Goal: Task Accomplishment & Management: Complete application form

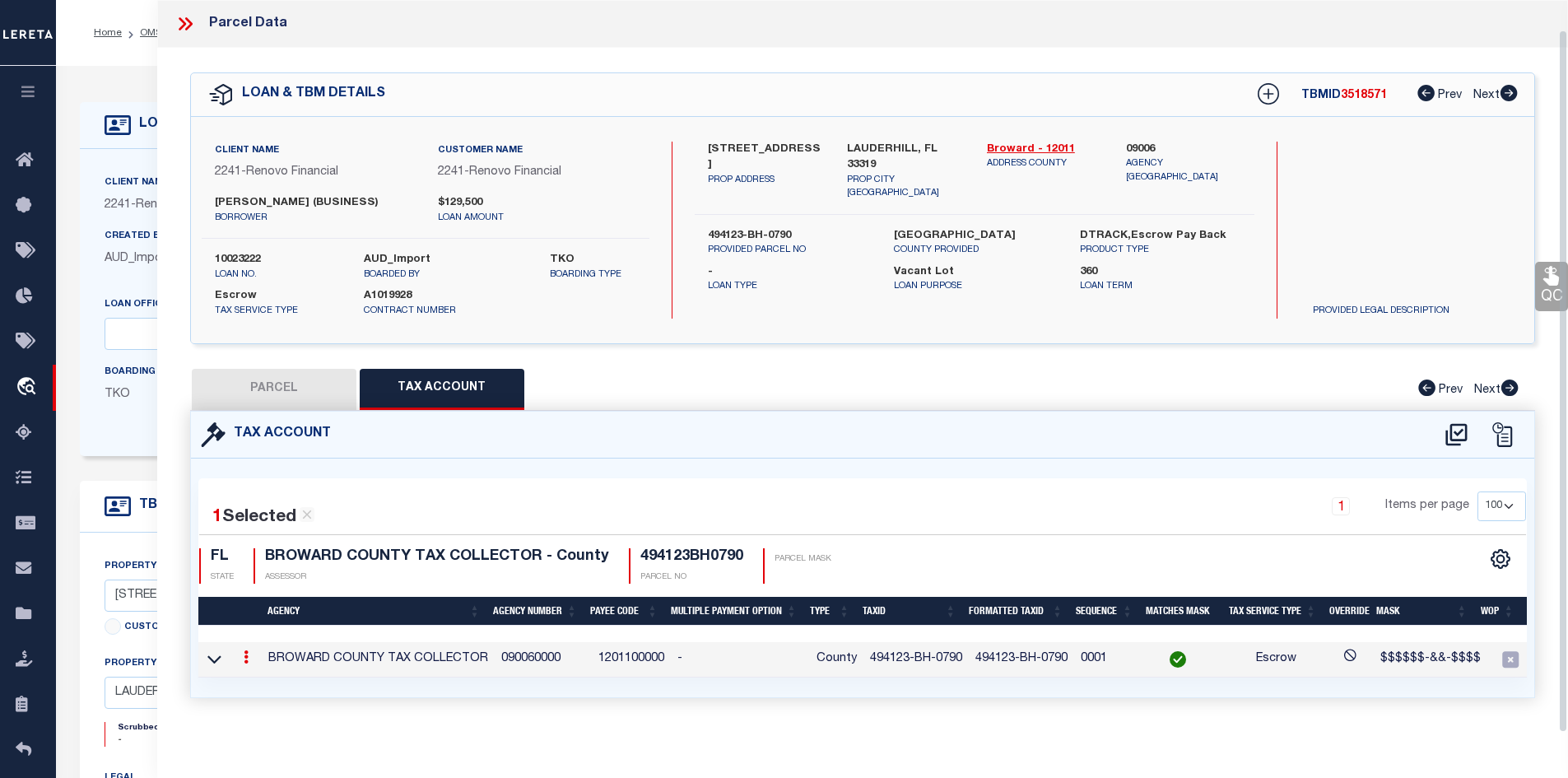
select select "200"
select select "100"
select select "164194"
select select "25067"
select select "400"
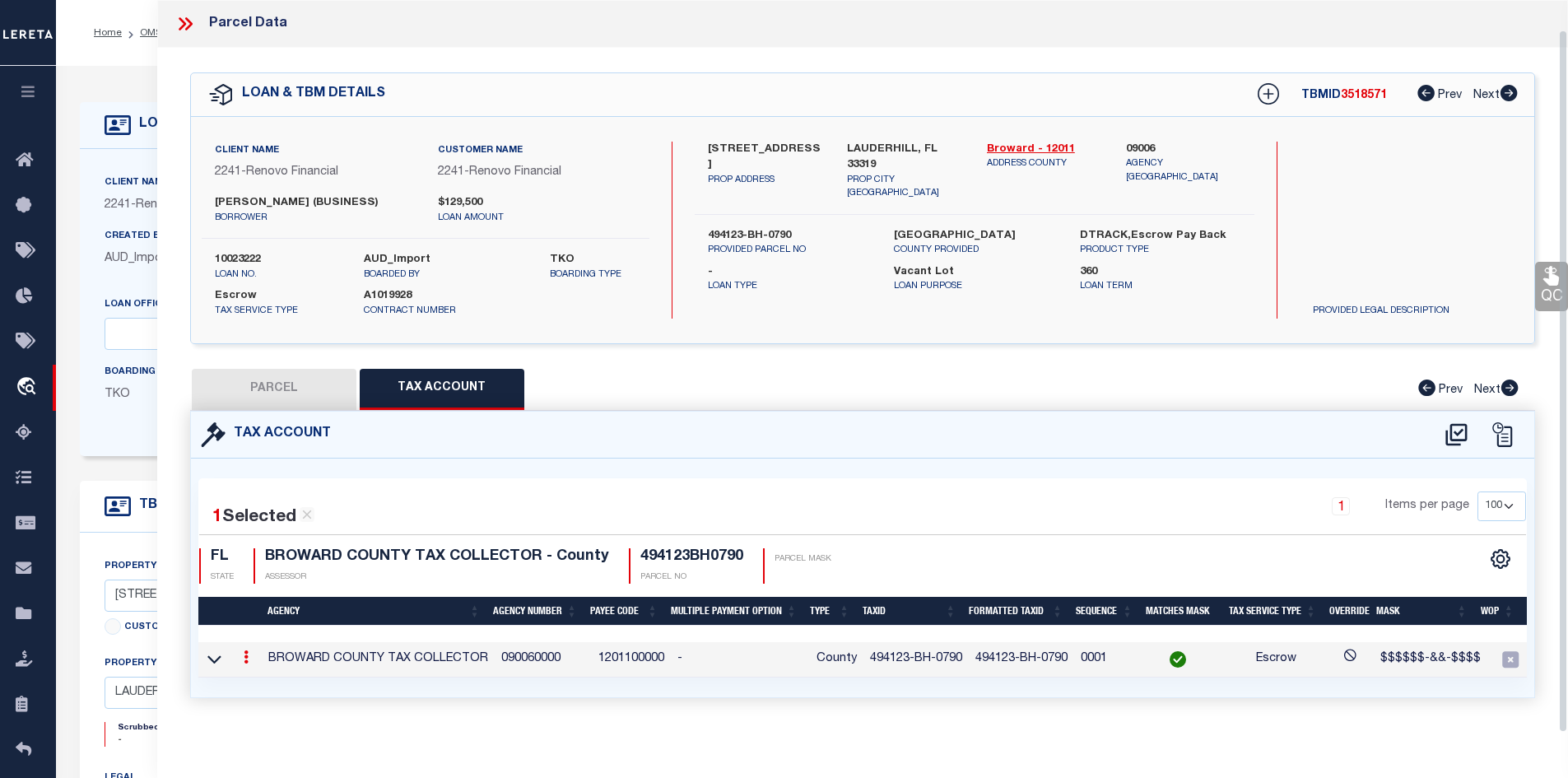
select select "Escrow"
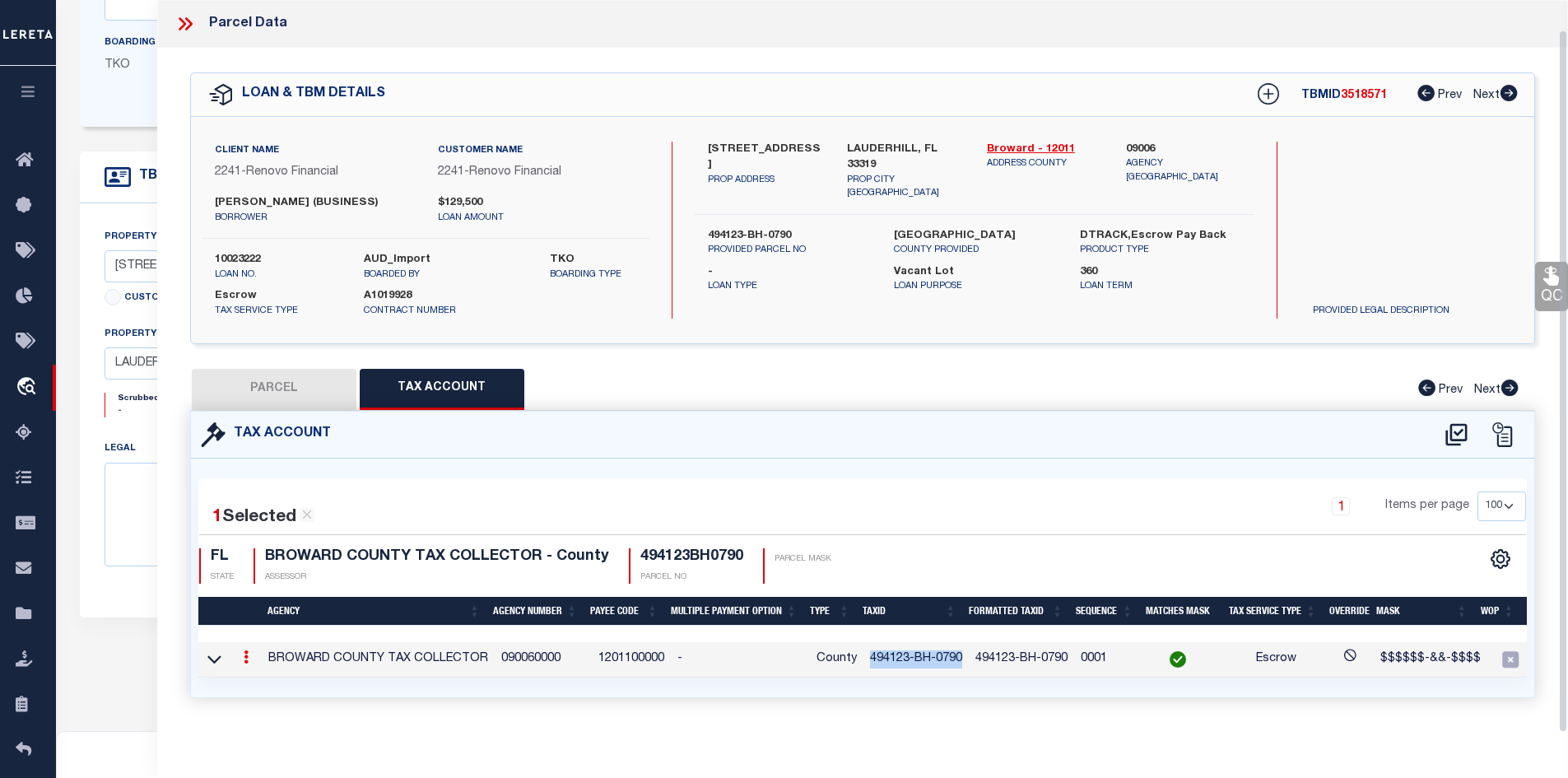
scroll to position [30, 0]
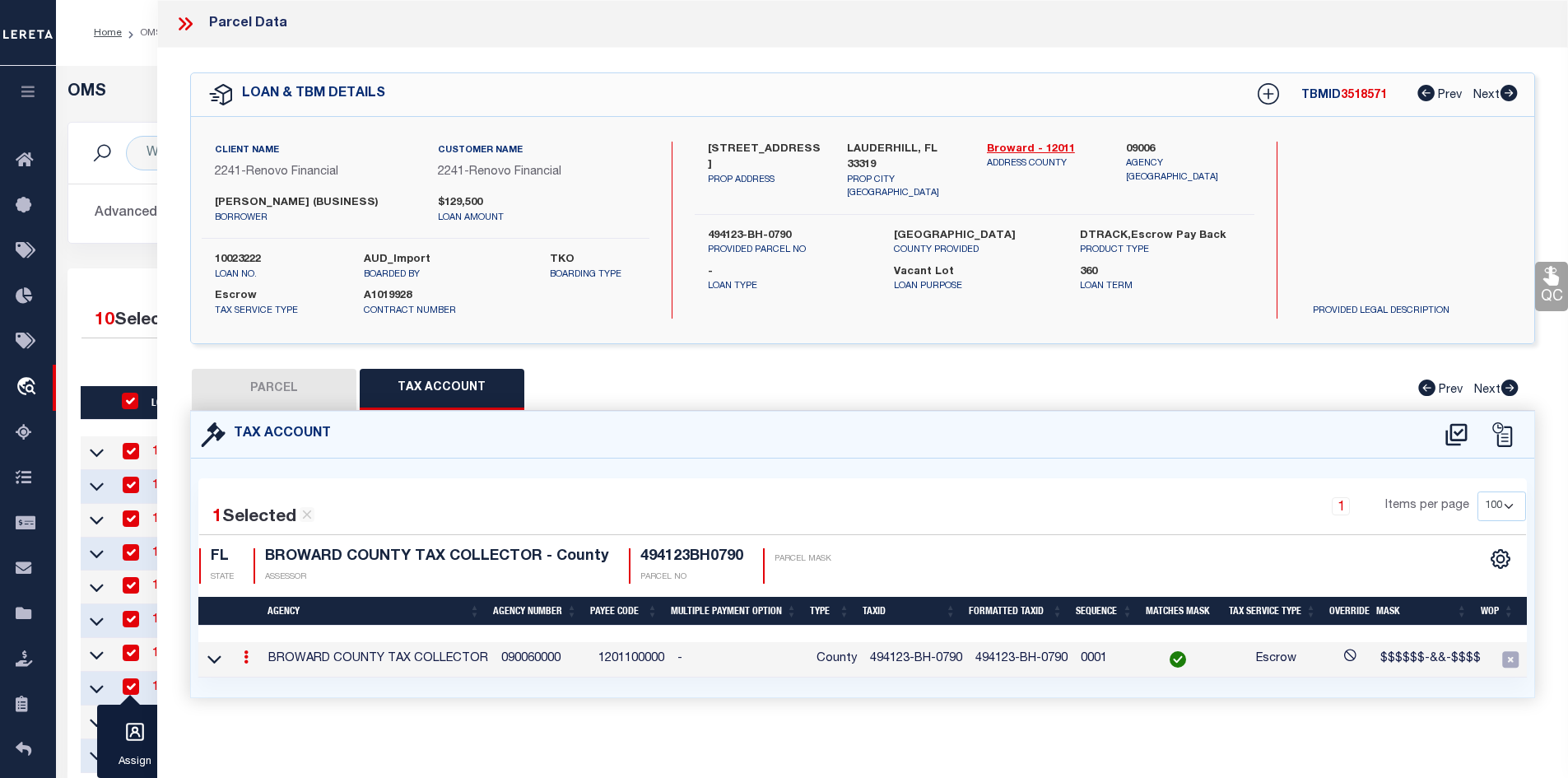
click at [184, 18] on icon at bounding box center [185, 24] width 21 height 21
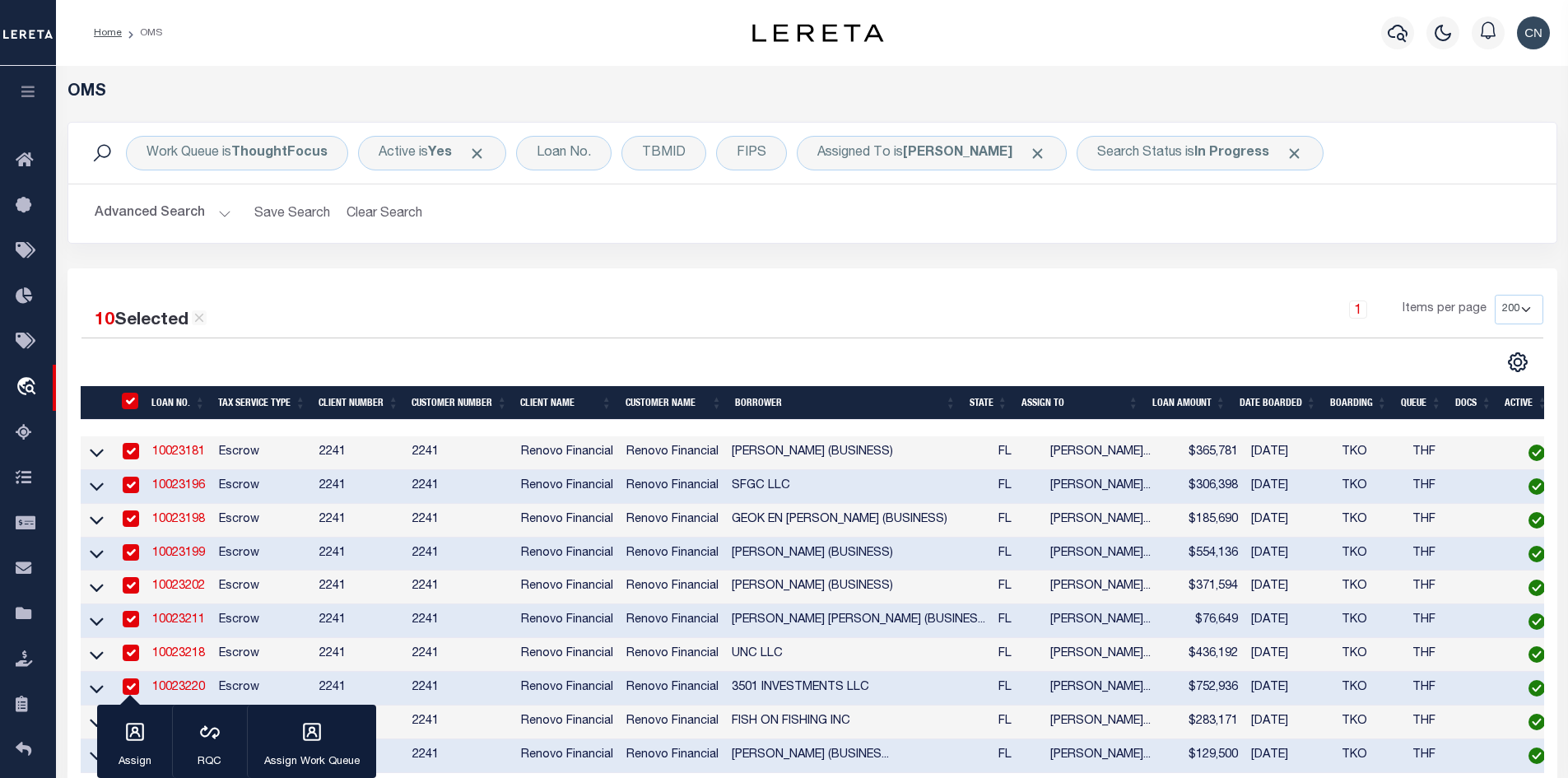
scroll to position [165, 0]
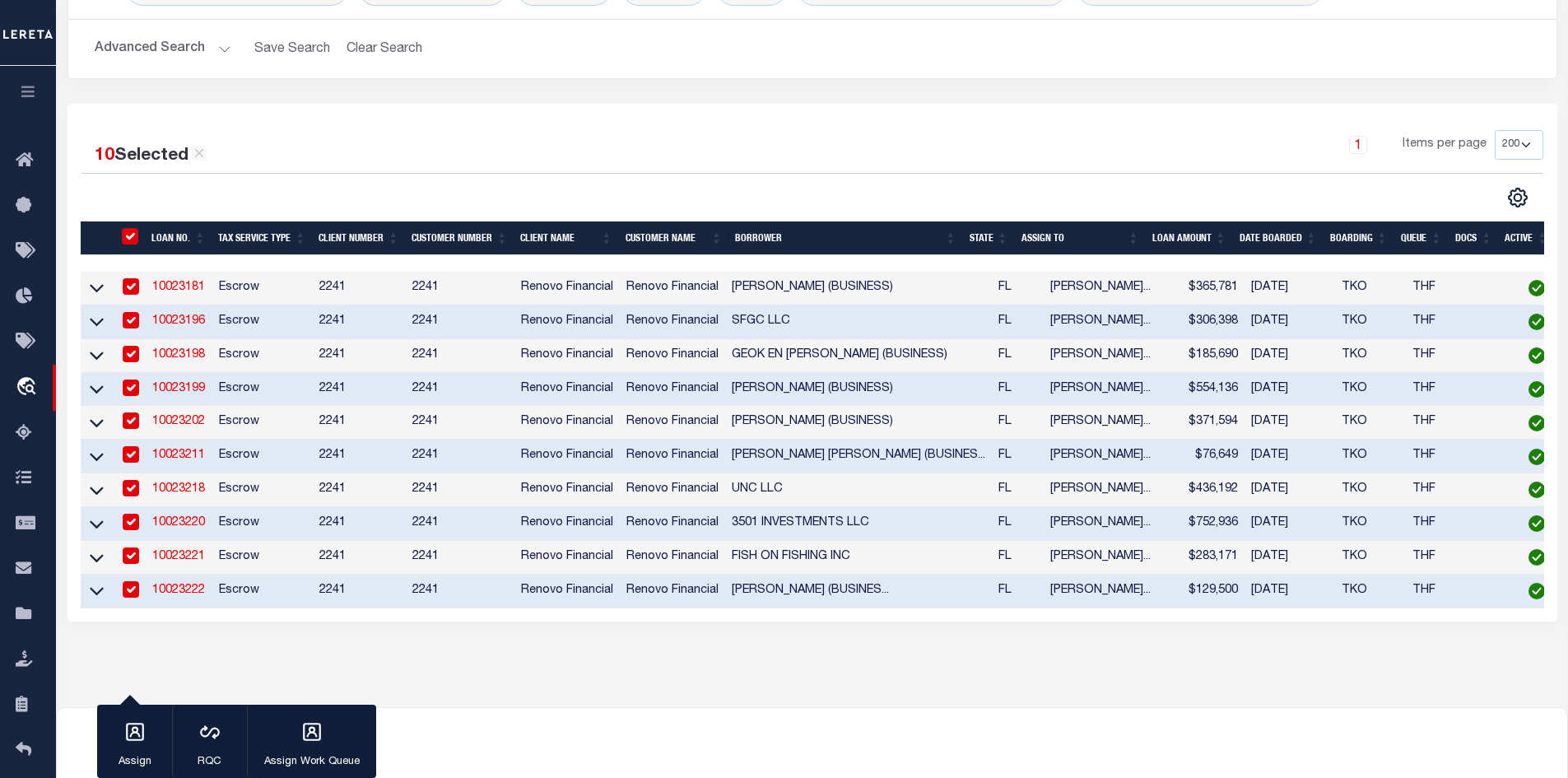
click at [175, 427] on link "10023202" at bounding box center [178, 421] width 53 height 12
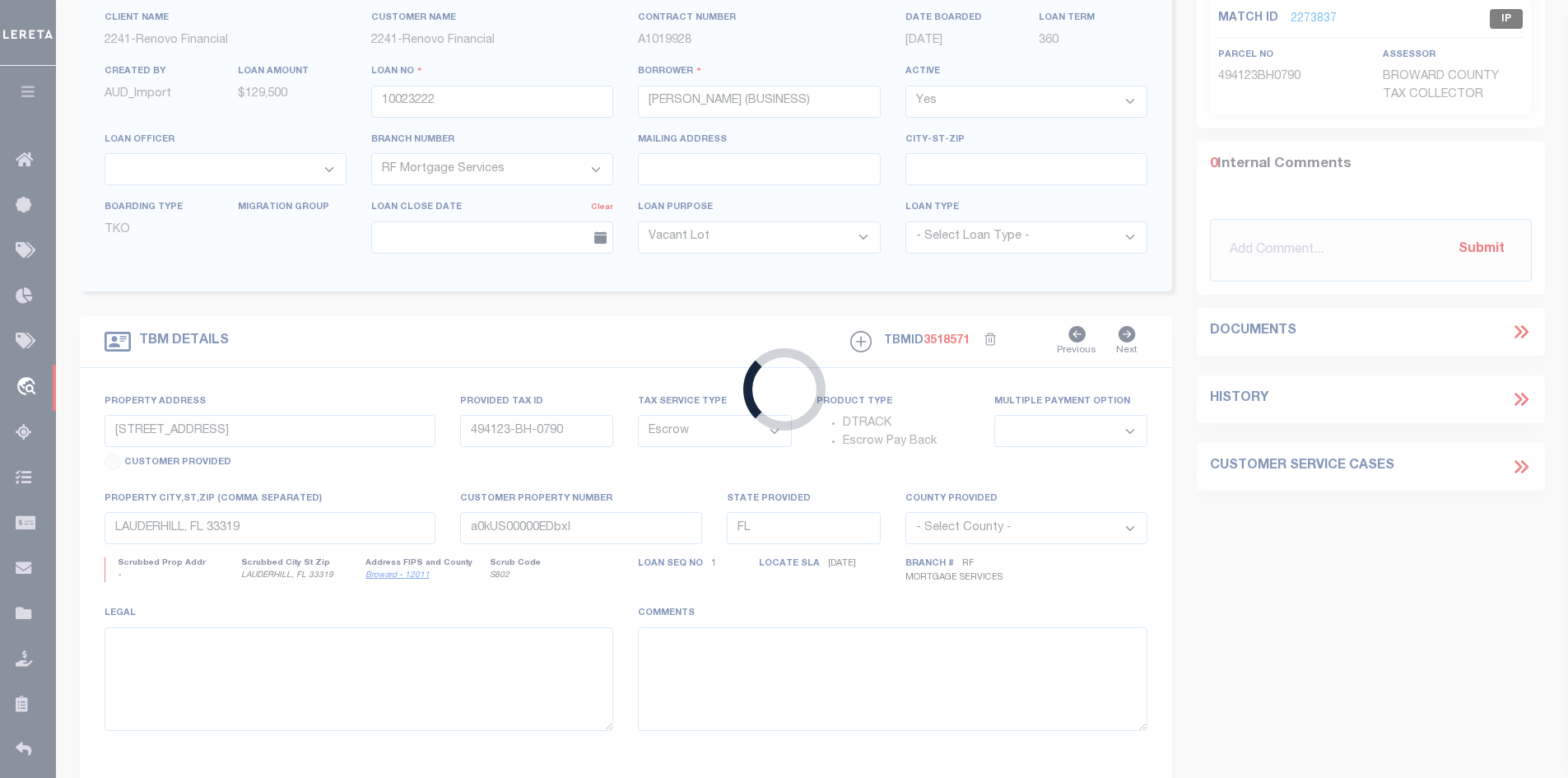
scroll to position [18, 0]
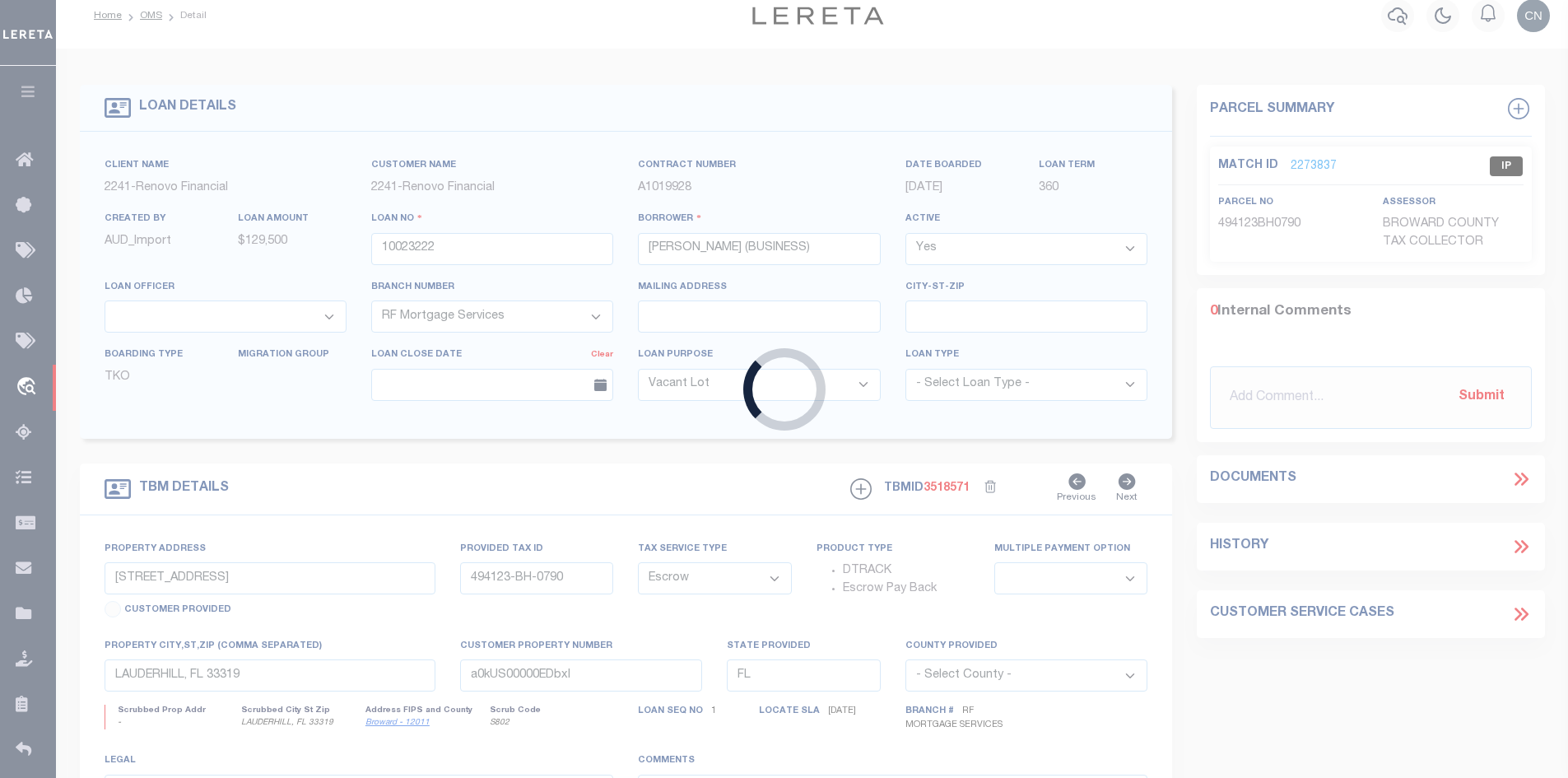
type input "10023202"
type input "[PERSON_NAME] (BUSINESS)"
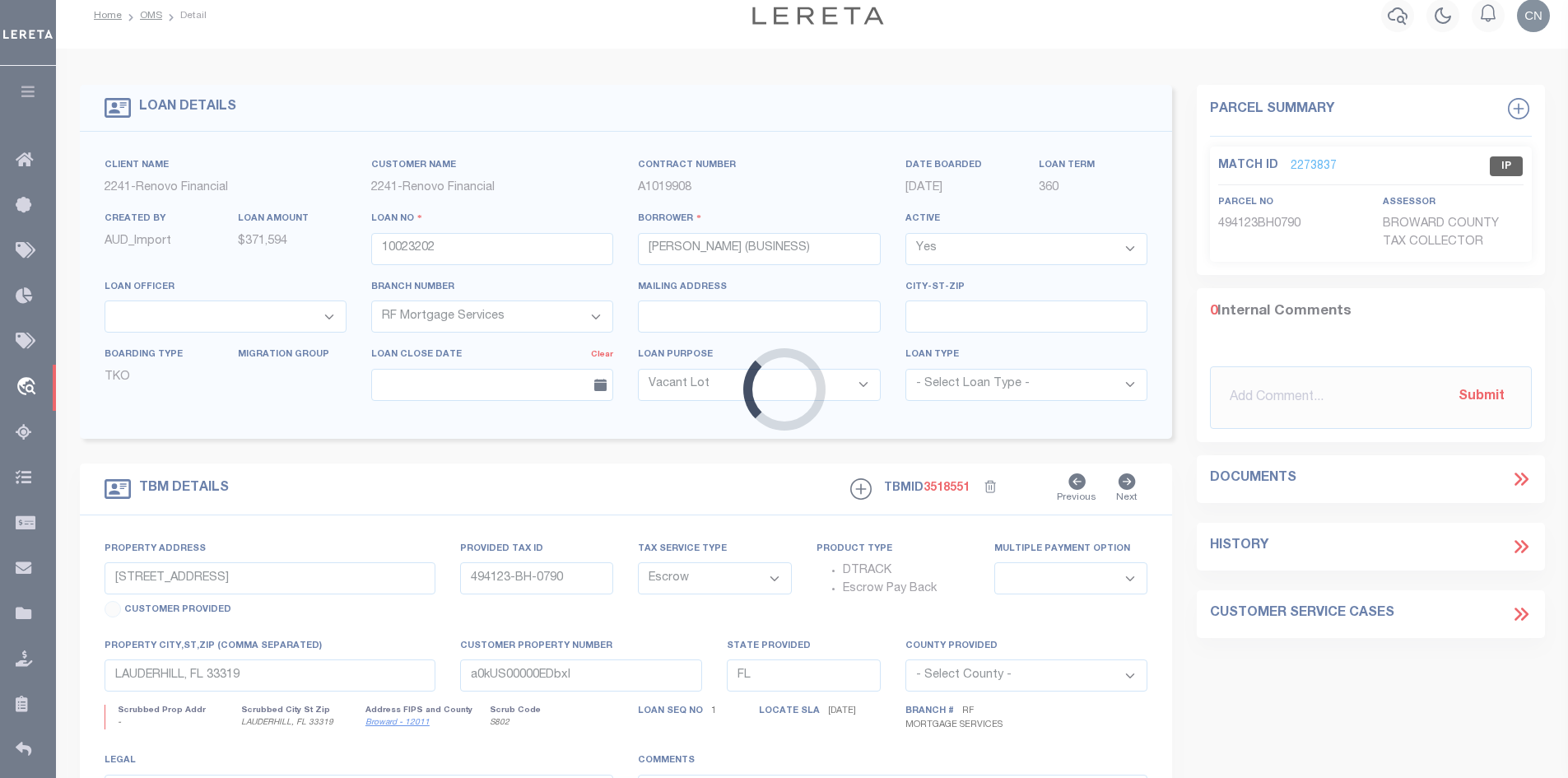
type input "[STREET_ADDRESS]"
type input "0132310760460"
select select
type input "[GEOGRAPHIC_DATA]"
type input "a0kUS00000EDZ4k"
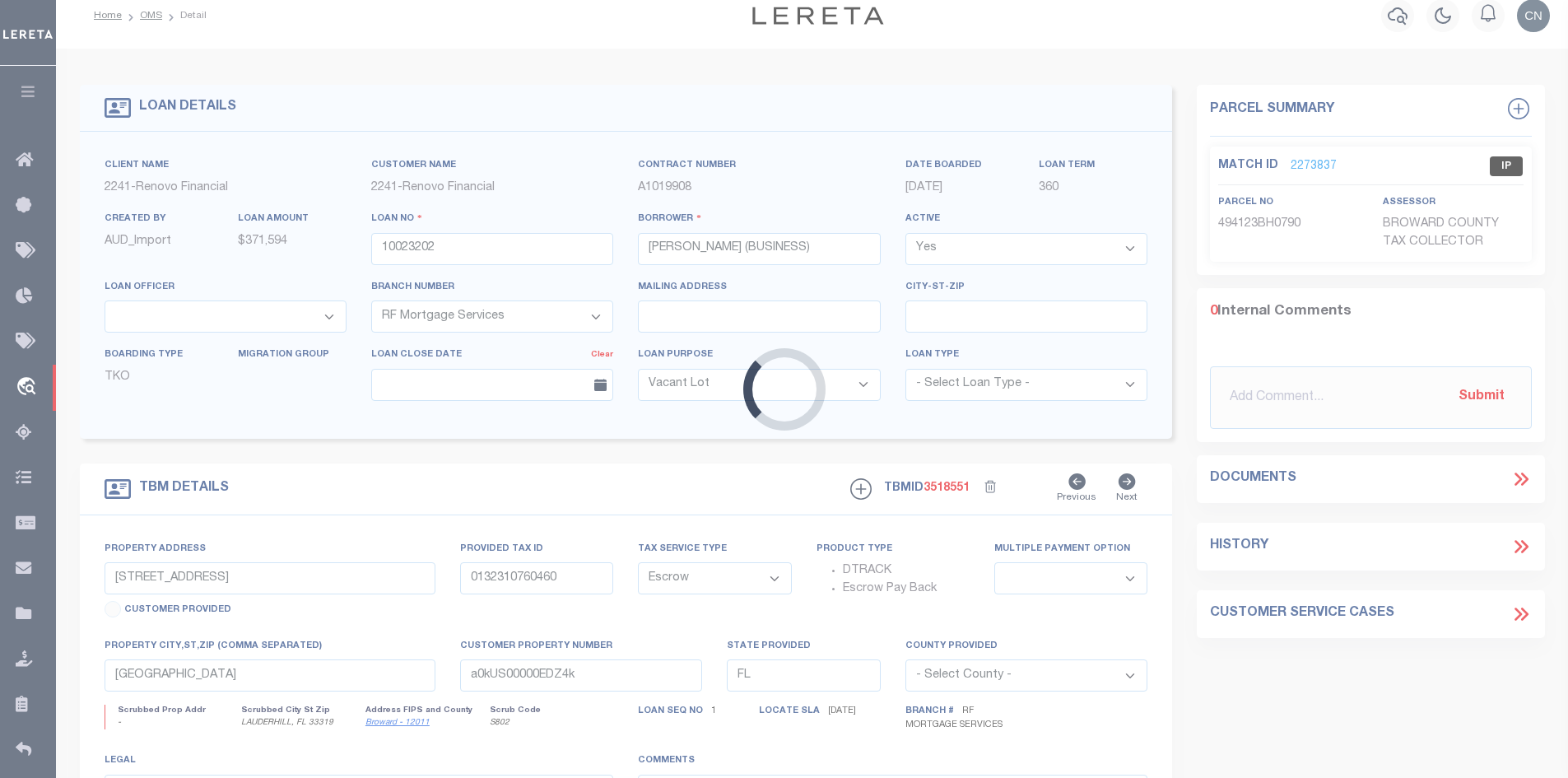
select select
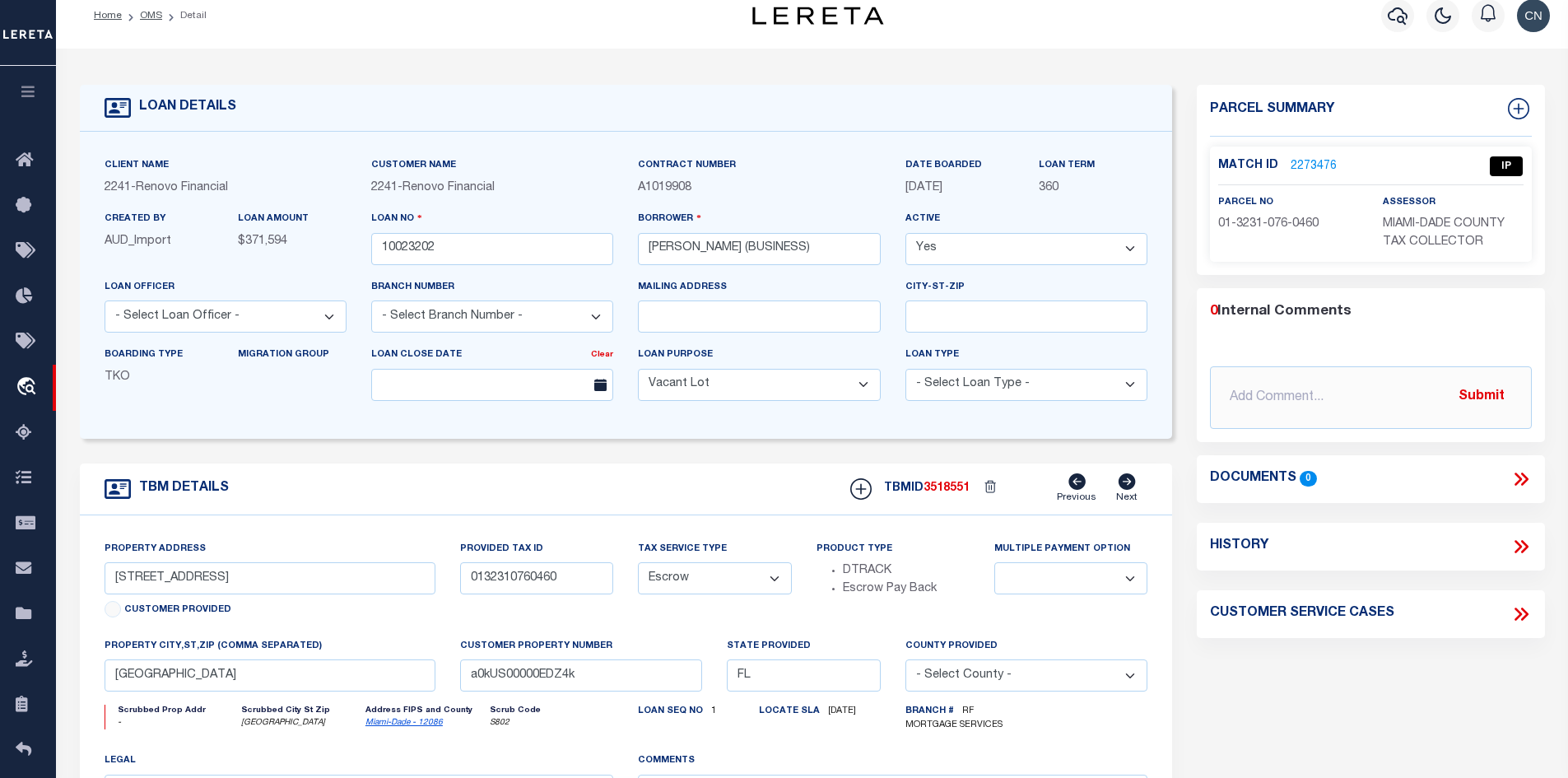
scroll to position [0, 0]
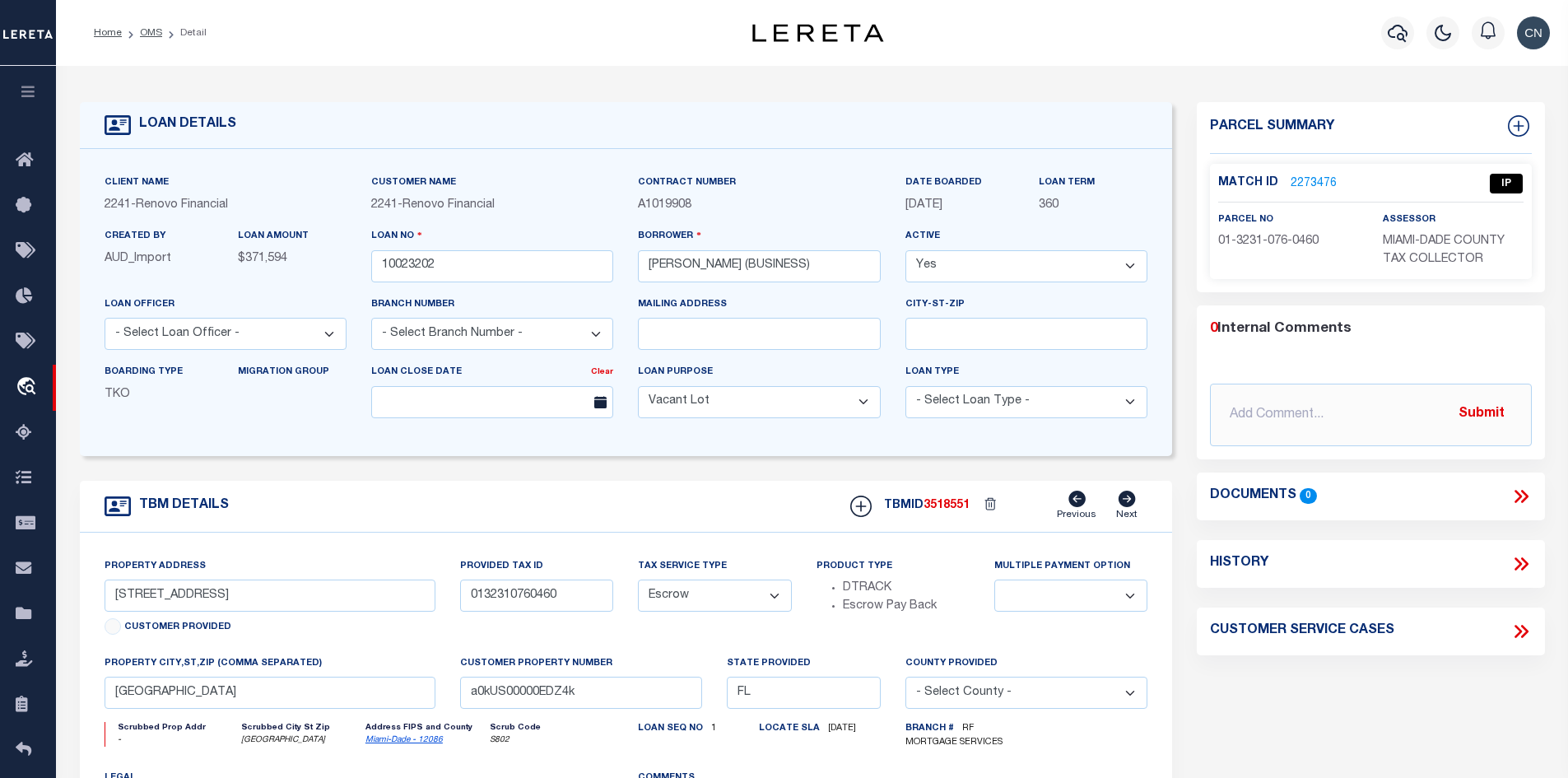
click at [1301, 179] on link "2273476" at bounding box center [1313, 183] width 46 height 18
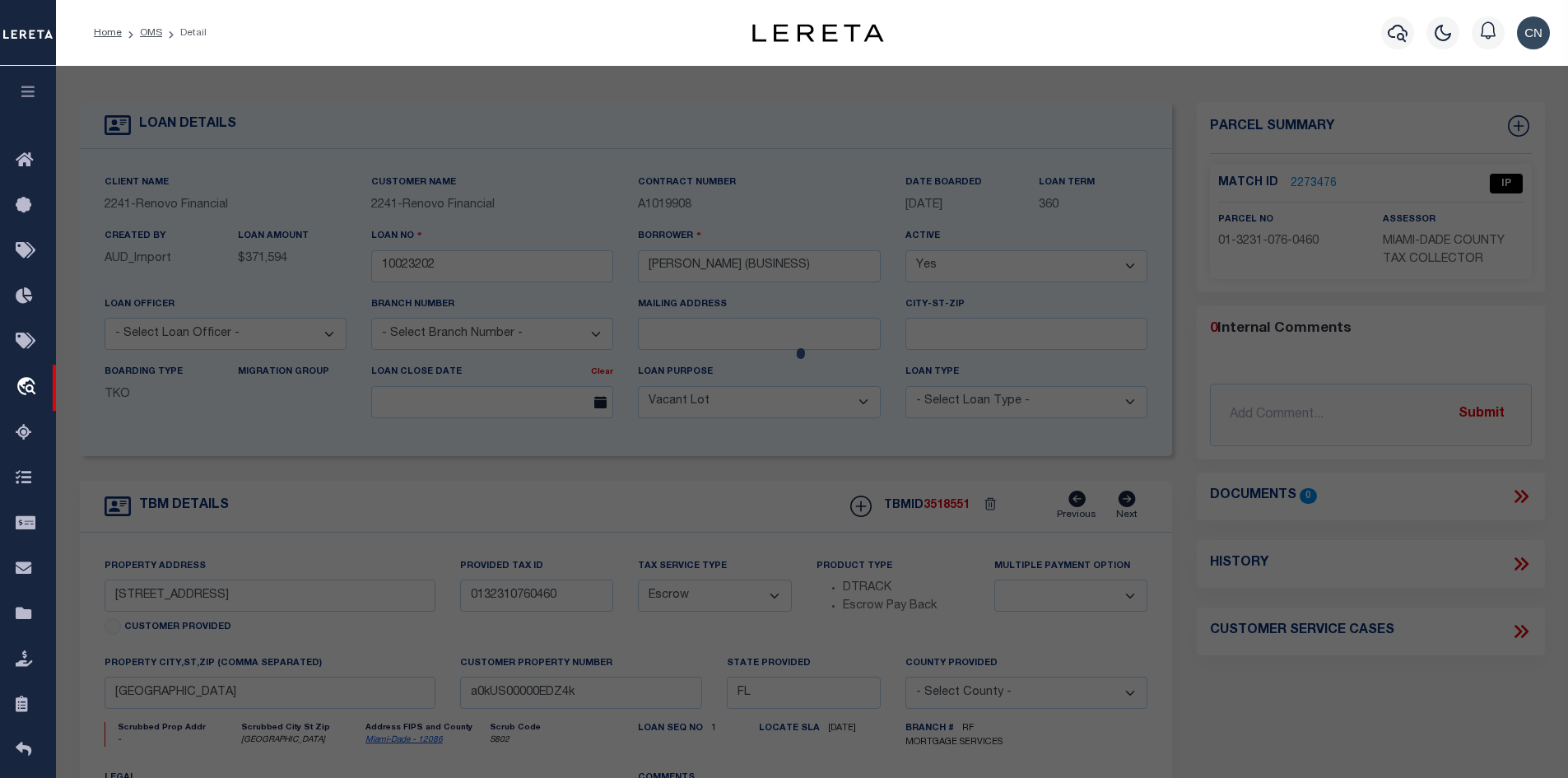
select select "AS"
select select
checkbox input "false"
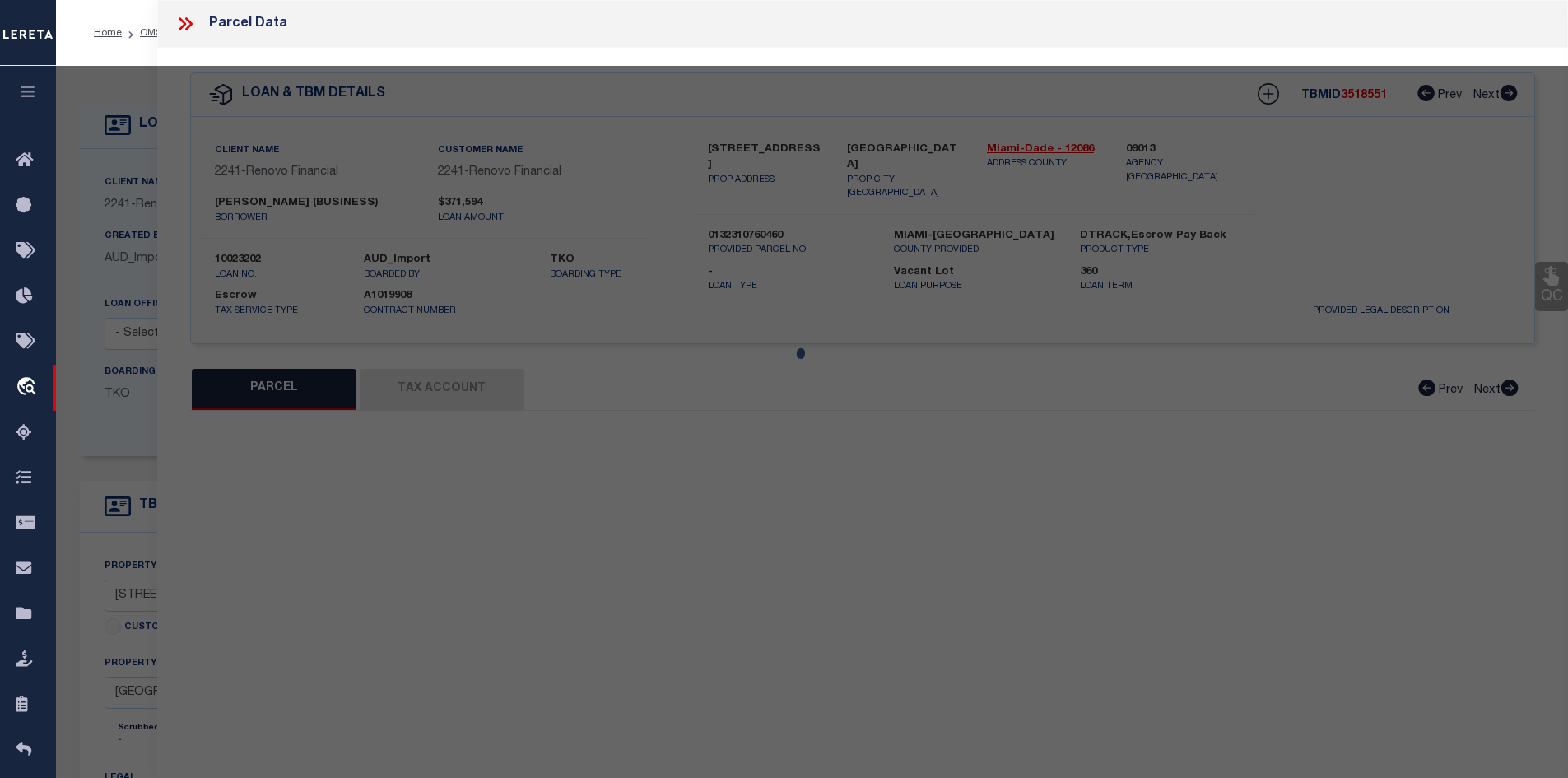
select select "IP"
type input "[PERSON_NAME]"
select select "AGW"
type input "[STREET_ADDRESS]"
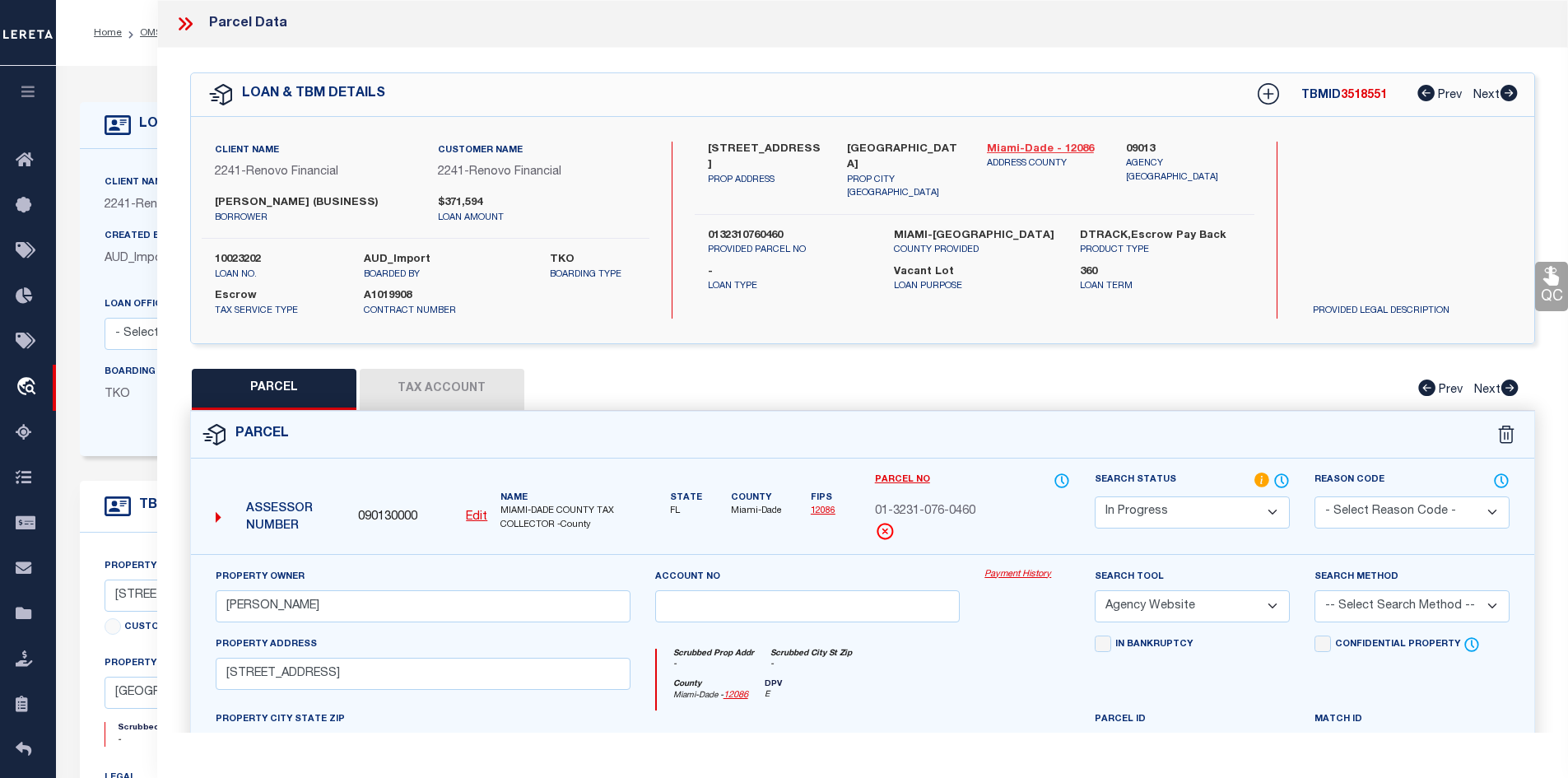
click at [1030, 148] on link "Miami-Dade - 12086" at bounding box center [1044, 150] width 115 height 17
drag, startPoint x: 710, startPoint y: 146, endPoint x: 819, endPoint y: 148, distance: 109.0
click at [819, 148] on label "[STREET_ADDRESS]" at bounding box center [765, 157] width 115 height 32
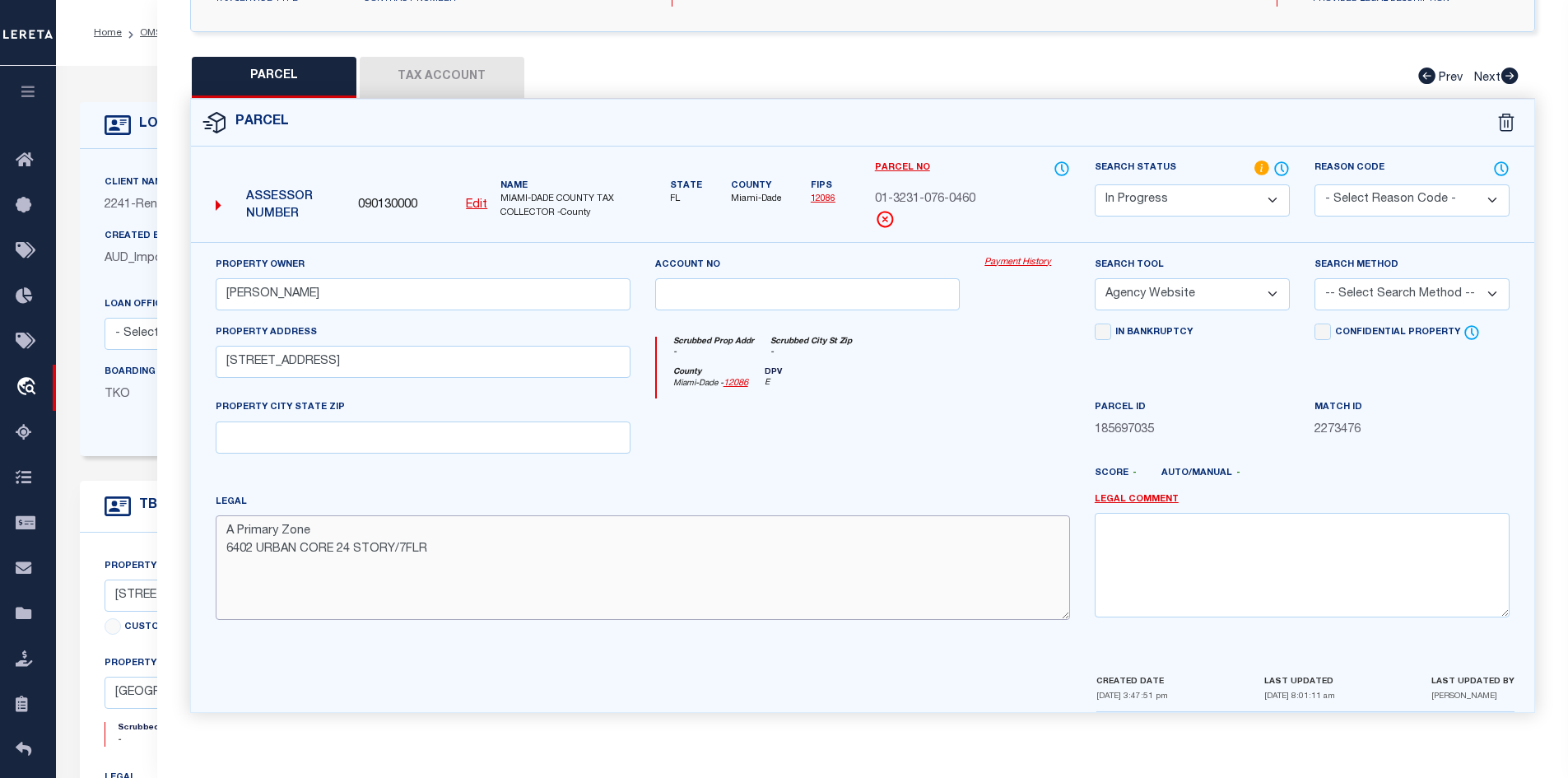
drag, startPoint x: 225, startPoint y: 534, endPoint x: 488, endPoint y: 569, distance: 265.3
click at [488, 569] on textarea "A Primary Zone 6402 URBAN CORE 24 STORY/7FLR" at bounding box center [642, 567] width 854 height 103
paste textarea "RIA ON THE BAY CONDO UNIT 301 UNDIV 0.131% INT IN COMMON ELEMENTS OFF REC 29469…"
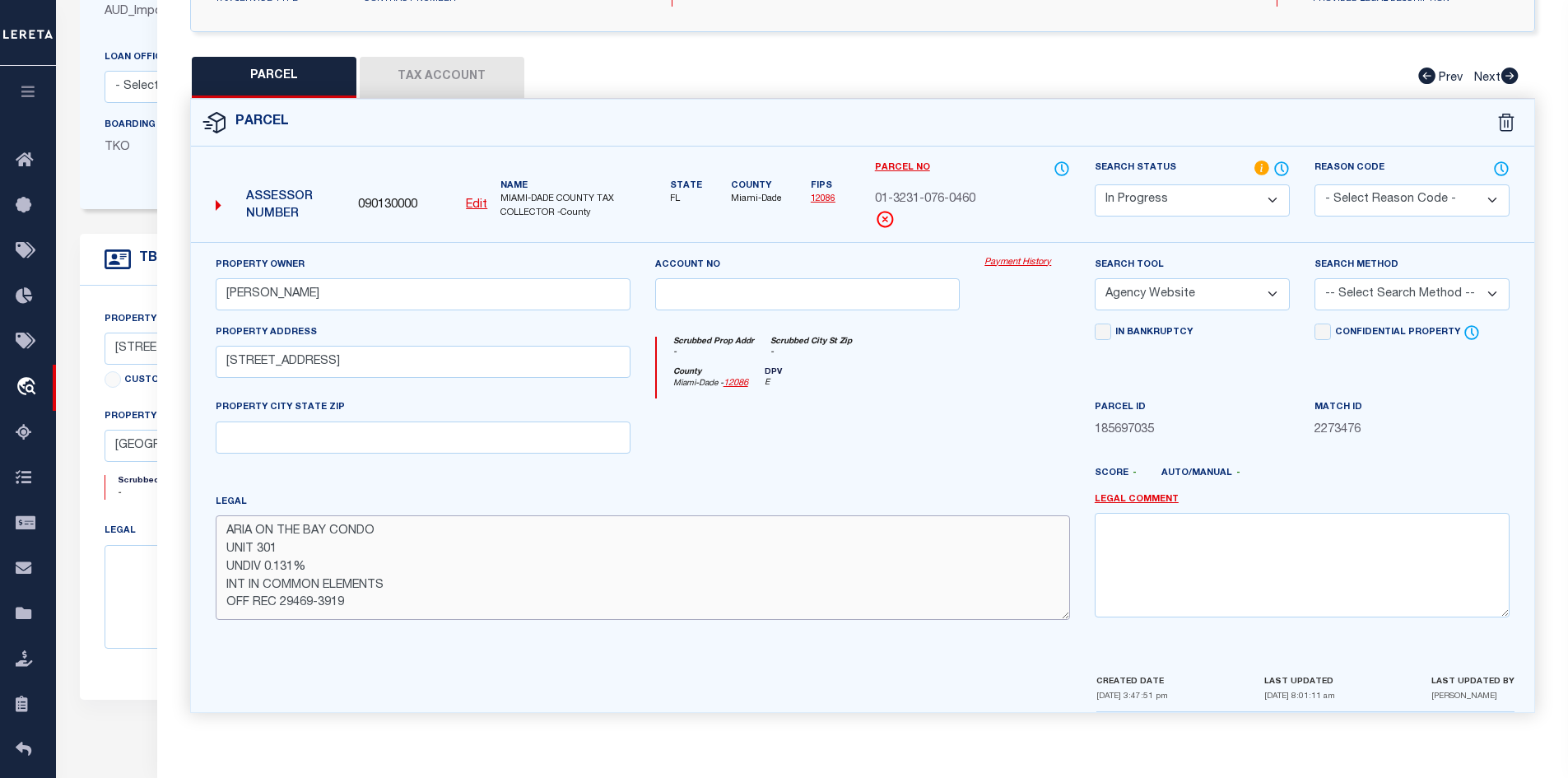
type textarea "ARIA ON THE BAY CONDO UNIT 301 UNDIV 0.131% INT IN COMMON ELEMENTS OFF REC 2946…"
click at [1477, 296] on select "-- Select Search Method -- Property Address Legal Liability Info Provided" at bounding box center [1412, 294] width 195 height 32
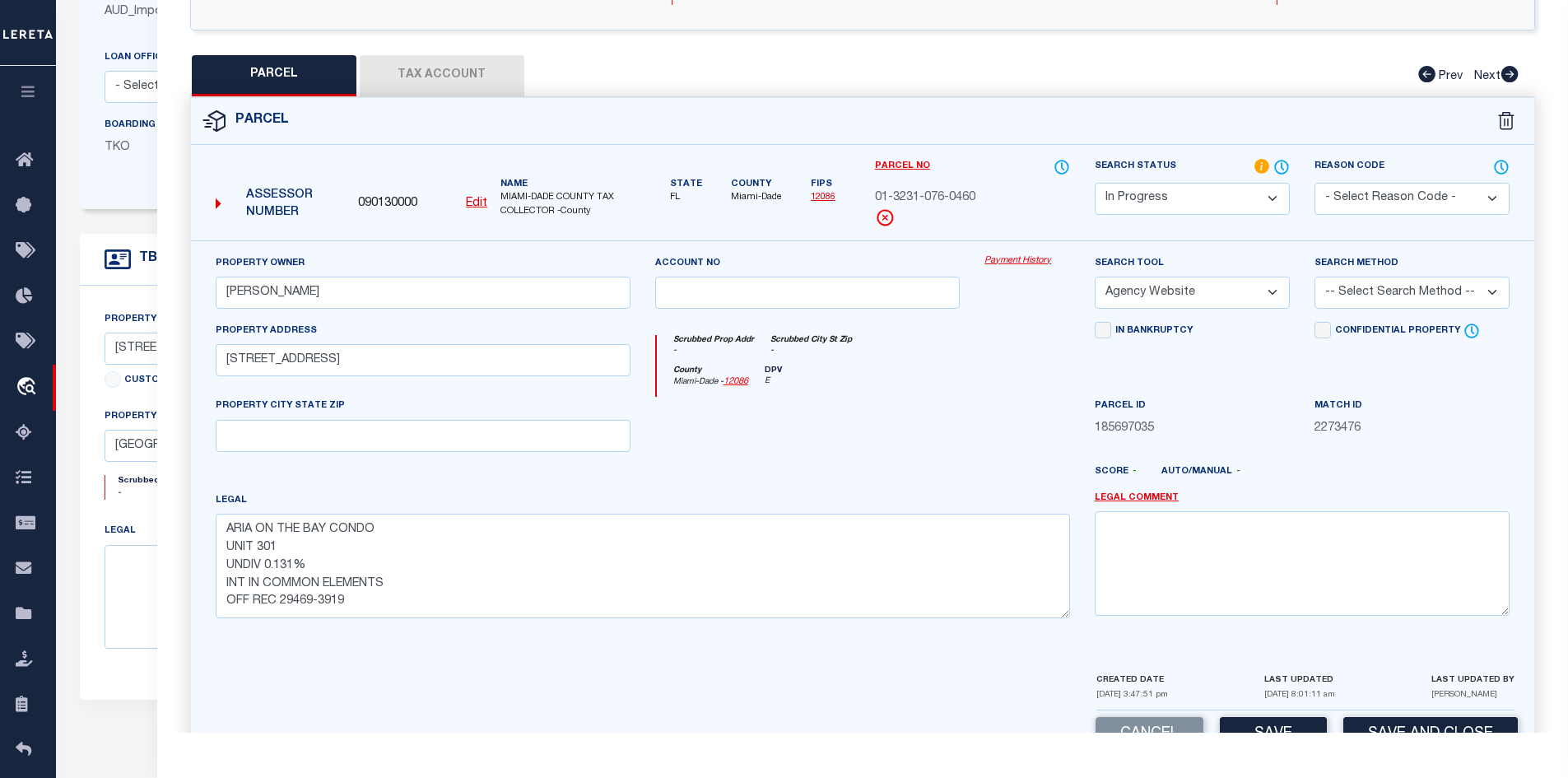
select select "ADD"
click at [1314, 277] on select "-- Select Search Method -- Property Address Legal Liability Info Provided" at bounding box center [1412, 293] width 195 height 32
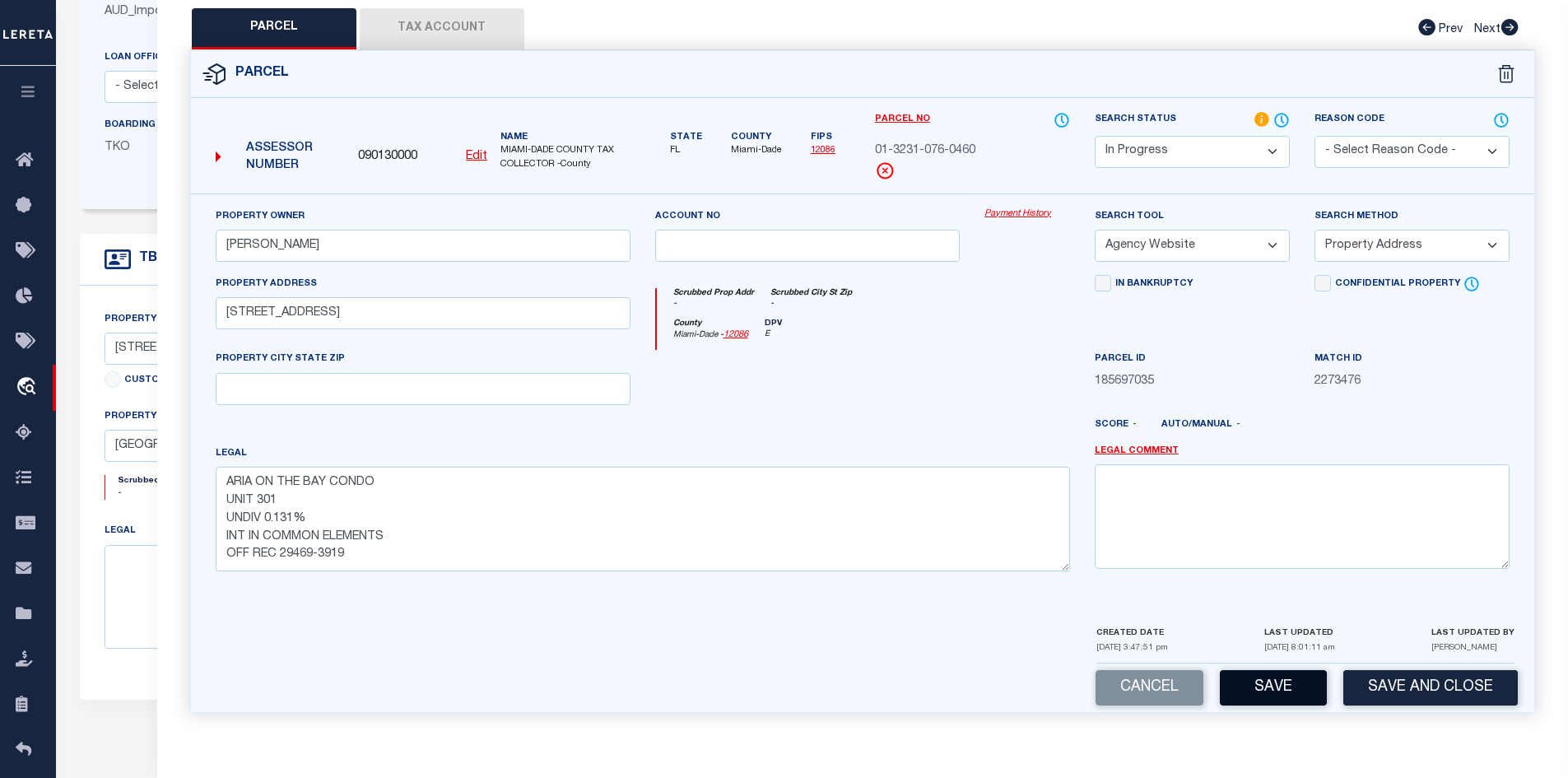
click at [1270, 688] on button "Save" at bounding box center [1273, 688] width 107 height 35
select select "AS"
select select
checkbox input "false"
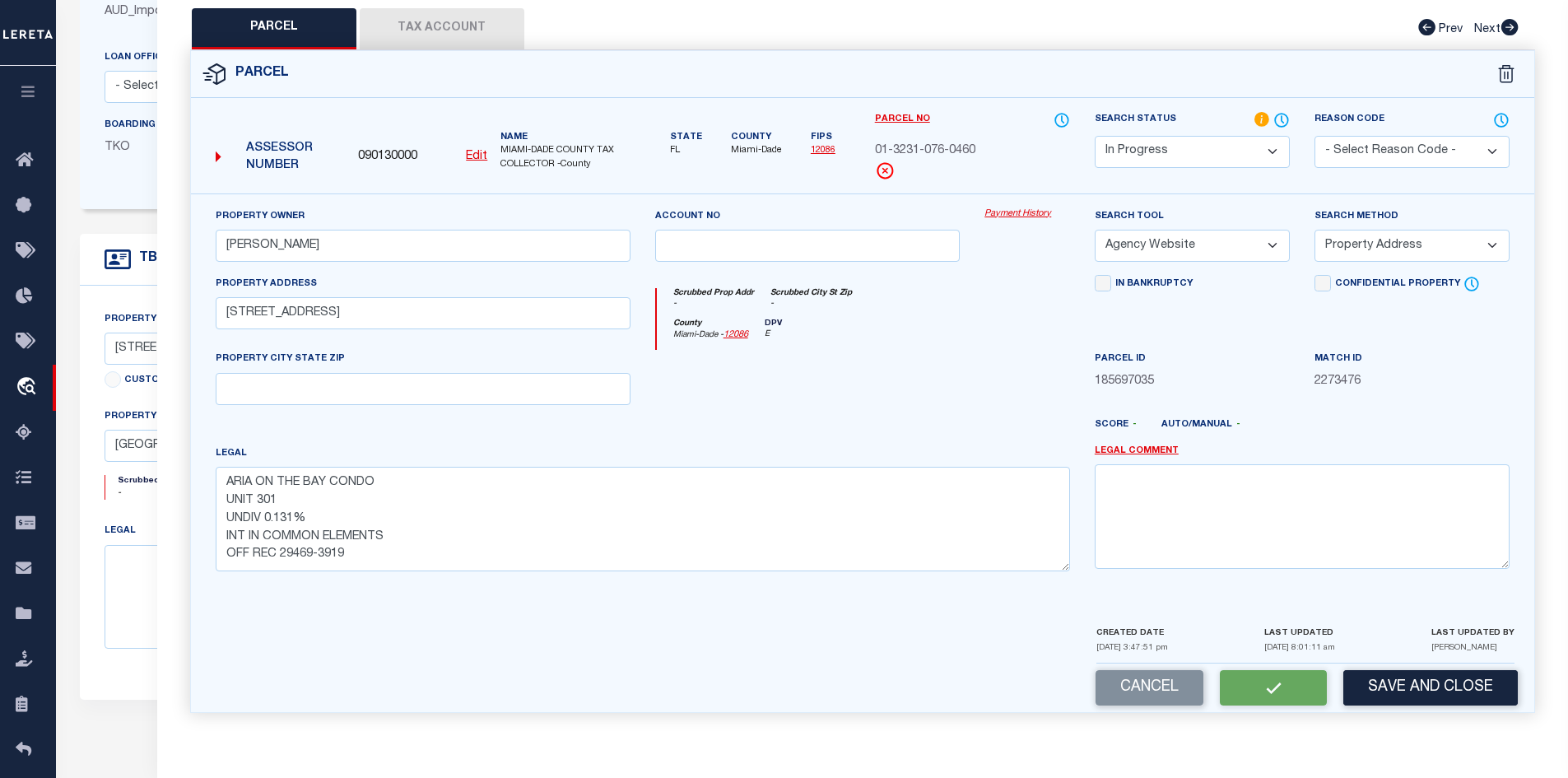
checkbox input "false"
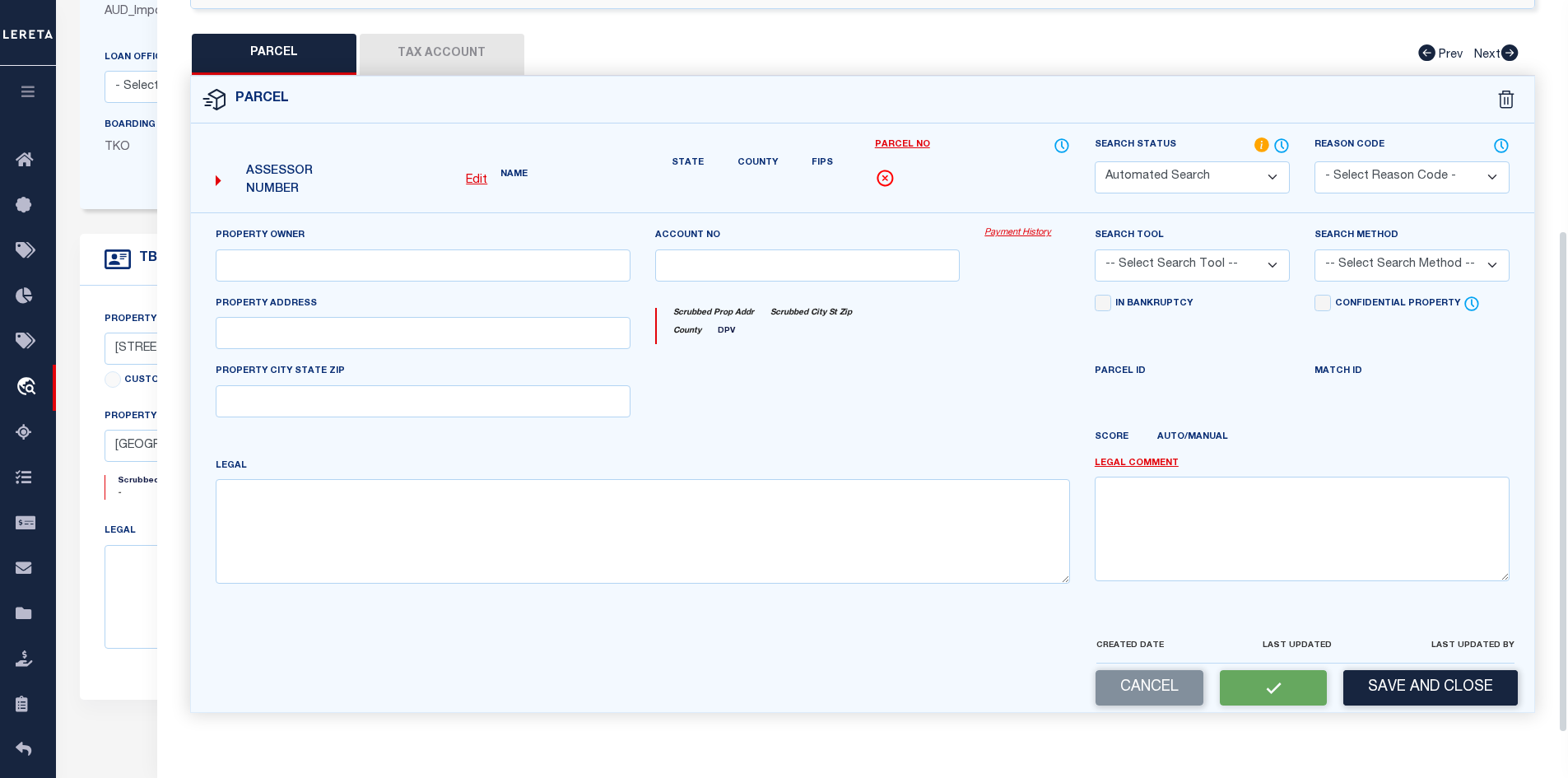
select select "IP"
type input "[PERSON_NAME]"
select select "AGW"
select select "ADD"
type input "[STREET_ADDRESS]"
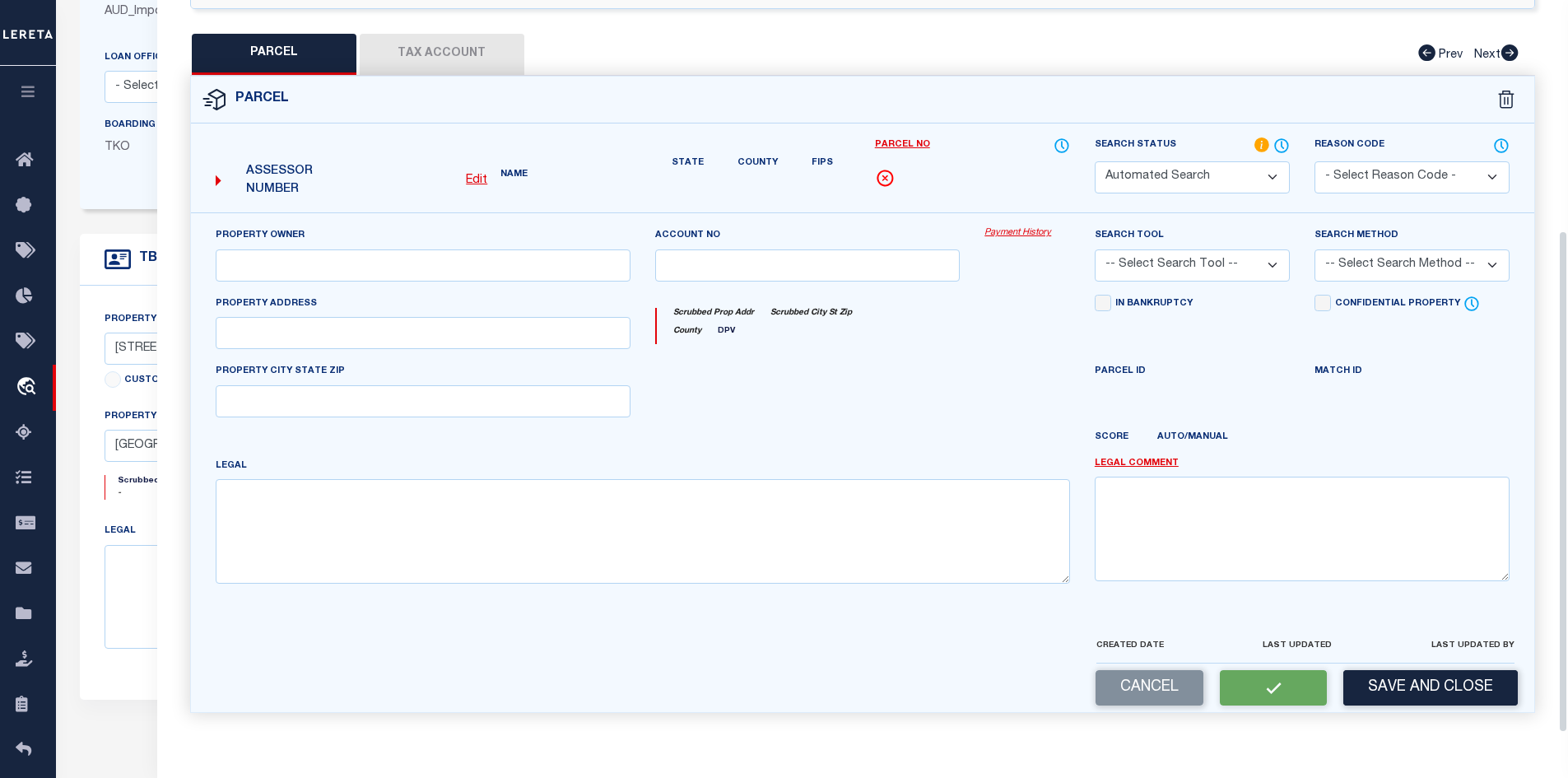
type textarea "ARIA ON THE BAY CONDO UNIT 301 UNDIV 0.131% INT IN COMMON ELEMENTS OFF REC 2946…"
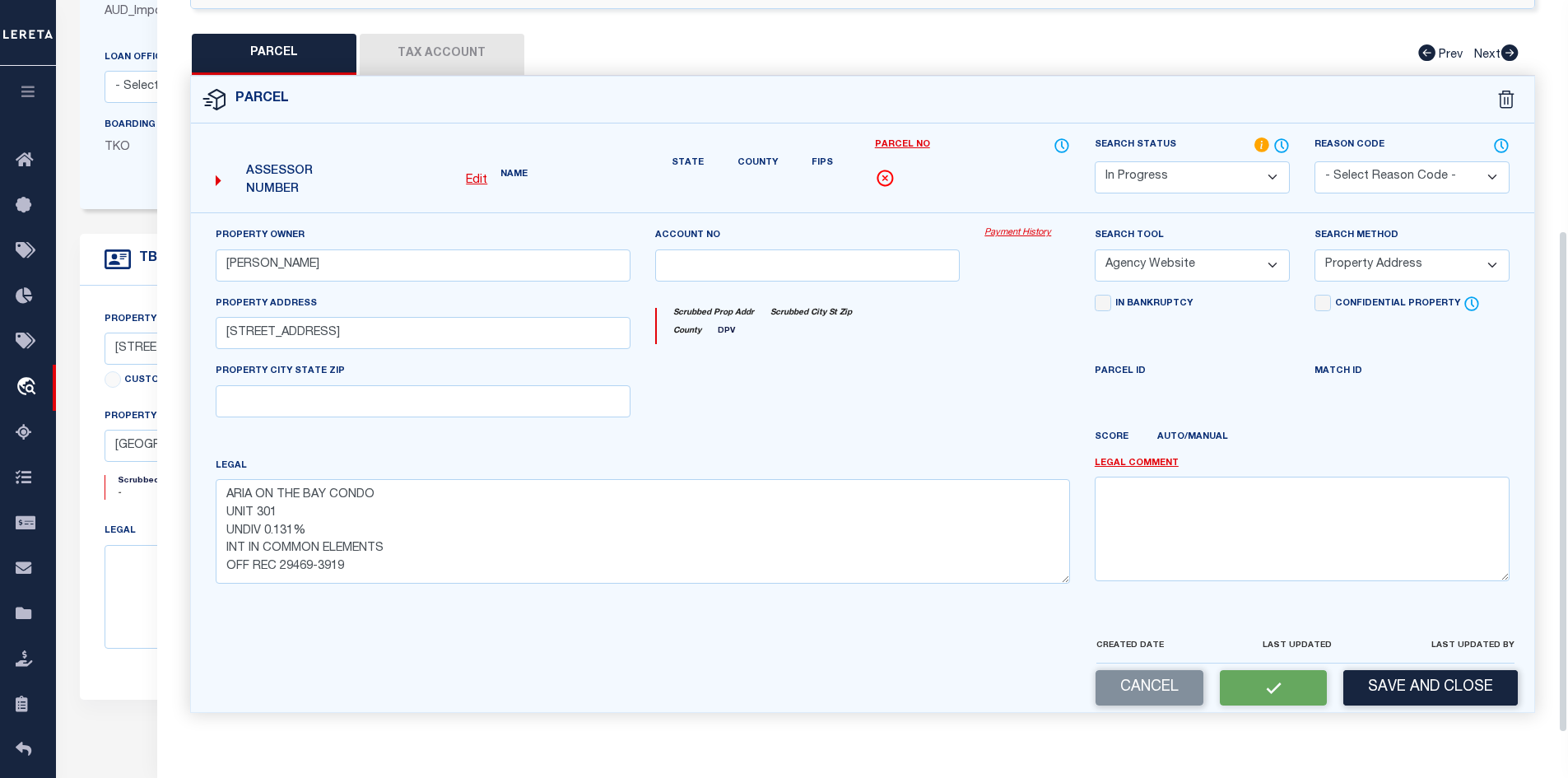
scroll to position [314, 0]
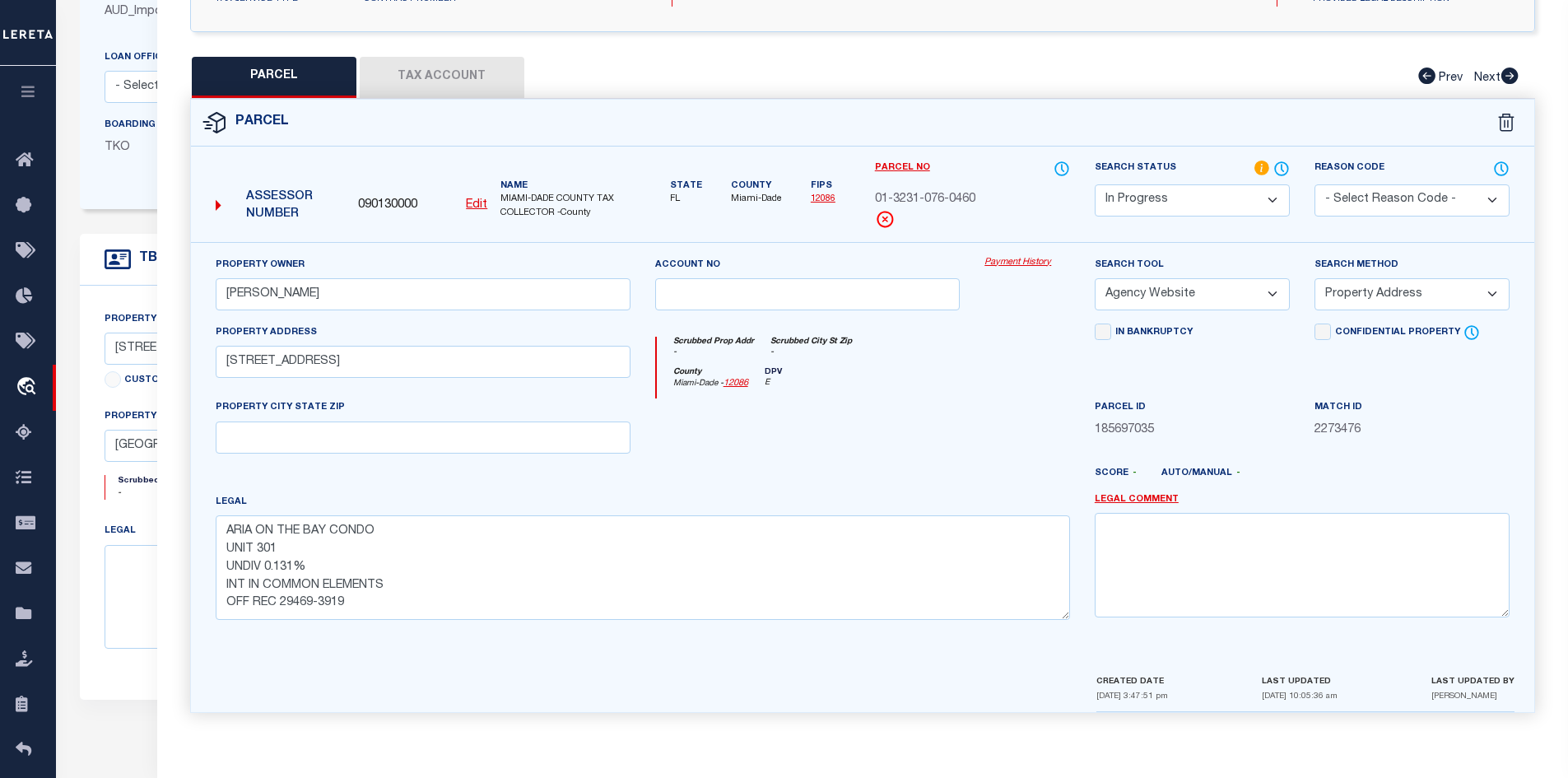
click at [441, 71] on button "Tax Account" at bounding box center [442, 77] width 165 height 41
select select "100"
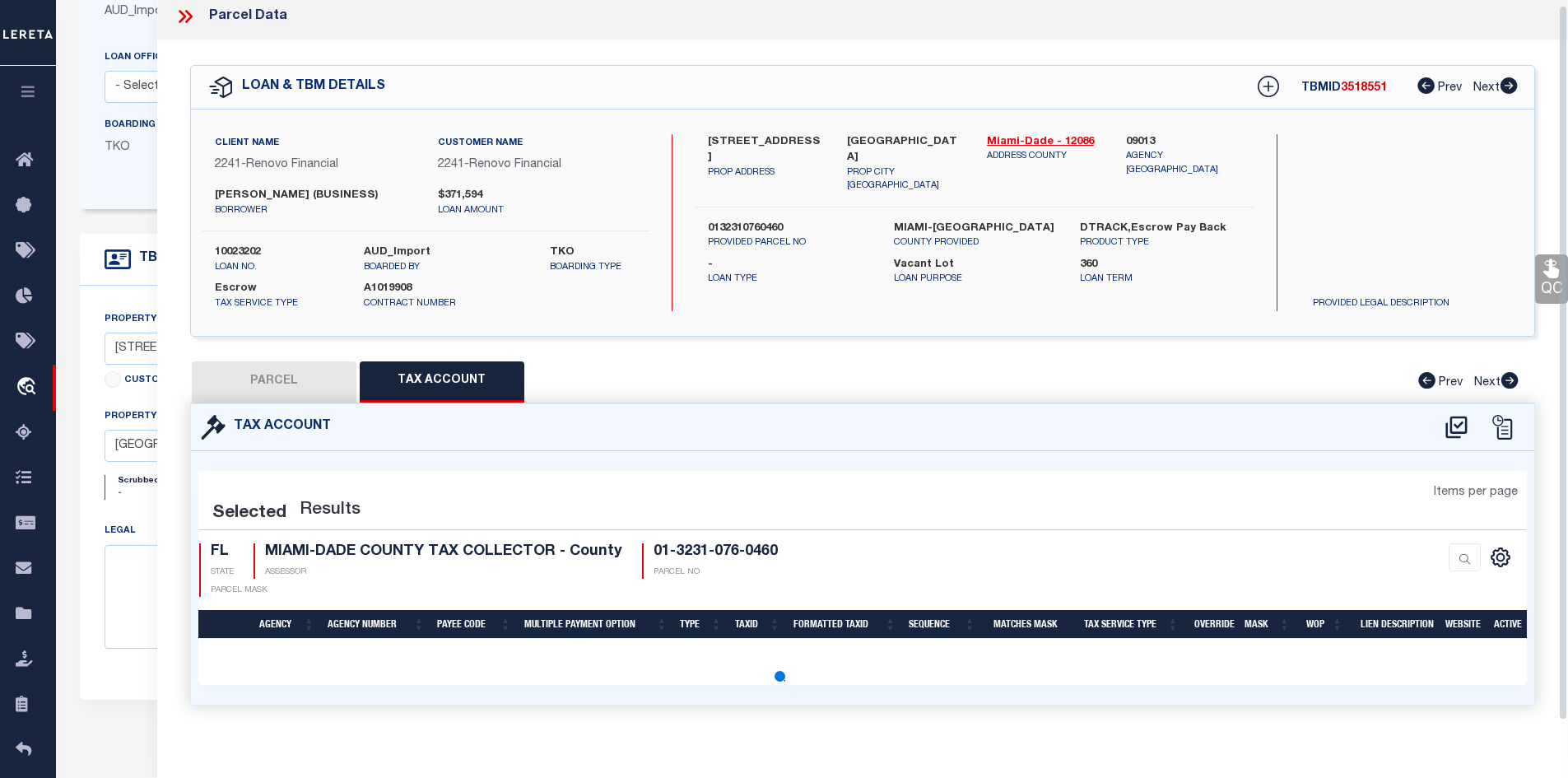
select select "100"
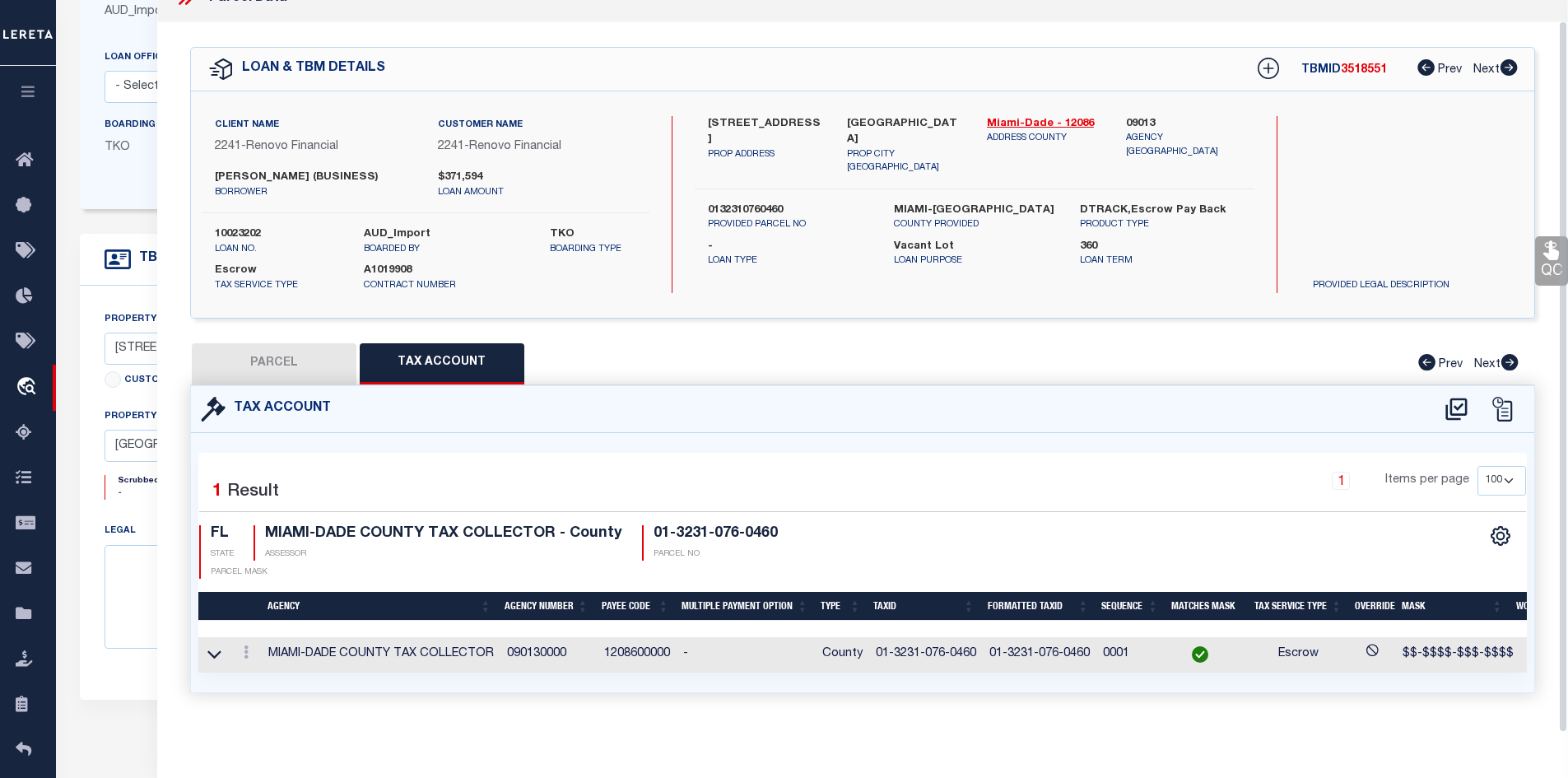
scroll to position [34, 0]
click at [265, 350] on button "PARCEL" at bounding box center [274, 363] width 165 height 41
select select "AS"
select select
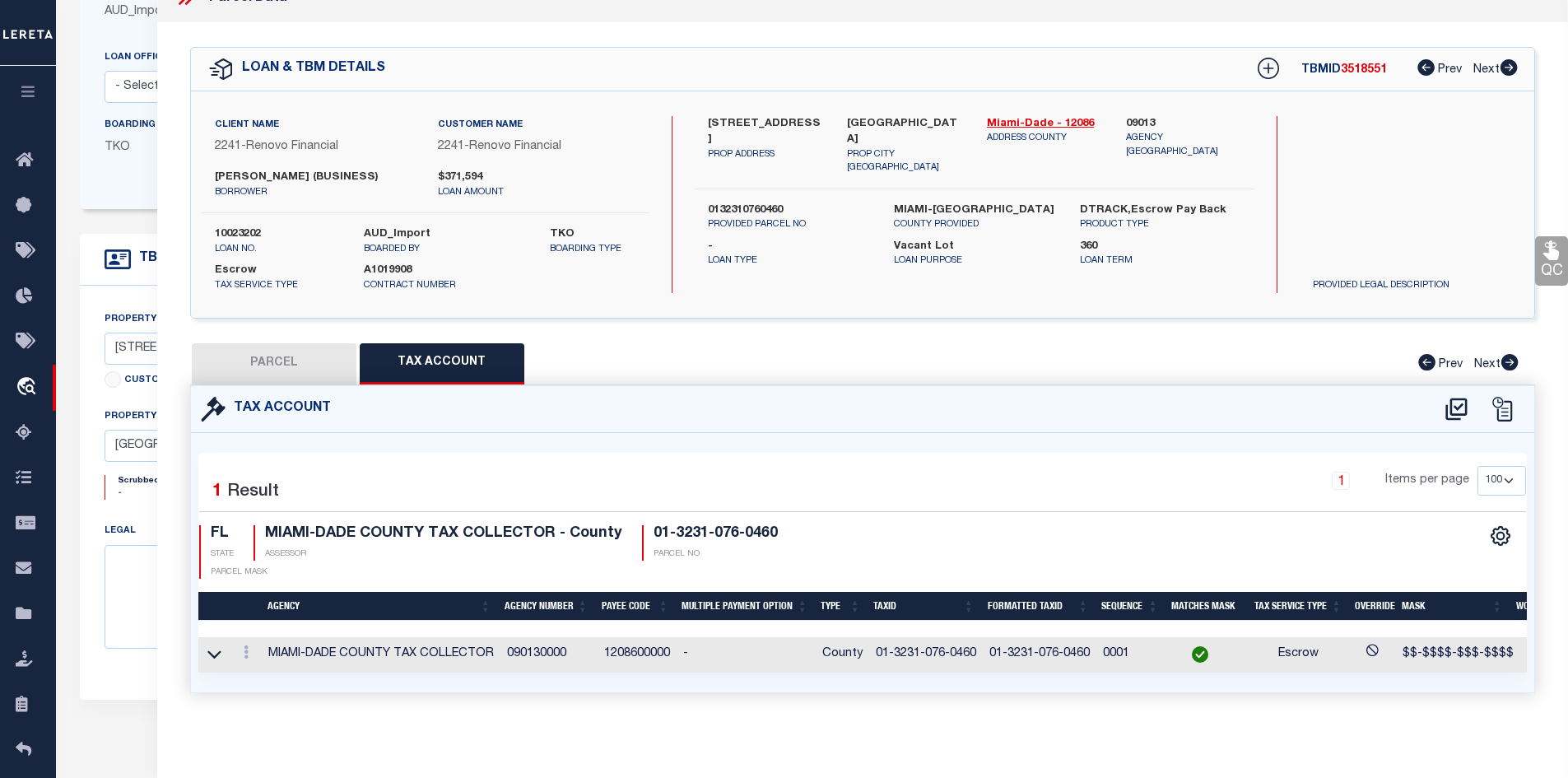
checkbox input "false"
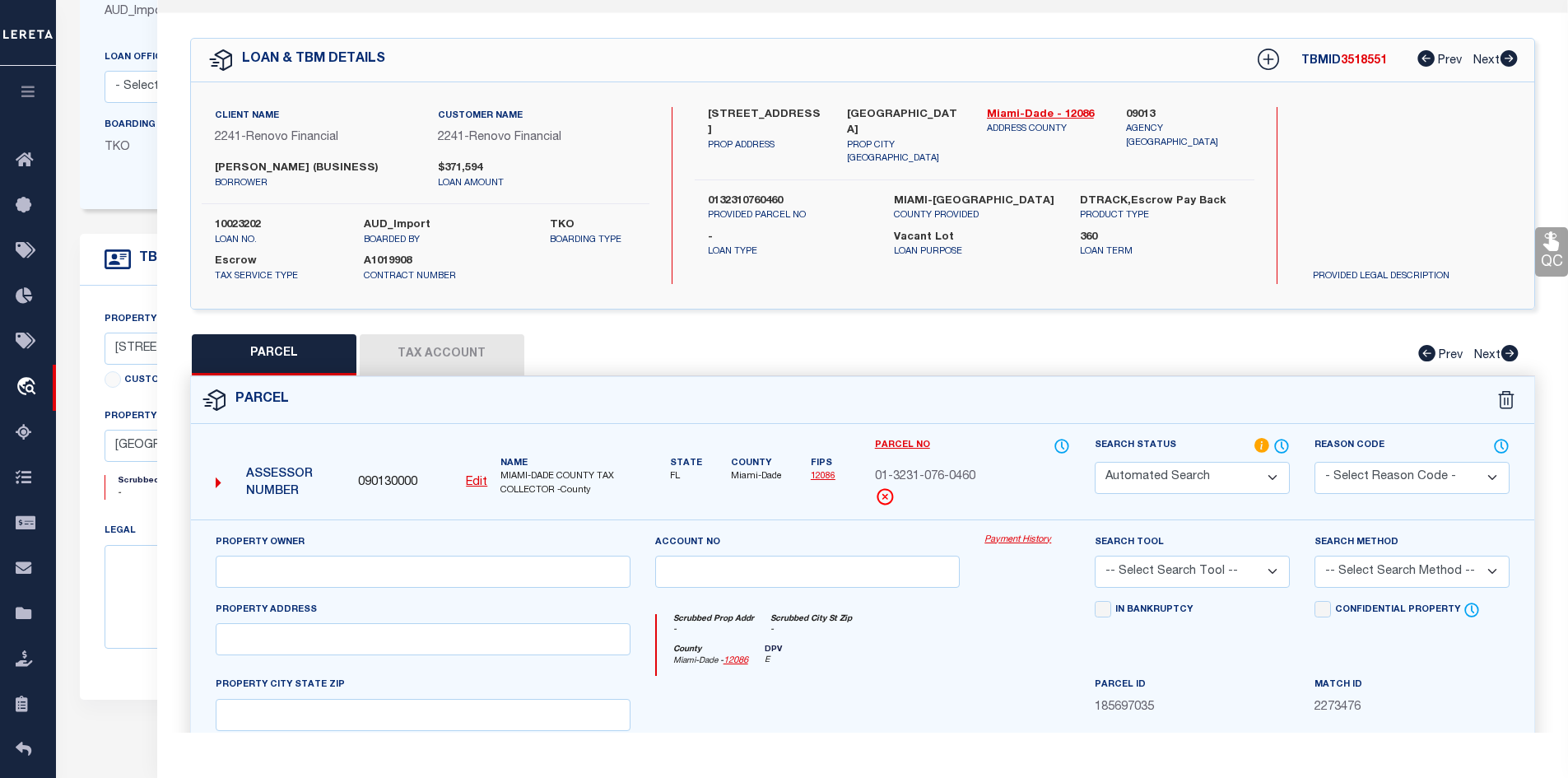
select select "IP"
type input "[PERSON_NAME]"
select select "AGW"
select select "ADD"
type input "[STREET_ADDRESS]"
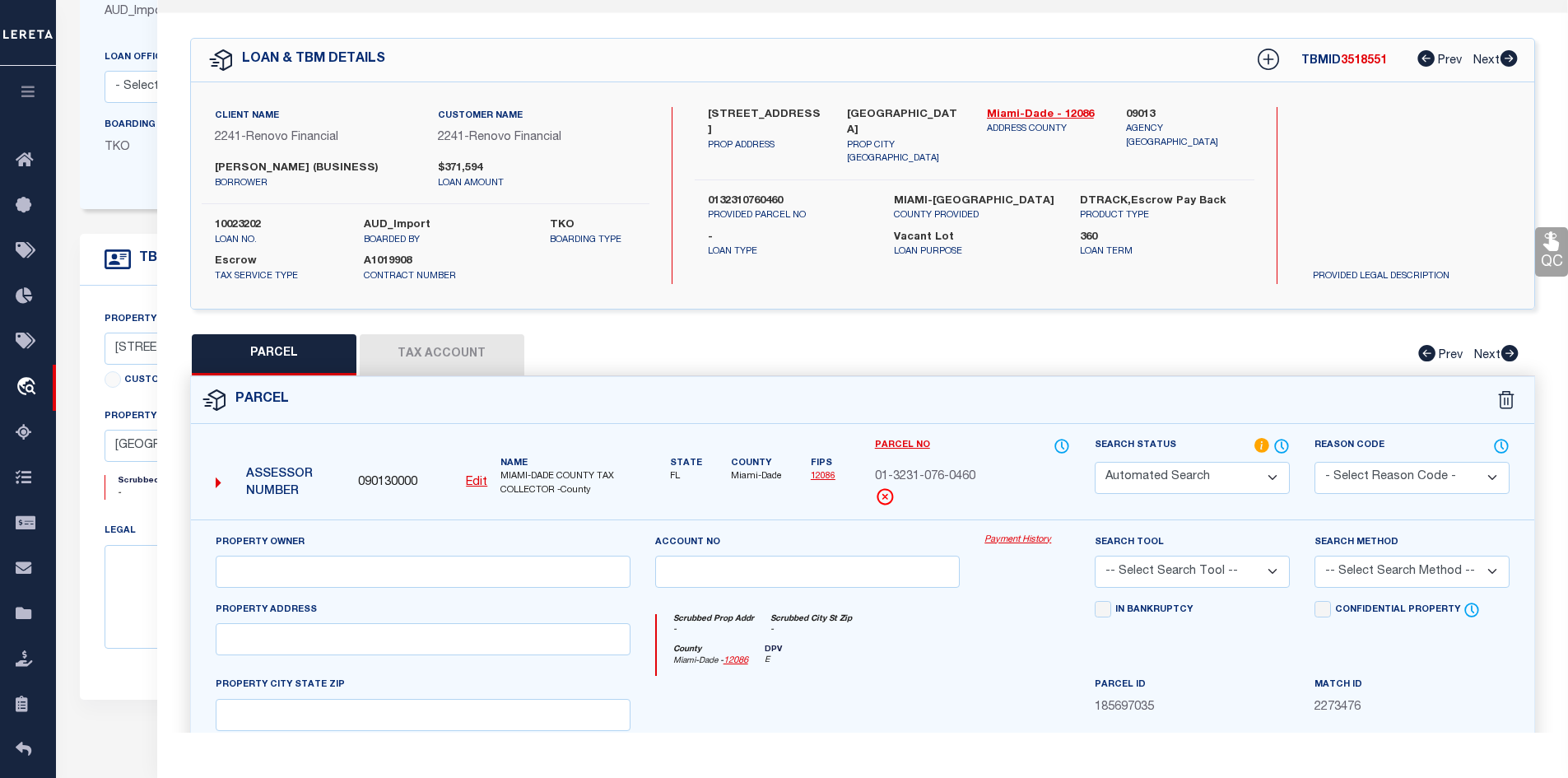
type textarea "ARIA ON THE BAY CONDO UNIT 301 UNDIV 0.131% INT IN COMMON ELEMENTS OFF REC 2946…"
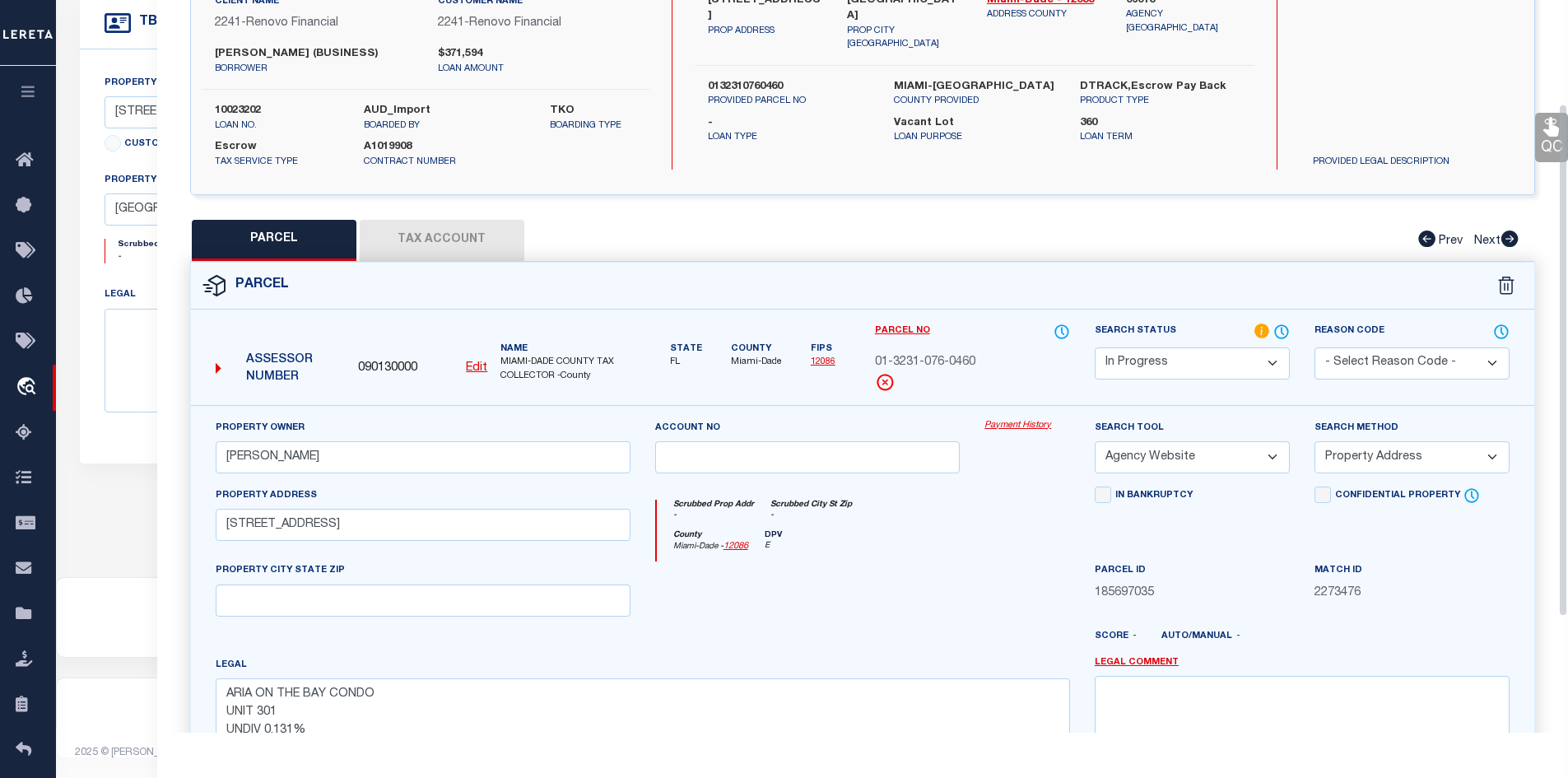
scroll to position [66, 0]
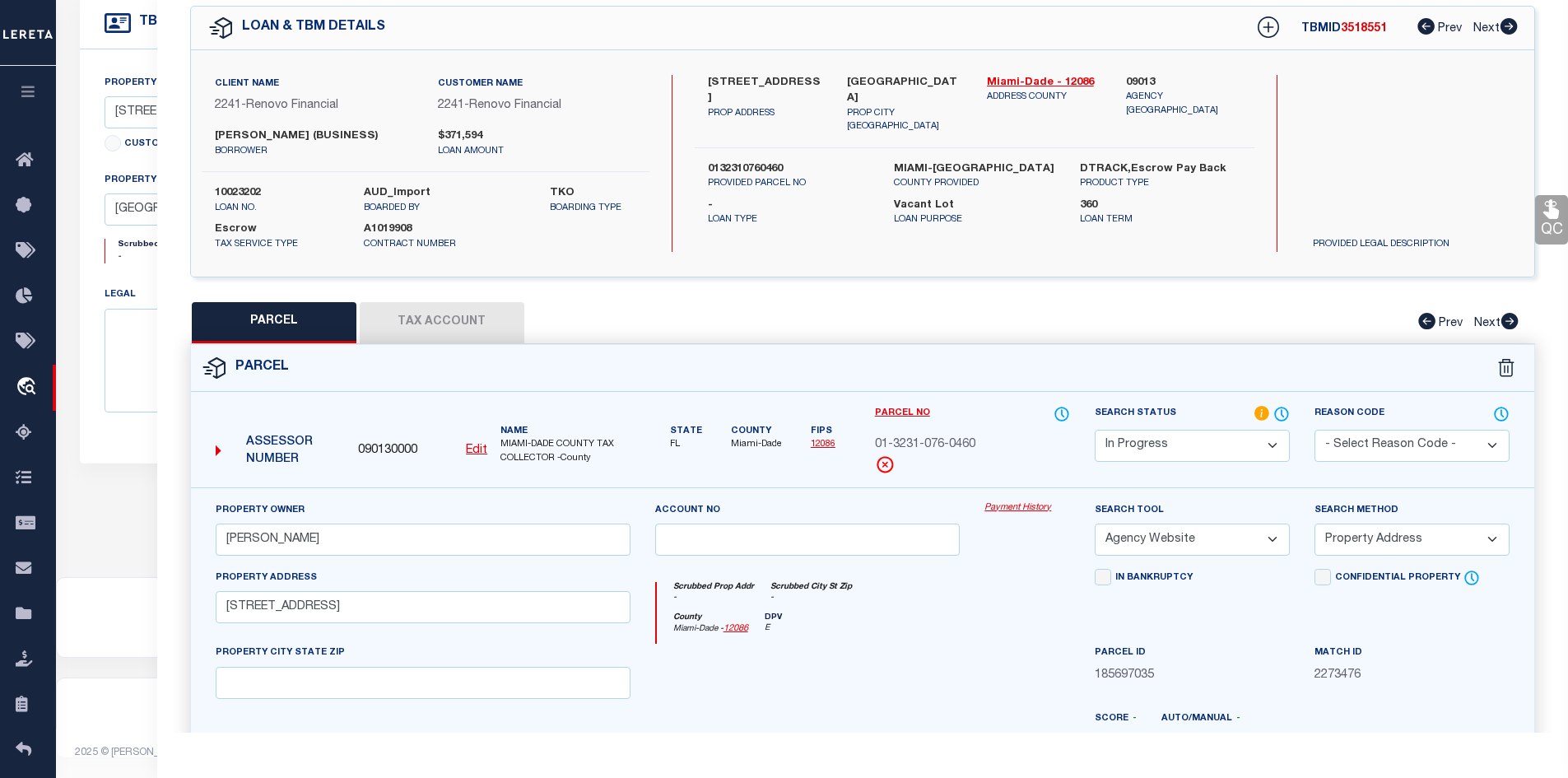
click at [439, 320] on button "Tax Account" at bounding box center [442, 322] width 165 height 41
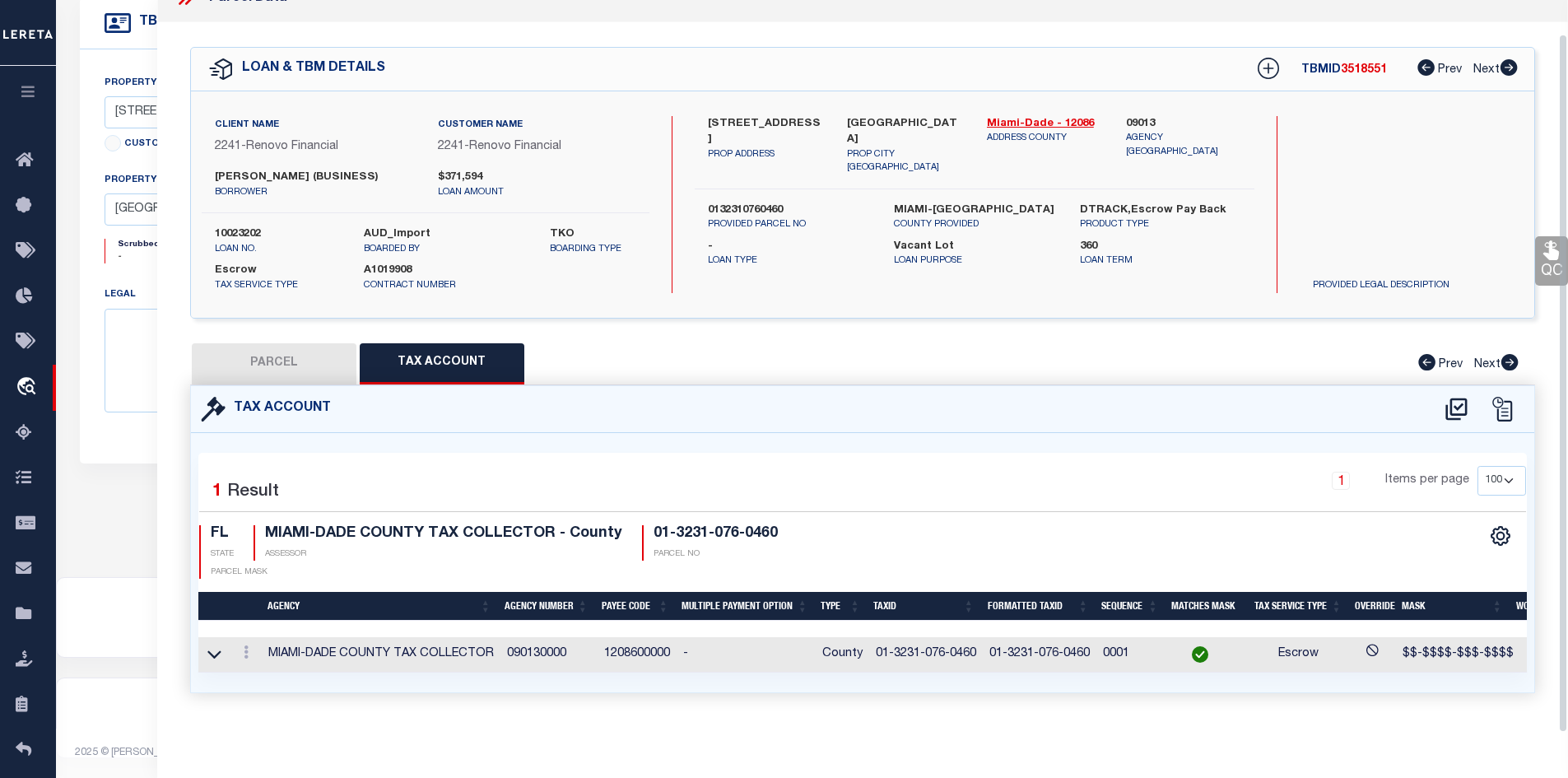
select select "100"
click at [267, 353] on button "PARCEL" at bounding box center [274, 363] width 165 height 41
select select "AS"
select select
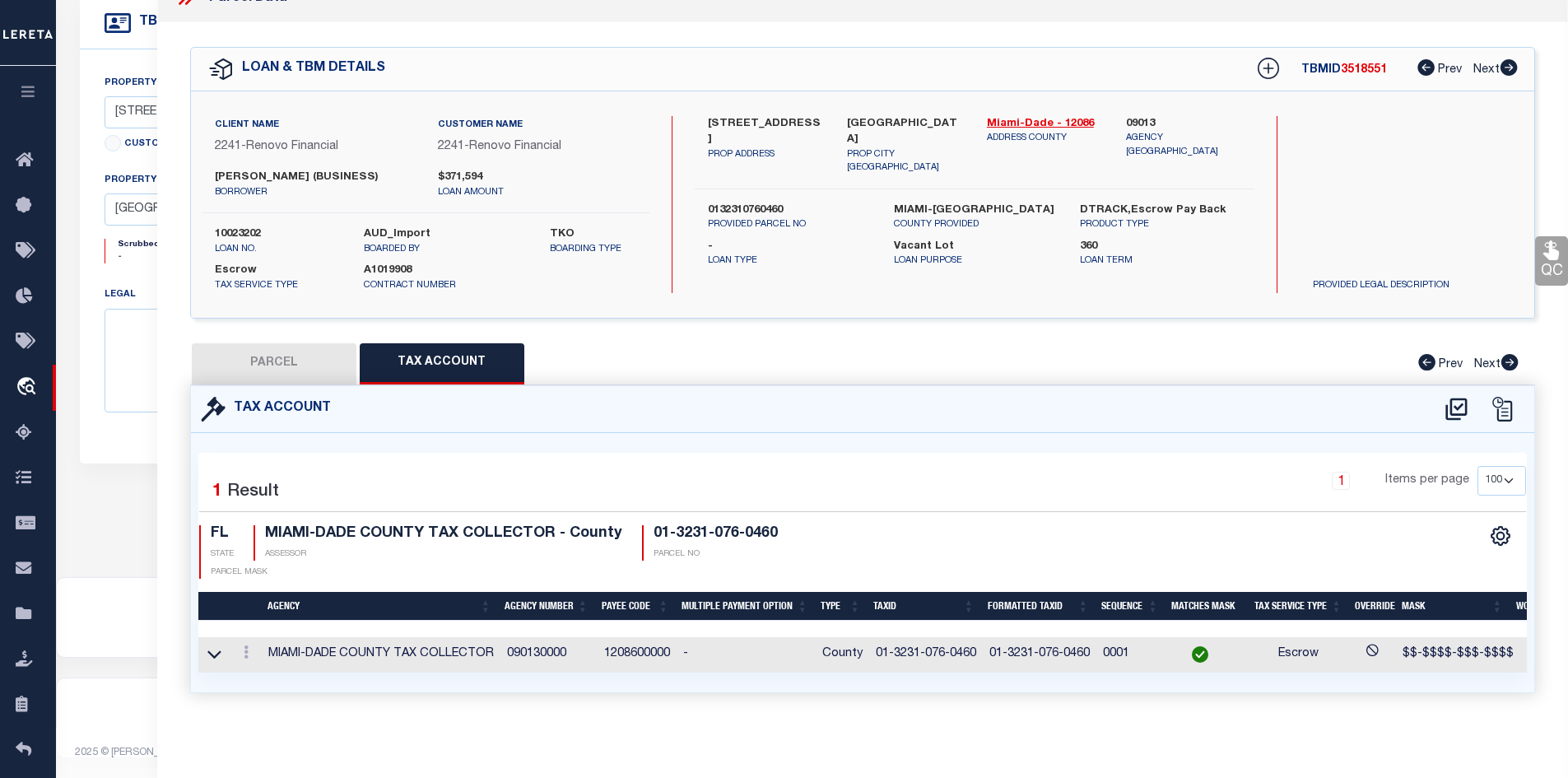
select select
checkbox input "false"
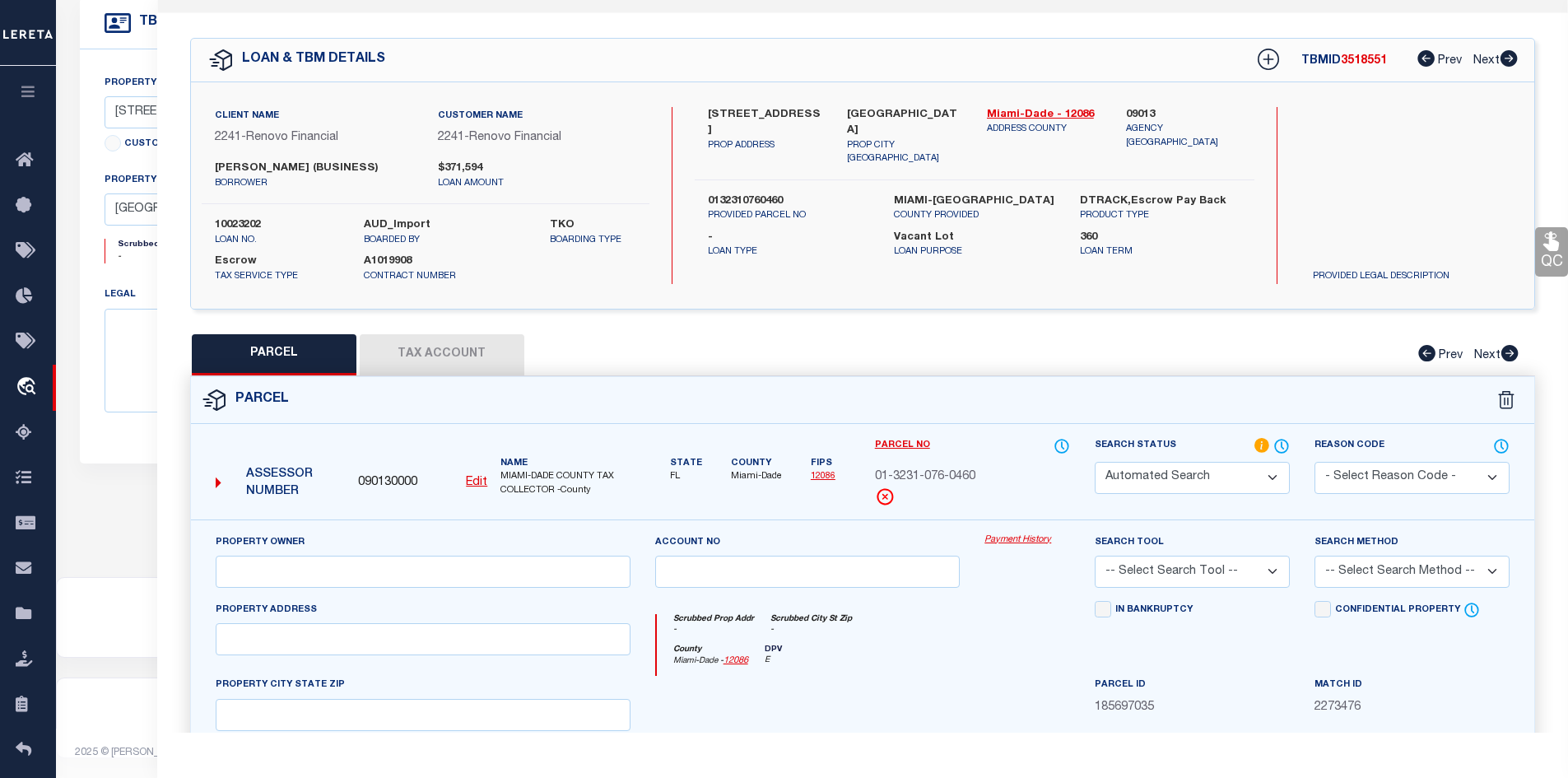
select select "IP"
type input "[PERSON_NAME]"
select select "AGW"
select select "ADD"
type input "[STREET_ADDRESS]"
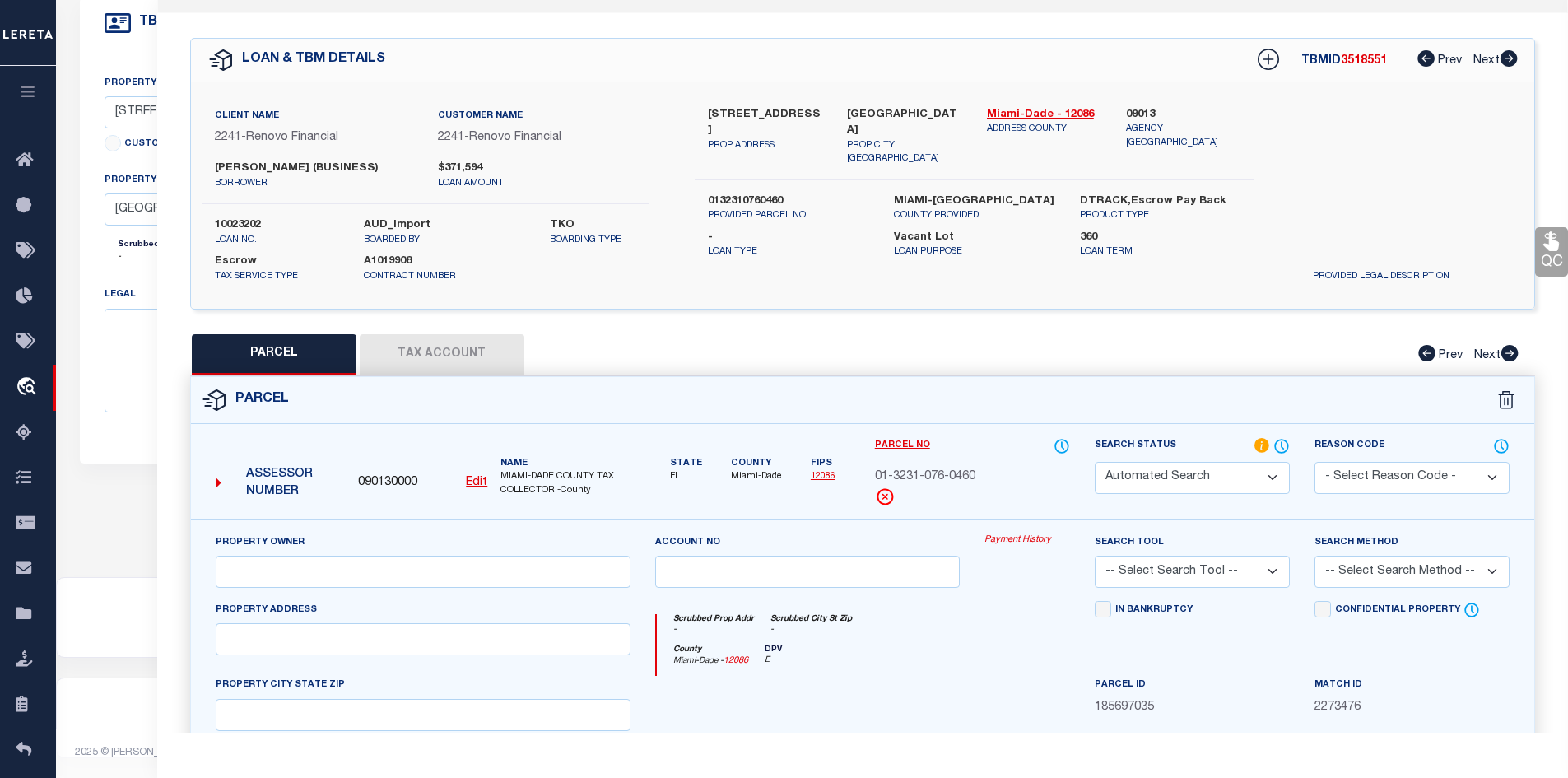
type textarea "ARIA ON THE BAY CONDO UNIT 301 UNDIV 0.131% INT IN COMMON ELEMENTS OFF REC 2946…"
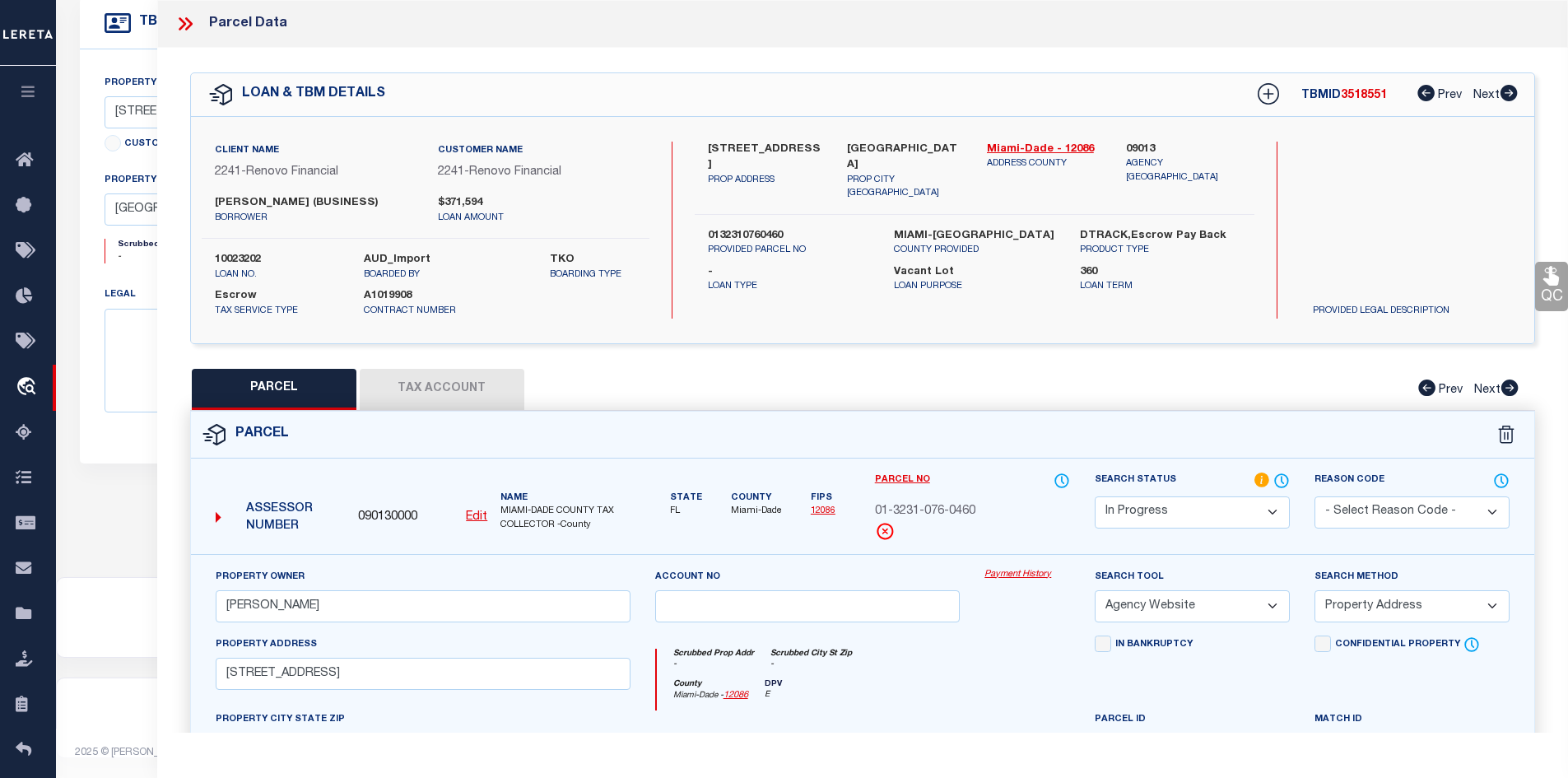
scroll to position [243, 0]
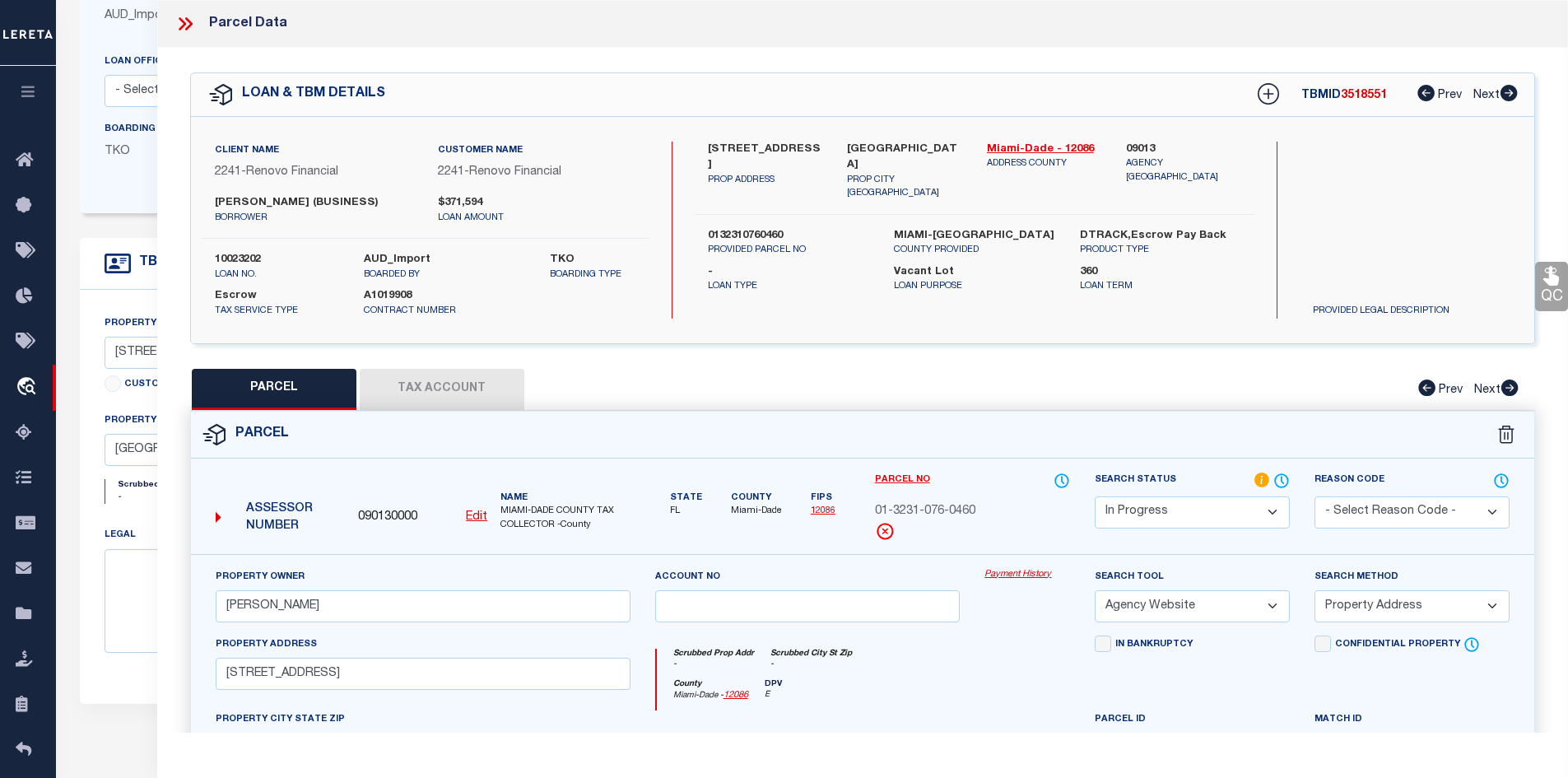
click at [182, 26] on icon at bounding box center [182, 24] width 8 height 13
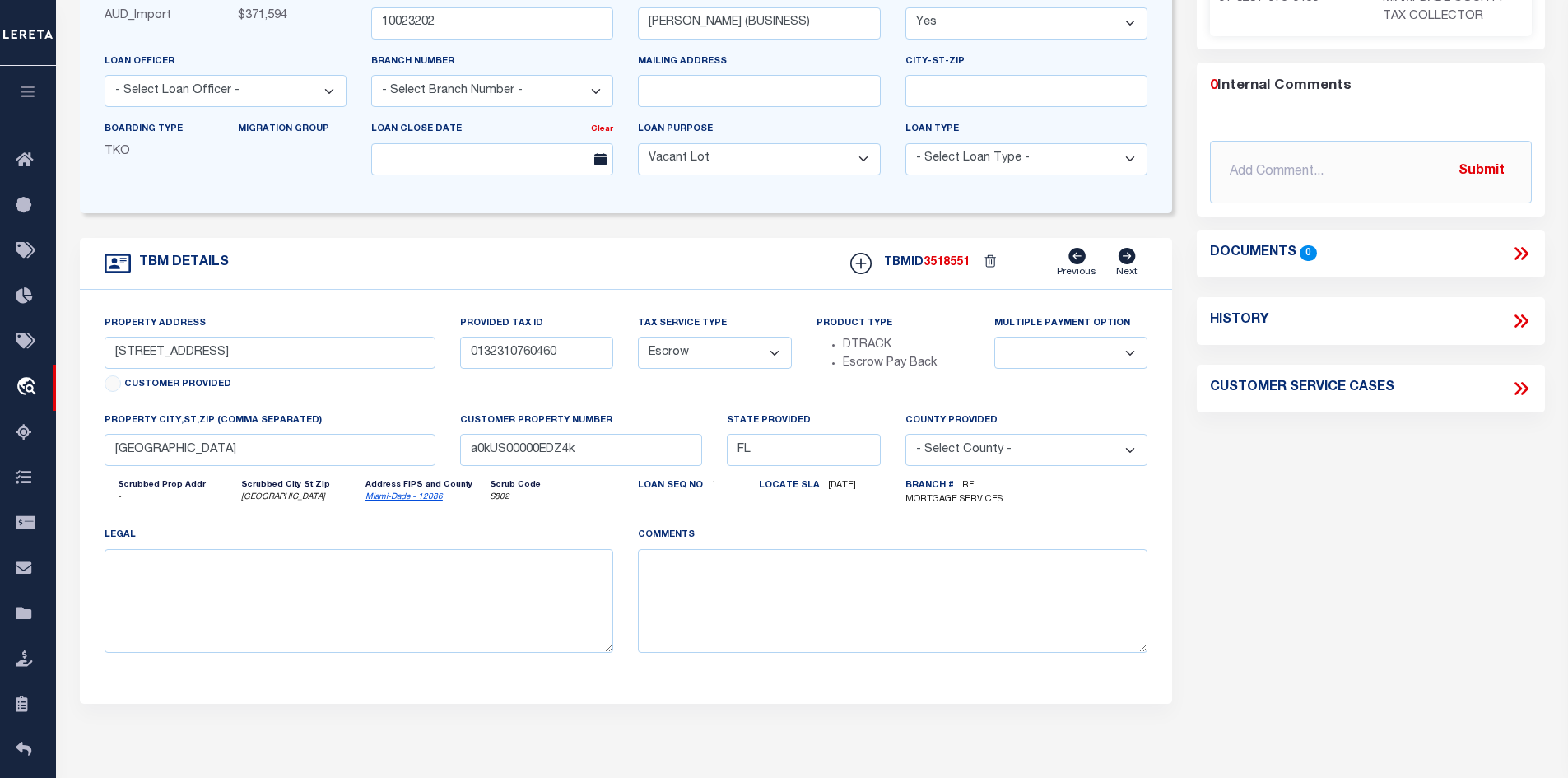
scroll to position [0, 0]
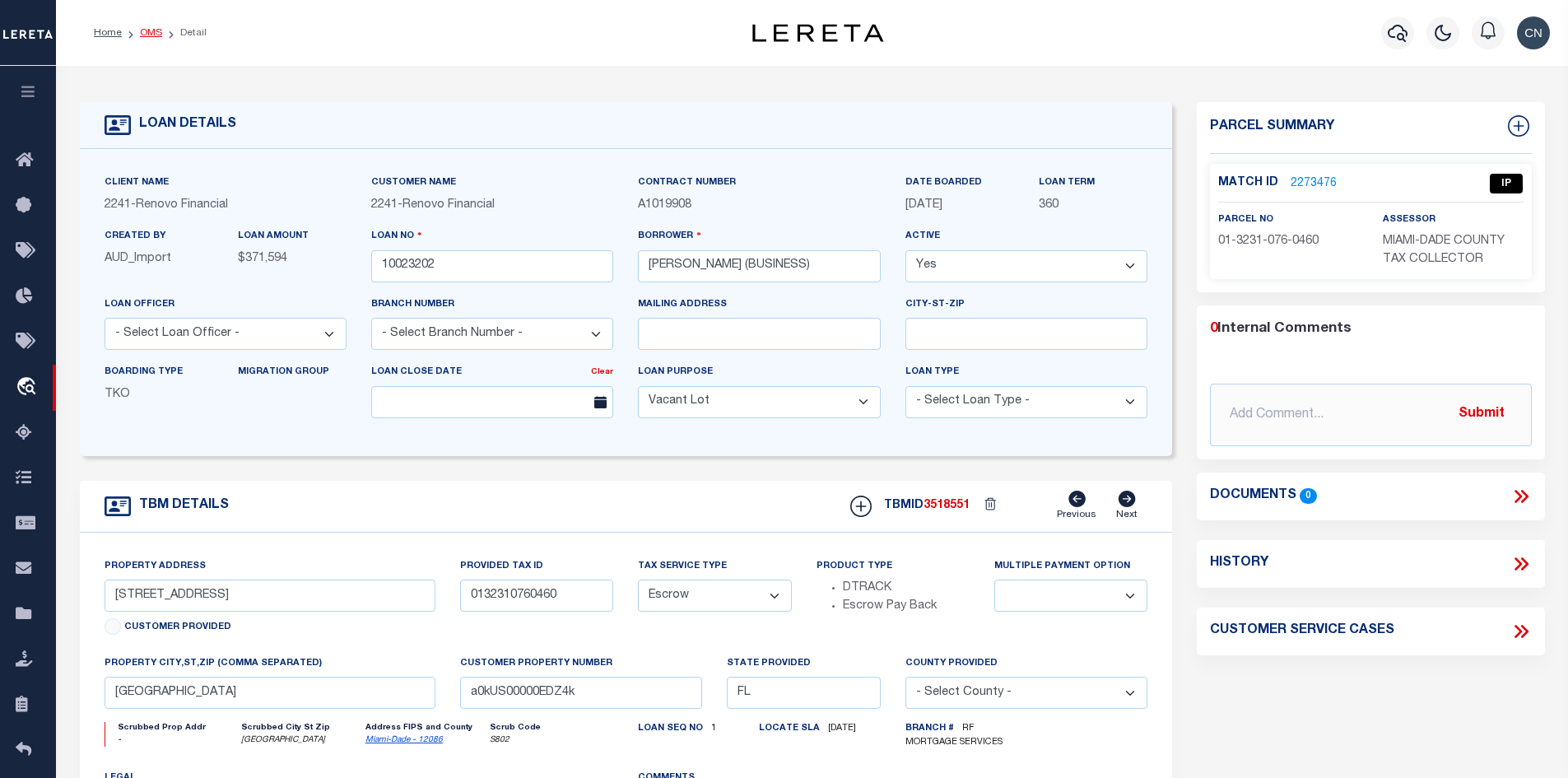
click at [146, 34] on link "OMS" at bounding box center [150, 33] width 22 height 10
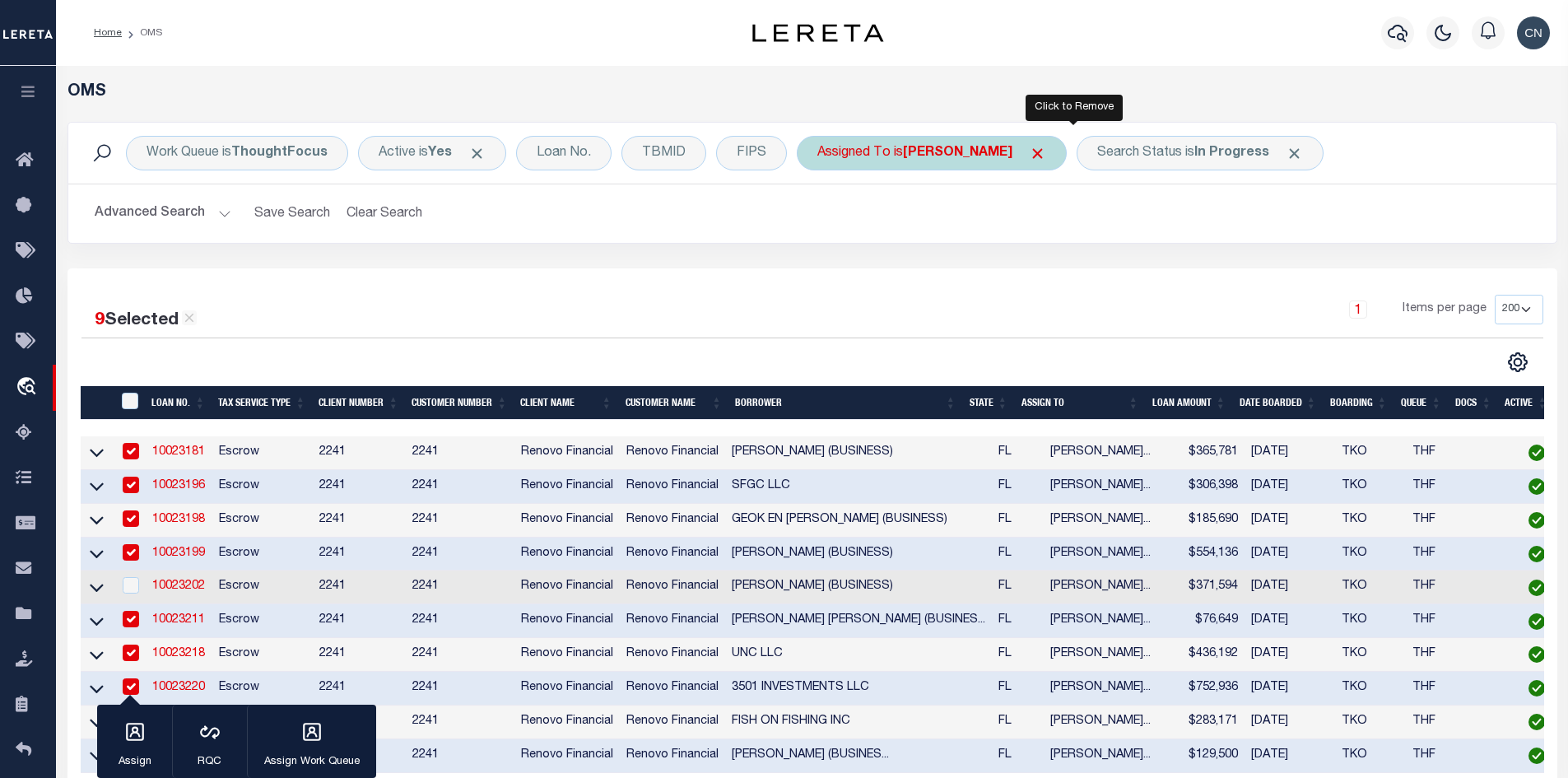
click at [1046, 151] on span "Click to Remove" at bounding box center [1037, 153] width 18 height 18
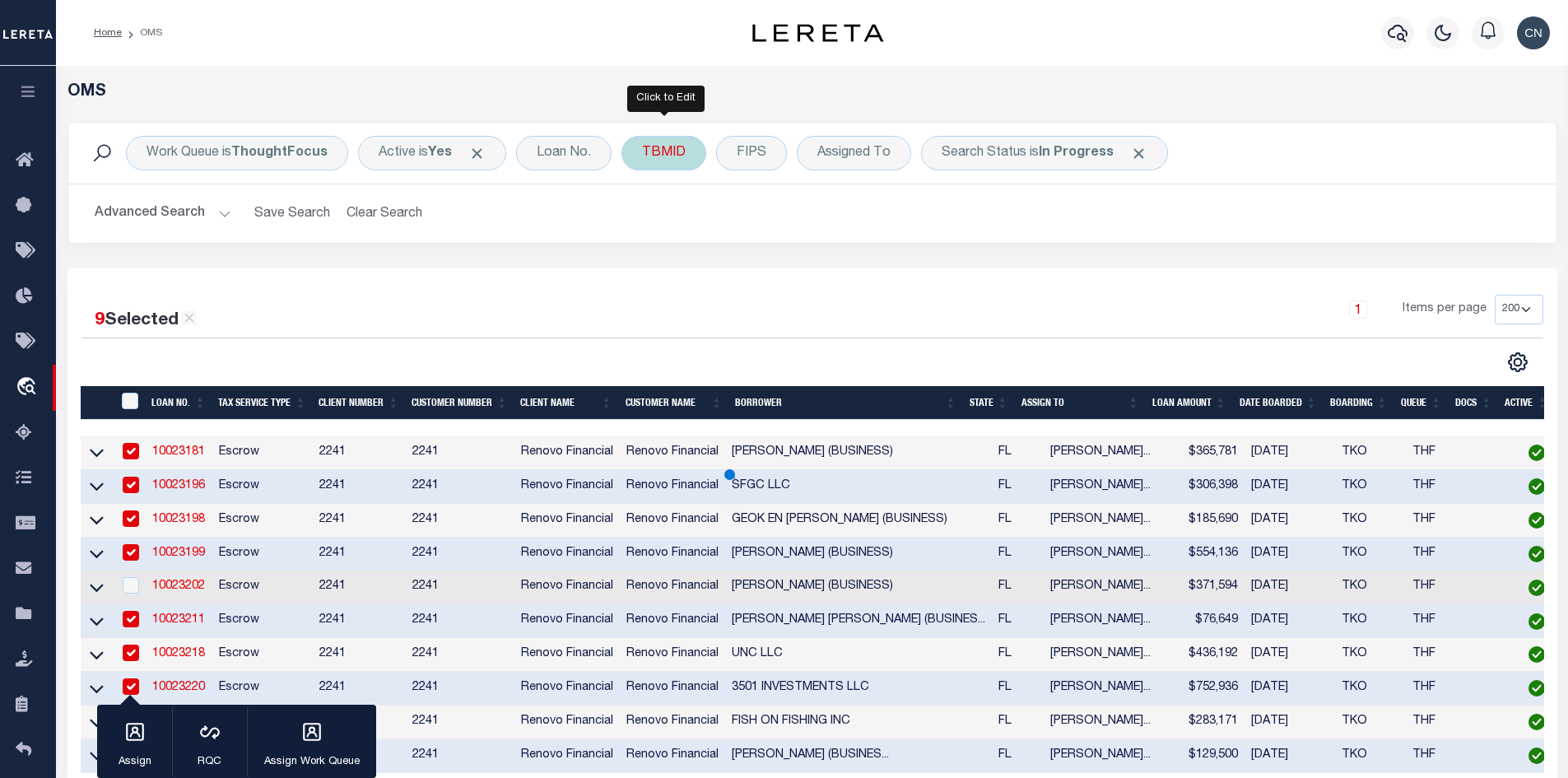
click at [668, 160] on div "TBMID" at bounding box center [663, 153] width 85 height 34
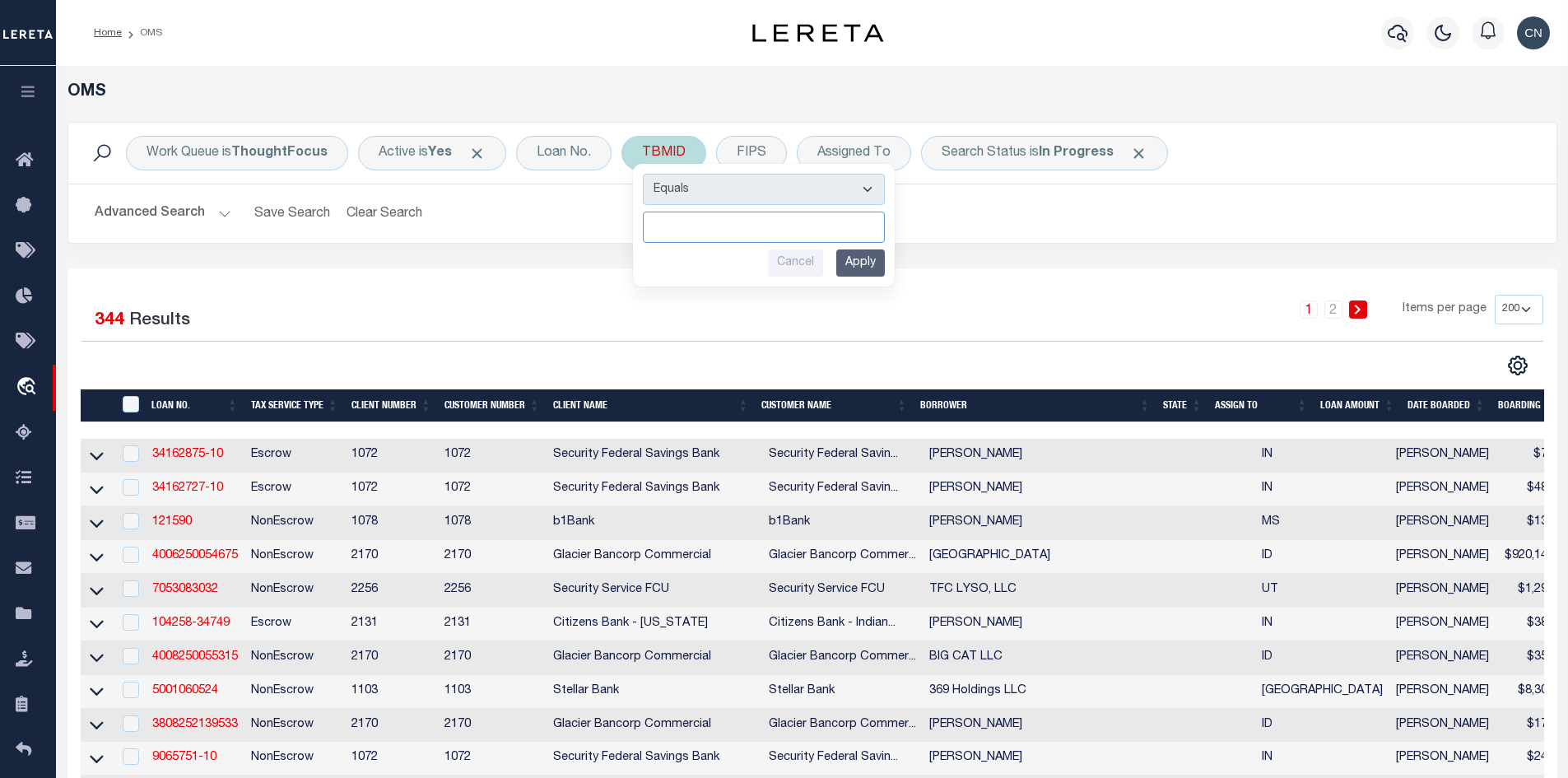
click at [705, 234] on input "number" at bounding box center [763, 227] width 242 height 31
paste input "3518612"
type input "3518612"
click at [868, 263] on input "Apply" at bounding box center [860, 263] width 49 height 27
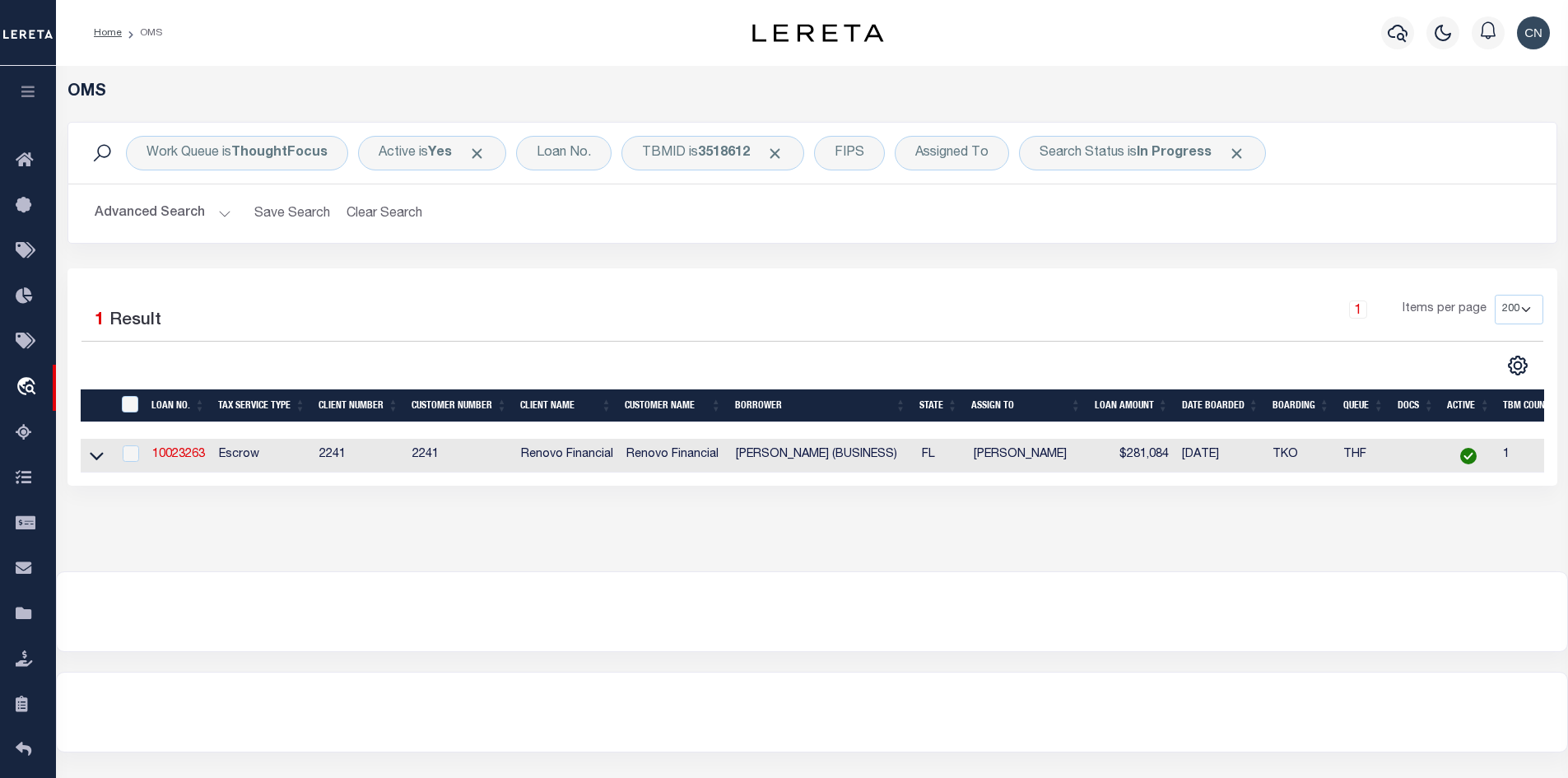
click at [234, 458] on td "Escrow" at bounding box center [262, 456] width 100 height 34
checkbox input "true"
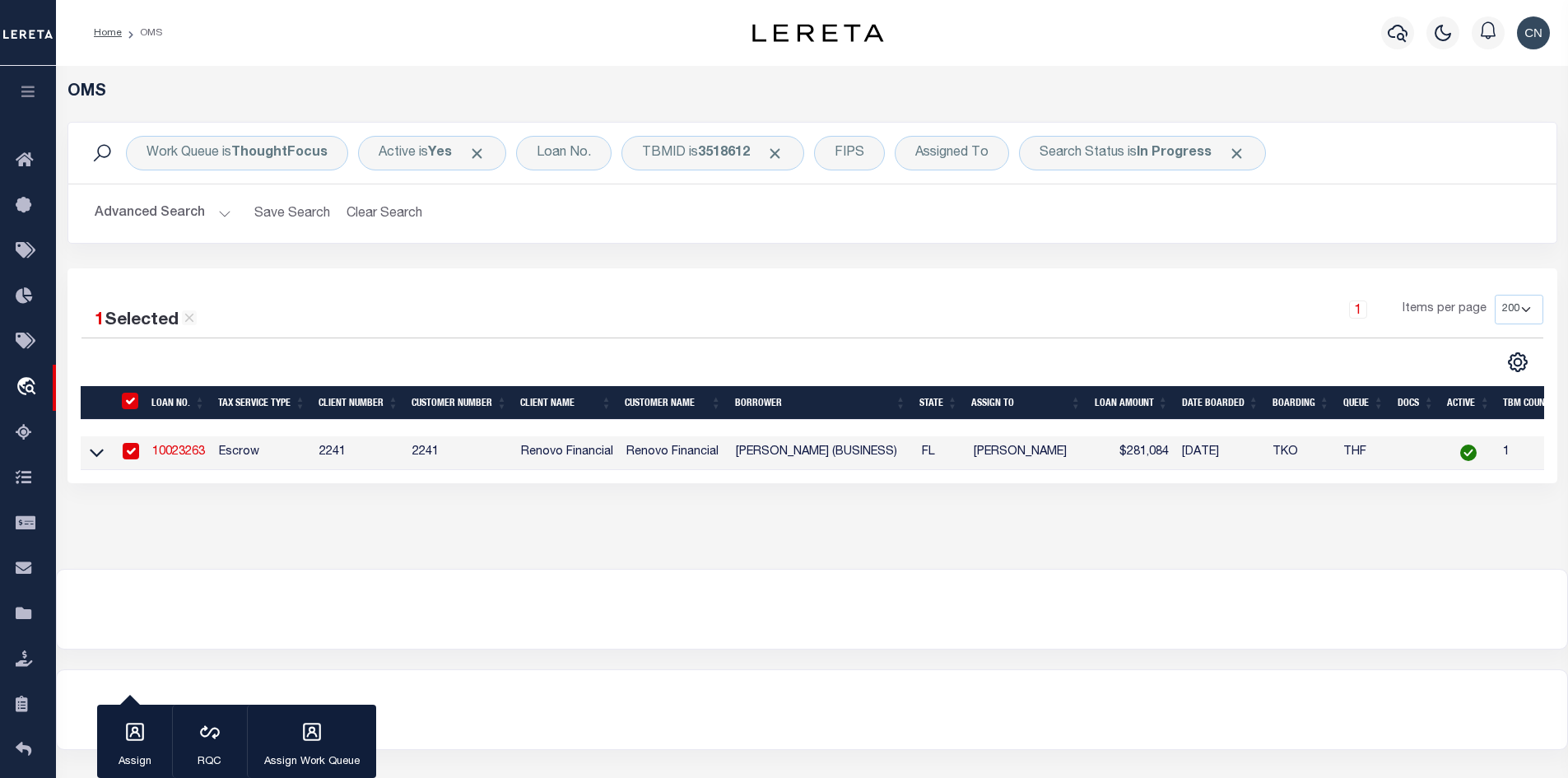
click at [178, 453] on link "10023263" at bounding box center [178, 453] width 53 height 12
type input "10023263"
type input "[PERSON_NAME] (BUSINESS)"
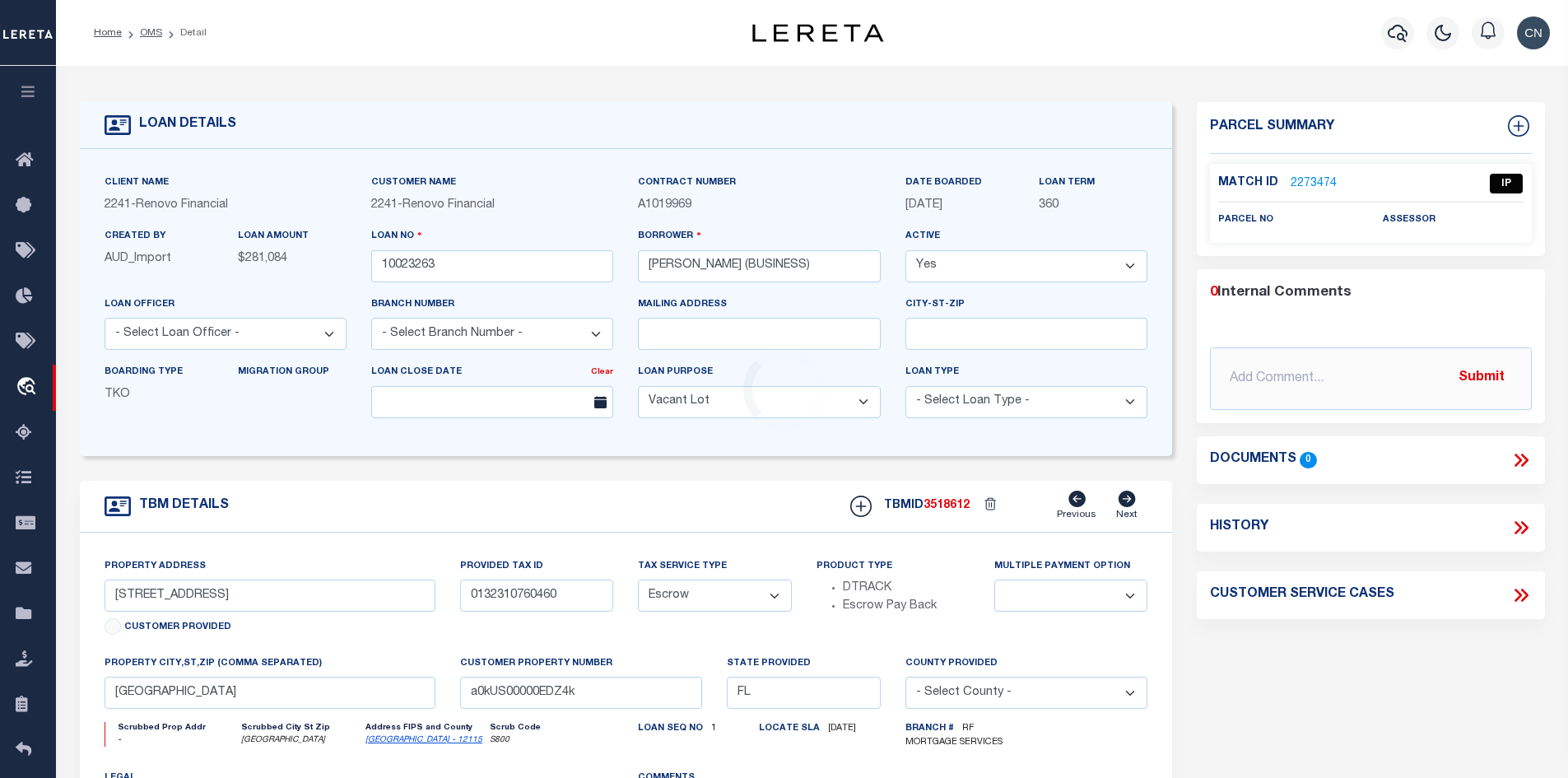
type input "2958 DAPHNE RD"
type input "1140-17-9216"
select select
type input "NORTH PORT, FL 34288"
type input "a0kUS00000EDbbC"
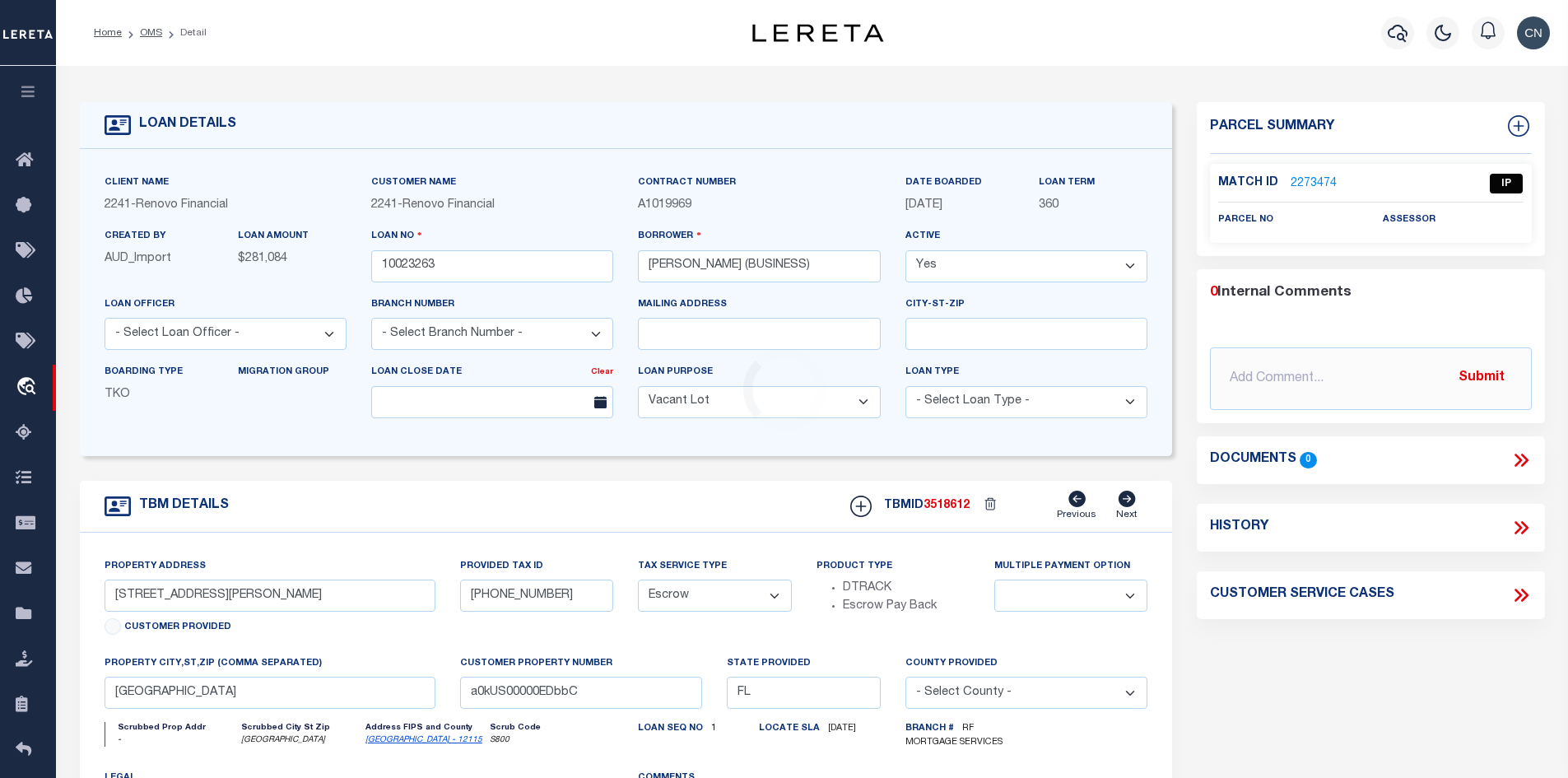
select select
click at [1315, 180] on link "2273474" at bounding box center [1313, 183] width 46 height 18
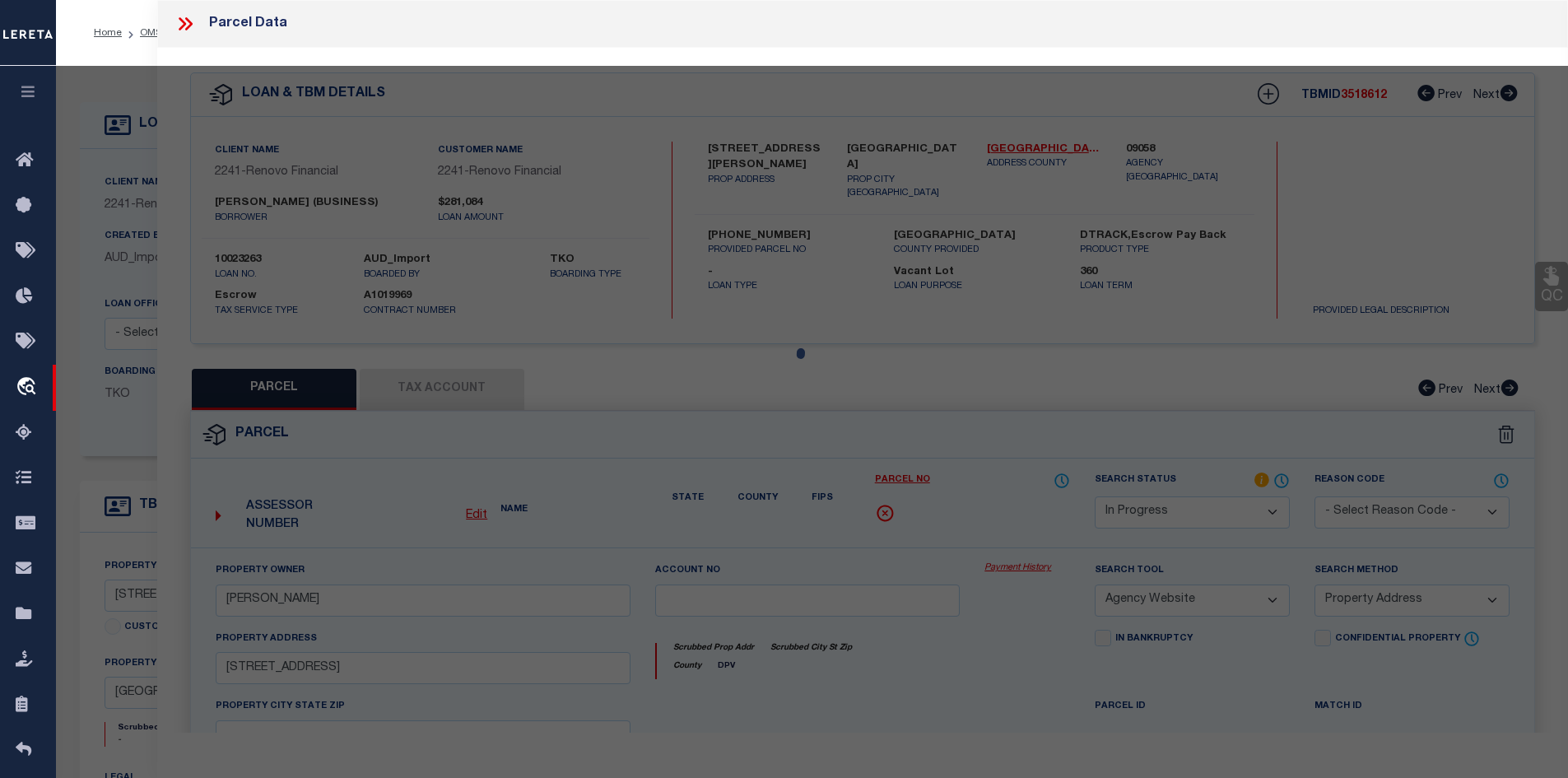
select select "AS"
select select
checkbox input "false"
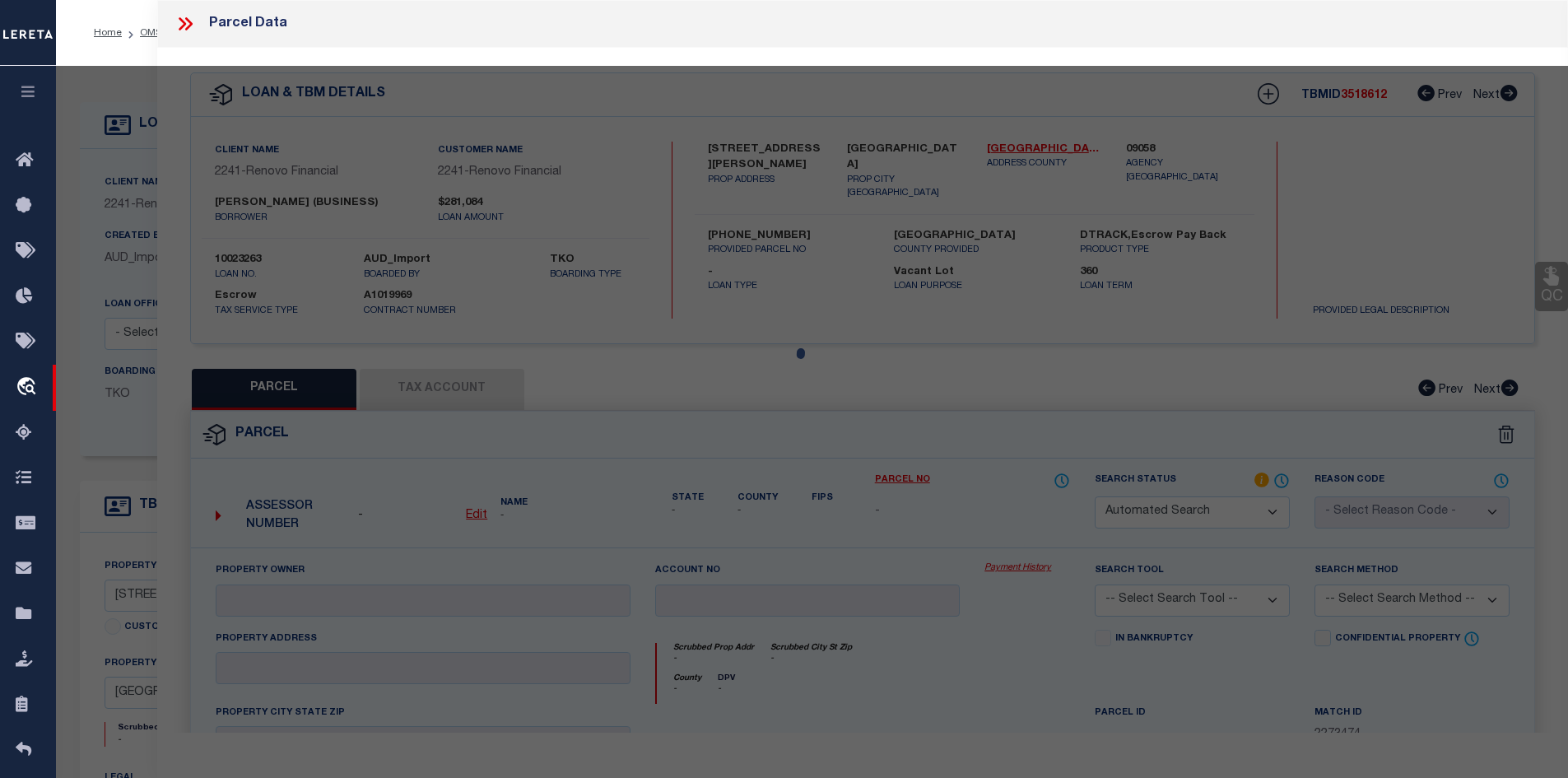
select select "IP"
checkbox input "false"
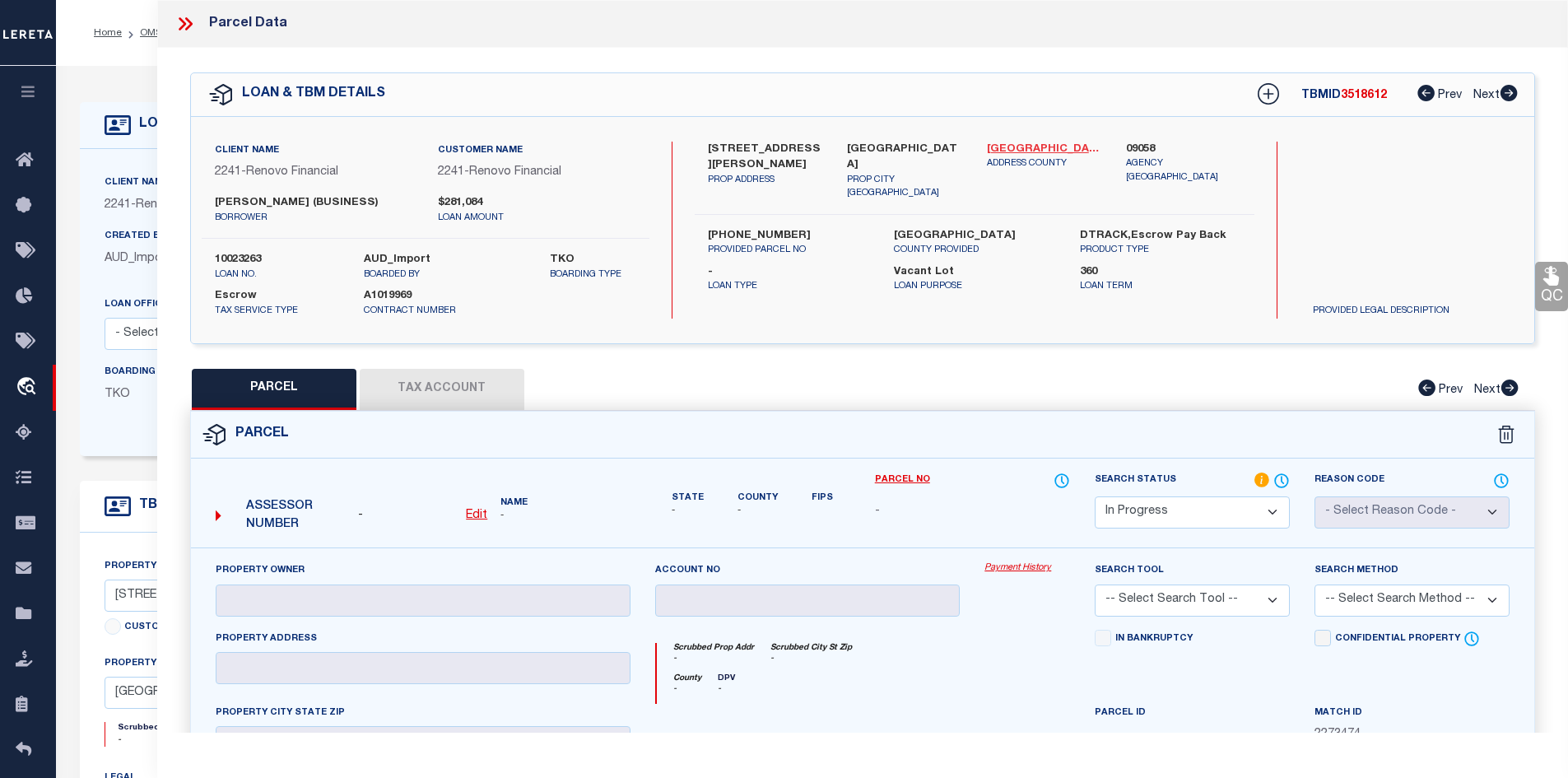
click at [1006, 148] on link "Sarasota - 12115" at bounding box center [1044, 150] width 115 height 17
drag, startPoint x: 705, startPoint y: 140, endPoint x: 821, endPoint y: 151, distance: 116.5
click at [821, 151] on div "2958 DAPHNE RD PROP ADDRESS" at bounding box center [765, 171] width 140 height 59
copy label "2958 DAPHNE RD"
click at [473, 515] on u "Edit" at bounding box center [476, 516] width 21 height 12
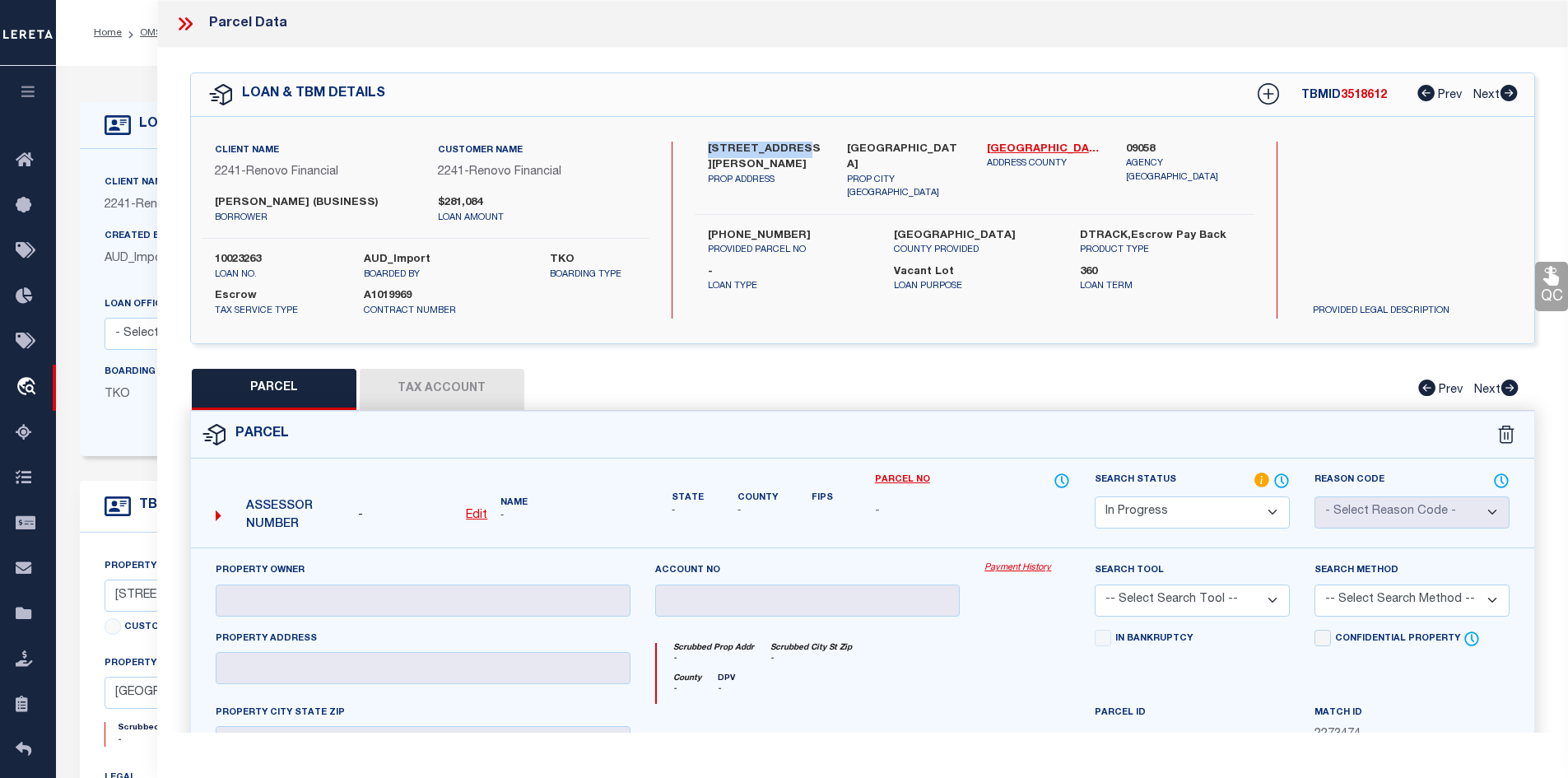
select select "IP"
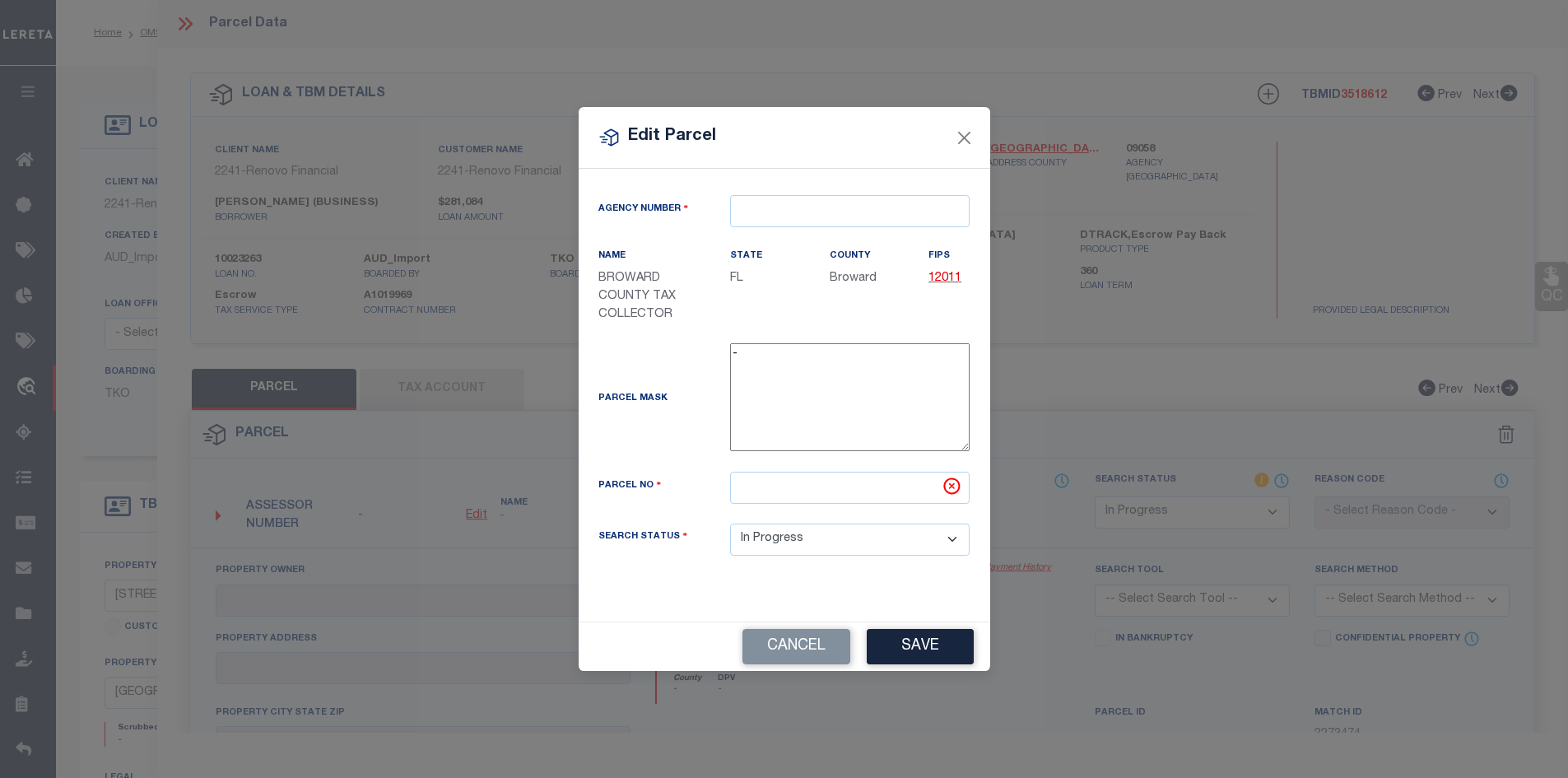
type textarea "-"
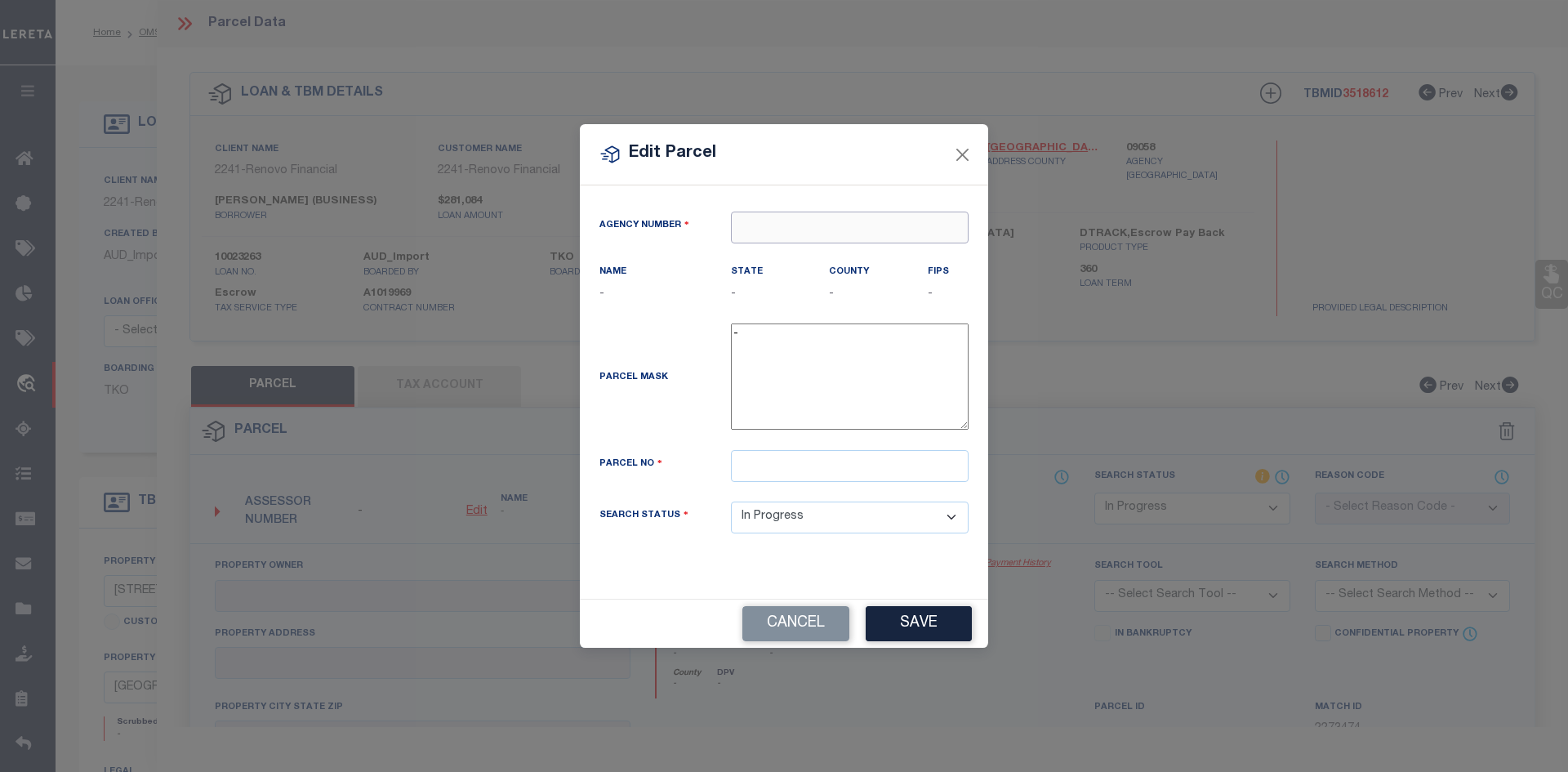
click at [796, 231] on input "text" at bounding box center [850, 228] width 238 height 32
click at [800, 254] on div "090580000 : SARASOTA COUNTY" at bounding box center [850, 269] width 238 height 47
type input "090580000"
click at [769, 473] on input "text" at bounding box center [850, 466] width 238 height 32
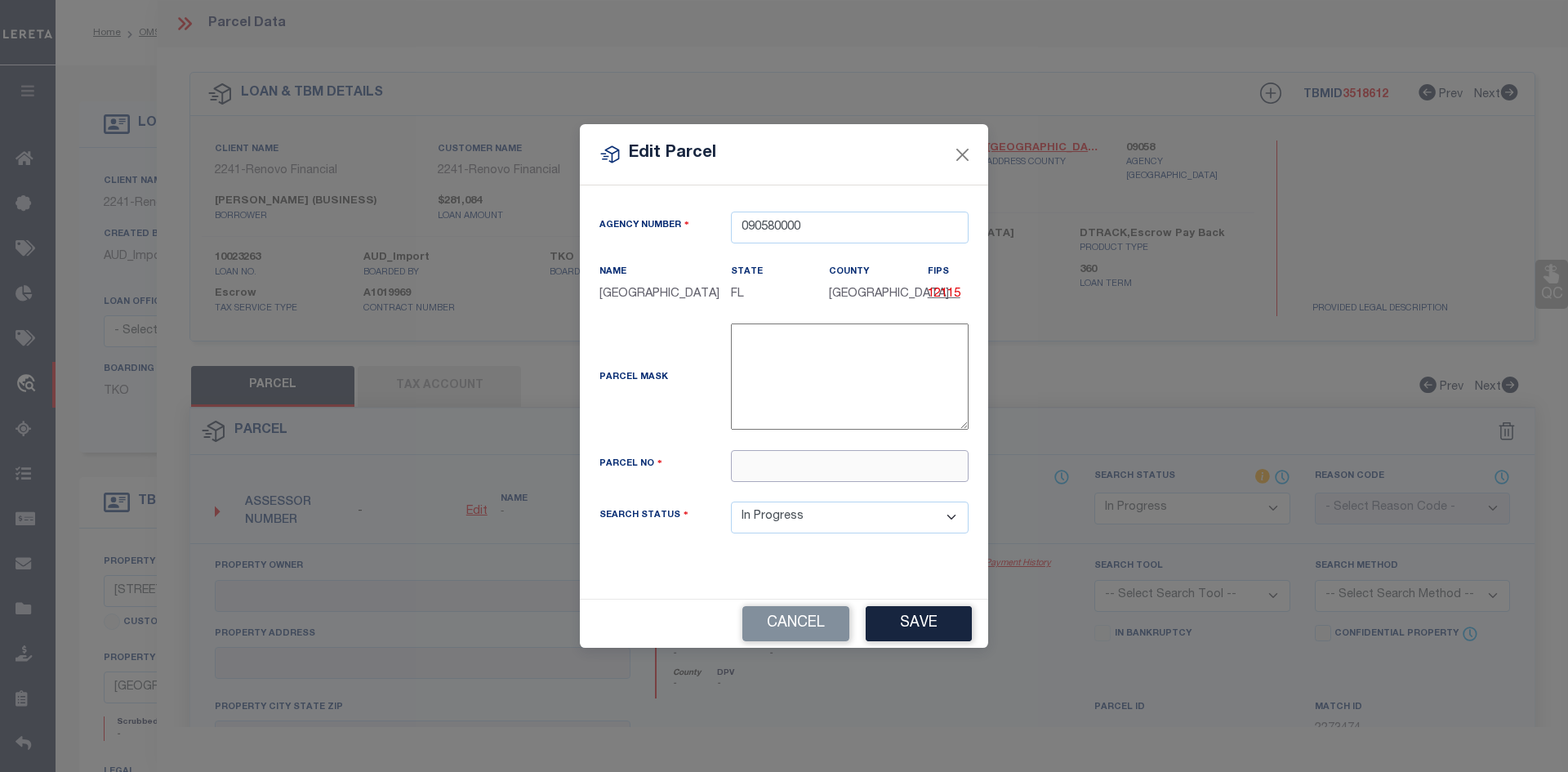
paste input "1140179216"
type input "1140179216"
click at [912, 635] on button "Save" at bounding box center [919, 623] width 106 height 35
select select "IP"
checkbox input "false"
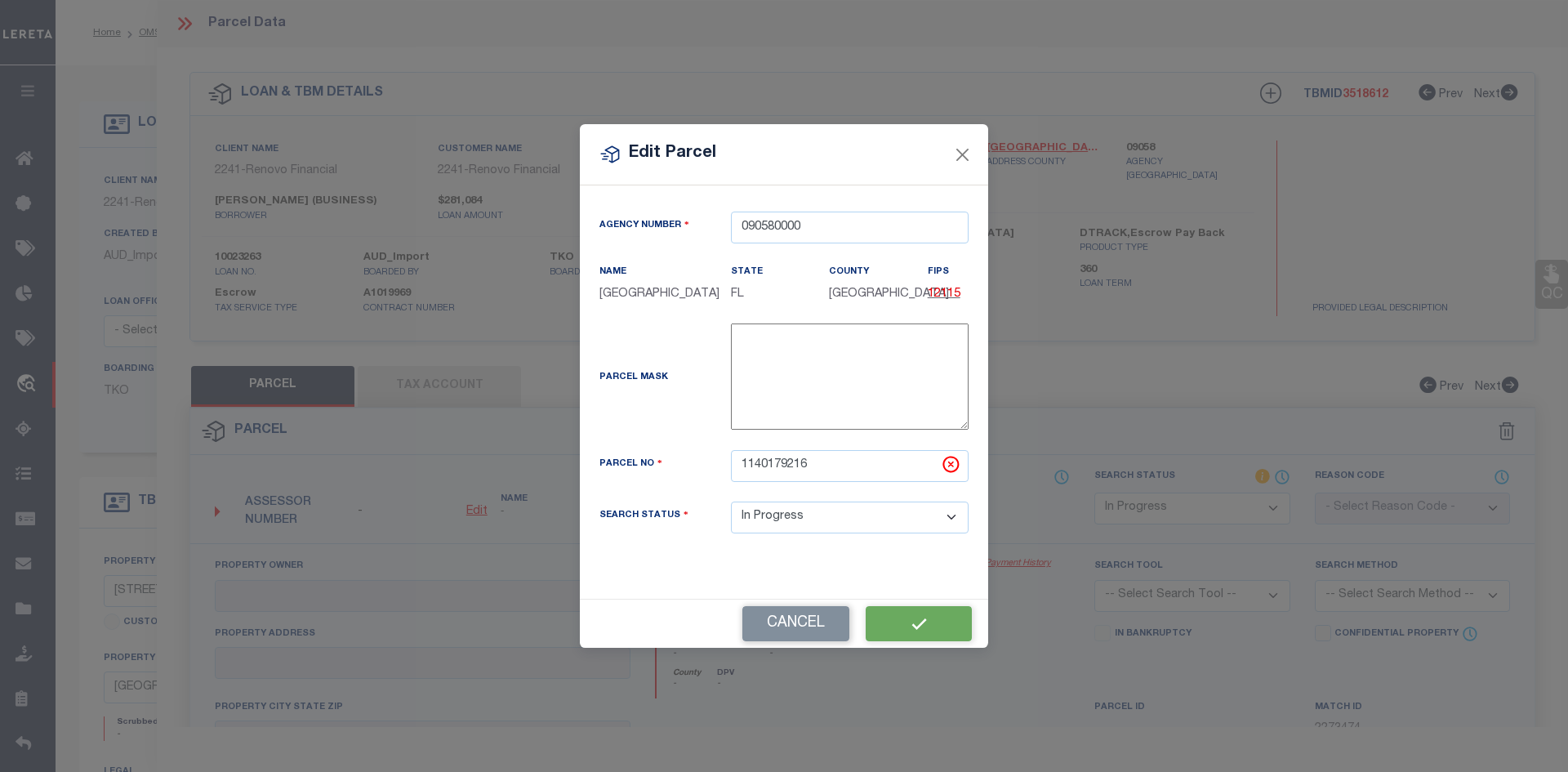
checkbox input "false"
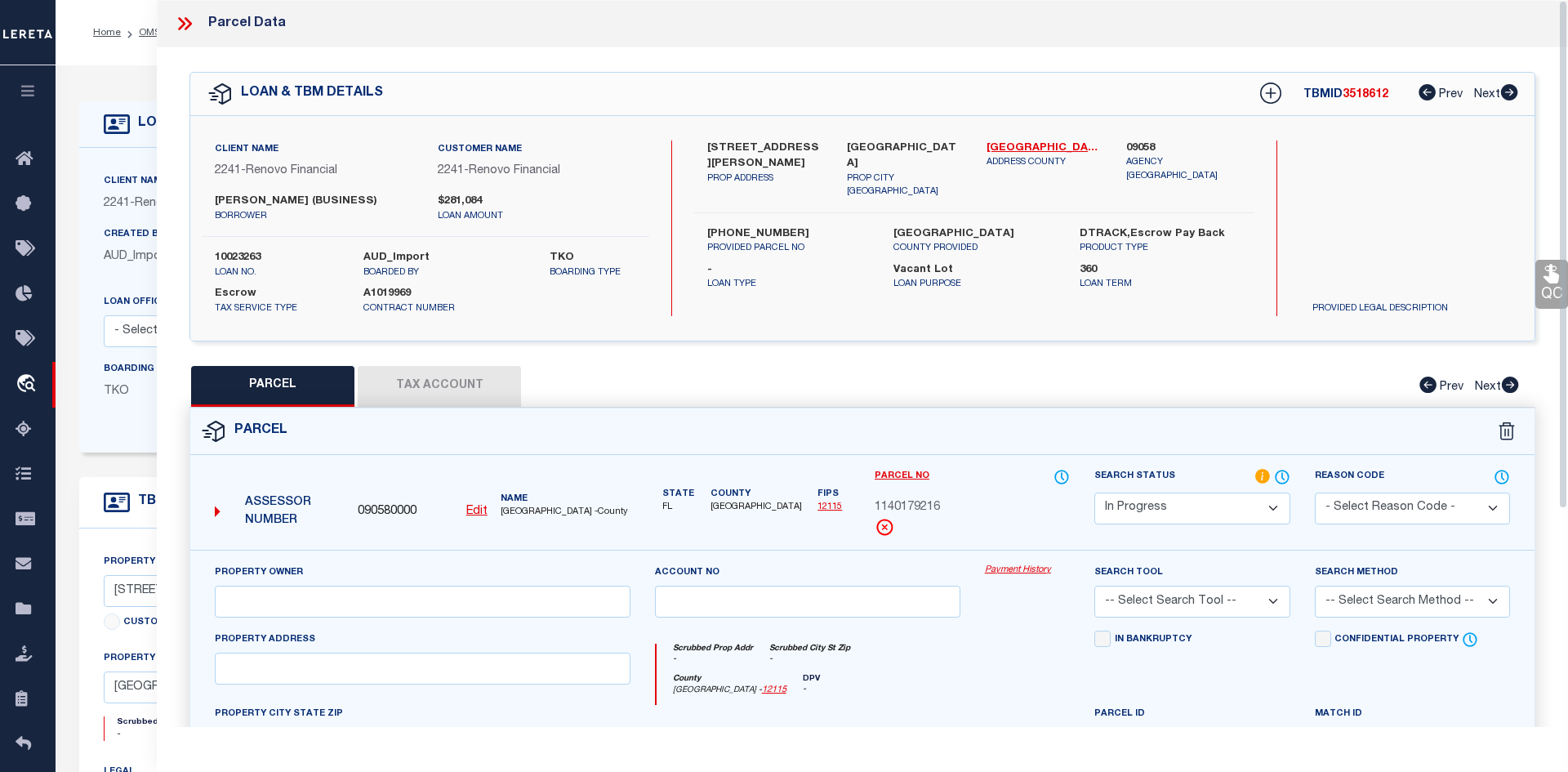
checkbox input "false"
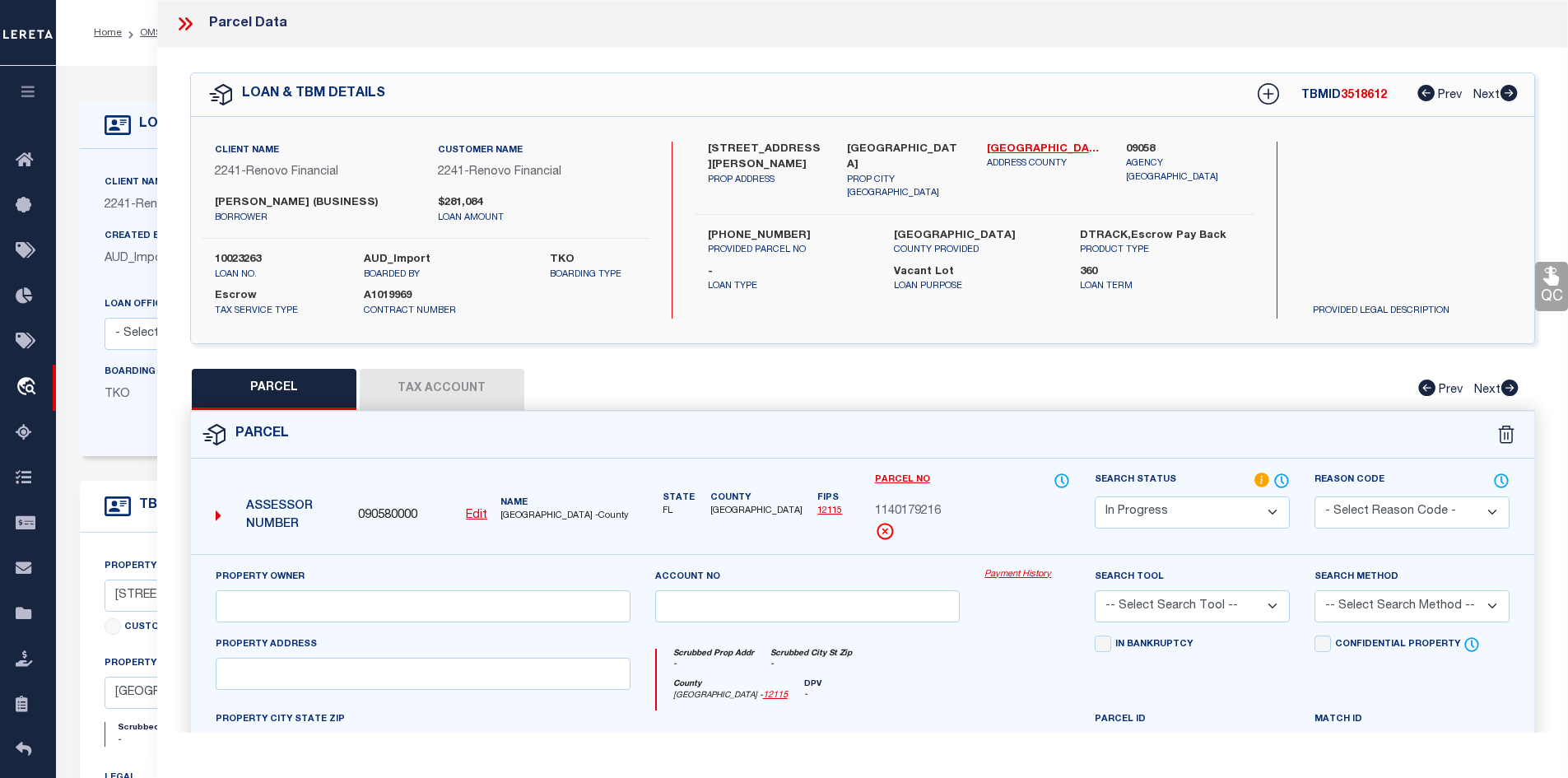
scroll to position [165, 0]
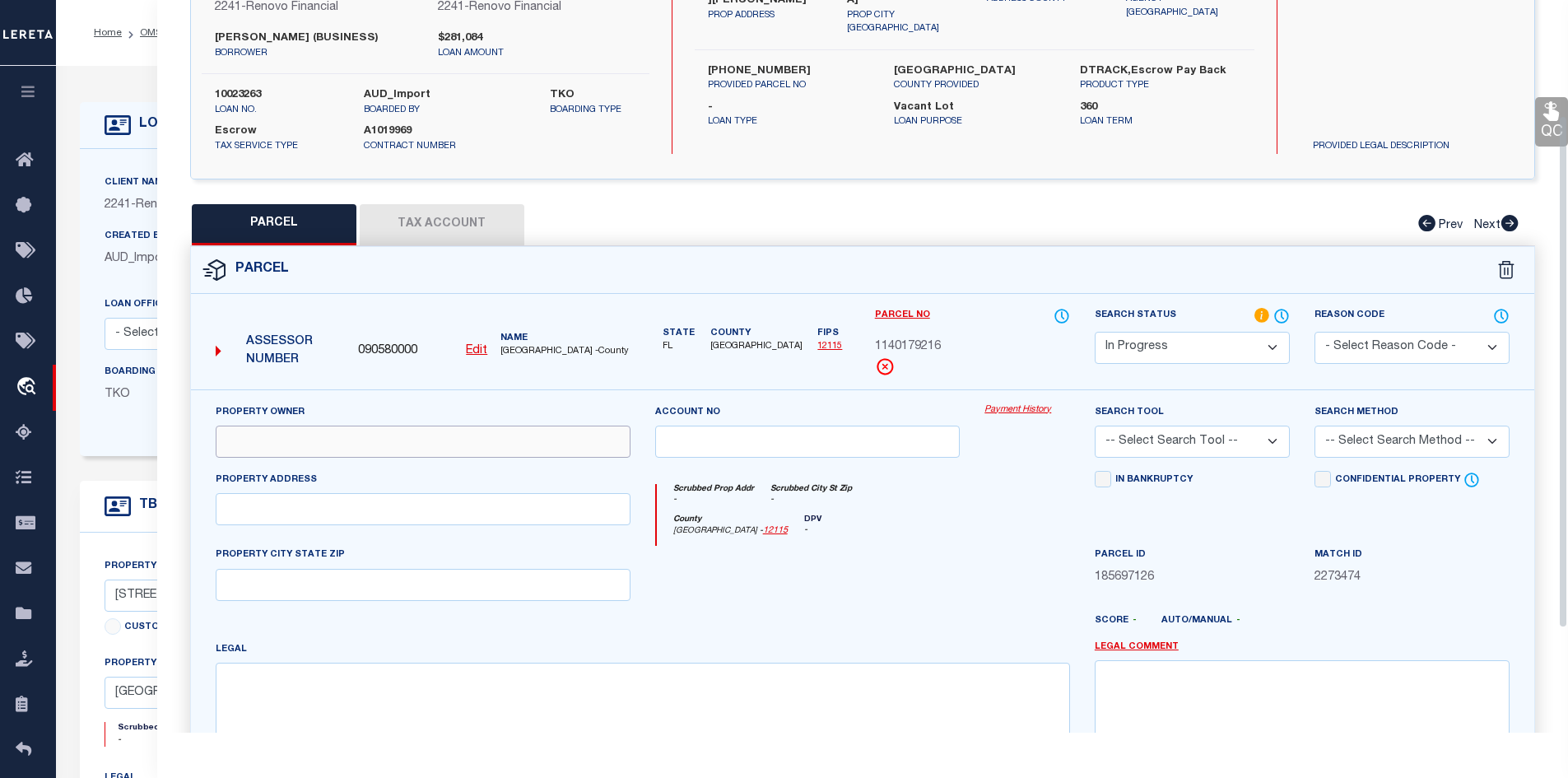
click at [362, 440] on input "text" at bounding box center [422, 442] width 414 height 32
paste input "MITIOGLO RODICA"
type input "MITIOGLO RODICA"
click at [404, 505] on input "text" at bounding box center [422, 509] width 414 height 32
paste input "2958 DAPHNE RD"
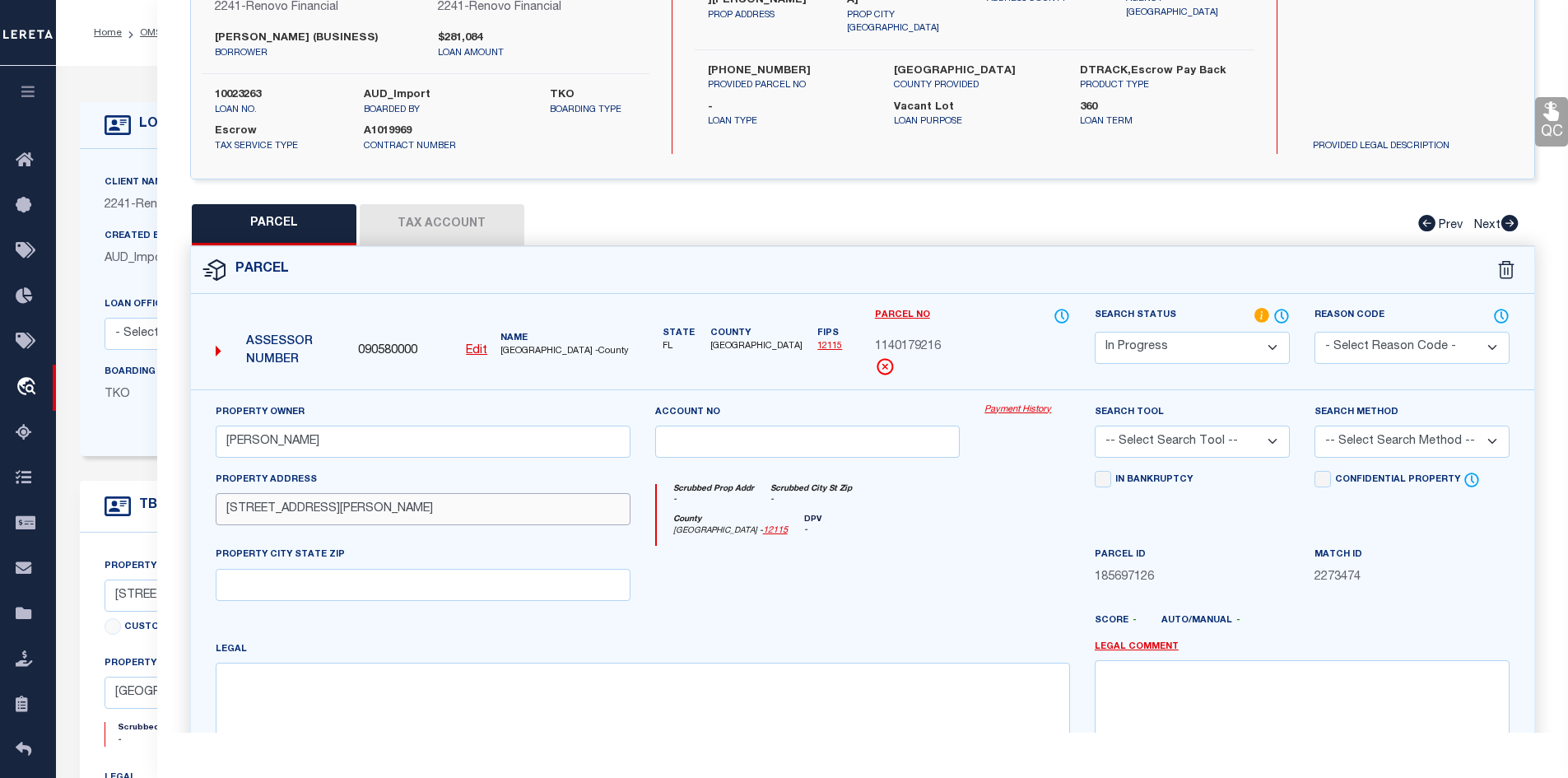
type input "2958 DAPHNE RD"
click at [251, 584] on input "text" at bounding box center [422, 585] width 414 height 32
paste input "NORTH PORT, FL, 34288"
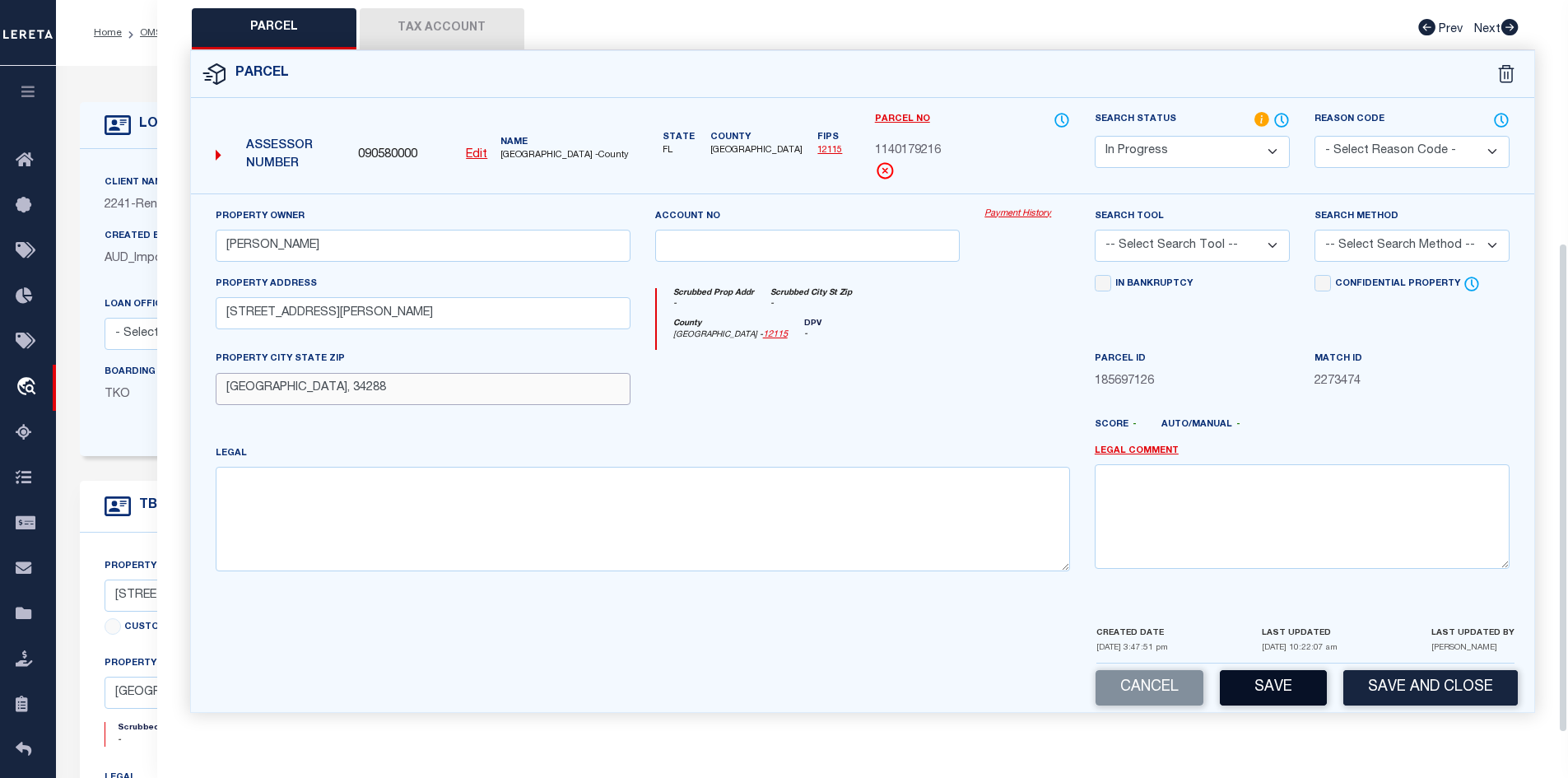
type input "NORTH PORT, FL, 34288"
click at [1271, 693] on button "Save" at bounding box center [1273, 688] width 107 height 35
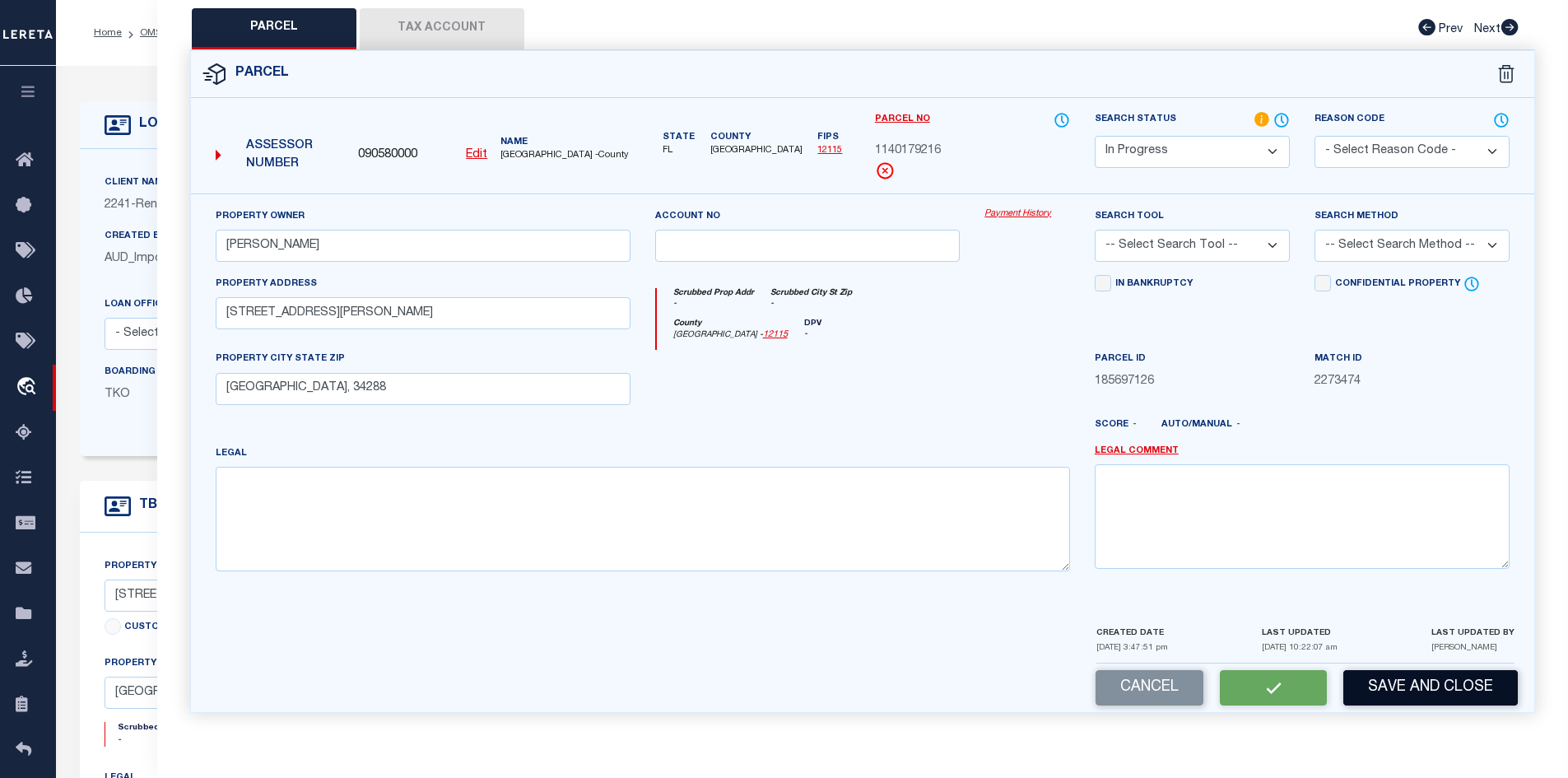
select select "AS"
checkbox input "false"
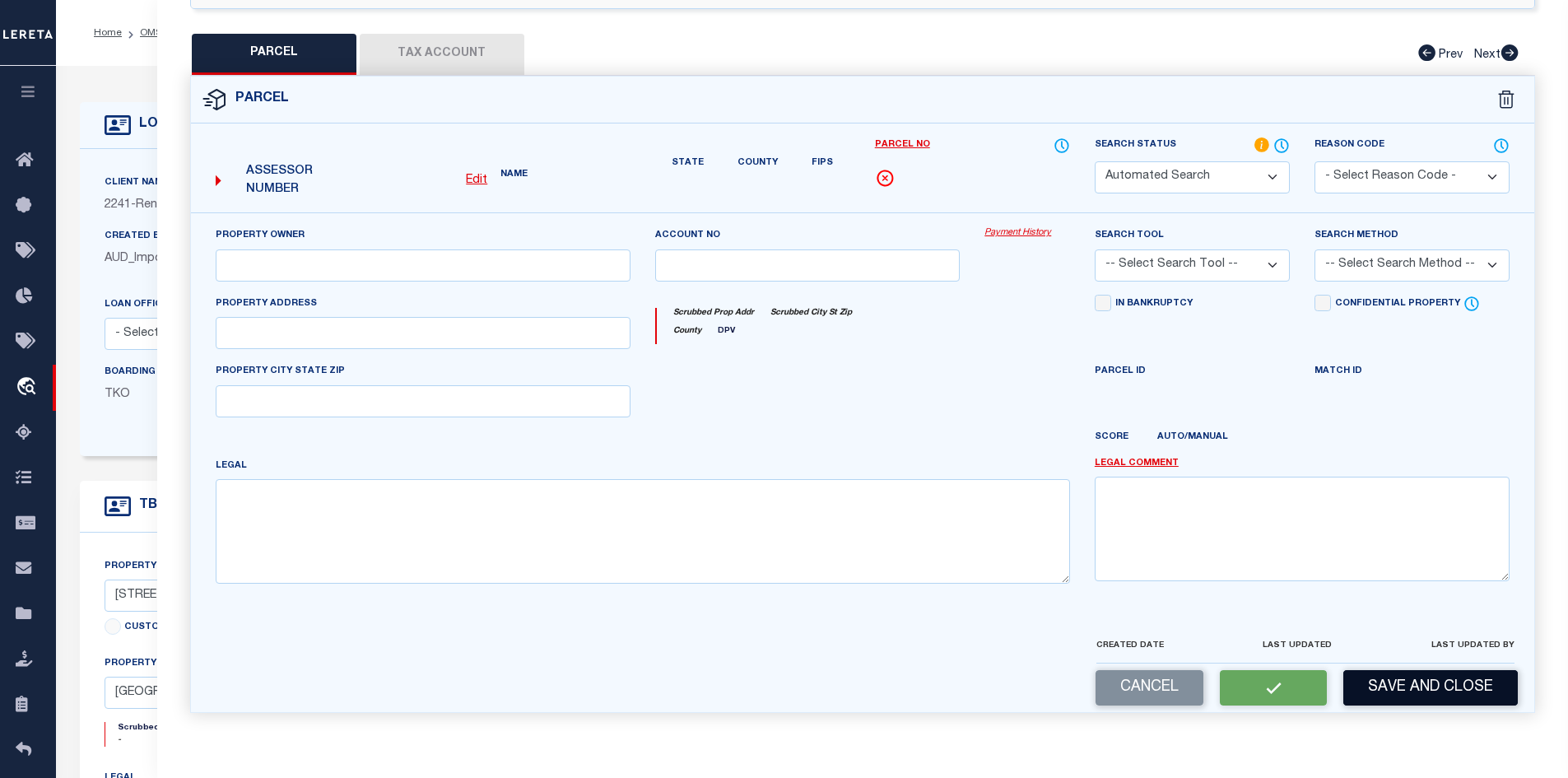
select select "IP"
type input "MITIOGLO RODICA"
type input "2958 DAPHNE RD"
type input "NORTH PORT, FL, 34288"
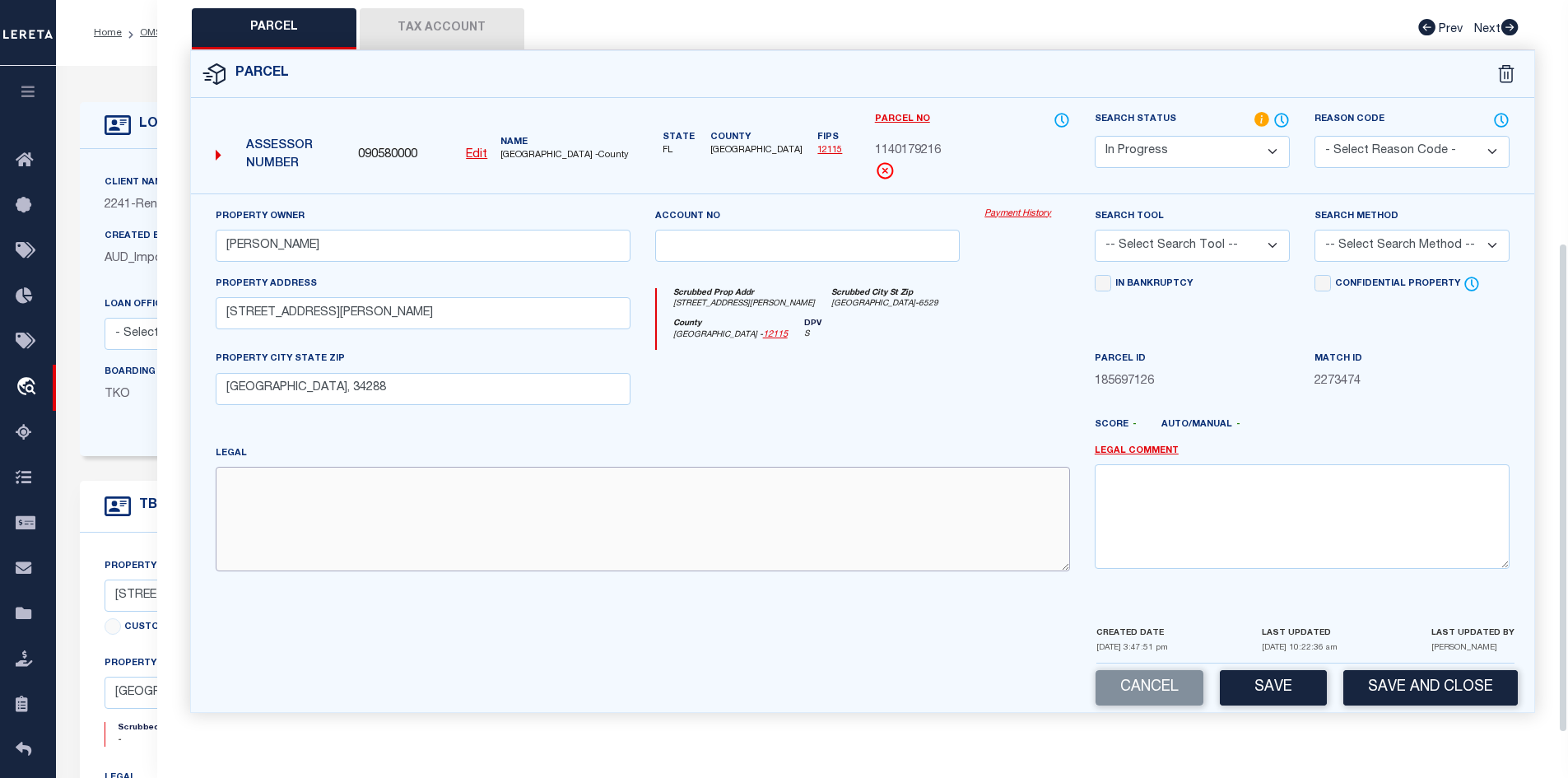
click at [274, 488] on textarea at bounding box center [642, 518] width 854 height 103
paste textarea "LOT 16 BLK 1792 34TH ADD TO PORT CHARLOTTE"
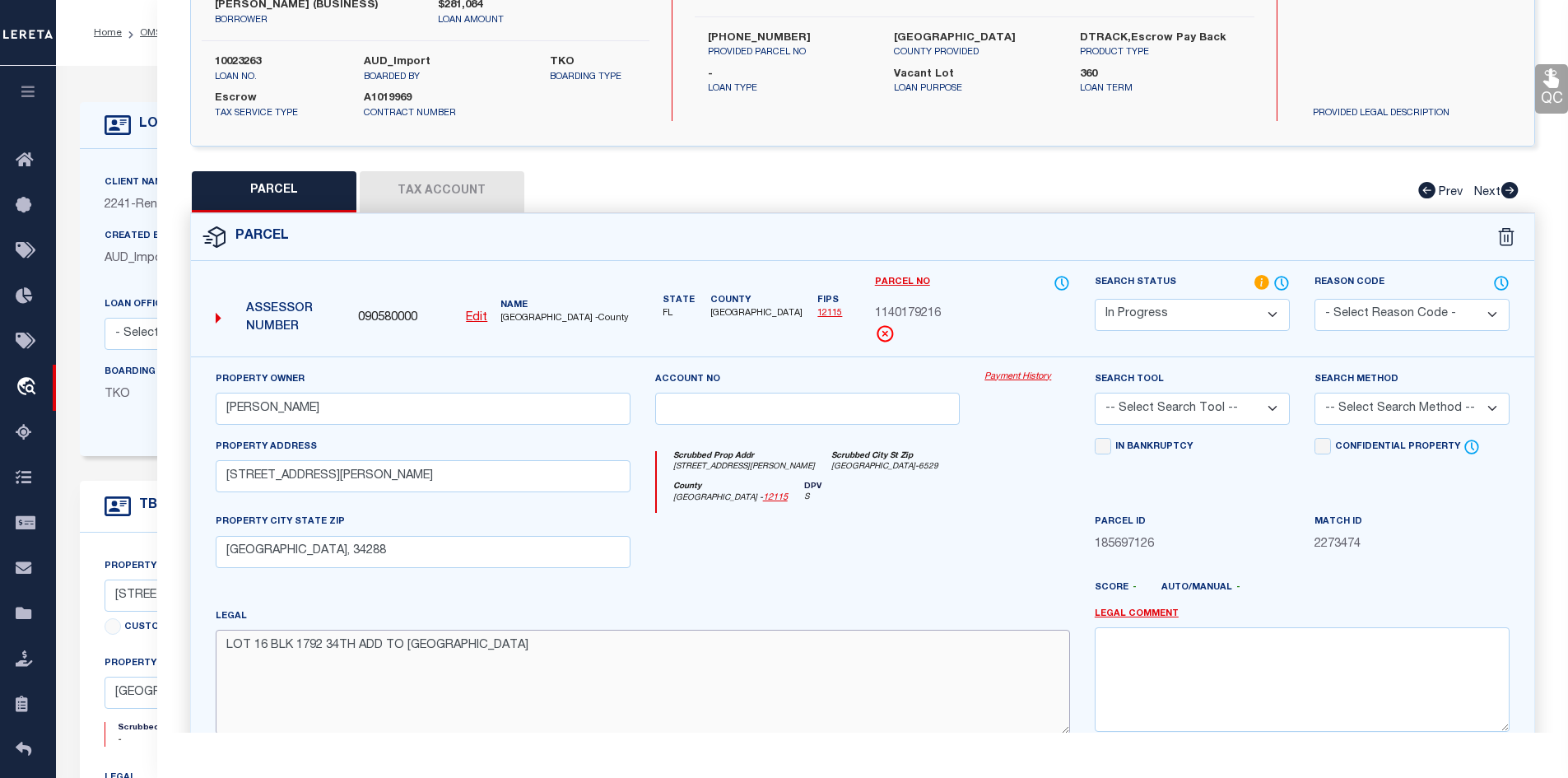
type textarea "LOT 16 BLK 1792 34TH ADD TO PORT CHARLOTTE"
click at [428, 191] on button "Tax Account" at bounding box center [442, 192] width 165 height 41
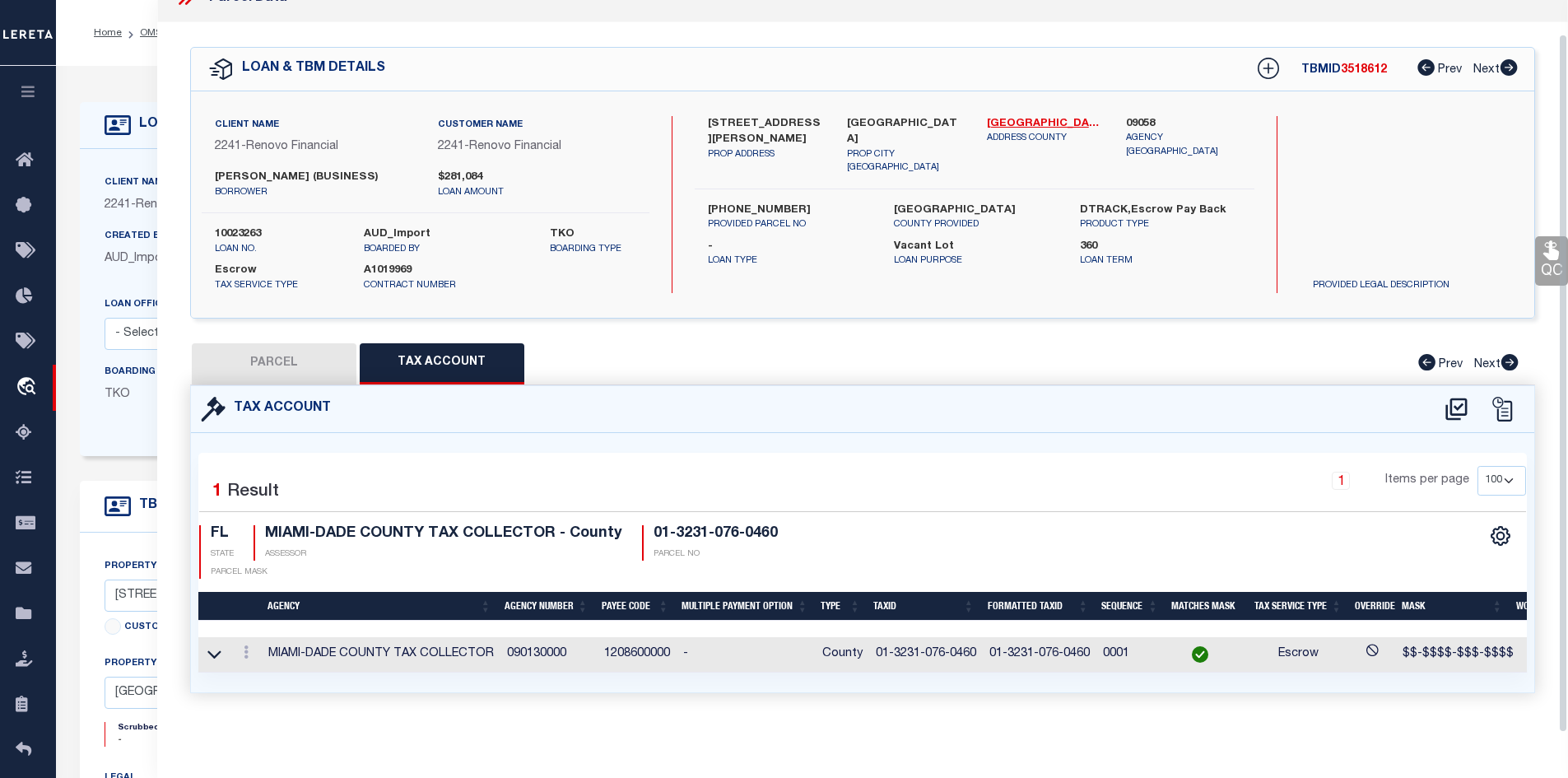
scroll to position [0, 0]
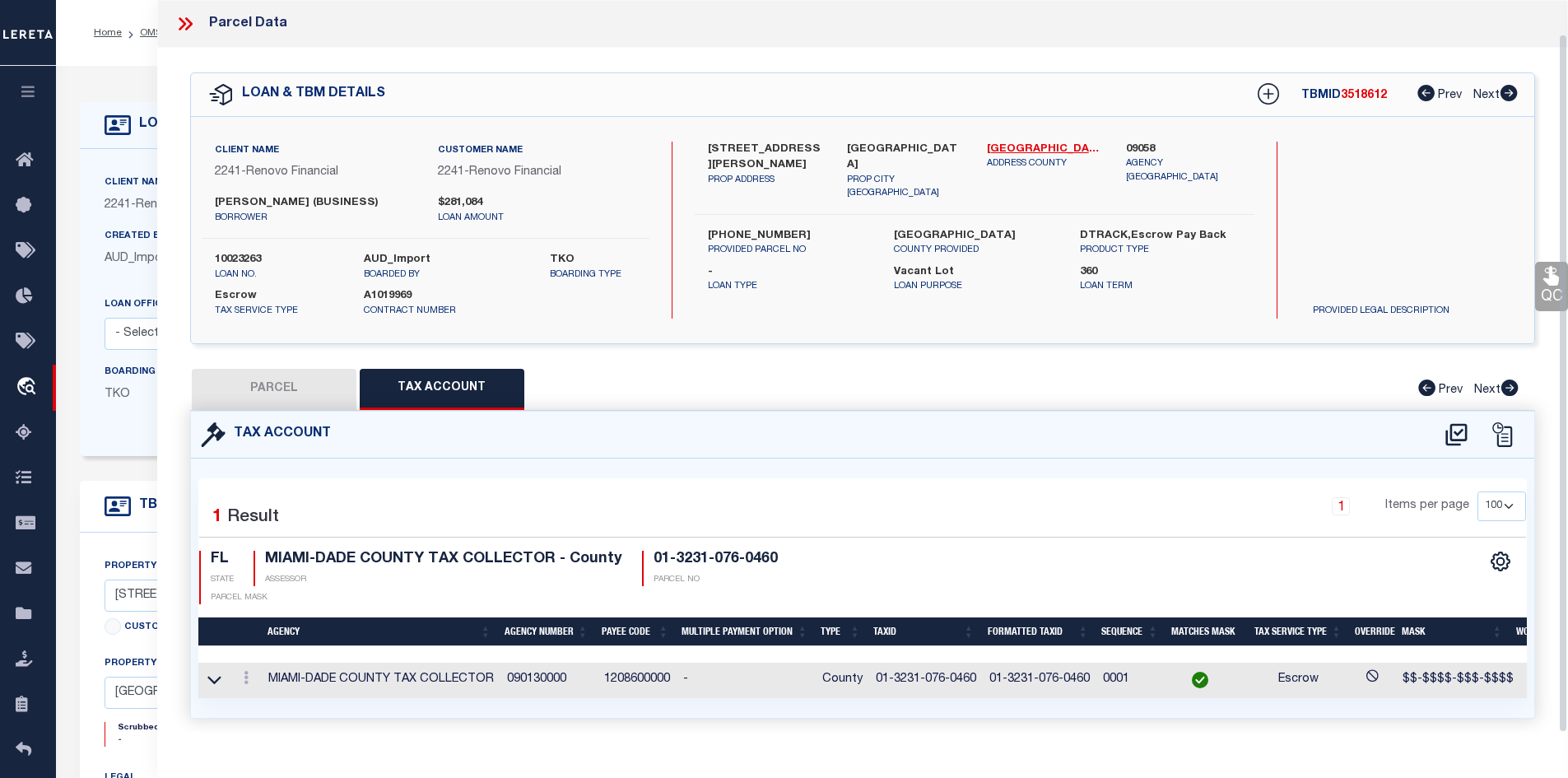
select select "100"
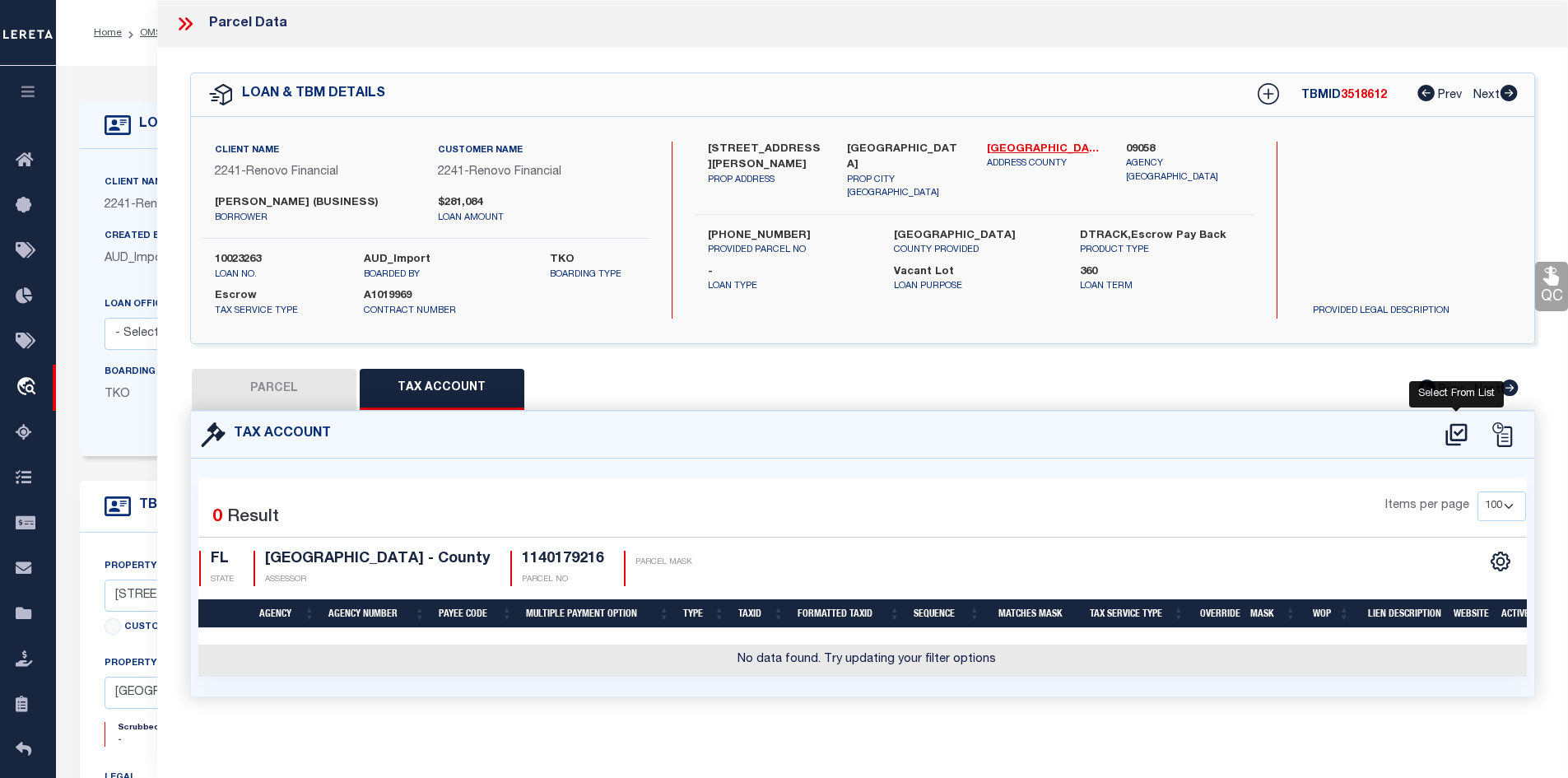
click at [1456, 433] on icon at bounding box center [1456, 434] width 27 height 26
select select "100"
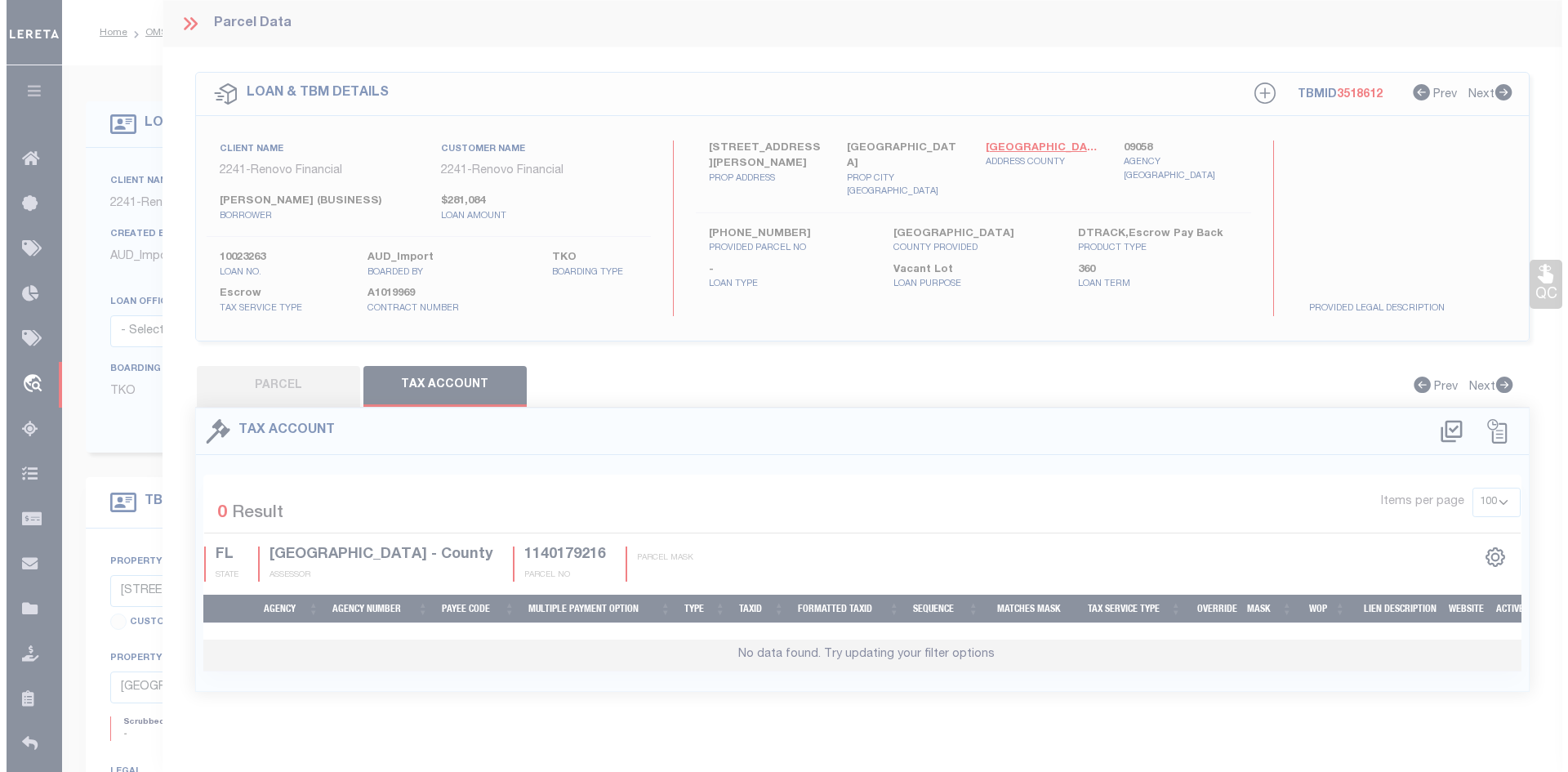
select select "100"
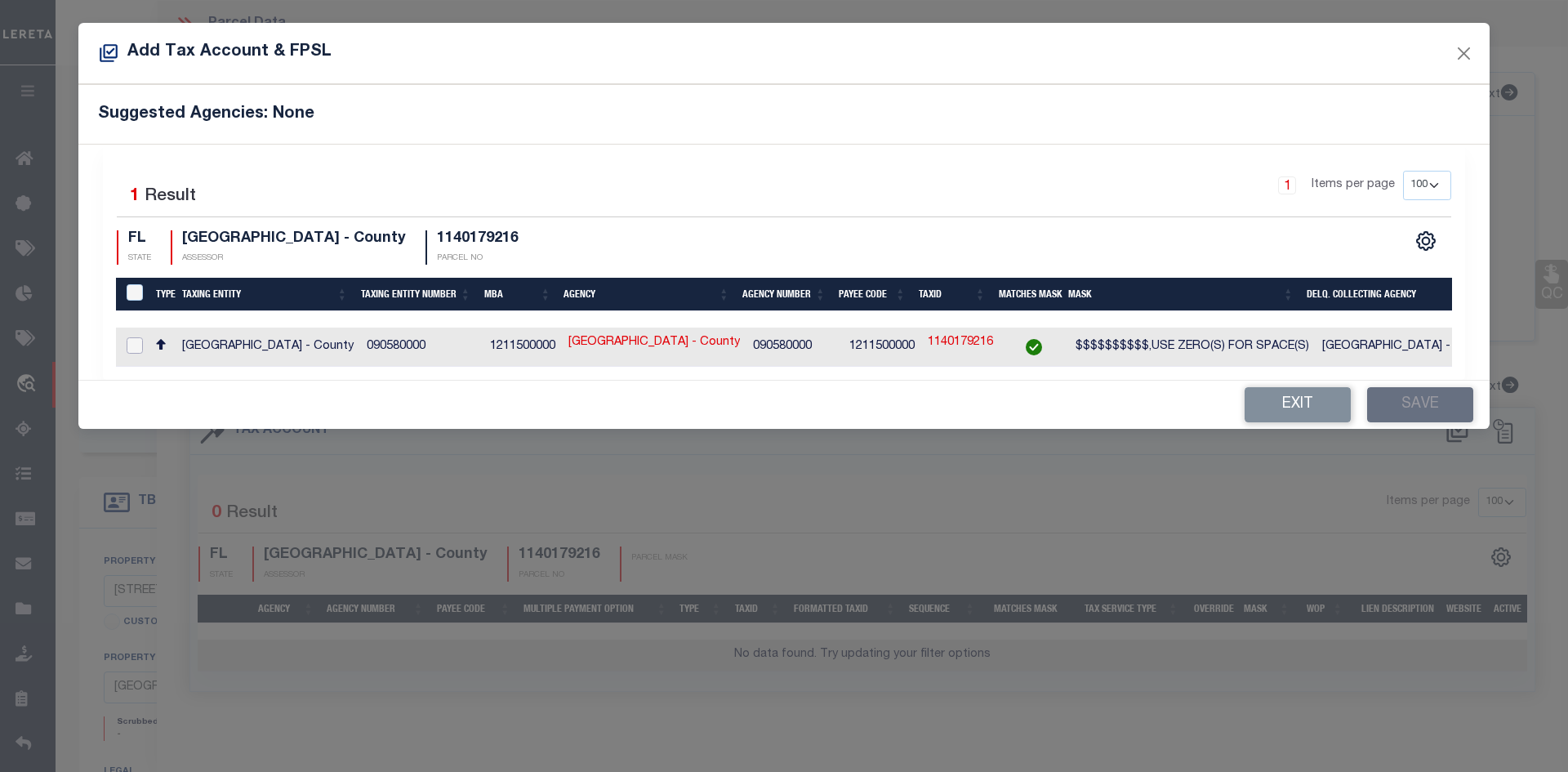
click at [133, 341] on input "checkbox" at bounding box center [135, 346] width 17 height 17
checkbox input "true"
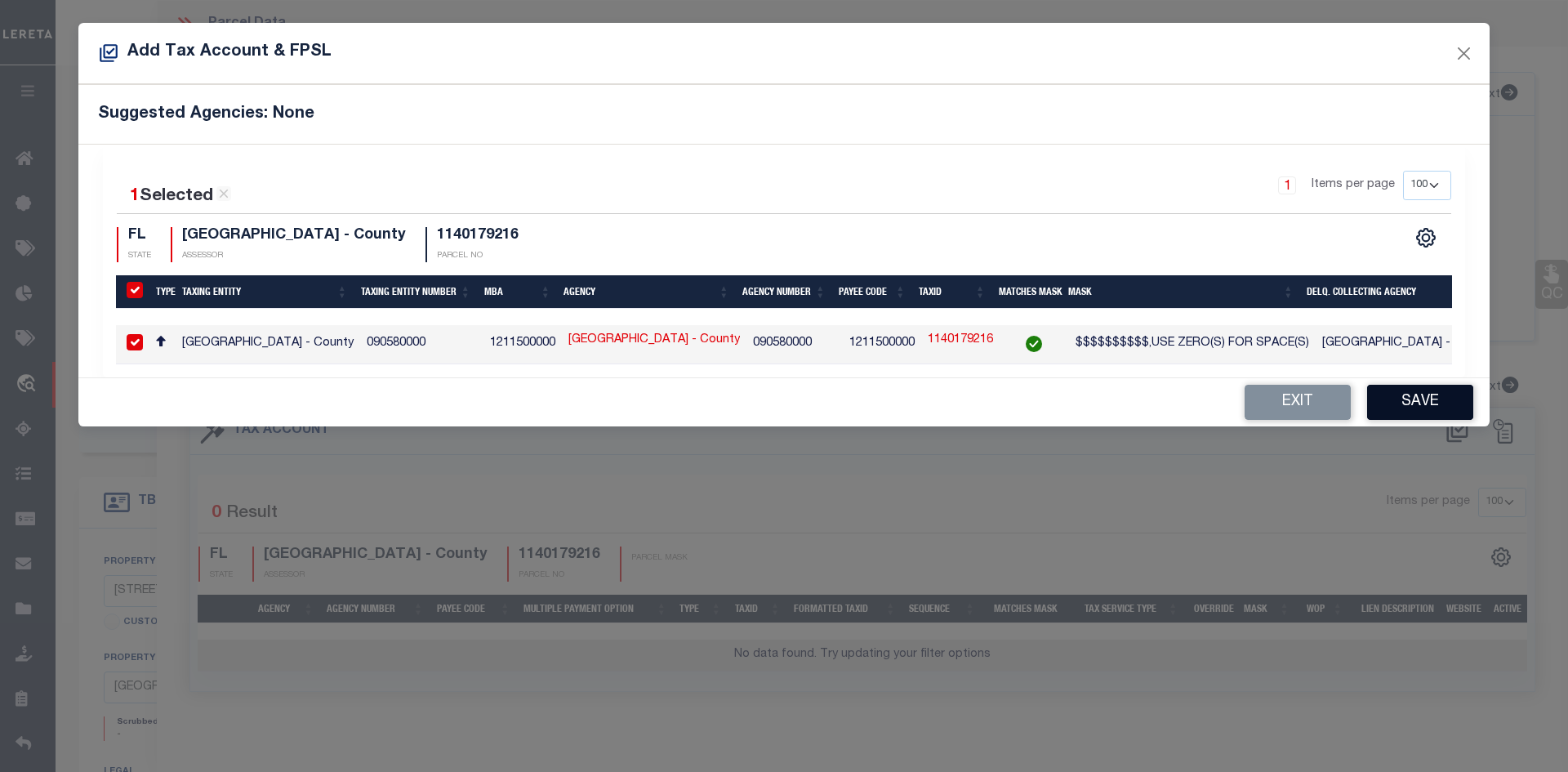
click at [1420, 412] on button "Save" at bounding box center [1420, 402] width 106 height 35
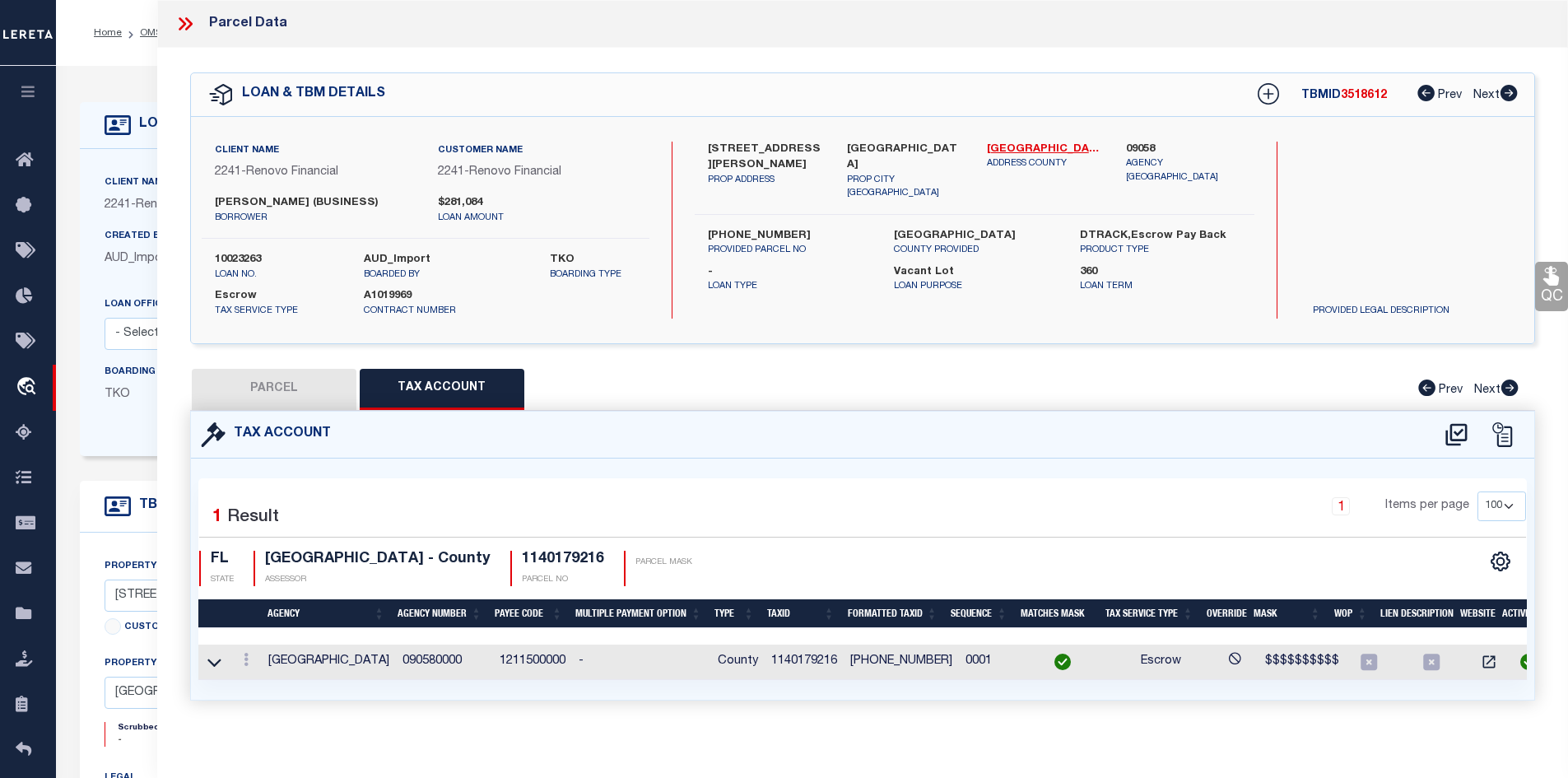
scroll to position [18, 0]
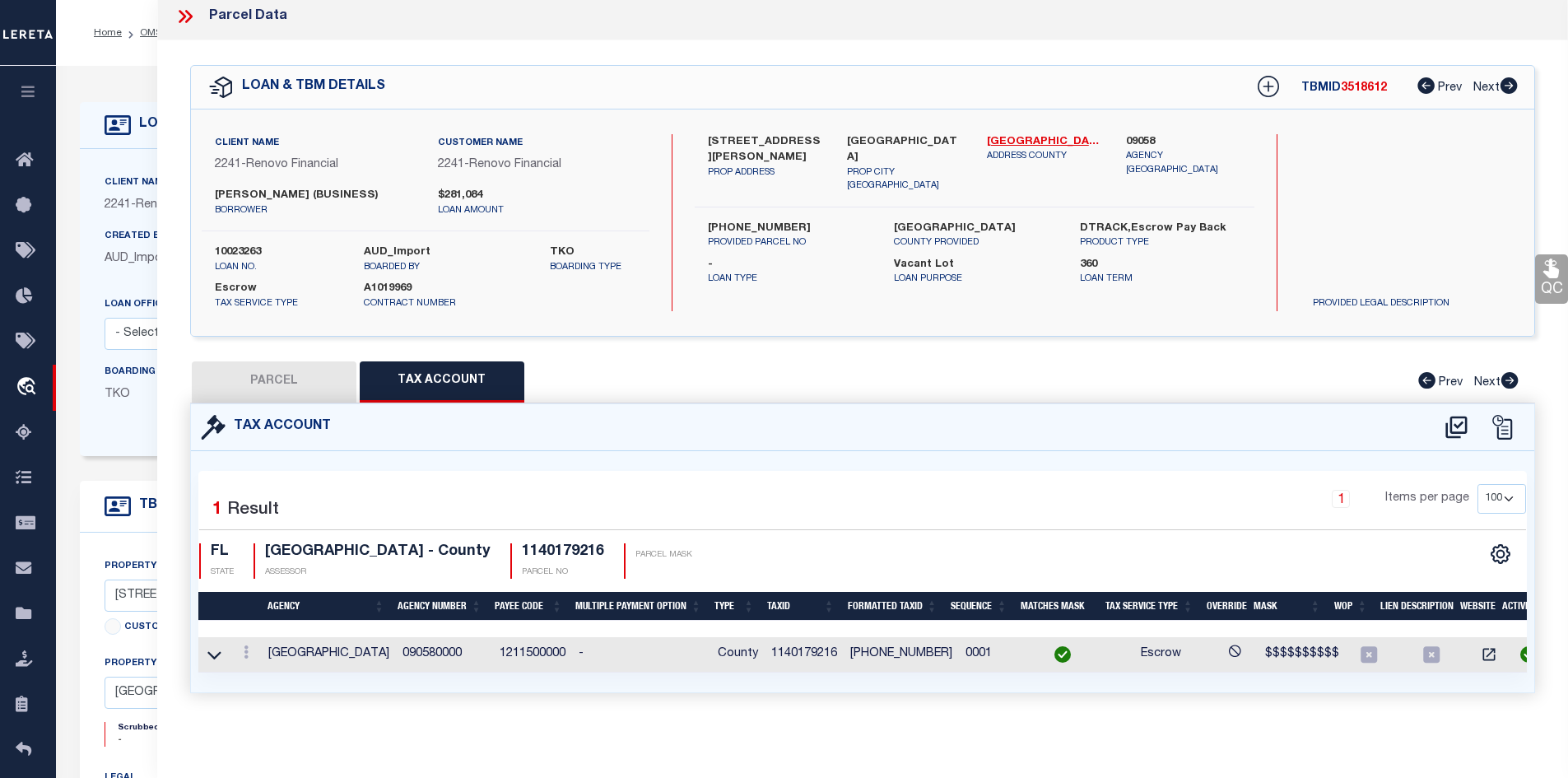
click at [274, 368] on button "PARCEL" at bounding box center [274, 382] width 165 height 41
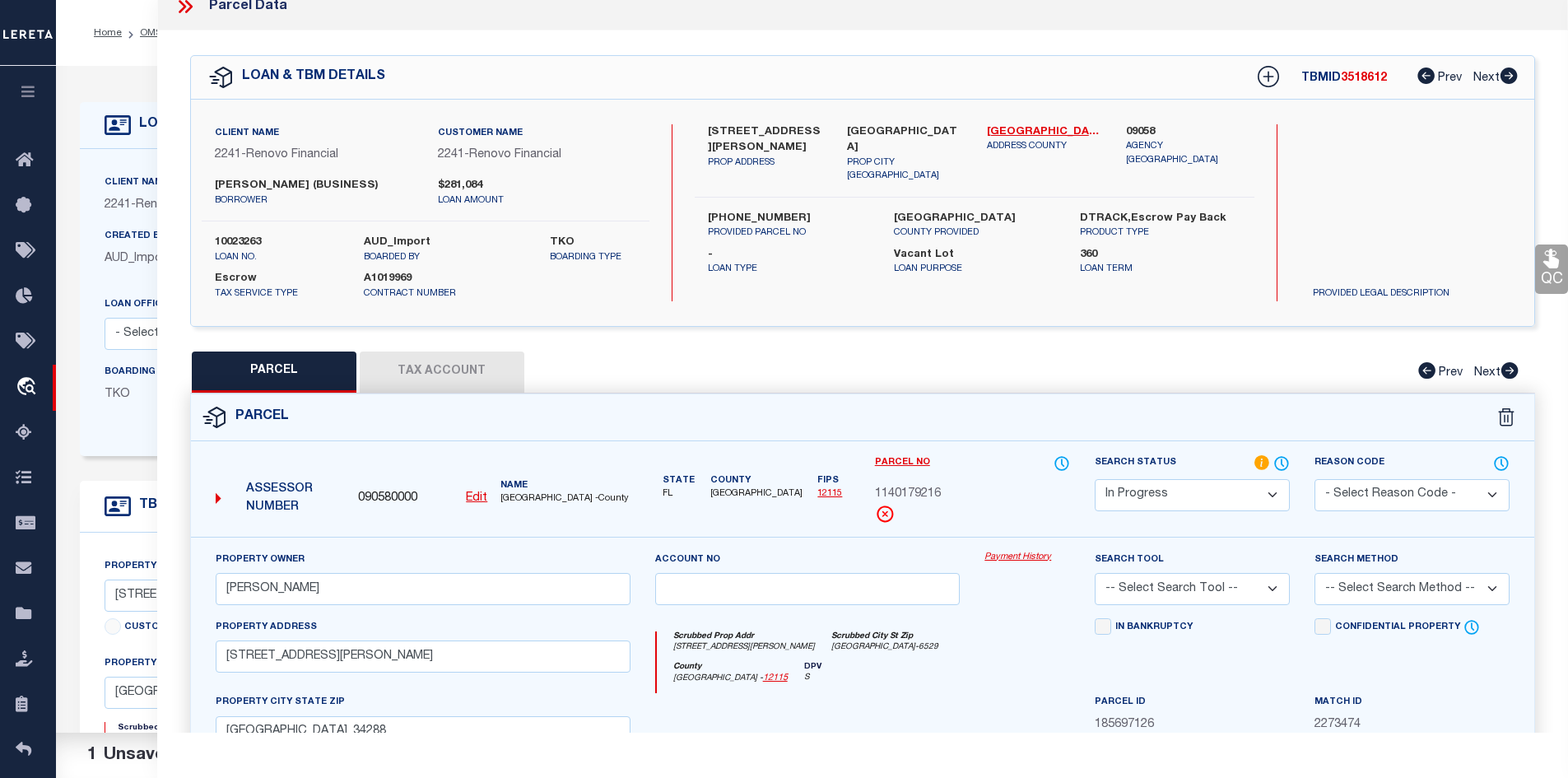
scroll to position [347, 0]
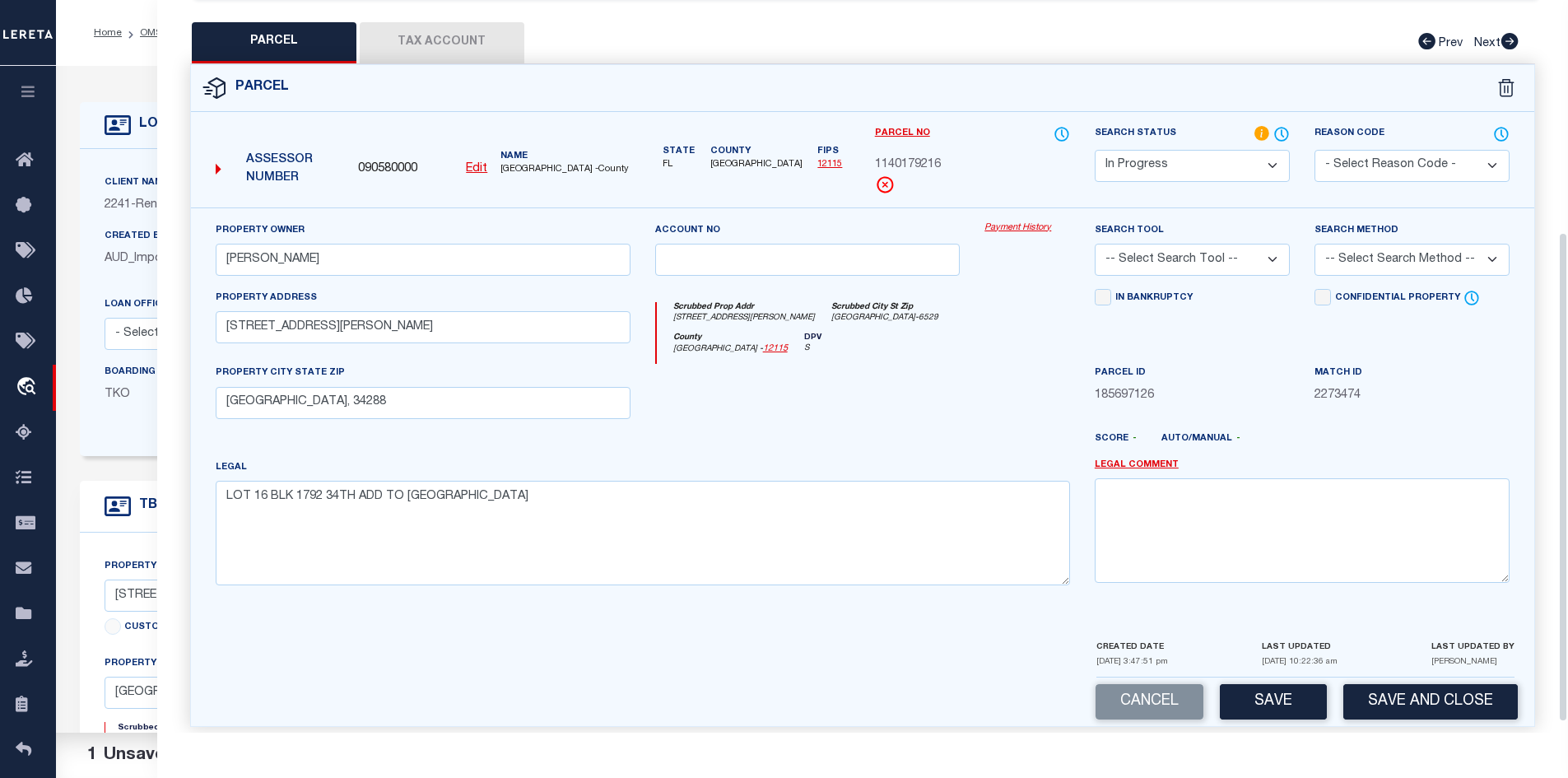
click at [1278, 265] on select "-- Select Search Tool -- 3rd Party Website Agency File Agency Website ATLS CNV-…" at bounding box center [1192, 260] width 195 height 32
select select "AGW"
click at [1095, 244] on select "-- Select Search Tool -- 3rd Party Website Agency File Agency Website ATLS CNV-…" at bounding box center [1192, 260] width 195 height 32
click at [1285, 700] on button "Save" at bounding box center [1273, 701] width 107 height 35
select select "AS"
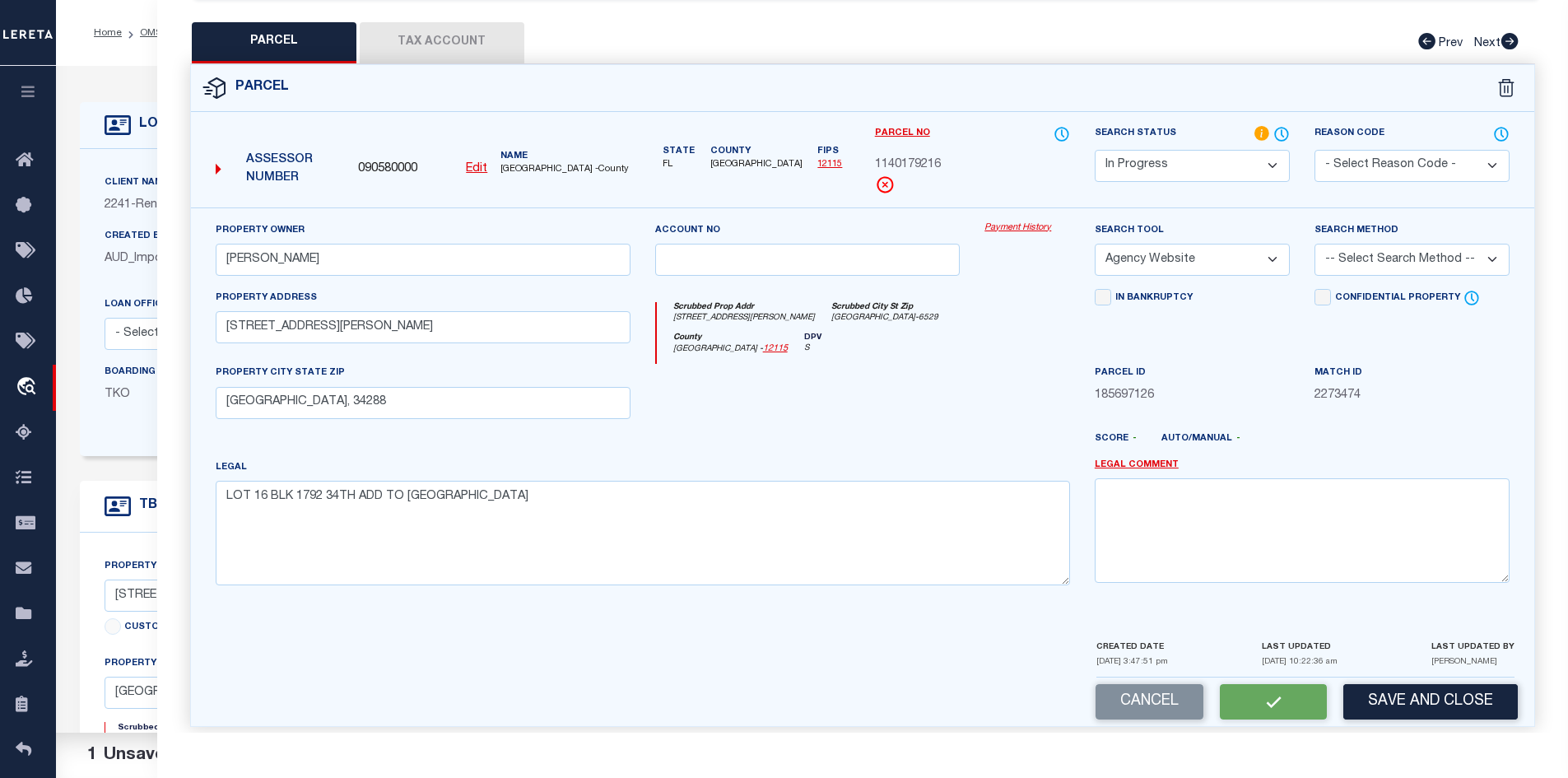
select select
checkbox input "false"
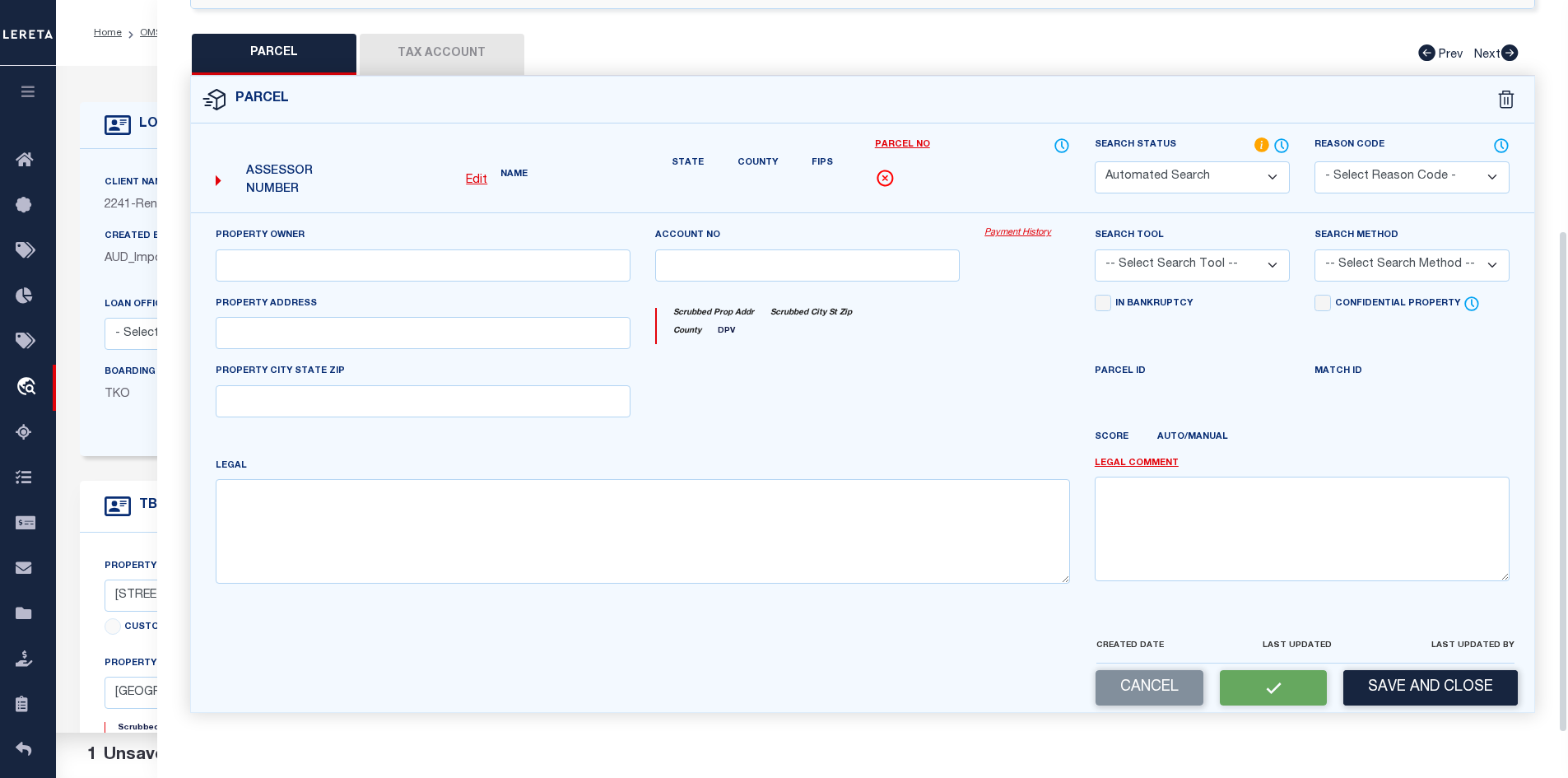
select select "IP"
type input "MITIOGLO RODICA"
select select "AGW"
type input "2958 DAPHNE RD"
type input "NORTH PORT, FL, 34288"
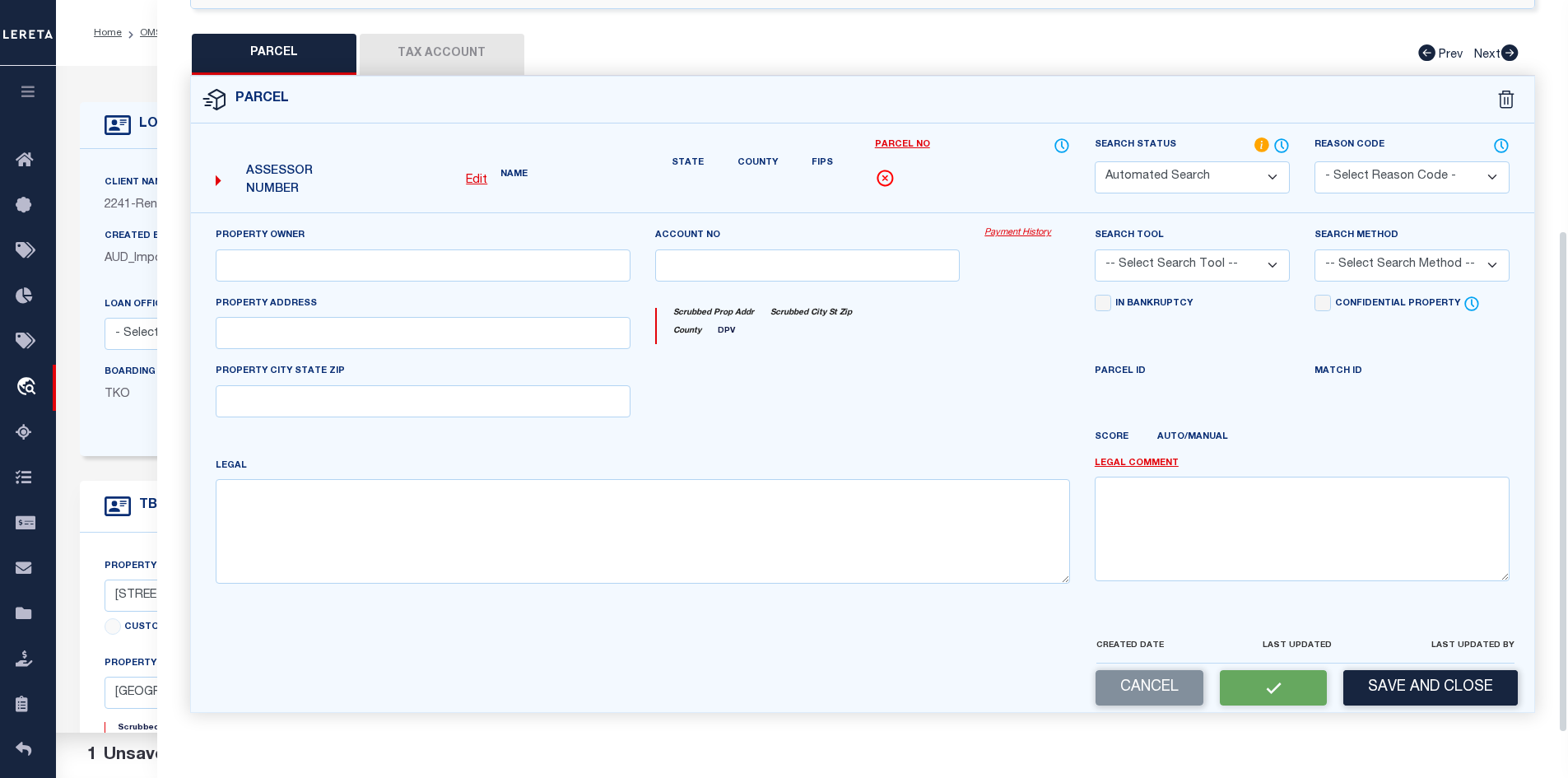
type textarea "LOT 16 BLK 1792 34TH ADD TO PORT CHARLOTTE"
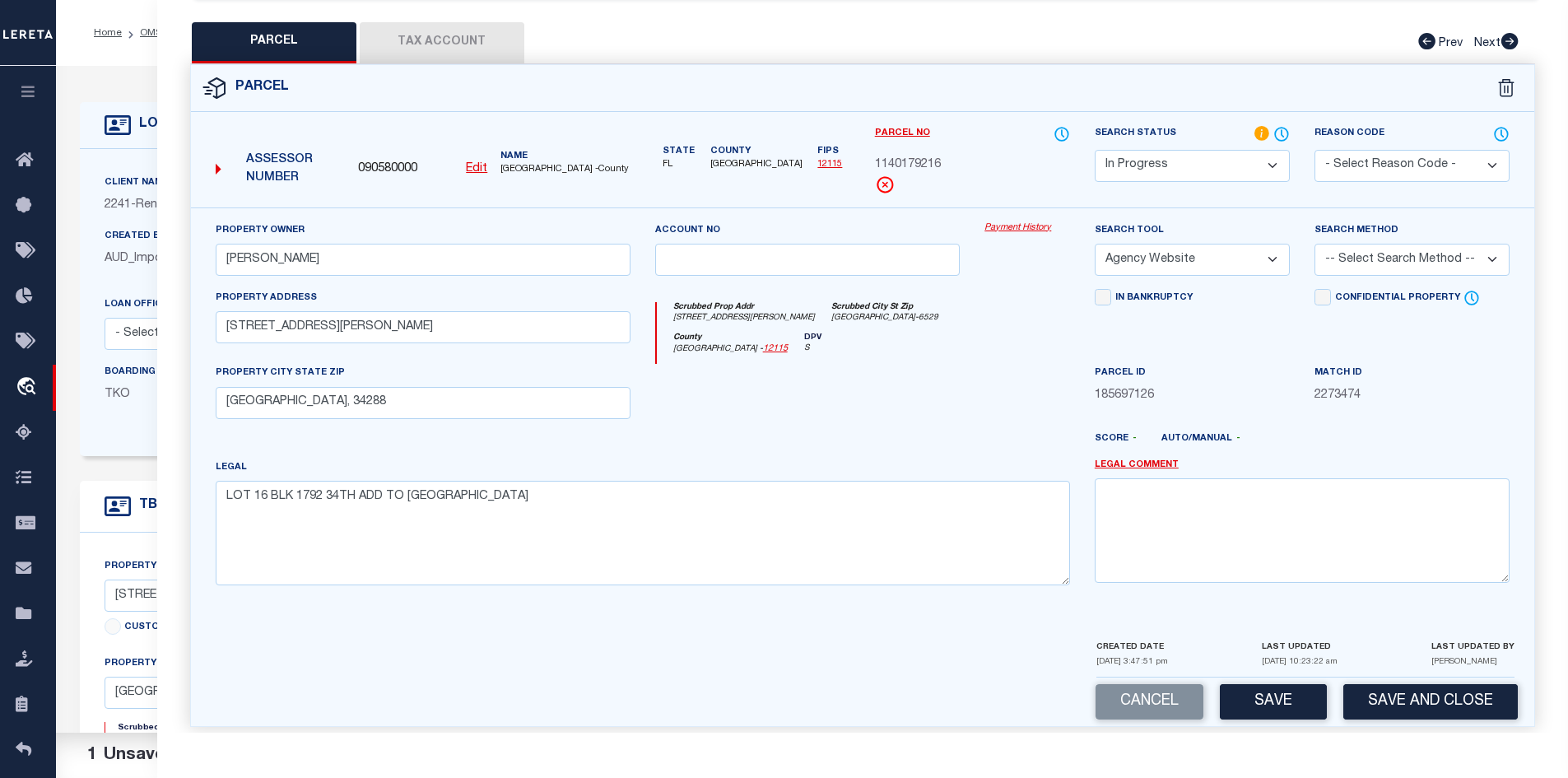
click at [445, 45] on button "Tax Account" at bounding box center [442, 42] width 165 height 41
select select "100"
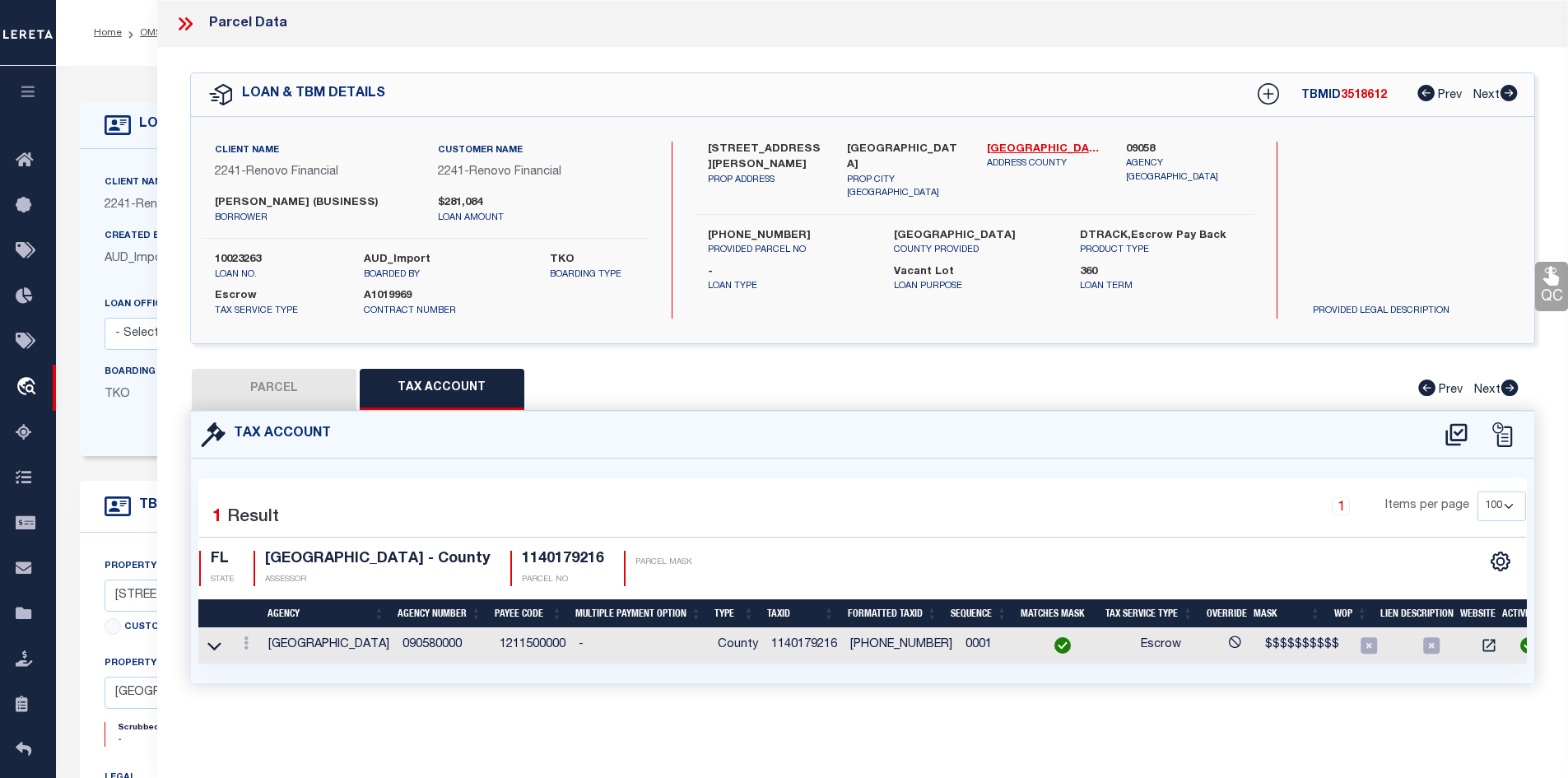
scroll to position [0, 0]
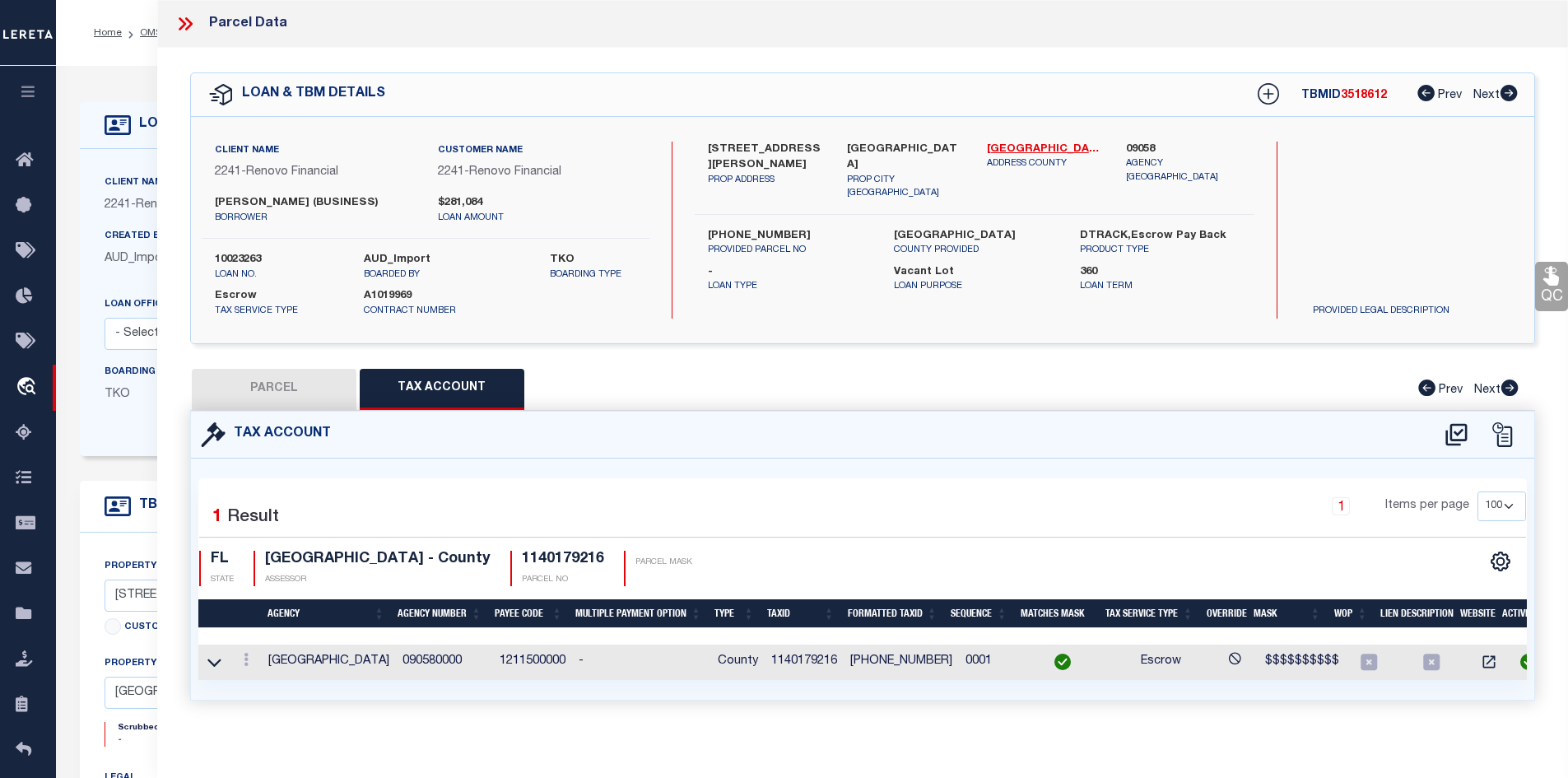
click at [252, 386] on button "PARCEL" at bounding box center [274, 389] width 165 height 41
select select "AS"
select select
checkbox input "false"
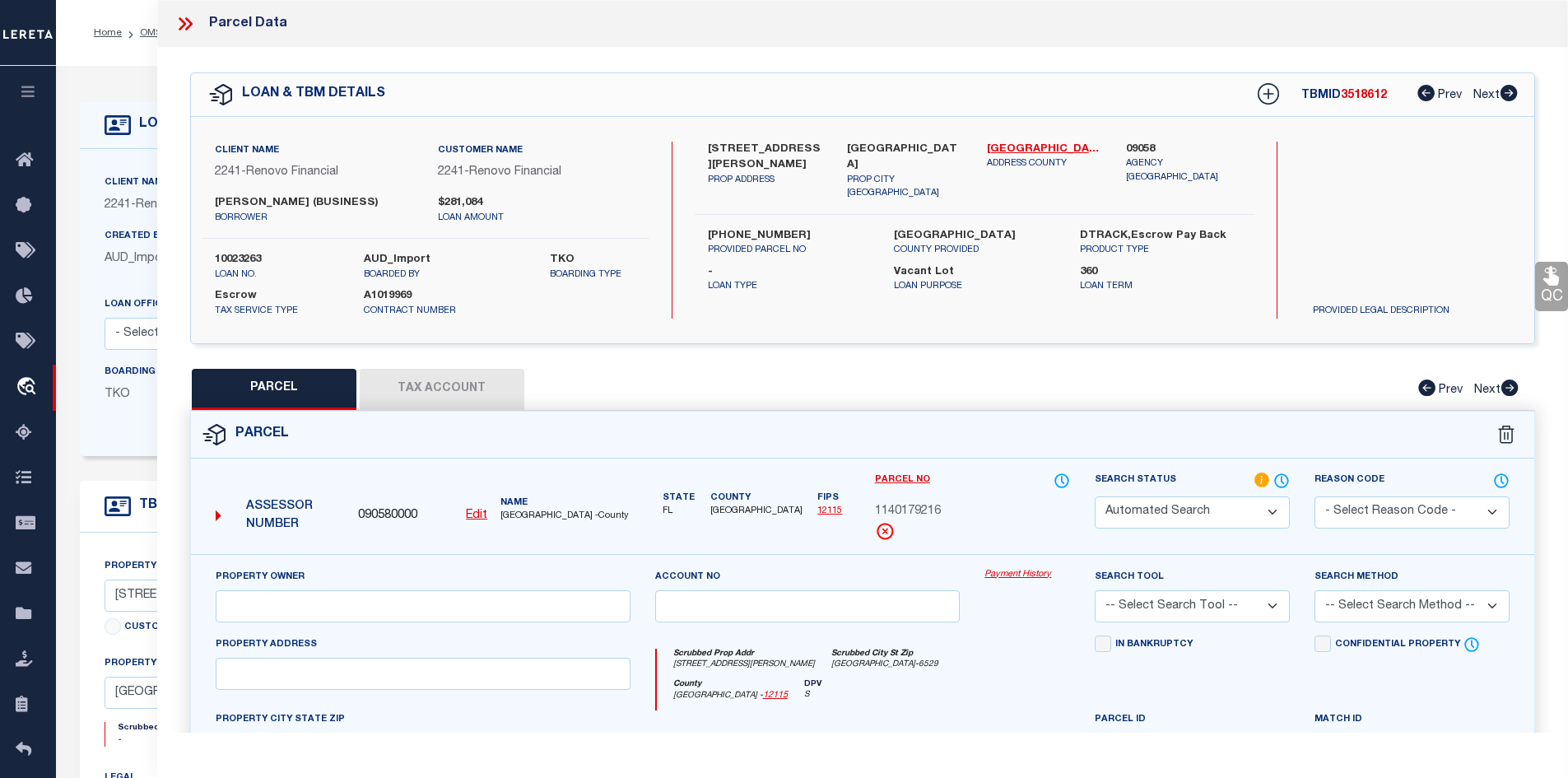
select select "IP"
type input "MITIOGLO RODICA"
select select "AGW"
type input "2958 DAPHNE RD"
type input "NORTH PORT, FL, 34288"
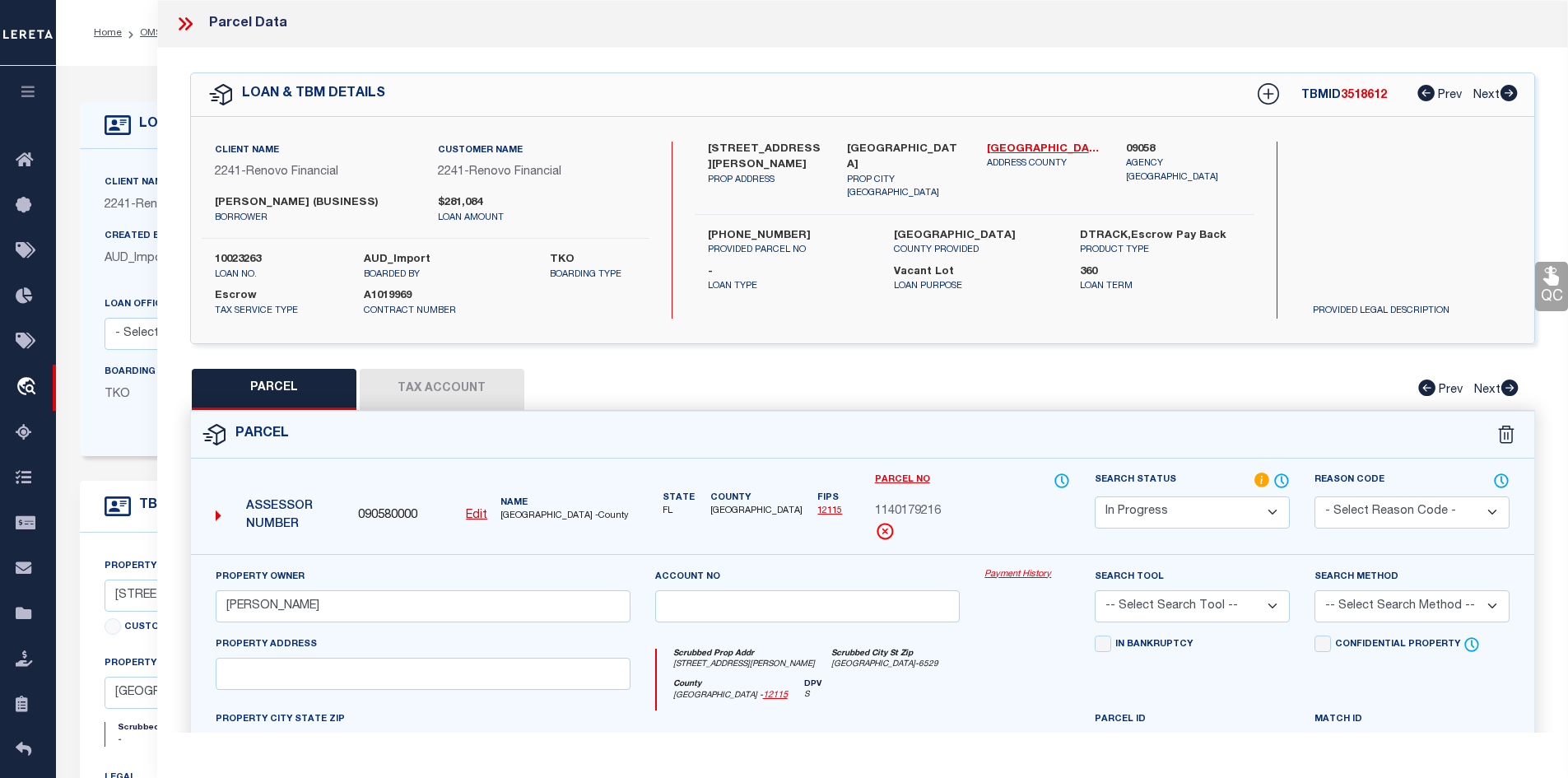
type textarea "LOT 16 BLK 1792 34TH ADD TO PORT CHARLOTTE"
click at [403, 388] on button "Tax Account" at bounding box center [442, 389] width 165 height 41
select select "100"
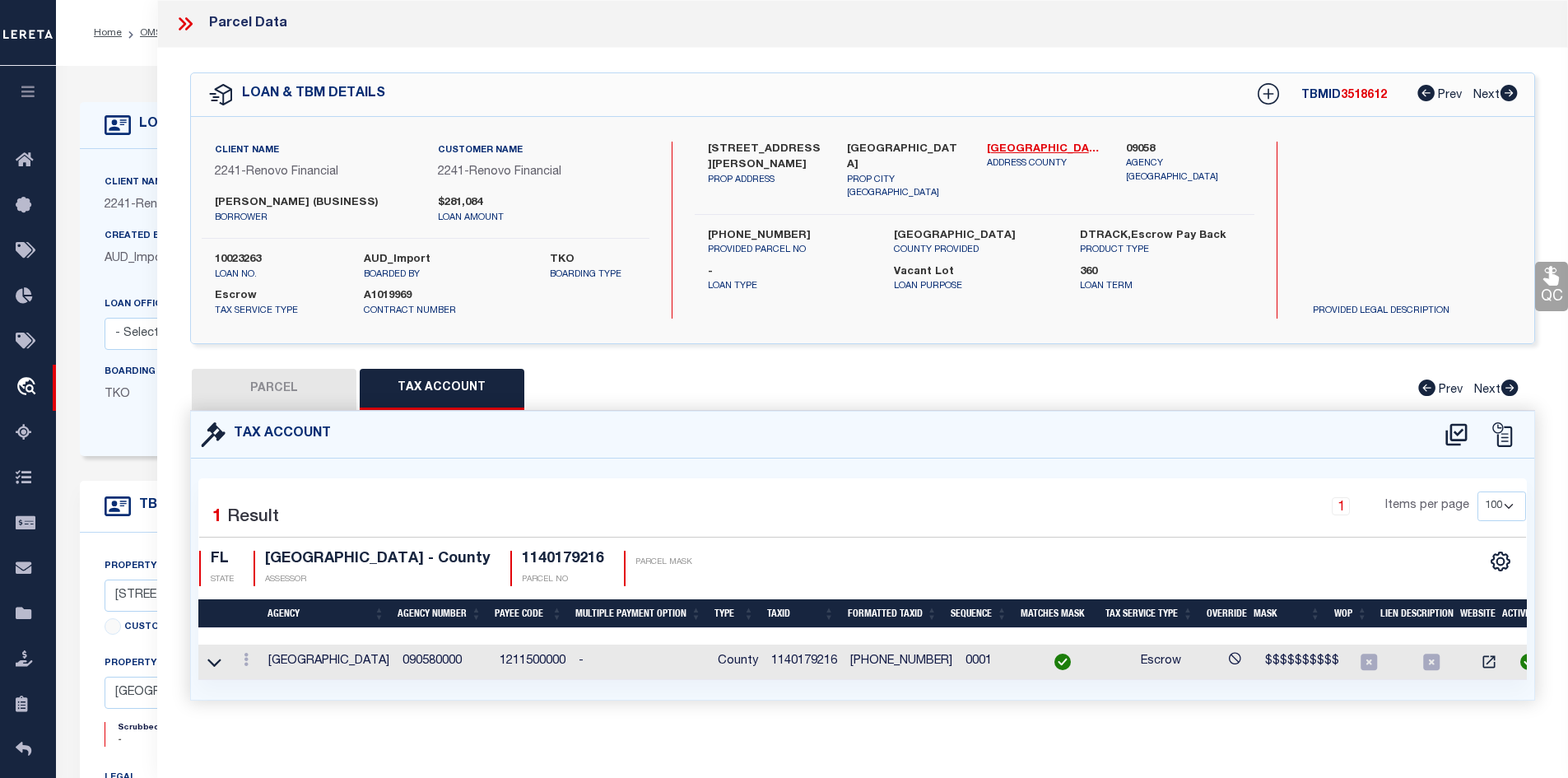
click at [282, 384] on button "PARCEL" at bounding box center [274, 389] width 165 height 41
select select "AS"
select select
checkbox input "false"
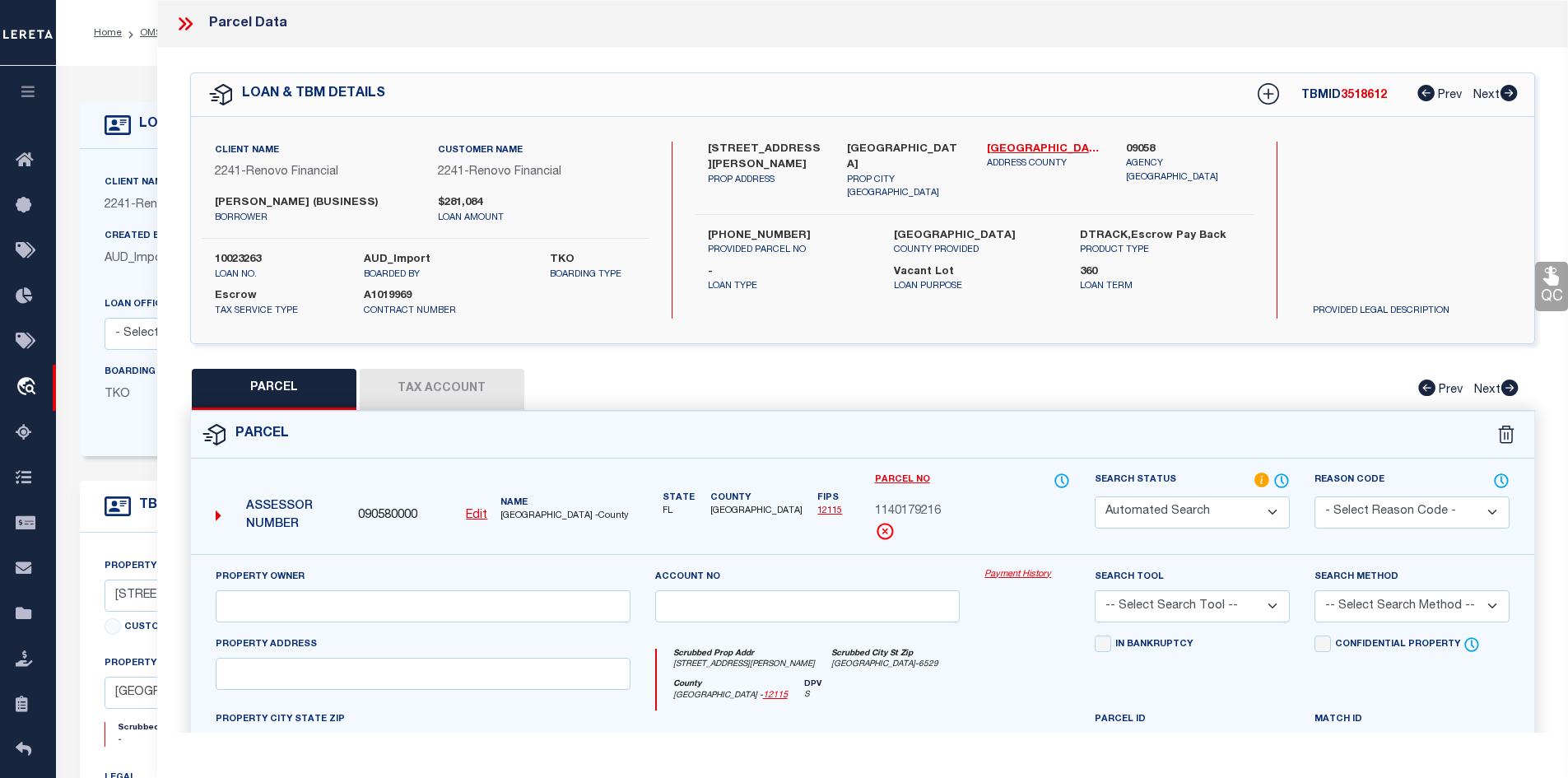
select select "IP"
type input "MITIOGLO RODICA"
select select "AGW"
type input "2958 DAPHNE RD"
type input "NORTH PORT, FL, 34288"
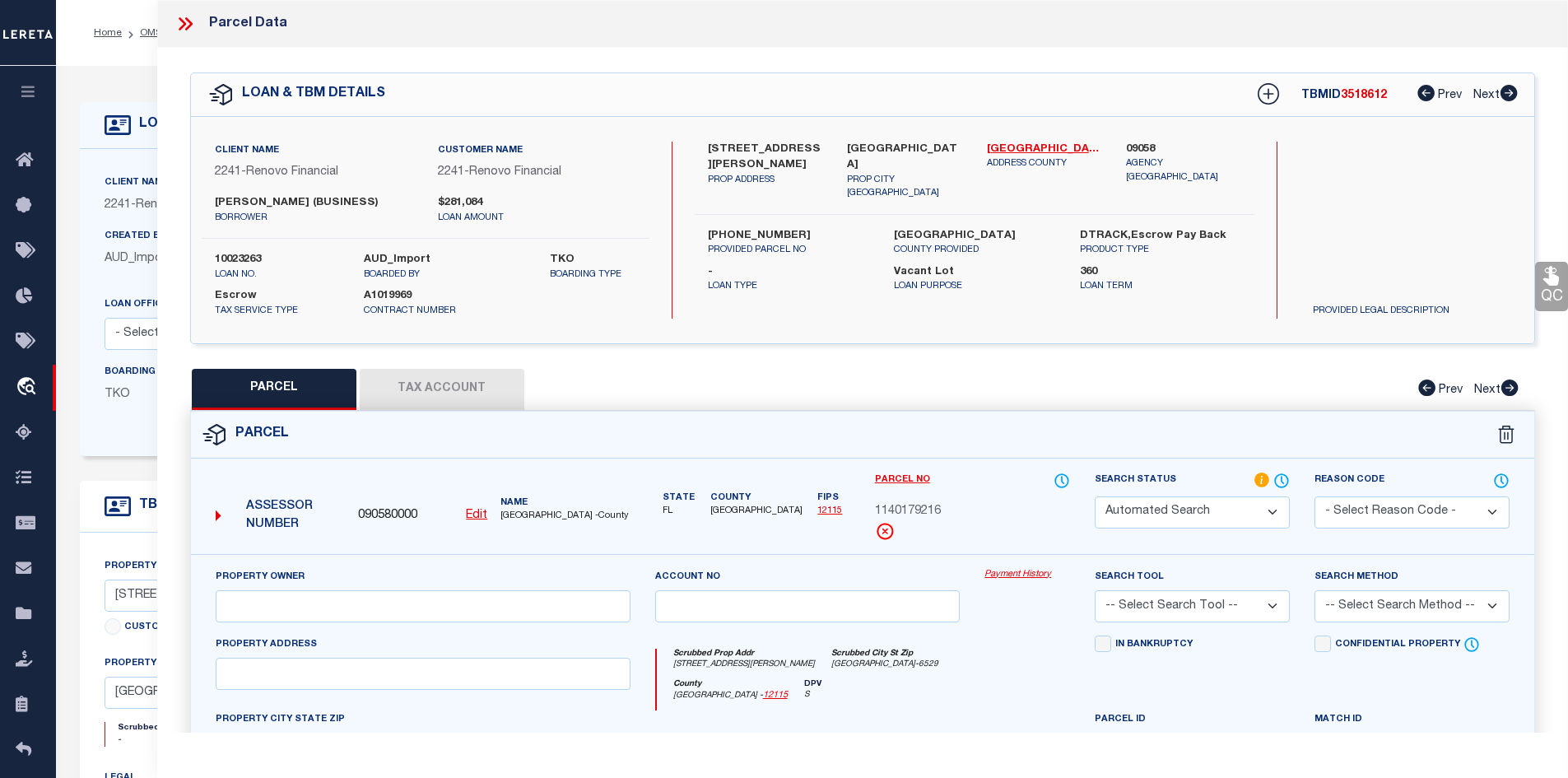
type textarea "LOT 16 BLK 1792 34TH ADD TO PORT CHARLOTTE"
click at [403, 386] on button "Tax Account" at bounding box center [442, 389] width 165 height 41
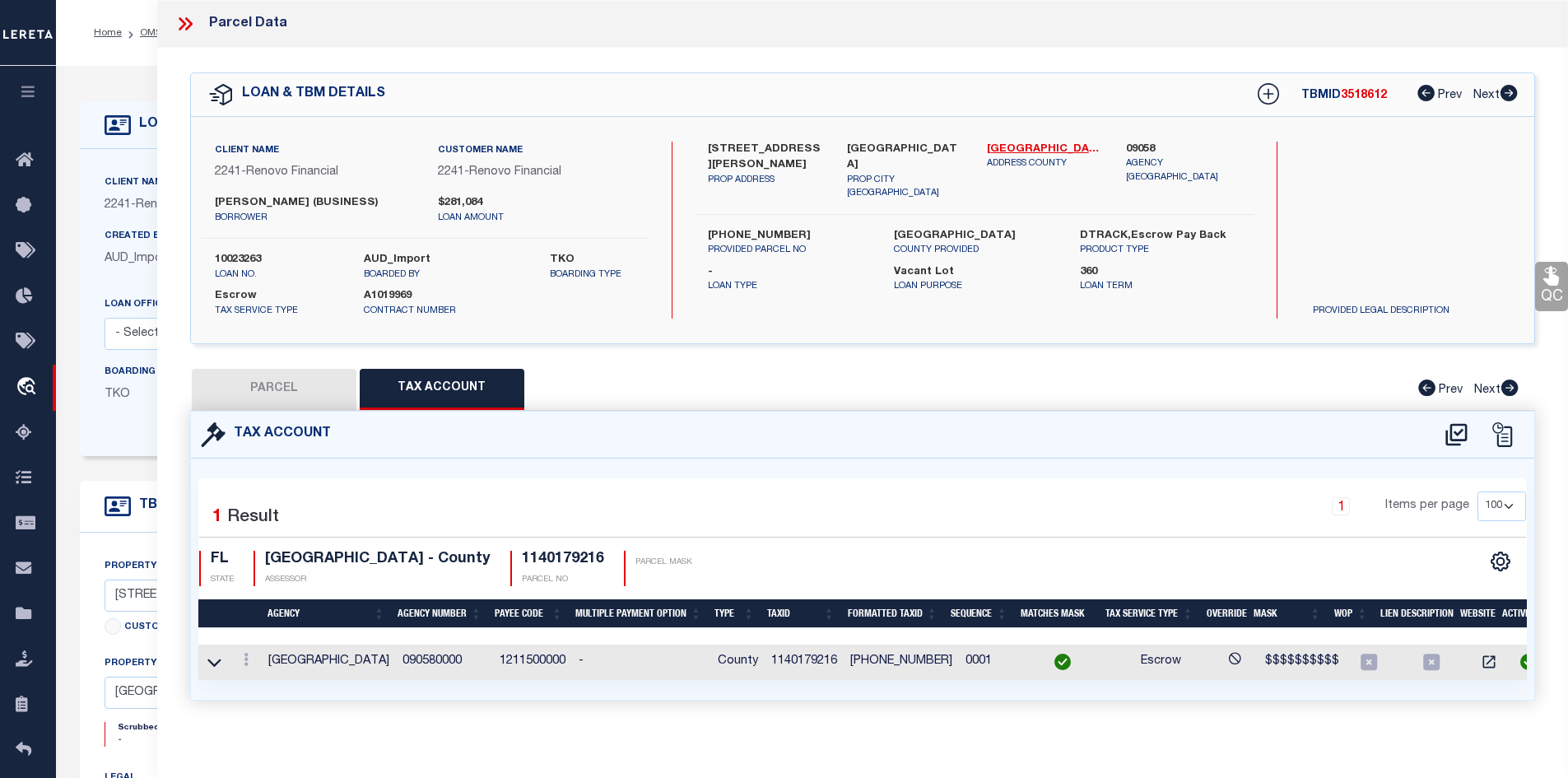
select select "100"
click at [261, 384] on button "PARCEL" at bounding box center [274, 389] width 165 height 41
select select "AS"
select select
checkbox input "false"
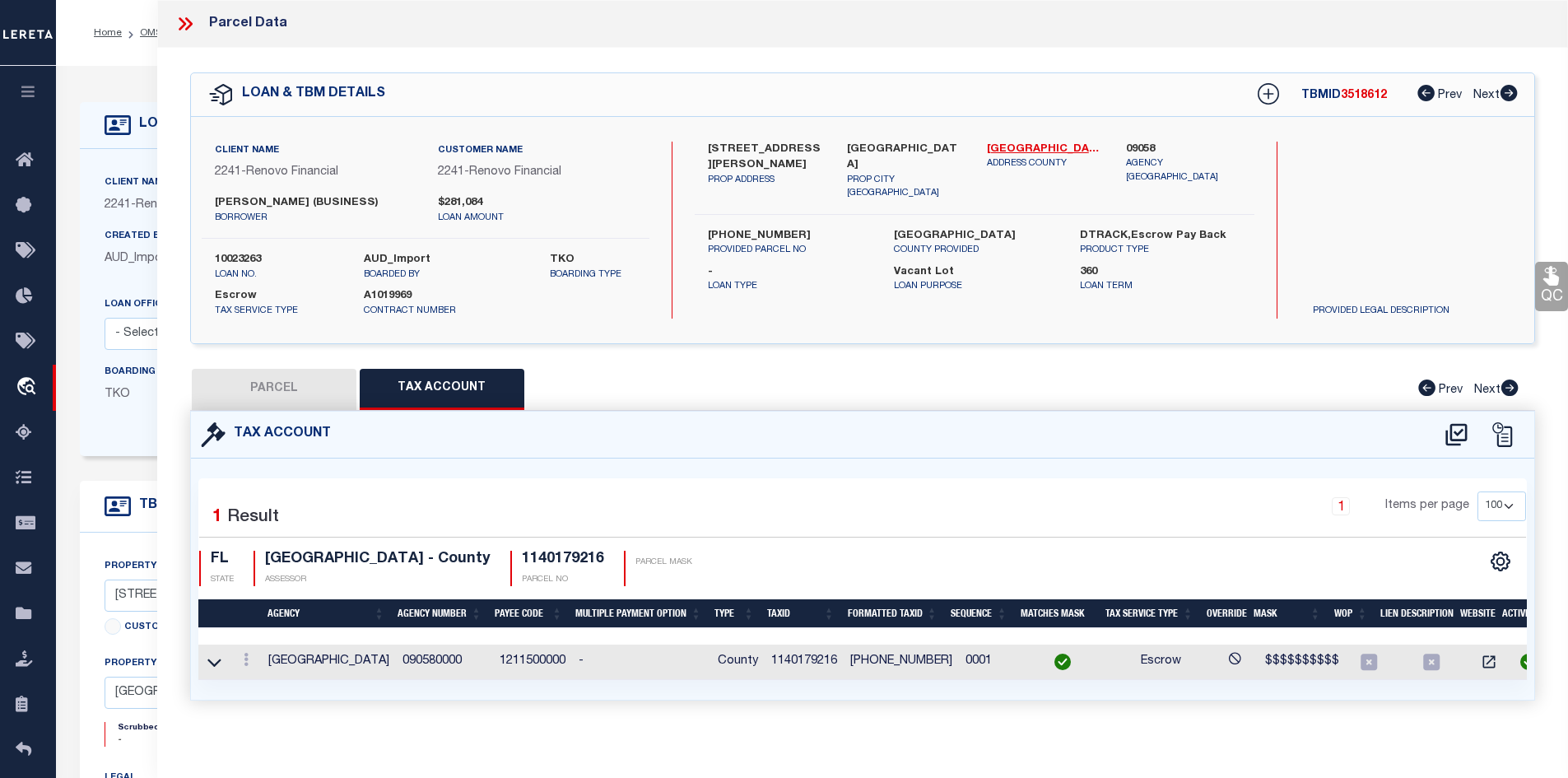
checkbox input "false"
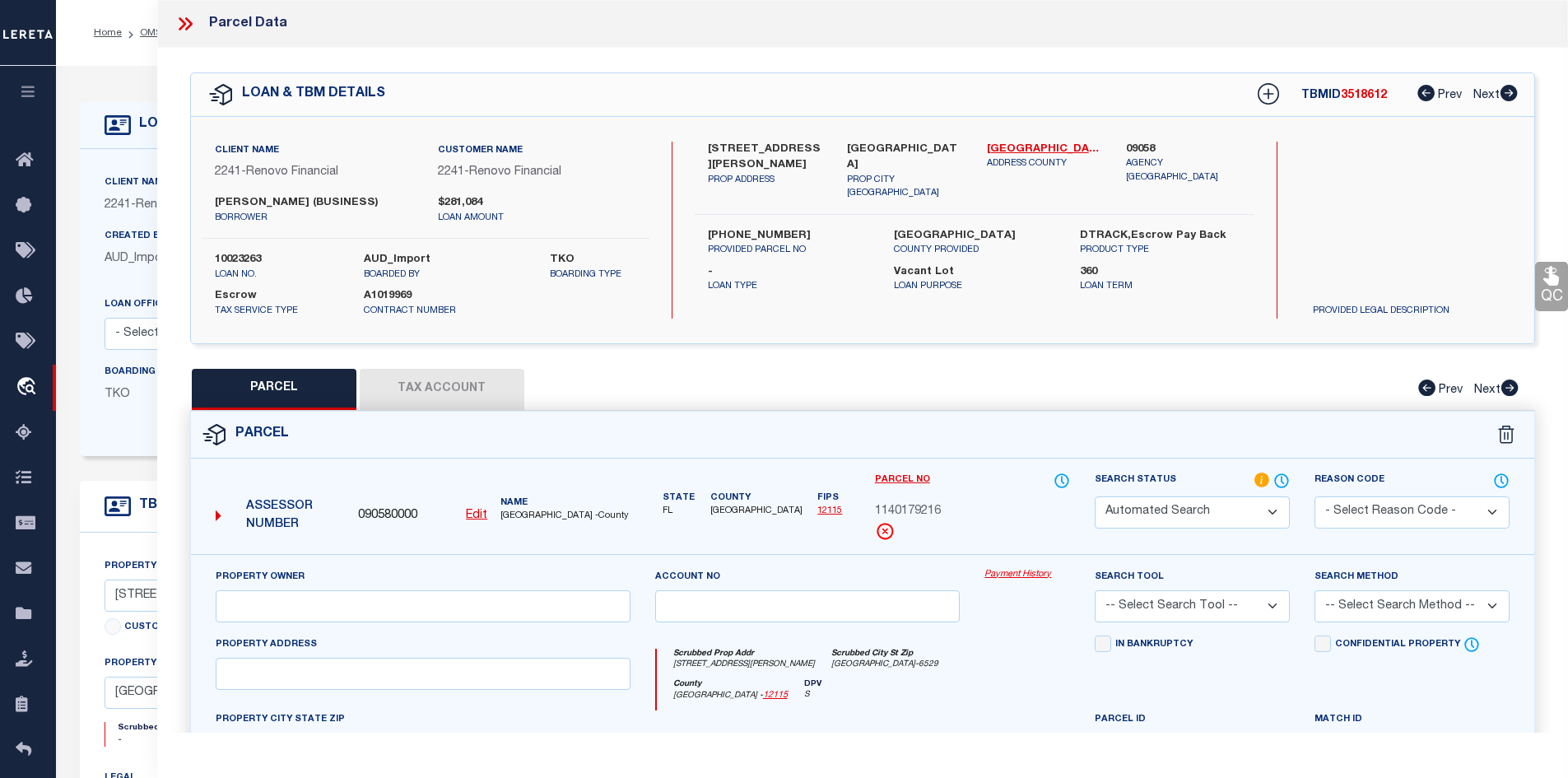
select select "IP"
type input "MITIOGLO RODICA"
select select "AGW"
type input "2958 DAPHNE RD"
type input "NORTH PORT, FL, 34288"
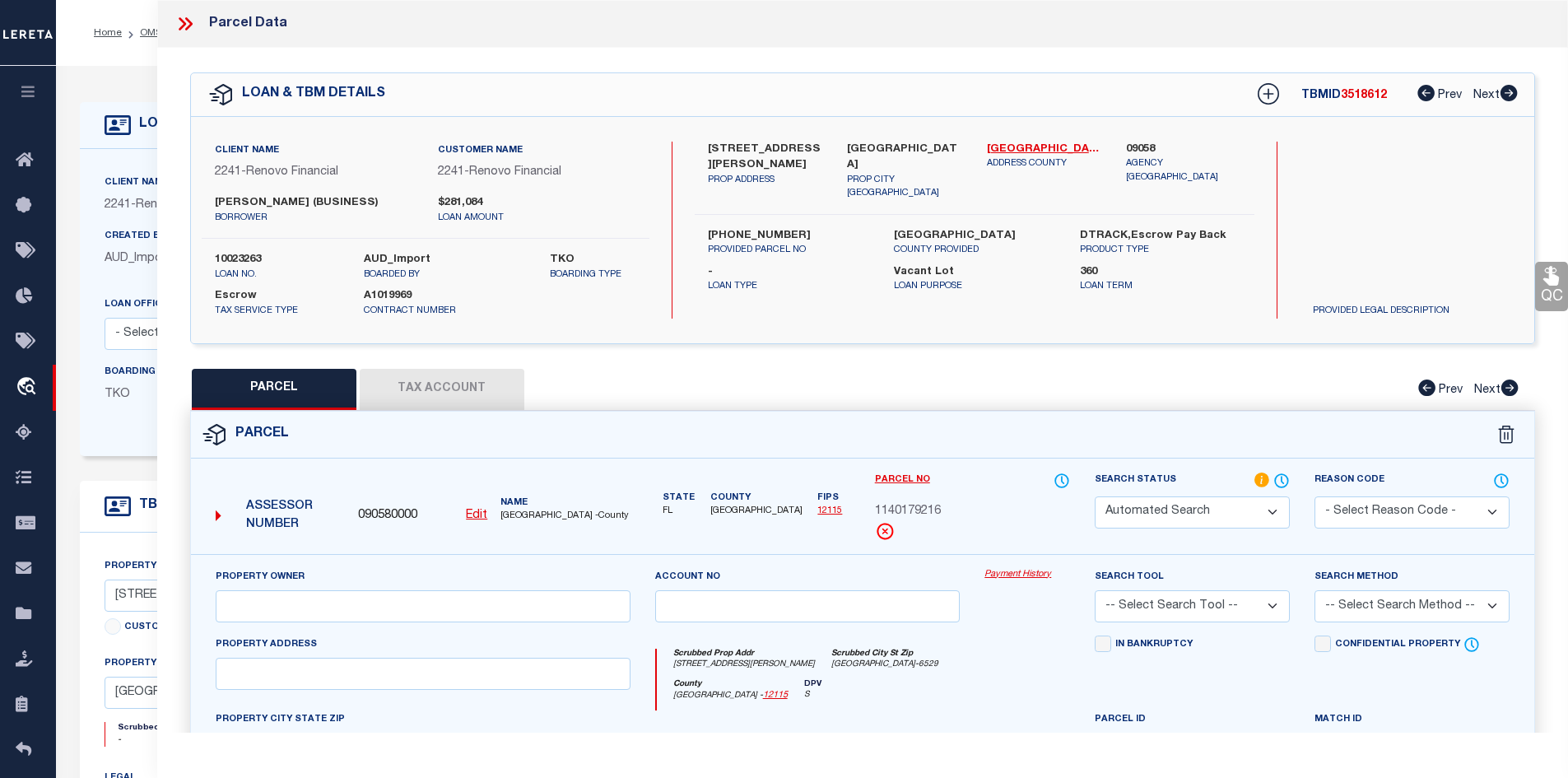
type textarea "LOT 16 BLK 1792 34TH ADD TO PORT CHARLOTTE"
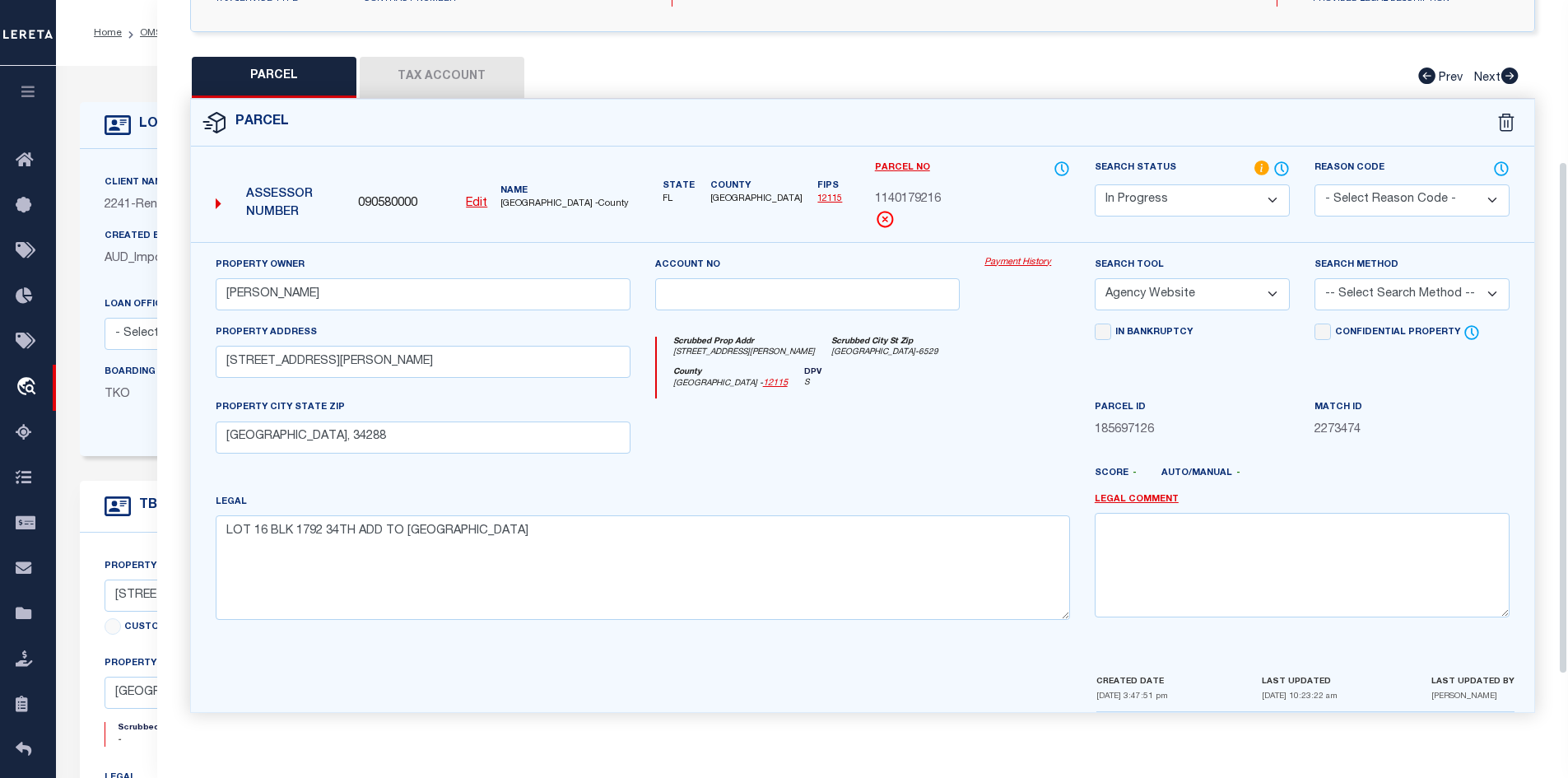
scroll to position [66, 0]
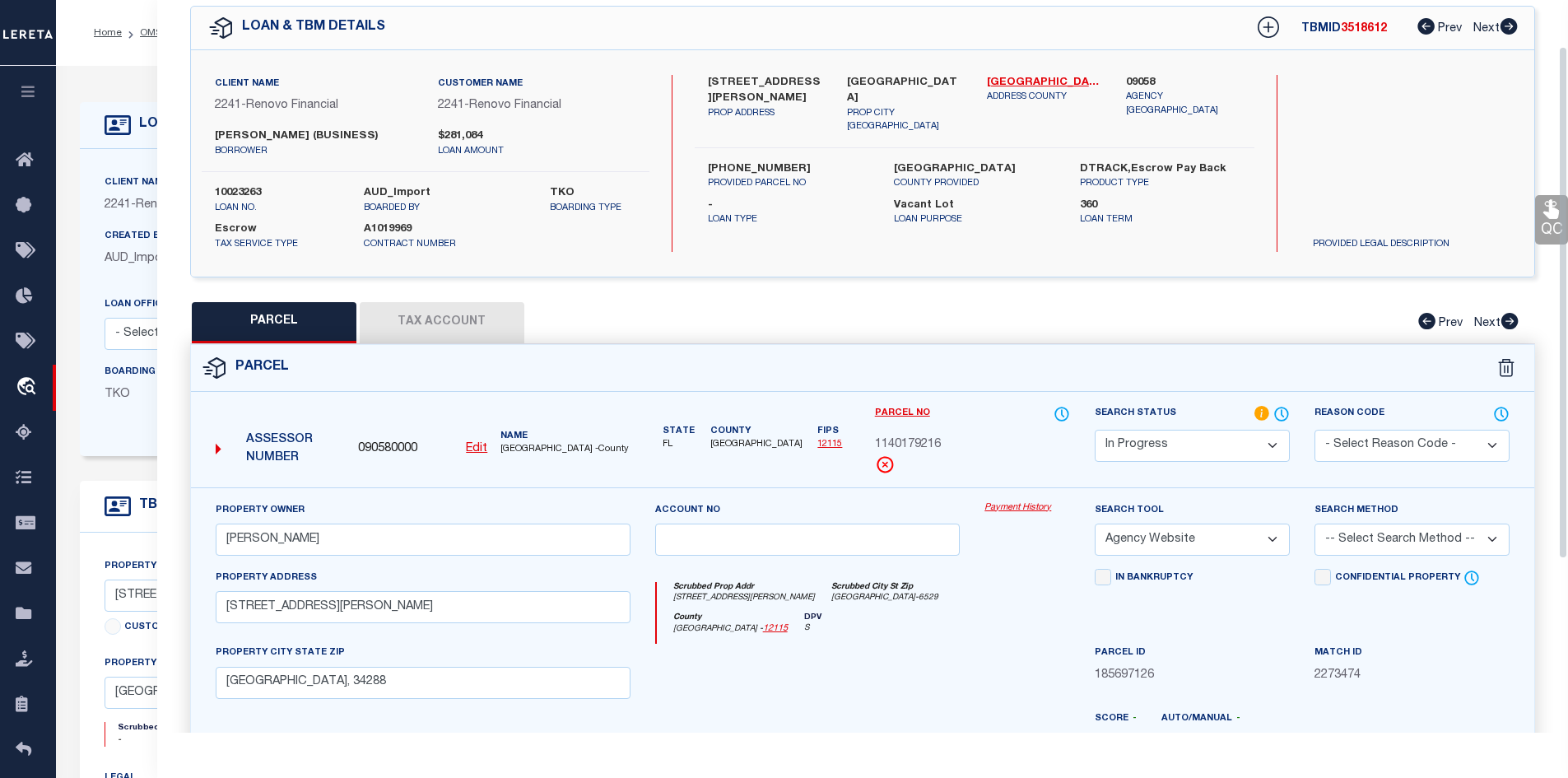
click at [431, 320] on button "Tax Account" at bounding box center [442, 322] width 165 height 41
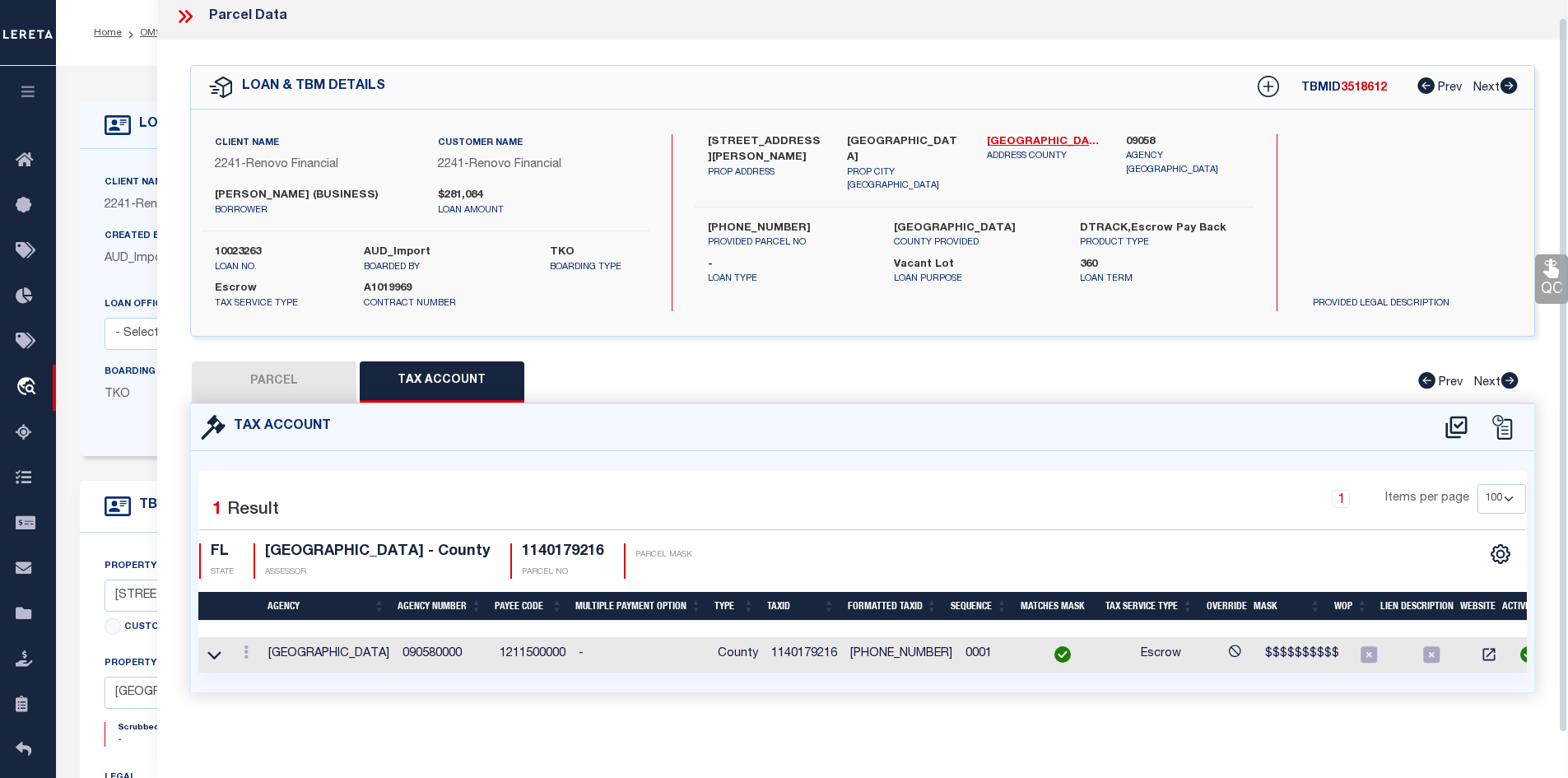
select select "100"
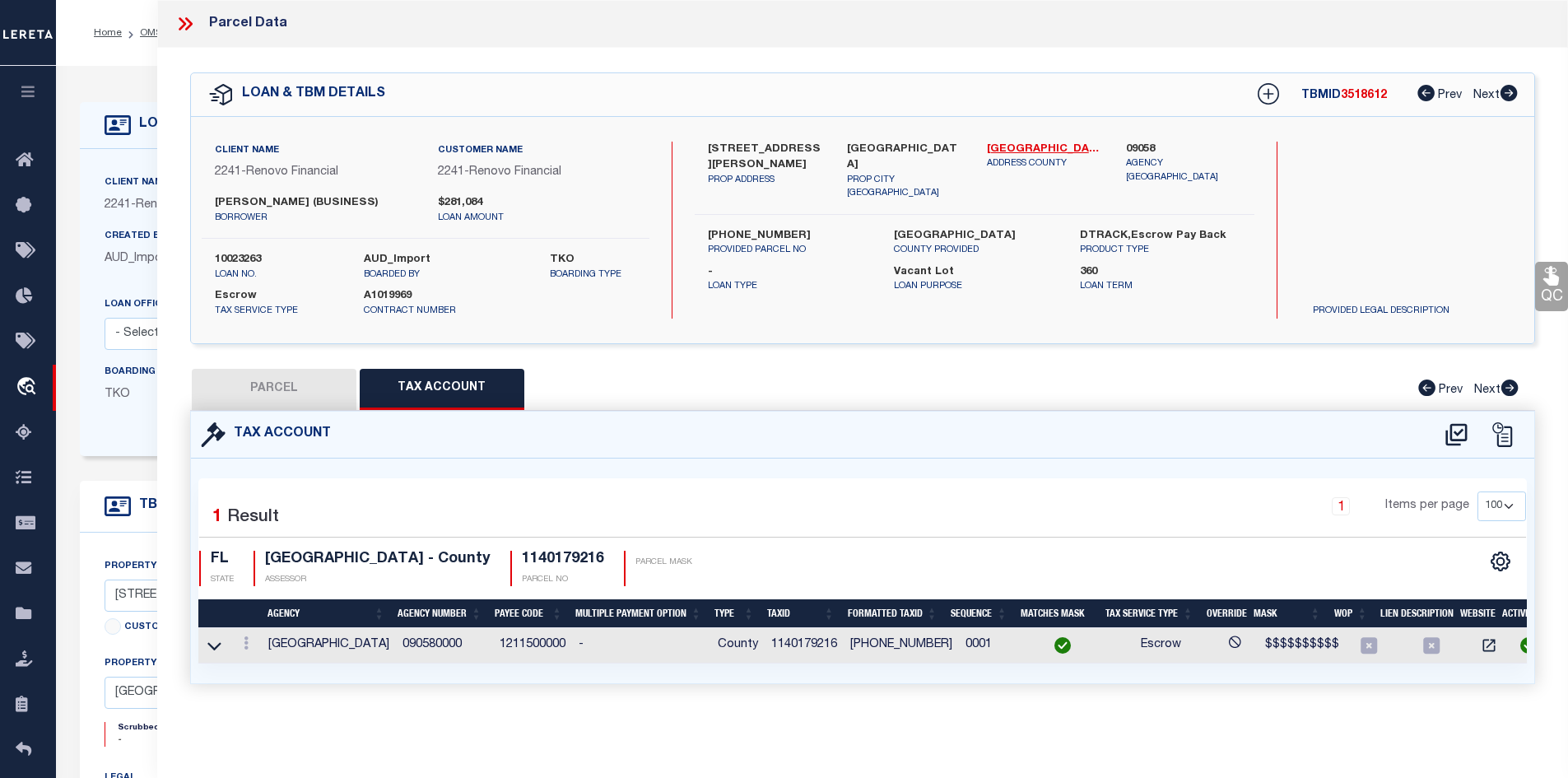
scroll to position [0, 0]
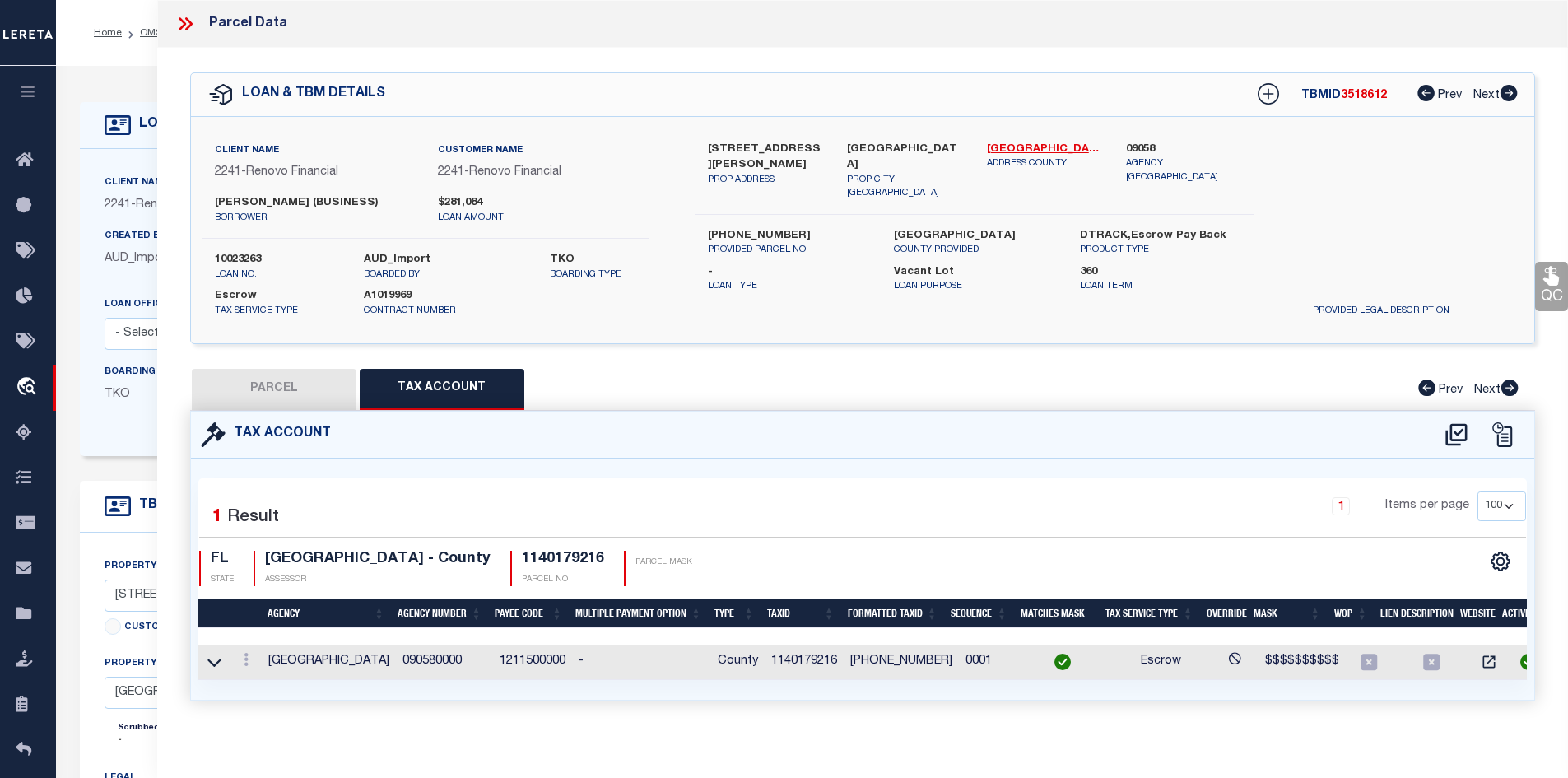
click at [263, 389] on button "PARCEL" at bounding box center [274, 389] width 165 height 41
select select "AS"
select select
checkbox input "false"
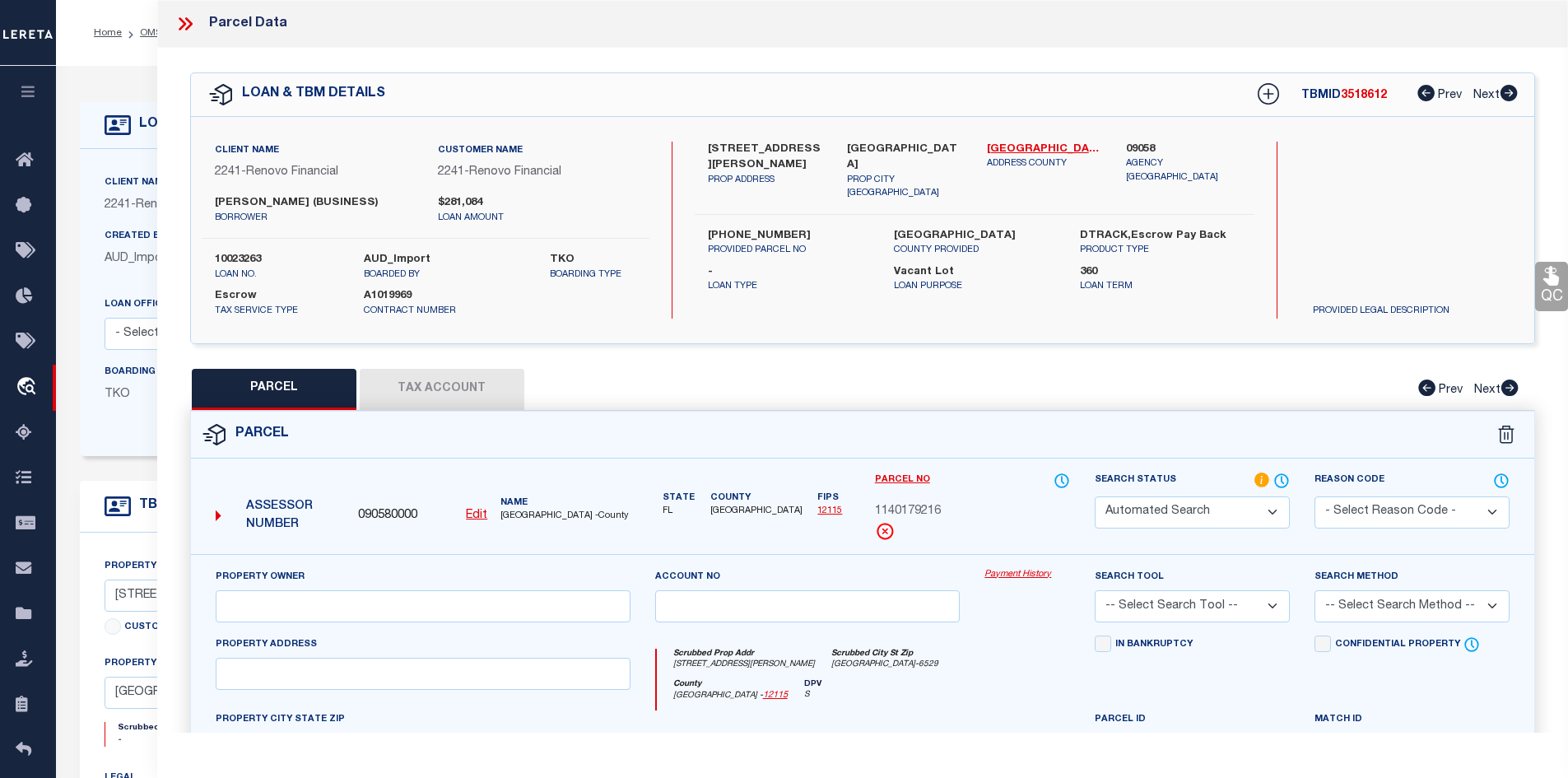
select select "IP"
type input "MITIOGLO RODICA"
select select "AGW"
type input "2958 DAPHNE RD"
type input "NORTH PORT, FL, 34288"
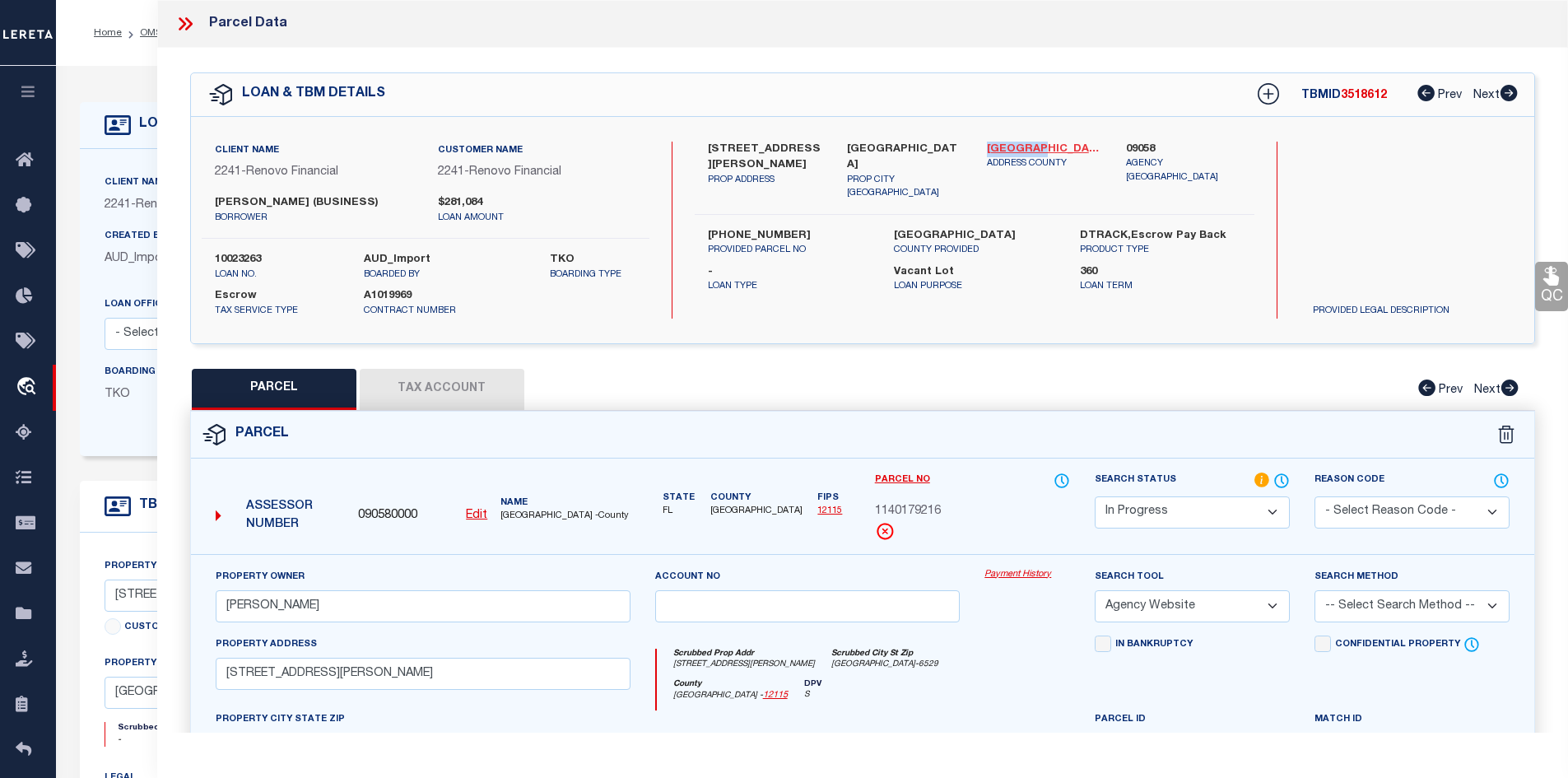
drag, startPoint x: 978, startPoint y: 144, endPoint x: 1030, endPoint y: 147, distance: 52.1
click at [1030, 147] on div "Sarasota - 12115 ADDRESS COUNTY" at bounding box center [1044, 171] width 140 height 59
copy link "[GEOGRAPHIC_DATA]"
click at [449, 389] on button "Tax Account" at bounding box center [442, 389] width 165 height 41
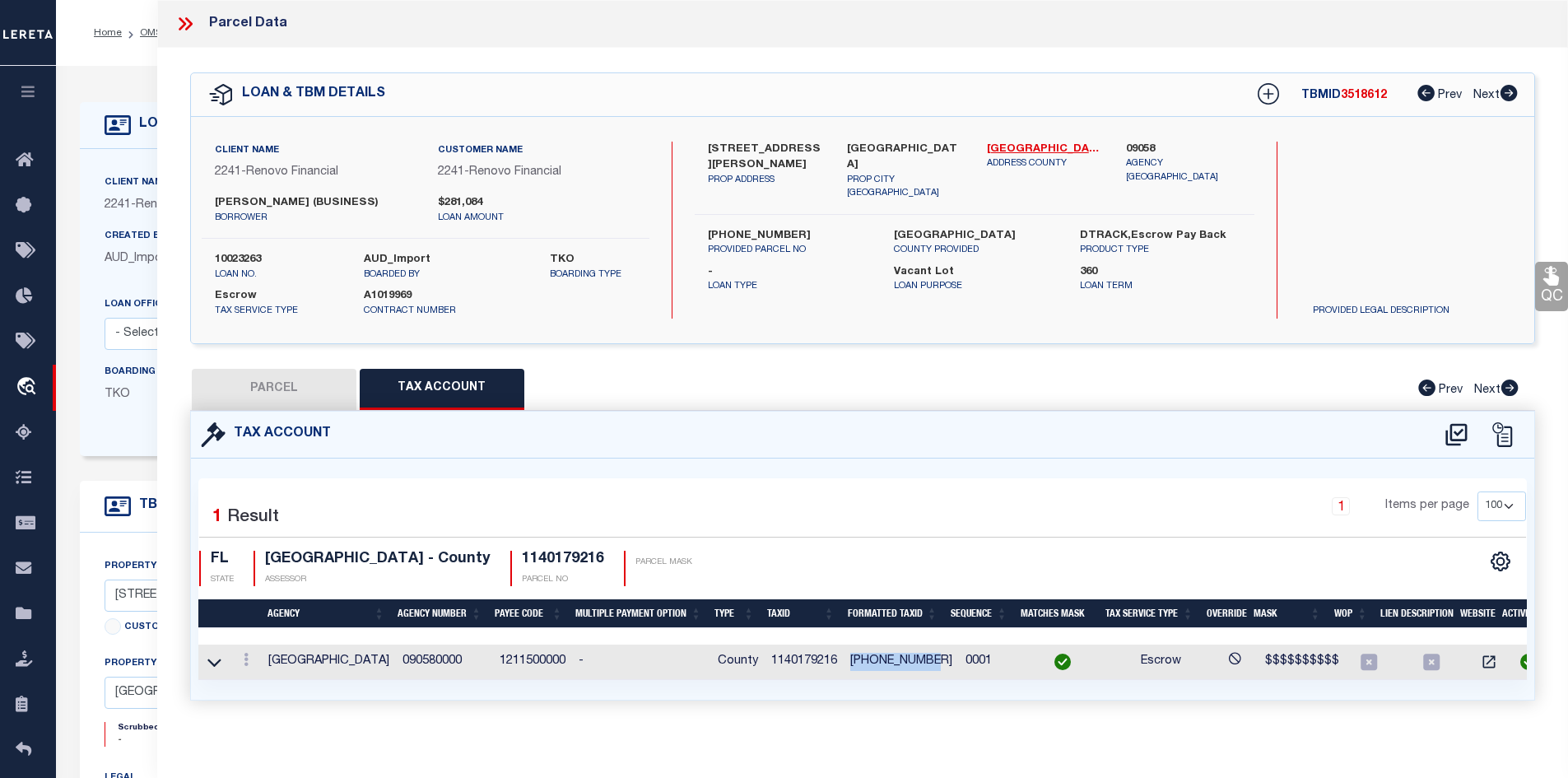
drag, startPoint x: 850, startPoint y: 659, endPoint x: 926, endPoint y: 659, distance: 76.0
click at [926, 659] on td "1140-17-9216" at bounding box center [900, 662] width 115 height 35
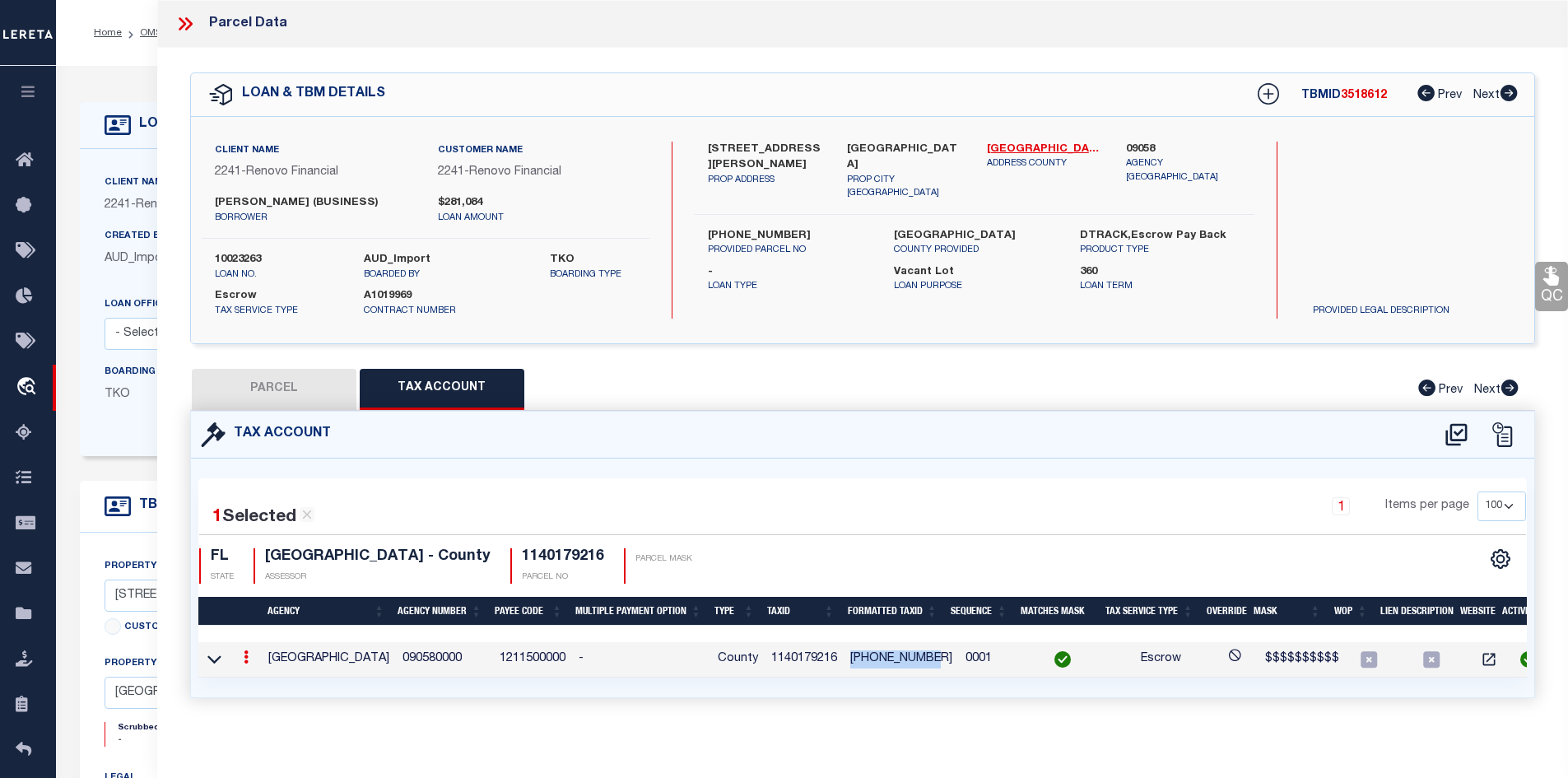
copy td "1140-17-9216"
click at [796, 654] on td "1140179216" at bounding box center [804, 659] width 79 height 35
copy td "1140179216"
click at [286, 388] on button "PARCEL" at bounding box center [274, 389] width 165 height 41
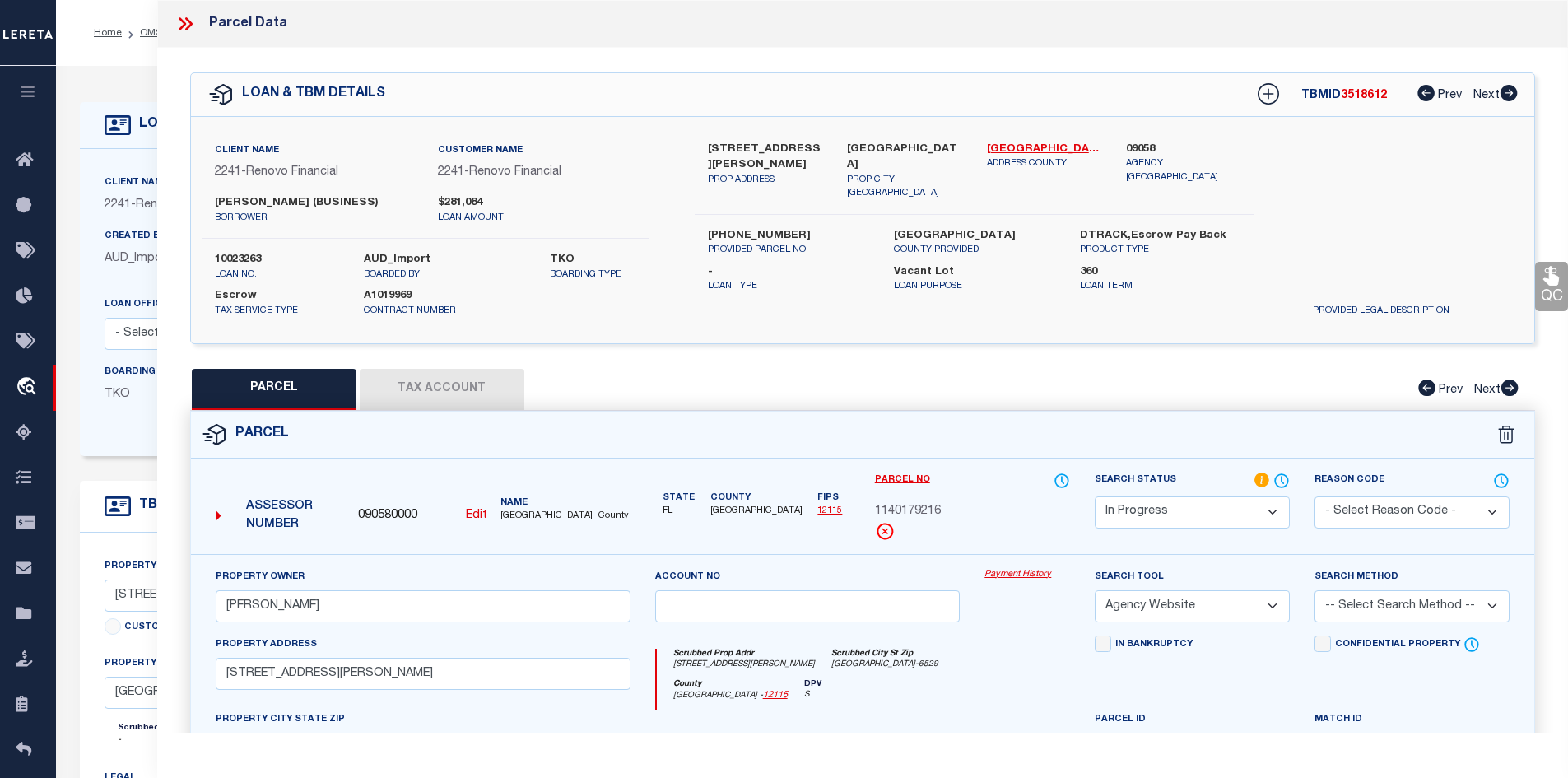
click at [185, 29] on icon at bounding box center [187, 24] width 8 height 13
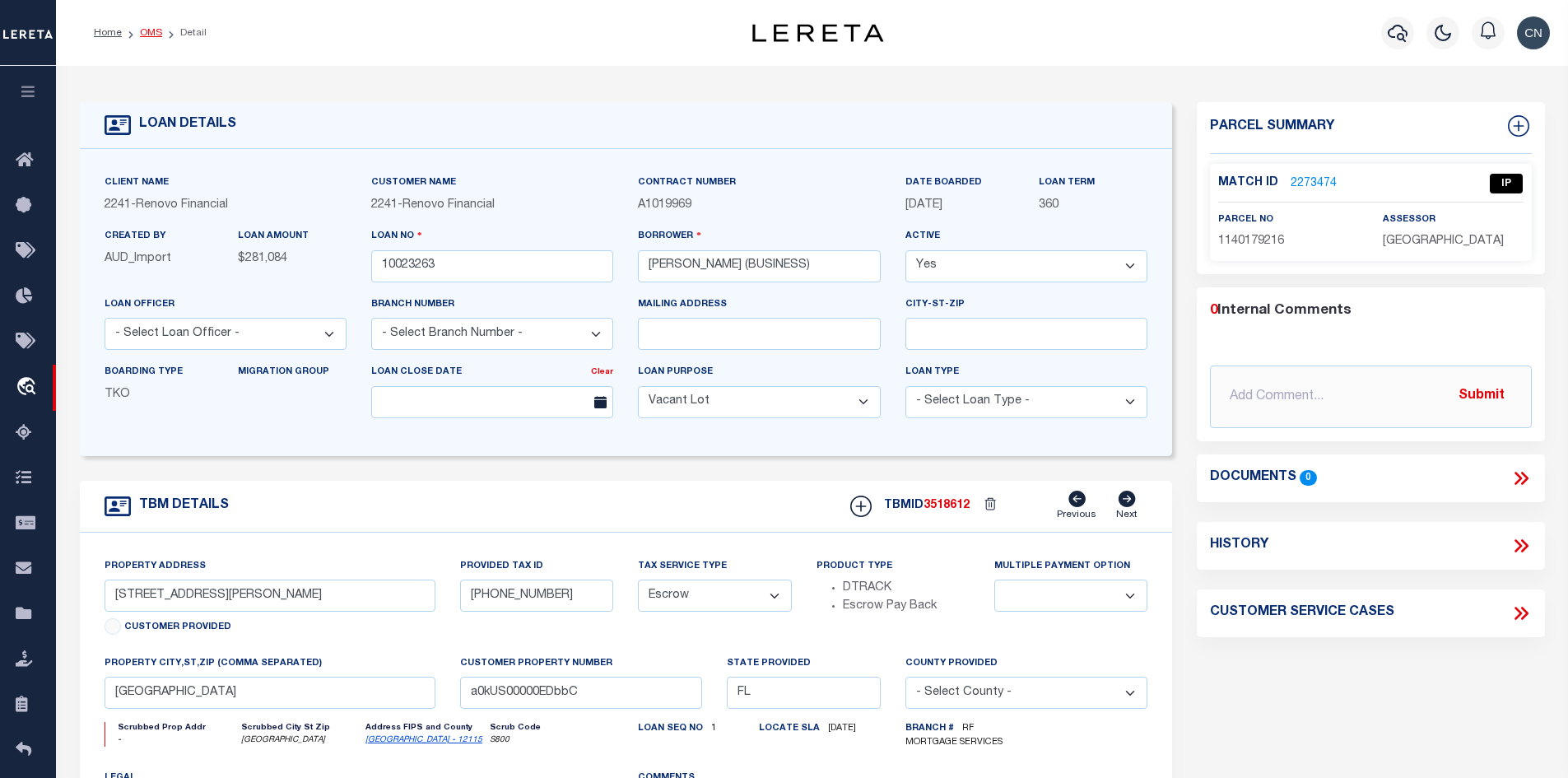
click at [147, 35] on link "OMS" at bounding box center [150, 33] width 22 height 10
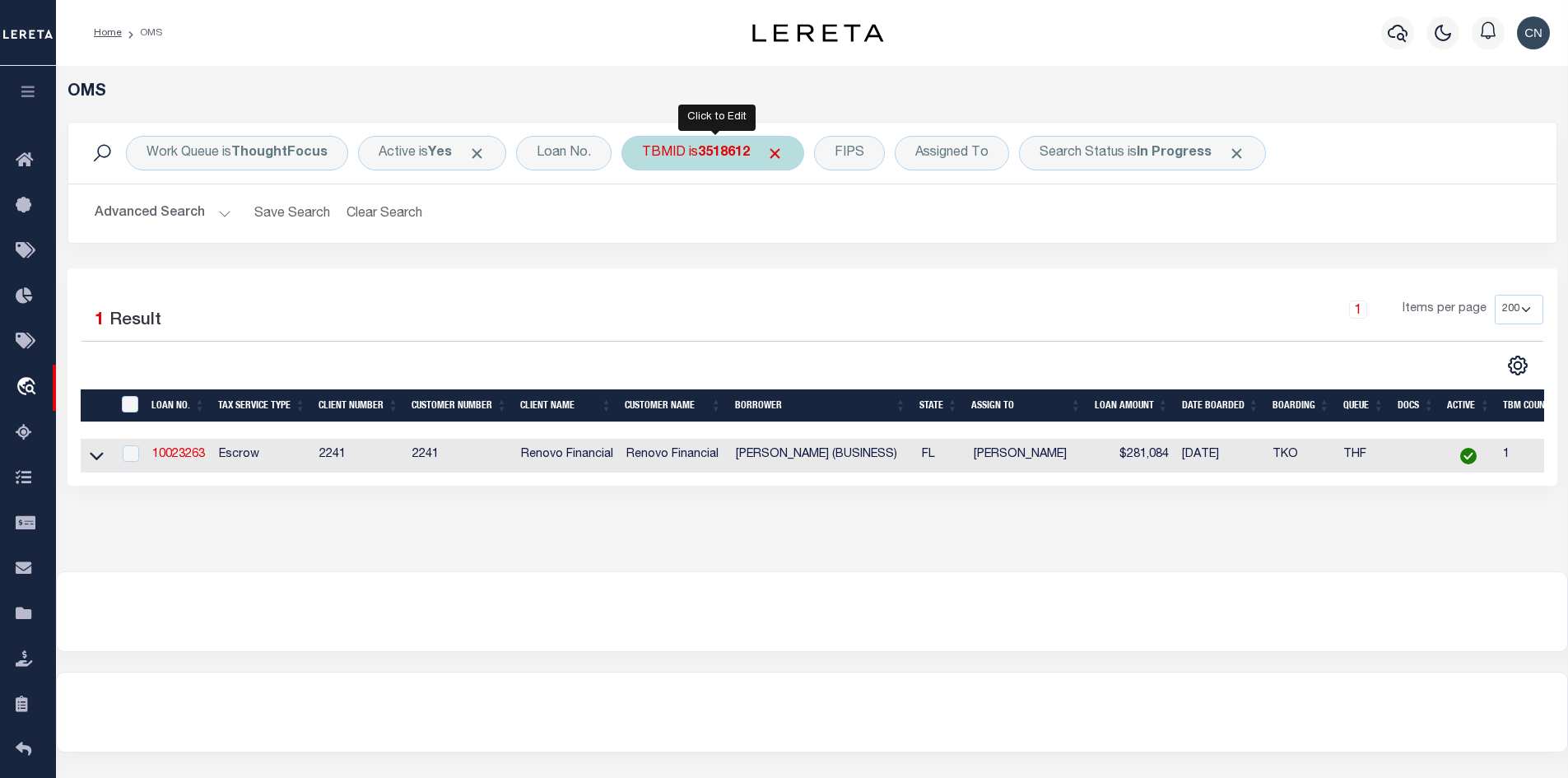
click at [700, 151] on div "TBMID is 3518612" at bounding box center [712, 153] width 182 height 34
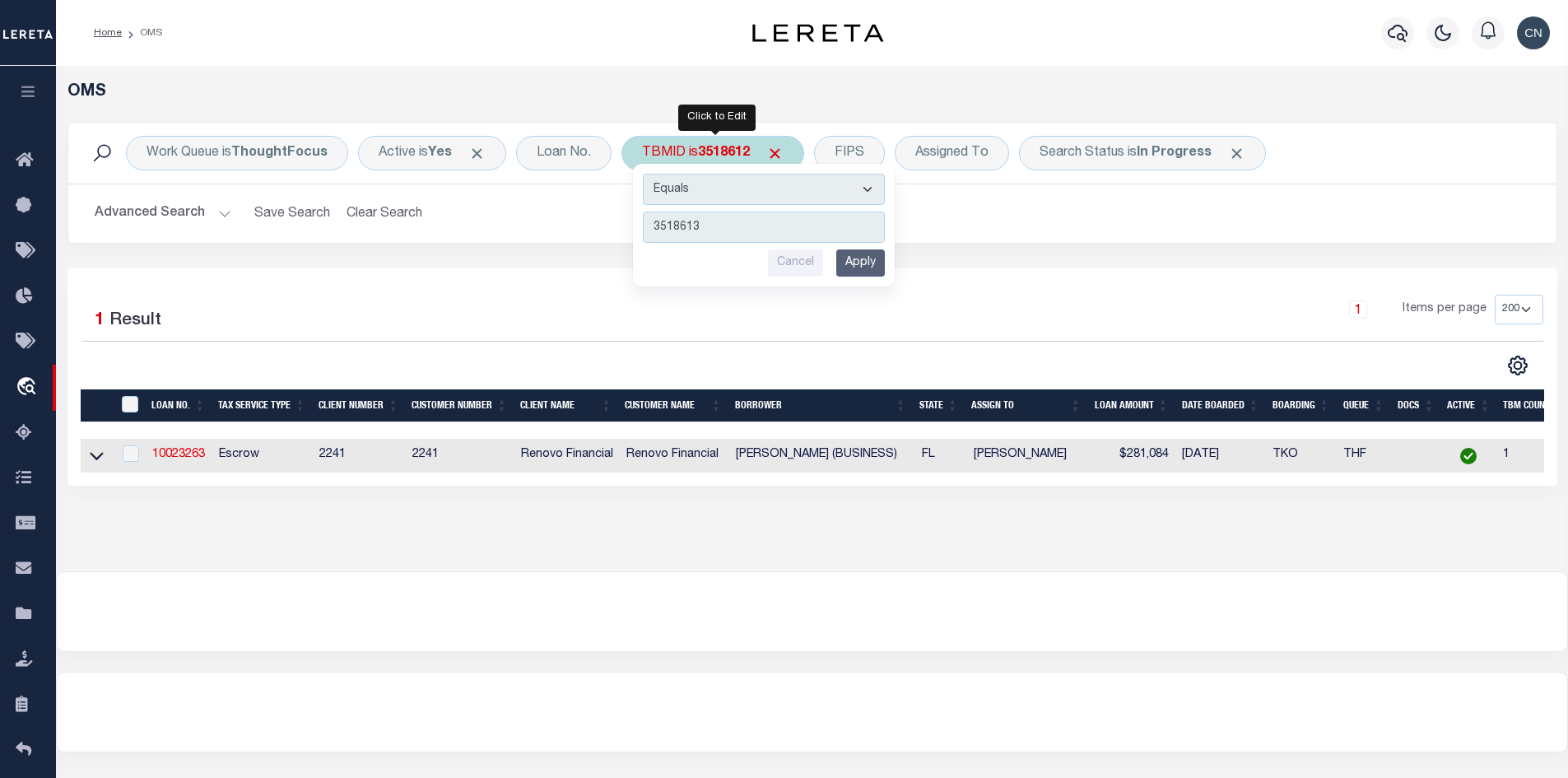
click at [863, 263] on input "Apply" at bounding box center [860, 263] width 49 height 27
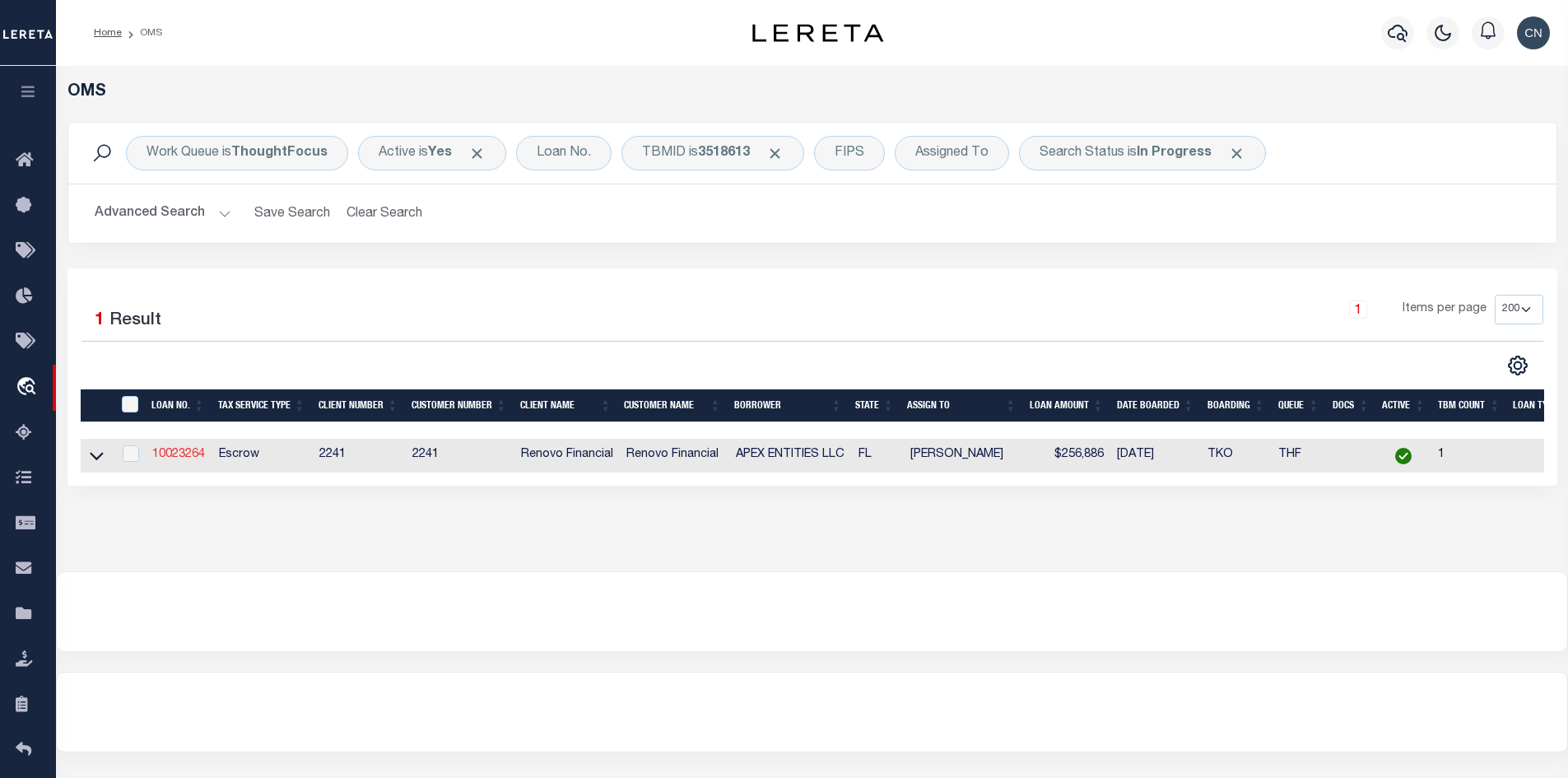
click at [173, 458] on link "10023264" at bounding box center [178, 454] width 53 height 12
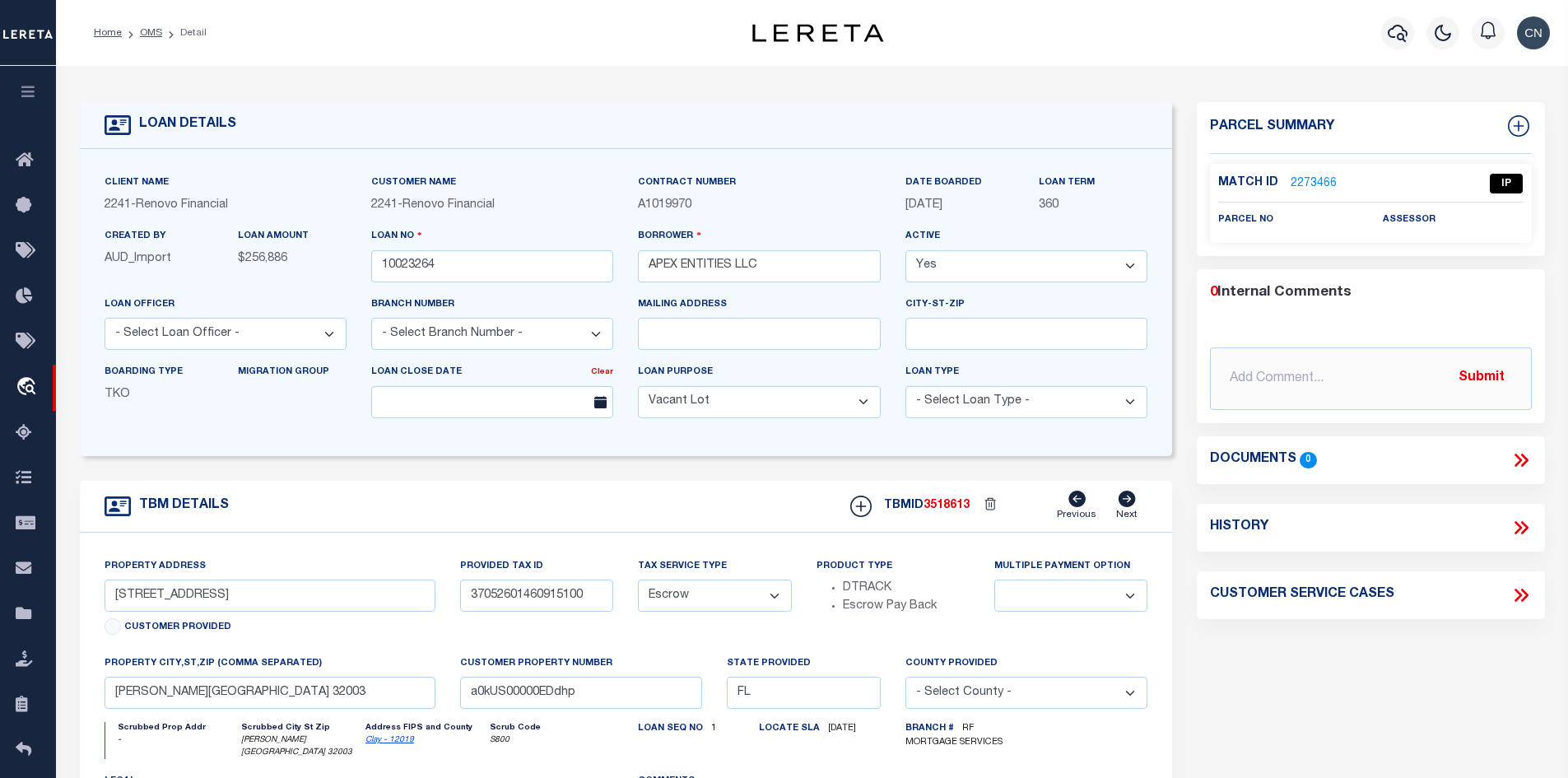
click at [1317, 180] on link "2273466" at bounding box center [1313, 183] width 46 height 18
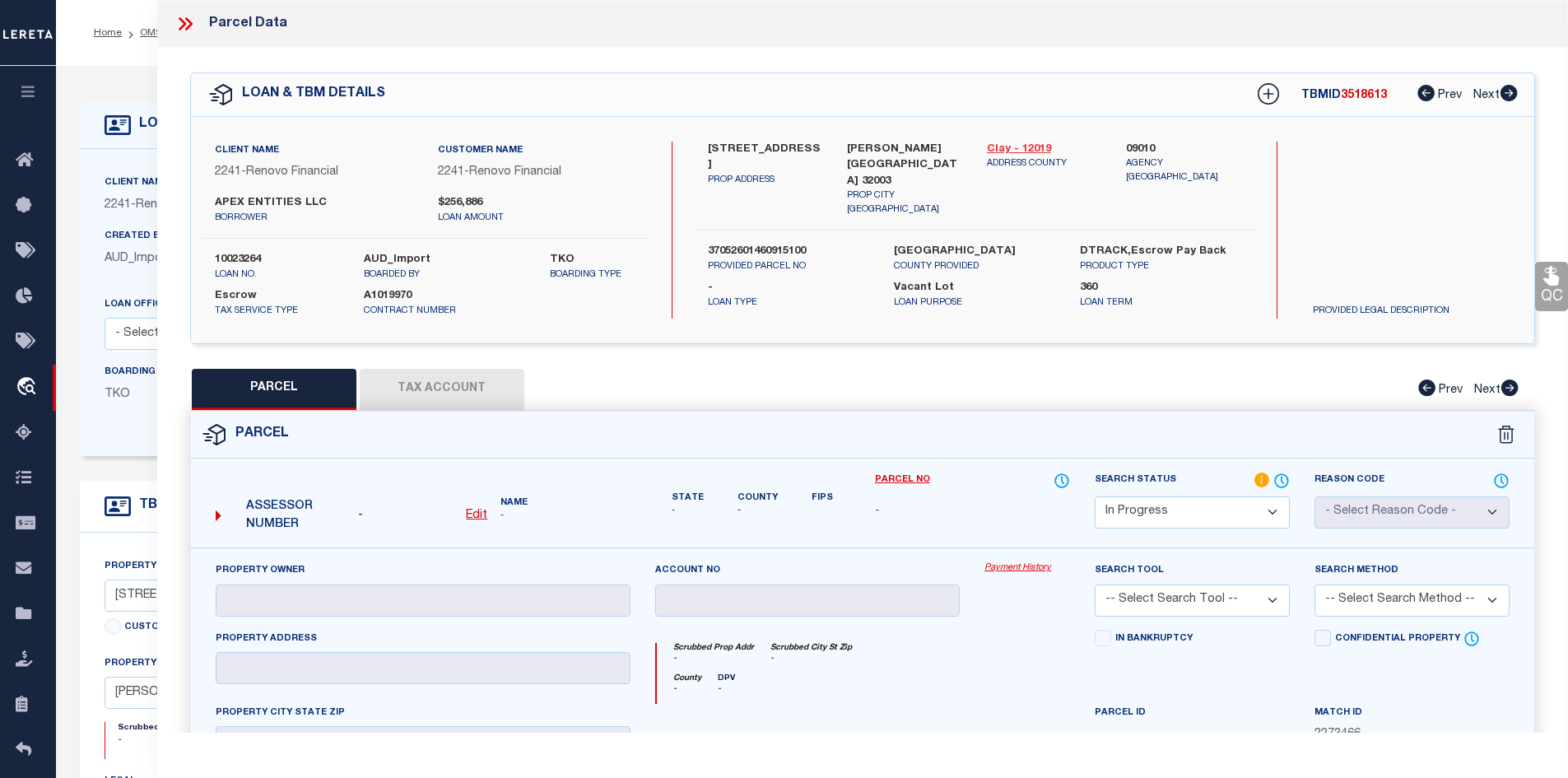
click at [1013, 146] on link "Clay - 12019" at bounding box center [1044, 150] width 115 height 17
drag, startPoint x: 703, startPoint y: 144, endPoint x: 789, endPoint y: 150, distance: 86.2
click at [789, 150] on div "6149 BERMUDA DRIVE PROP ADDRESS" at bounding box center [765, 179] width 140 height 76
copy label "6149 BERMUDA"
click at [478, 516] on u "Edit" at bounding box center [476, 516] width 21 height 12
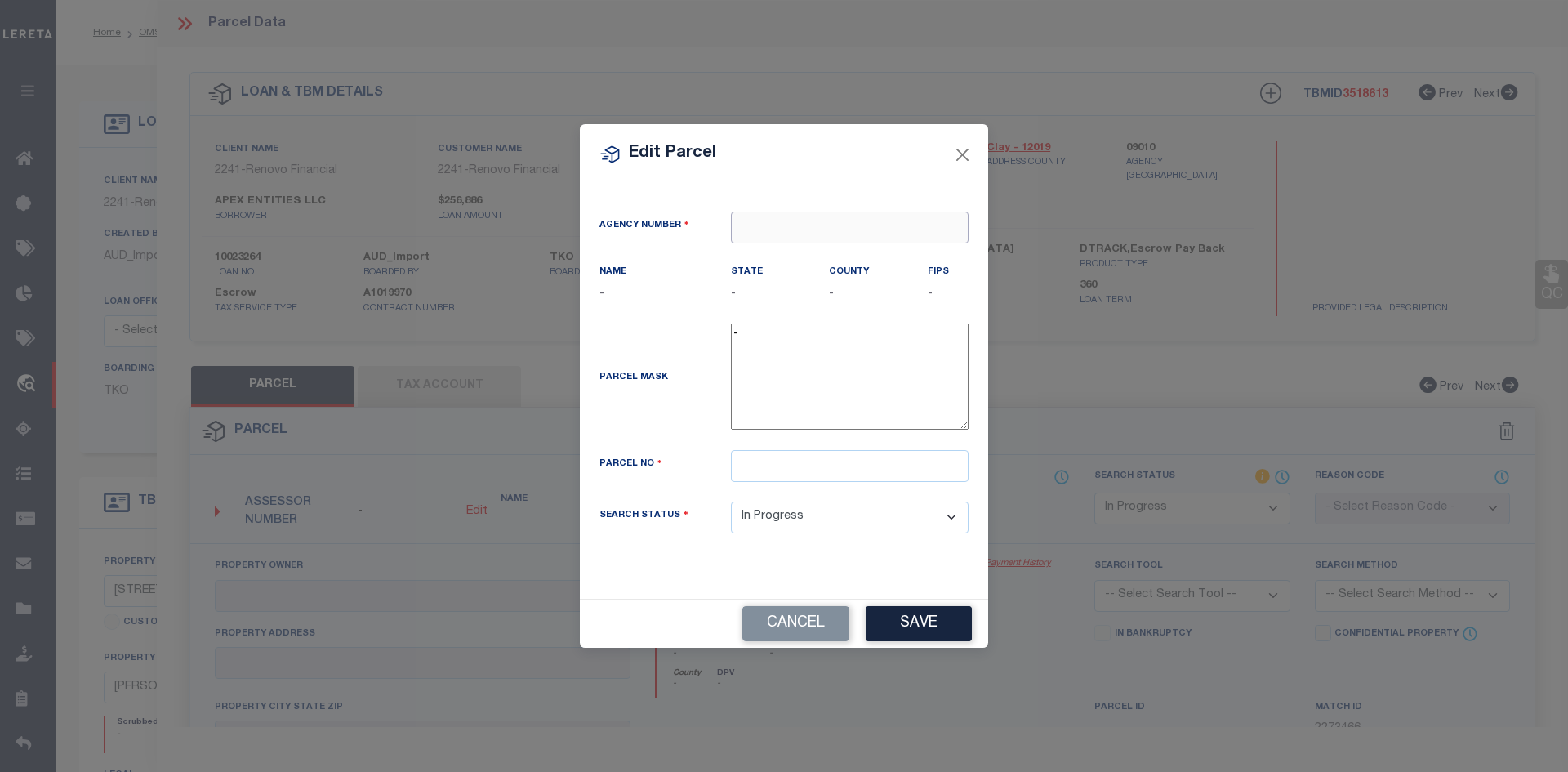
click at [767, 235] on input "text" at bounding box center [850, 228] width 238 height 32
click at [775, 258] on div "090100000 : CLAY COUNTY" at bounding box center [850, 269] width 236 height 47
click at [759, 466] on input "text" at bounding box center [850, 466] width 238 height 32
paste input "37-05-26-014609-151-00"
click at [769, 464] on input "37-05-26-014609-151-00" at bounding box center [850, 466] width 238 height 32
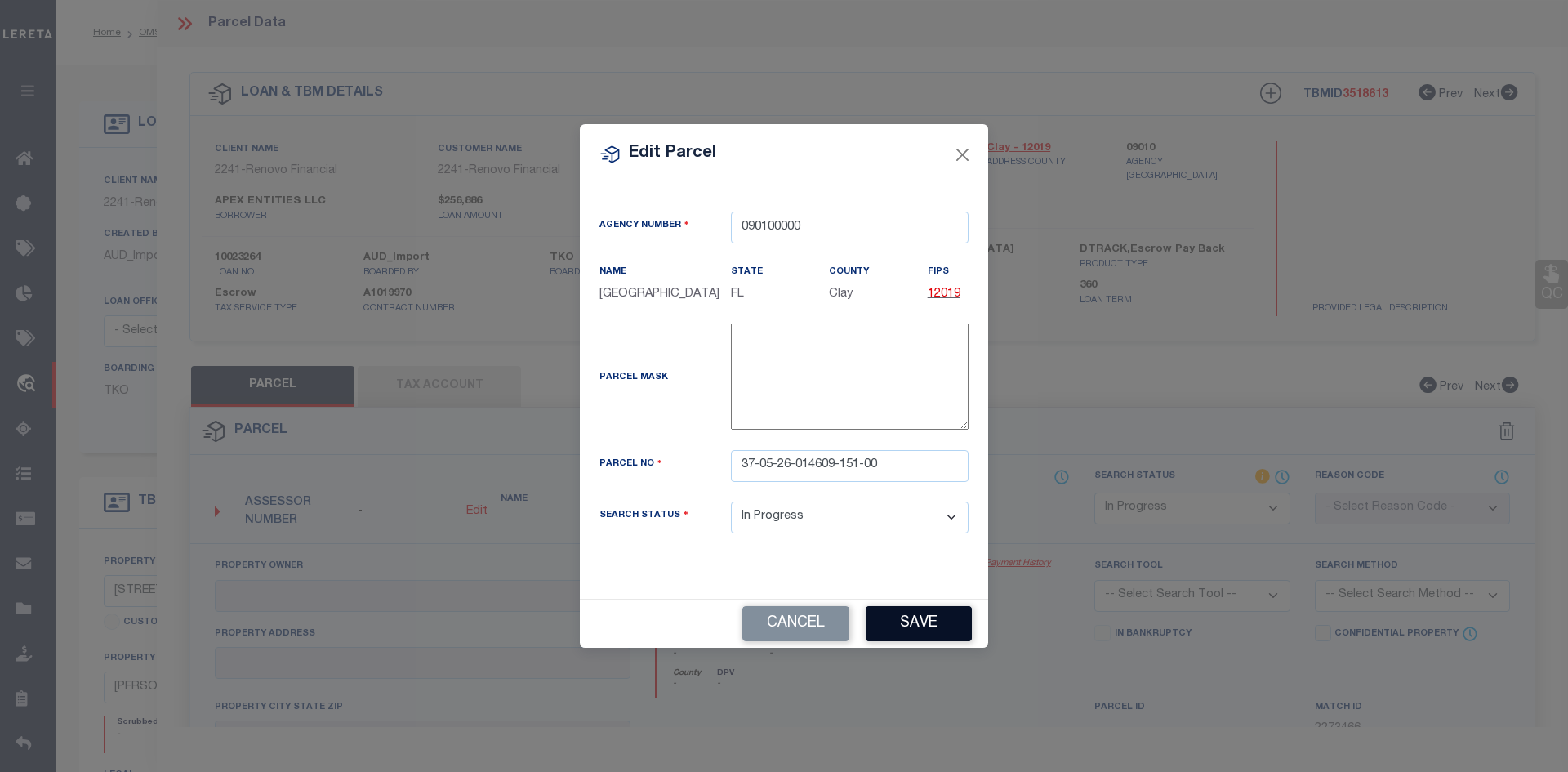
click at [920, 630] on button "Save" at bounding box center [919, 623] width 106 height 35
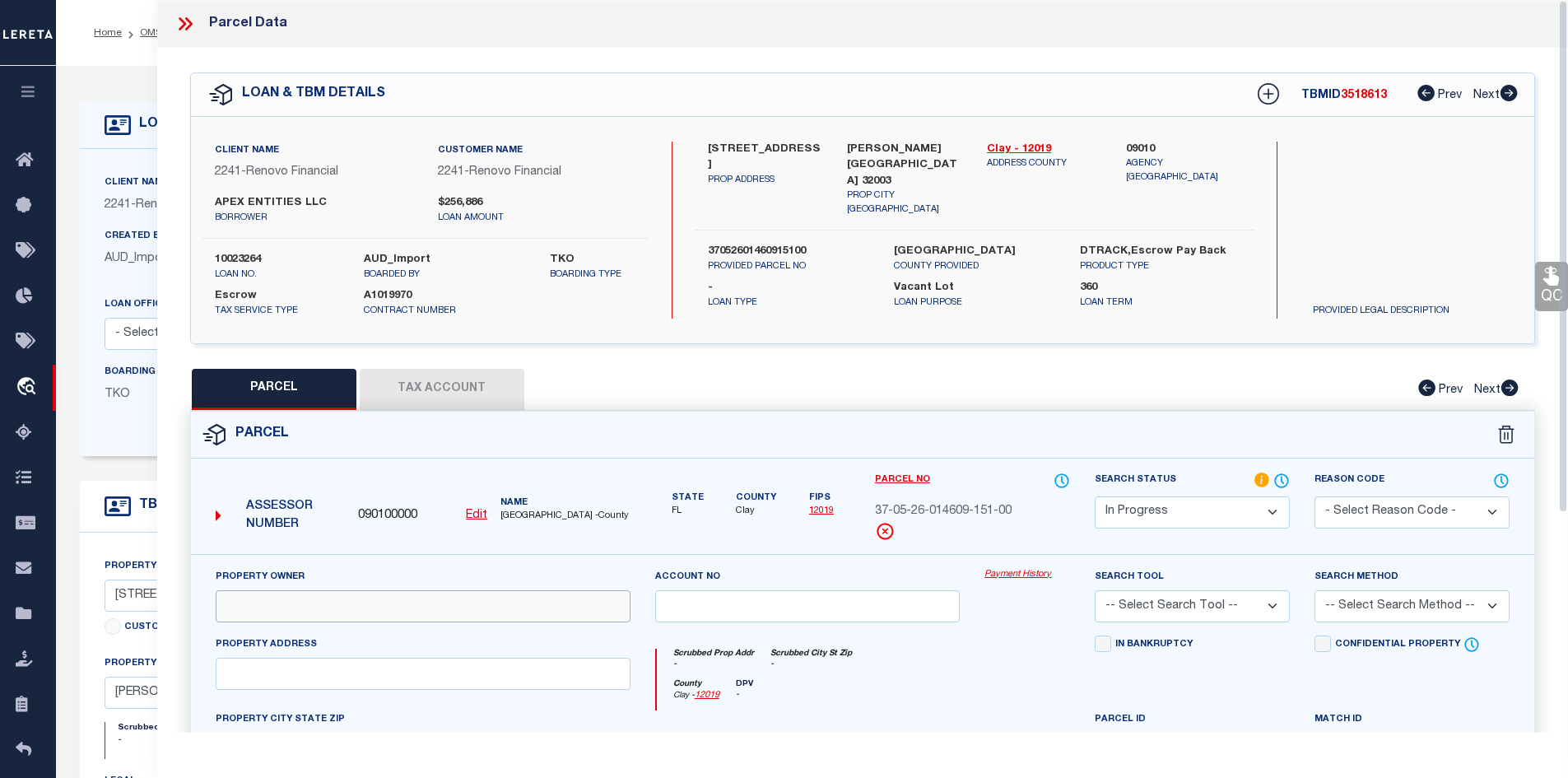
click at [284, 601] on input "text" at bounding box center [422, 606] width 414 height 32
paste input "Apex Entities LLC"
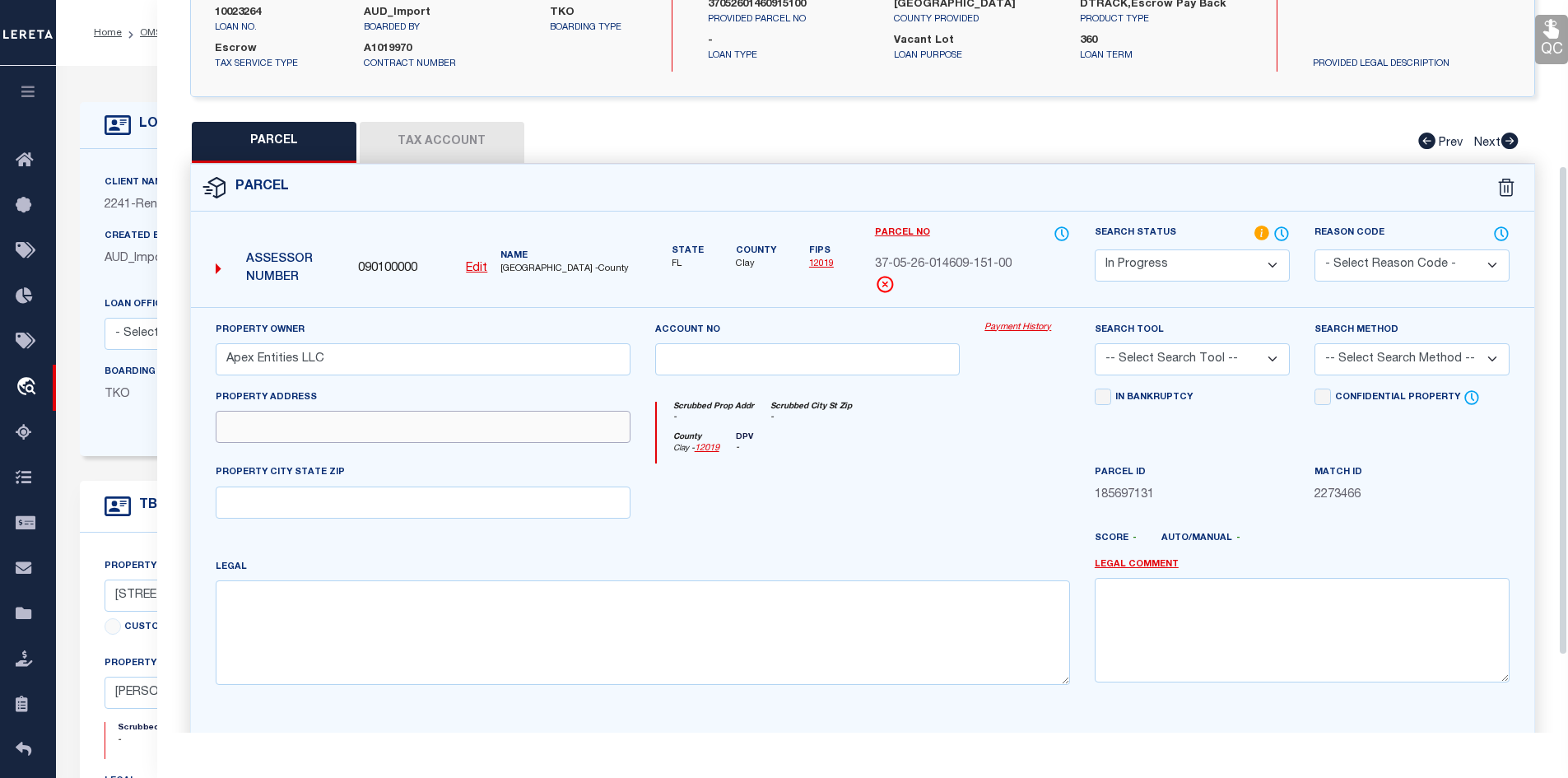
click at [261, 421] on input "text" at bounding box center [422, 426] width 414 height 32
paste input "6149 BERMUDA Dr"
click at [283, 504] on input "text" at bounding box center [422, 502] width 414 height 32
paste input "6149 BERMUDA Dr Fleming Island 32003"
click at [289, 511] on input "text" at bounding box center [422, 502] width 414 height 32
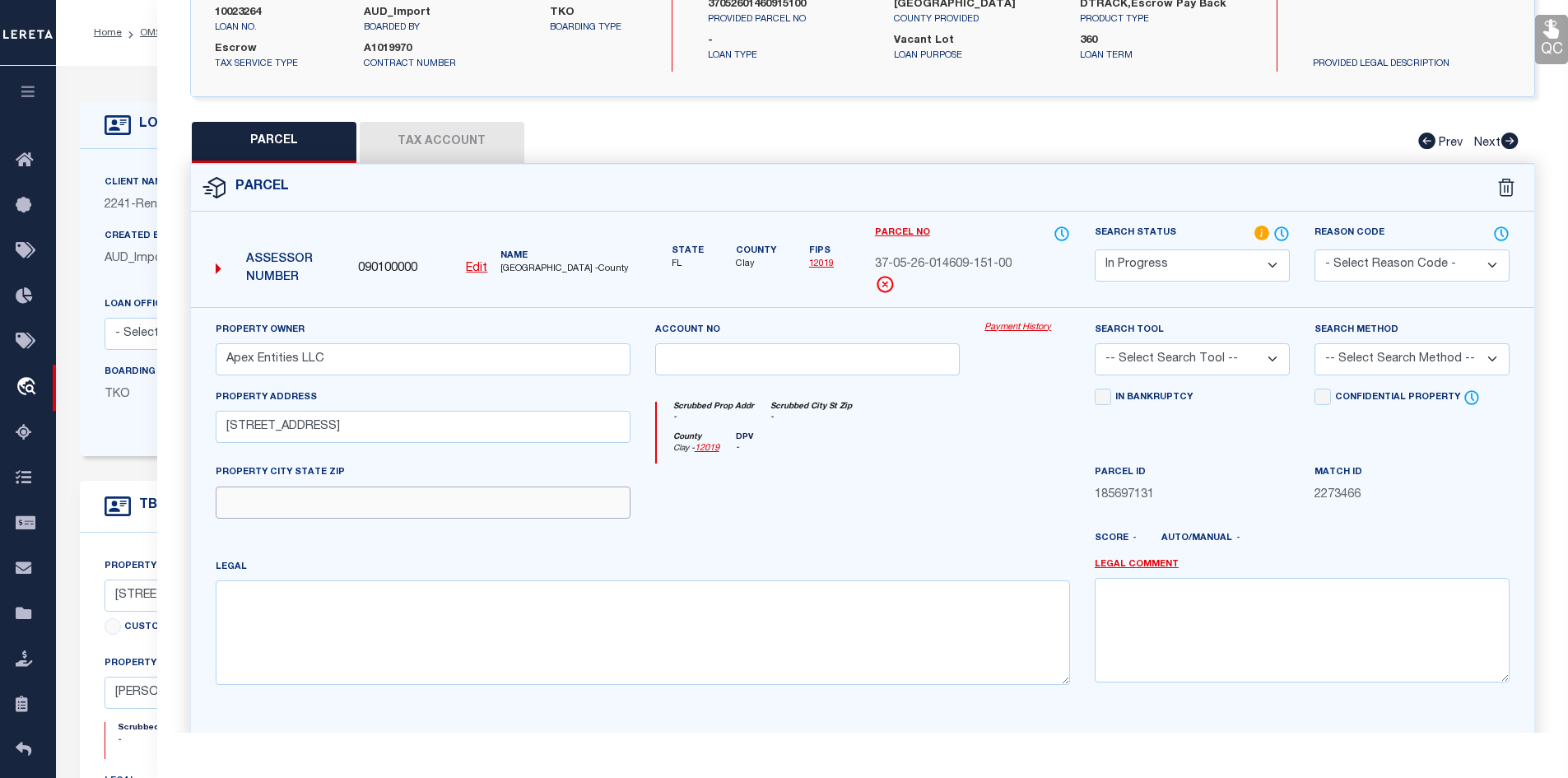
paste input "6149 BERMUDA Dr Fleming Island 32003"
drag, startPoint x: 361, startPoint y: 502, endPoint x: 182, endPoint y: 512, distance: 179.3
click at [182, 512] on div "Property Owner Apex Entities LLC Account no Payment History Search Tool" at bounding box center [863, 542] width 1369 height 470
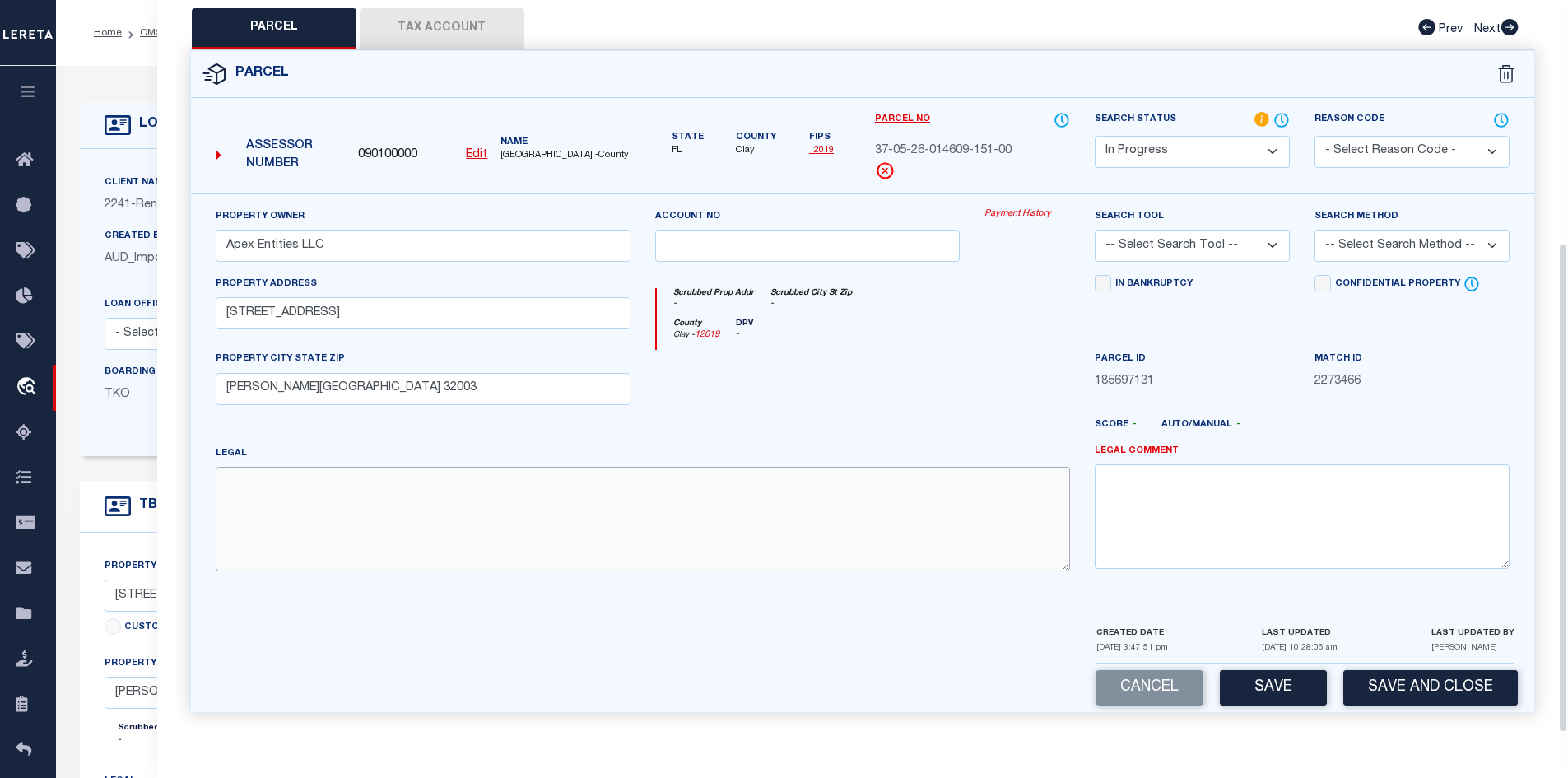
click at [280, 483] on textarea at bounding box center [642, 518] width 854 height 103
paste textarea "LOT 3 BLK 4 ISLAND FOREST AS REC O R 4589 PG 1834"
click at [1273, 688] on button "Save" at bounding box center [1273, 688] width 107 height 35
click at [577, 485] on textarea "LOT 3 BLK 4 ISLAND FOREST AS REC O R 4589 PG 1834" at bounding box center [642, 518] width 854 height 103
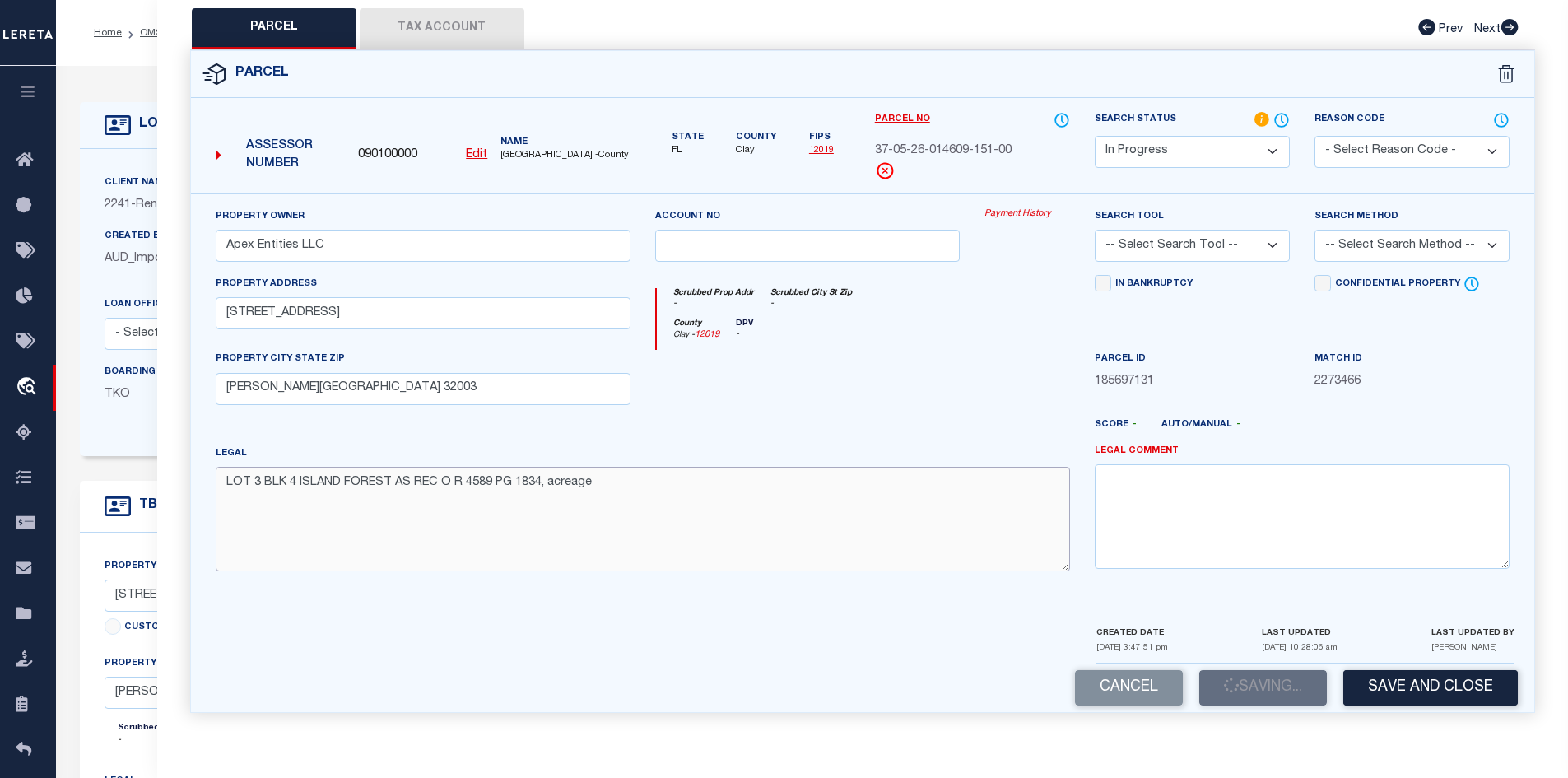
paste textarea "0.266"
click at [1263, 242] on select "-- Select Search Tool -- 3rd Party Website Agency File Agency Website ATLS CNV-…" at bounding box center [1192, 246] width 195 height 32
click at [1095, 230] on select "-- Select Search Tool -- 3rd Party Website Agency File Agency Website ATLS CNV-…" at bounding box center [1192, 246] width 195 height 32
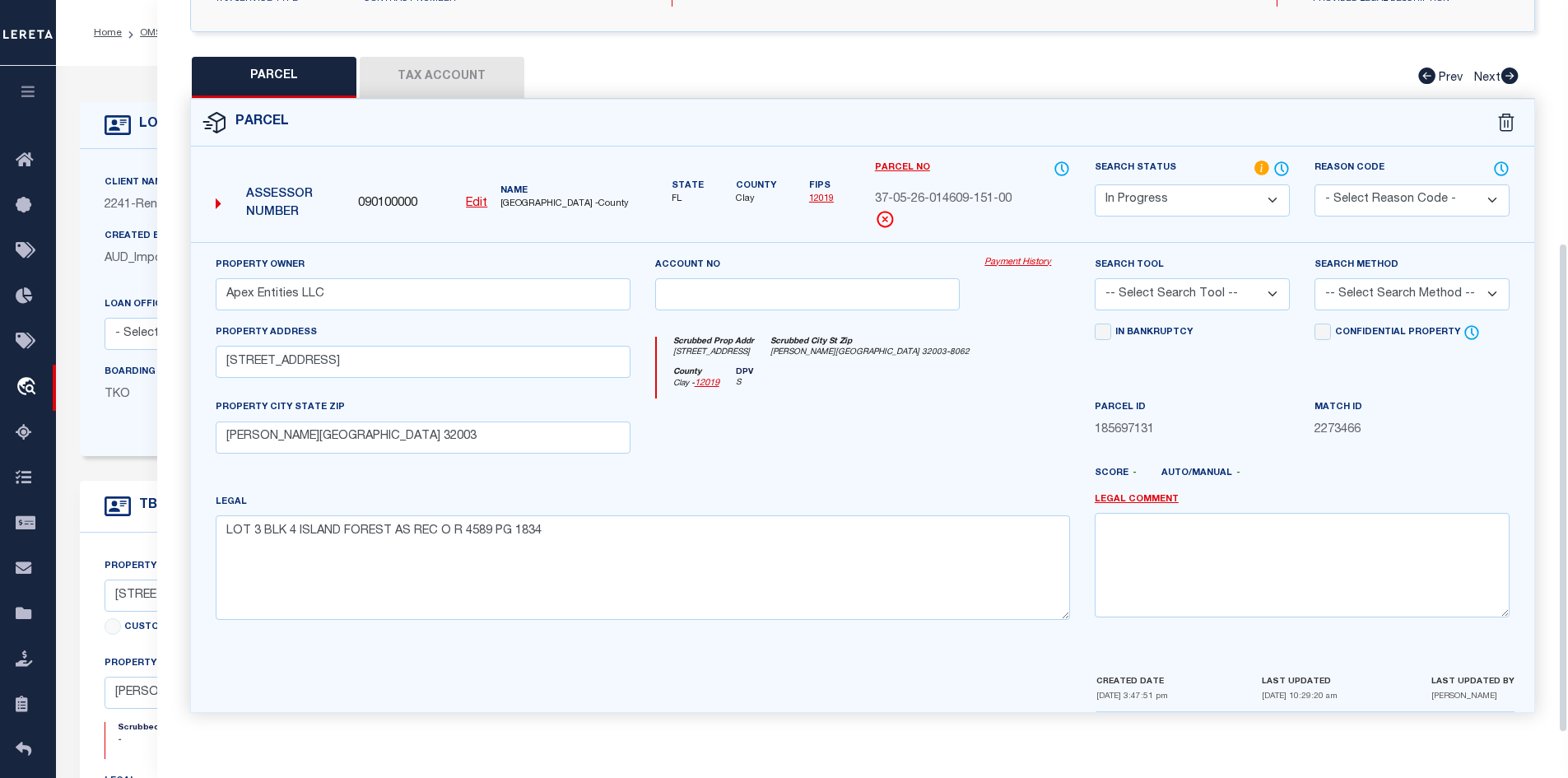
scroll to position [314, 0]
click at [439, 73] on button "Tax Account" at bounding box center [442, 77] width 165 height 41
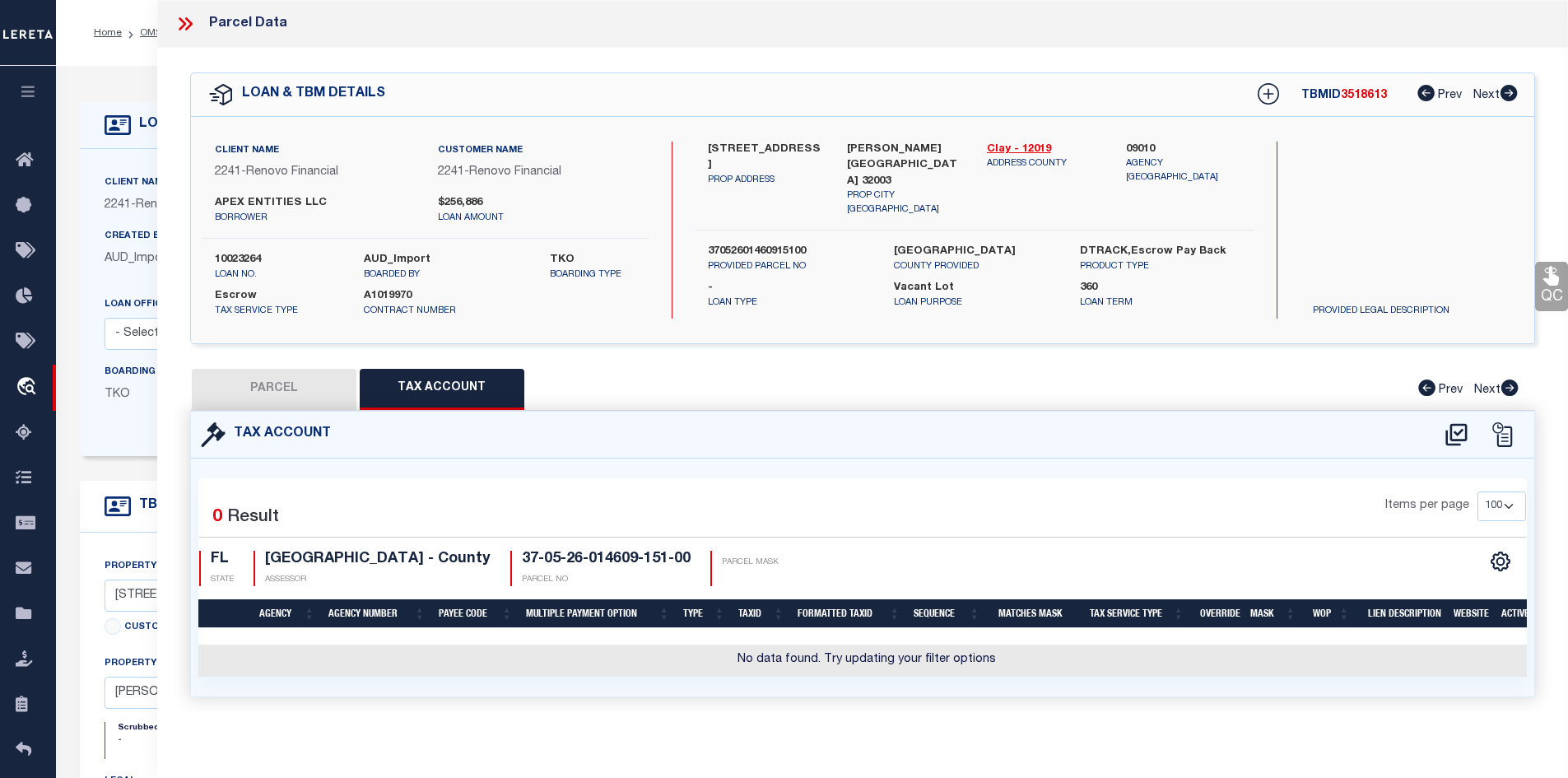
scroll to position [0, 0]
click at [1454, 436] on icon at bounding box center [1456, 434] width 27 height 26
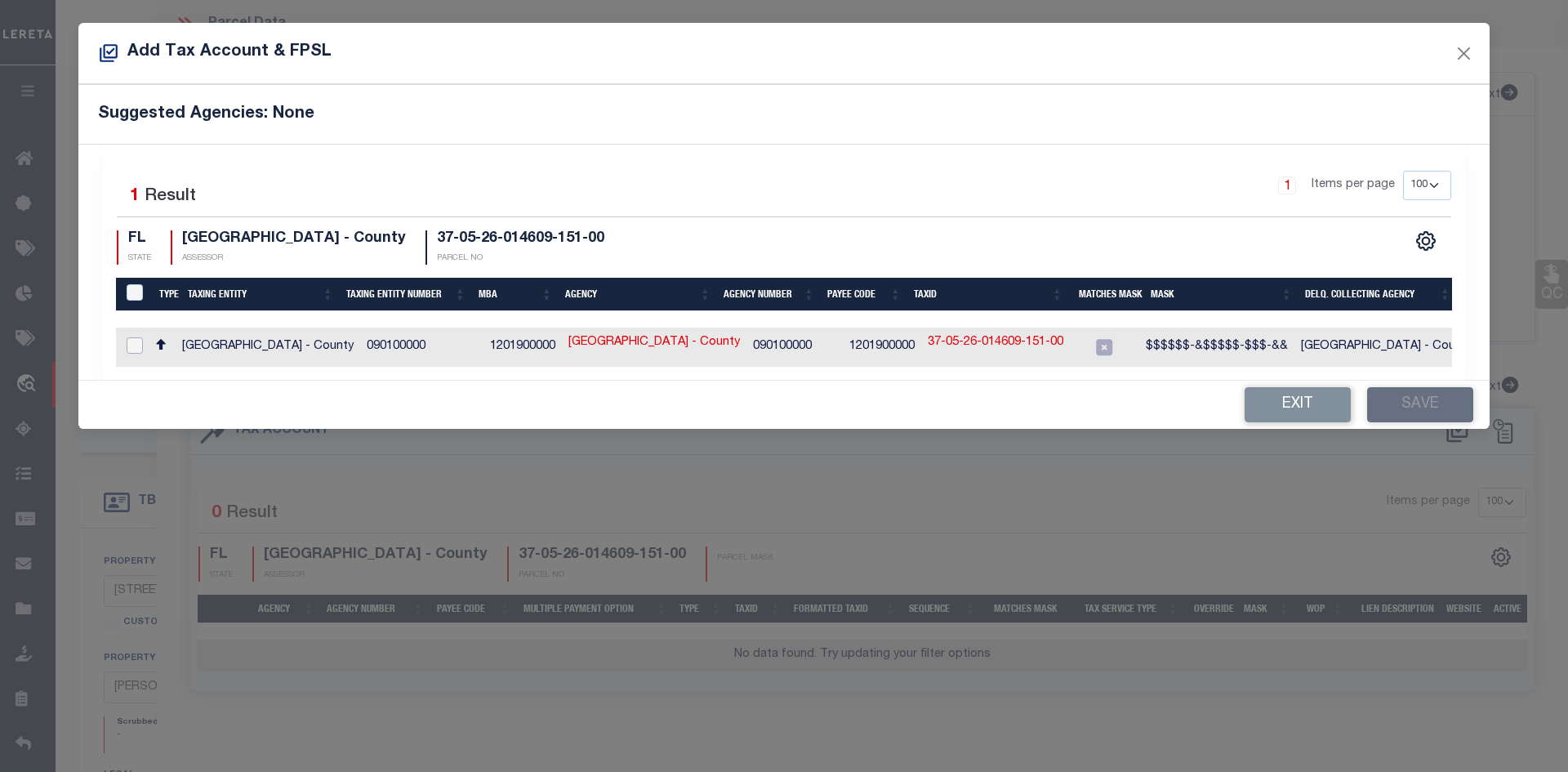
click at [135, 343] on input "checkbox" at bounding box center [135, 346] width 17 height 17
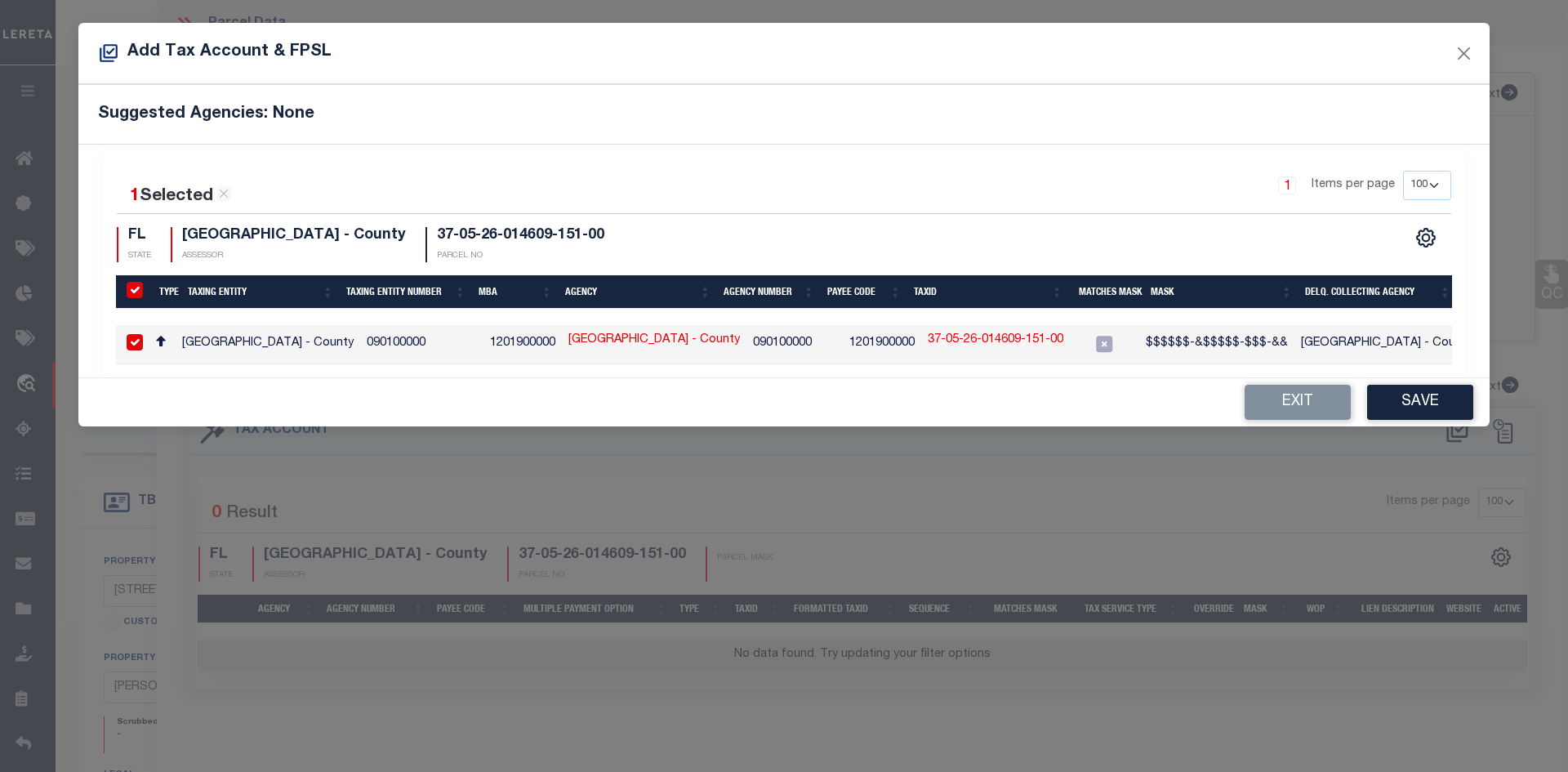
click at [981, 341] on link "37-05-26-014609-151-00" at bounding box center [996, 341] width 135 height 18
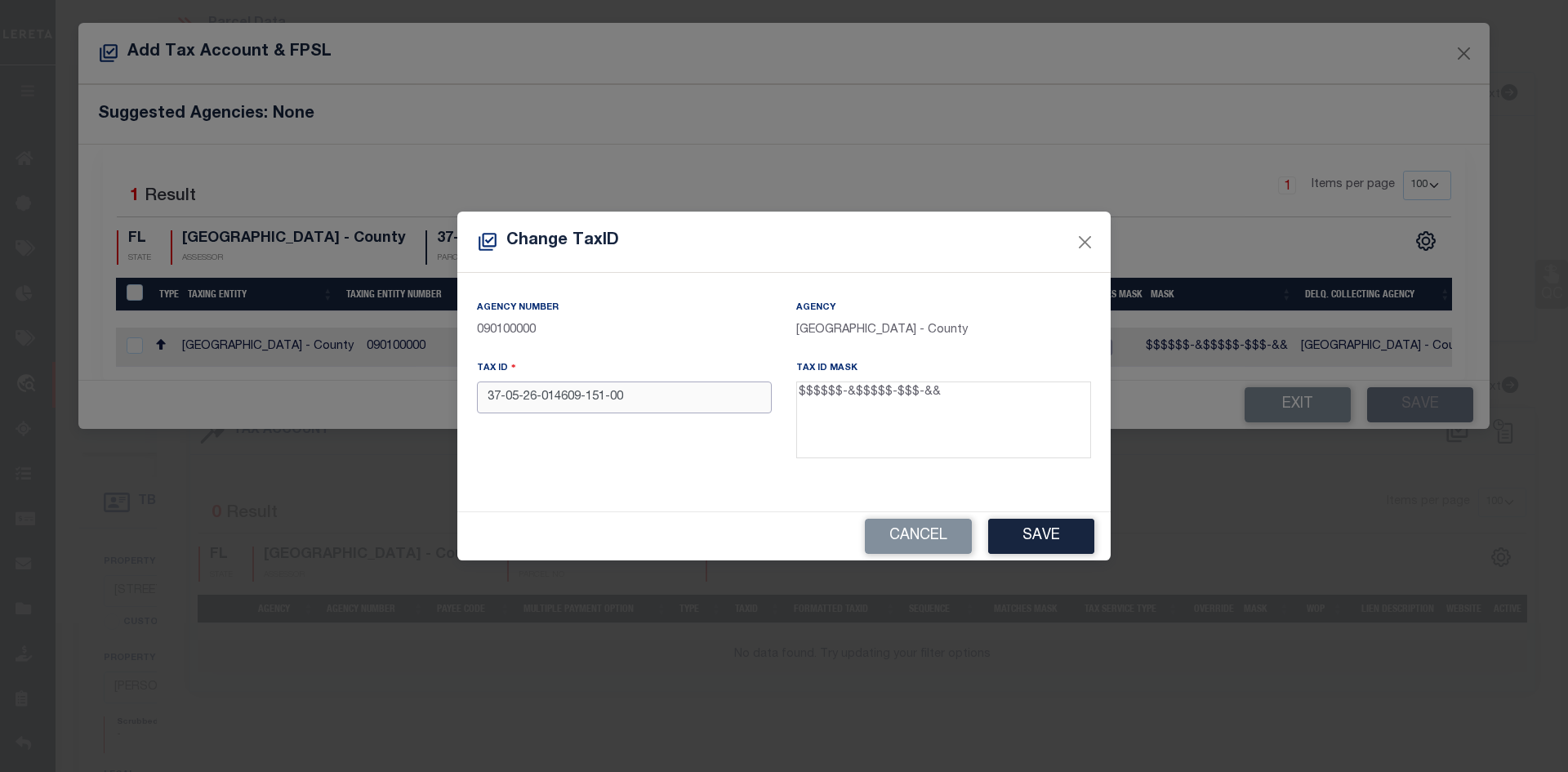
drag, startPoint x: 634, startPoint y: 396, endPoint x: 461, endPoint y: 400, distance: 173.0
click at [461, 400] on div "Agency Number 090100000 Agency CLAY COUNTY - County Tax ID 37-05-26-014609-151-…" at bounding box center [784, 391] width 653 height 238
paste input "05"
click at [1021, 534] on button "Save" at bounding box center [1041, 537] width 106 height 35
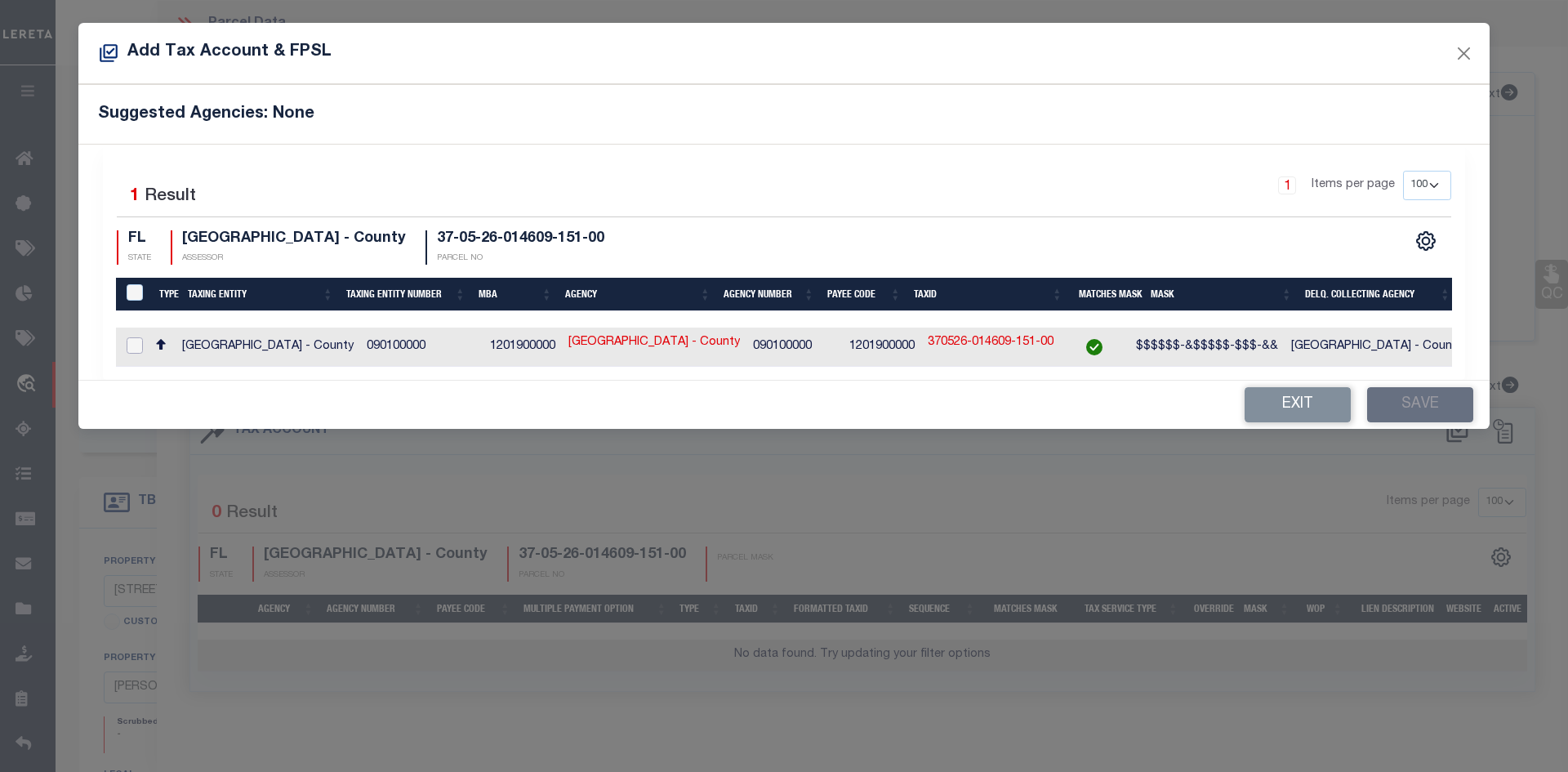
click at [136, 341] on input "checkbox" at bounding box center [135, 346] width 17 height 17
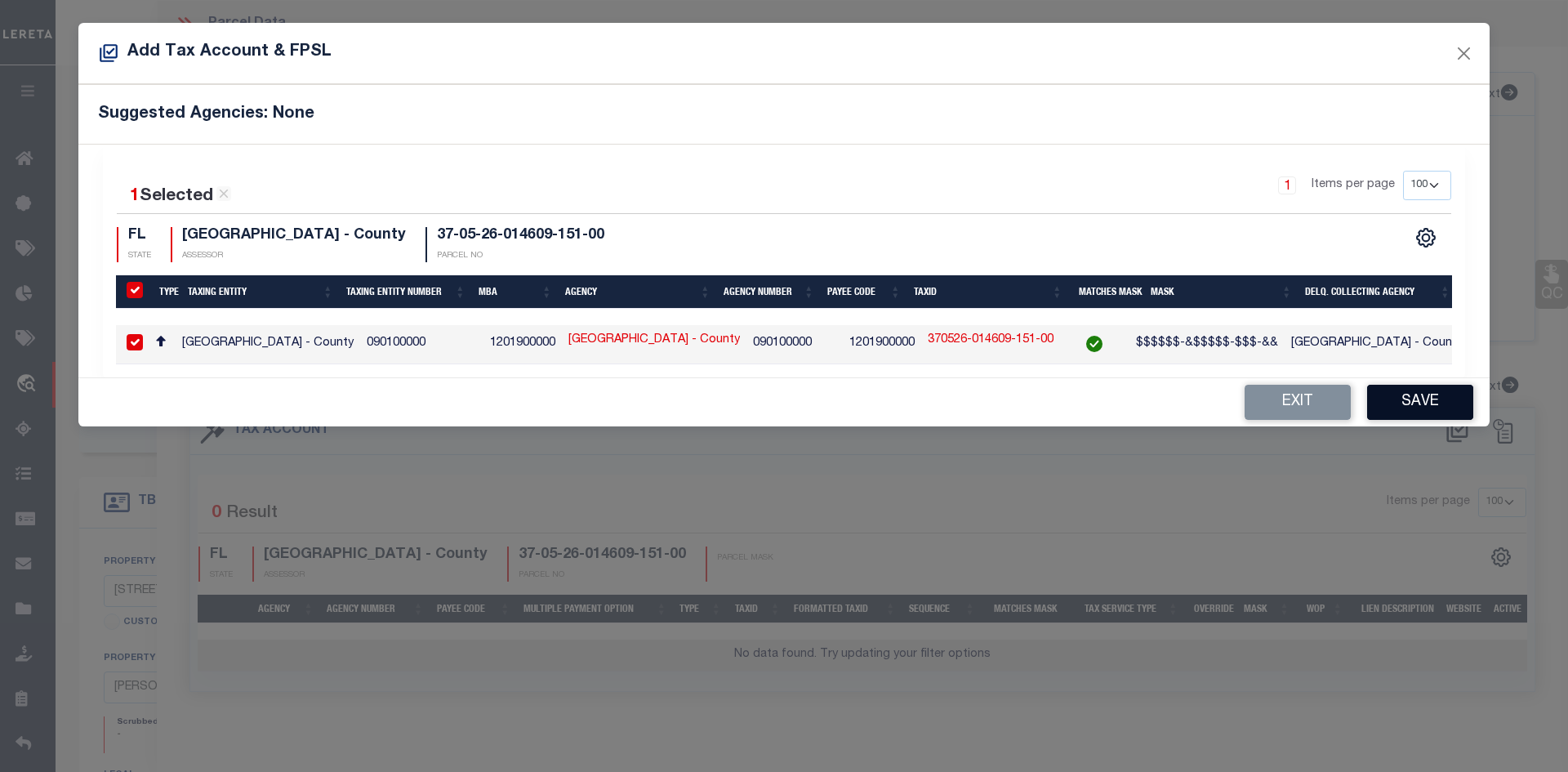
click at [1436, 412] on button "Save" at bounding box center [1420, 402] width 106 height 35
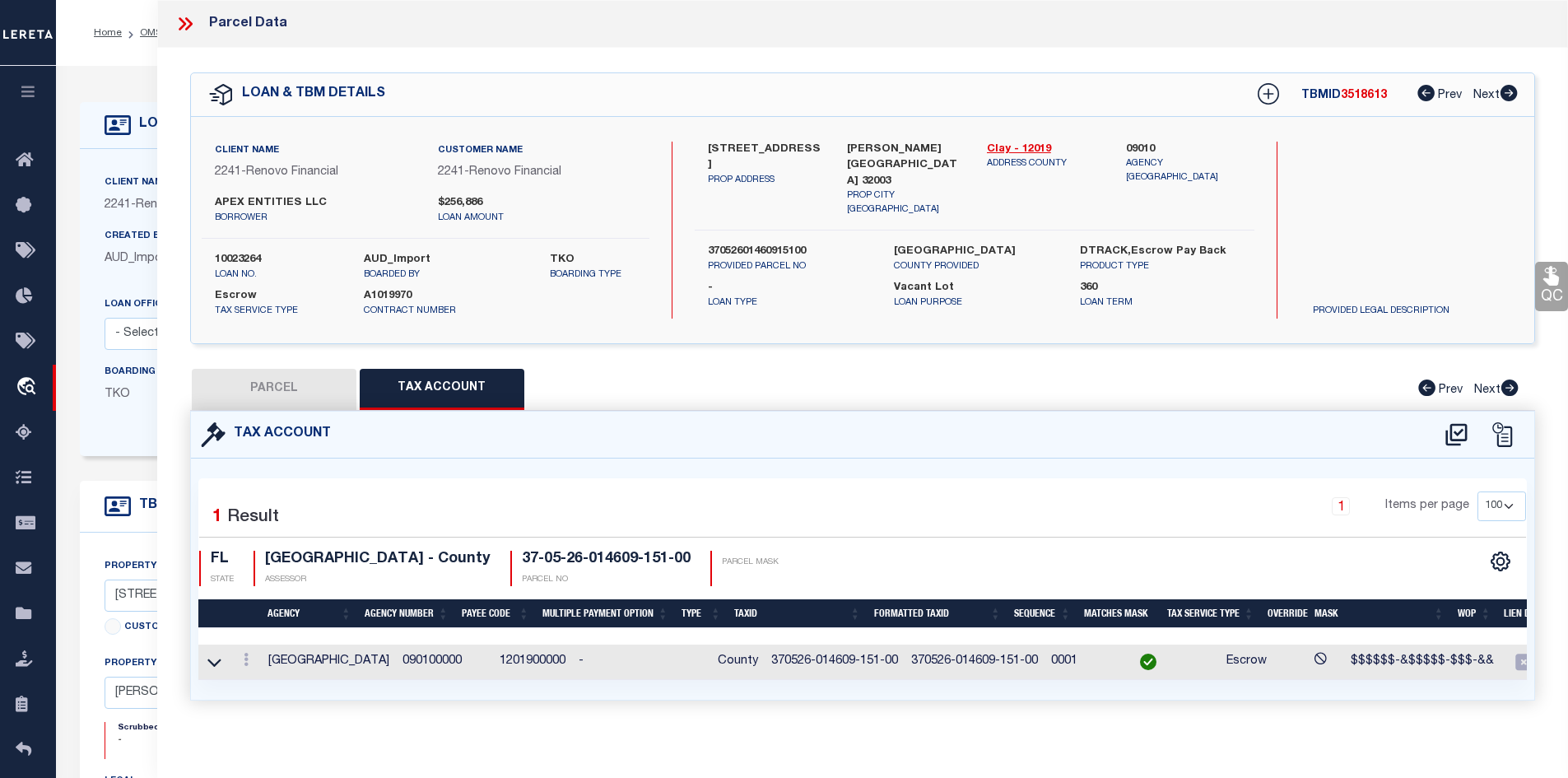
click at [297, 389] on button "PARCEL" at bounding box center [274, 389] width 165 height 41
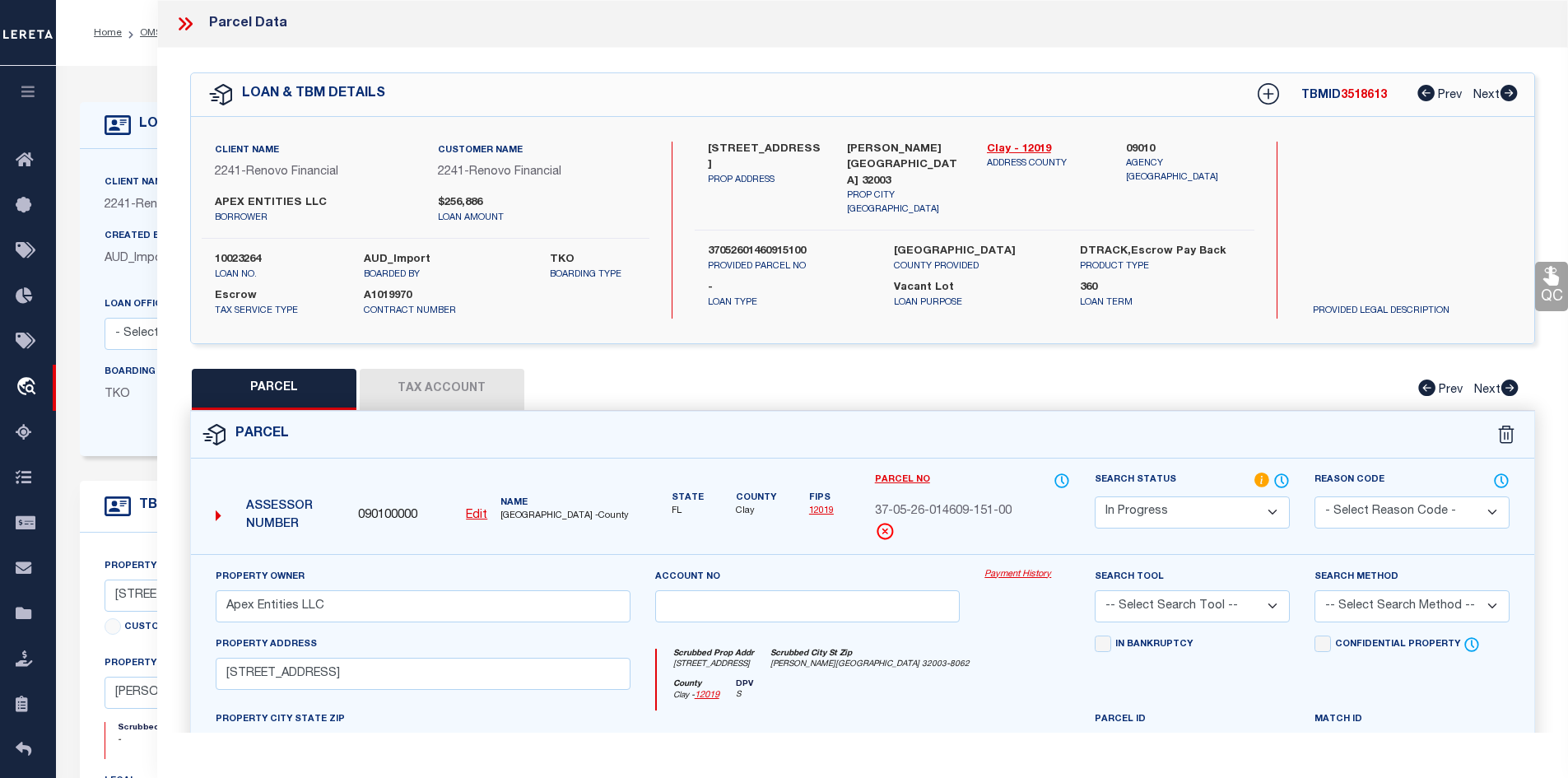
scroll to position [165, 0]
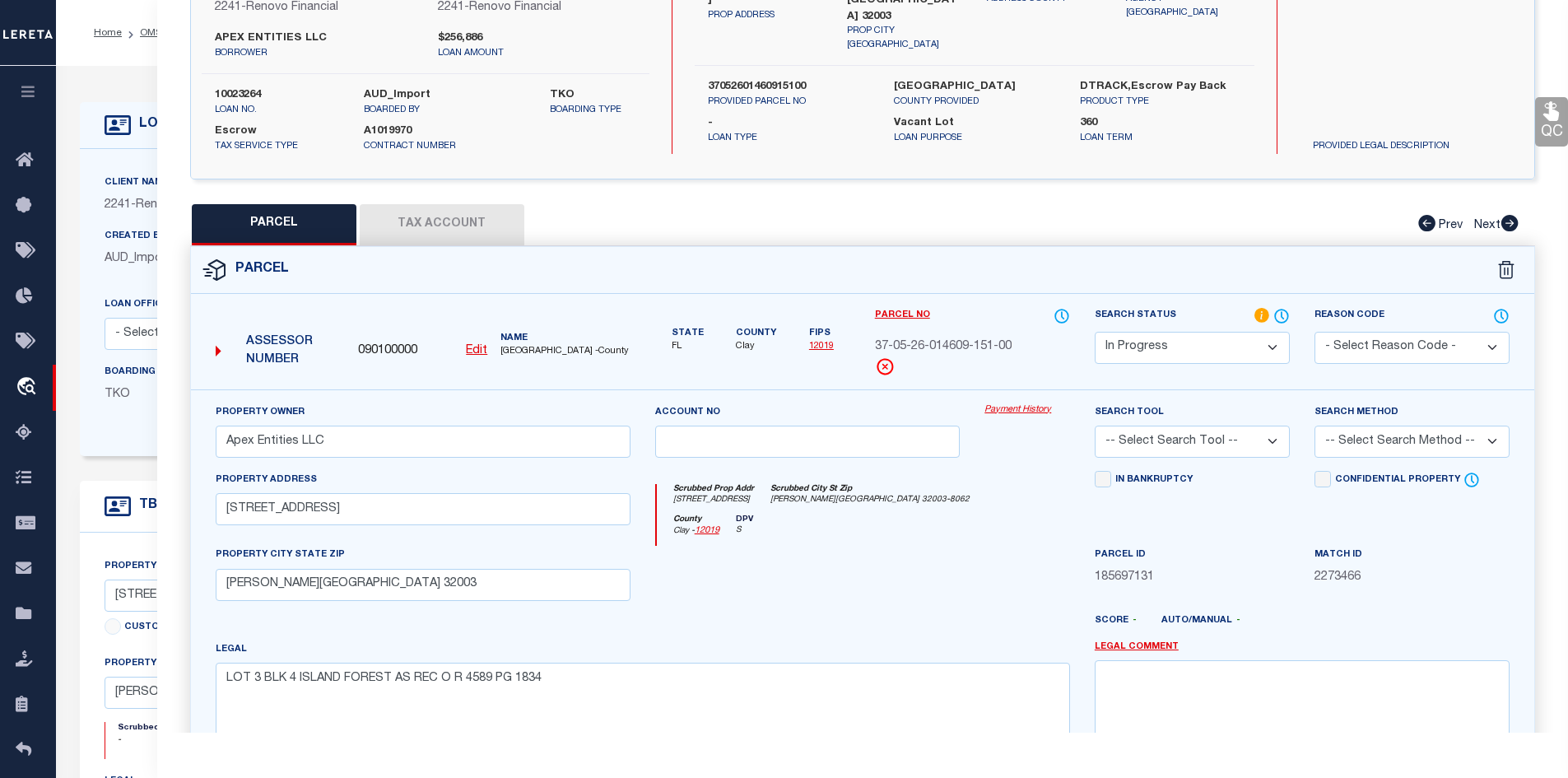
click at [1260, 437] on select "-- Select Search Tool -- 3rd Party Website Agency File Agency Website ATLS CNV-…" at bounding box center [1192, 442] width 195 height 32
click at [1095, 426] on select "-- Select Search Tool -- 3rd Party Website Agency File Agency Website ATLS CNV-…" at bounding box center [1192, 442] width 195 height 32
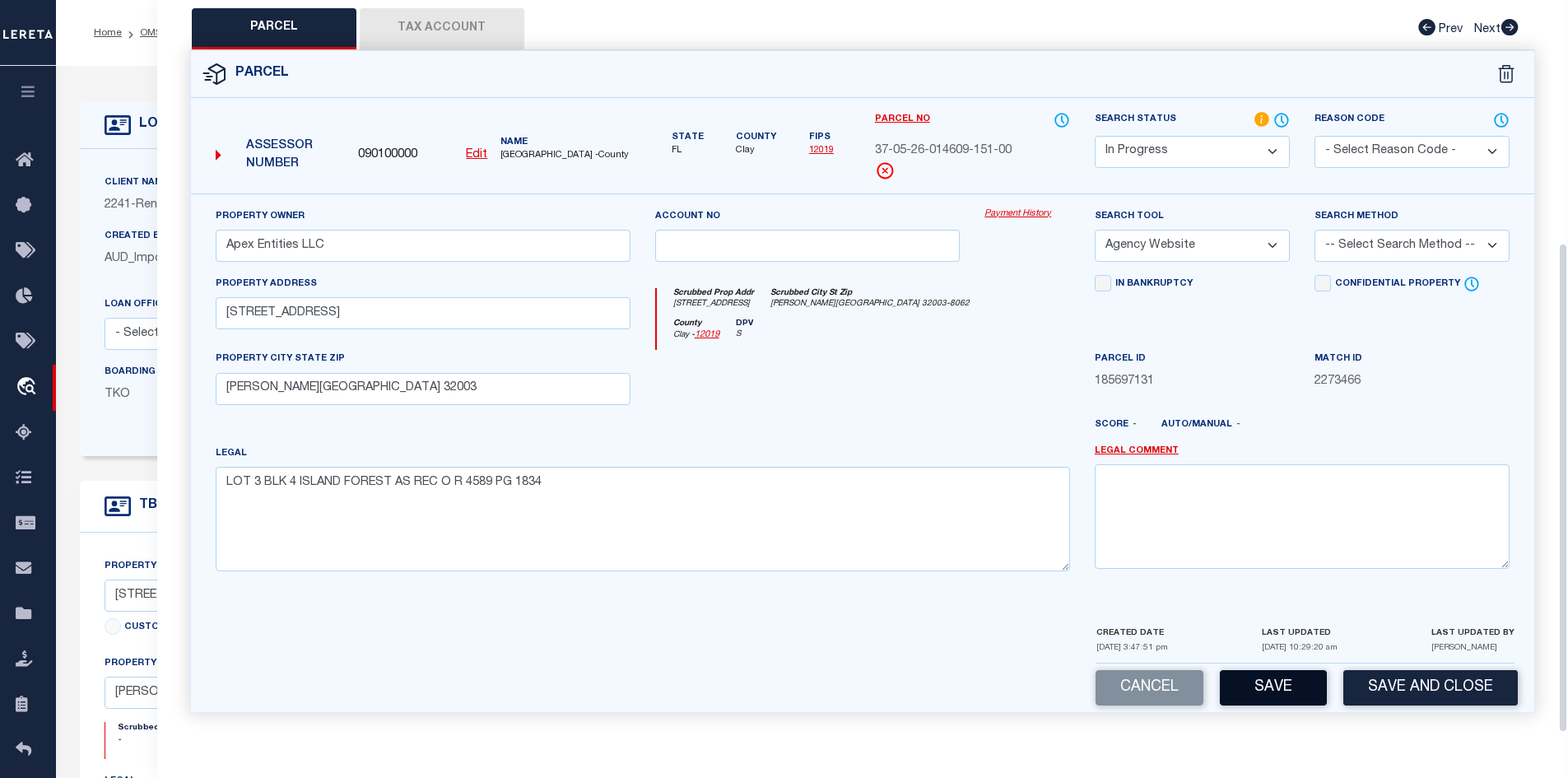
click at [1278, 682] on button "Save" at bounding box center [1273, 688] width 107 height 35
click at [1275, 701] on button "Save" at bounding box center [1273, 688] width 107 height 35
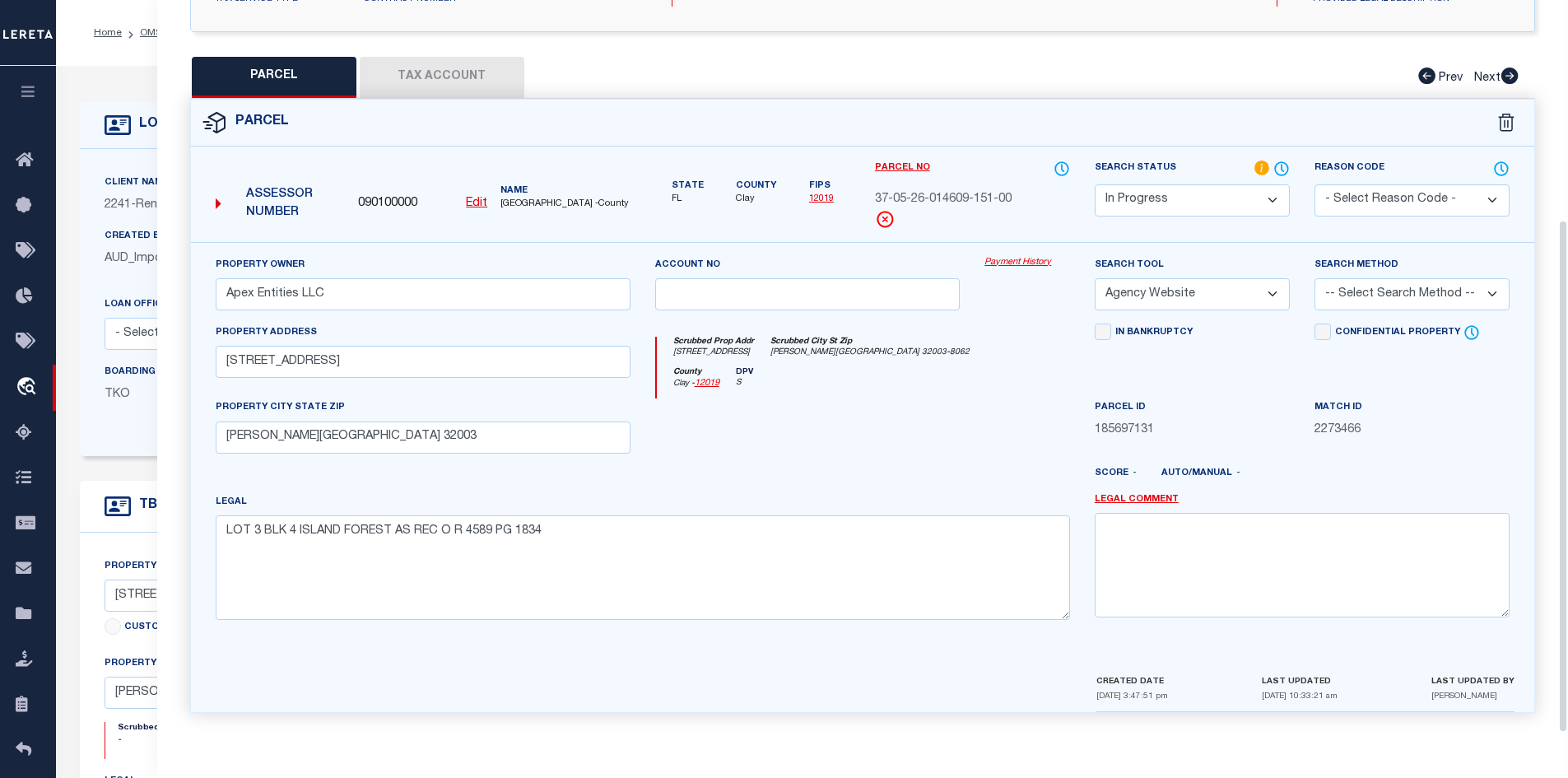
scroll to position [314, 0]
click at [435, 76] on button "Tax Account" at bounding box center [442, 77] width 165 height 41
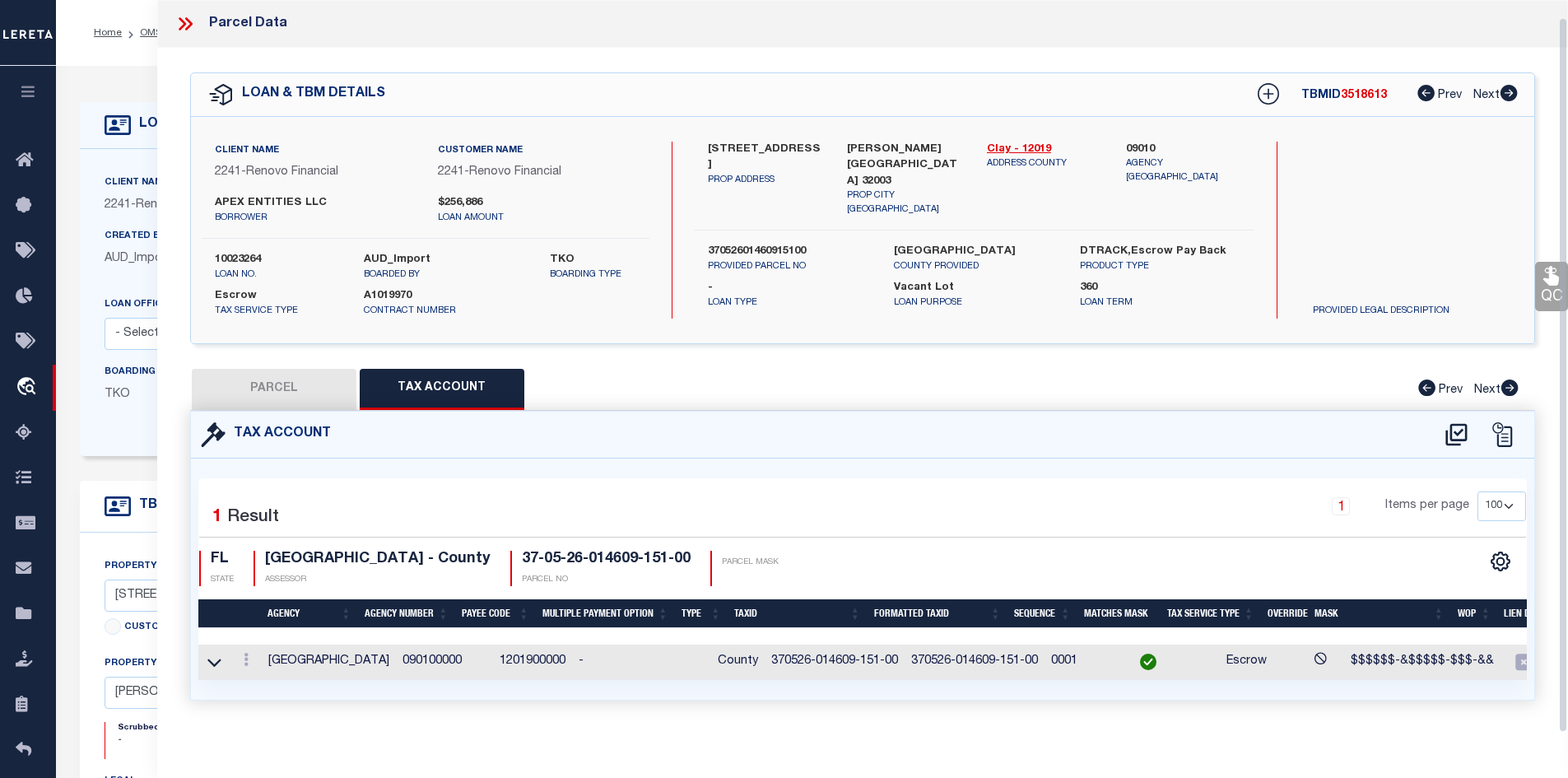
scroll to position [18, 0]
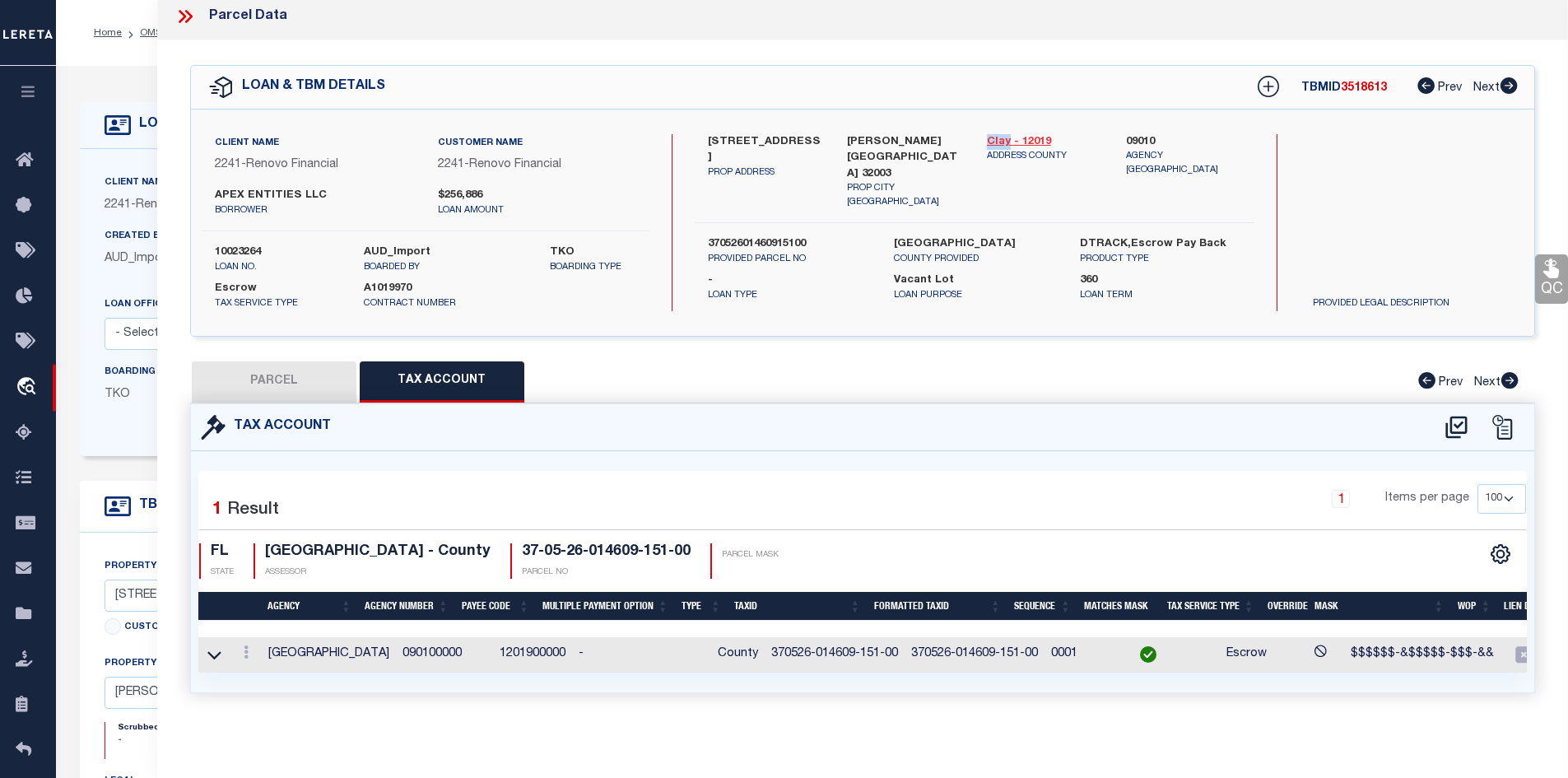
click at [1008, 135] on div "Clay - 12019 ADDRESS COUNTY" at bounding box center [1044, 172] width 140 height 76
copy link "Clay"
drag, startPoint x: 734, startPoint y: 641, endPoint x: 862, endPoint y: 641, distance: 128.0
click at [862, 641] on td "370526-014609-151-00" at bounding box center [834, 655] width 140 height 35
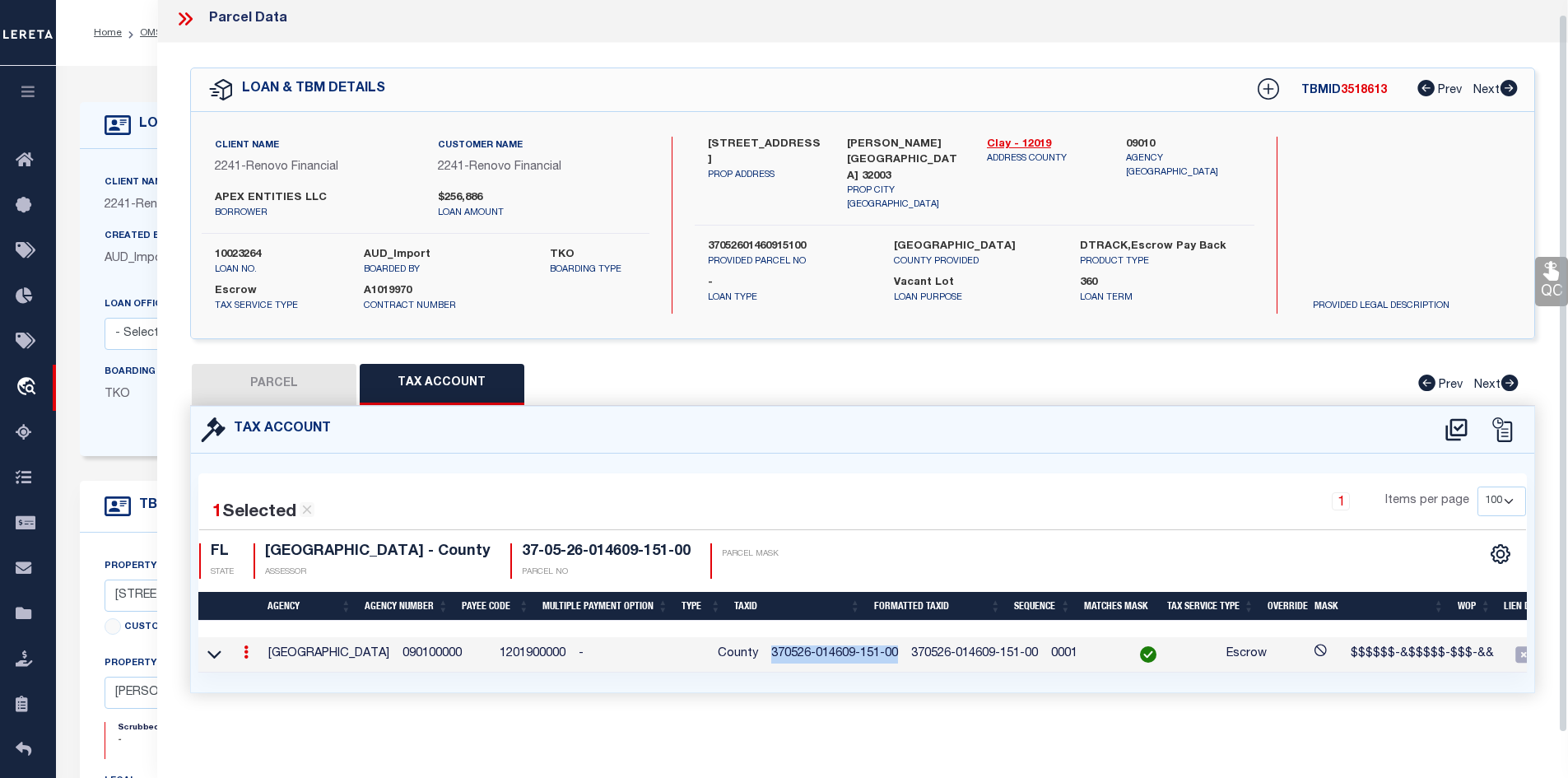
copy td "370526-014609-151-00"
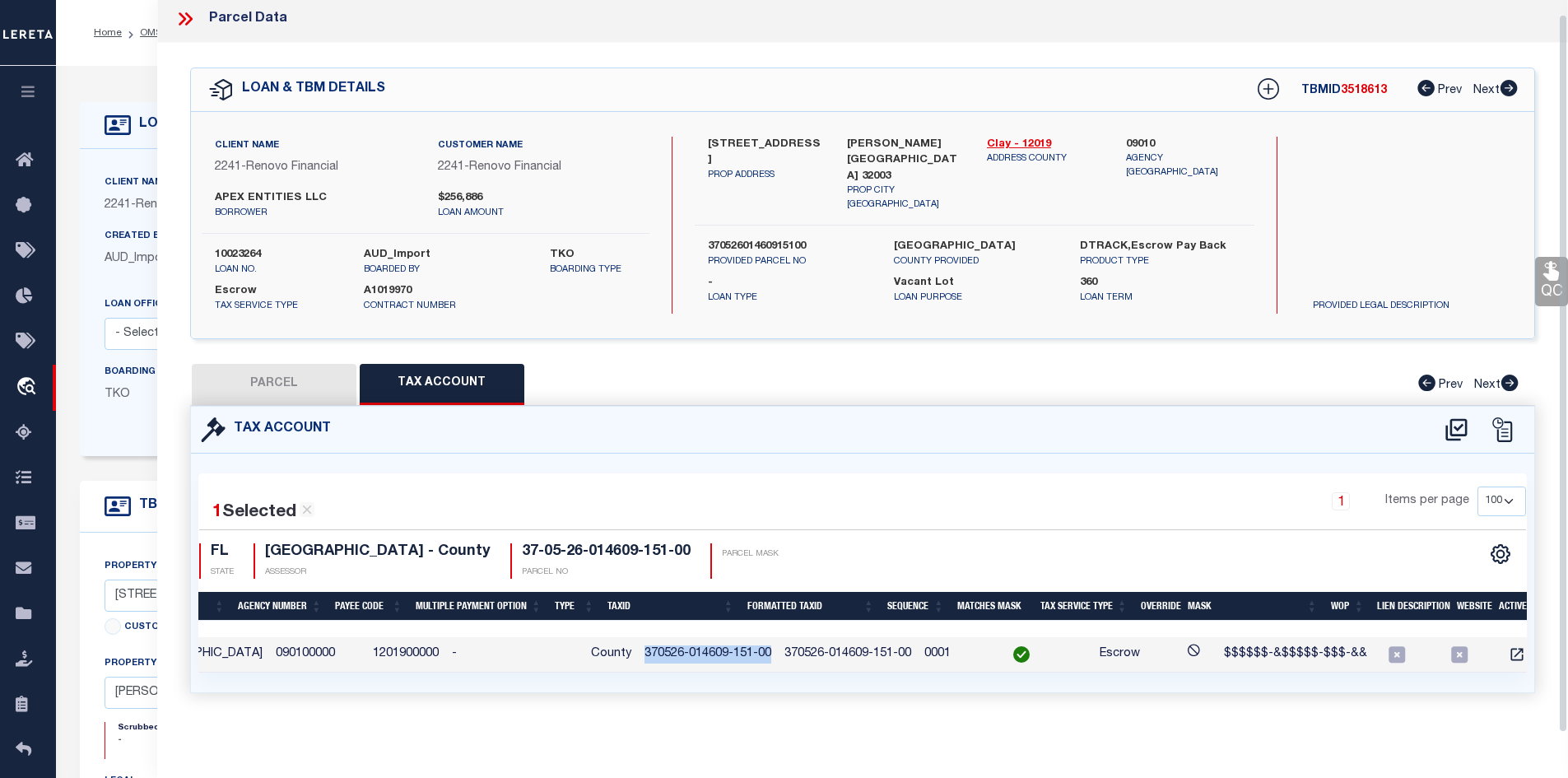
scroll to position [0, 0]
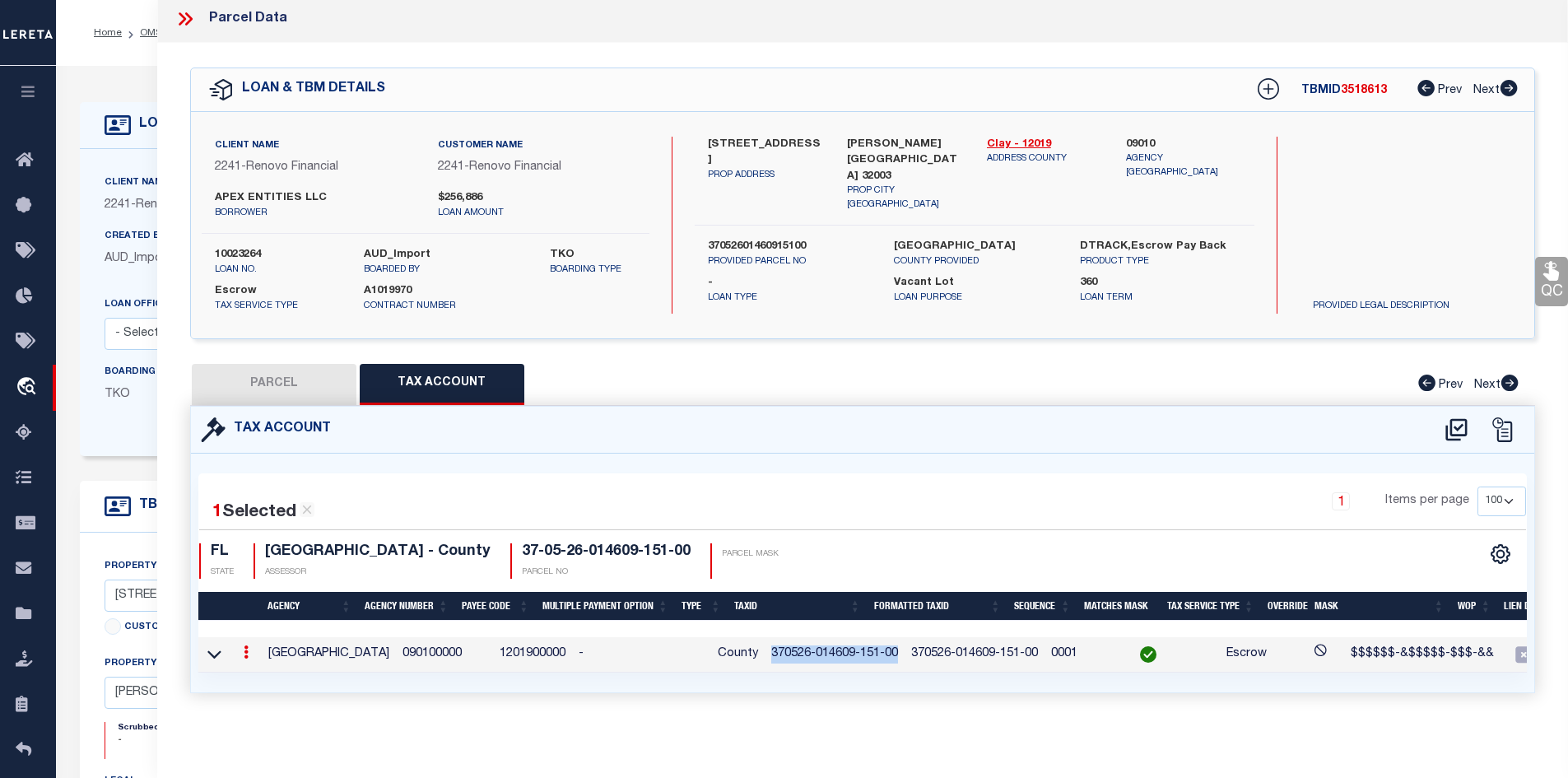
click at [267, 369] on button "PARCEL" at bounding box center [274, 384] width 165 height 41
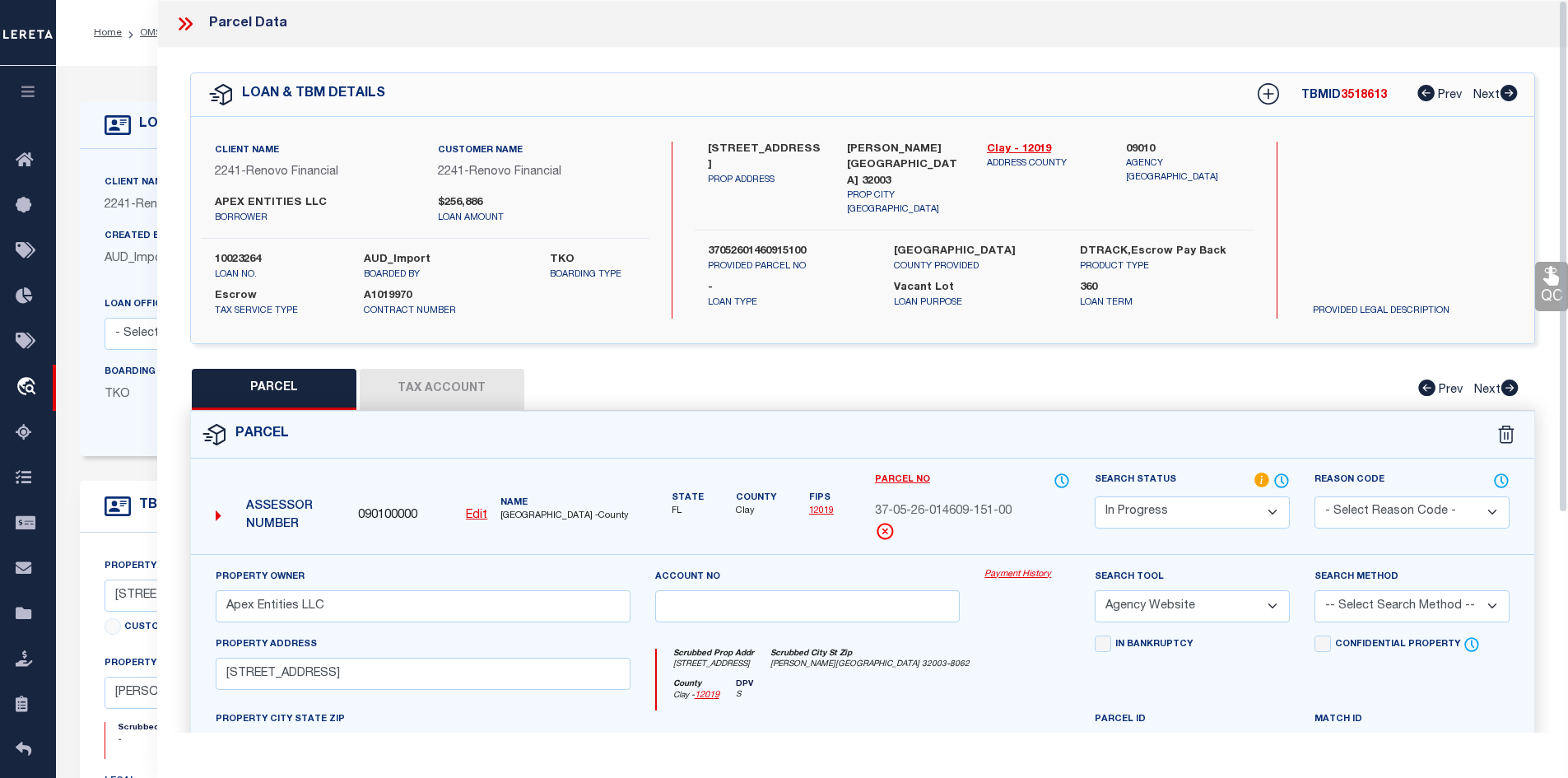
click at [181, 21] on icon at bounding box center [182, 24] width 8 height 13
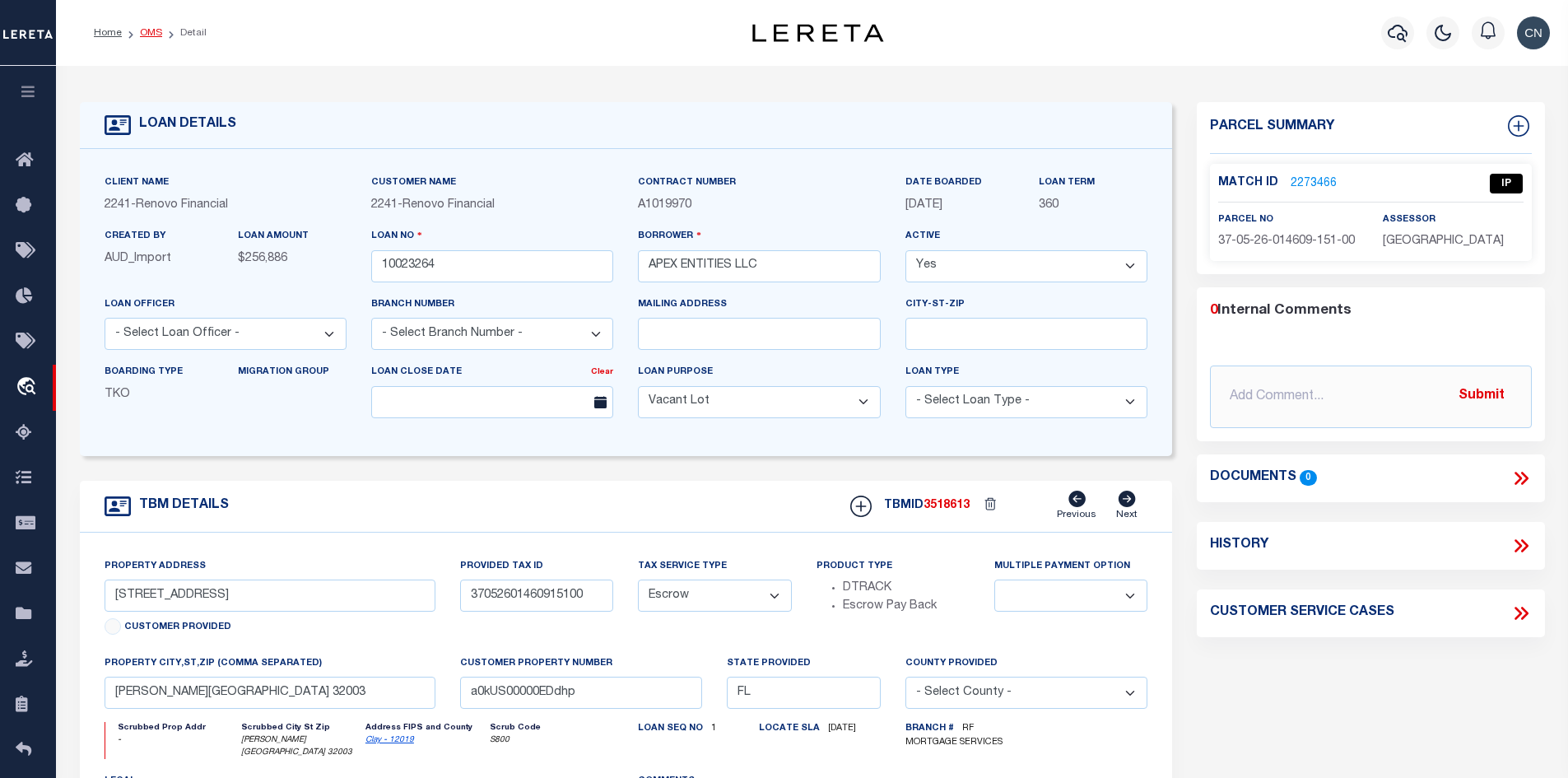
click at [155, 37] on link "OMS" at bounding box center [150, 33] width 22 height 10
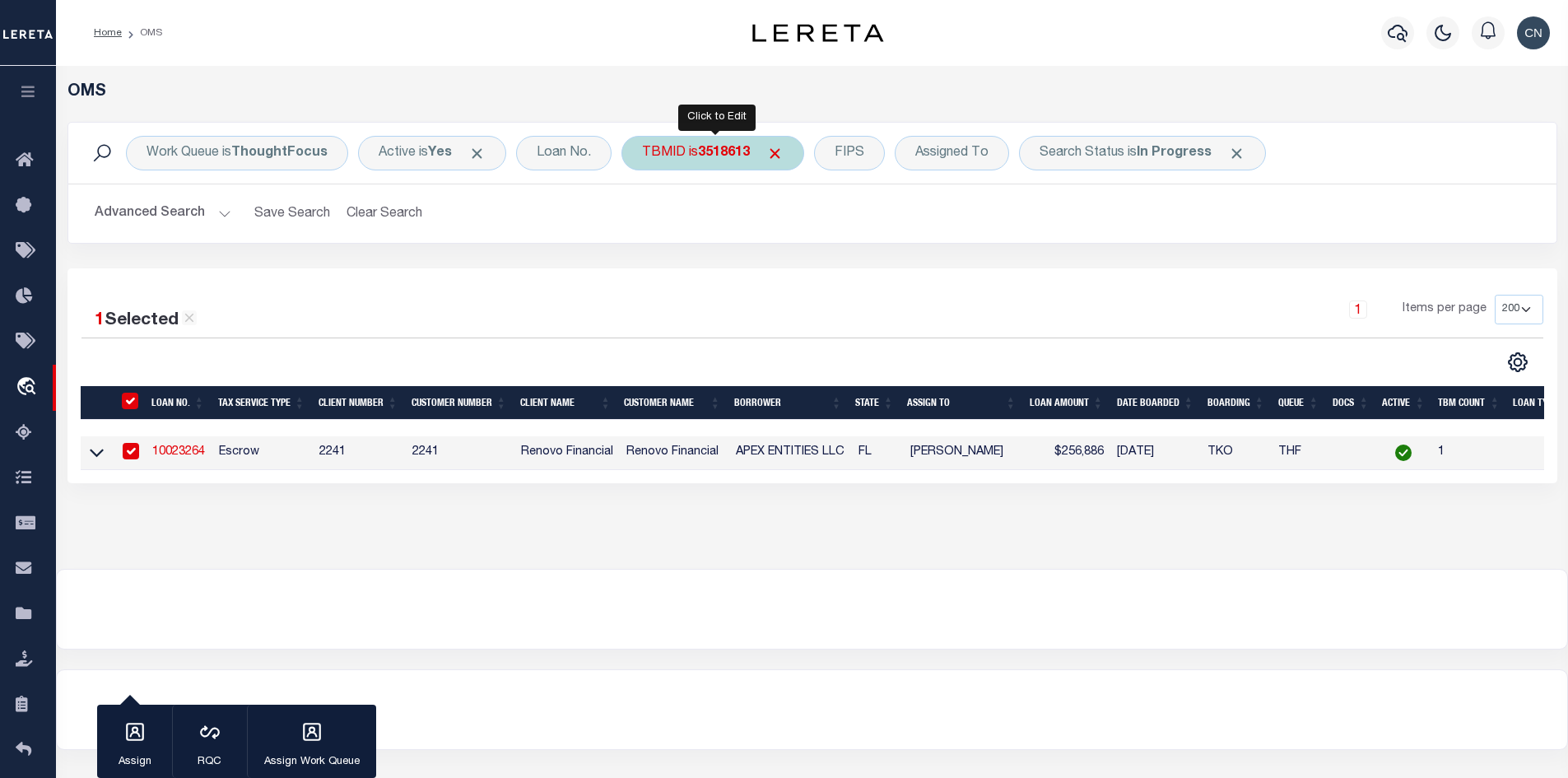
click at [724, 150] on b "3518613" at bounding box center [724, 153] width 52 height 13
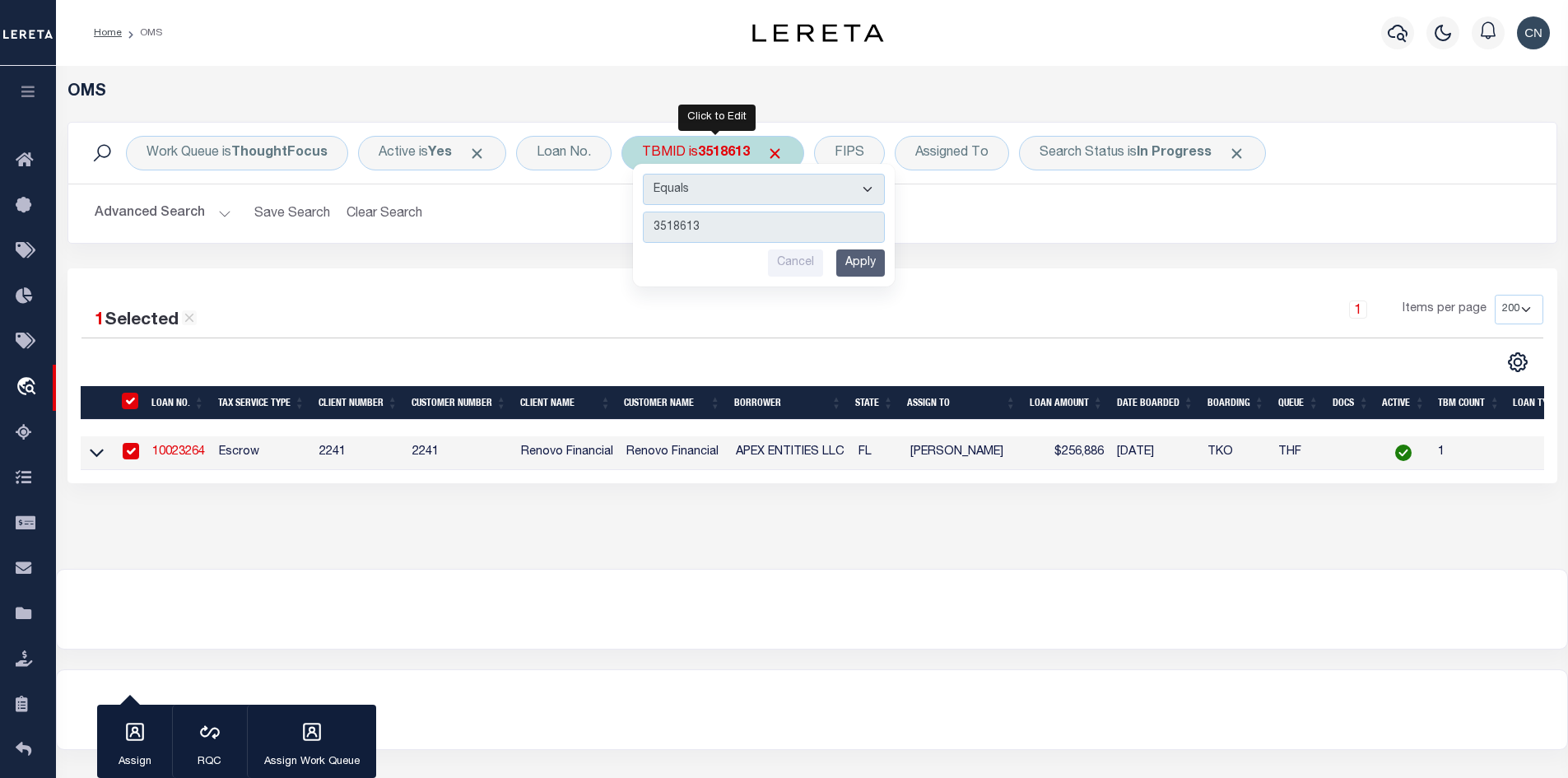
click at [714, 232] on input "3518613" at bounding box center [763, 227] width 242 height 31
drag, startPoint x: 726, startPoint y: 229, endPoint x: 589, endPoint y: 221, distance: 137.2
click at [590, 221] on div "Work Queue is ThoughtFocus Active is Yes Loan No. TBMID is 3518613 Equals Is No…" at bounding box center [812, 183] width 1490 height 122
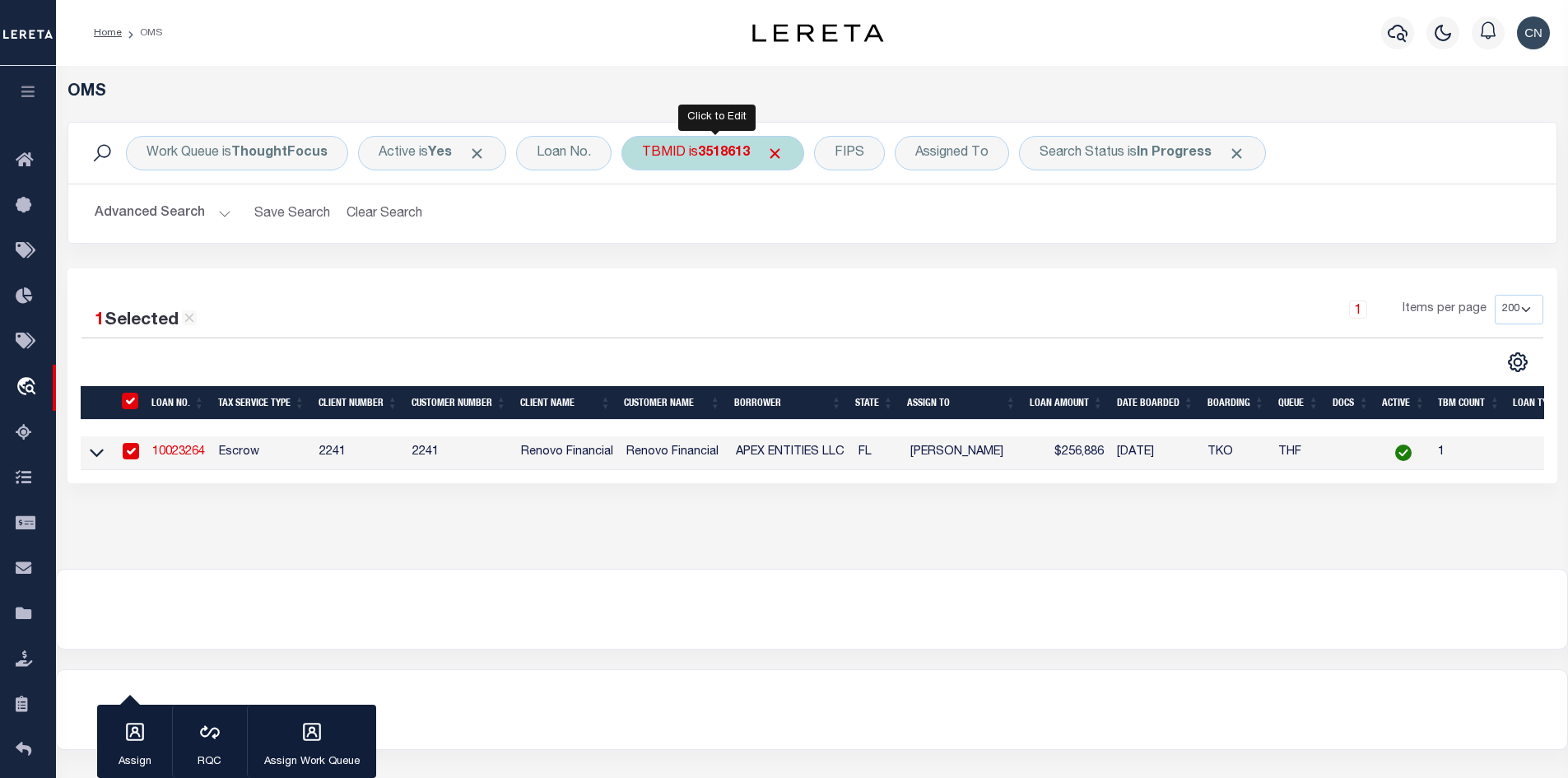
click at [709, 151] on b "3518613" at bounding box center [724, 153] width 52 height 13
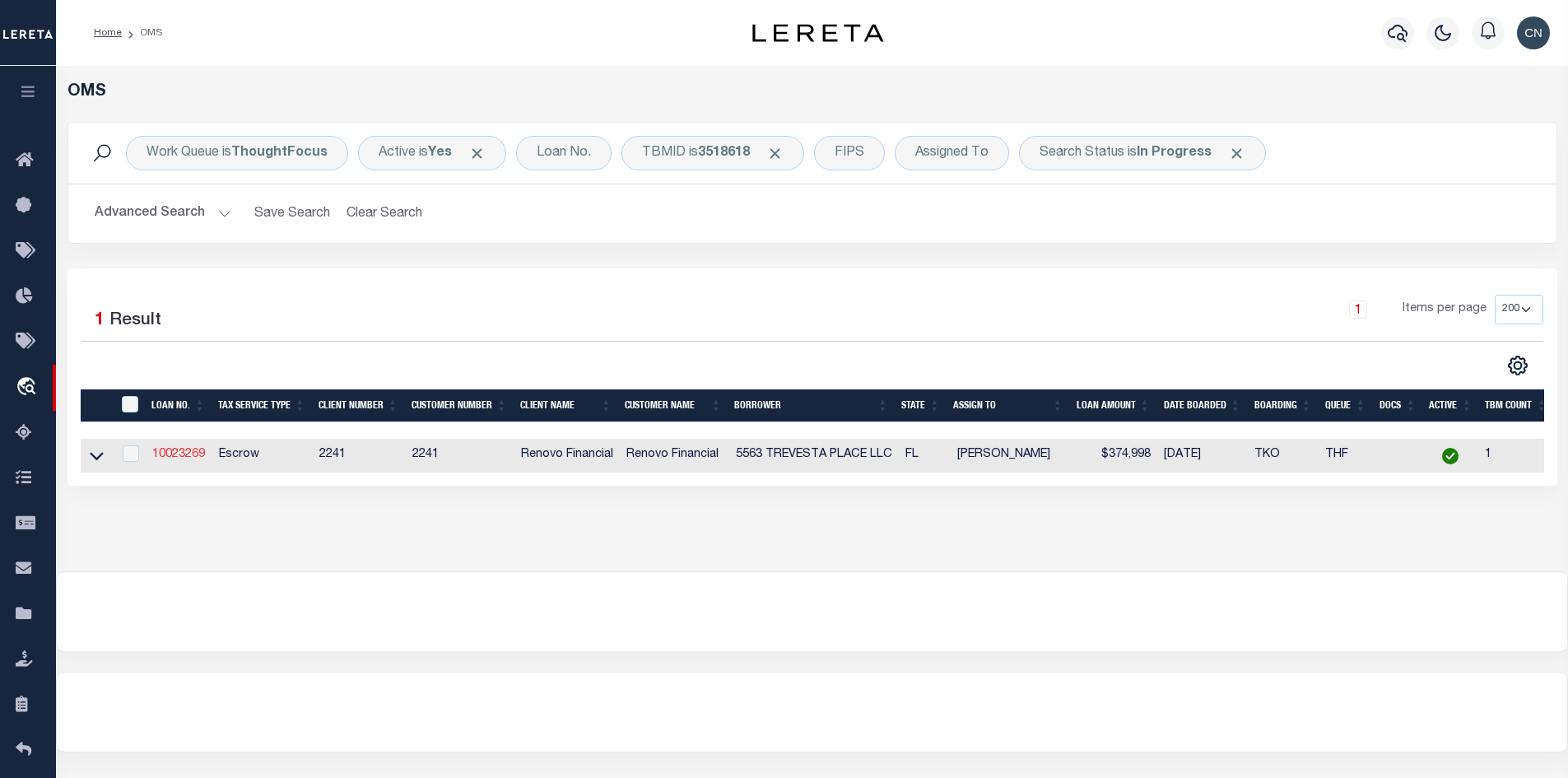
click at [186, 459] on link "10023269" at bounding box center [178, 454] width 53 height 12
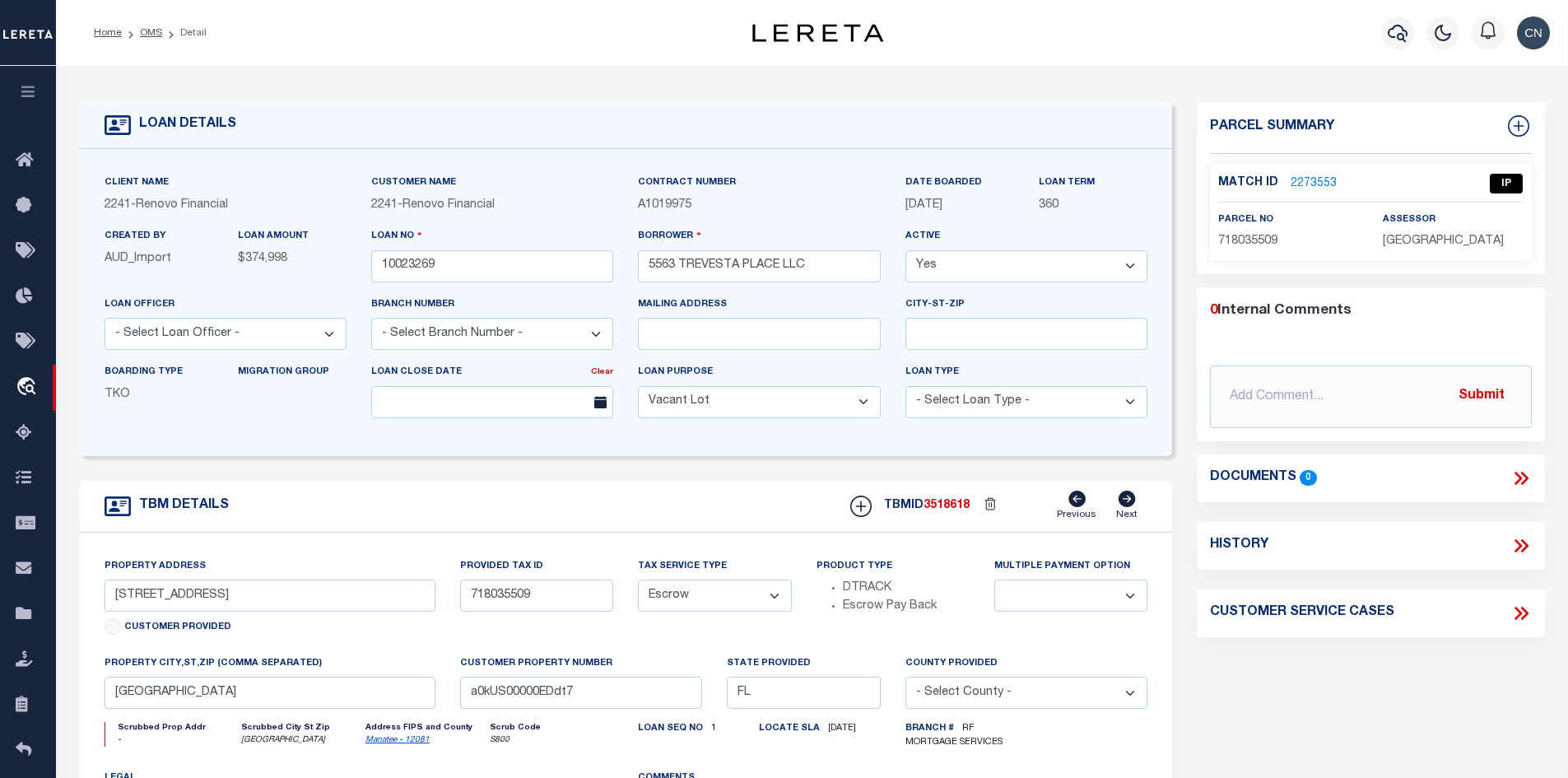
click at [1301, 179] on link "2273553" at bounding box center [1313, 183] width 46 height 18
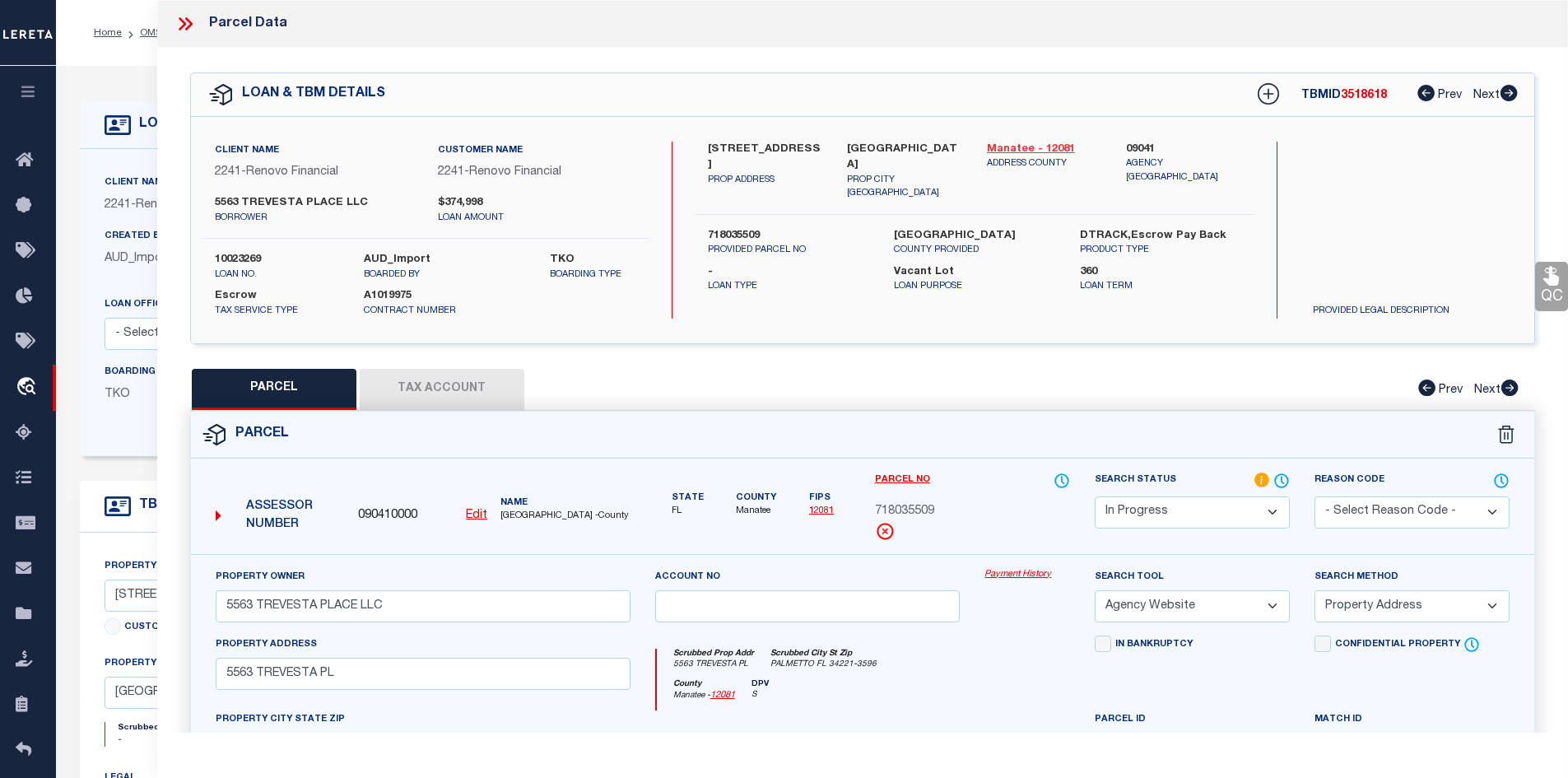
click at [1008, 150] on link "Manatee - 12081" at bounding box center [1044, 150] width 115 height 17
drag, startPoint x: 708, startPoint y: 145, endPoint x: 799, endPoint y: 147, distance: 91.0
click at [799, 147] on label "5563 TREVESTA PLACE" at bounding box center [765, 157] width 115 height 32
copy label "5563 TREVESTA"
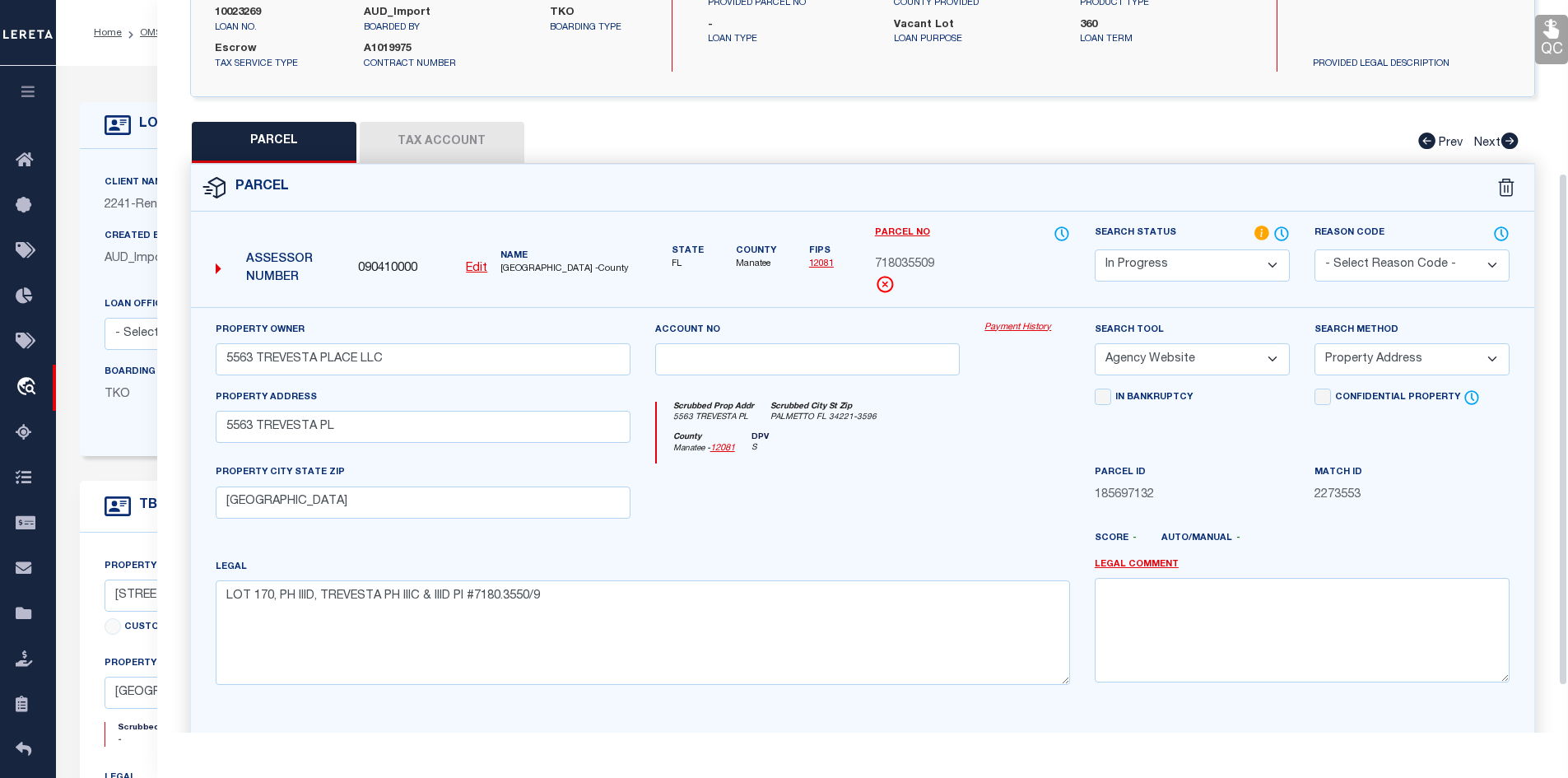
scroll to position [82, 0]
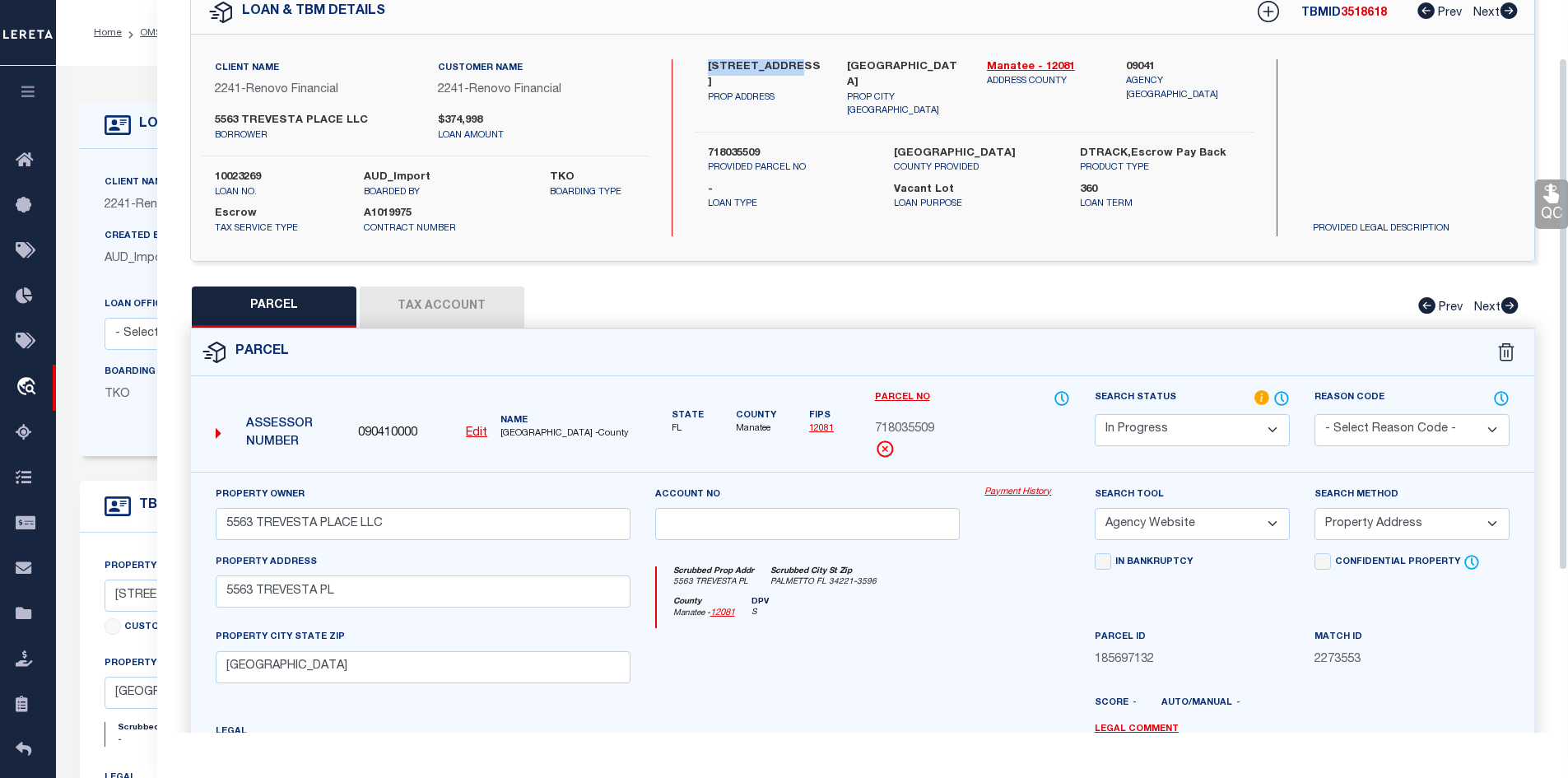
click at [416, 304] on button "Tax Account" at bounding box center [442, 307] width 165 height 41
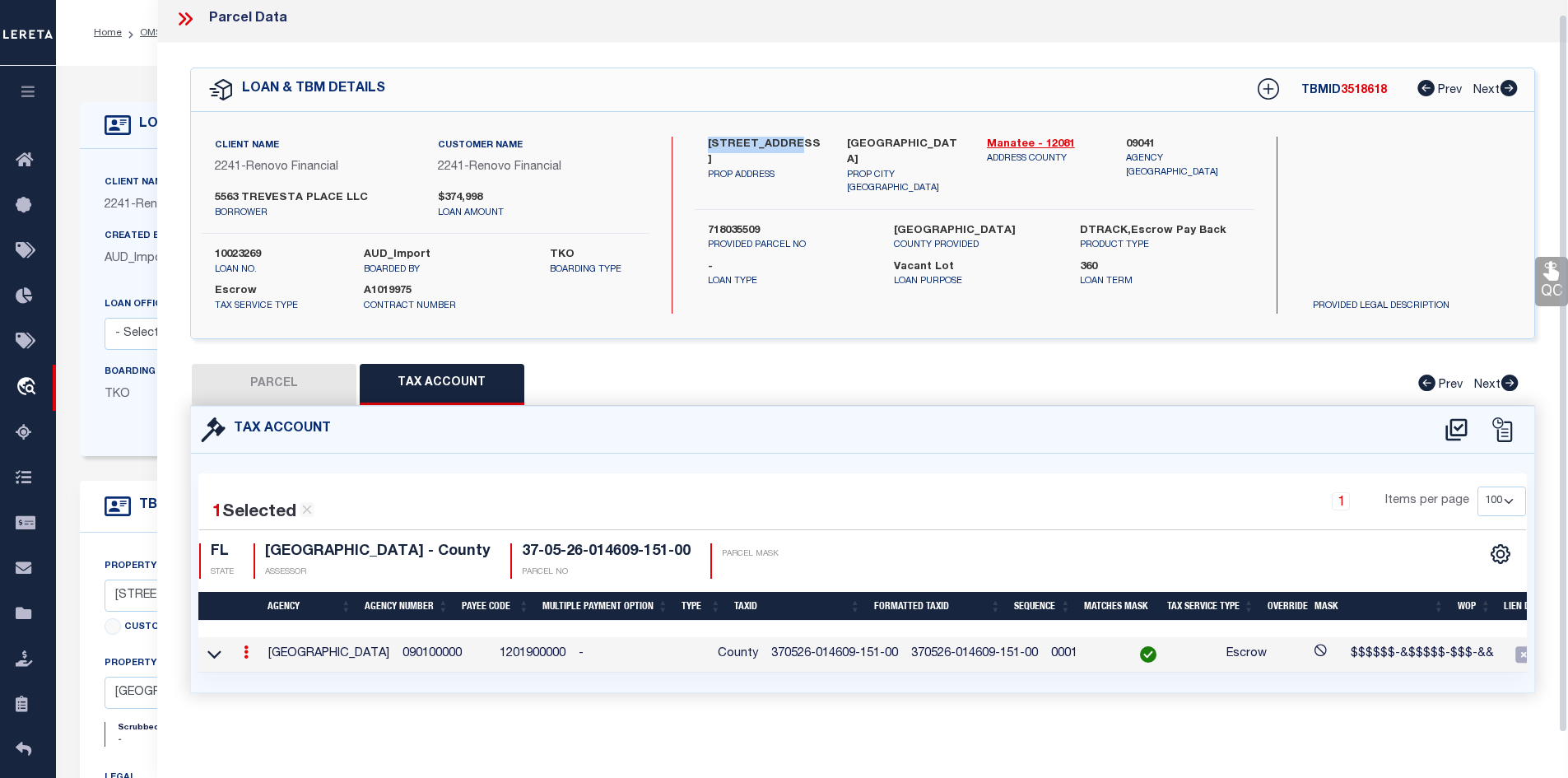
scroll to position [0, 0]
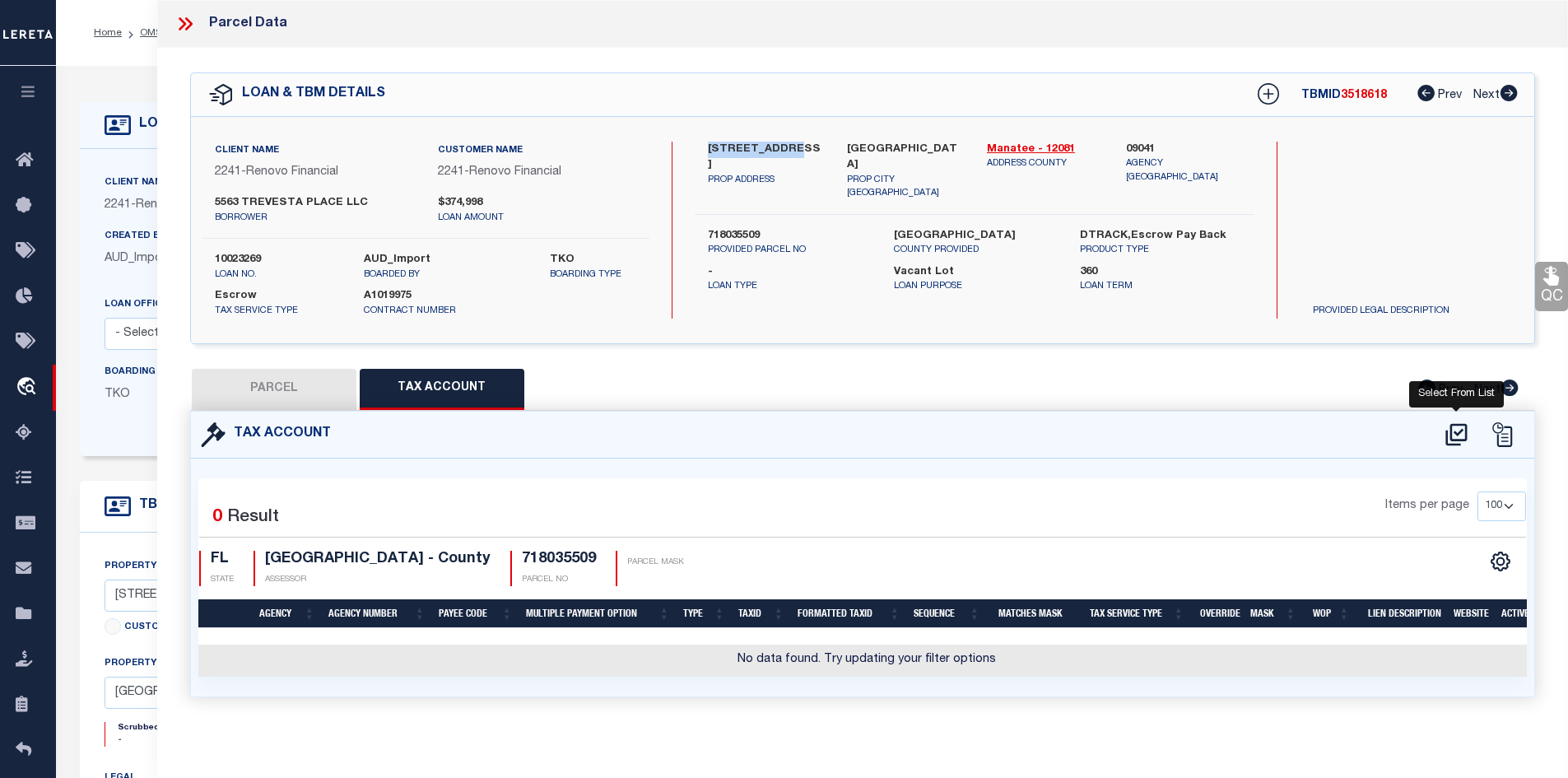
click at [1450, 433] on icon at bounding box center [1455, 434] width 21 height 22
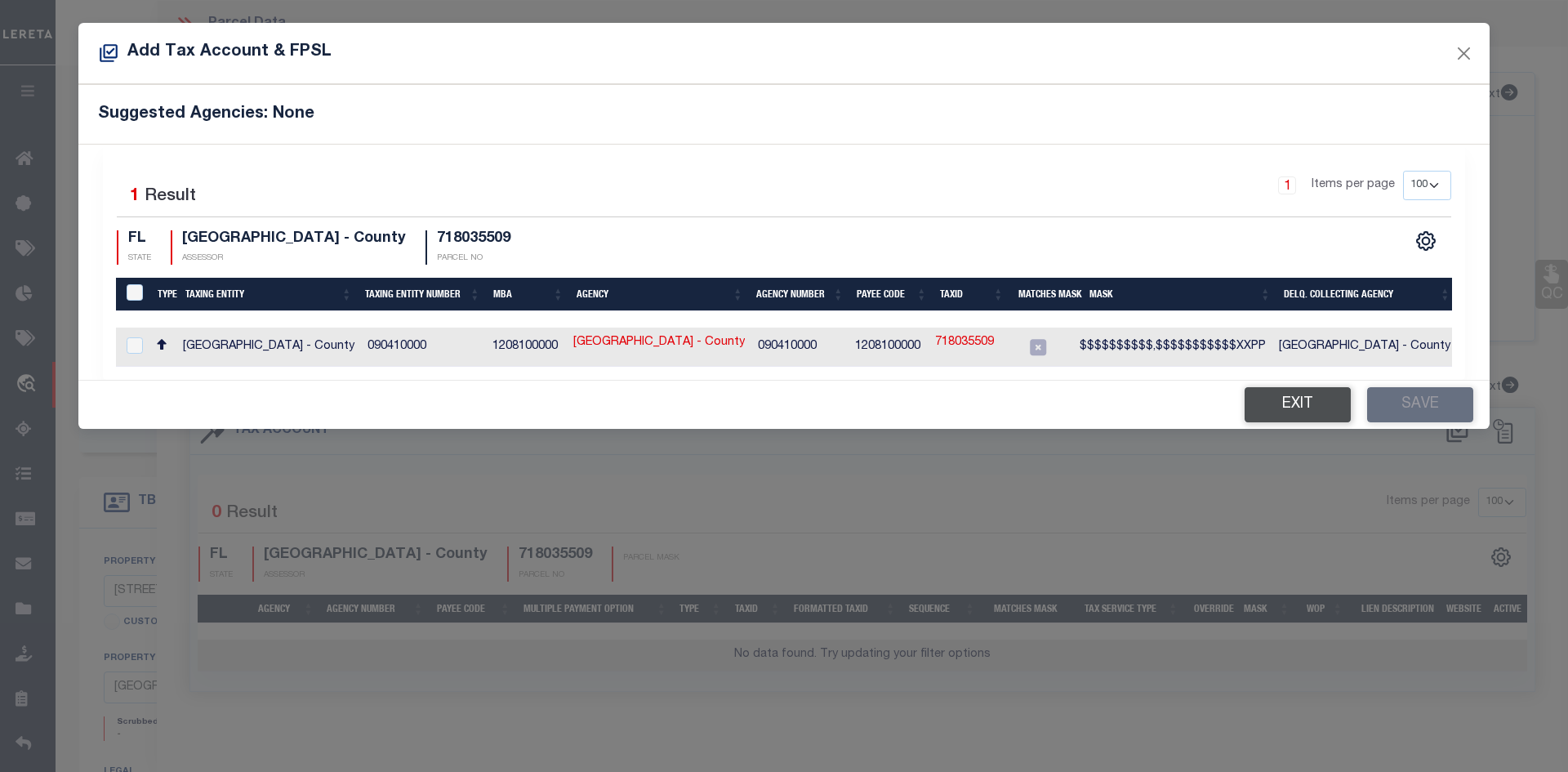
click at [1282, 408] on button "Exit" at bounding box center [1298, 405] width 106 height 35
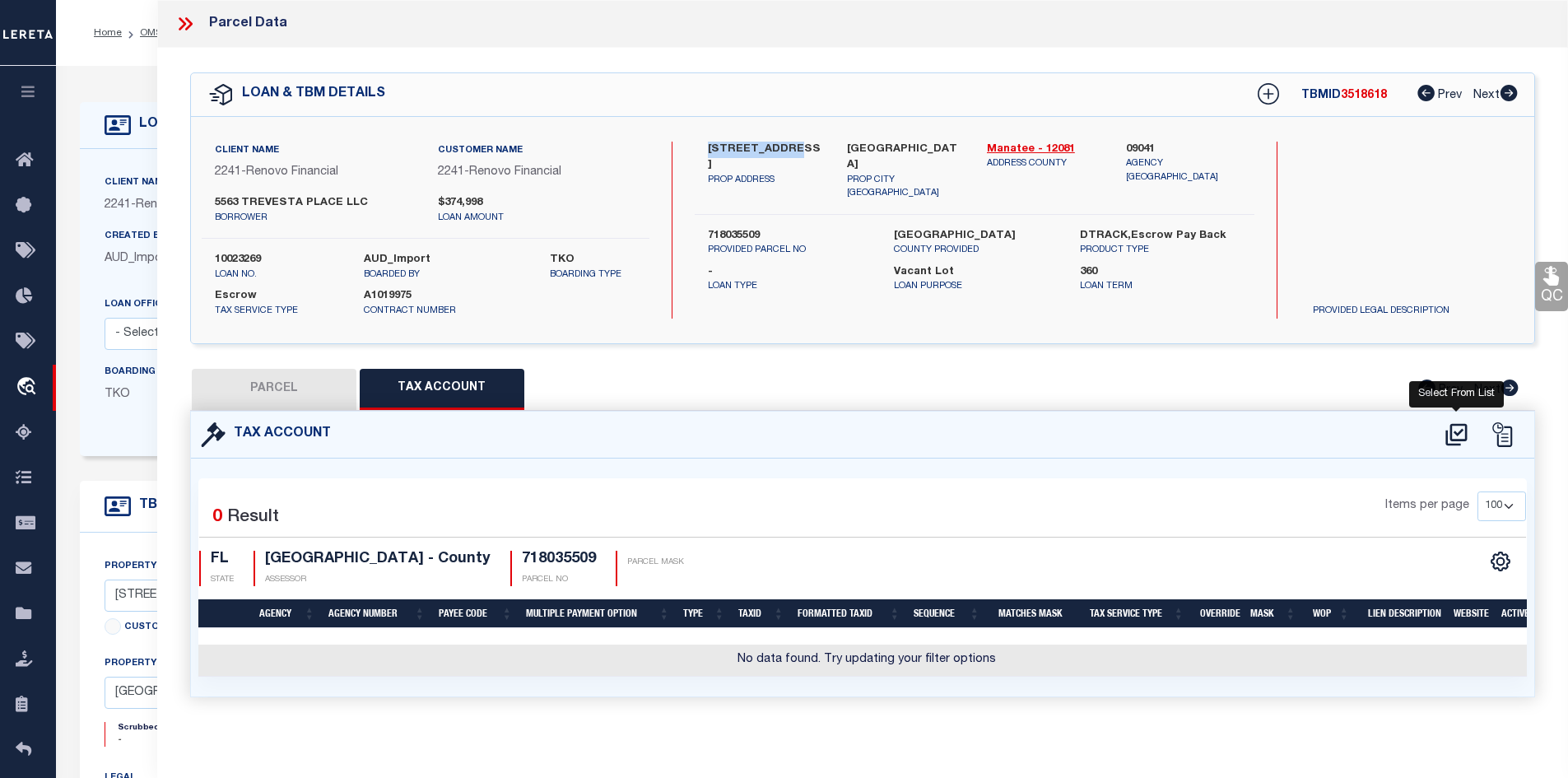
click at [1454, 428] on icon at bounding box center [1456, 434] width 27 height 26
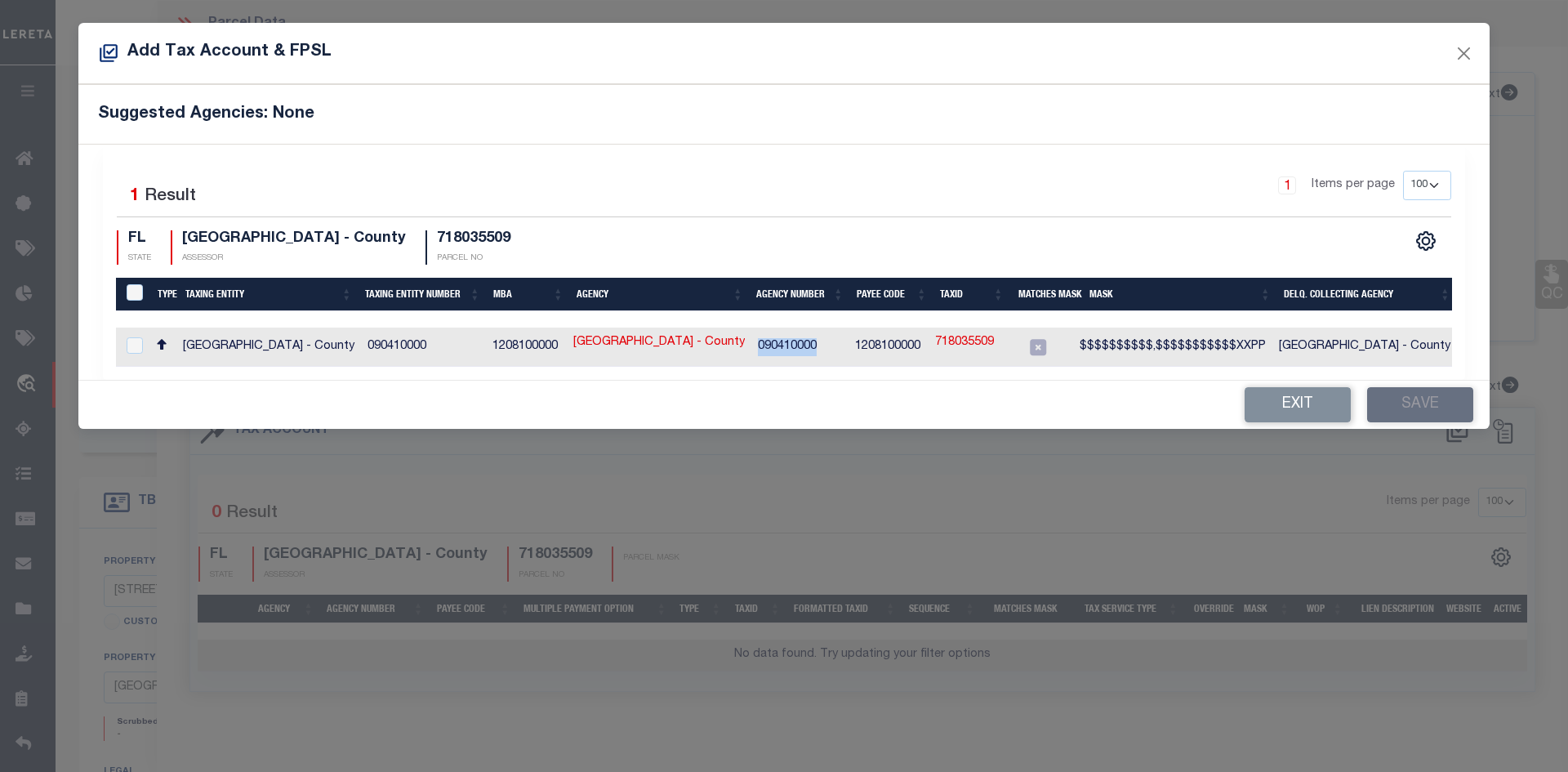
drag, startPoint x: 756, startPoint y: 346, endPoint x: 819, endPoint y: 343, distance: 63.1
click at [819, 343] on td "090410000" at bounding box center [800, 347] width 98 height 39
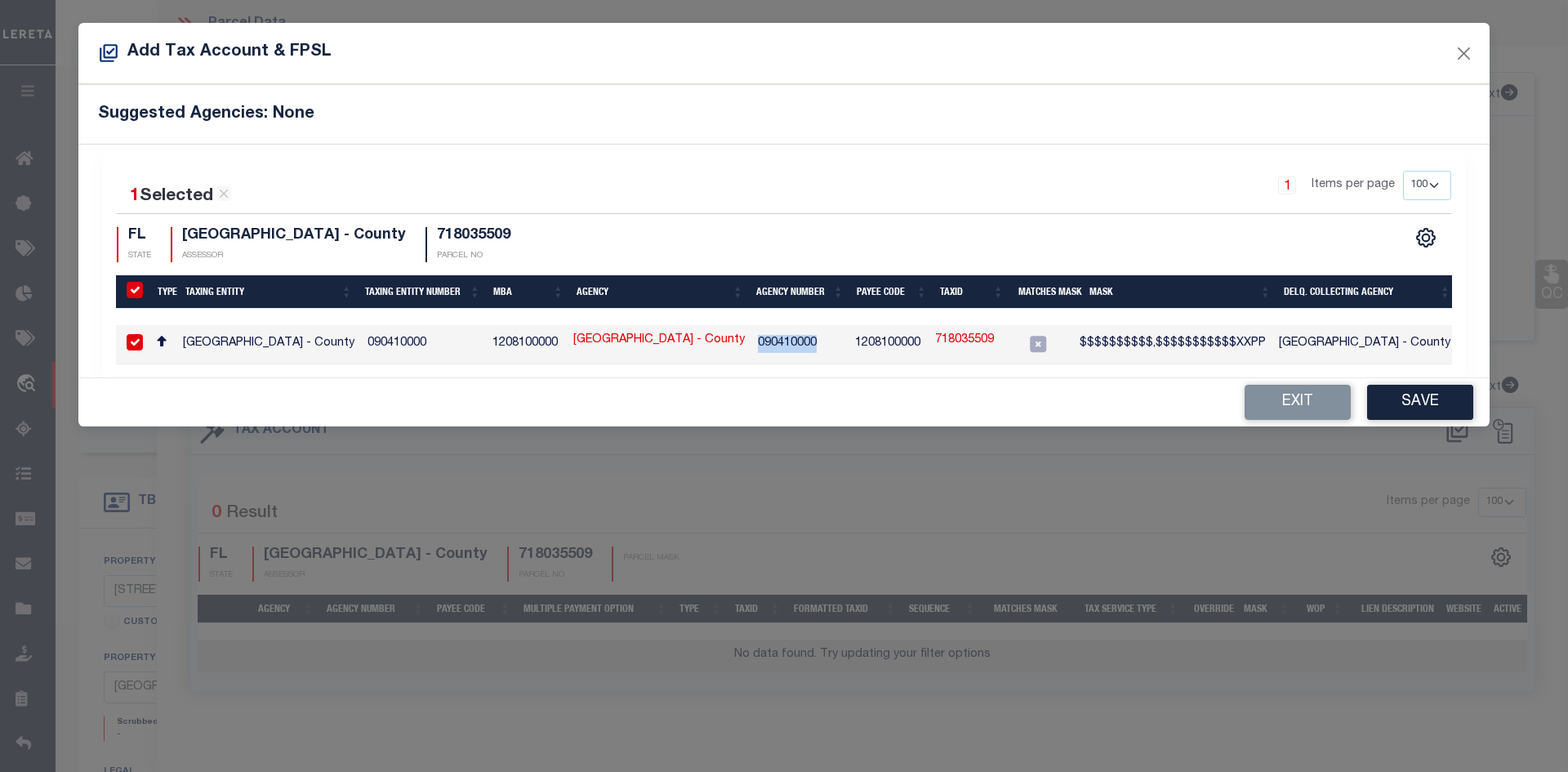
click at [953, 345] on link "718035509" at bounding box center [965, 341] width 58 height 18
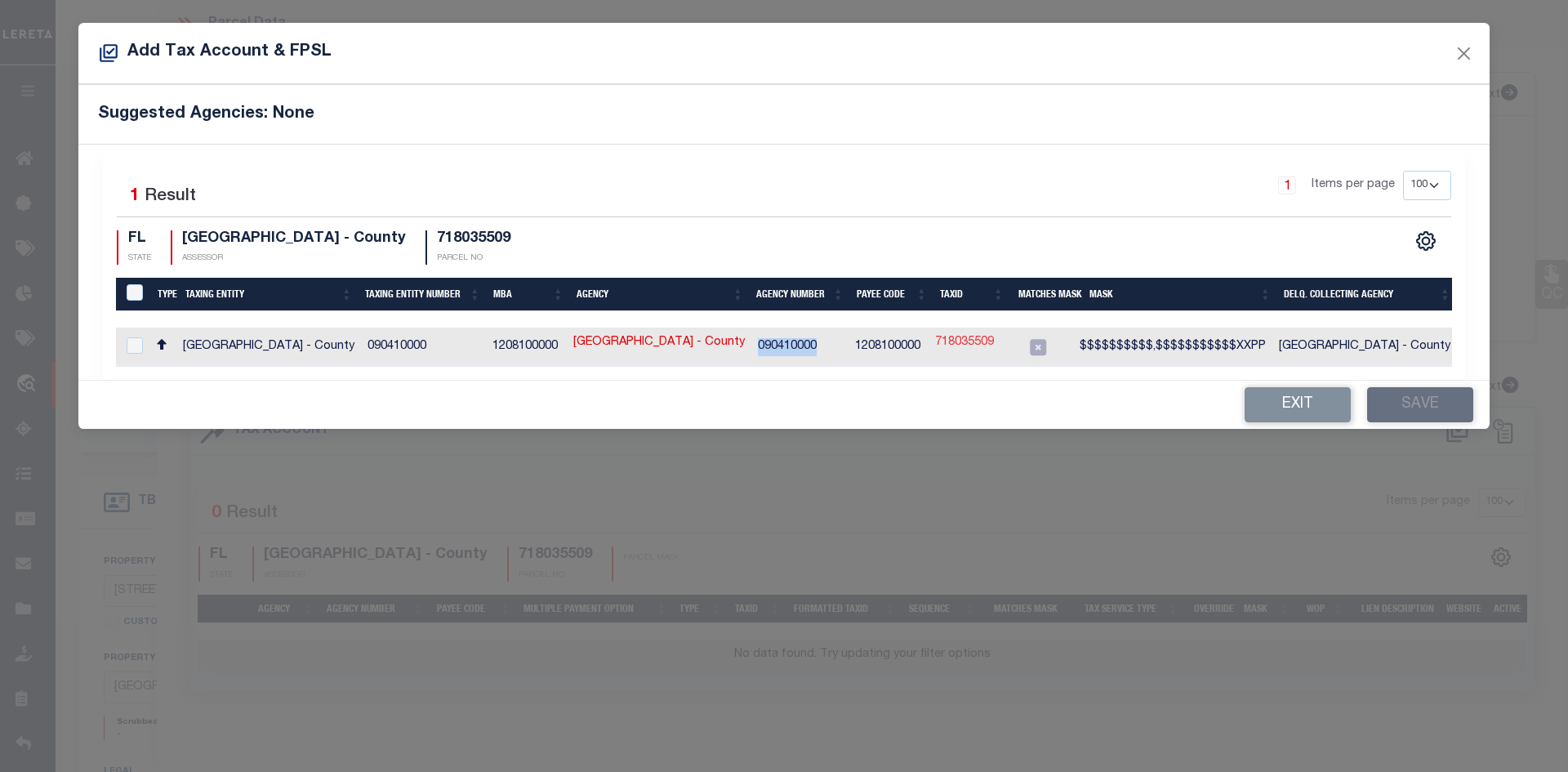
click at [0, 0] on div "Agency MANATEE COUNTY - County" at bounding box center [0, 0] width 0 height 0
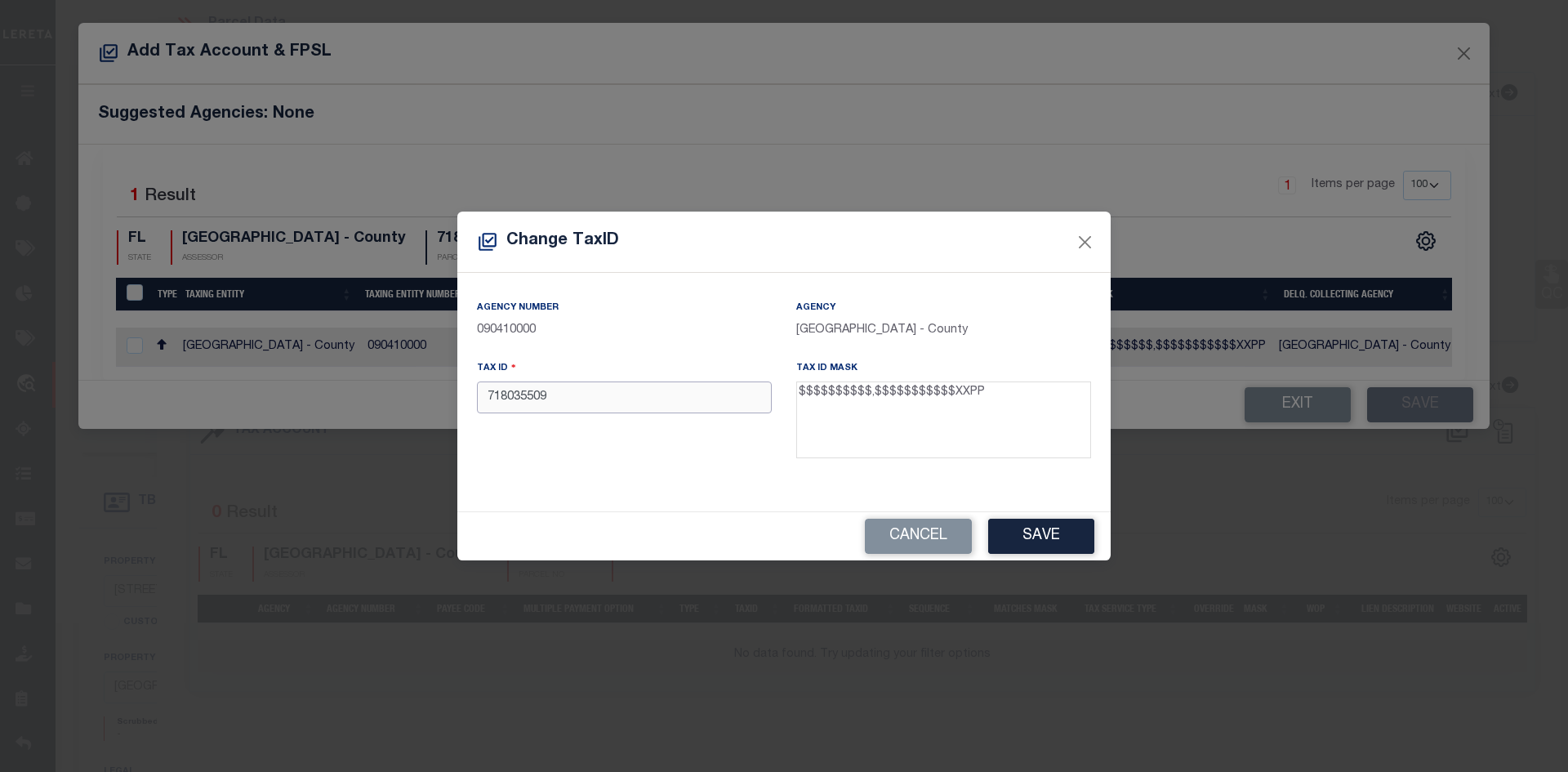
drag, startPoint x: 547, startPoint y: 397, endPoint x: 451, endPoint y: 399, distance: 96.0
click at [451, 399] on div "Change TaxID Agency Number 090410000 Agency MANATEE COUNTY - County Tax ID 7180…" at bounding box center [784, 386] width 1568 height 772
click at [906, 537] on button "Cancel" at bounding box center [919, 537] width 107 height 35
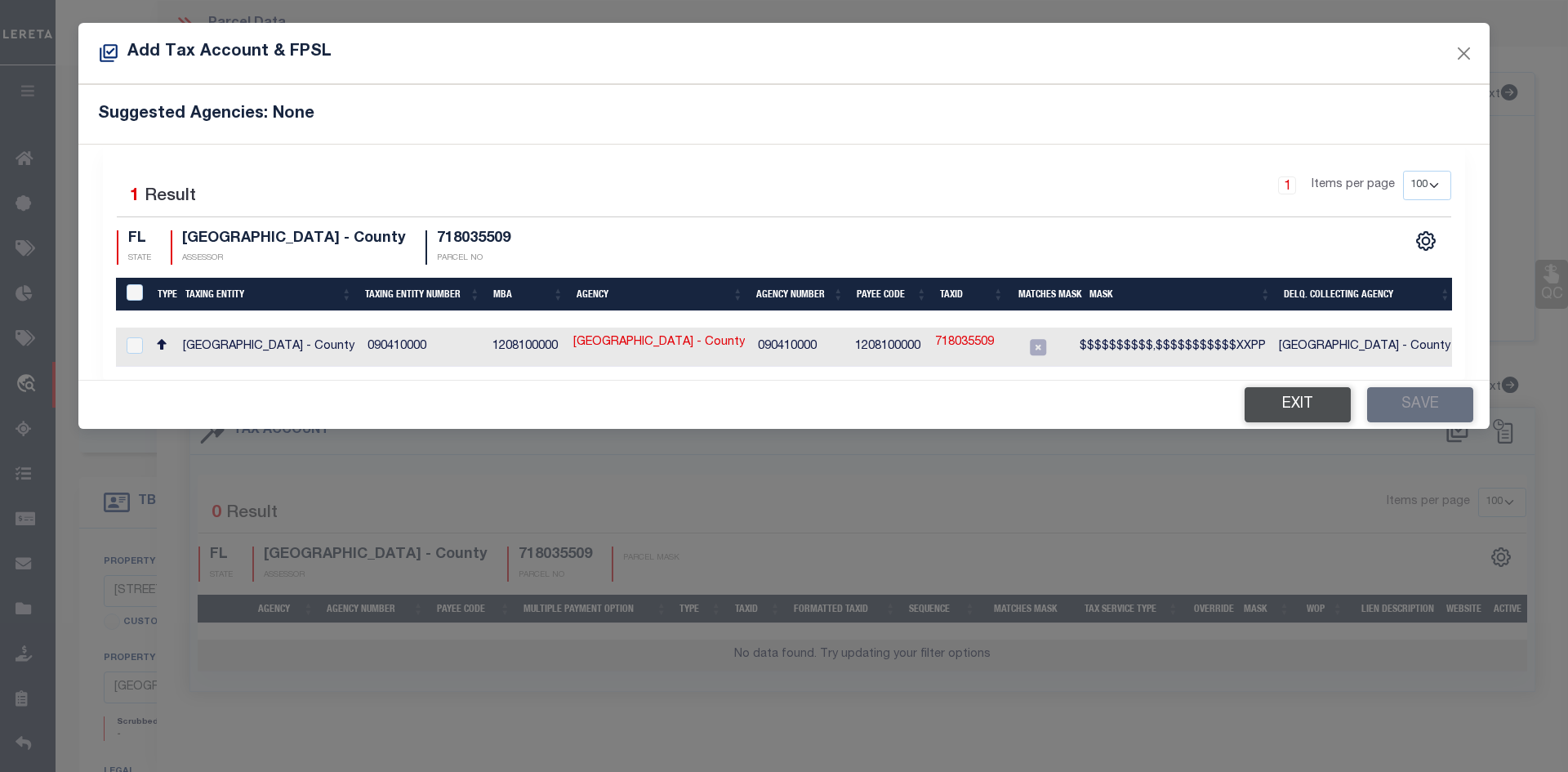
click at [1306, 418] on button "Exit" at bounding box center [1298, 405] width 106 height 35
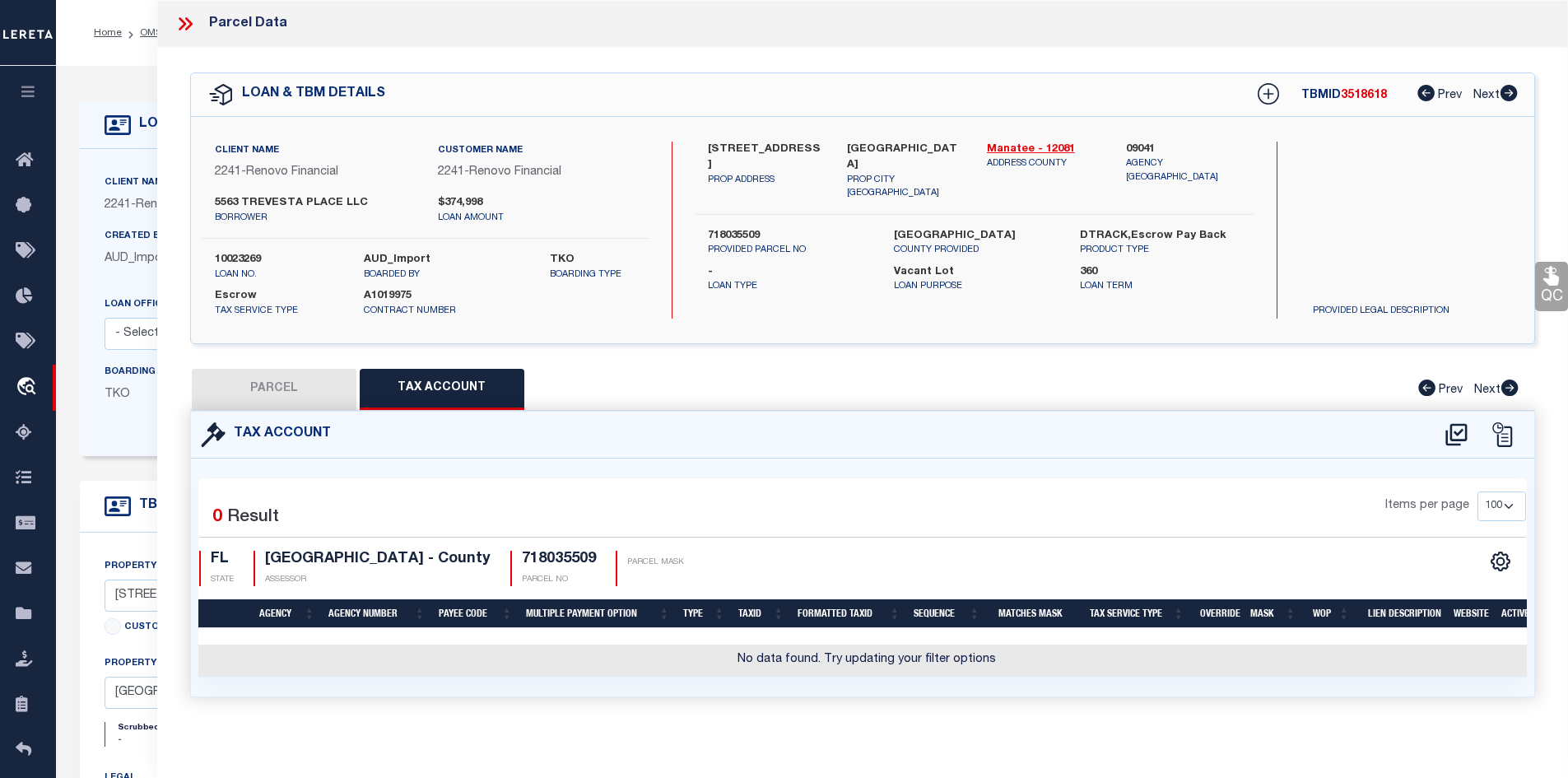
drag, startPoint x: 707, startPoint y: 222, endPoint x: 768, endPoint y: 225, distance: 61.1
click at [768, 228] on label "718035509" at bounding box center [789, 236] width 161 height 17
copy label "718035509"
click at [182, 15] on icon at bounding box center [185, 24] width 21 height 21
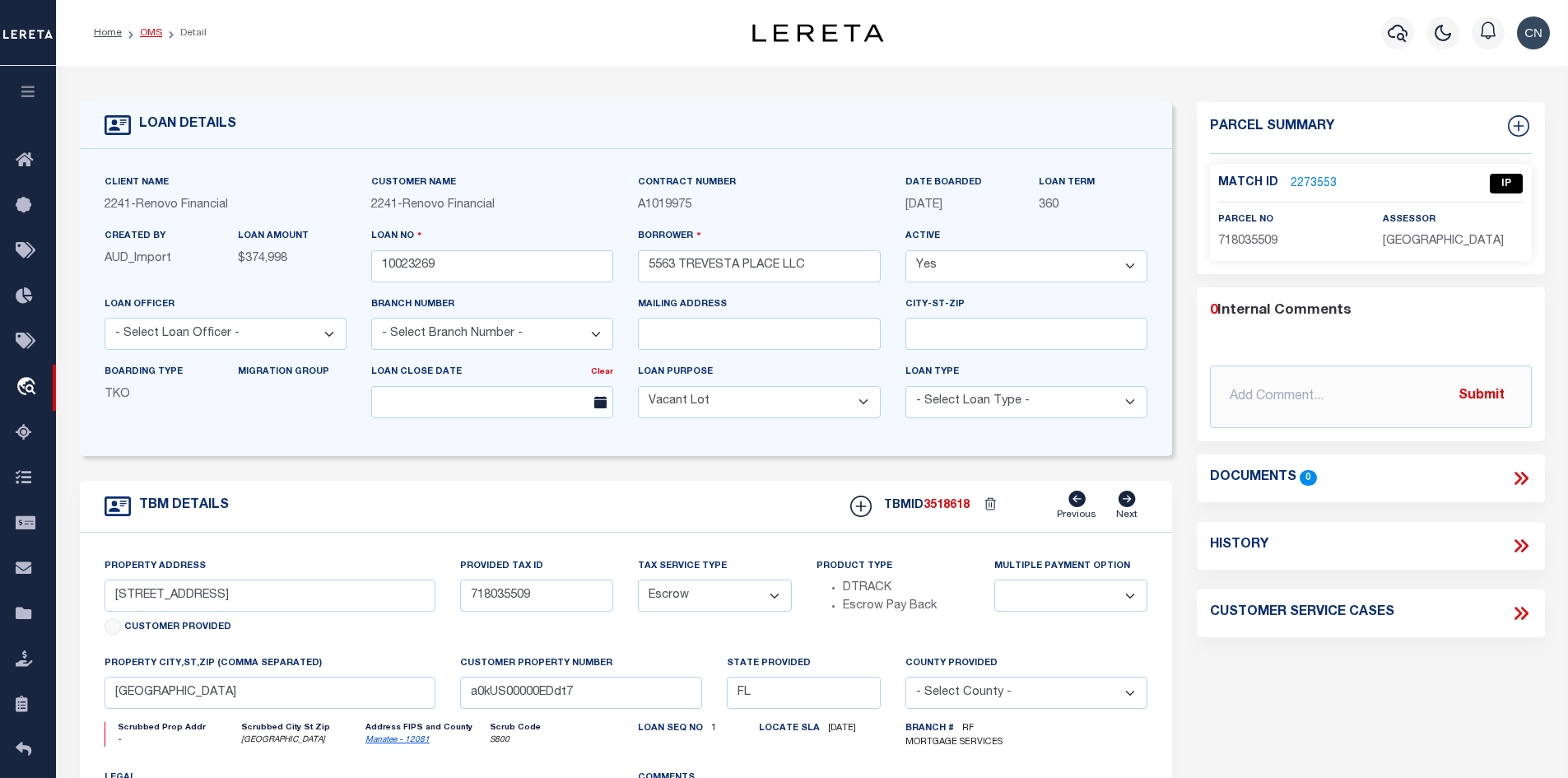
click at [145, 34] on link "OMS" at bounding box center [150, 33] width 22 height 10
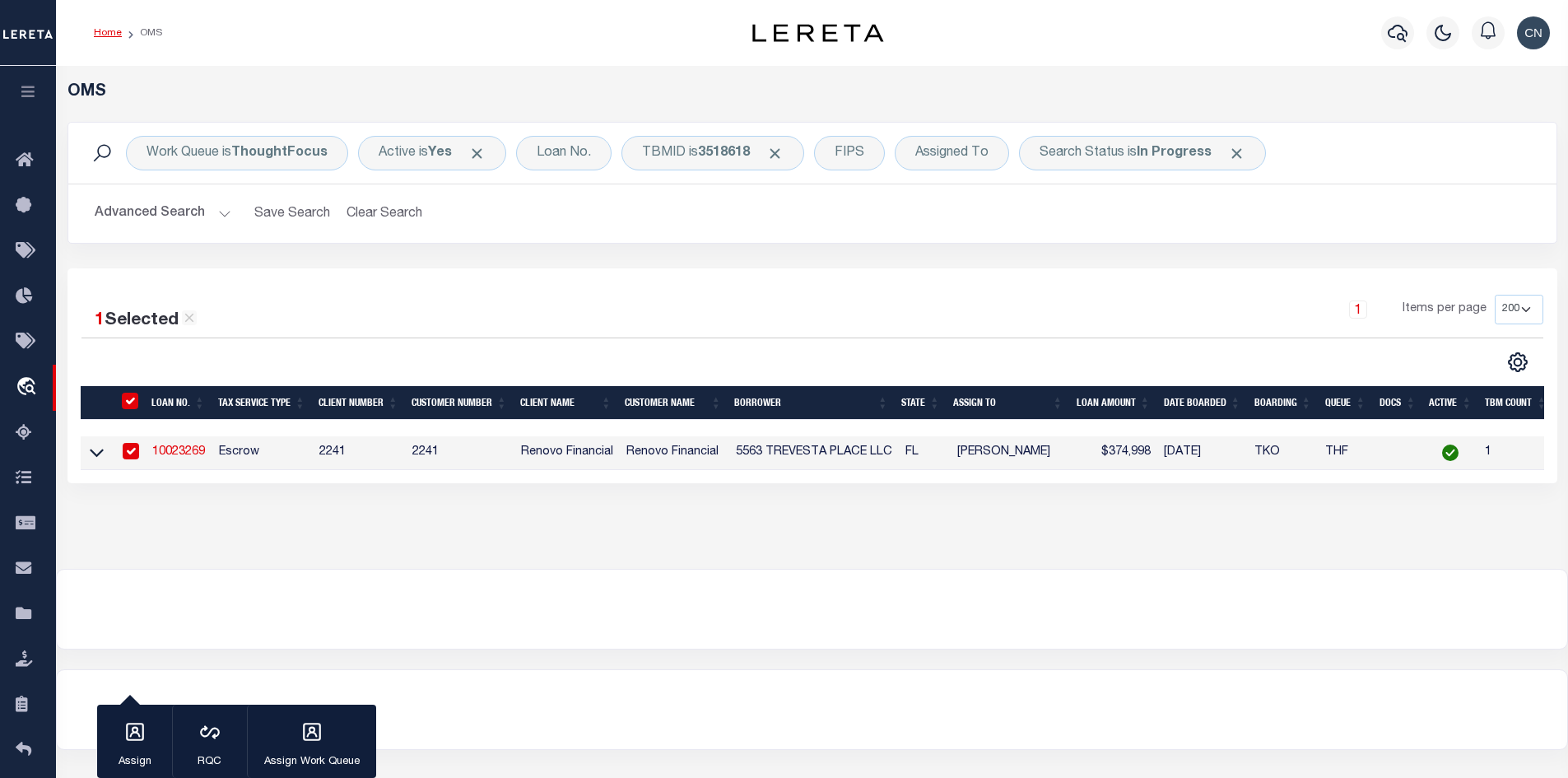
click at [107, 35] on link "Home" at bounding box center [108, 33] width 28 height 10
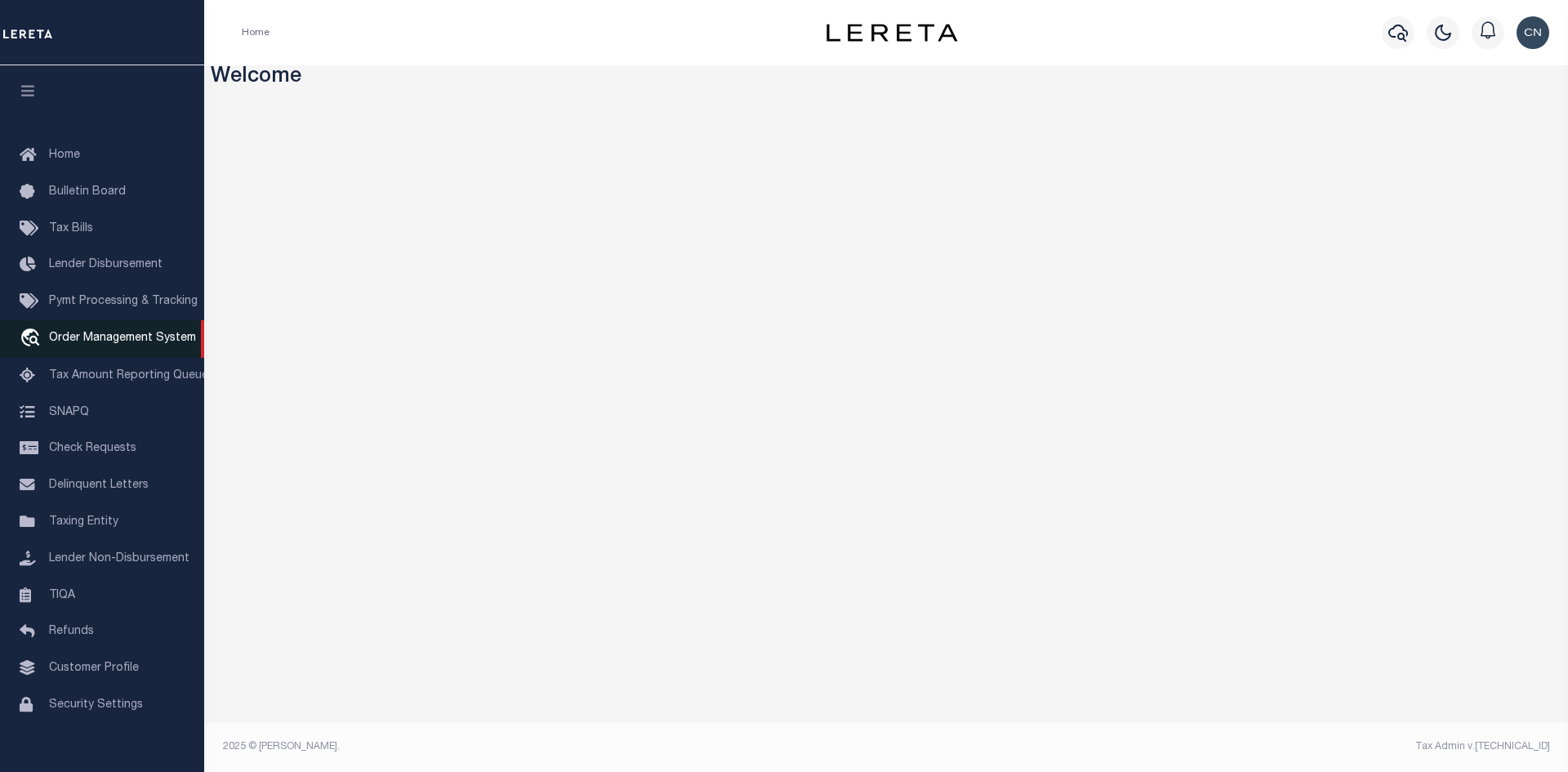
click at [118, 343] on span "Order Management System" at bounding box center [123, 338] width 147 height 12
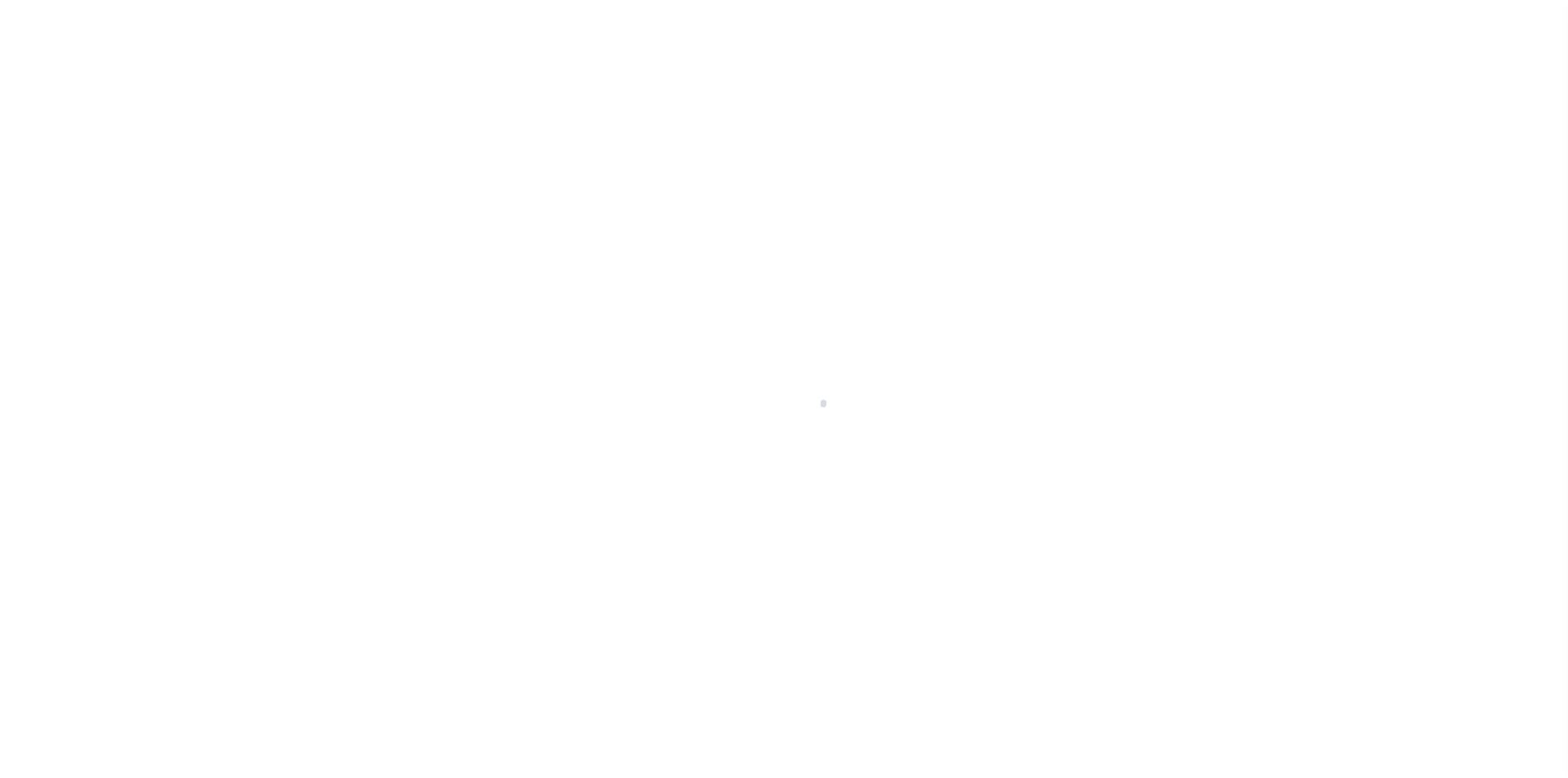
scroll to position [24, 0]
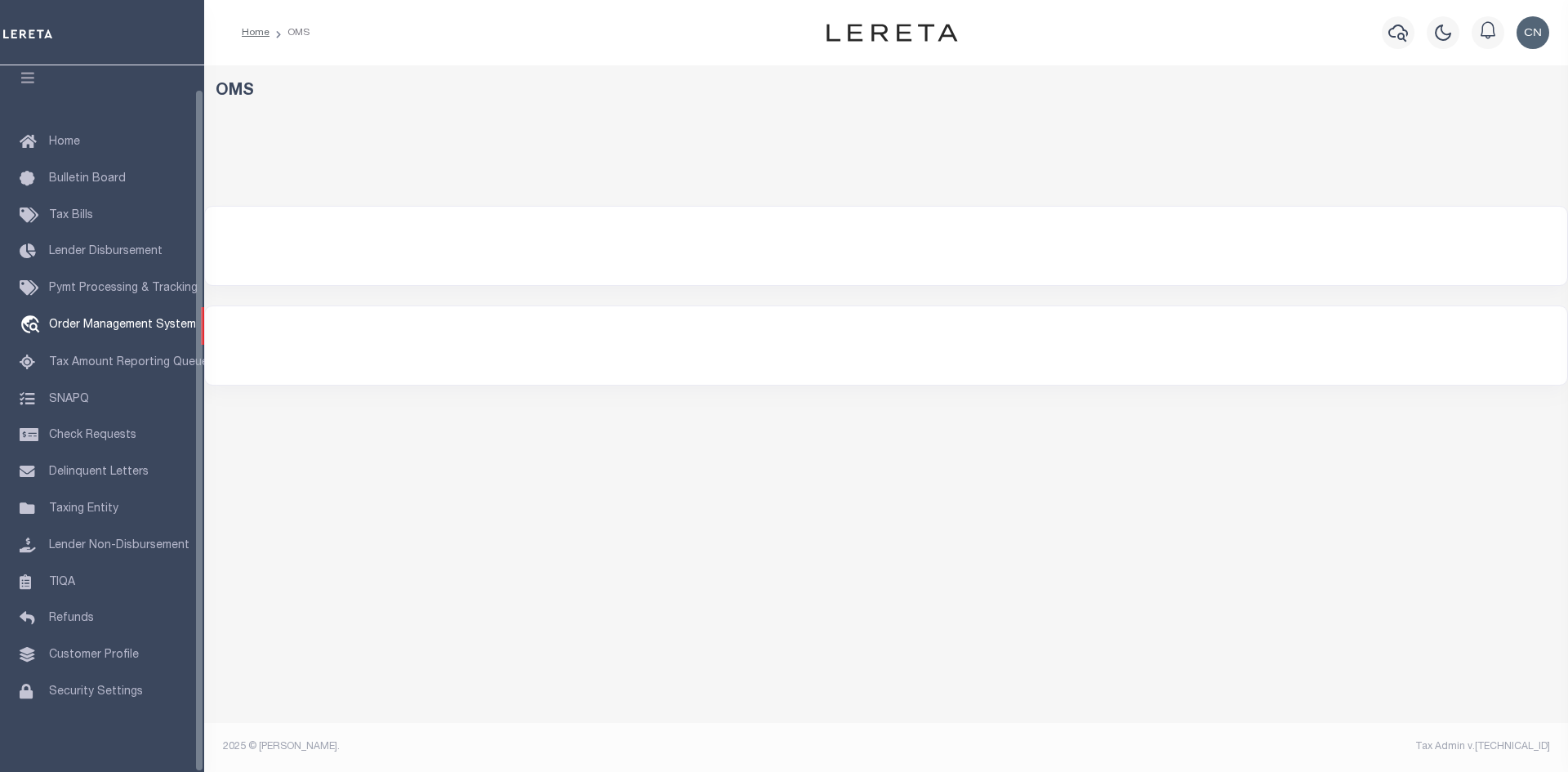
select select "200"
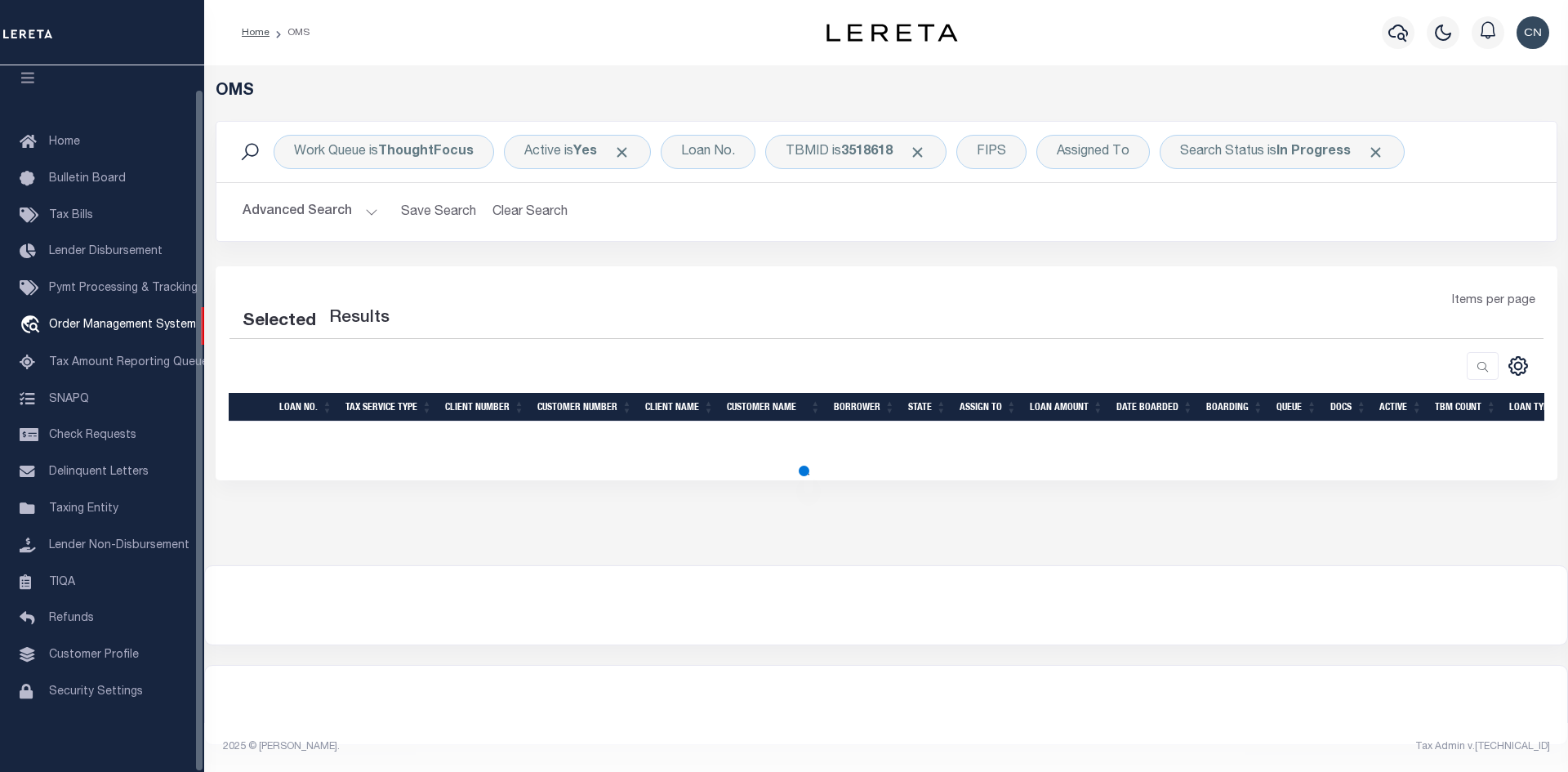
select select "200"
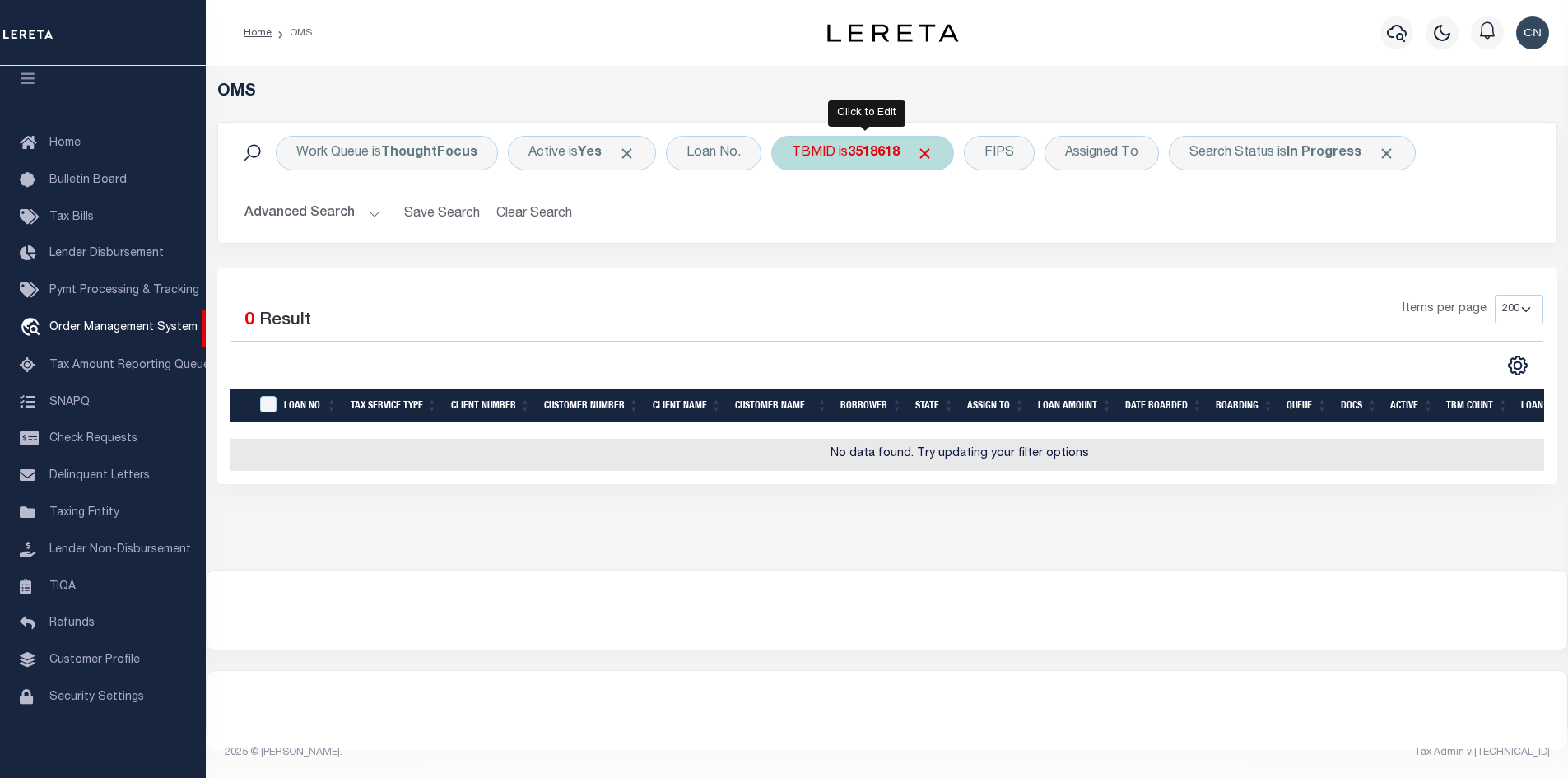
click at [939, 153] on div "TBMID is 3518618" at bounding box center [862, 153] width 182 height 34
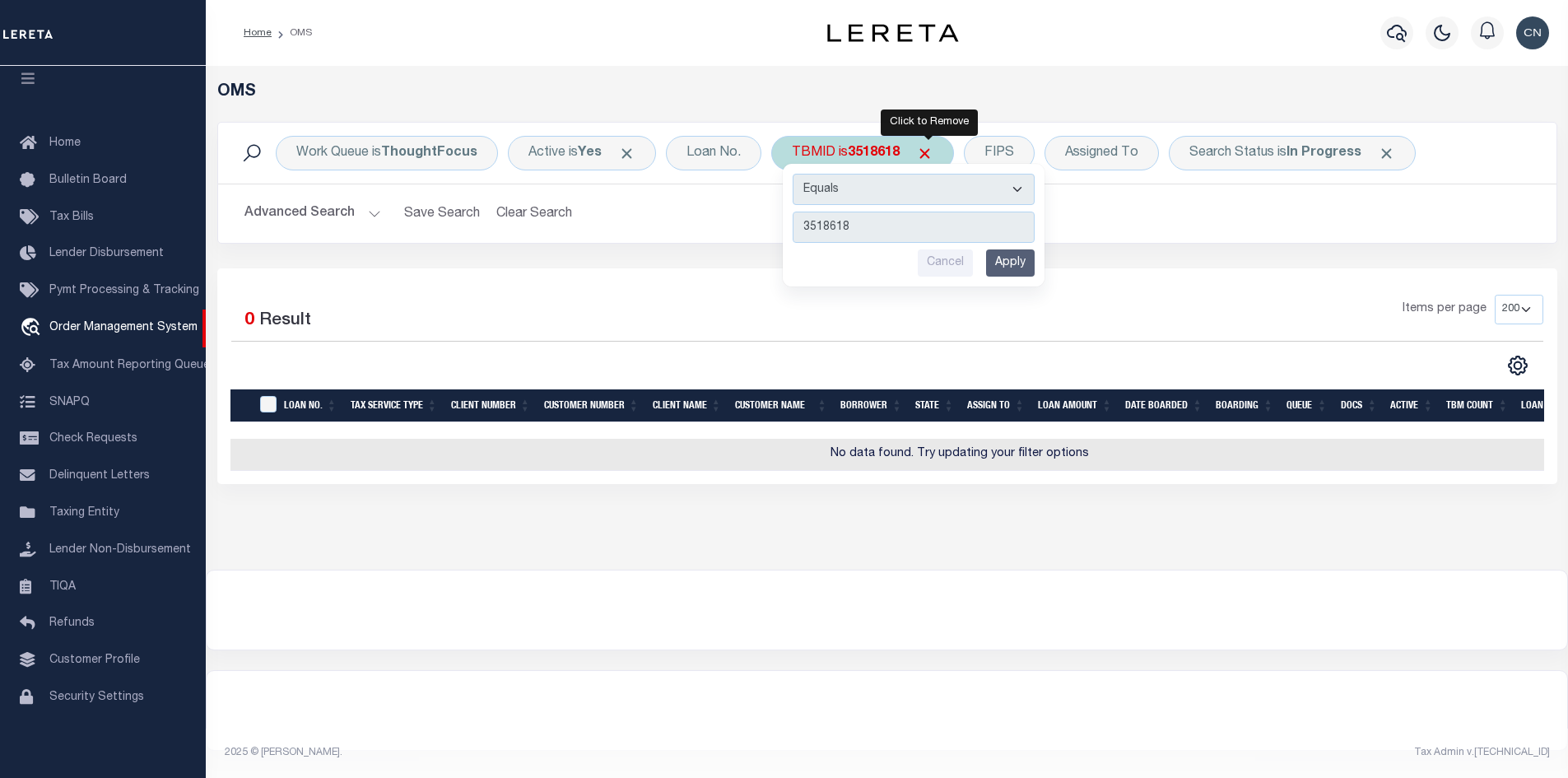
click at [927, 154] on span "Click to Remove" at bounding box center [924, 153] width 18 height 18
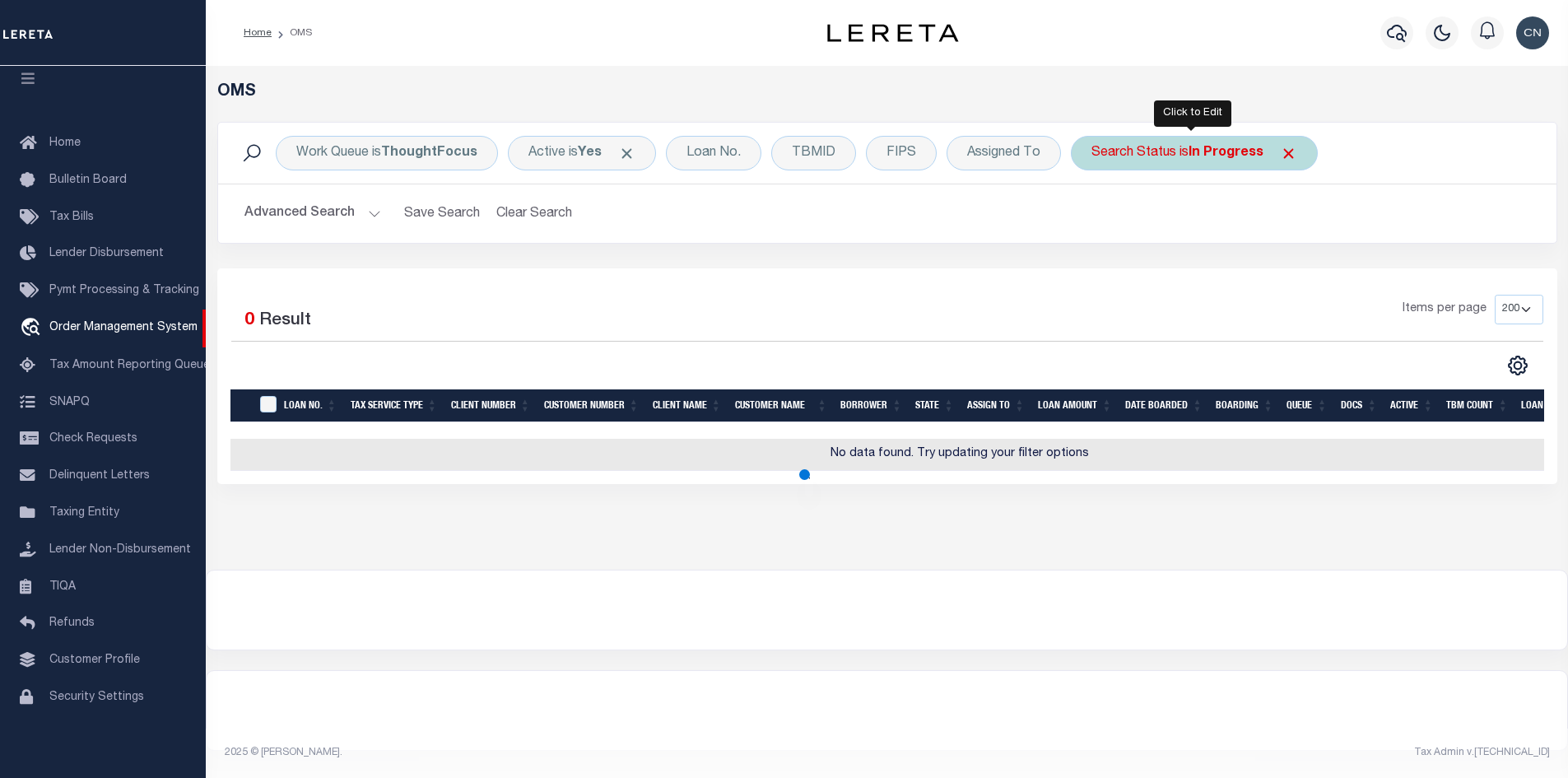
click at [1197, 151] on b "In Progress" at bounding box center [1225, 153] width 75 height 13
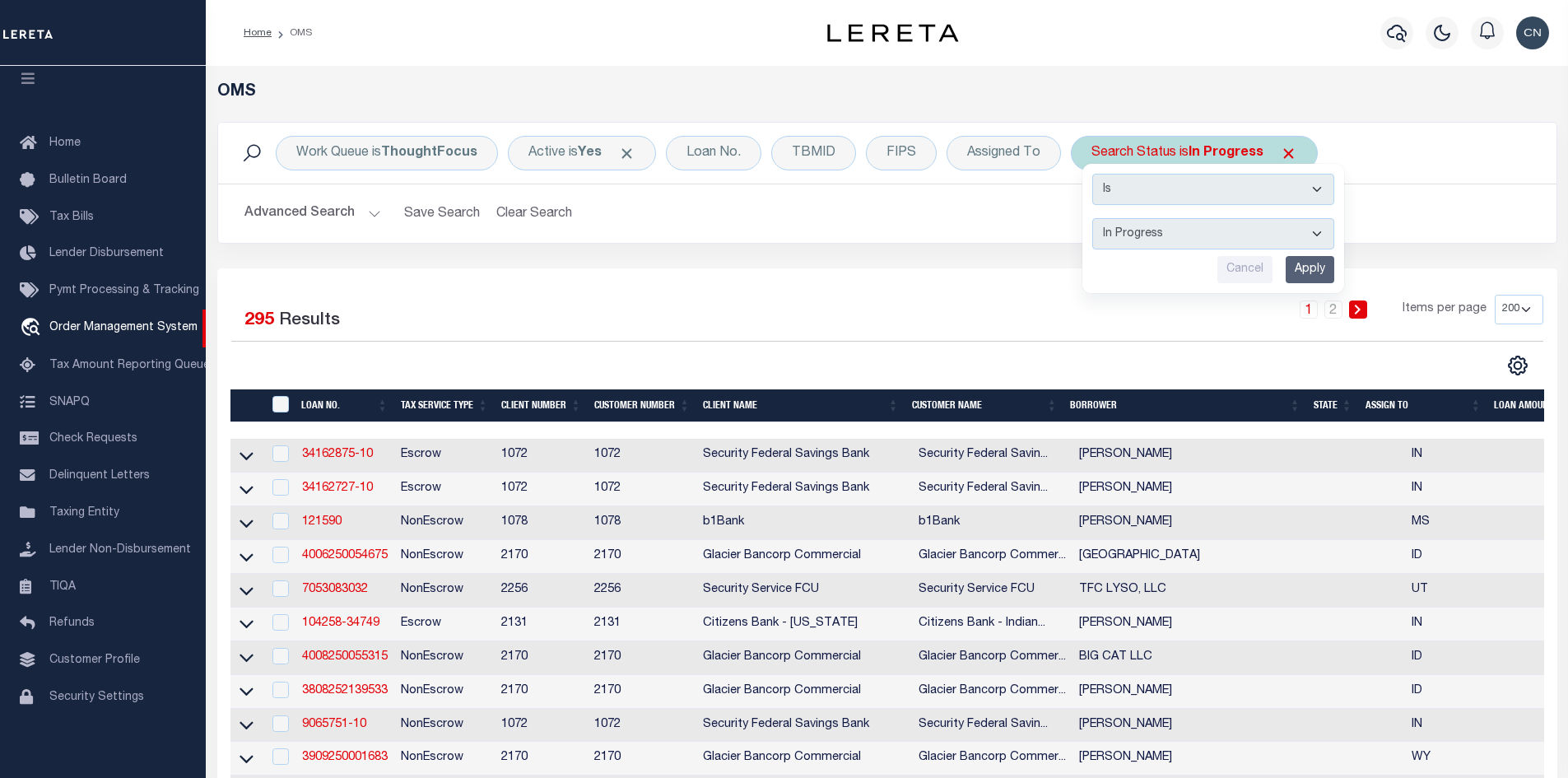
click at [1196, 239] on select "Automated Search Bad Parcel Complete Duplicate Parcel High Dollar Reporting In …" at bounding box center [1213, 233] width 242 height 31
select select "RD"
click at [1092, 218] on select "Automated Search Bad Parcel Complete Duplicate Parcel High Dollar Reporting In …" at bounding box center [1213, 233] width 242 height 31
click at [990, 147] on div "Assigned To" at bounding box center [1004, 153] width 114 height 34
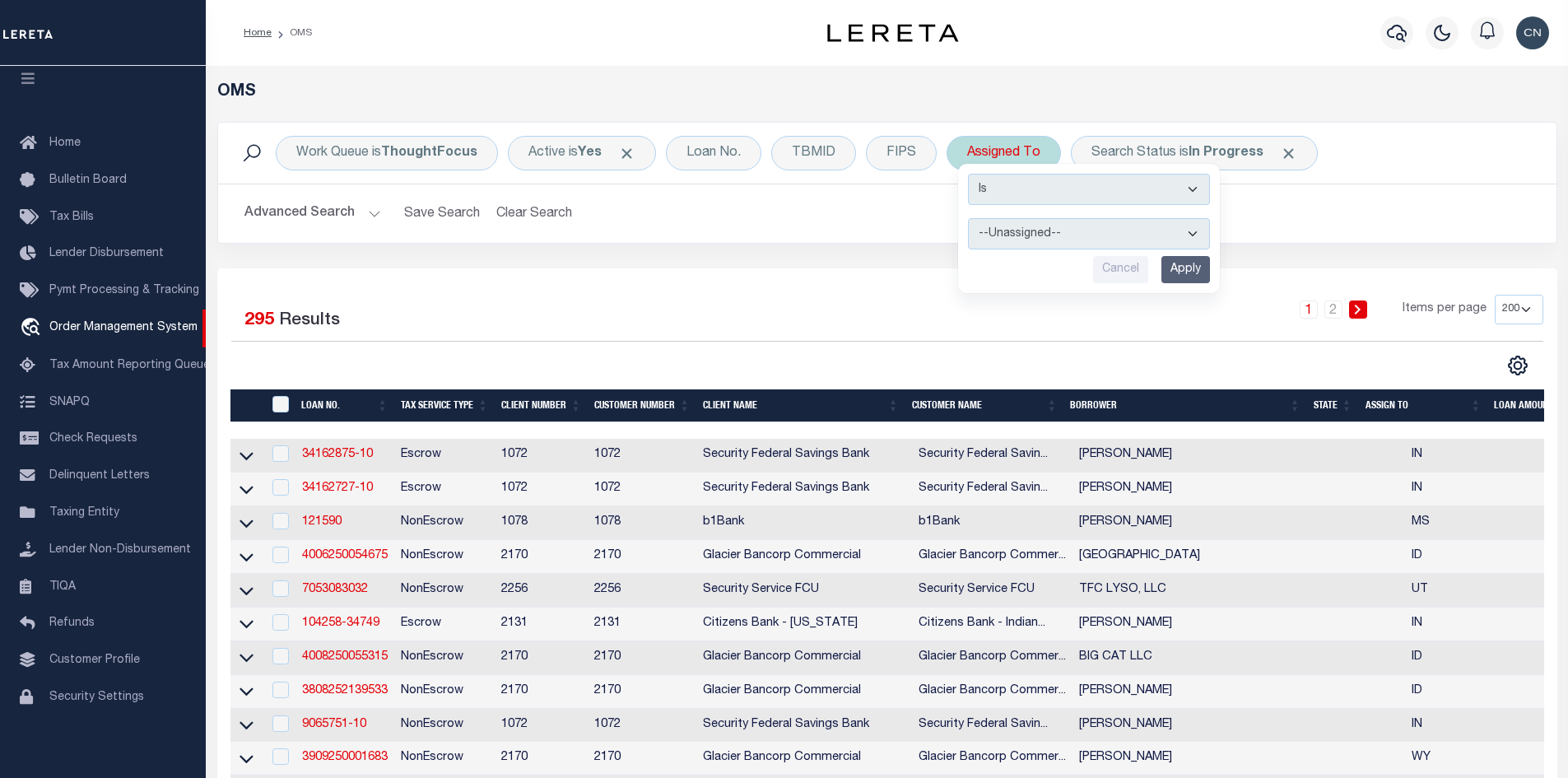
click at [1091, 230] on select "--Unassigned-- [PERSON_NAME] [PERSON_NAME] [PERSON_NAME] [PERSON_NAME], [PERSON…" at bounding box center [1089, 233] width 242 height 31
select select "[PERSON_NAME]"
click at [968, 218] on select "--Unassigned-- [PERSON_NAME] [PERSON_NAME] [PERSON_NAME] [PERSON_NAME], [PERSON…" at bounding box center [1089, 233] width 242 height 31
click at [1179, 266] on input "Apply" at bounding box center [1185, 269] width 49 height 27
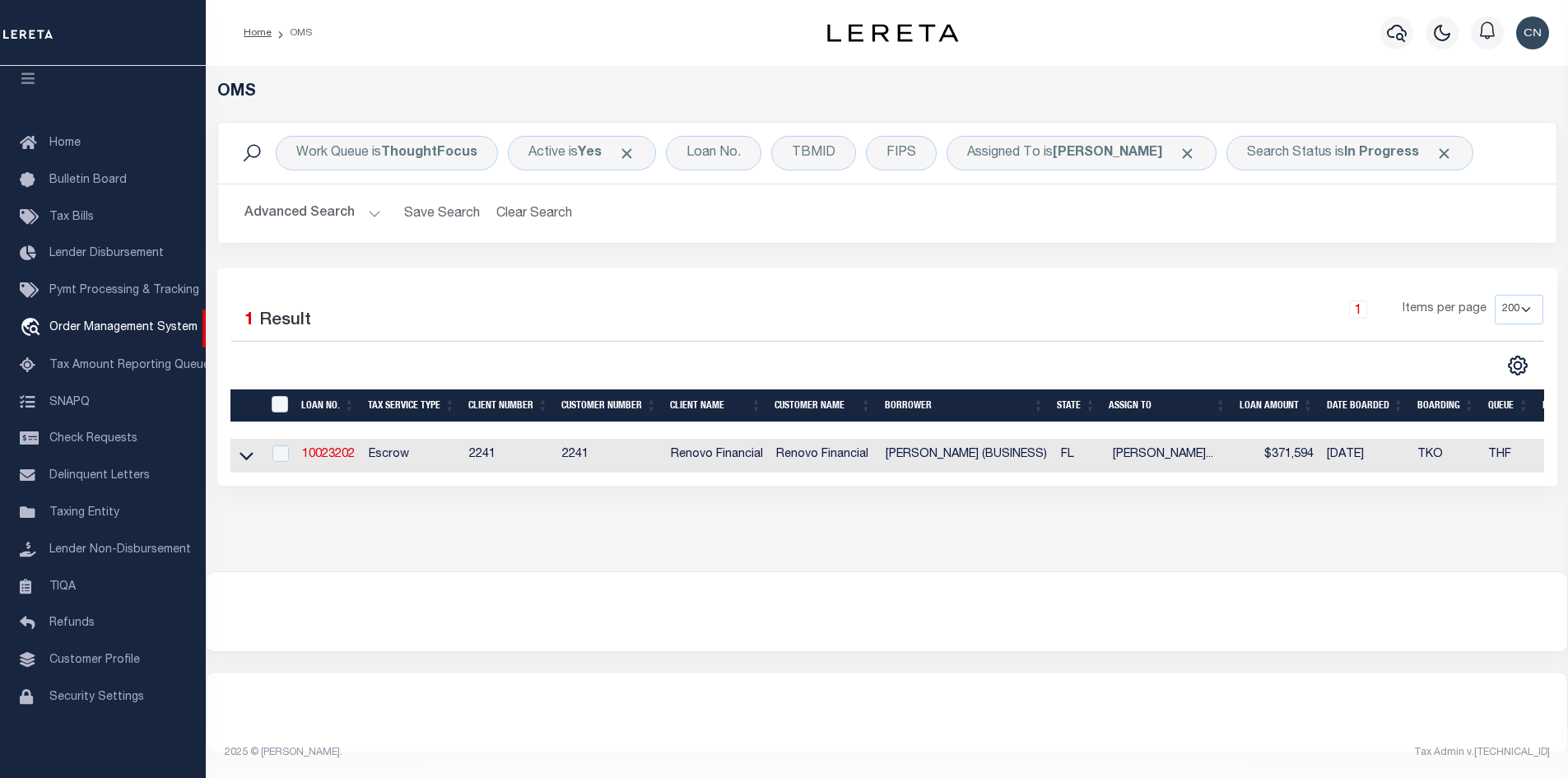
click at [1330, 473] on td "[DATE]" at bounding box center [1365, 456] width 91 height 34
checkbox input "true"
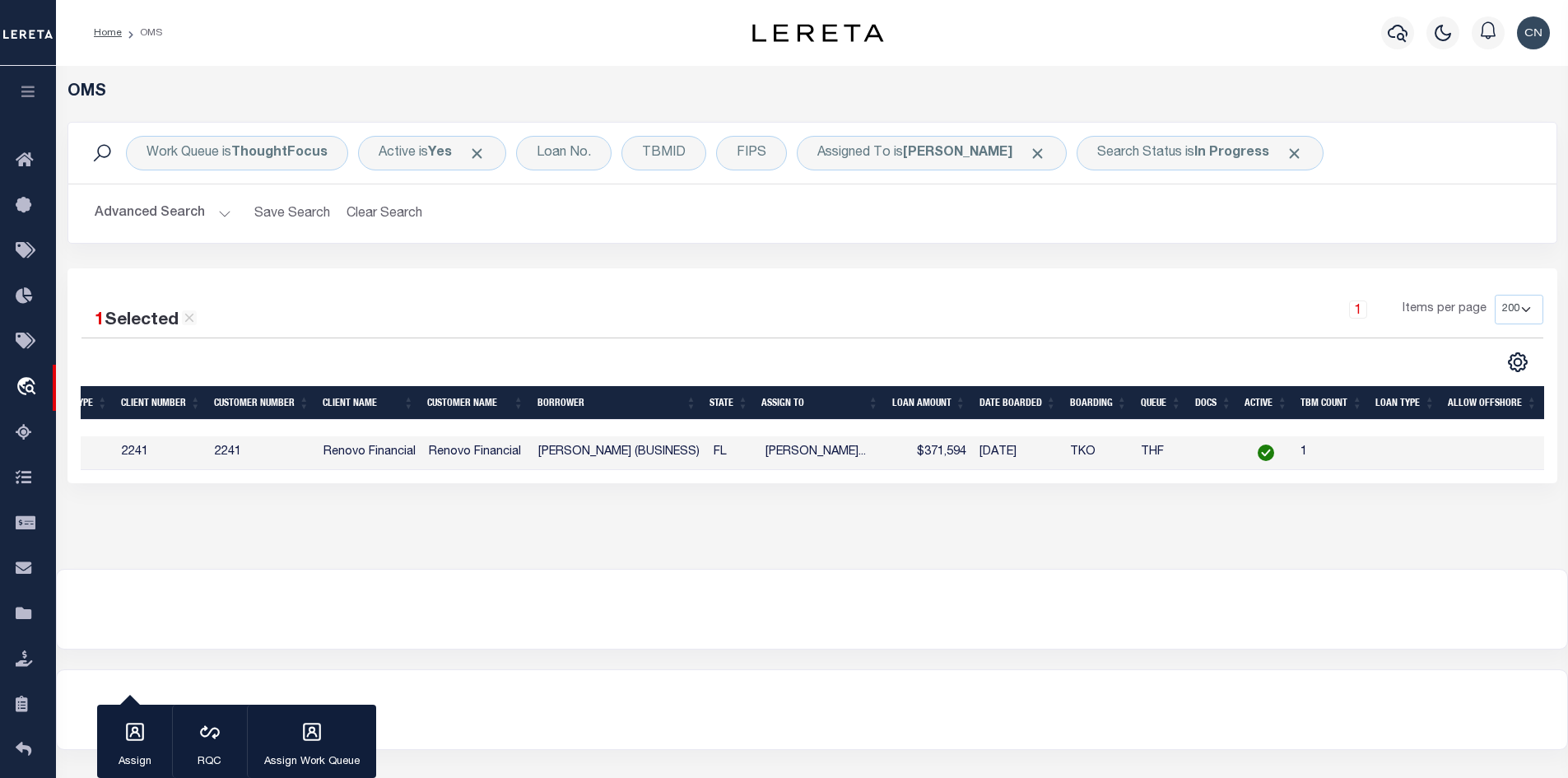
scroll to position [0, 0]
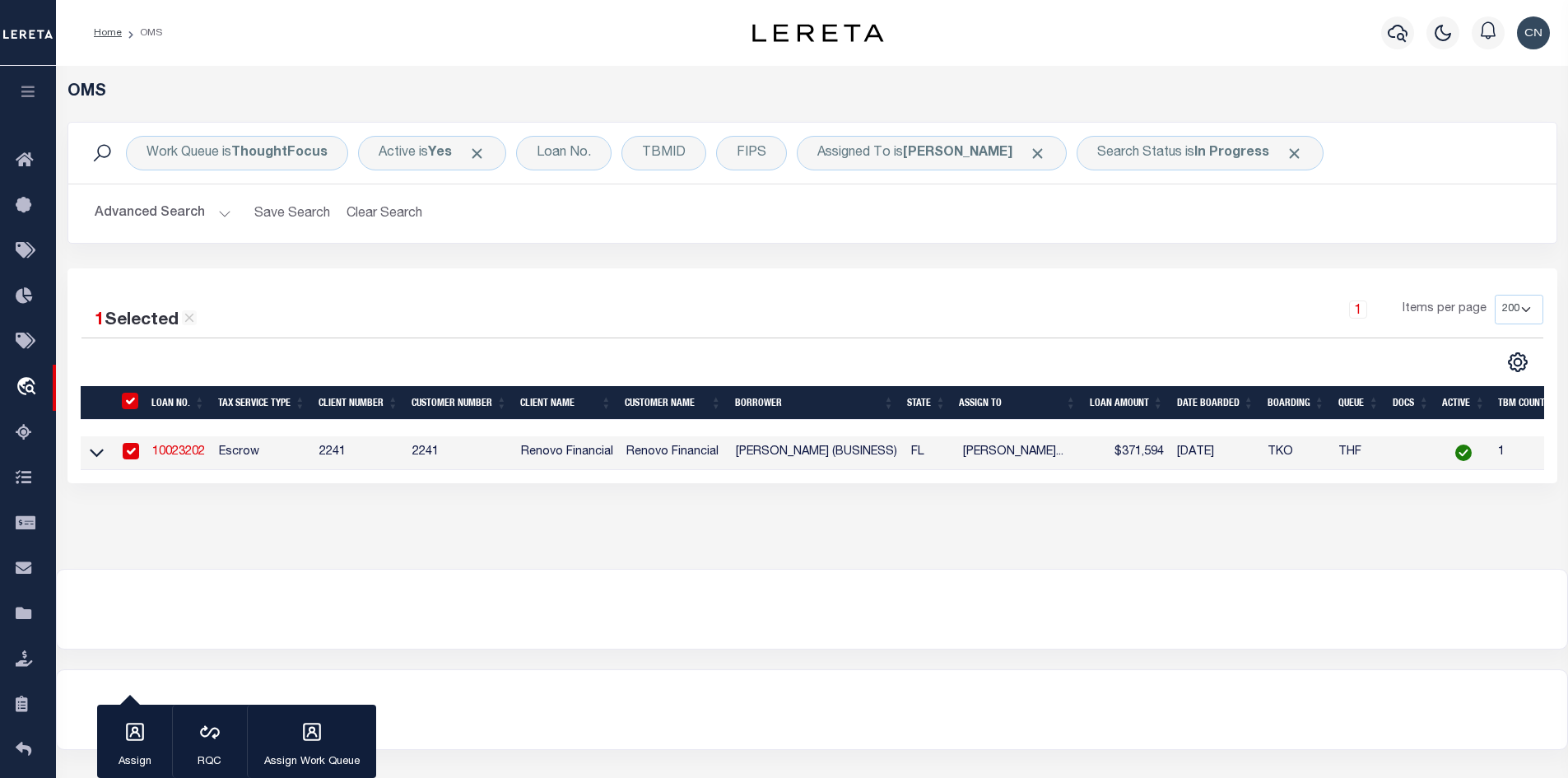
click at [195, 452] on link "10023202" at bounding box center [178, 453] width 53 height 12
type input "10023202"
type input "[PERSON_NAME] (BUSINESS)"
select select
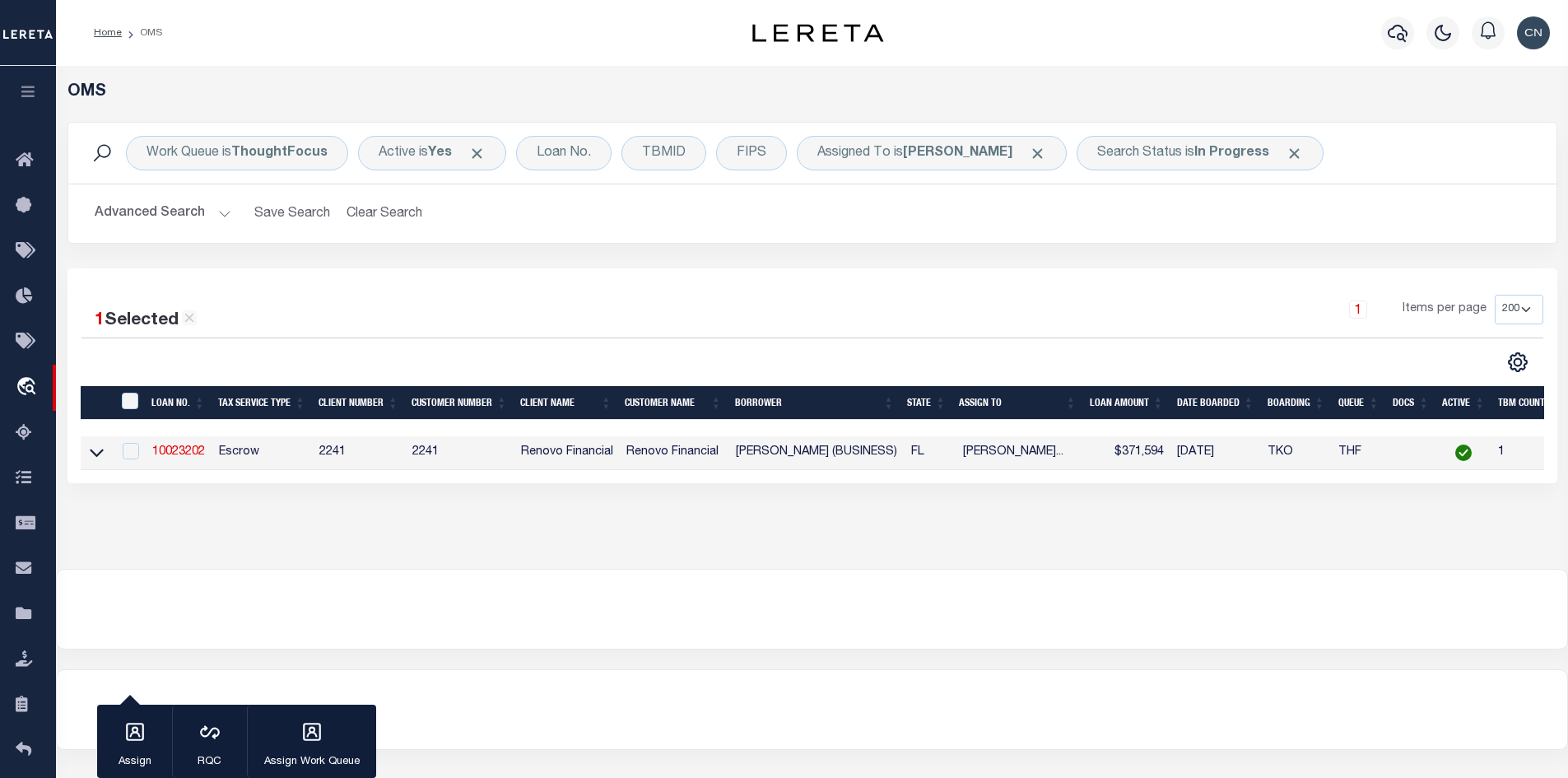
select select "400"
select select "Escrow"
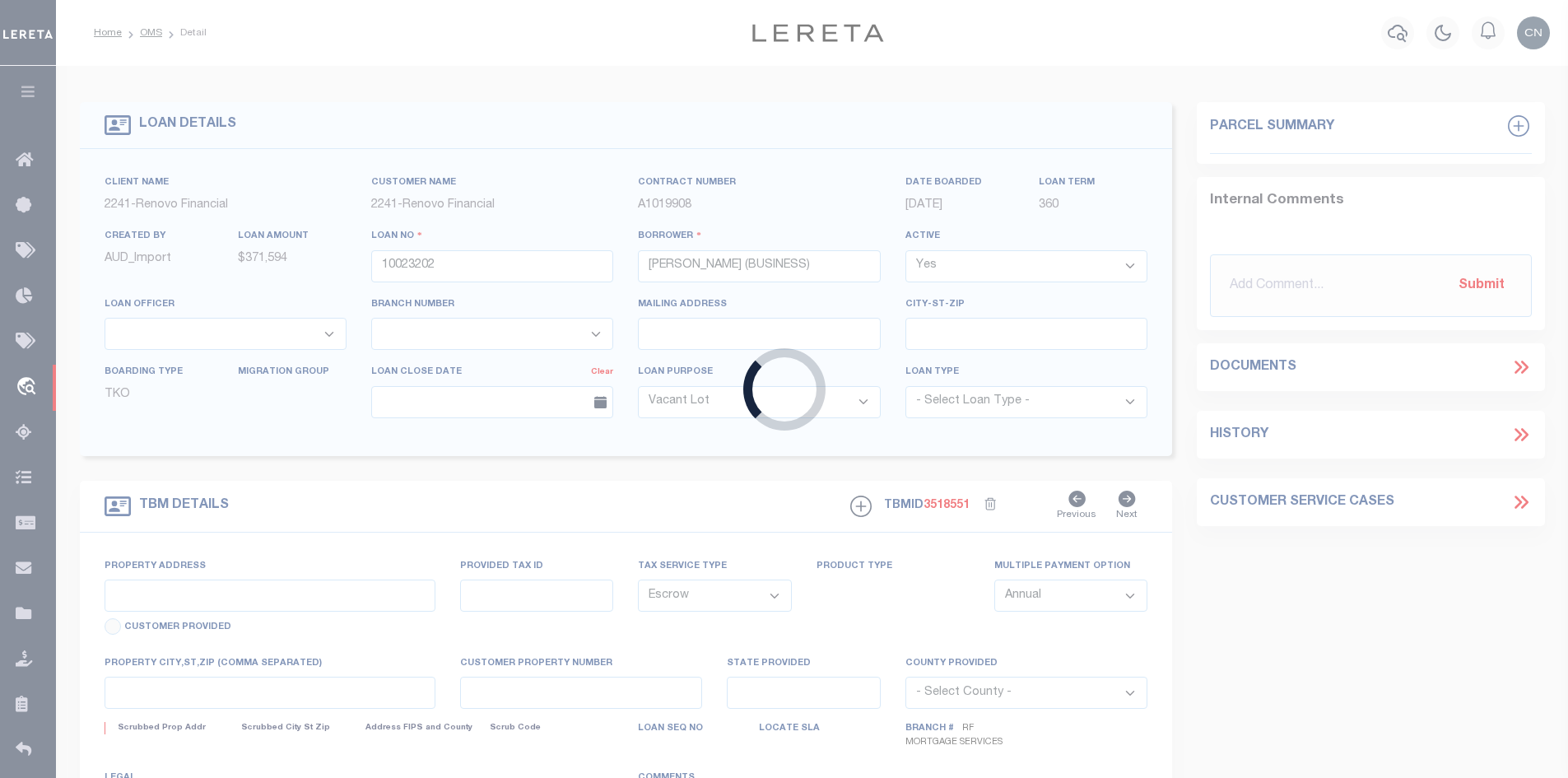
select select "164194"
select select "25067"
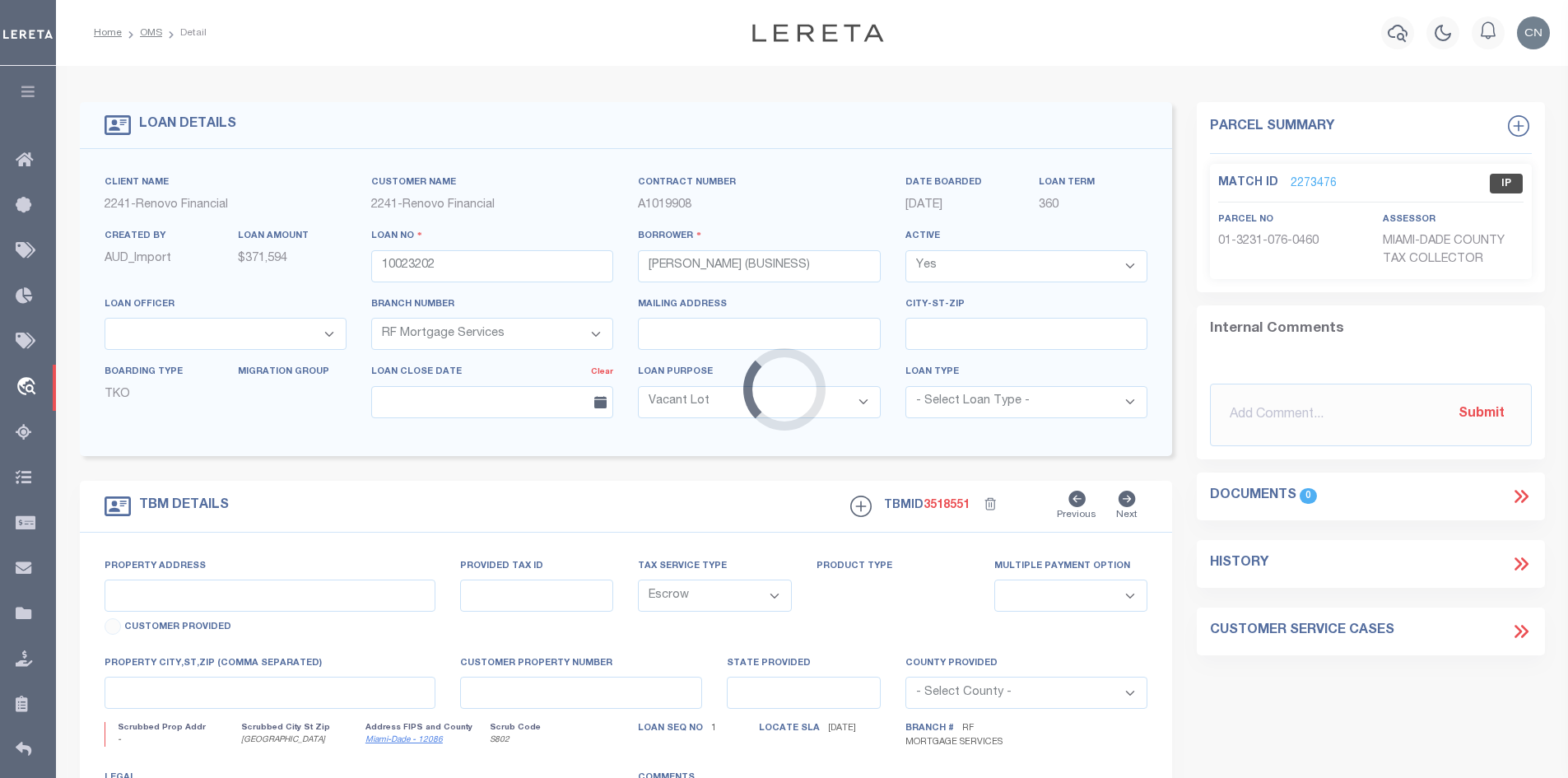
type input "[STREET_ADDRESS]"
type input "0132310760460"
select select
type input "[GEOGRAPHIC_DATA]"
type input "a0kUS00000EDZ4k"
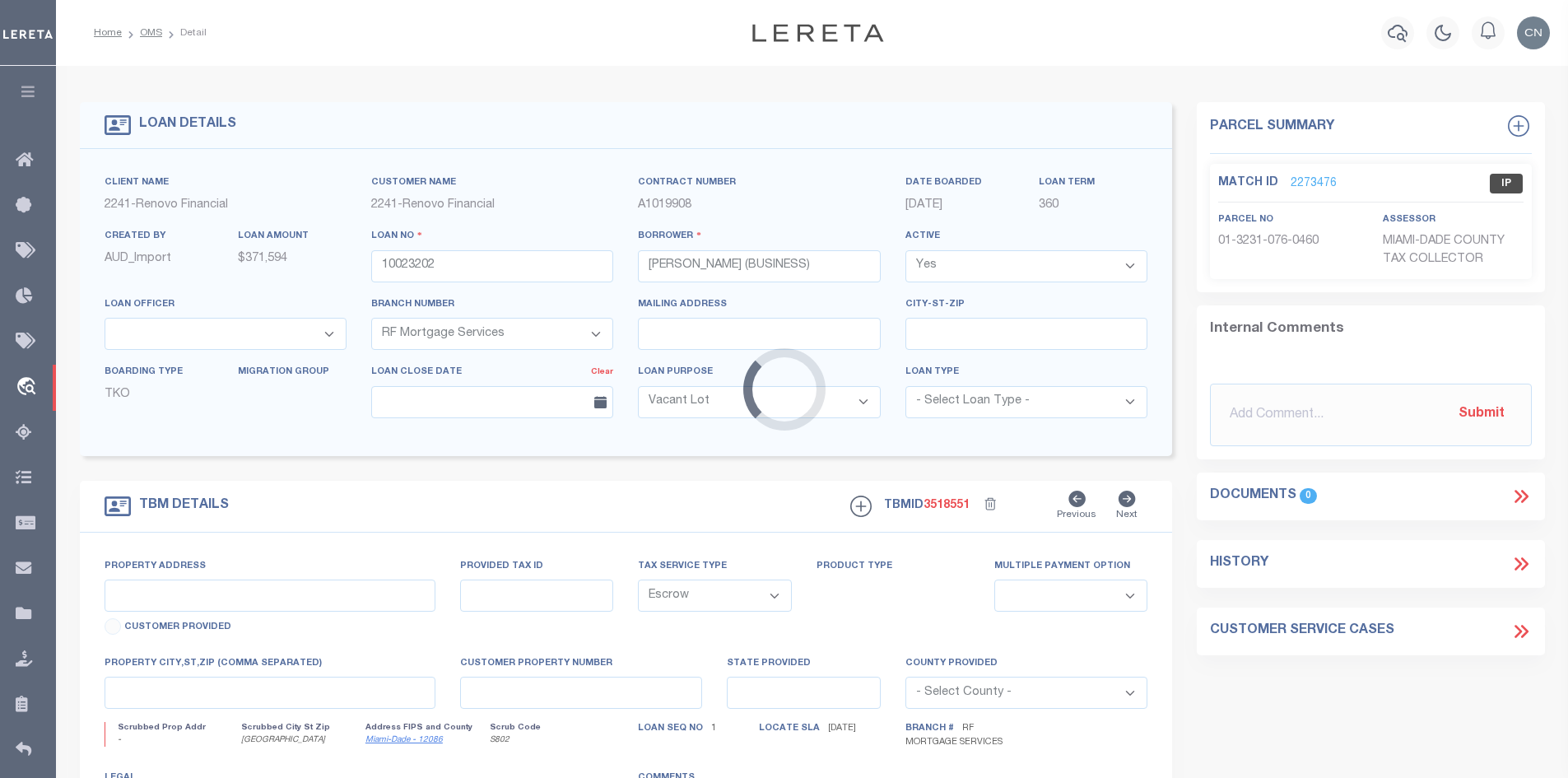
type input "FL"
select select
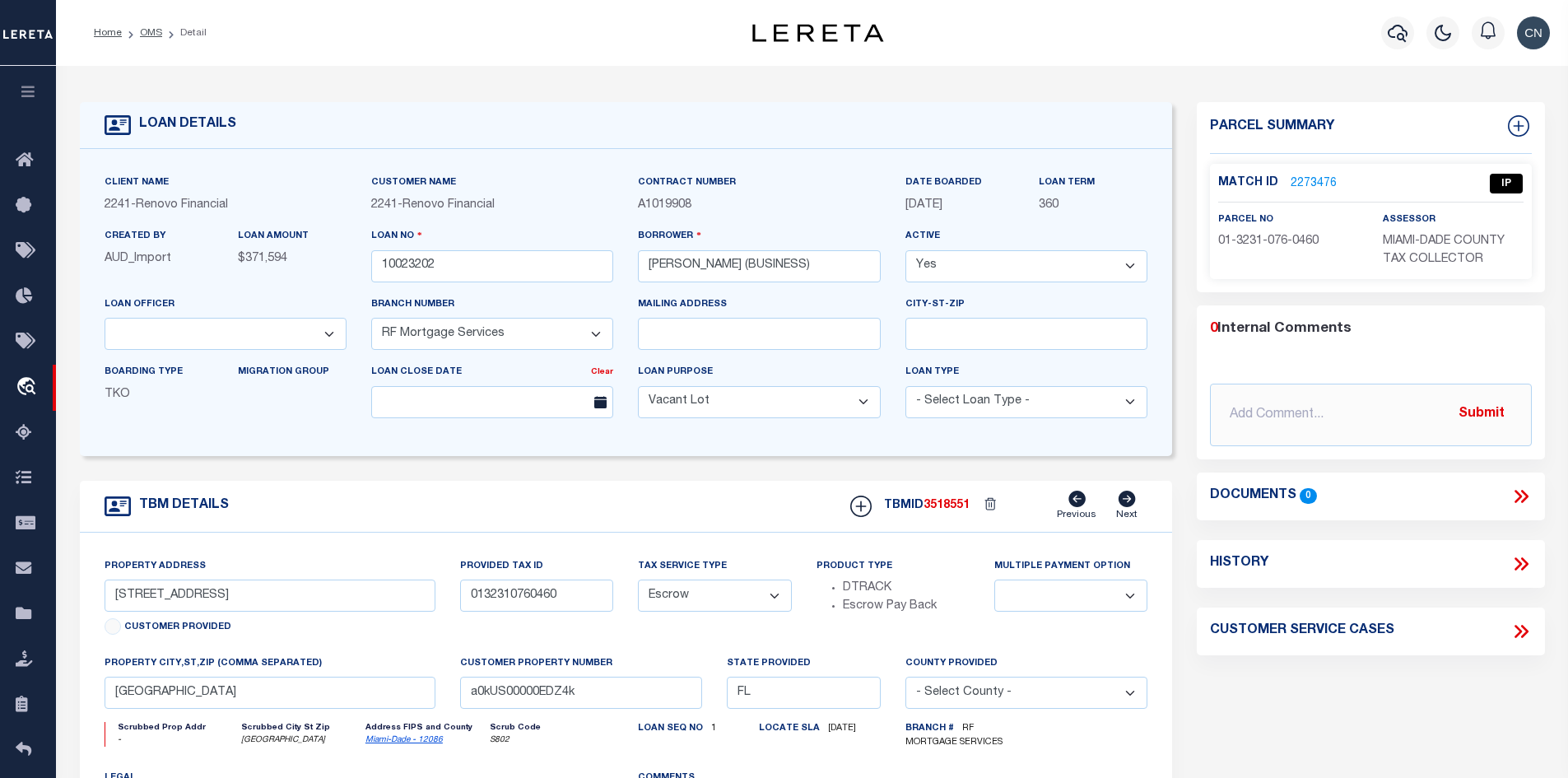
click at [1301, 177] on link "2273476" at bounding box center [1313, 183] width 46 height 18
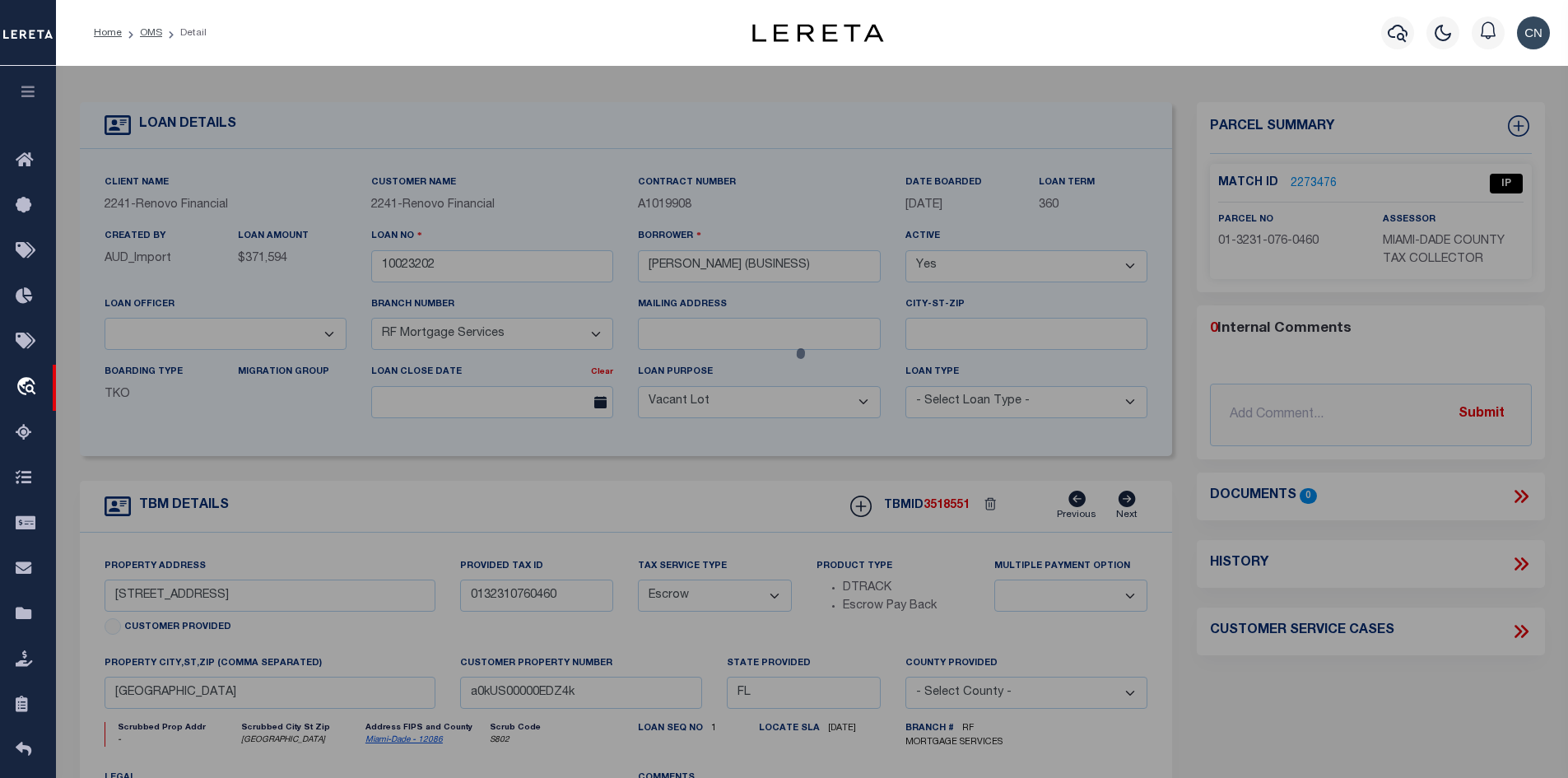
checkbox input "false"
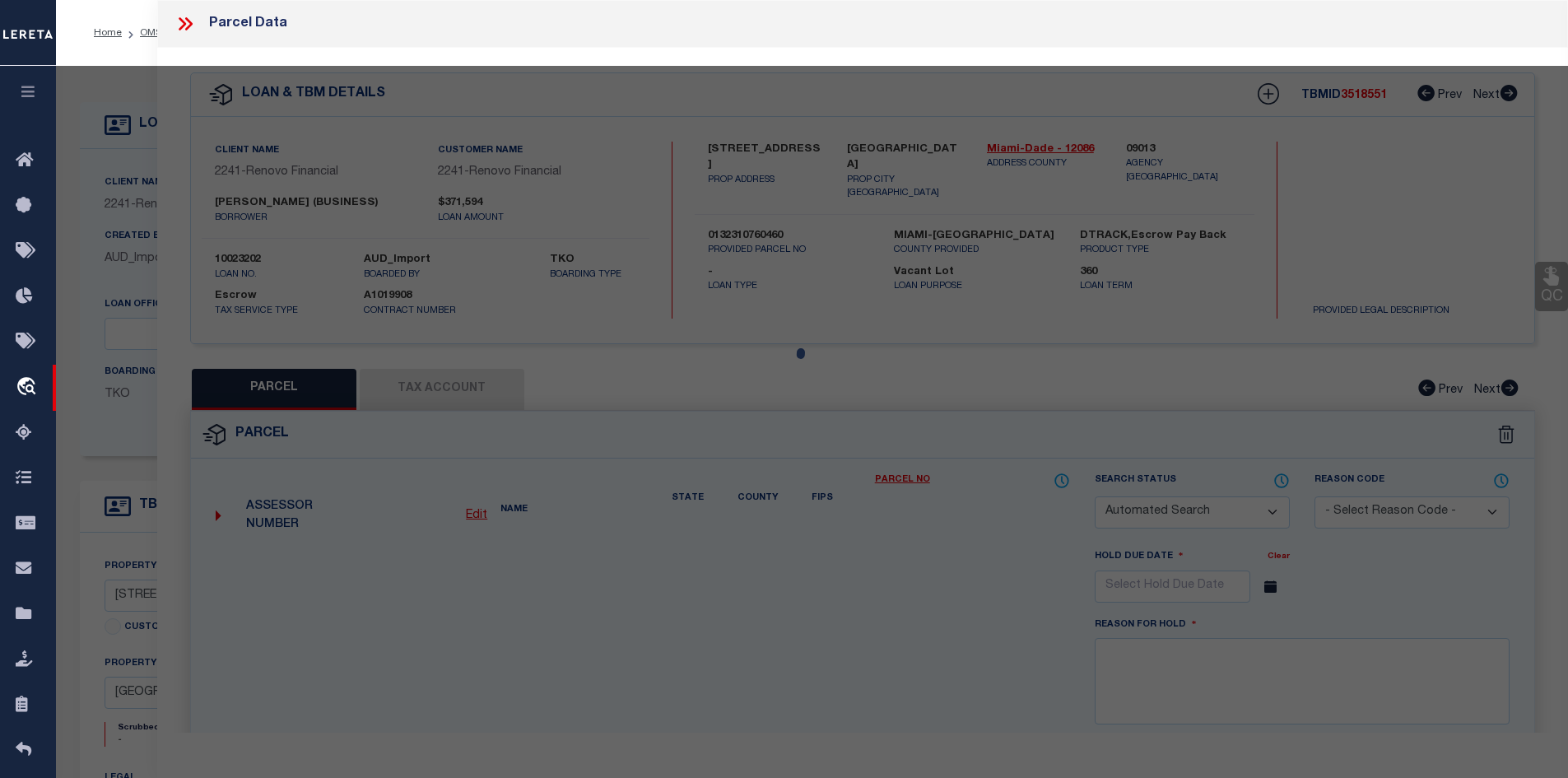
select select "IP"
type input "[PERSON_NAME]"
select select "AGW"
select select "ADD"
type input "[STREET_ADDRESS]"
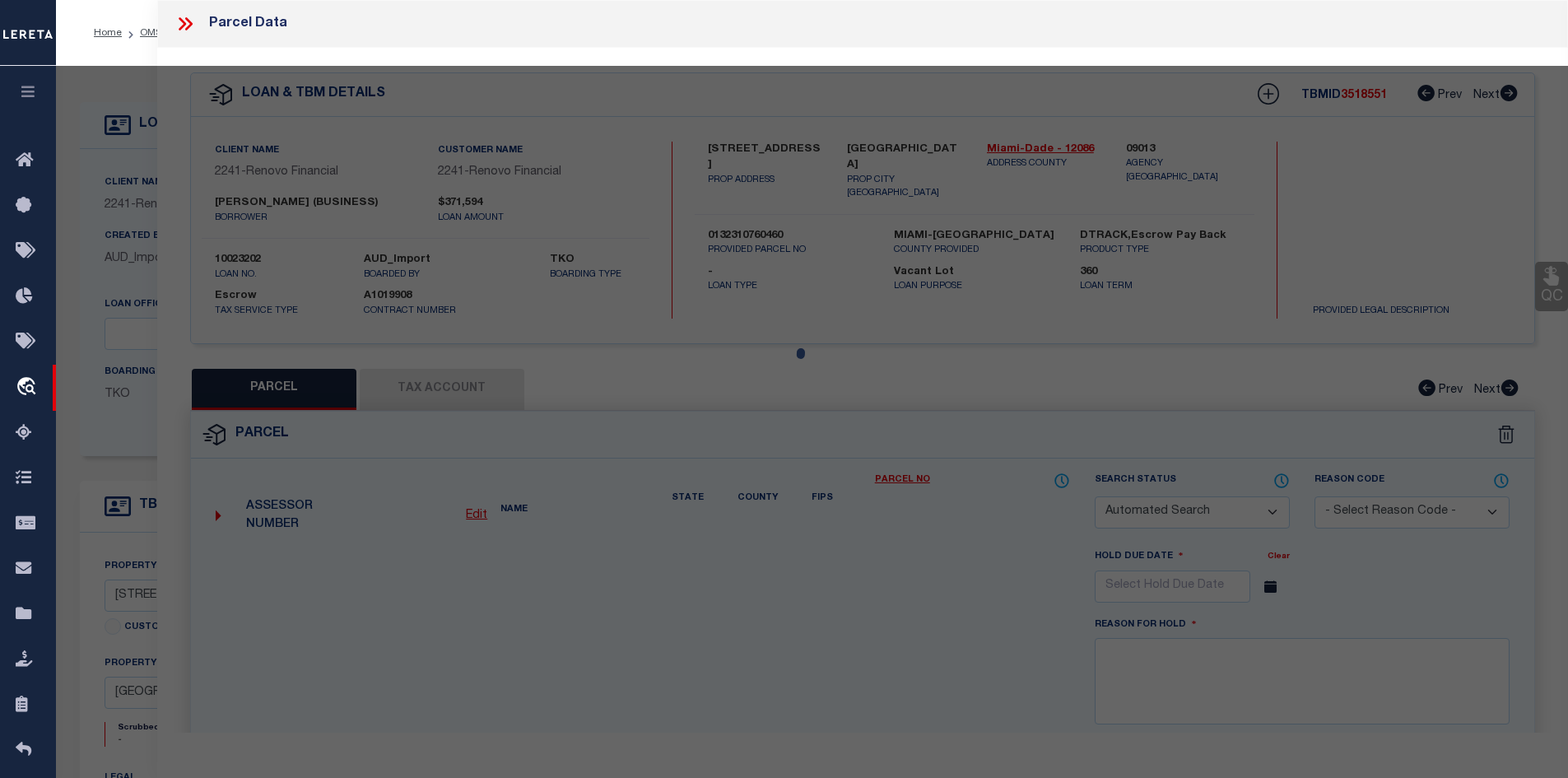
type textarea "ARIA ON THE BAY CONDO UNIT 301 UNDIV 0.131% INT IN COMMON ELEMENTS OFF REC 2946…"
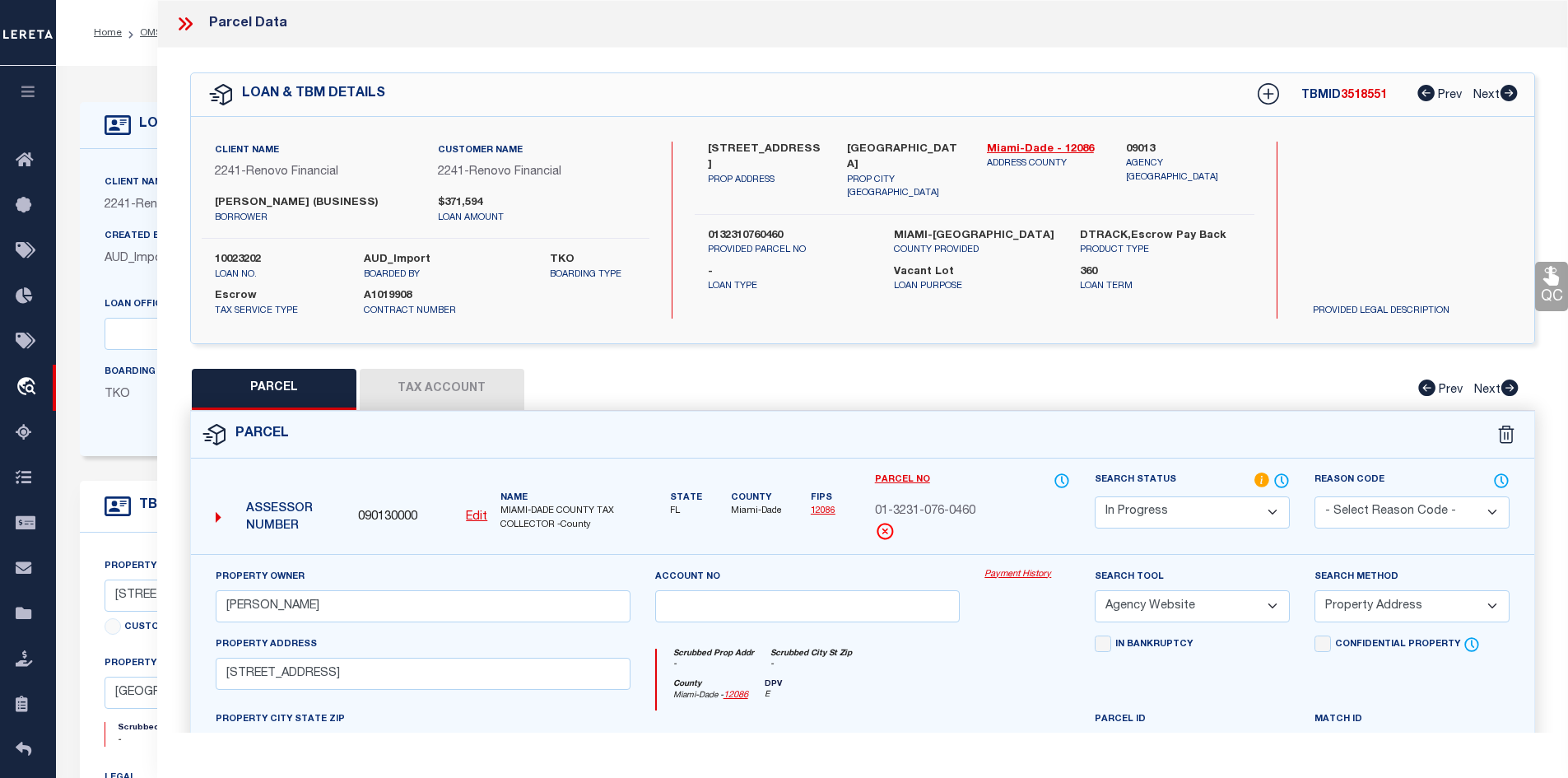
click at [1328, 261] on label at bounding box center [1412, 279] width 222 height 50
click at [188, 23] on icon at bounding box center [185, 24] width 21 height 21
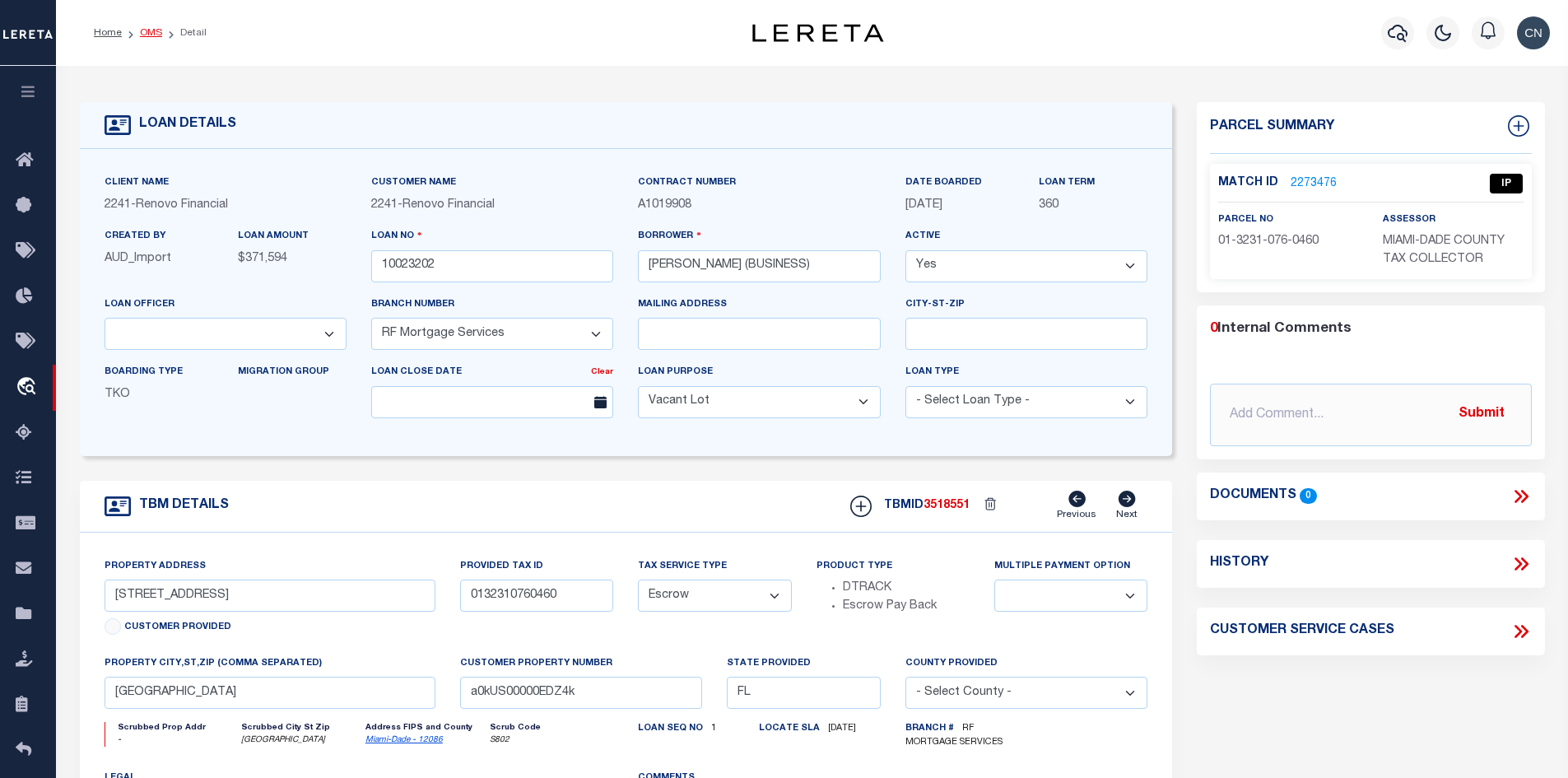
click at [151, 34] on link "OMS" at bounding box center [150, 33] width 22 height 10
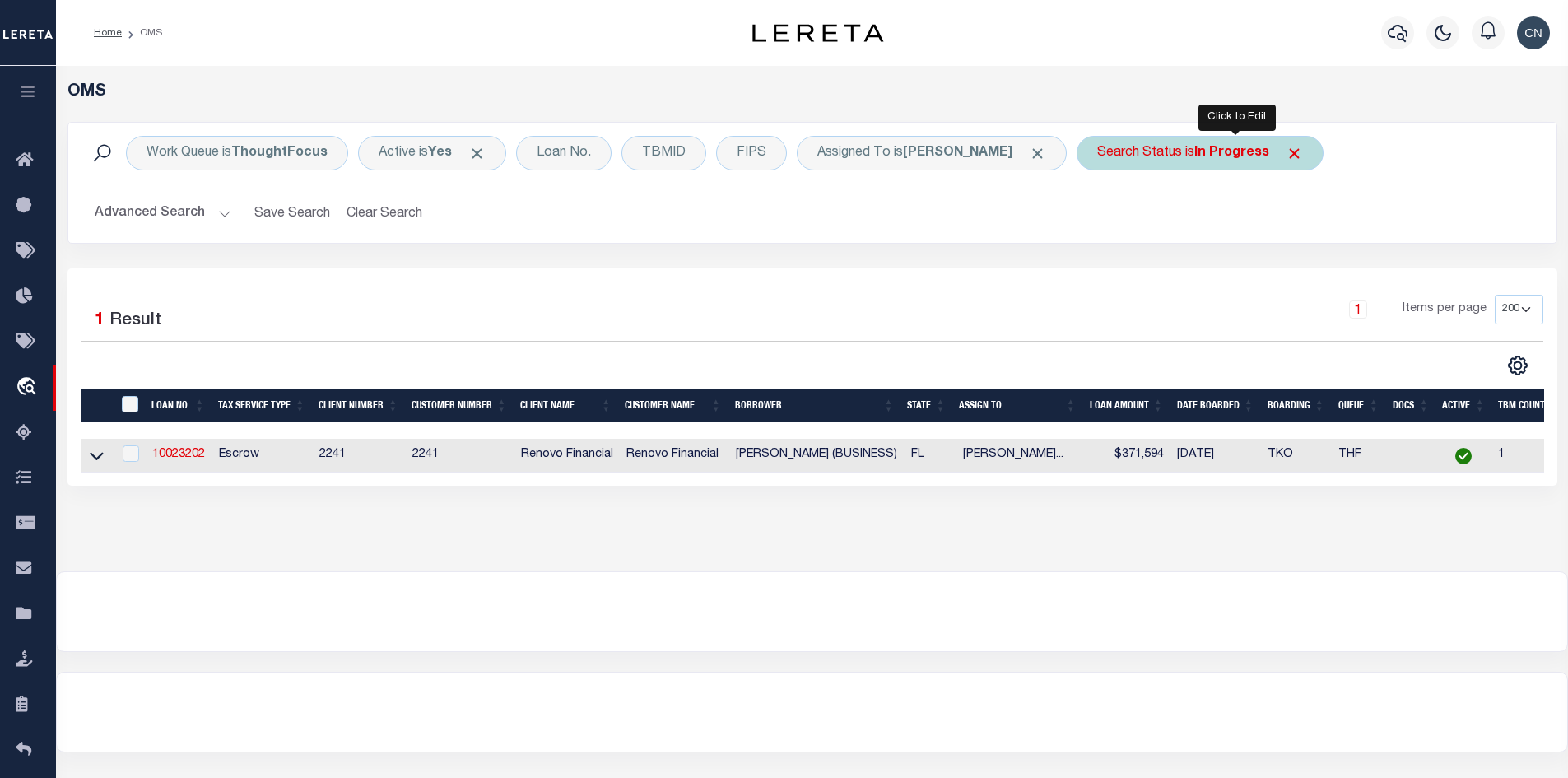
click at [1223, 158] on div "Search Status is In Progress" at bounding box center [1200, 153] width 247 height 34
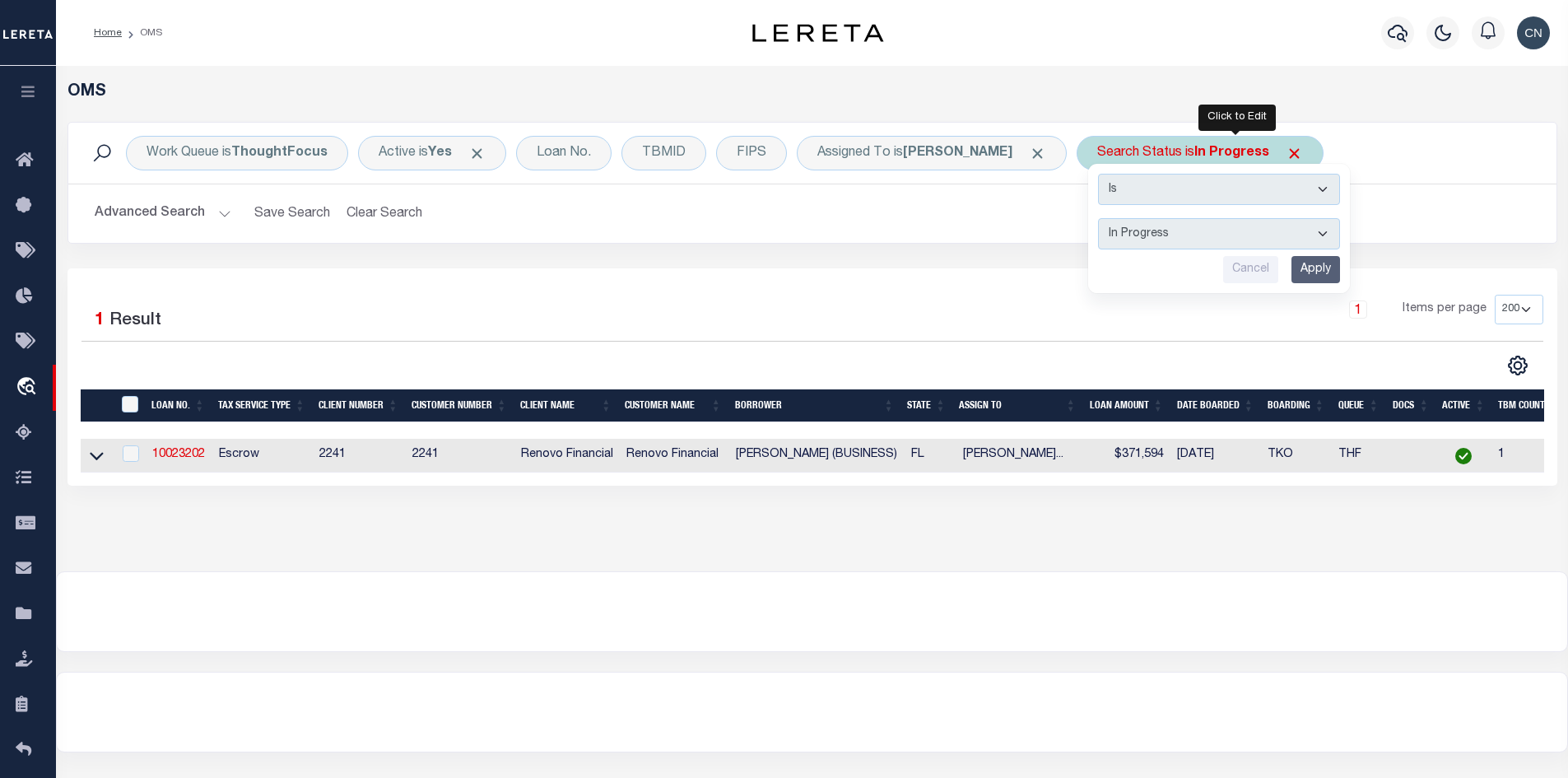
click at [1206, 229] on select "Automated Search Bad Parcel Complete Duplicate Parcel High Dollar Reporting In …" at bounding box center [1219, 233] width 242 height 31
select select "RD"
click at [1133, 218] on select "Automated Search Bad Parcel Complete Duplicate Parcel High Dollar Reporting In …" at bounding box center [1219, 233] width 242 height 31
click at [1340, 262] on input "Apply" at bounding box center [1316, 269] width 49 height 27
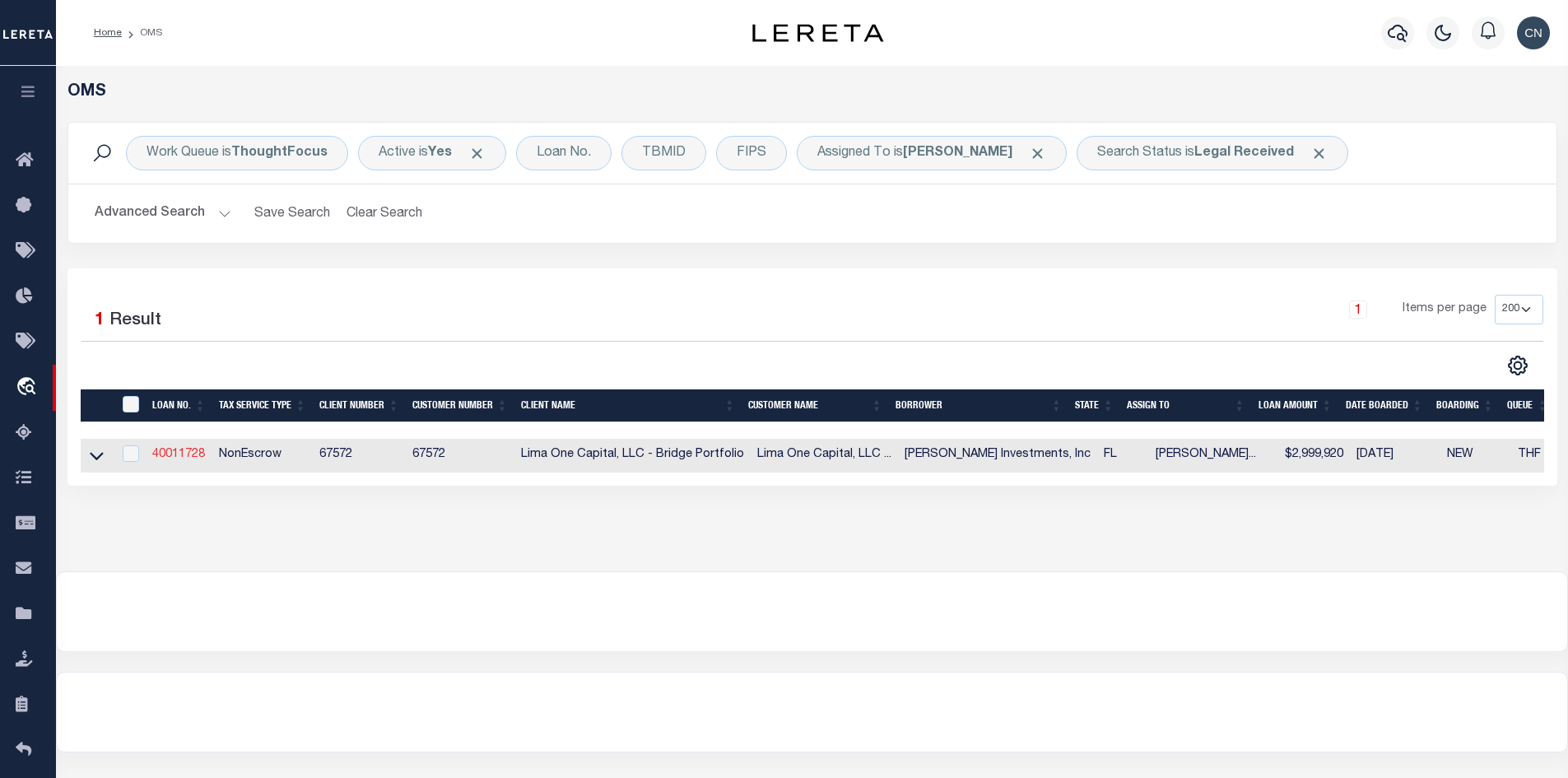
click at [193, 454] on link "40011728" at bounding box center [178, 454] width 53 height 12
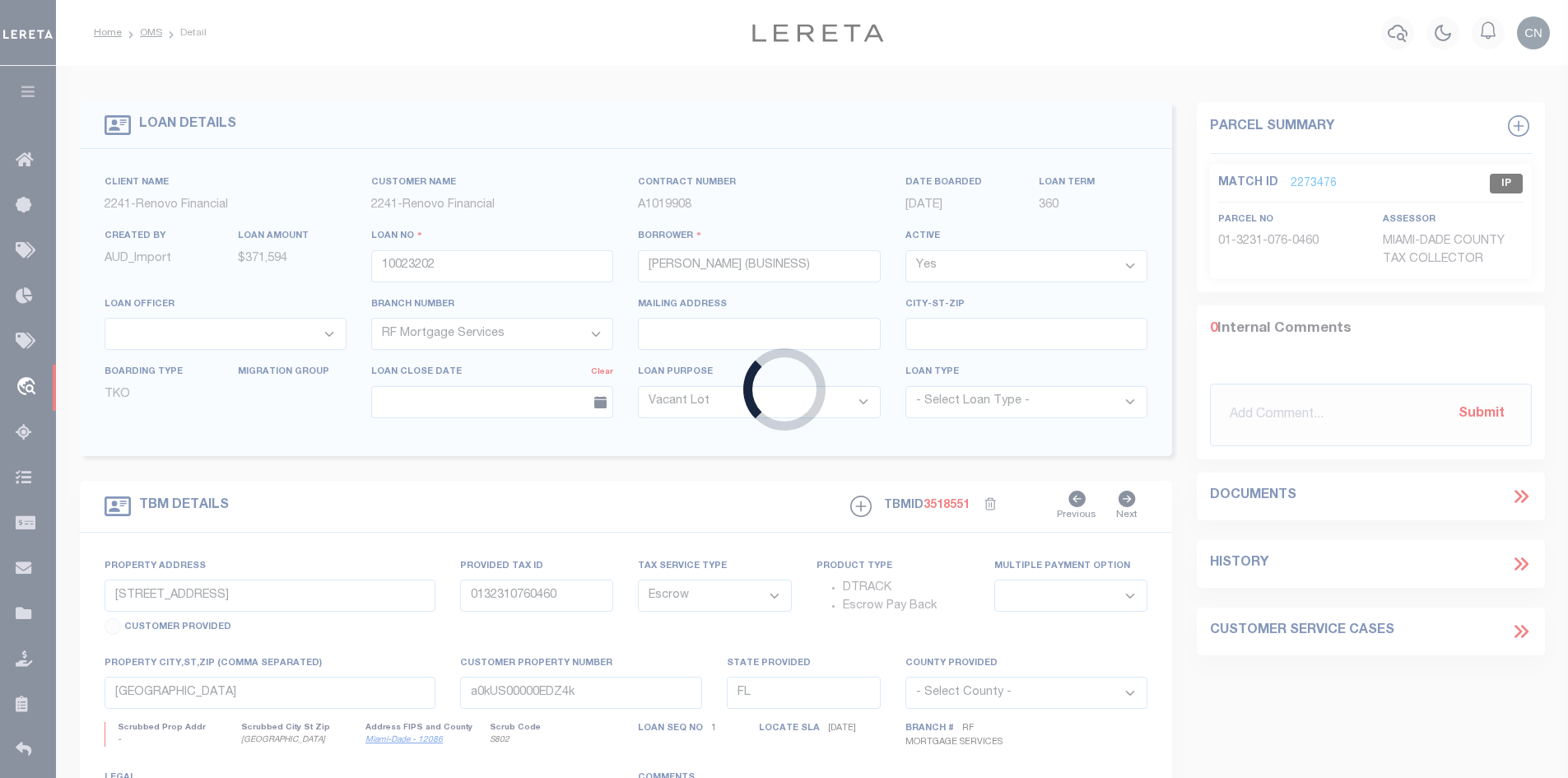
type input "40011728"
type input "[PERSON_NAME] Investments, Inc"
select select
type input "[STREET_ADDRESS]"
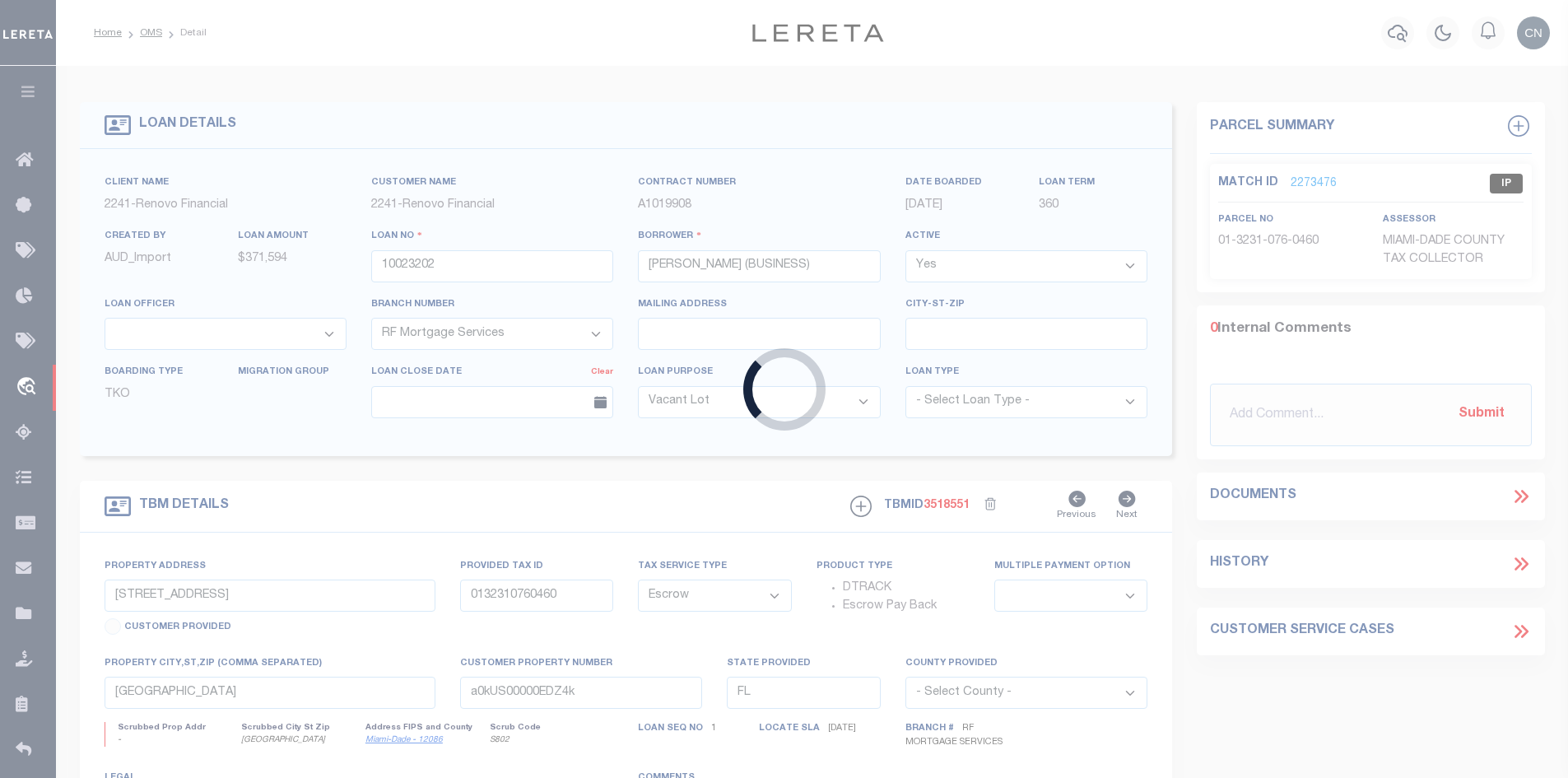
type input "[GEOGRAPHIC_DATA]"
select select
select select "NonEscrow"
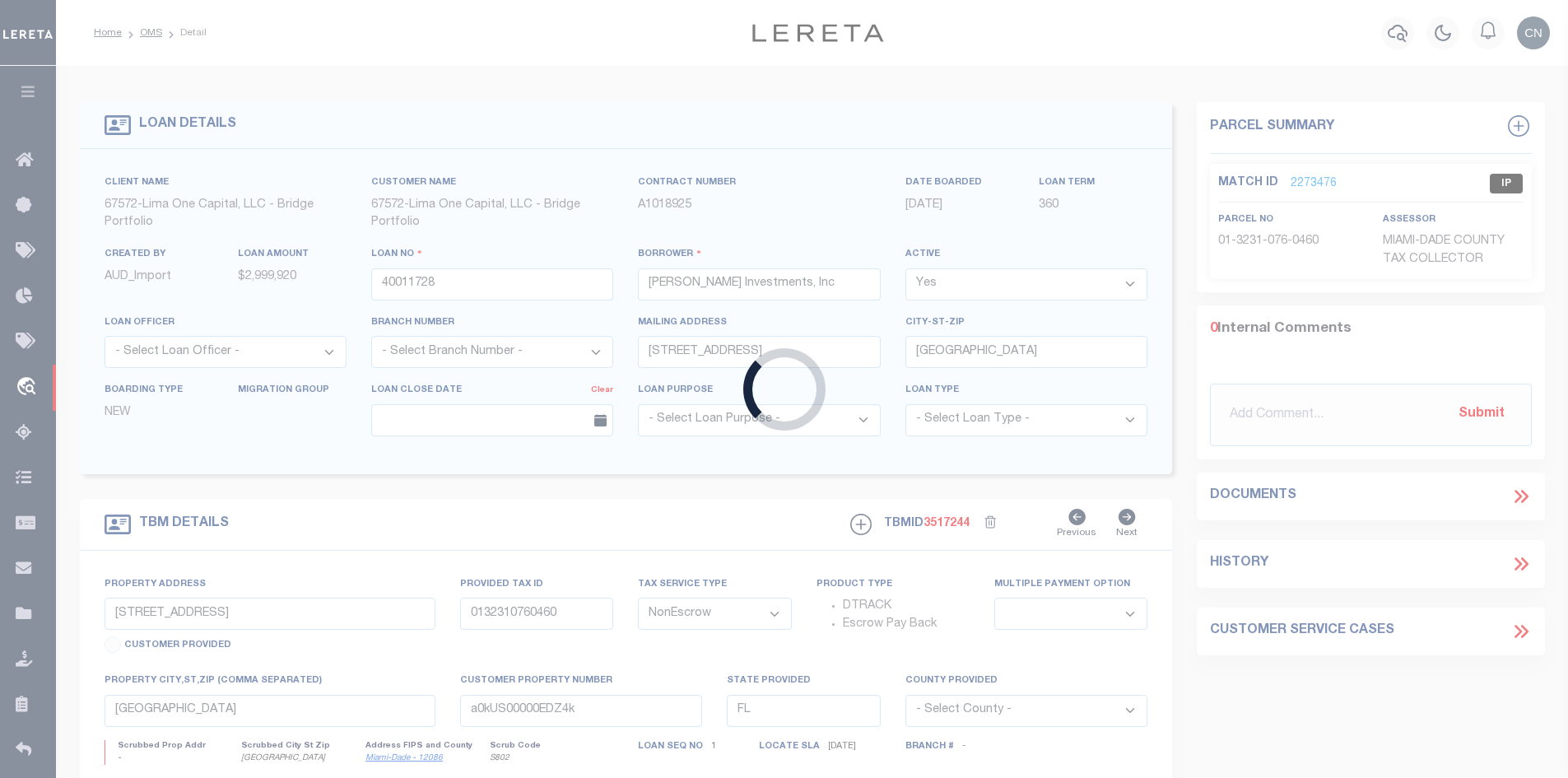
type input "Lot 3 Gulf Breeze Ct"
type input "00-2S-24-1288-0000-0040"
select select
type input "Destin FL 32541"
type input "40011728-2"
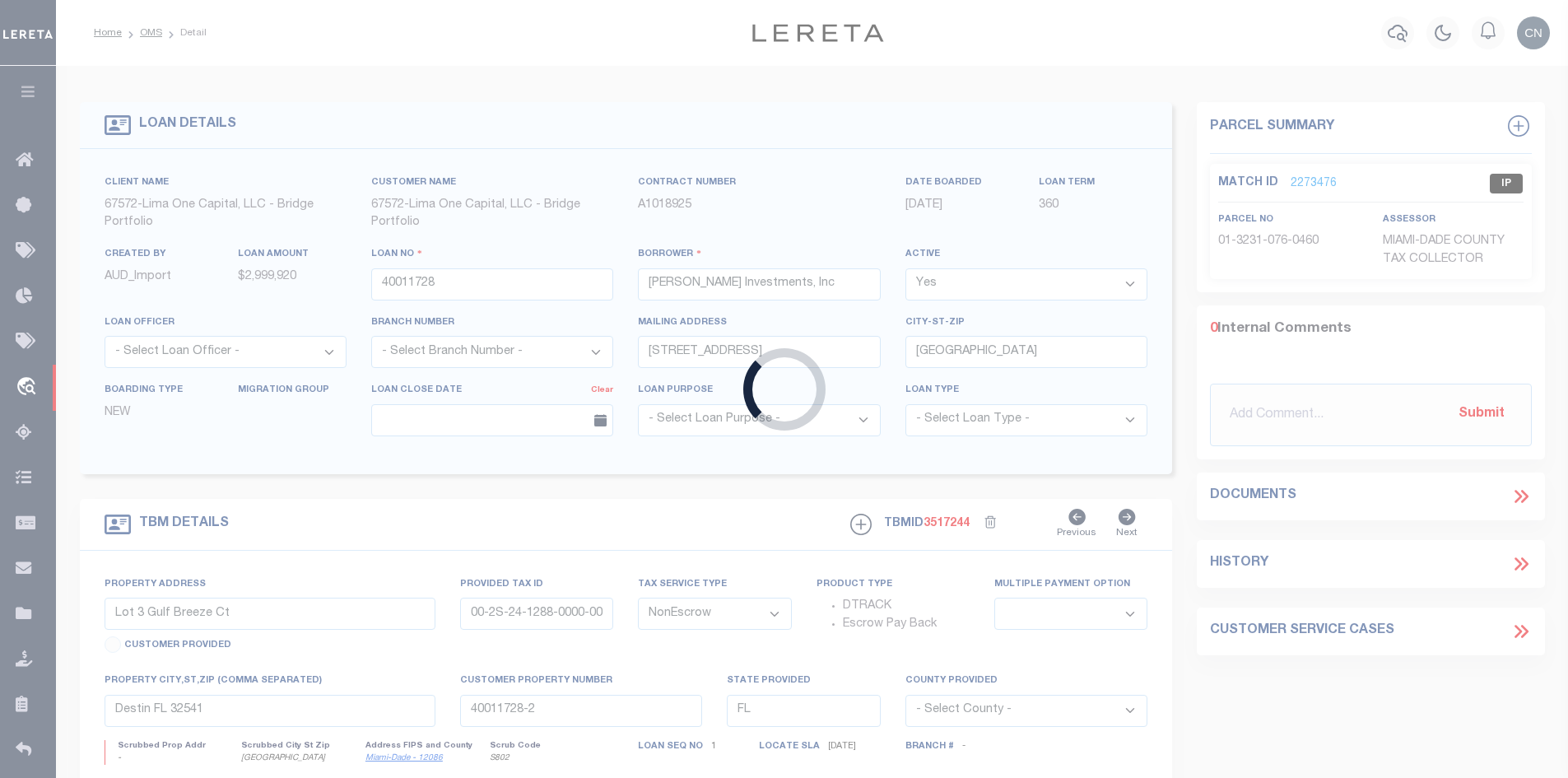
select select
select select "164236"
select select "26298"
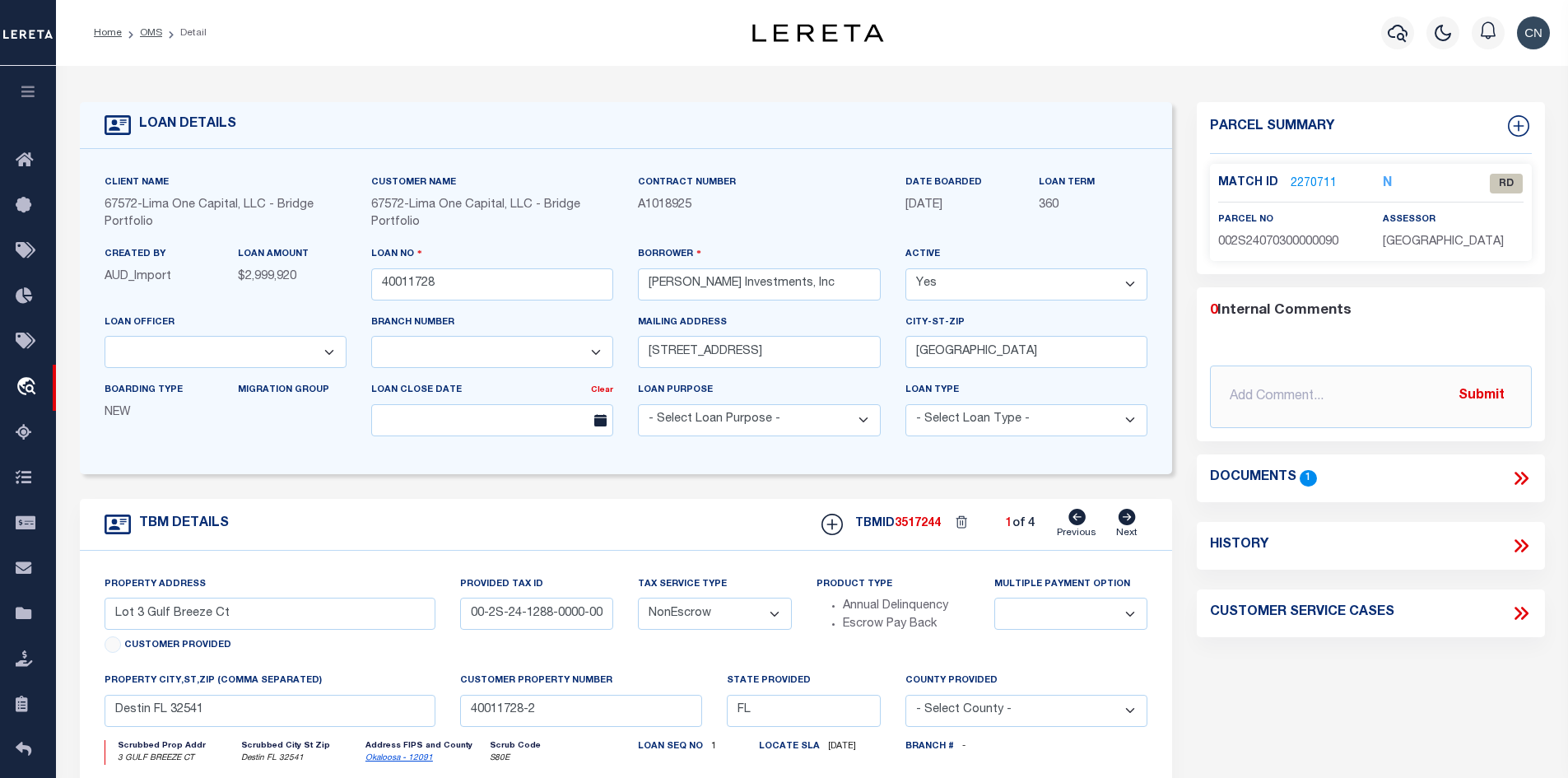
click at [1308, 182] on link "2270711" at bounding box center [1313, 183] width 46 height 18
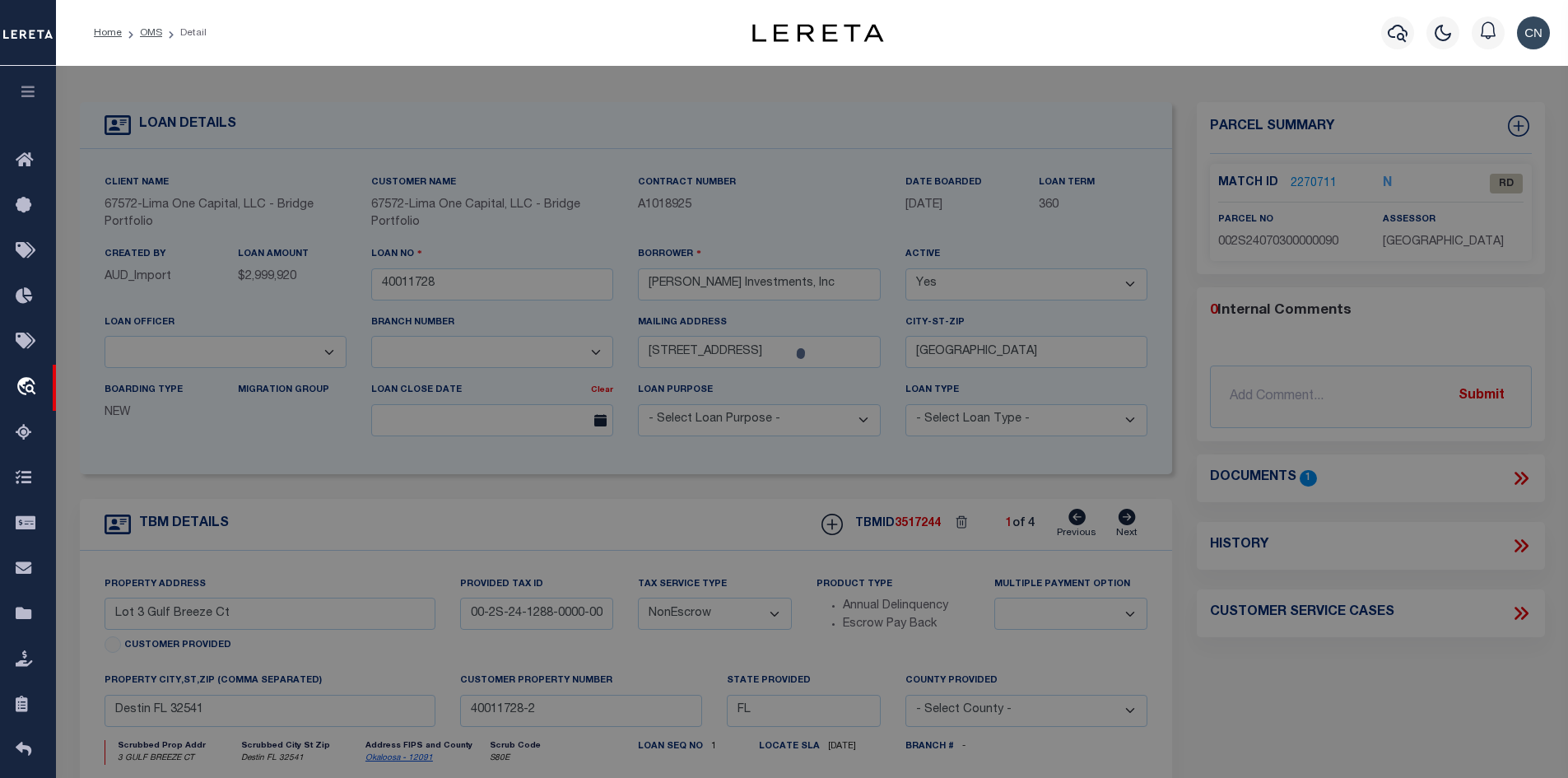
select select "AS"
select select
checkbox input "false"
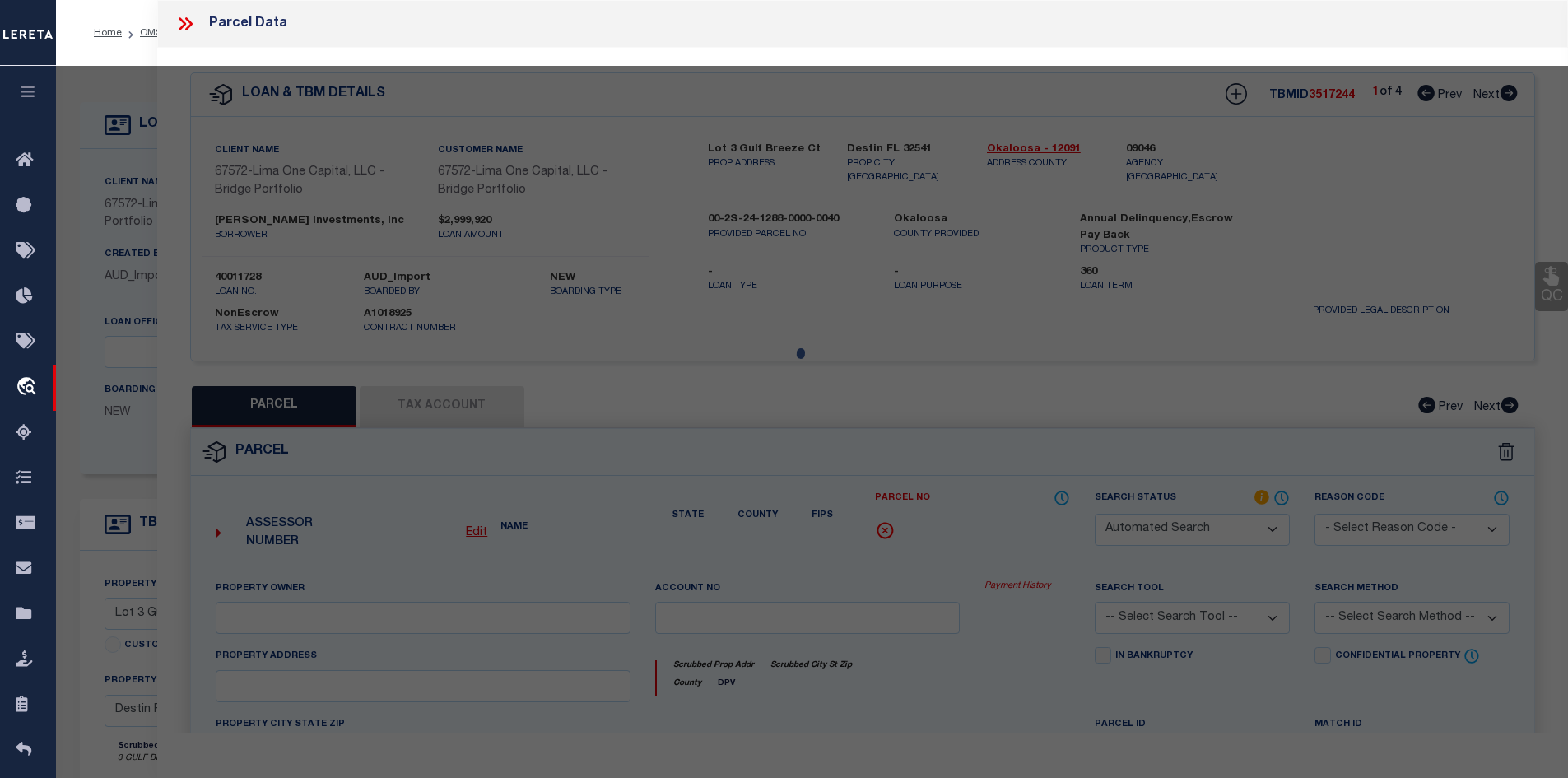
select select "RD"
type input "[PERSON_NAME] [PERSON_NAME]"
select select "ATL"
select select "ADD"
type input "3 GULF BREEZE CT"
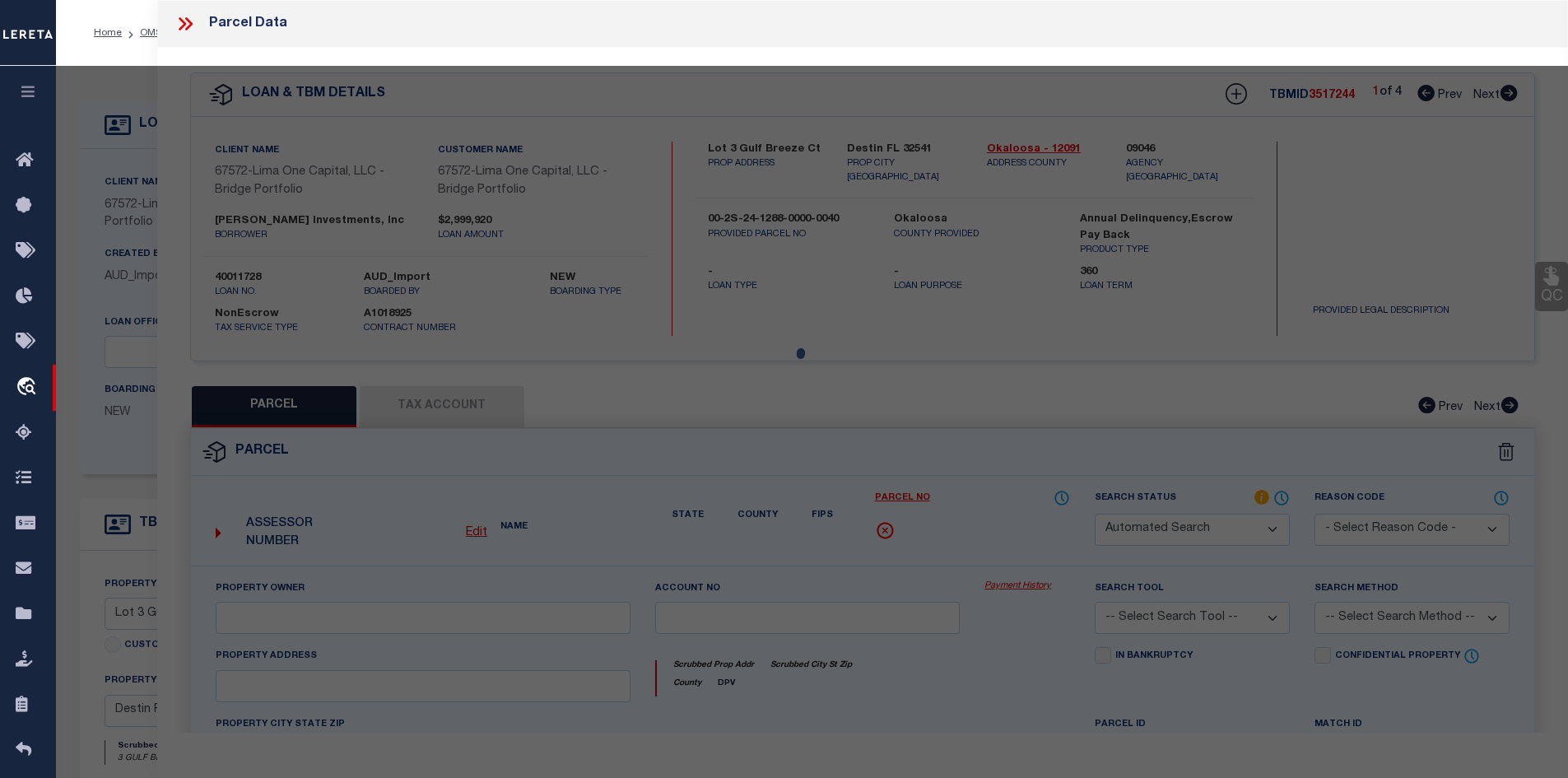
checkbox input "false"
type input "DESTIN, FL 32541"
type textarea "EAST PASS T/H AMEND UNIT 9"
type textarea "Document uploaded that satisfies a legal requirement, changing from [GEOGRAPHIC…"
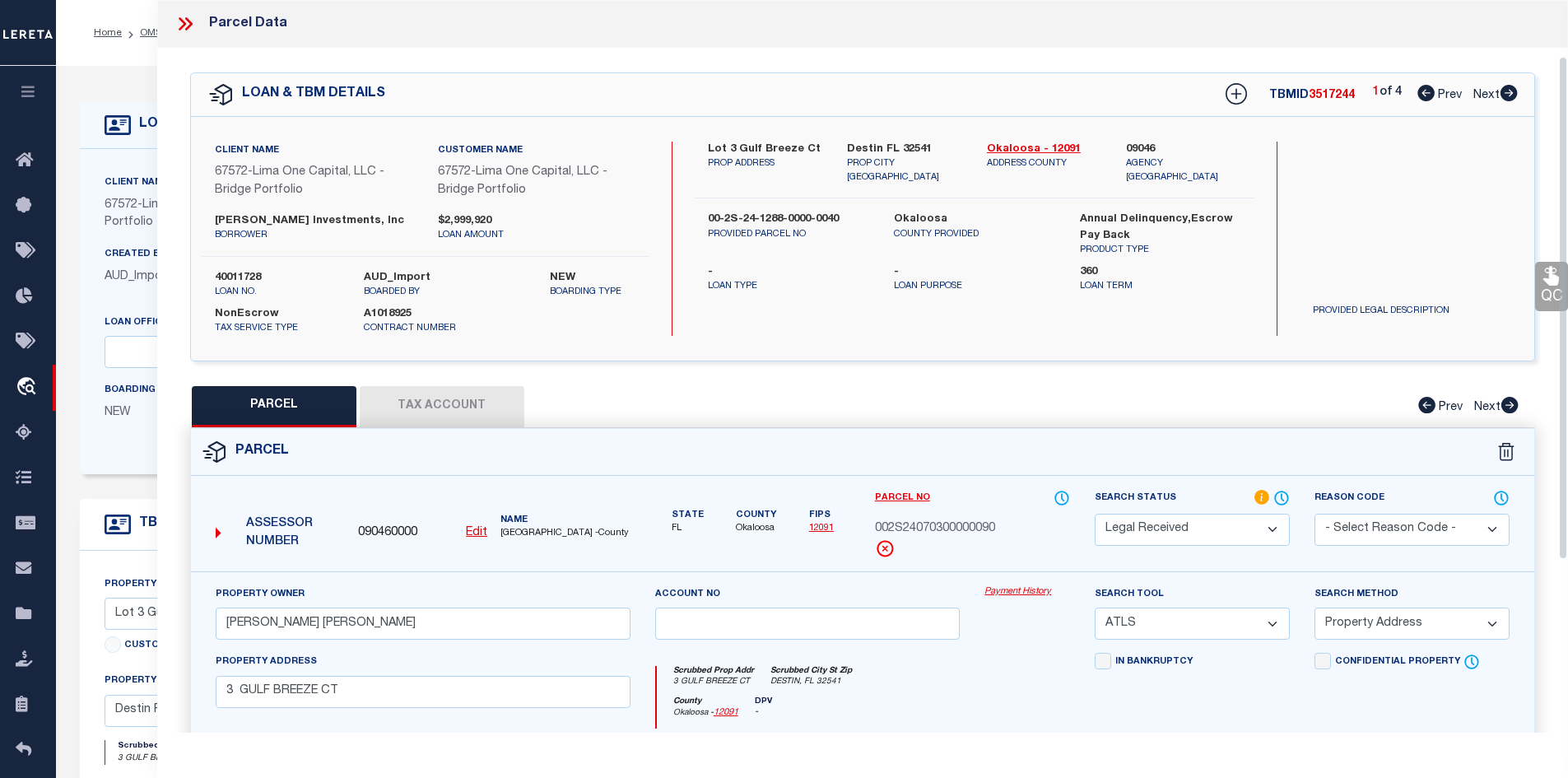
scroll to position [165, 0]
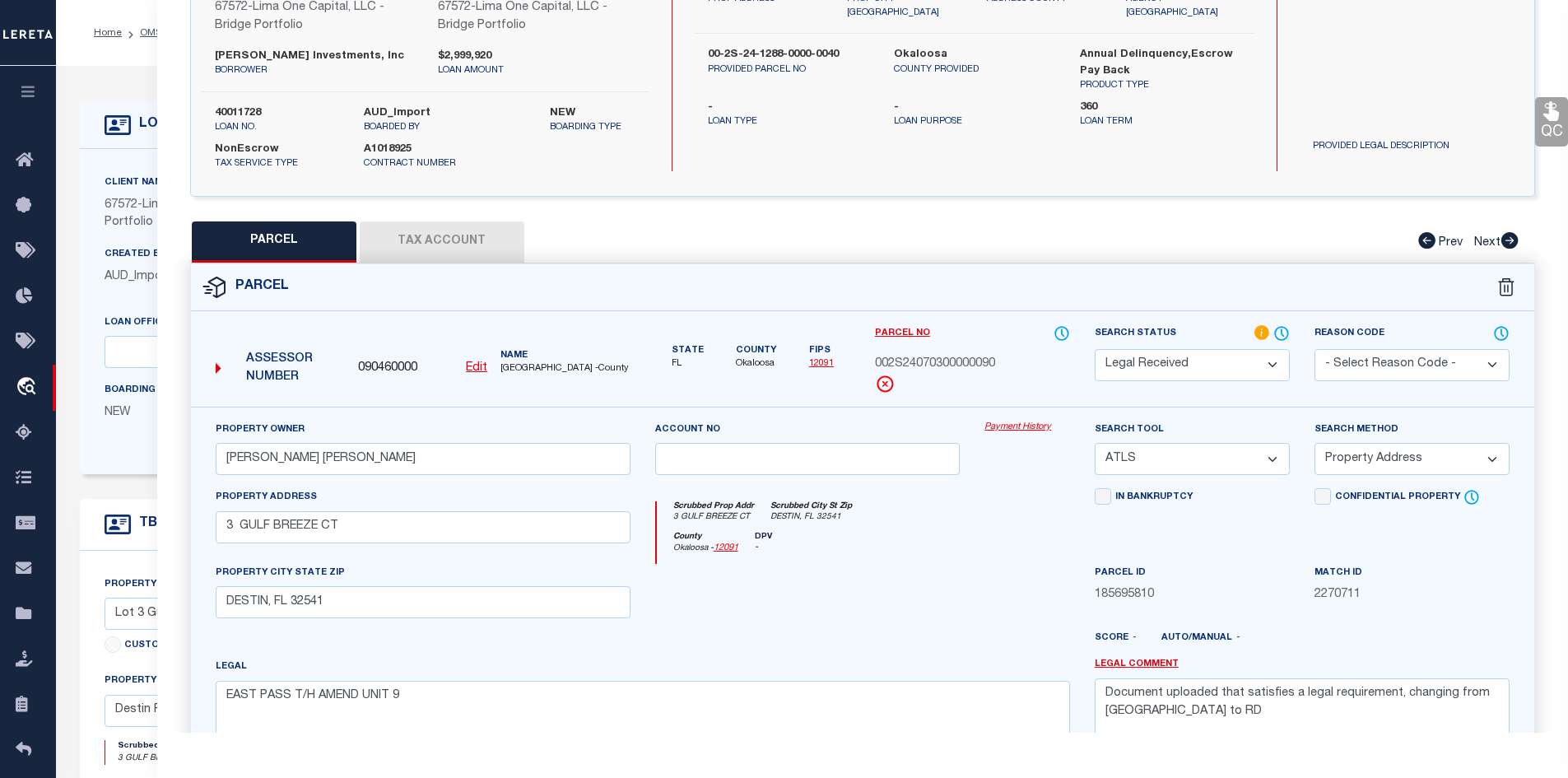
click at [1513, 241] on icon at bounding box center [1509, 241] width 18 height 17
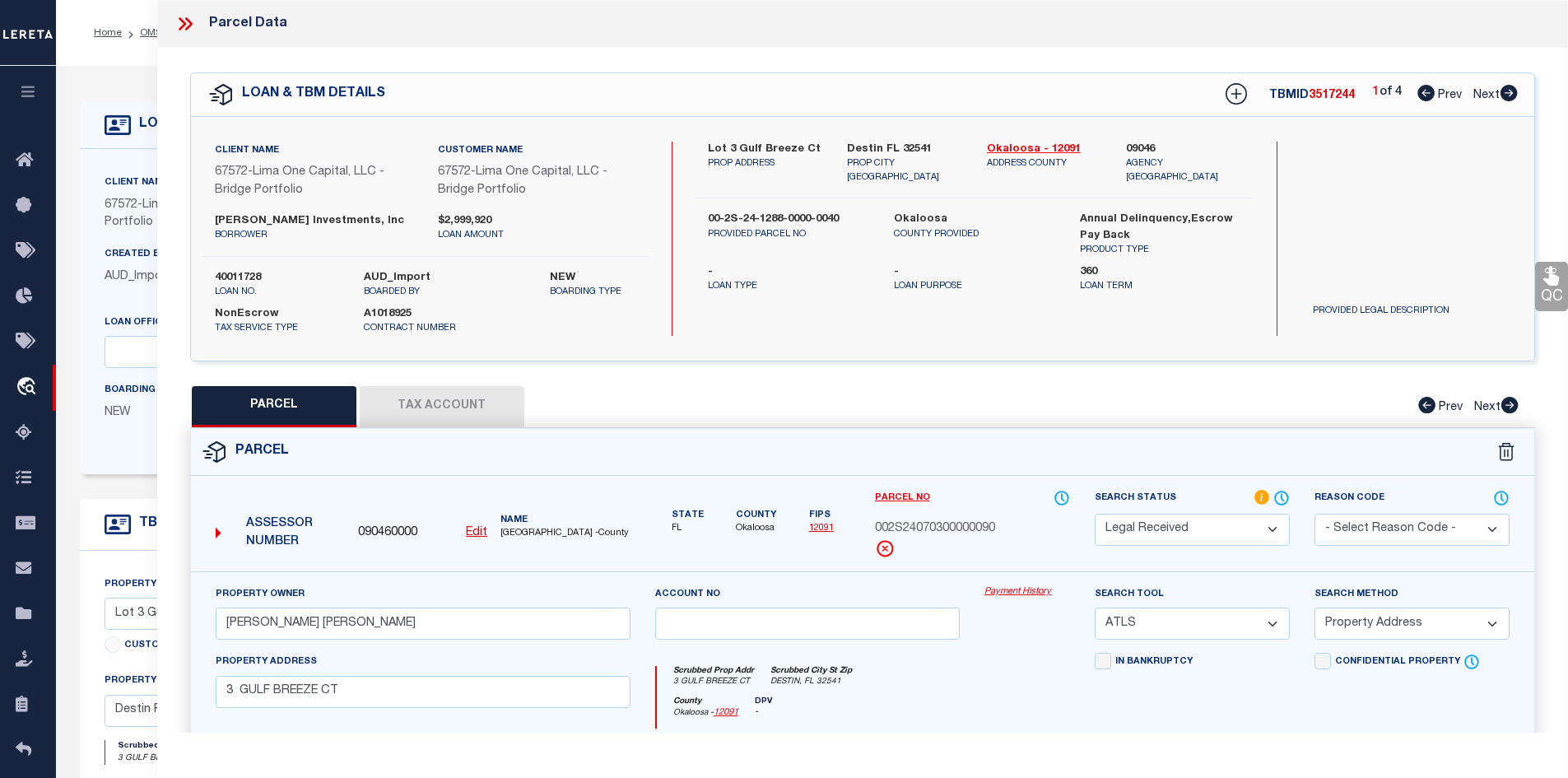
click at [1502, 98] on icon at bounding box center [1508, 93] width 18 height 17
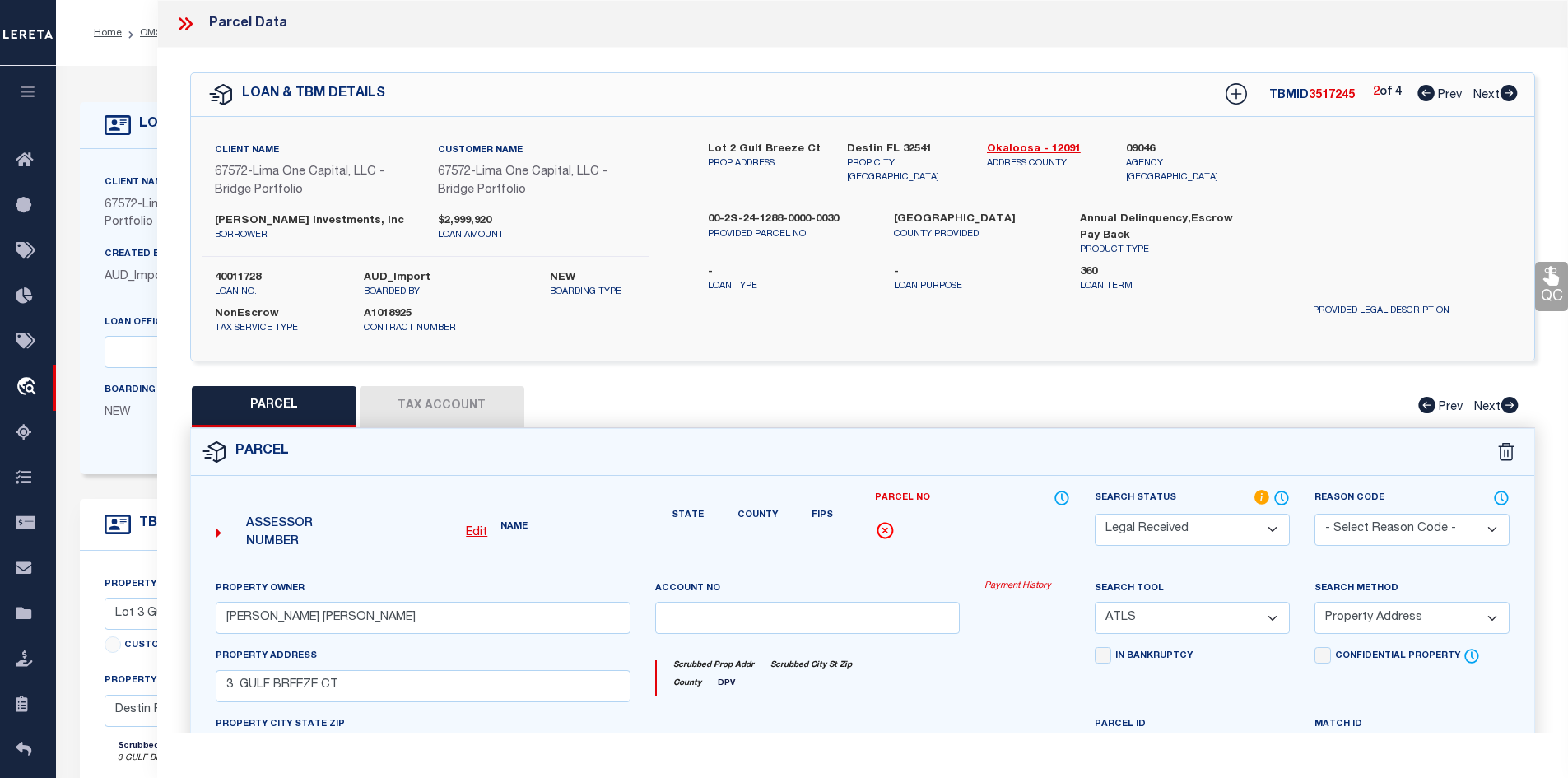
select select "AS"
select select
checkbox input "false"
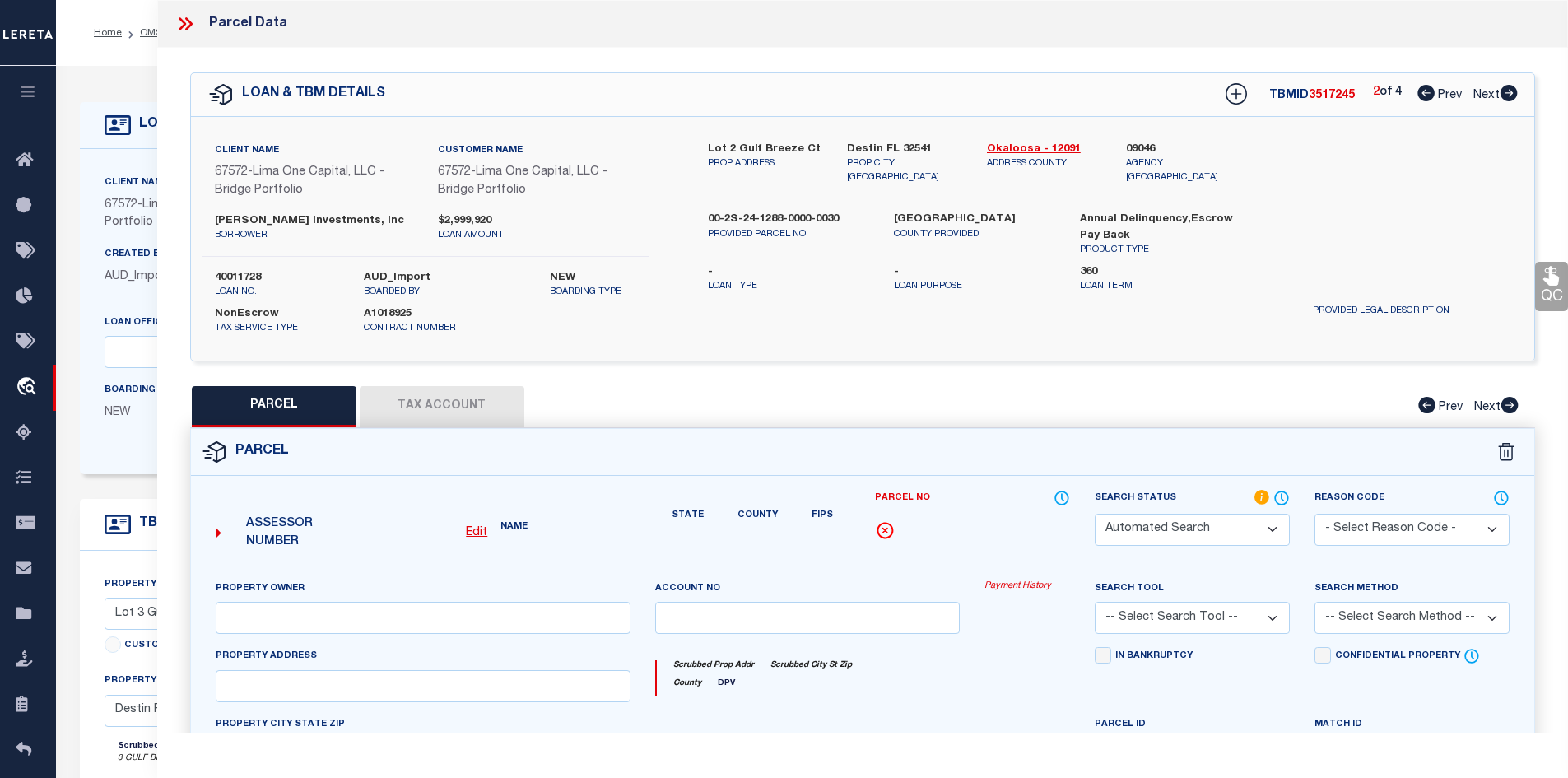
select select "RD"
checkbox input "false"
type textarea "Document uploaded that satisfies a legal requirement, changing from [GEOGRAPHIC…"
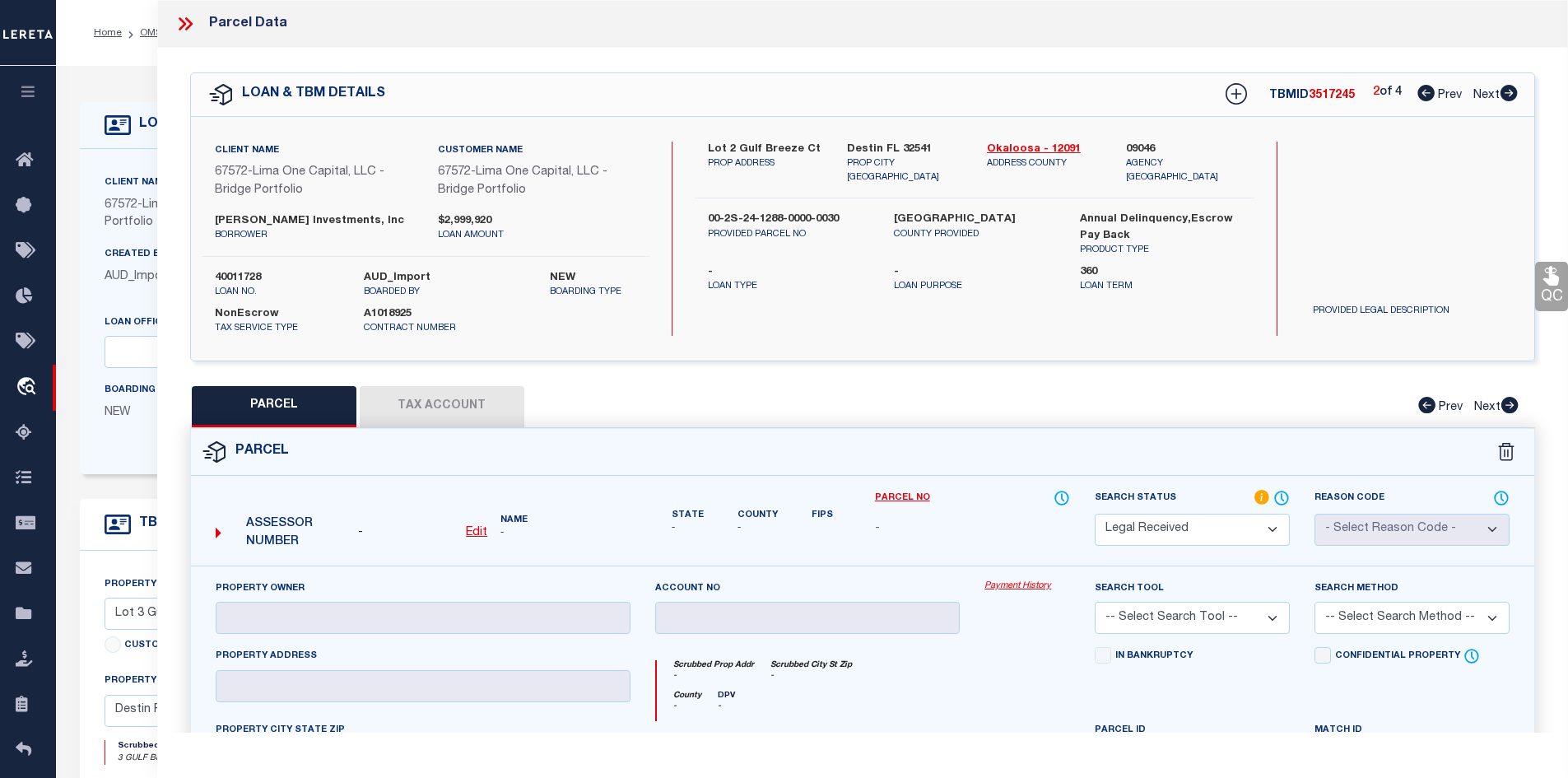
click at [1502, 98] on icon at bounding box center [1508, 93] width 18 height 17
select select "AS"
checkbox input "false"
select select "RD"
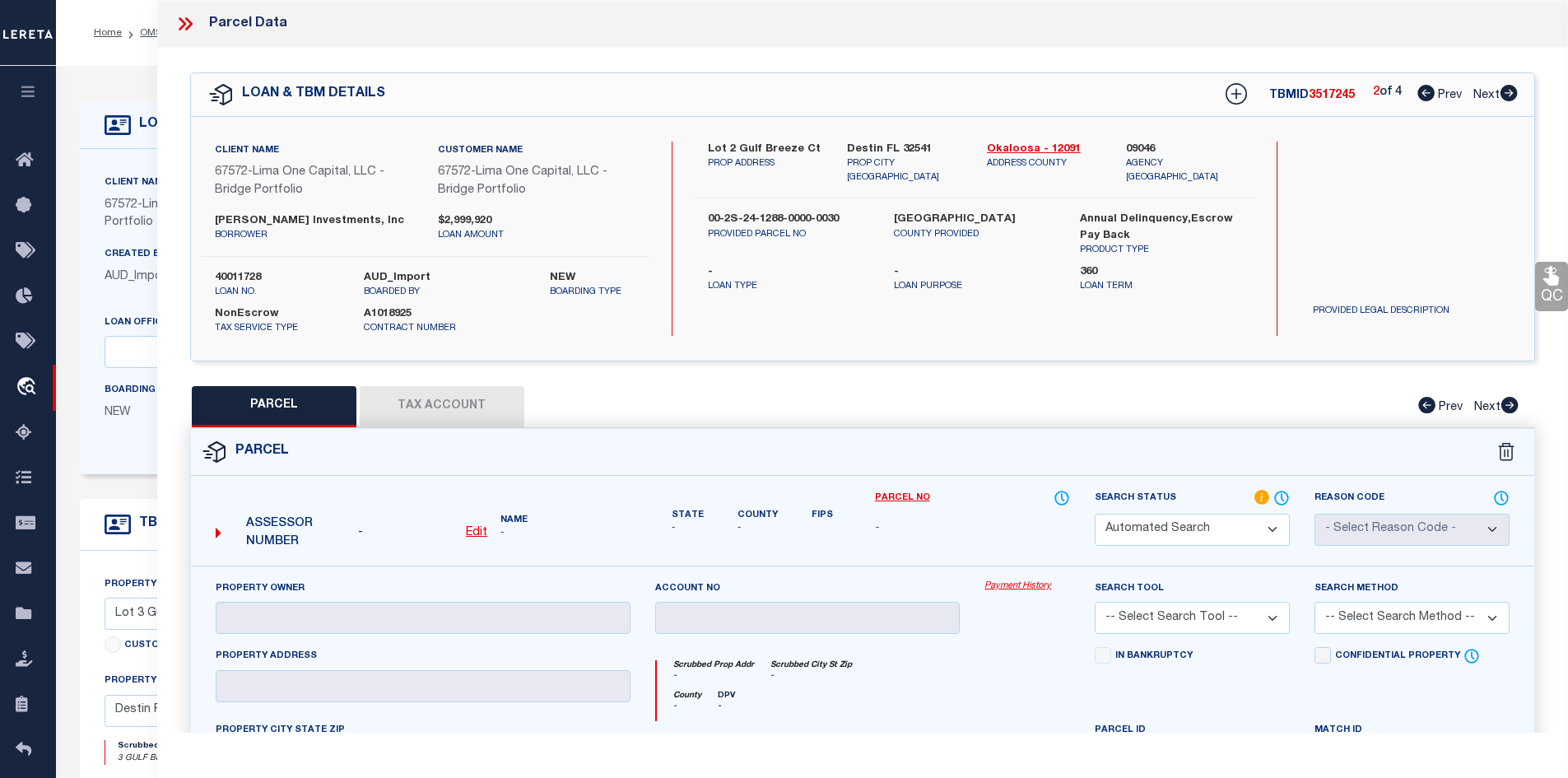
type input "[PERSON_NAME]"
select select "ATL"
select select "ADD"
type input "1 GULF BREEZE CT"
checkbox input "false"
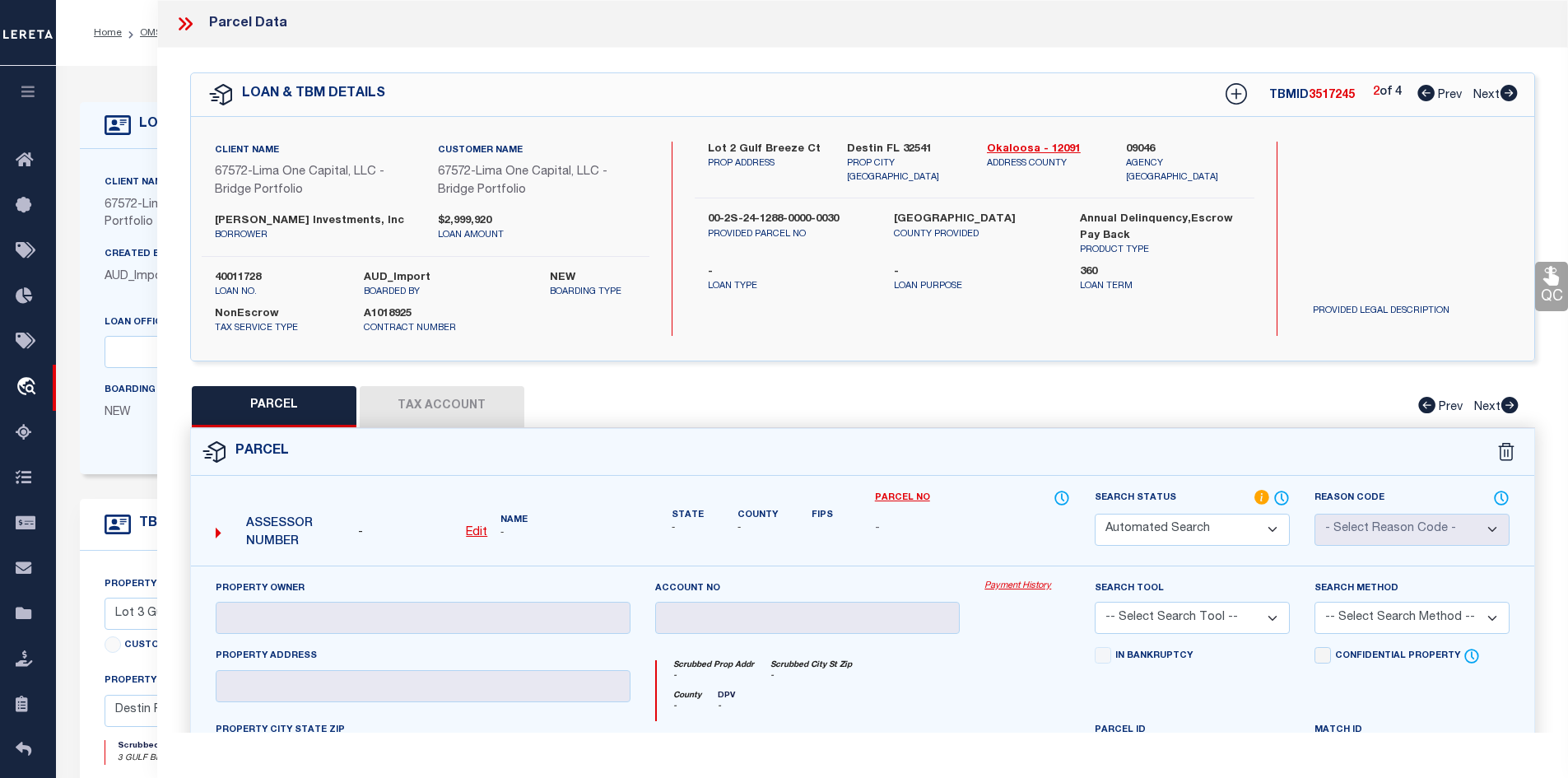
type input "DESTIN, FL 32541"
type textarea "EAST PASS T/H AMEND UNIT 10"
type textarea "Document uploaded that satisfies a legal requirement, changing from [GEOGRAPHIC…"
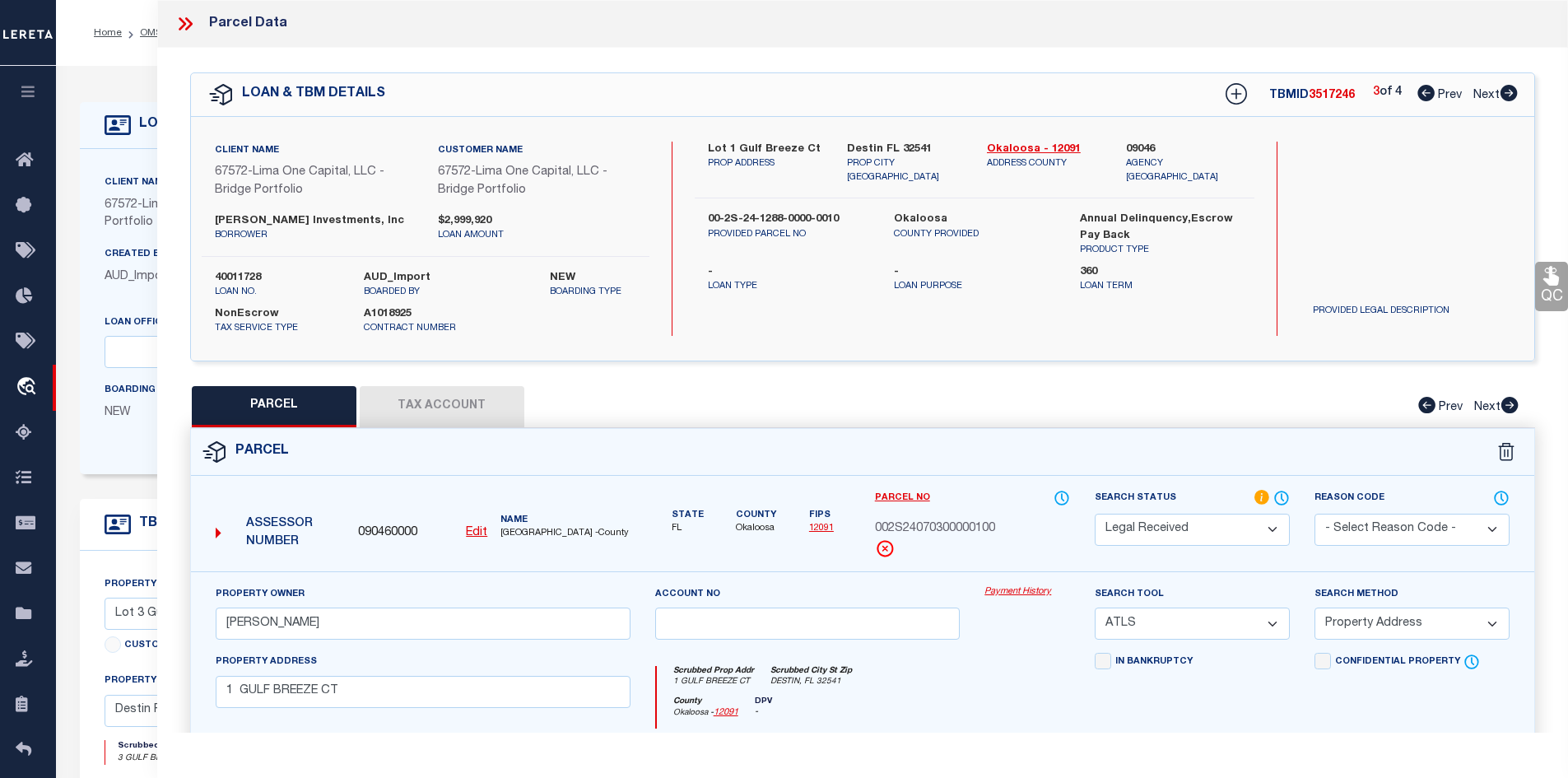
click at [1502, 98] on icon at bounding box center [1508, 93] width 18 height 17
select select "AS"
select select
checkbox input "false"
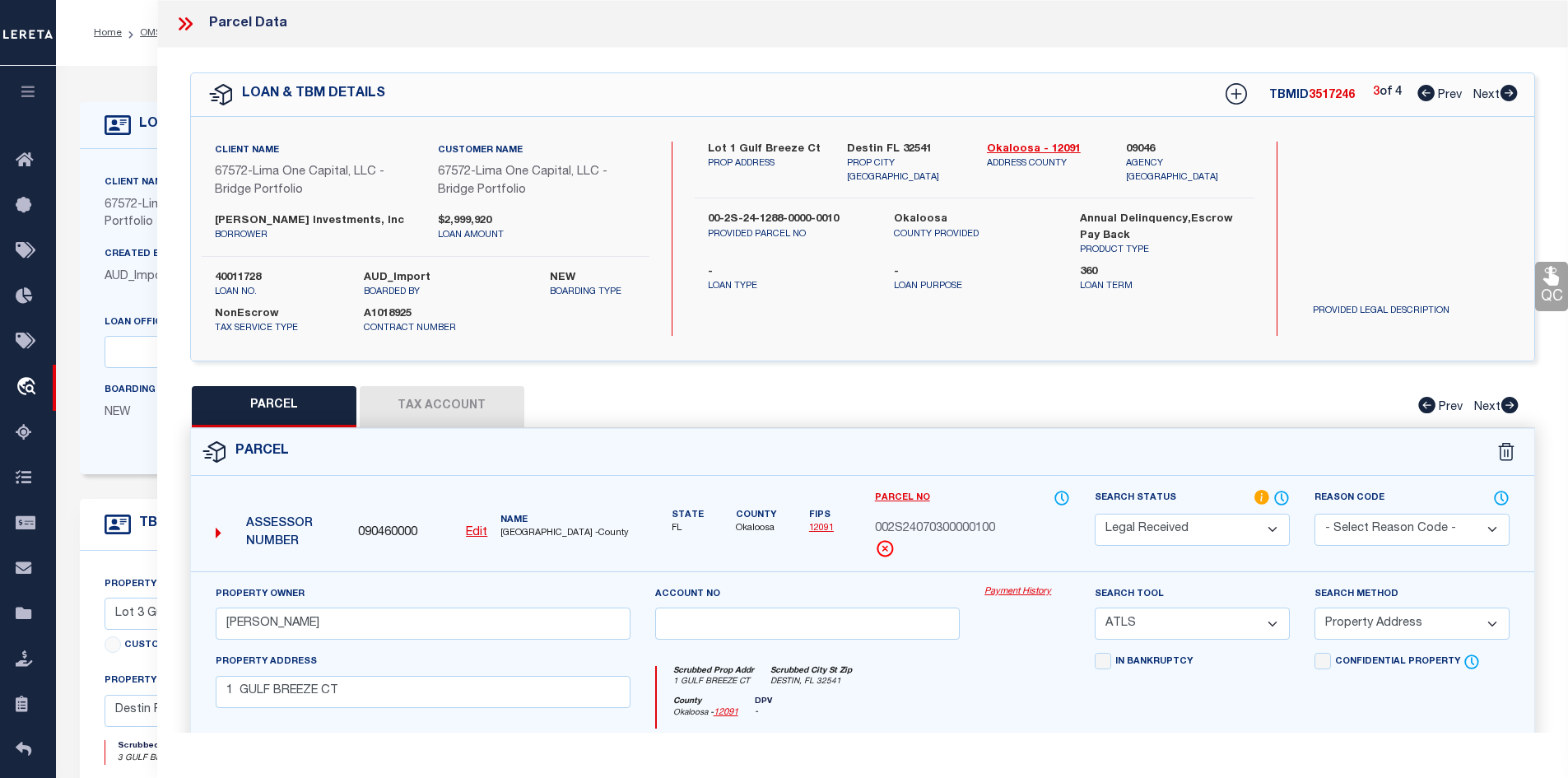
checkbox input "false"
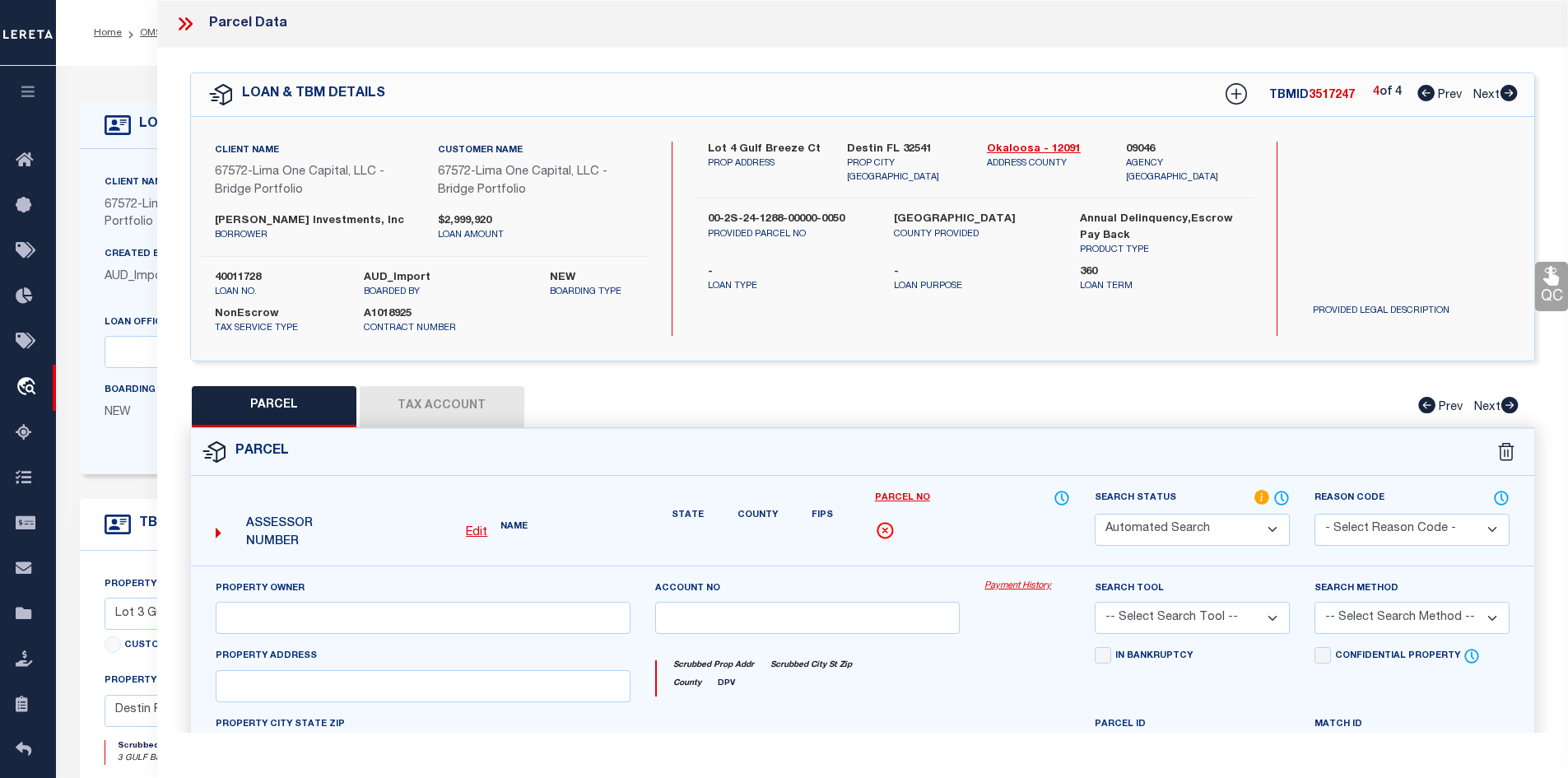
select select "RD"
checkbox input "false"
type textarea "Document uploaded that satisfies a legal requirement, changing from [GEOGRAPHIC…"
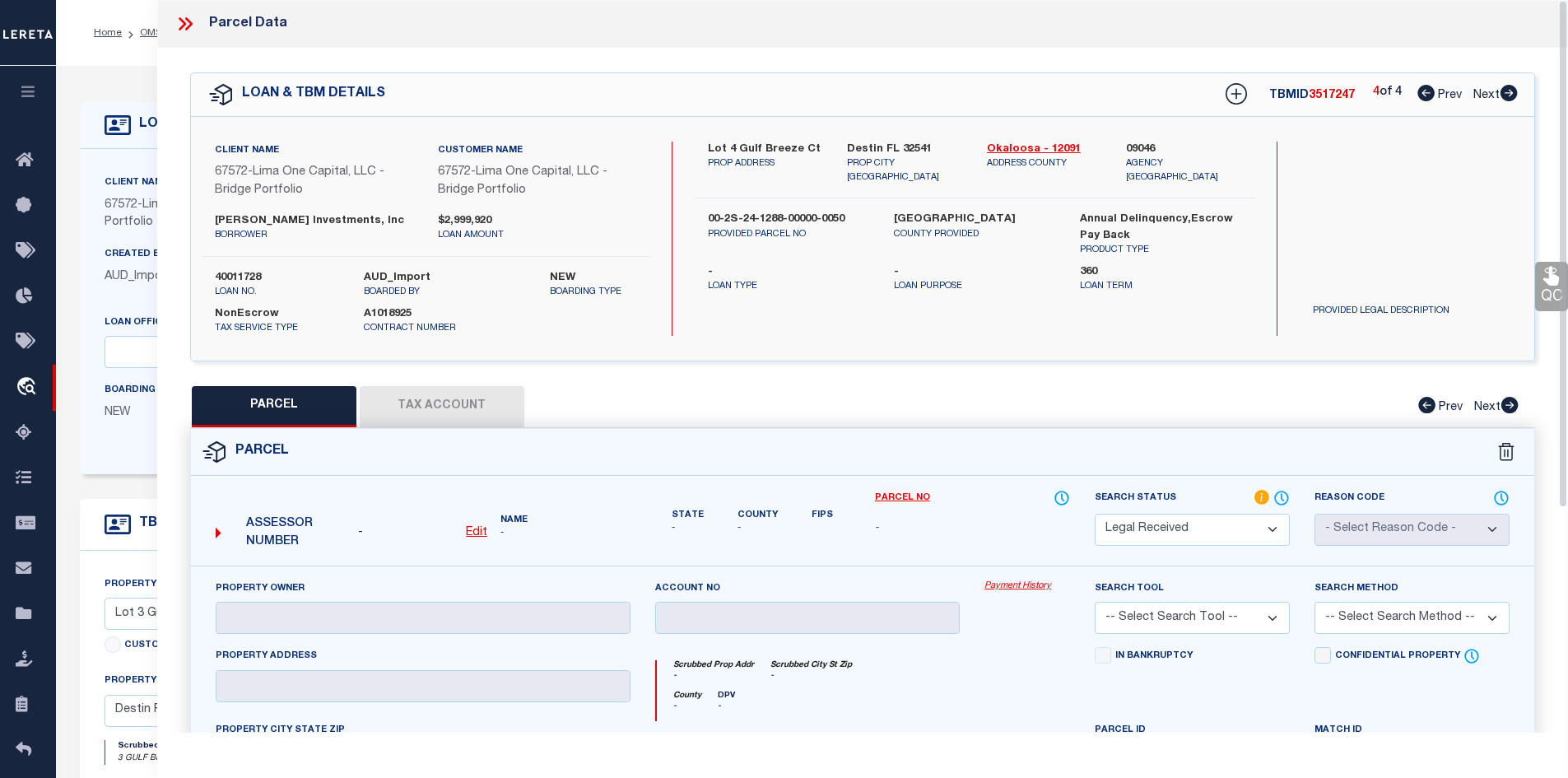
click at [186, 24] on icon at bounding box center [185, 24] width 21 height 21
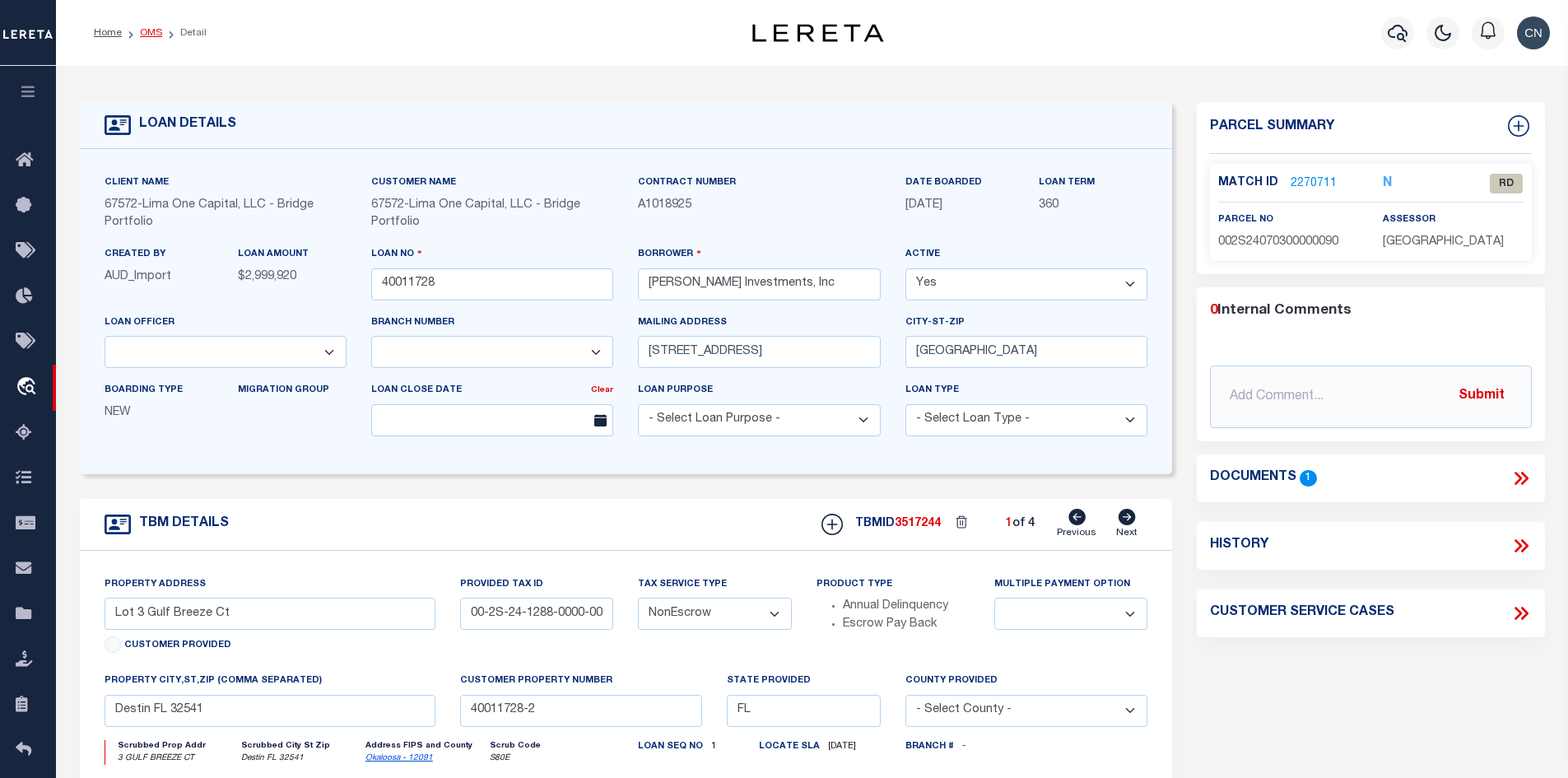
click at [152, 34] on link "OMS" at bounding box center [150, 33] width 22 height 10
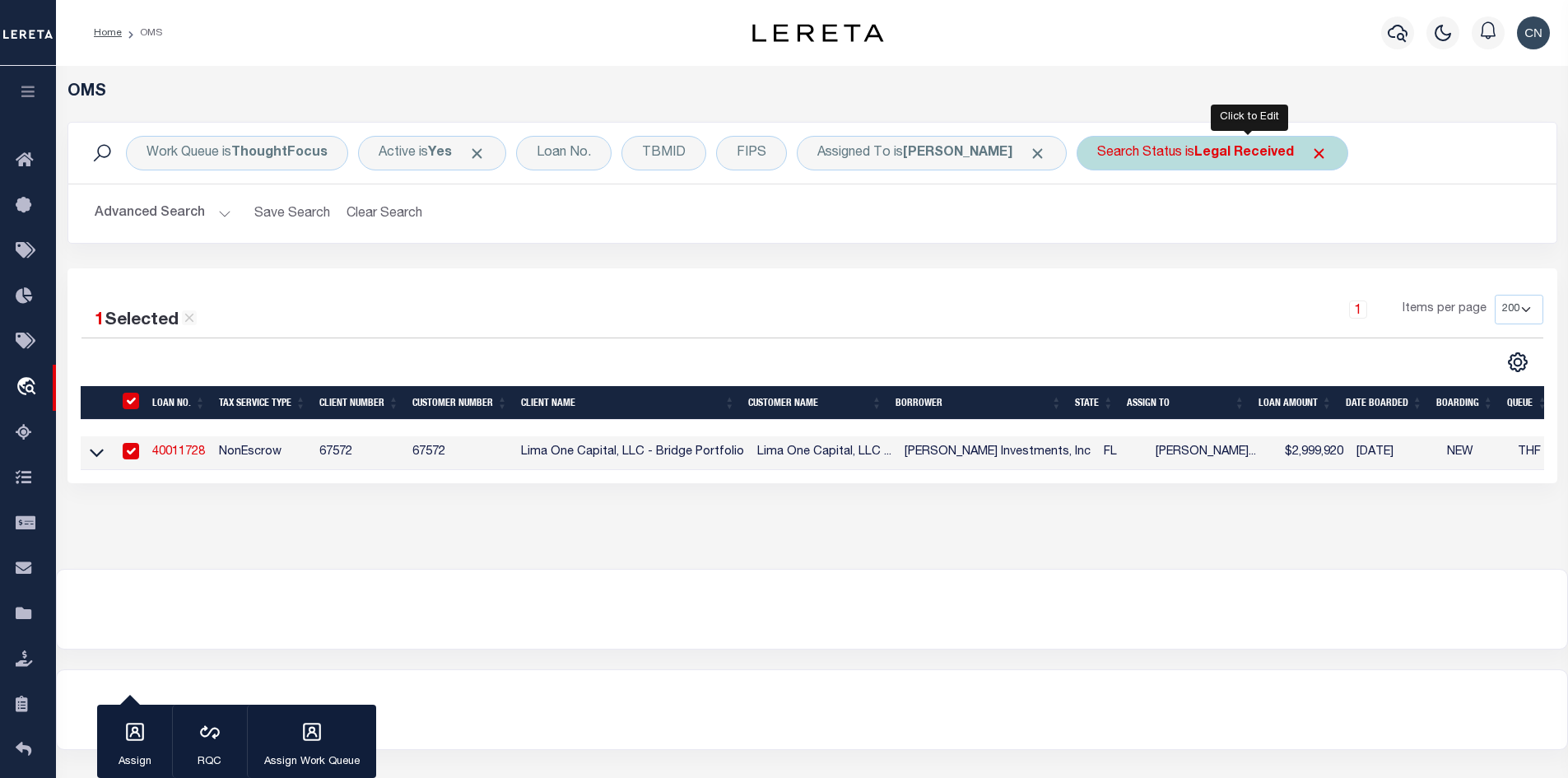
click at [1294, 148] on b "Legal Received" at bounding box center [1243, 153] width 99 height 13
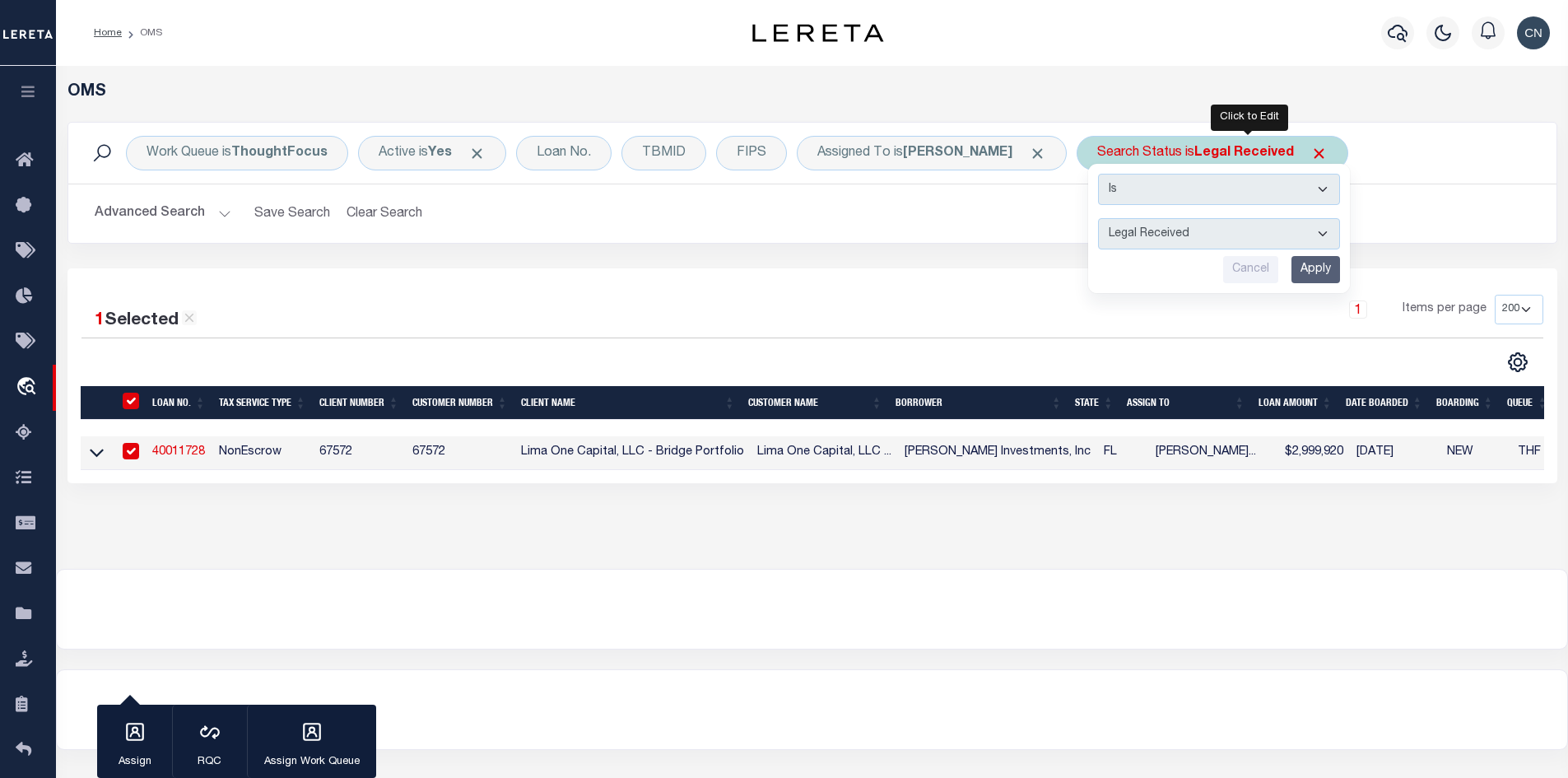
click at [1240, 234] on select "Automated Search Bad Parcel Complete Duplicate Parcel High Dollar Reporting In …" at bounding box center [1219, 233] width 242 height 31
select select "IP"
click at [1133, 218] on select "Automated Search Bad Parcel Complete Duplicate Parcel High Dollar Reporting In …" at bounding box center [1219, 233] width 242 height 31
click at [1340, 271] on input "Apply" at bounding box center [1316, 269] width 49 height 27
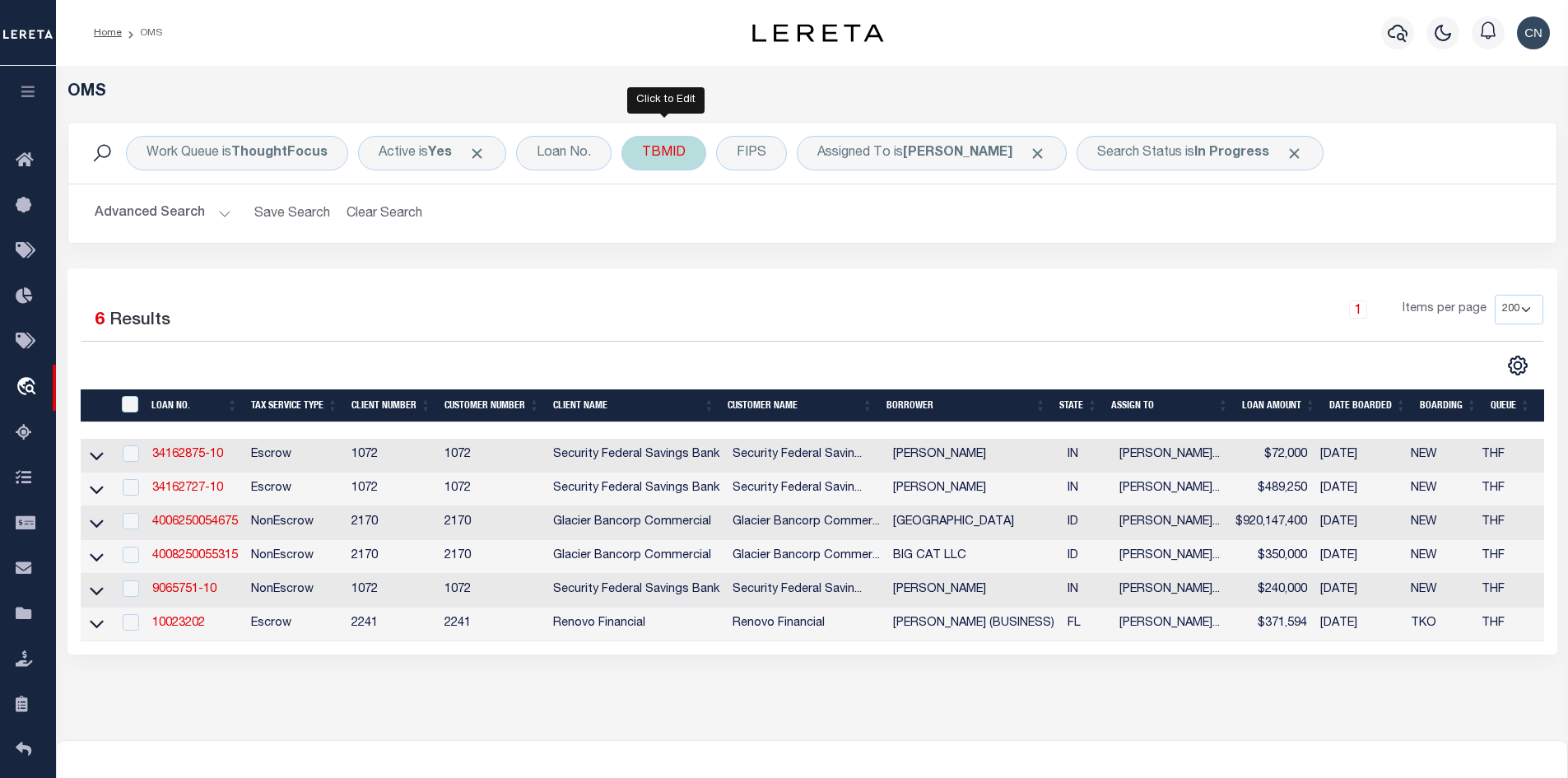
click at [671, 150] on div "TBMID" at bounding box center [663, 153] width 85 height 34
click at [688, 222] on input "number" at bounding box center [763, 227] width 242 height 31
paste input "3517941"
type input "3517941"
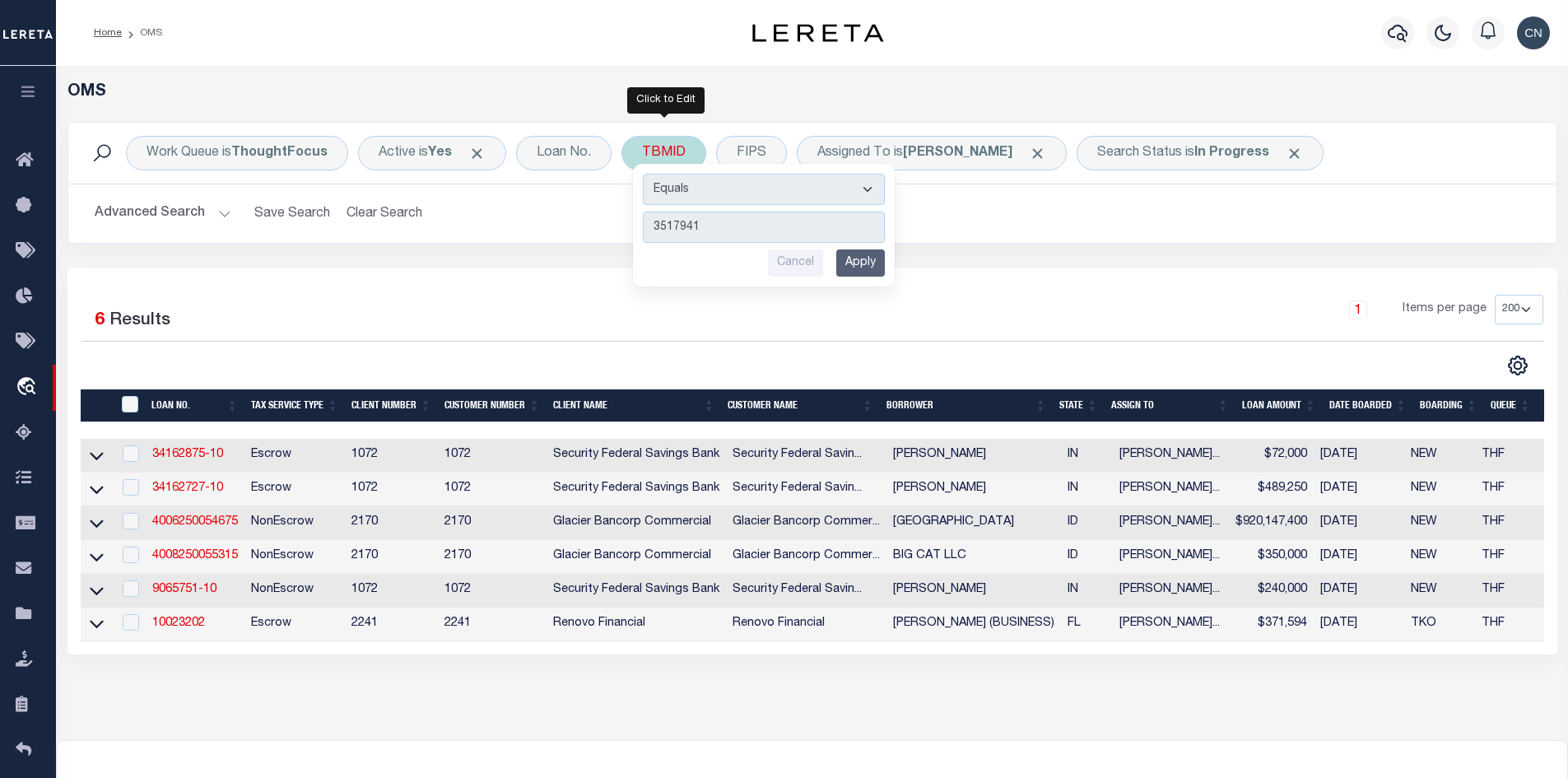
click at [873, 271] on input "Apply" at bounding box center [860, 263] width 49 height 27
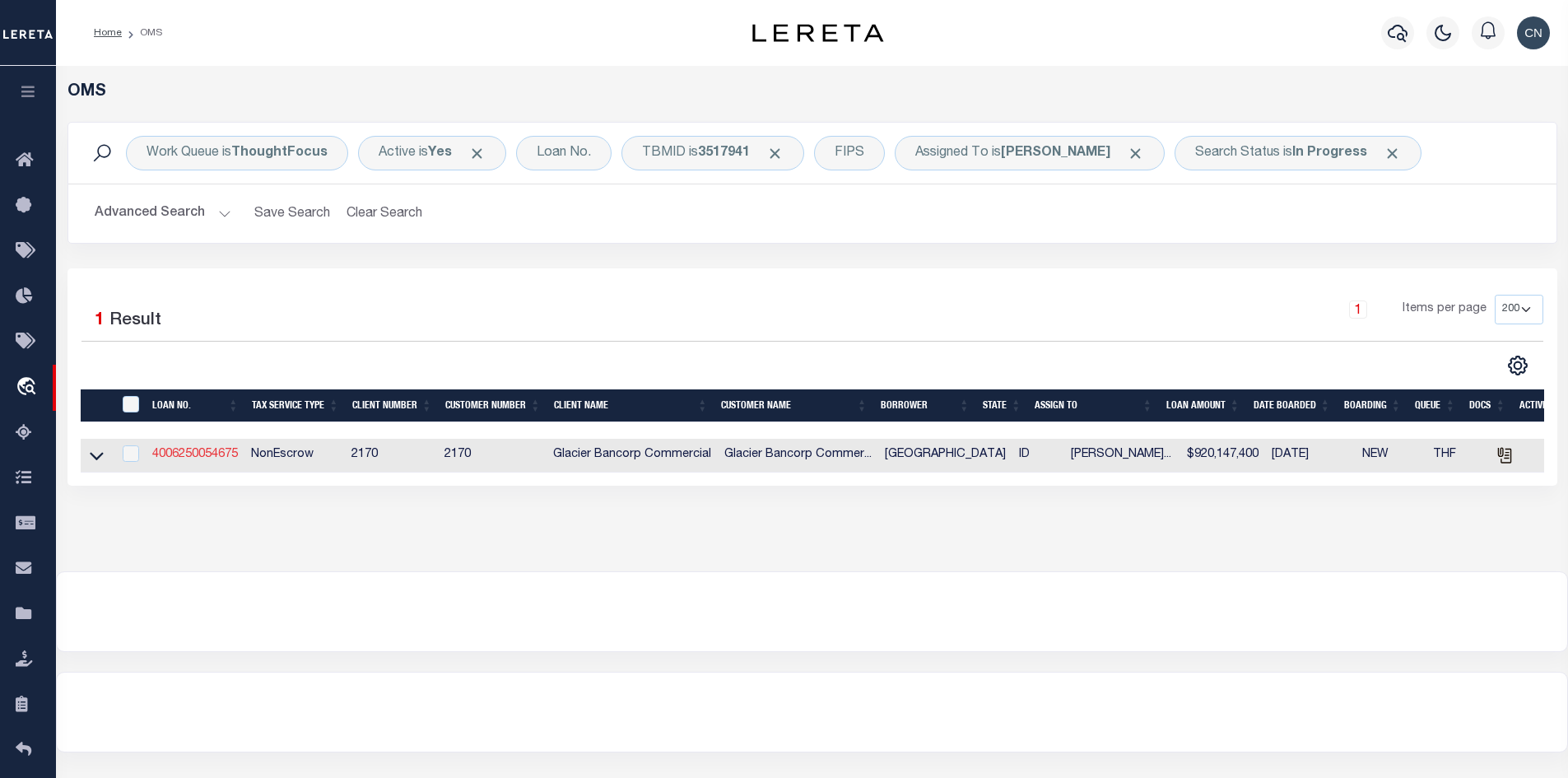
click at [211, 458] on link "4006250054675" at bounding box center [195, 454] width 86 height 12
type input "4006250054675"
type input "[GEOGRAPHIC_DATA]"
select select
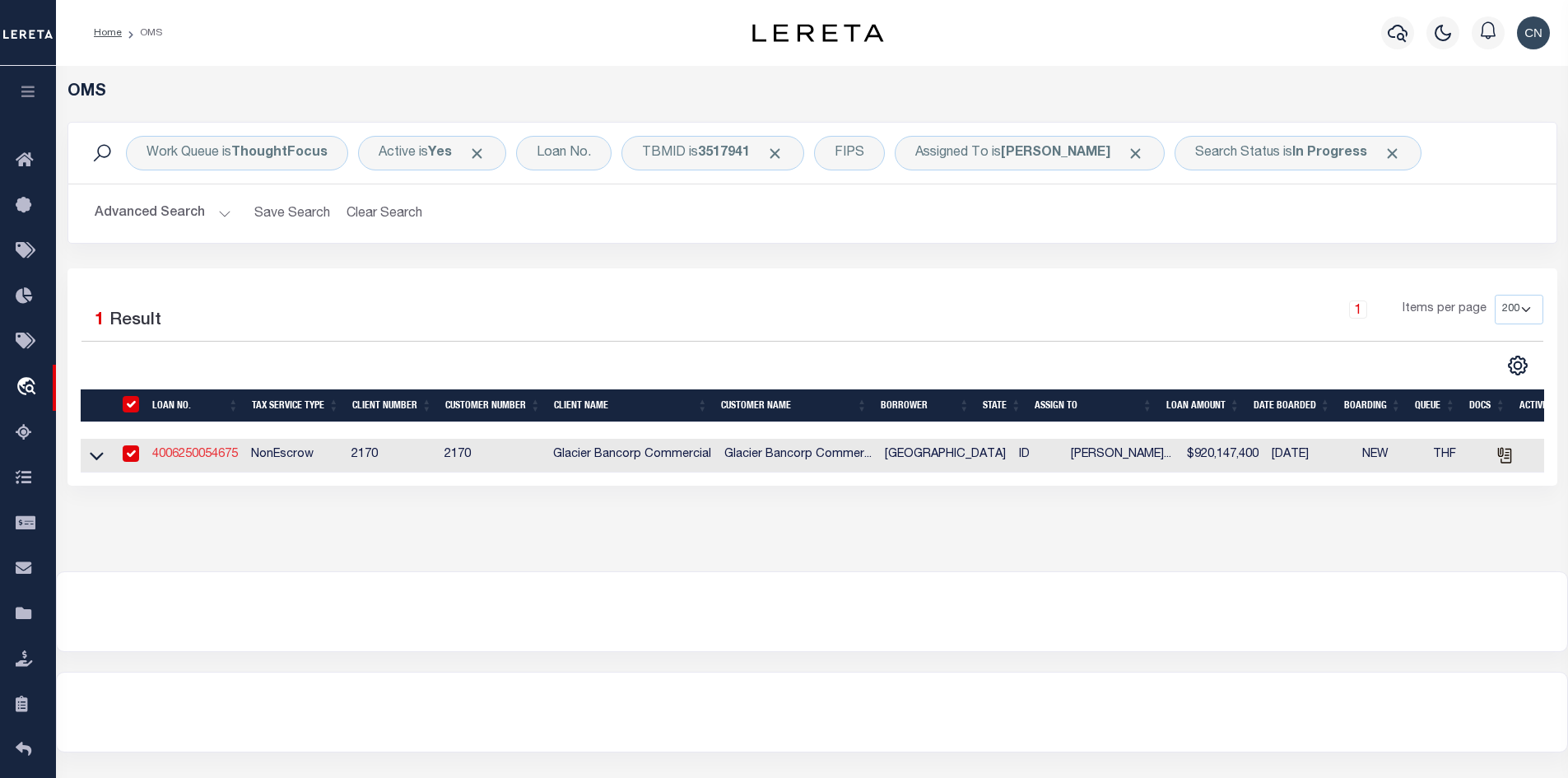
type input "901 PIER VIEW DR"
type input "[US_STATE][GEOGRAPHIC_DATA] ID 83402-5070"
type input "[DATE]"
select select "10"
select select "20"
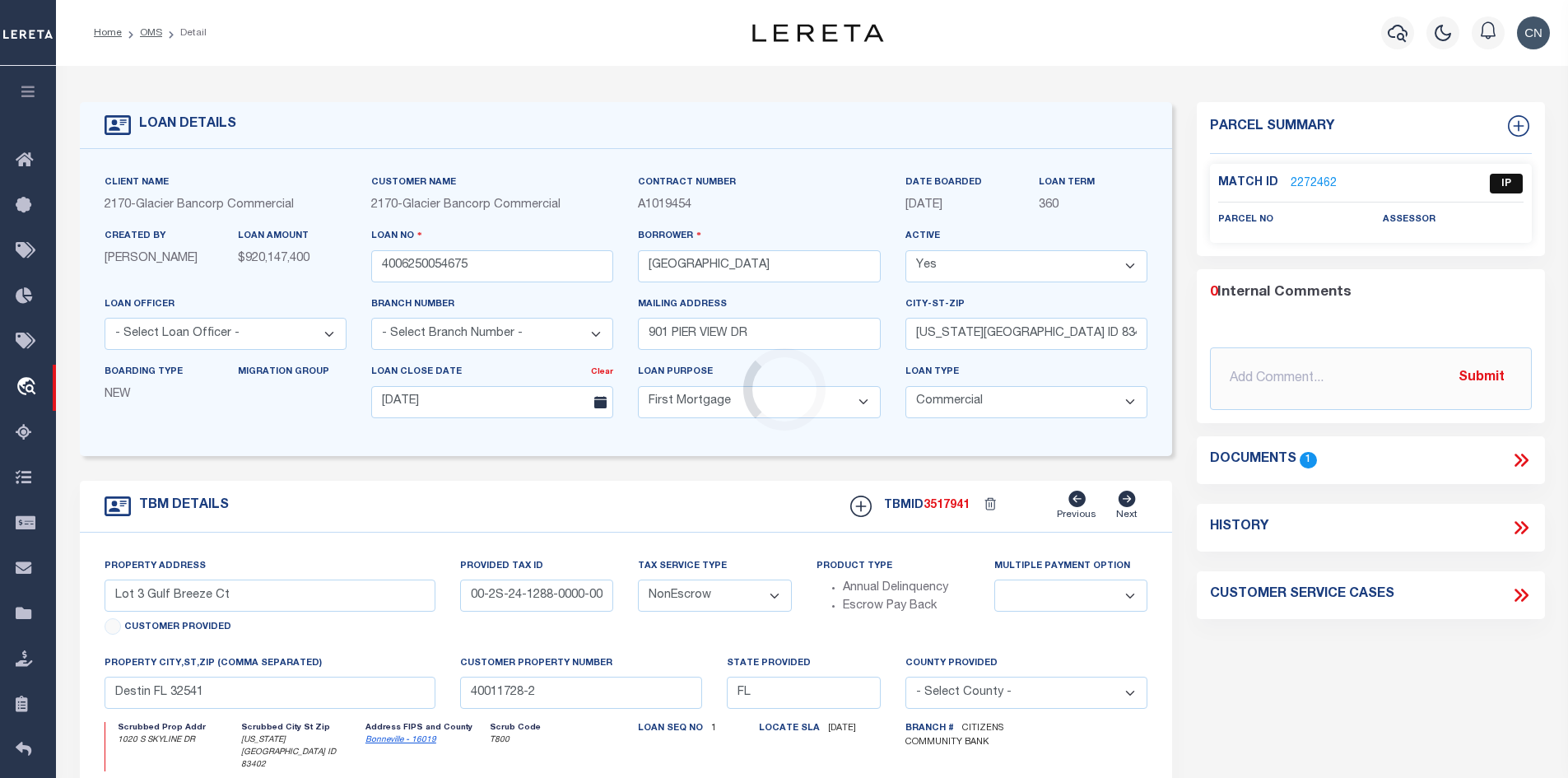
select select "4576"
type input "1020 S SKYLINE DR"
type input "RPA2231002001O; RPA2231002002O; RPA22310010040; RP"
select select
type input "[US_STATE][GEOGRAPHIC_DATA] ID 83402"
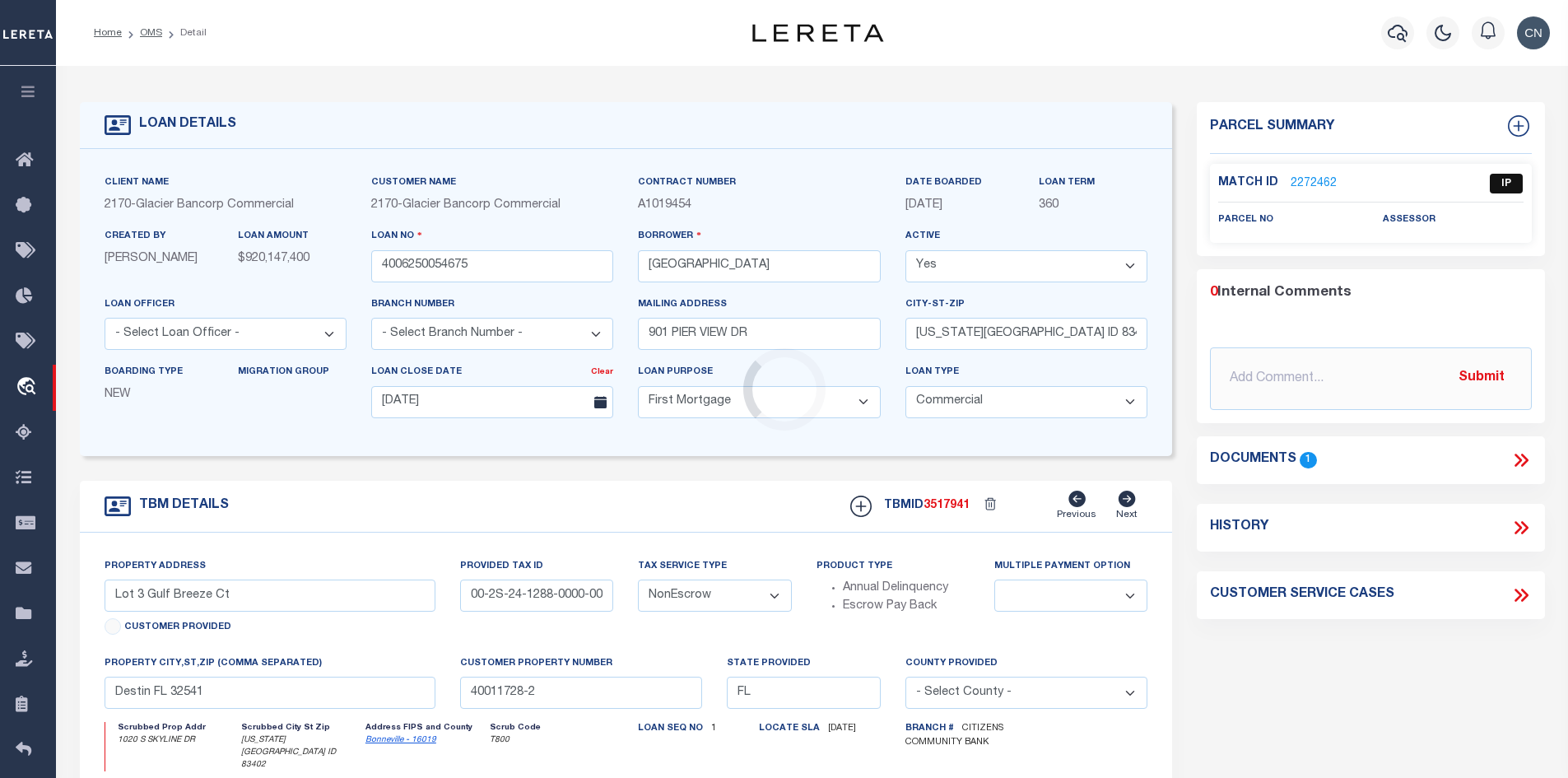
type input "ID"
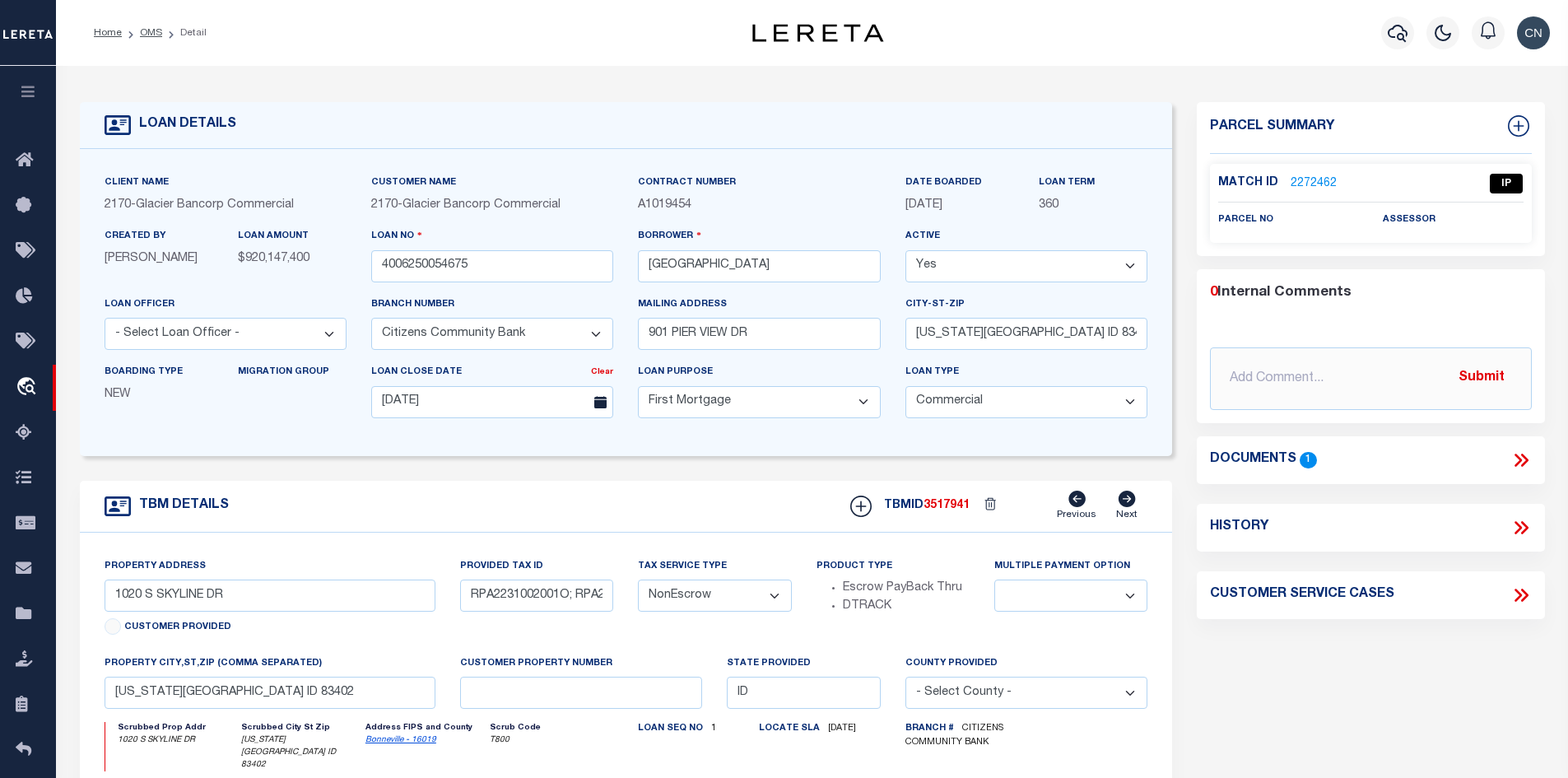
click at [1515, 464] on icon at bounding box center [1518, 460] width 8 height 13
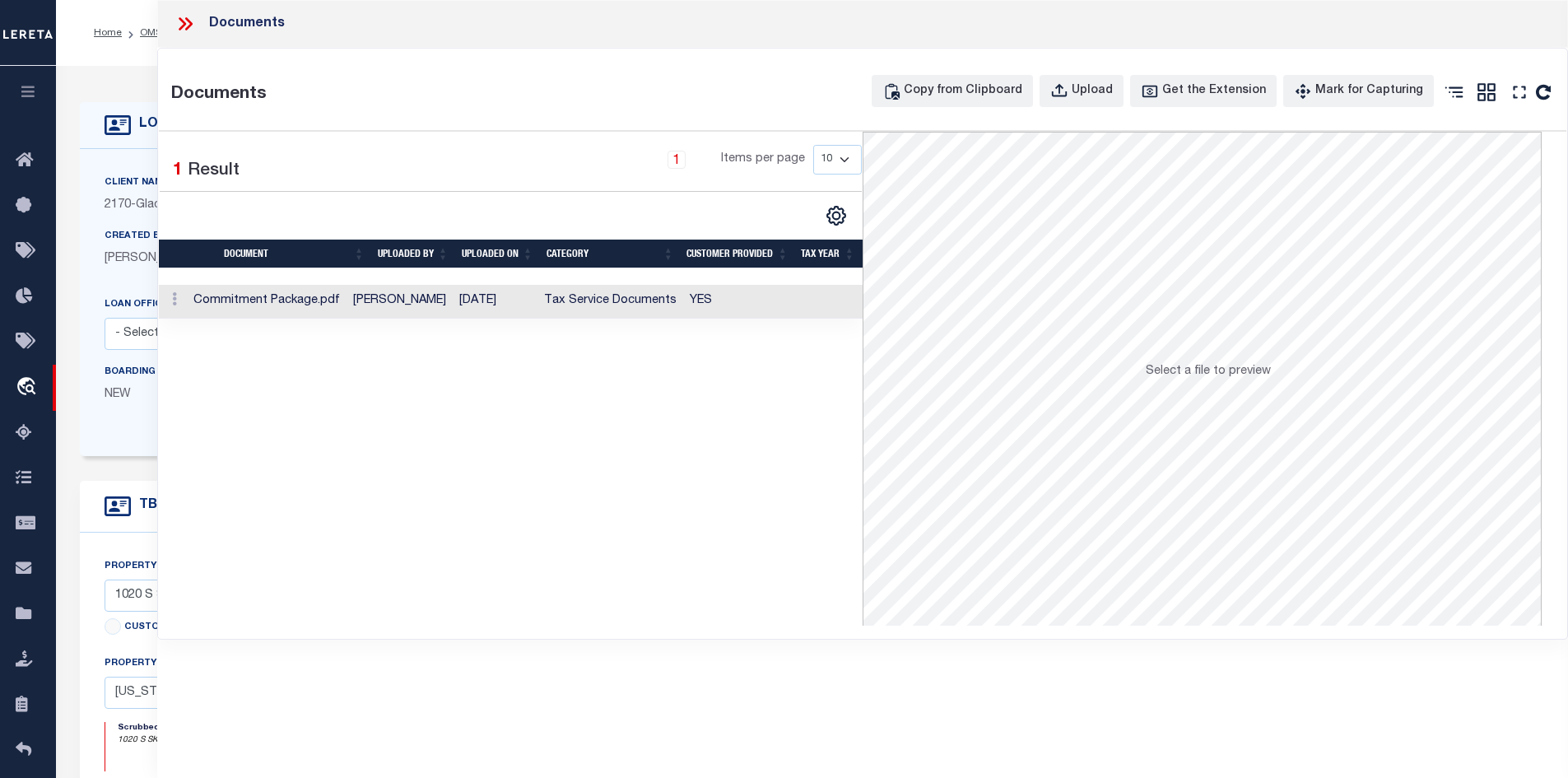
click at [379, 301] on td "[PERSON_NAME]" at bounding box center [399, 302] width 106 height 34
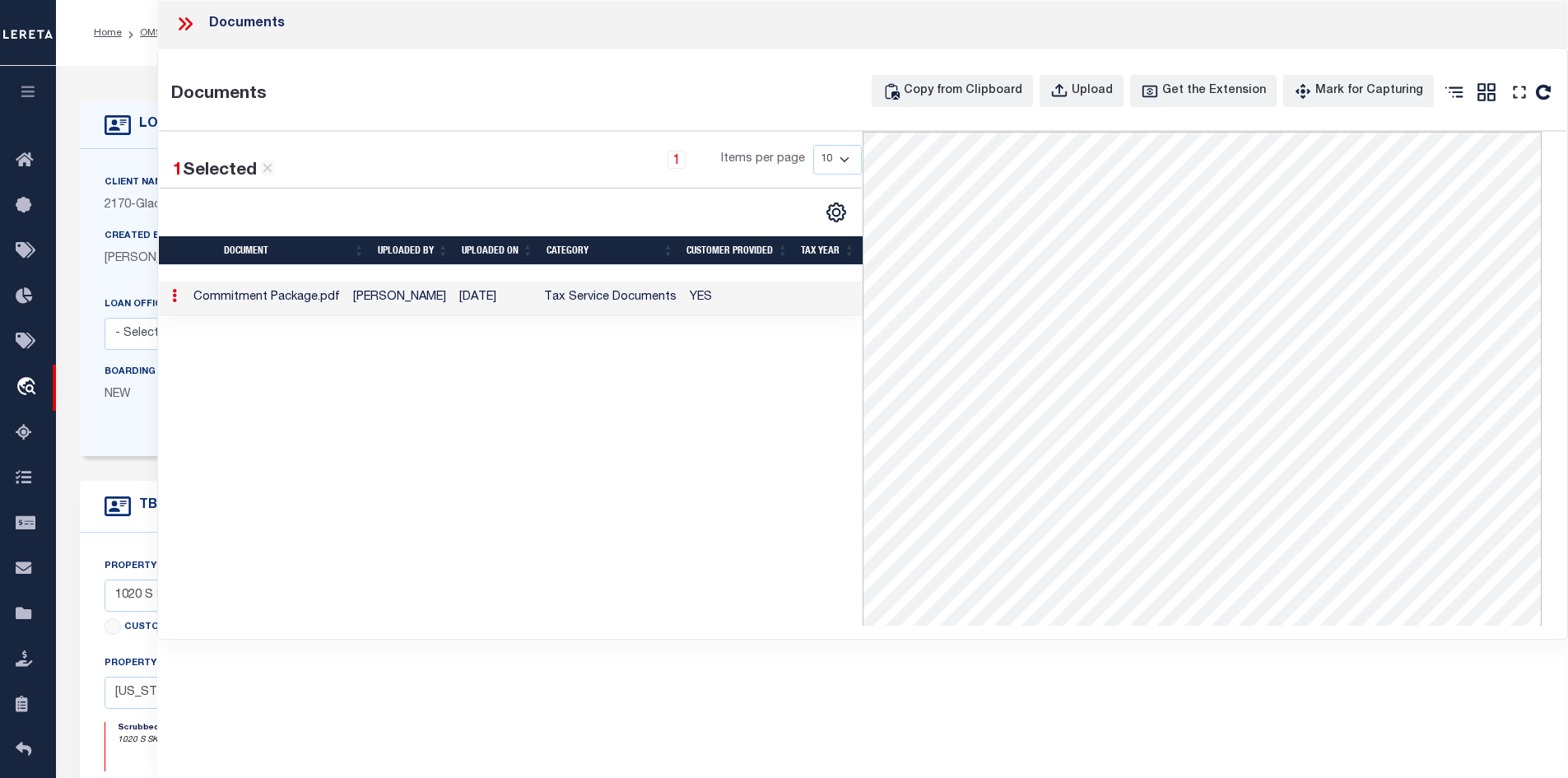
click at [180, 25] on icon at bounding box center [185, 24] width 21 height 21
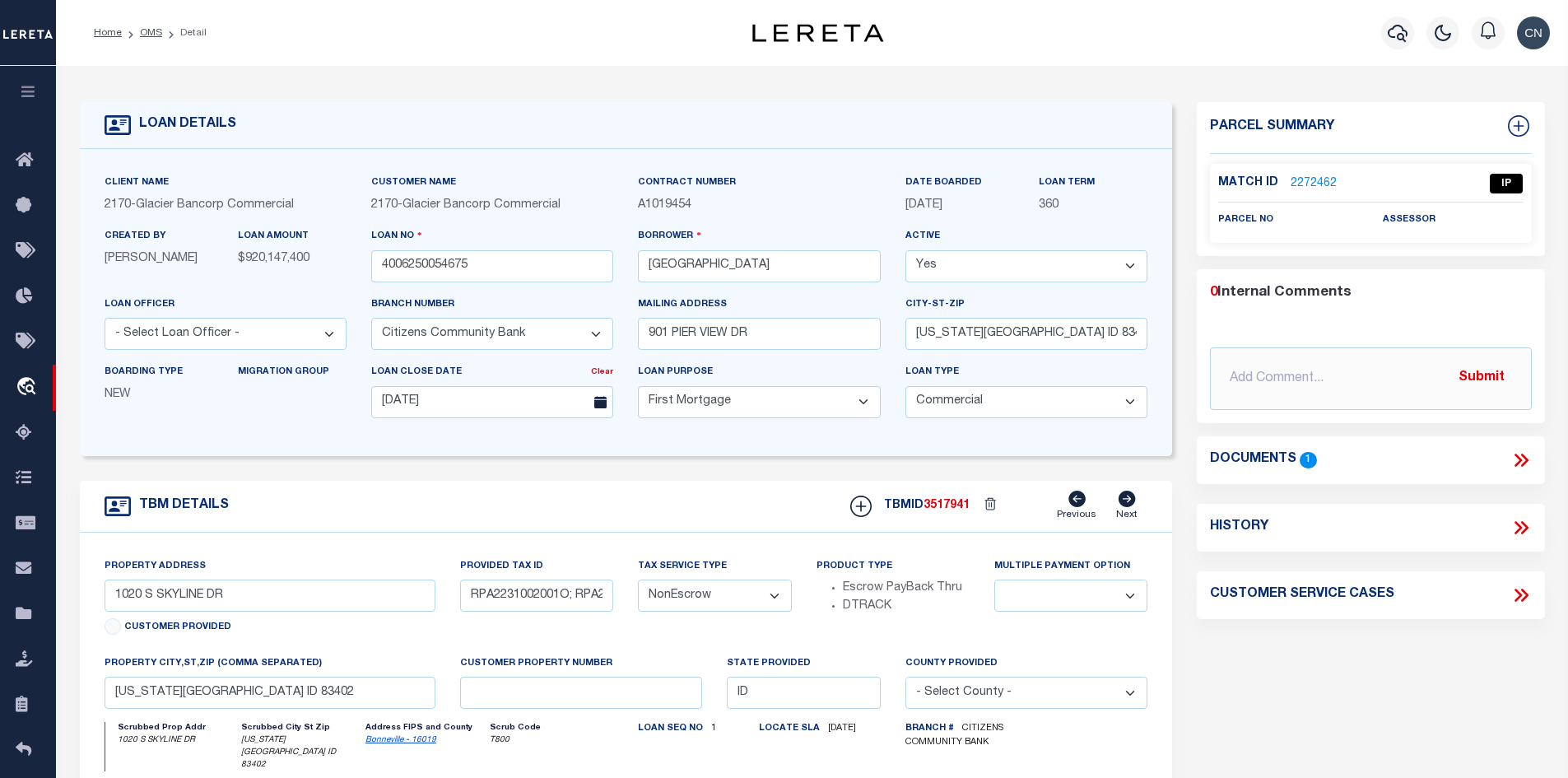
click at [1505, 452] on div "Documents 1" at bounding box center [1370, 459] width 322 height 21
click at [1518, 460] on icon at bounding box center [1518, 460] width 8 height 13
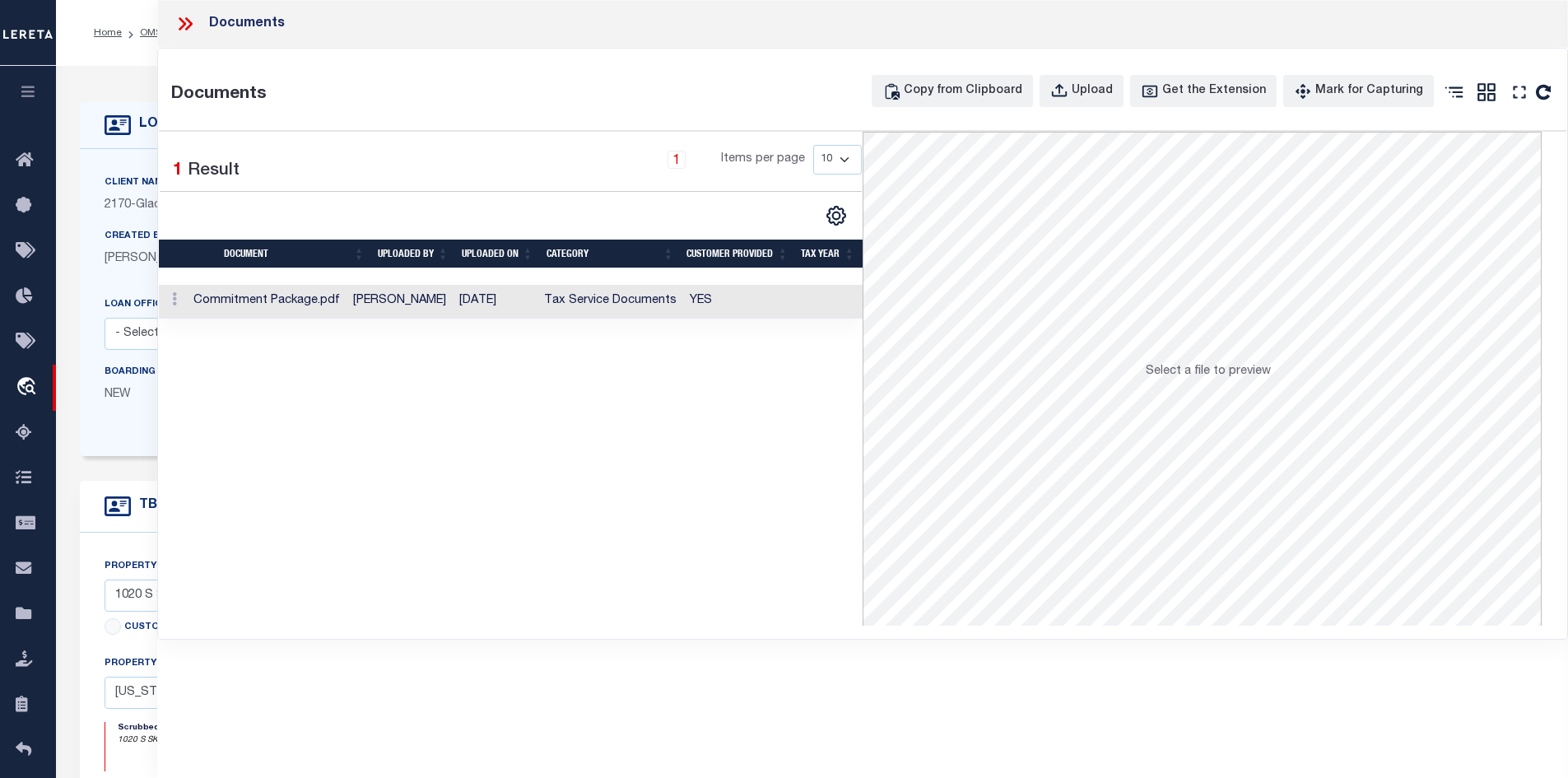
click at [446, 302] on td "[PERSON_NAME]" at bounding box center [399, 302] width 106 height 34
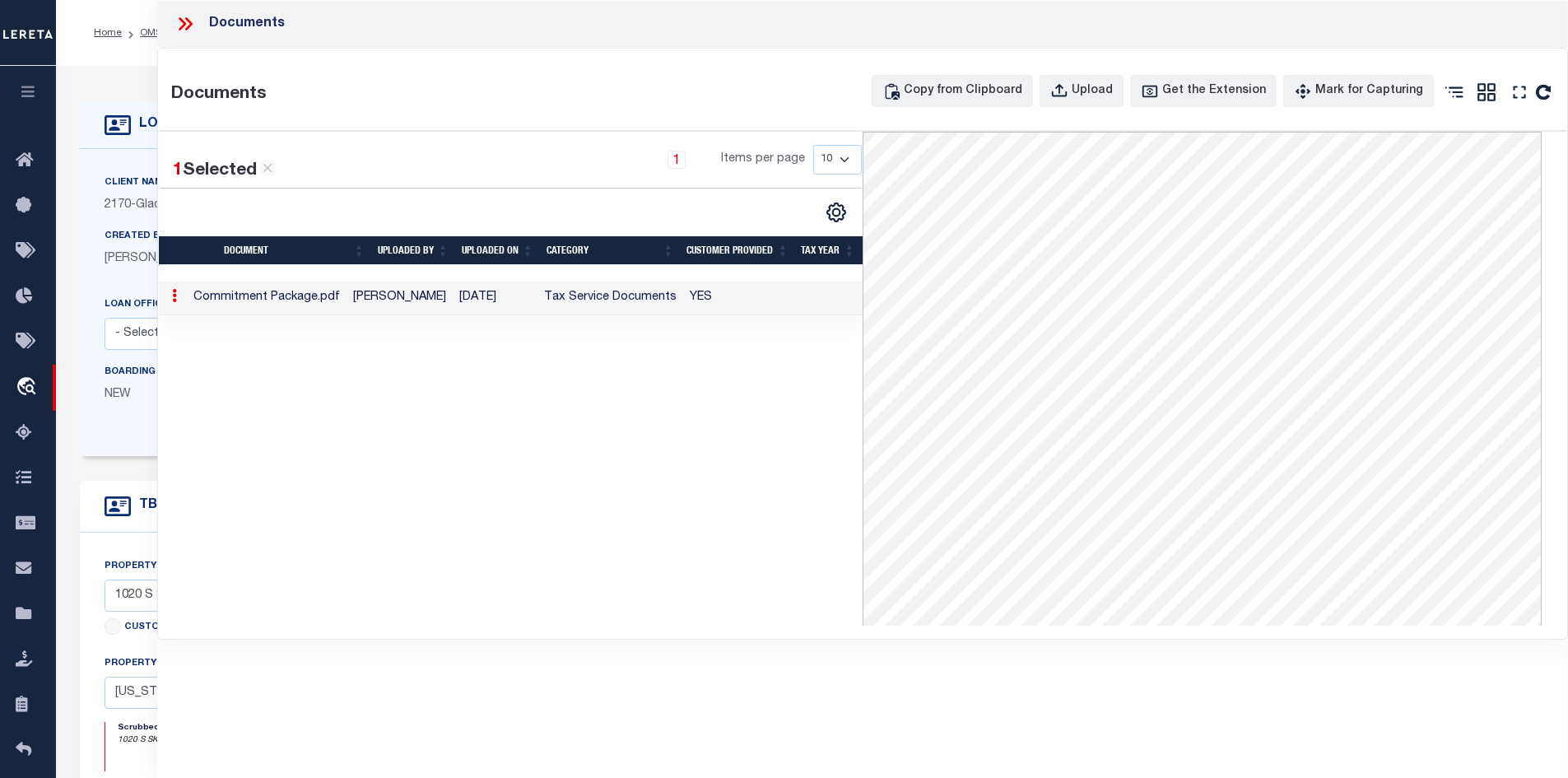
click at [185, 24] on icon at bounding box center [182, 24] width 8 height 13
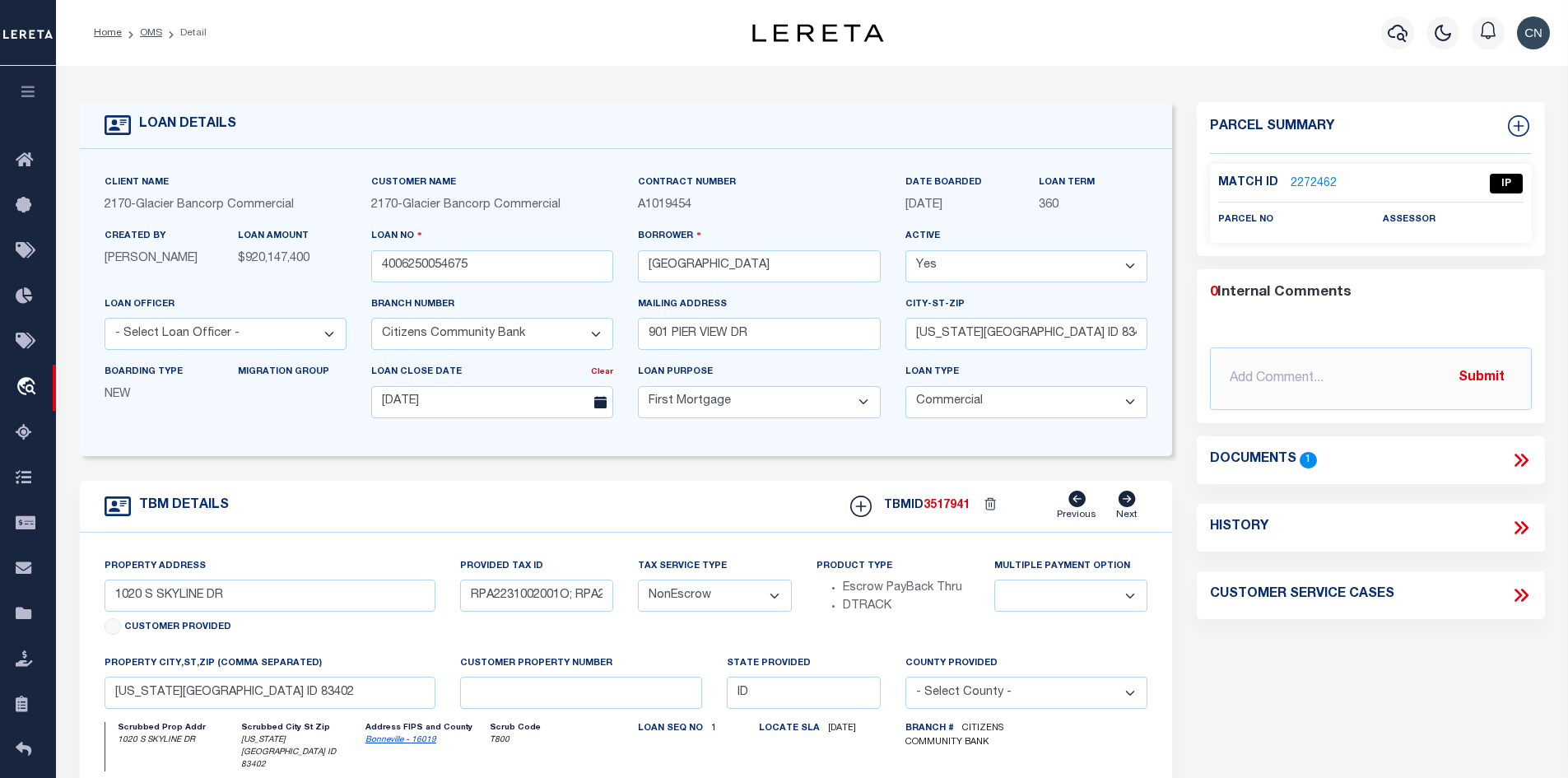
click at [1301, 176] on link "2272462" at bounding box center [1313, 183] width 46 height 18
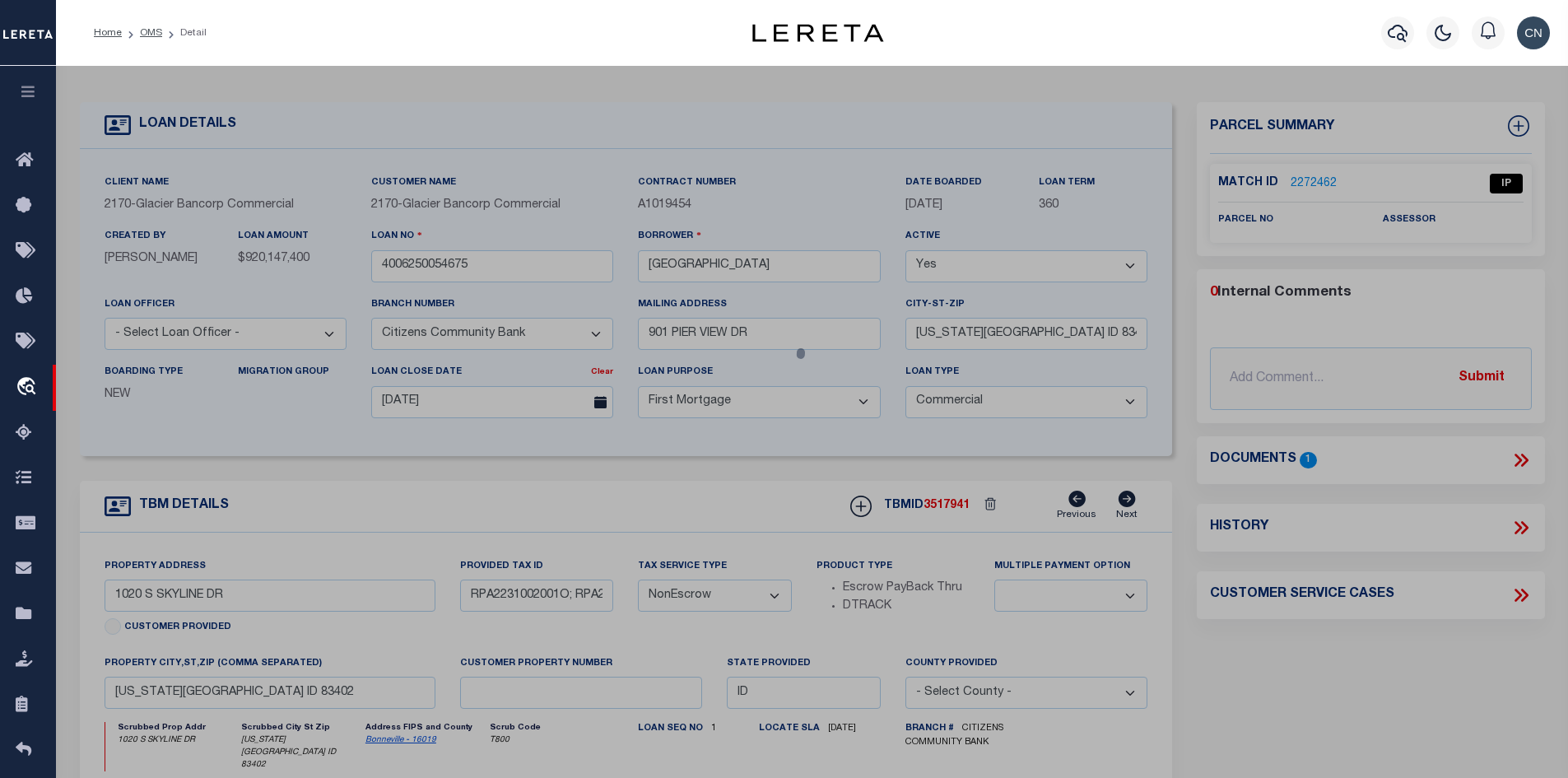
select select "AS"
checkbox input "false"
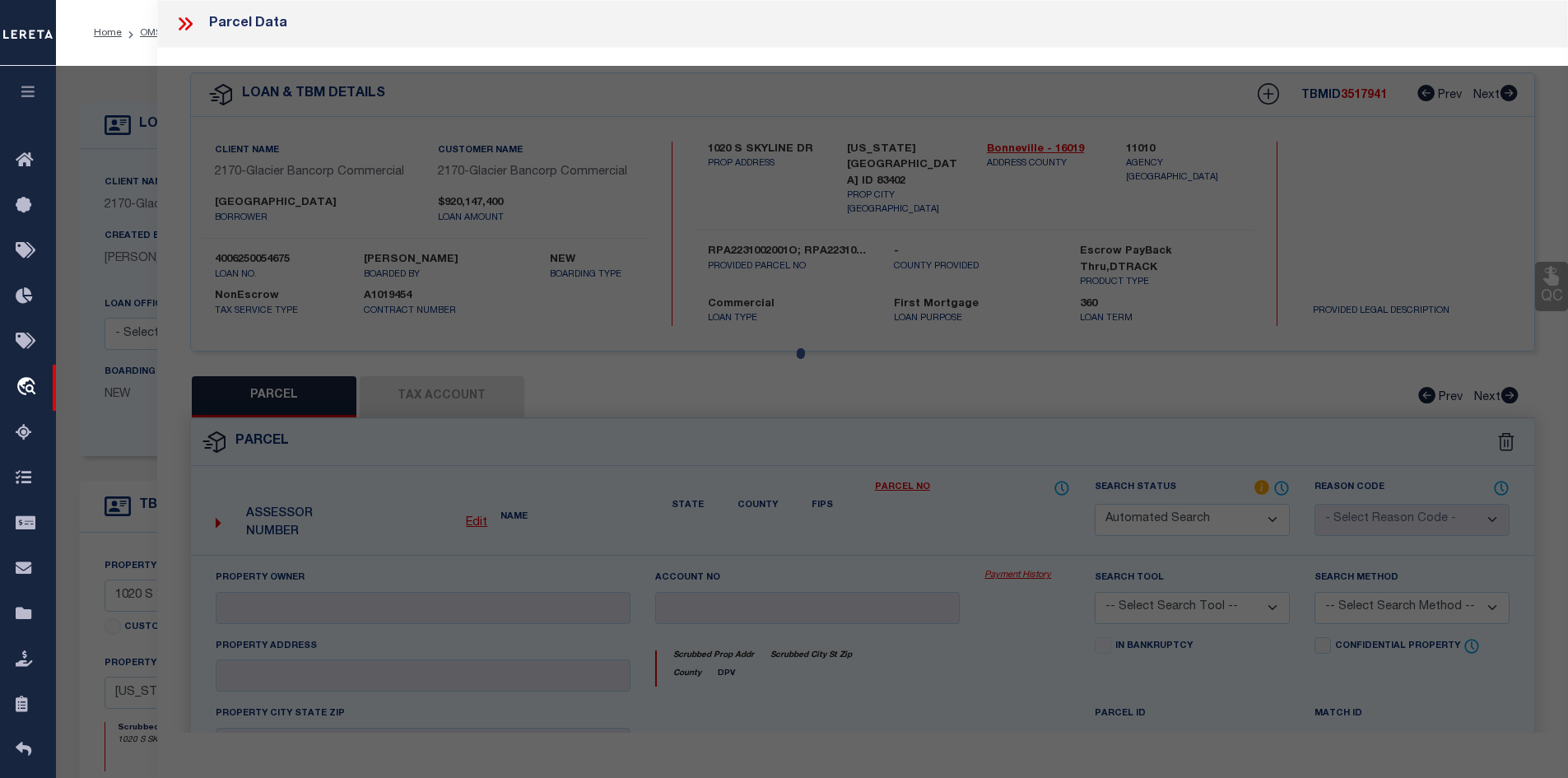
select select "IP"
checkbox input "false"
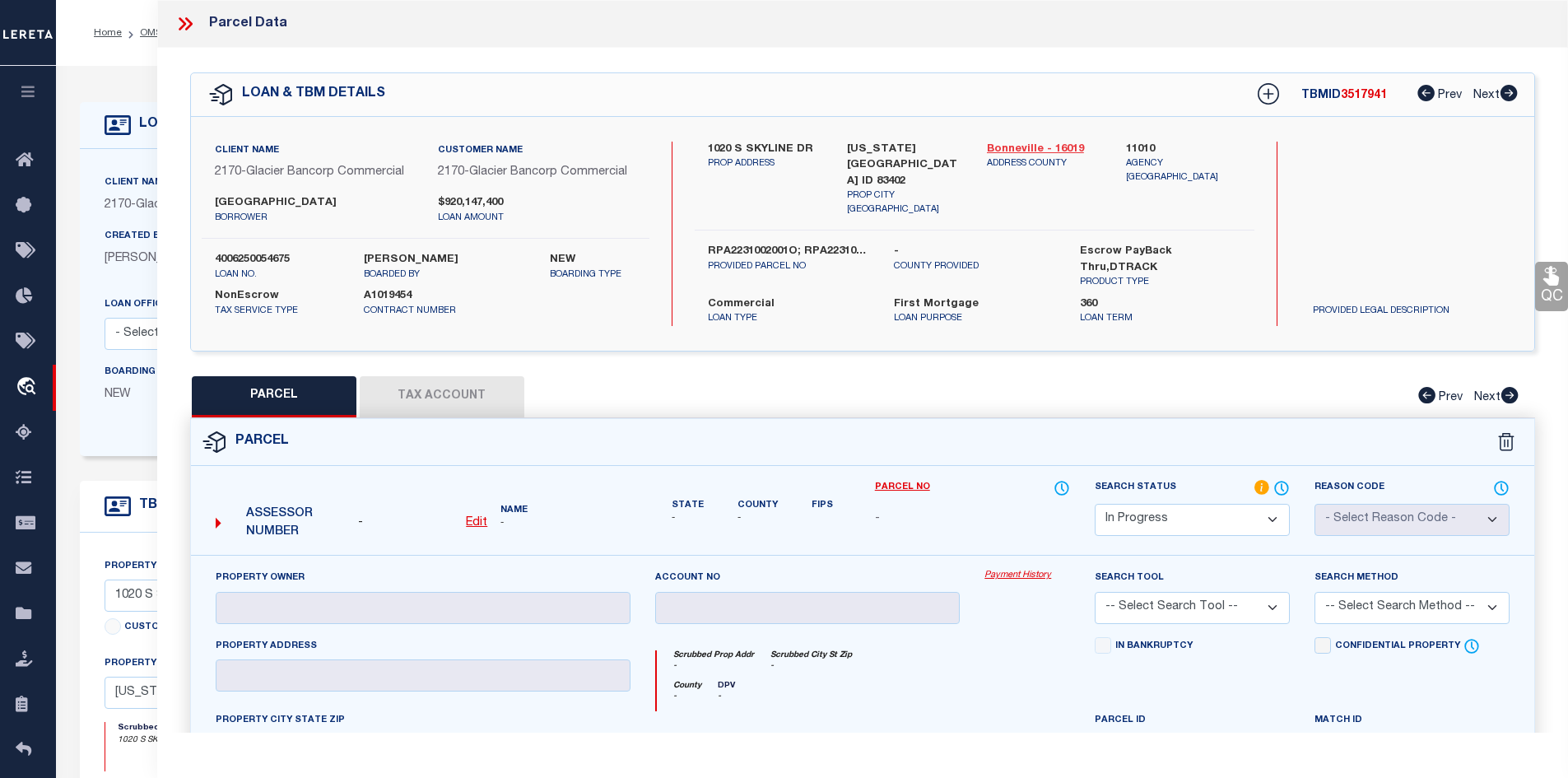
click at [1023, 148] on link "Bonneville - 16019" at bounding box center [1044, 150] width 115 height 17
drag, startPoint x: 736, startPoint y: 144, endPoint x: 813, endPoint y: 147, distance: 77.1
click at [813, 147] on div "1020 S SKYLINE DR [PERSON_NAME] ADDRESS" at bounding box center [765, 179] width 140 height 76
copy label "1020 S SKYLINE DR"
click at [795, 196] on div "1020 S SKYLINE DR [PERSON_NAME] ADDRESS [US_STATE][GEOGRAPHIC_DATA] ID 83402 PR…" at bounding box center [974, 186] width 560 height 90
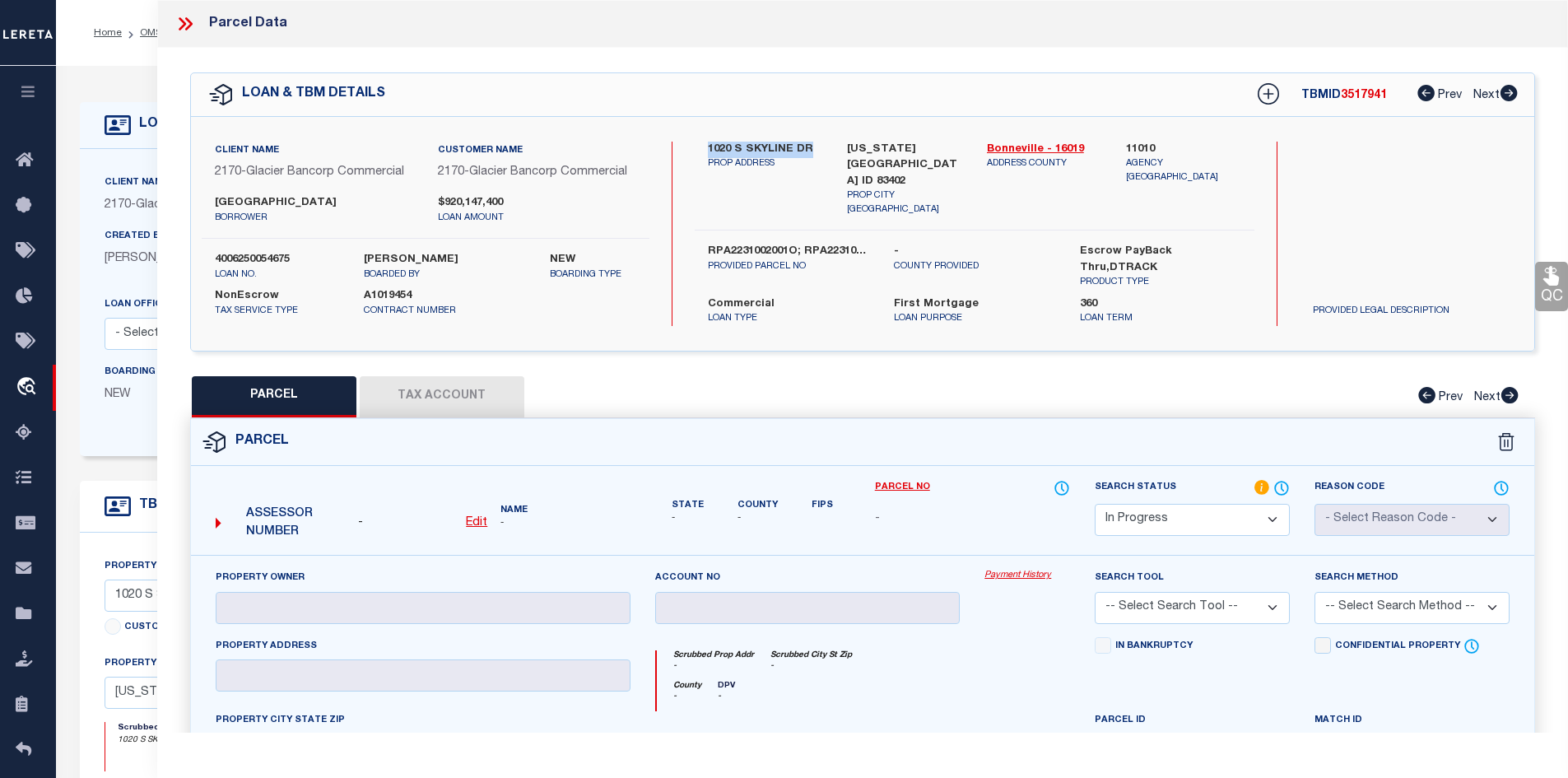
drag, startPoint x: 707, startPoint y: 143, endPoint x: 813, endPoint y: 151, distance: 106.3
click at [813, 151] on label "1020 S SKYLINE DR" at bounding box center [765, 150] width 115 height 17
copy label "1020 S SKYLINE DR"
drag, startPoint x: 708, startPoint y: 215, endPoint x: 798, endPoint y: 217, distance: 90.0
click at [798, 244] on label "RPA2231002001O; RPA2231002002O; RPA22310010040; RP" at bounding box center [789, 252] width 161 height 17
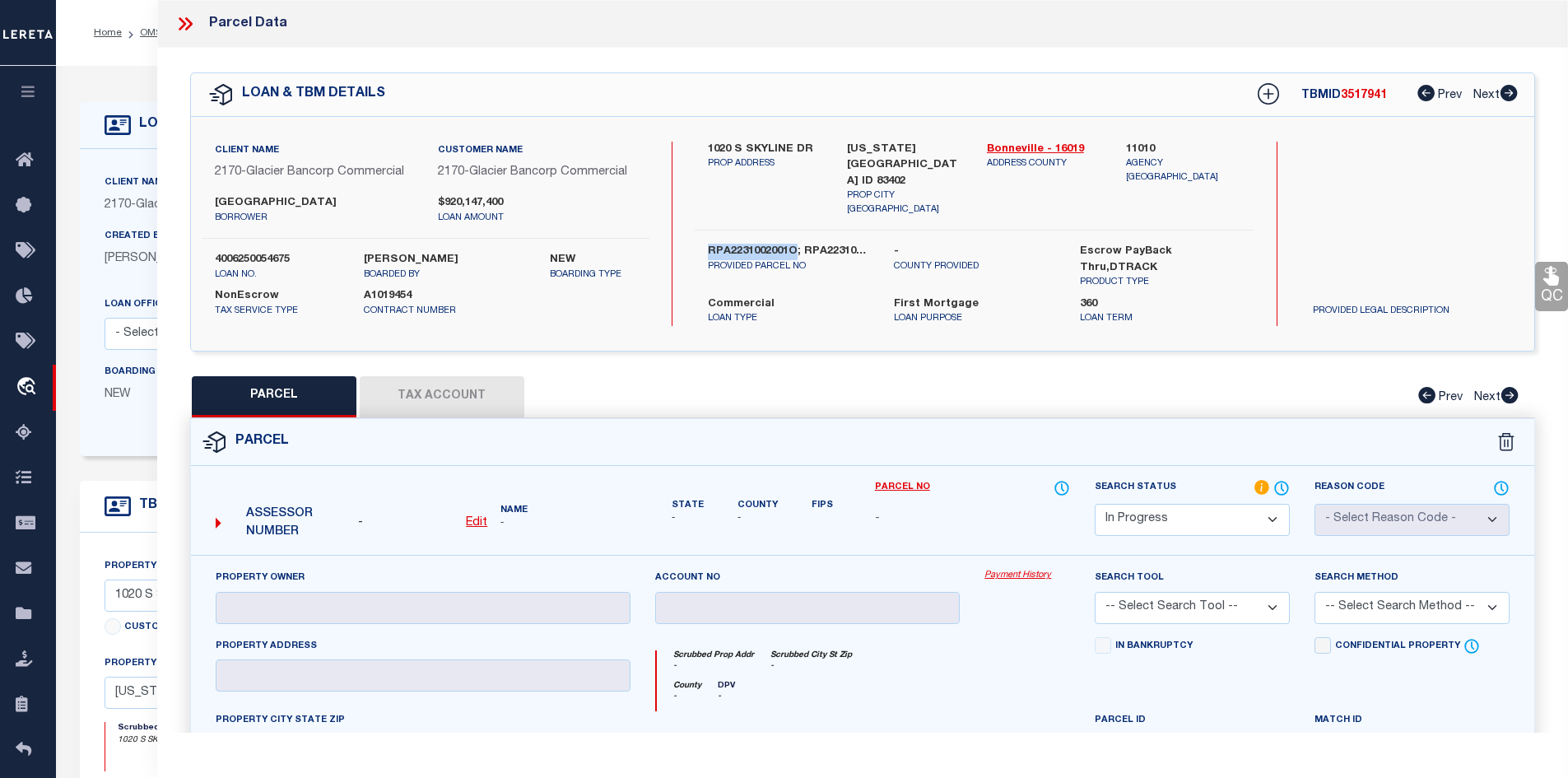
copy label "RPA2231002001O"
click at [859, 244] on label "RPA2231002001O; RPA2231002002O; RPA22310010040; RP" at bounding box center [789, 252] width 161 height 17
click at [446, 386] on div "PARCEL Tax Account Prev Next" at bounding box center [863, 396] width 1345 height 41
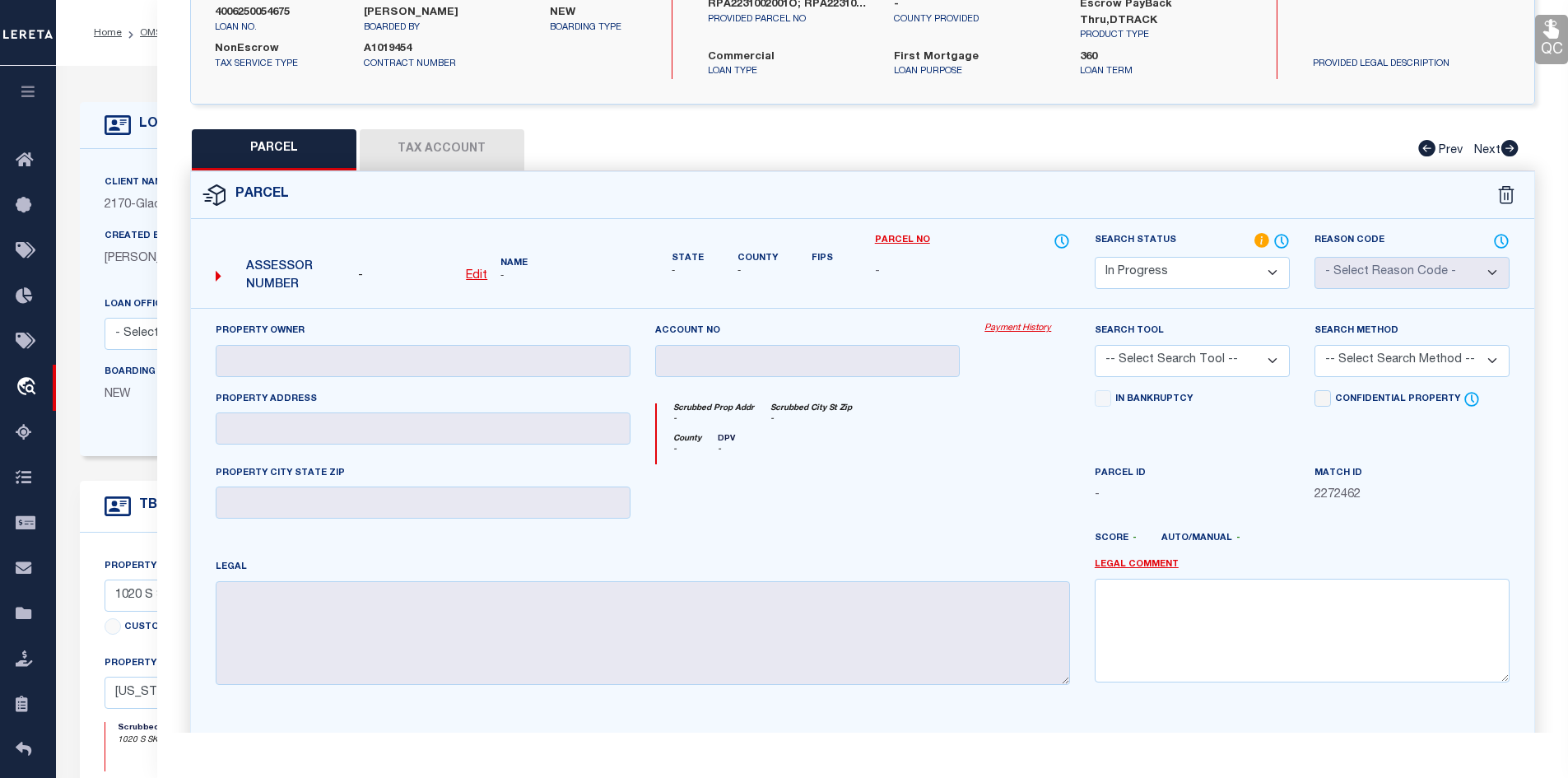
click at [436, 132] on div "PARCEL Tax Account Prev Next" at bounding box center [863, 150] width 1345 height 41
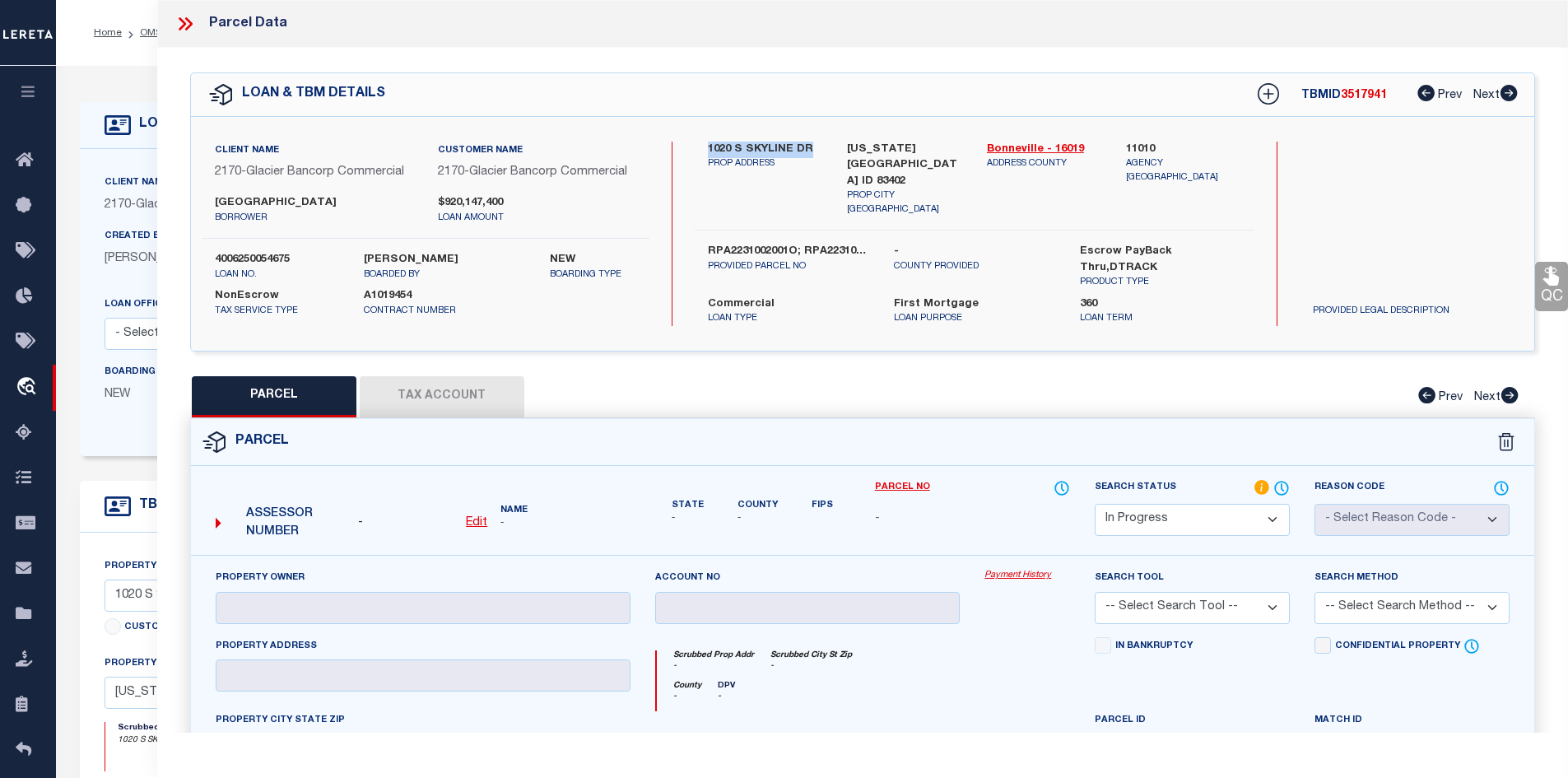
drag, startPoint x: 705, startPoint y: 143, endPoint x: 810, endPoint y: 151, distance: 105.3
click at [810, 151] on div "1020 S SKYLINE DR [PERSON_NAME] ADDRESS" at bounding box center [765, 179] width 140 height 76
copy label "1020 S SKYLINE DR"
click at [183, 26] on icon at bounding box center [182, 24] width 8 height 13
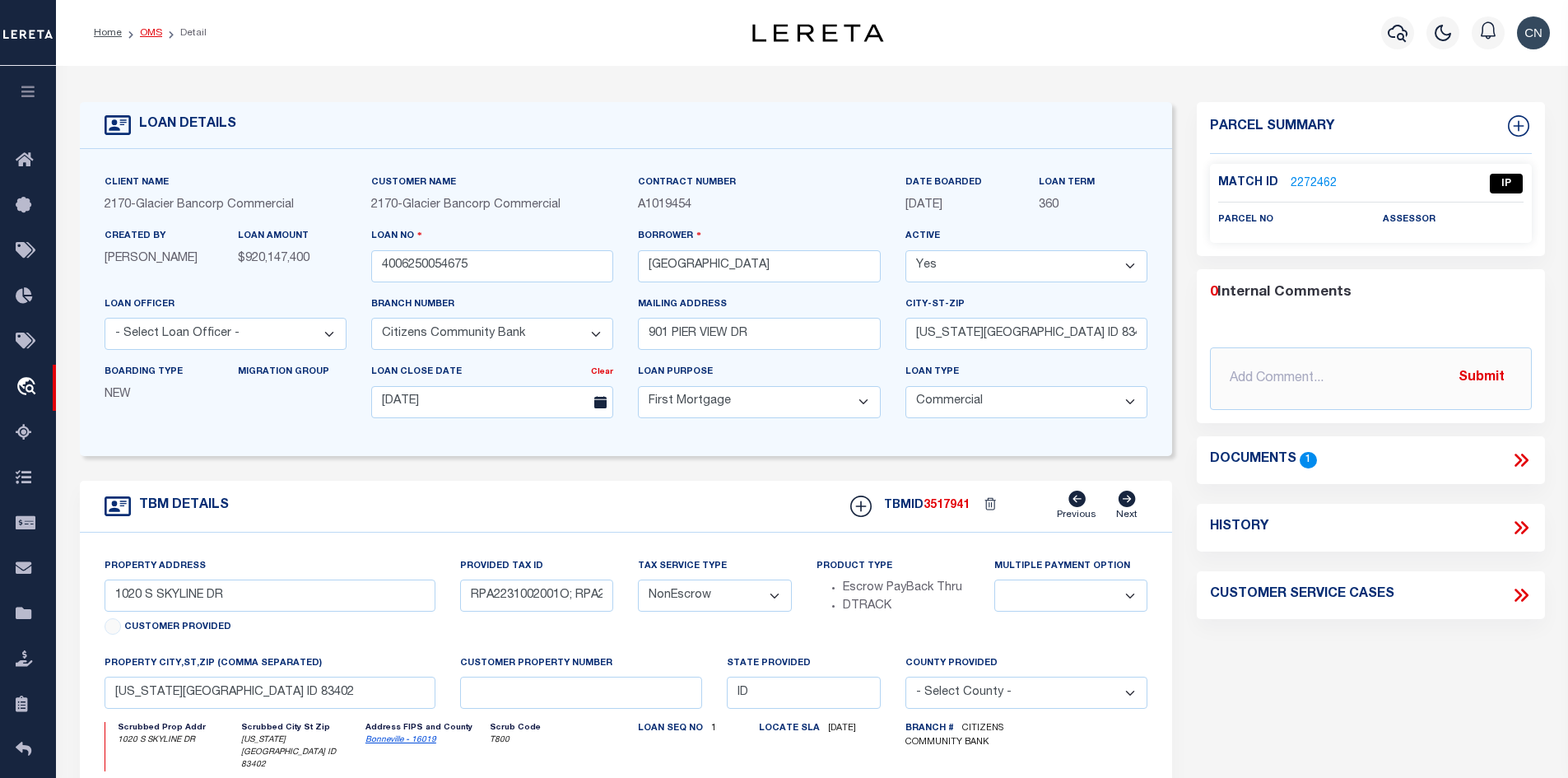
click at [153, 36] on link "OMS" at bounding box center [150, 33] width 22 height 10
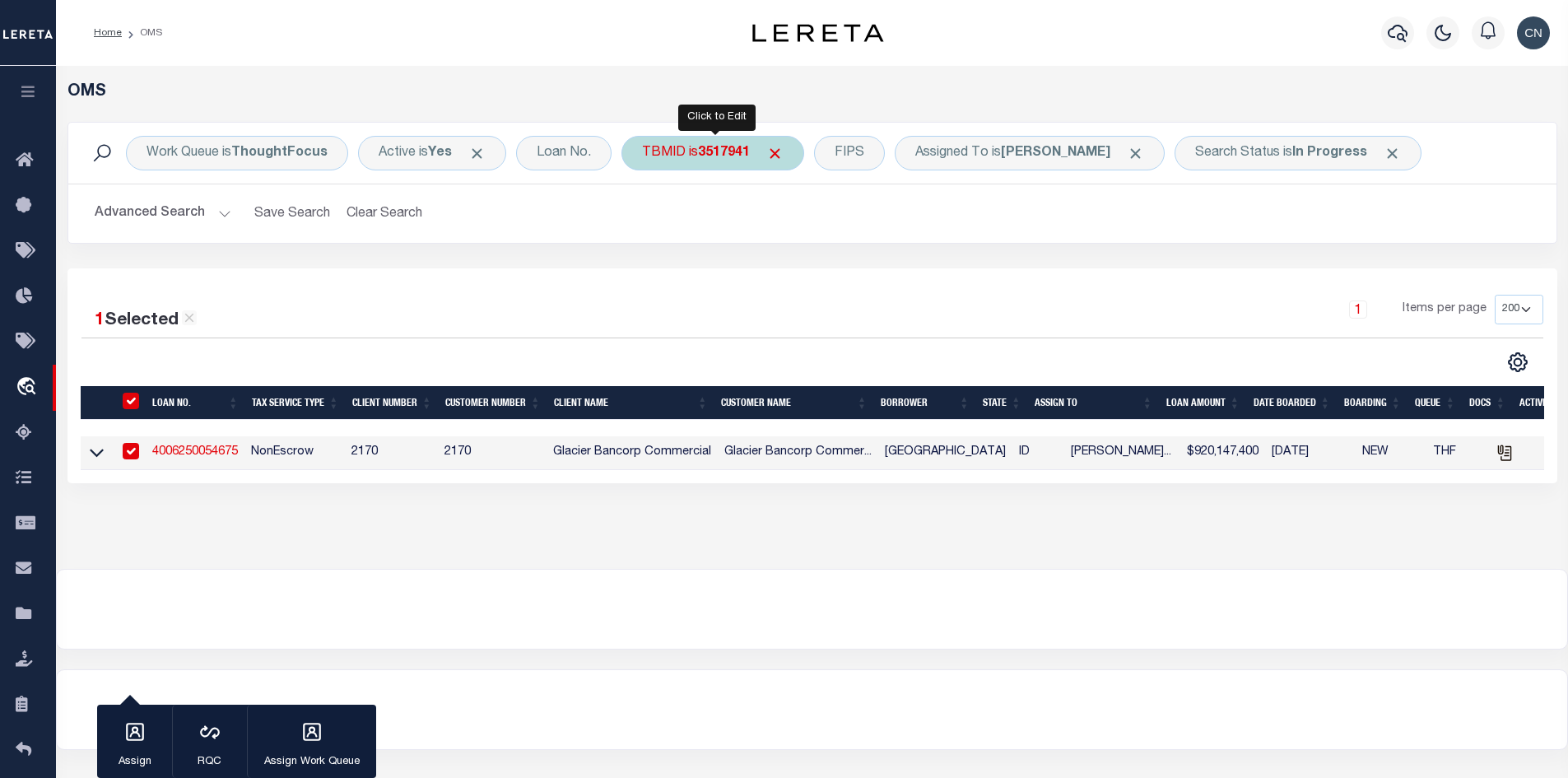
click at [774, 153] on span "Click to Remove" at bounding box center [774, 153] width 18 height 18
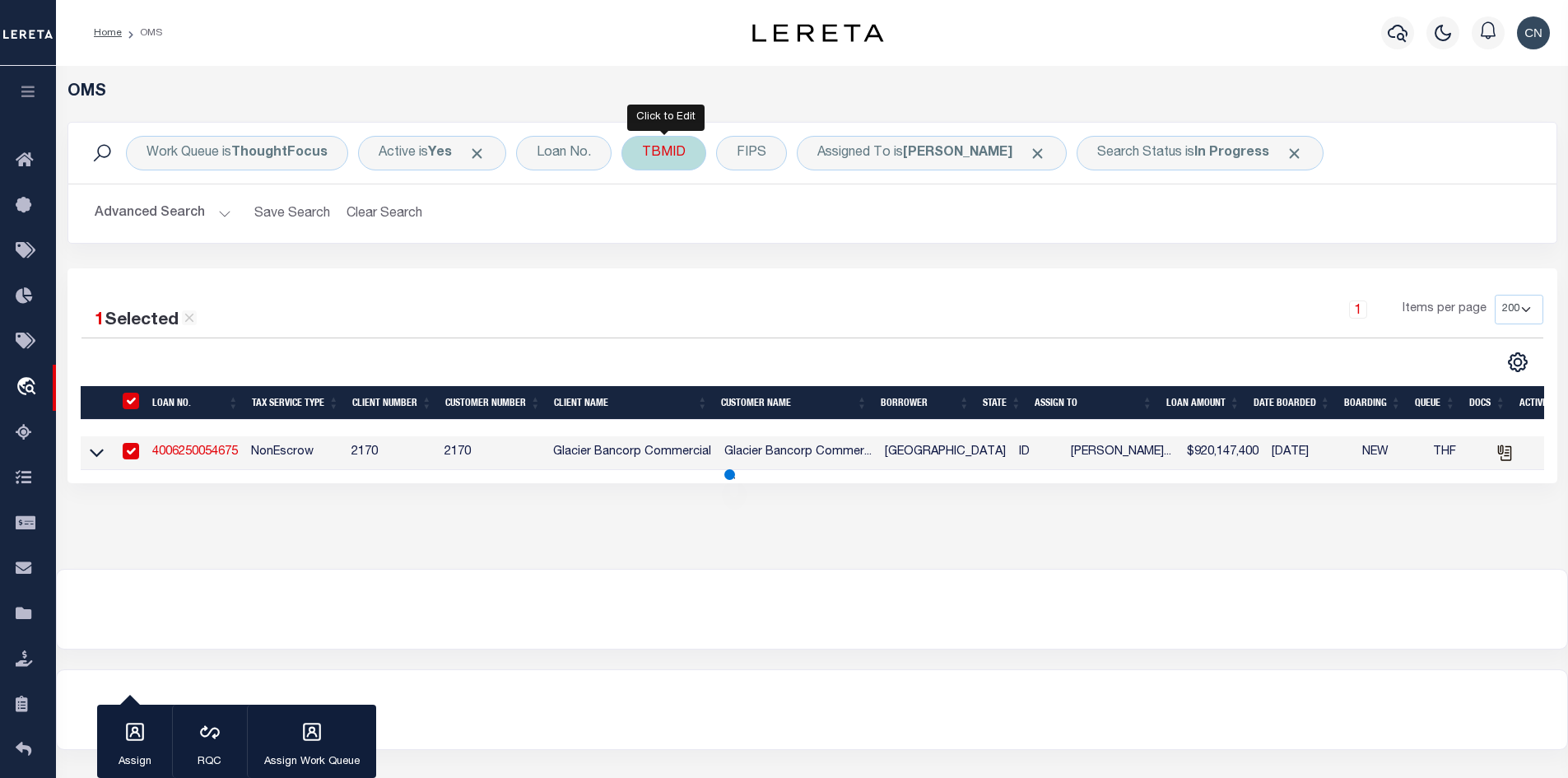
click at [657, 152] on div "TBMID" at bounding box center [663, 153] width 85 height 34
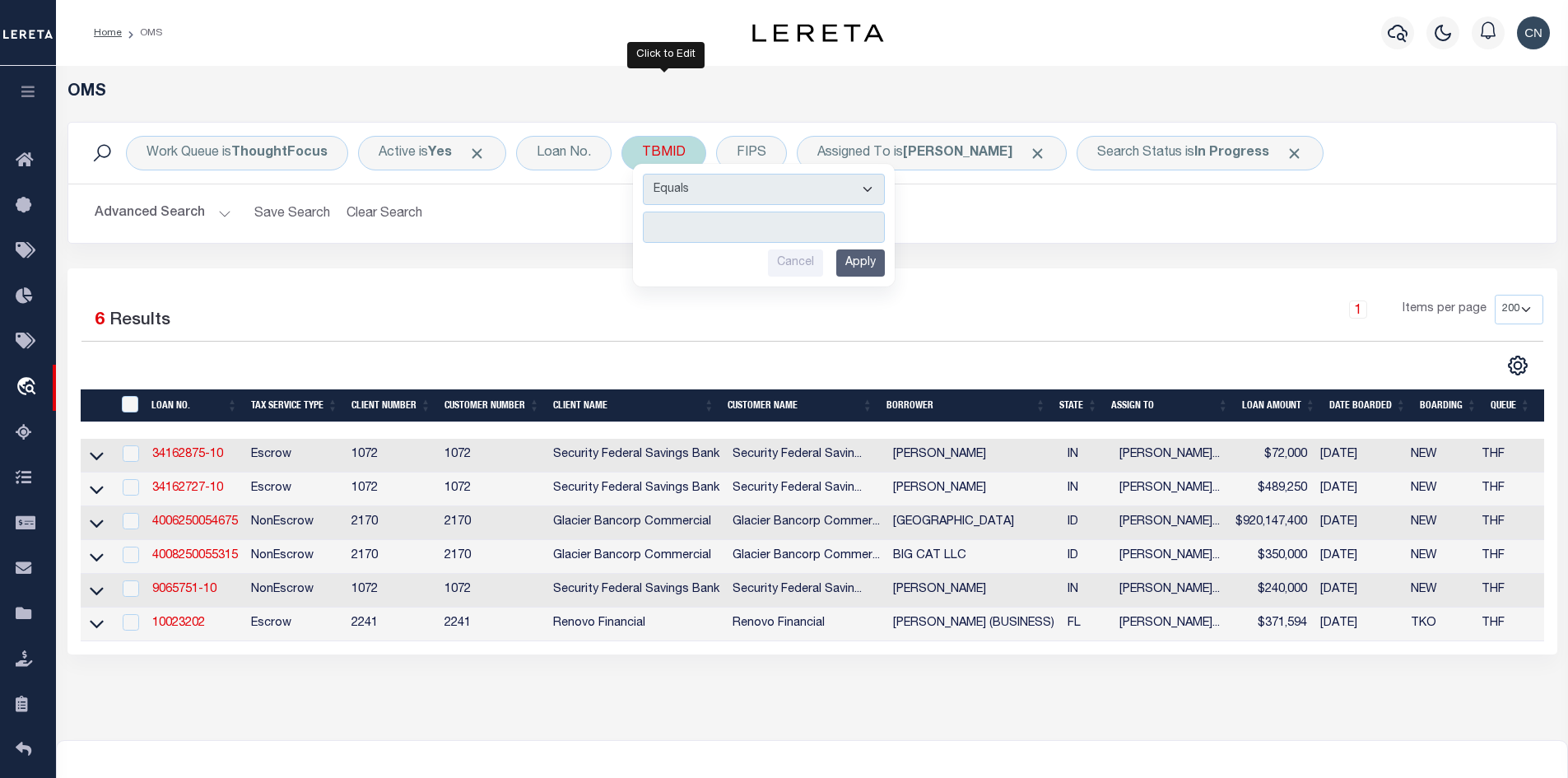
click at [673, 214] on input "number" at bounding box center [763, 227] width 242 height 31
type input "3517947"
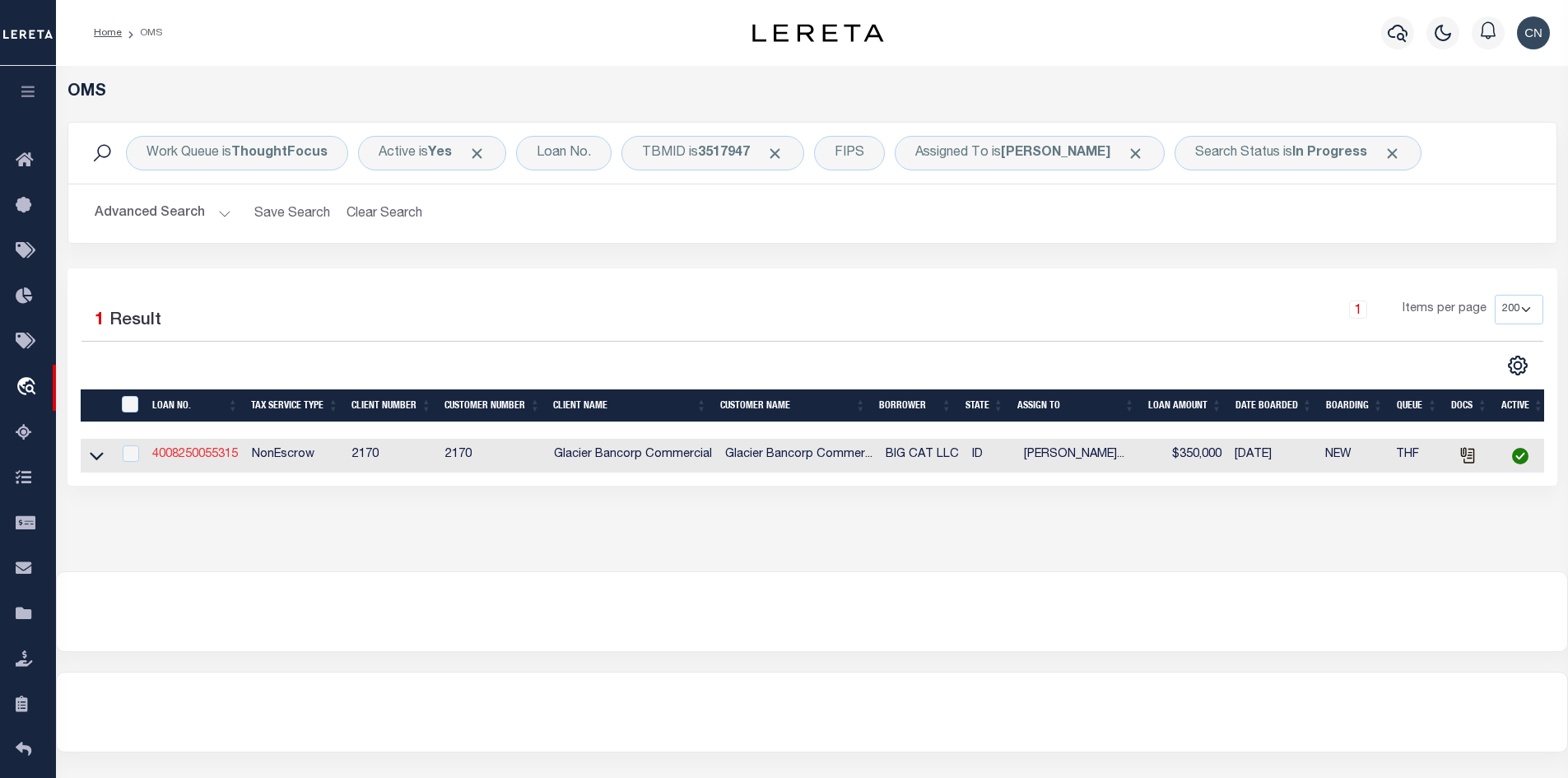
click at [219, 457] on link "4008250055315" at bounding box center [195, 454] width 86 height 12
type input "4008250055315"
type input "BIG CAT LLC"
type input "[STREET_ADDRESS]"
type input "REXBURG ID 83440-5099"
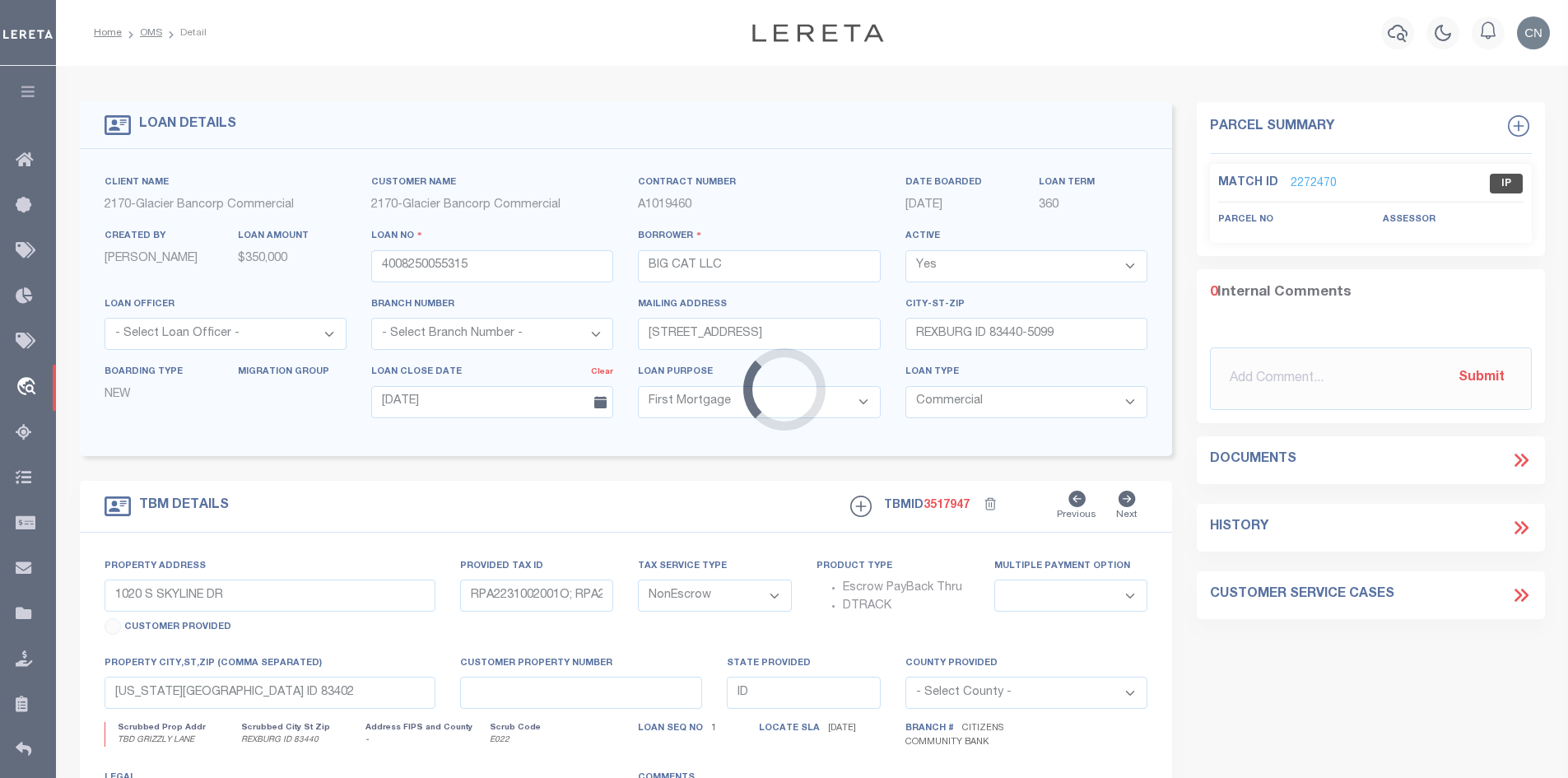
select select "4576"
type input "TBD GRIZZLY LANE"
type input "RP04BCS0010010"
select select
type input "REXBURG ID 83440"
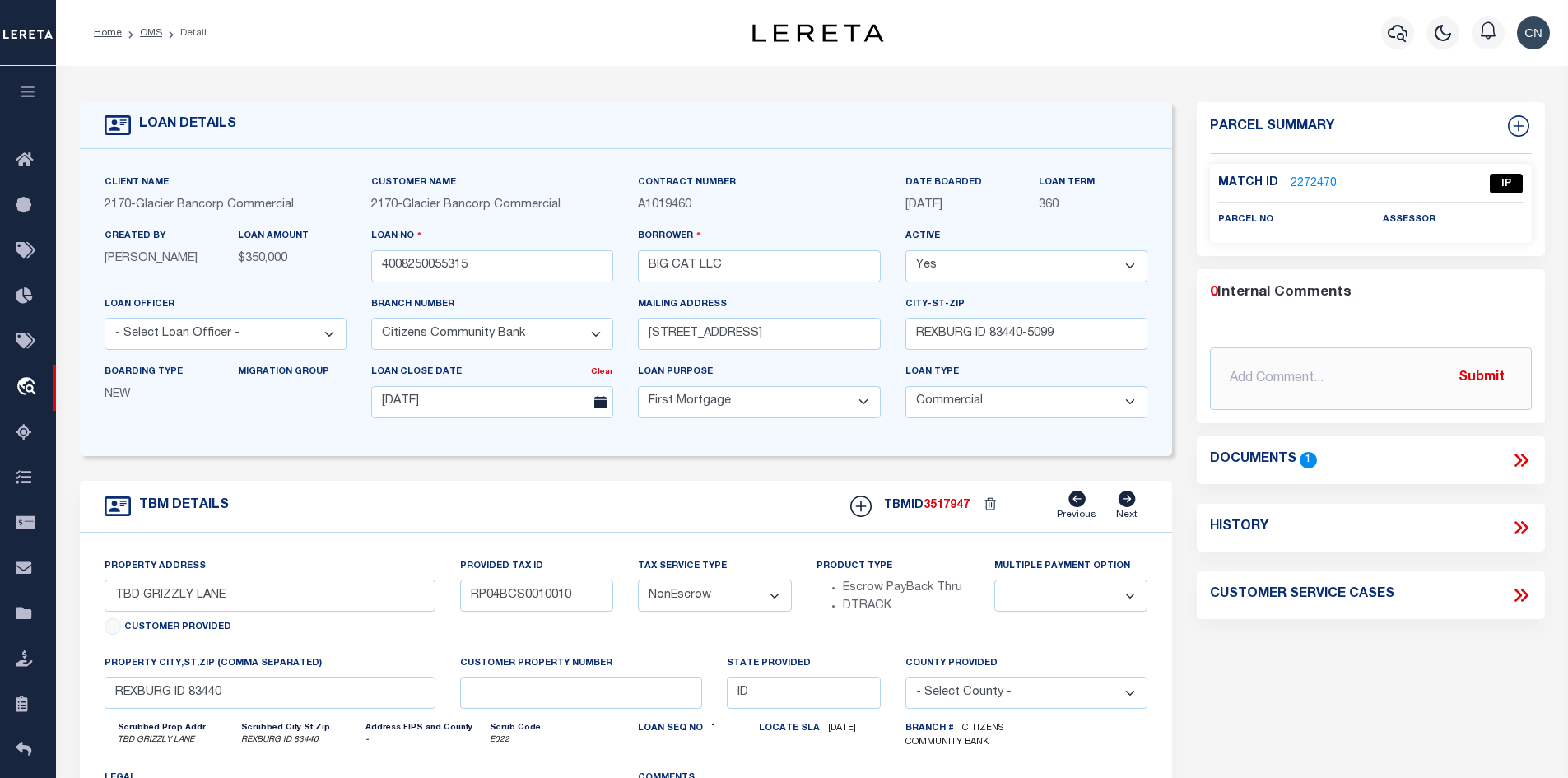
click at [1518, 463] on icon at bounding box center [1518, 460] width 8 height 13
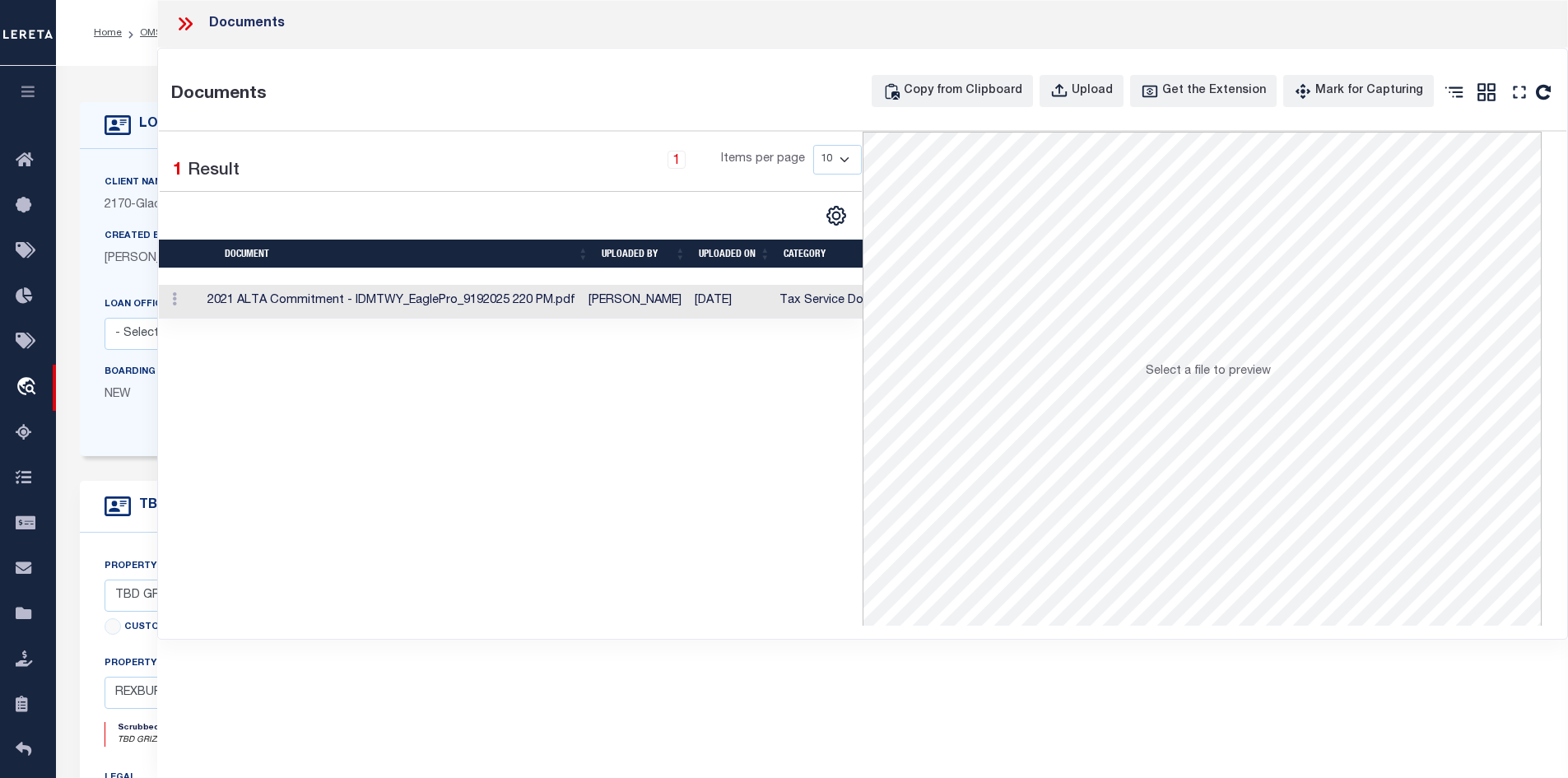
click at [489, 300] on td "2021 ALTA Commitment - IDMTWY_EaglePro_9192025 220 PM.pdf" at bounding box center [391, 302] width 381 height 34
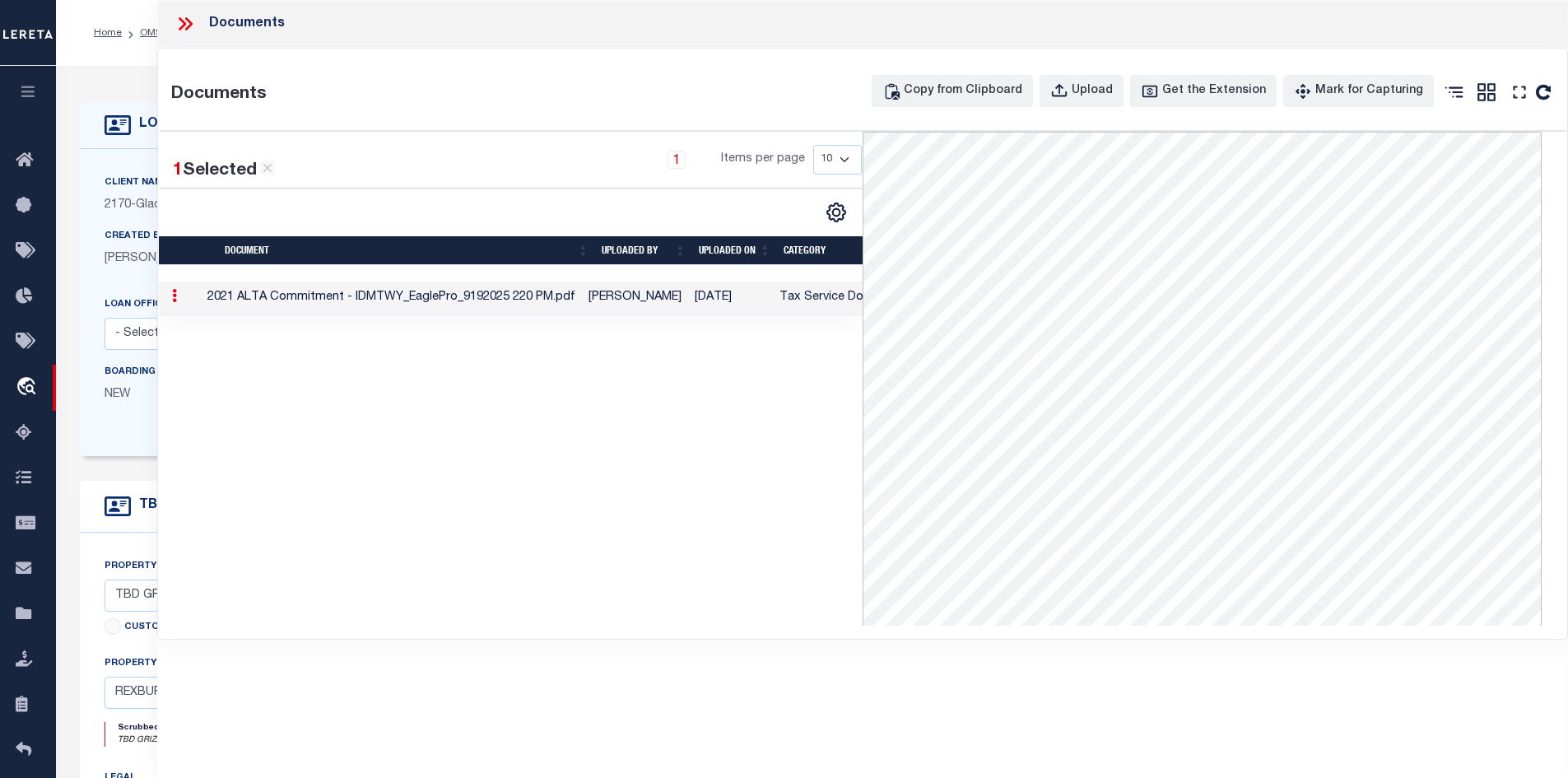
click at [182, 20] on icon at bounding box center [182, 24] width 8 height 13
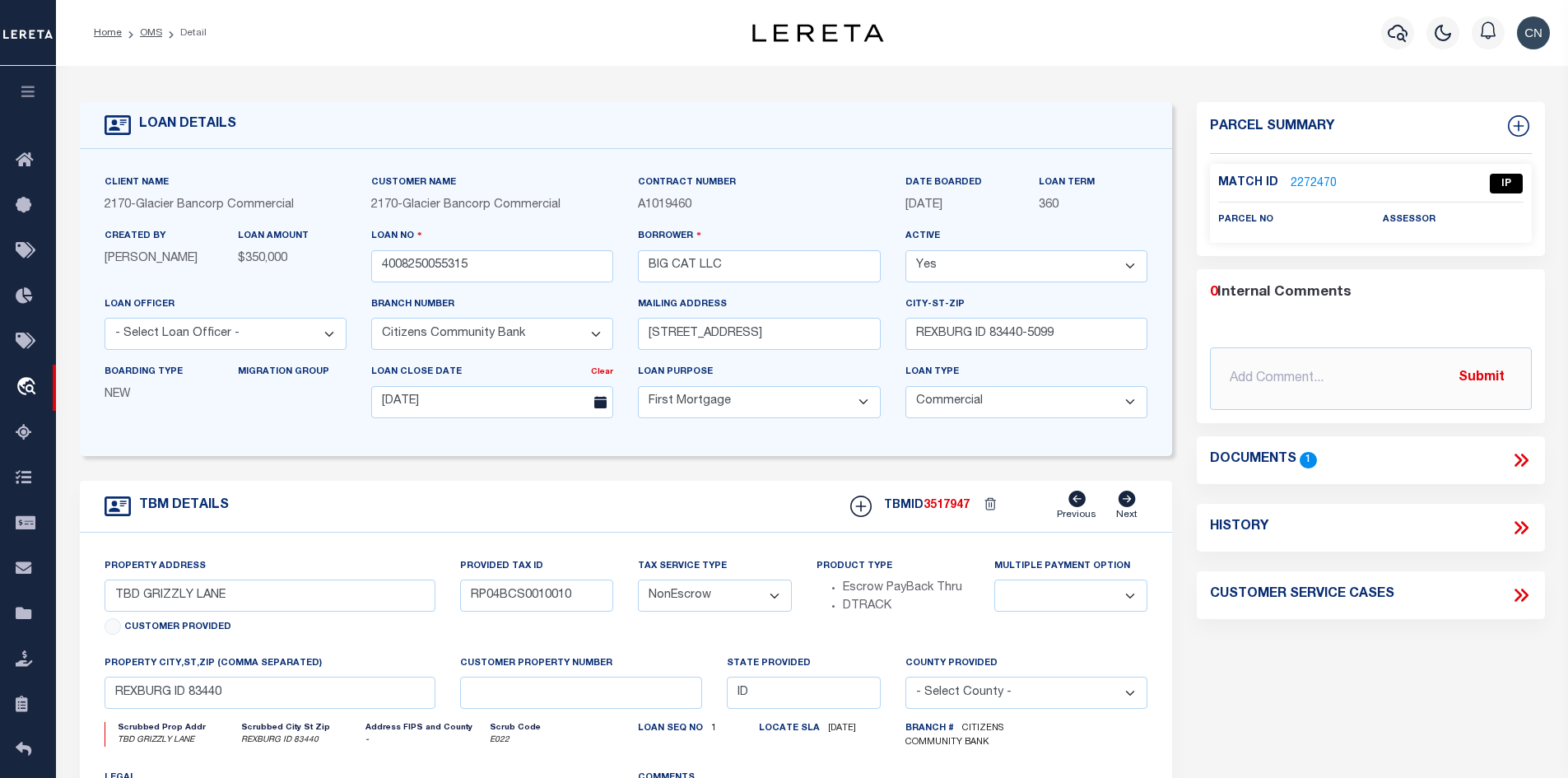
click at [1309, 177] on link "2272470" at bounding box center [1313, 183] width 46 height 18
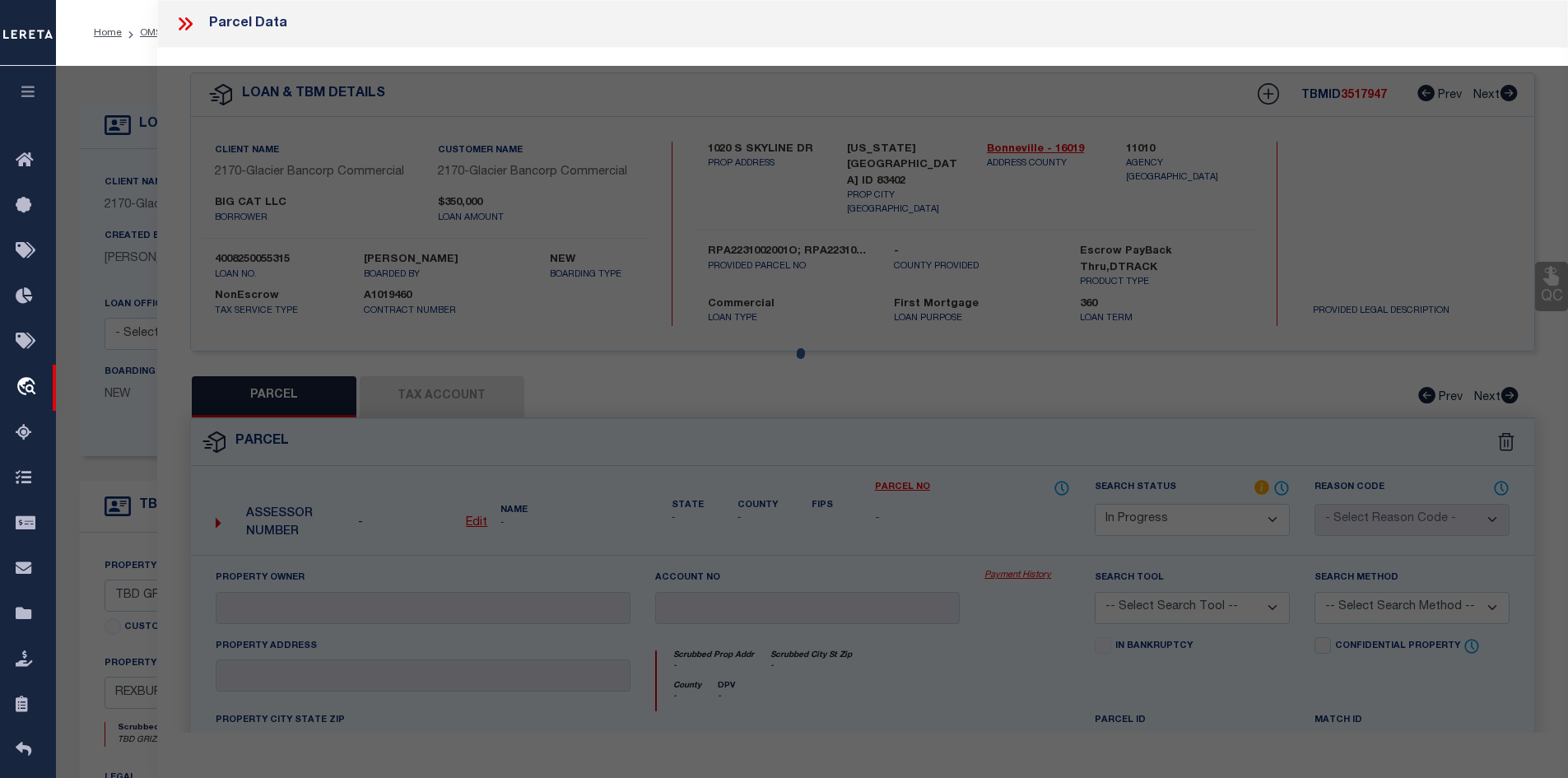
select select "AS"
checkbox input "false"
select select "IP"
checkbox input "false"
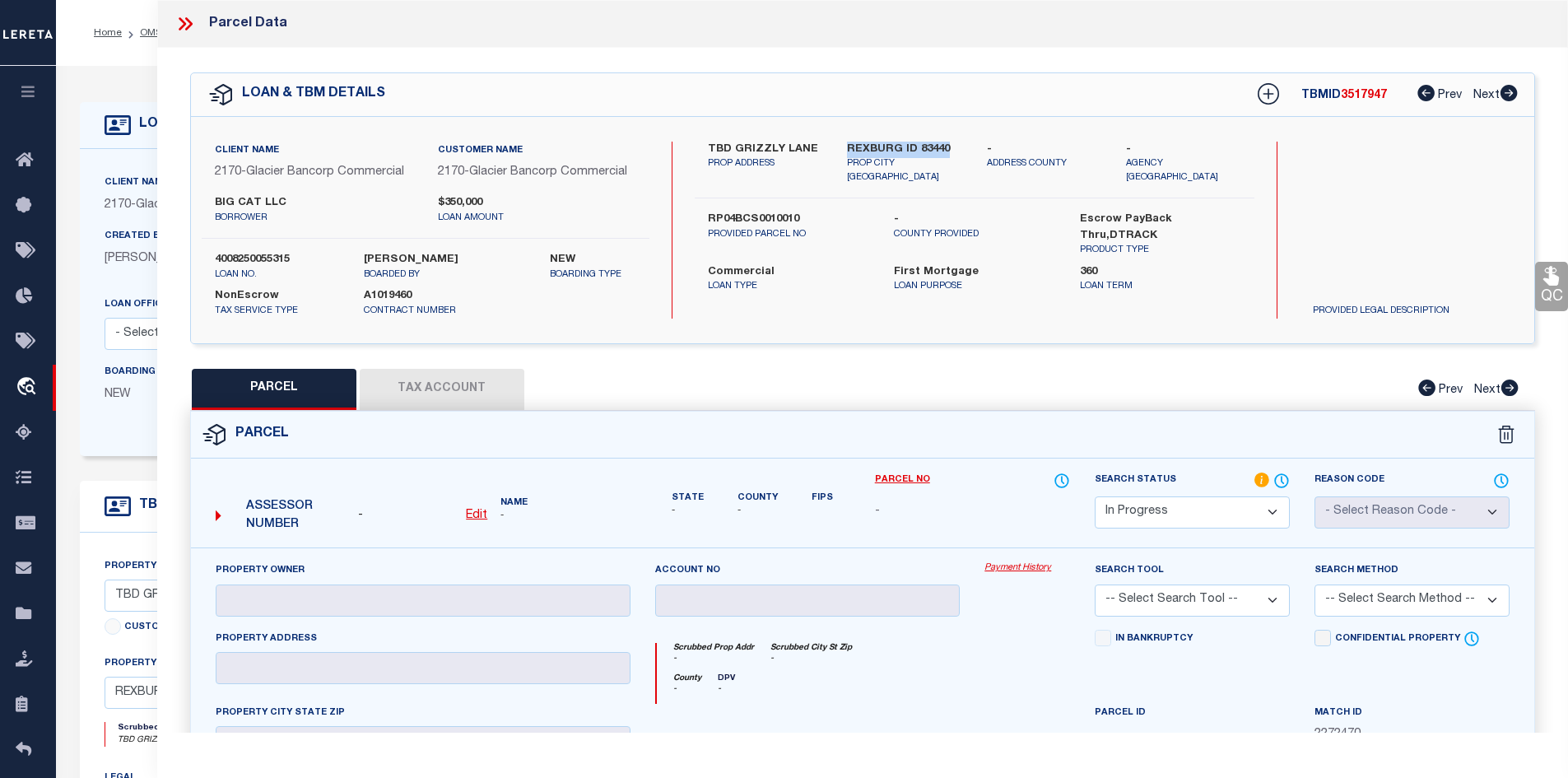
drag, startPoint x: 846, startPoint y: 142, endPoint x: 946, endPoint y: 148, distance: 100.2
click at [946, 148] on div "[GEOGRAPHIC_DATA] ID 83440 PROP CITY [GEOGRAPHIC_DATA]" at bounding box center [905, 163] width 140 height 44
copy label "REXBURG ID 83440"
drag, startPoint x: 711, startPoint y: 146, endPoint x: 821, endPoint y: 144, distance: 110.0
click at [821, 144] on label "TBD GRIZZLY LANE" at bounding box center [765, 150] width 115 height 17
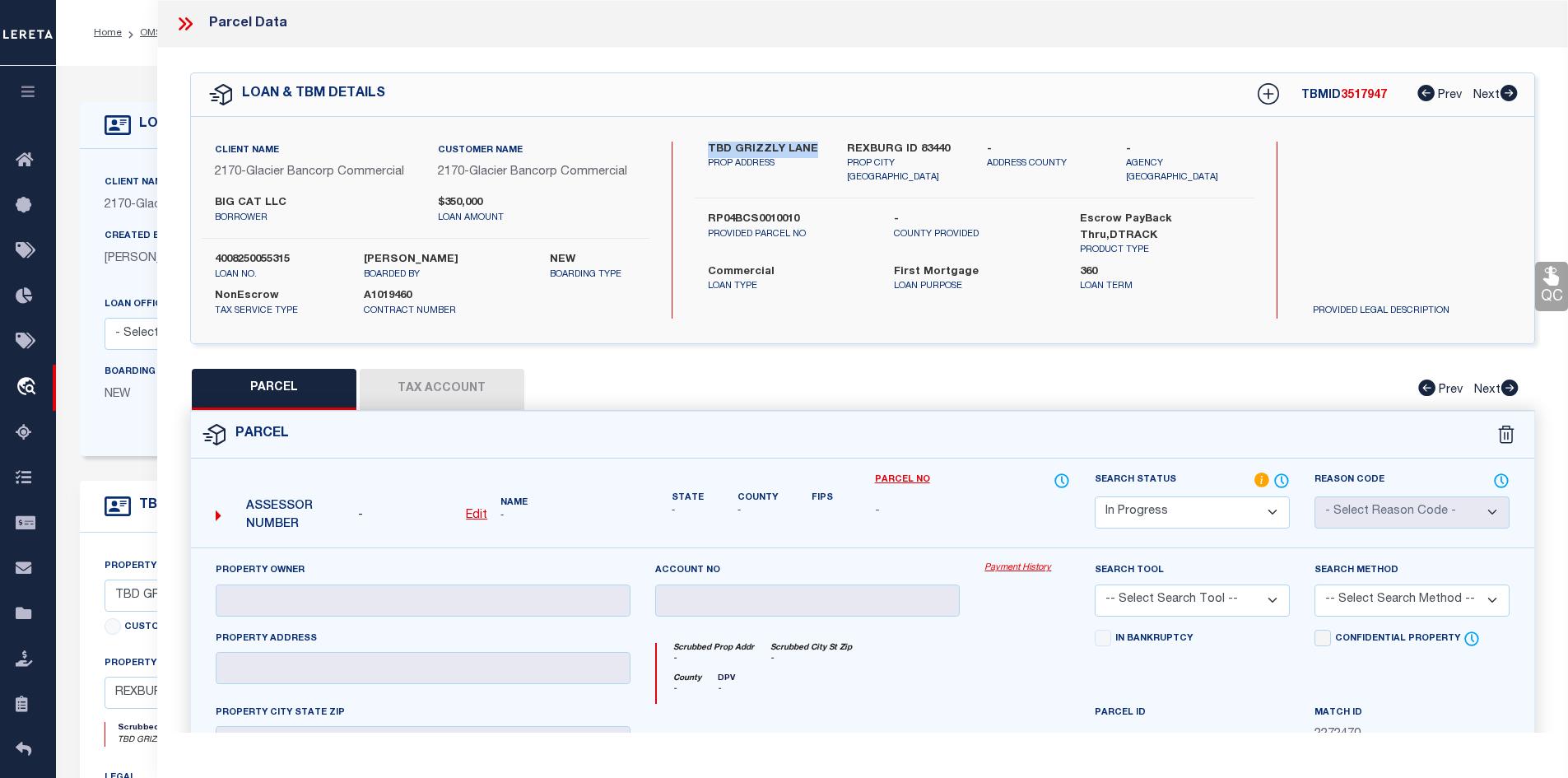
drag, startPoint x: 707, startPoint y: 142, endPoint x: 816, endPoint y: 145, distance: 109.0
click at [816, 145] on label "TBD GRIZZLY LANE" at bounding box center [765, 150] width 115 height 17
copy label "TBD GRIZZLY LANE"
click at [535, 463] on form "Parcel - Edit Name - - -" at bounding box center [863, 714] width 1344 height 606
drag, startPoint x: 709, startPoint y: 142, endPoint x: 781, endPoint y: 145, distance: 72.1
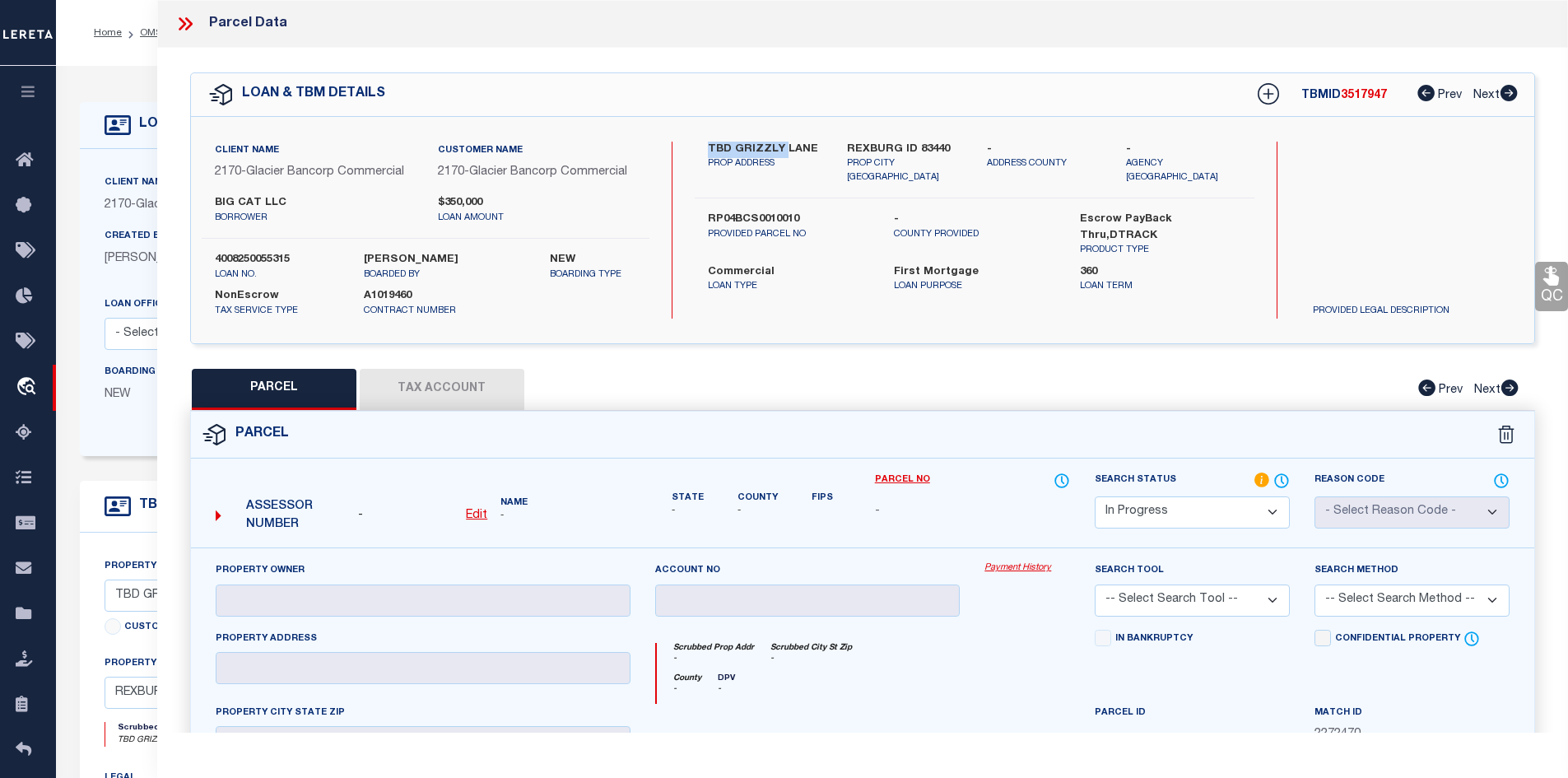
click at [781, 145] on label "TBD GRIZZLY LANE" at bounding box center [765, 150] width 115 height 17
copy label "TBD GRIZZLY"
drag, startPoint x: 214, startPoint y: 199, endPoint x: 310, endPoint y: 198, distance: 96.0
click at [310, 198] on label "BIG CAT LLC" at bounding box center [314, 204] width 198 height 17
copy label "BIG CAT LLC"
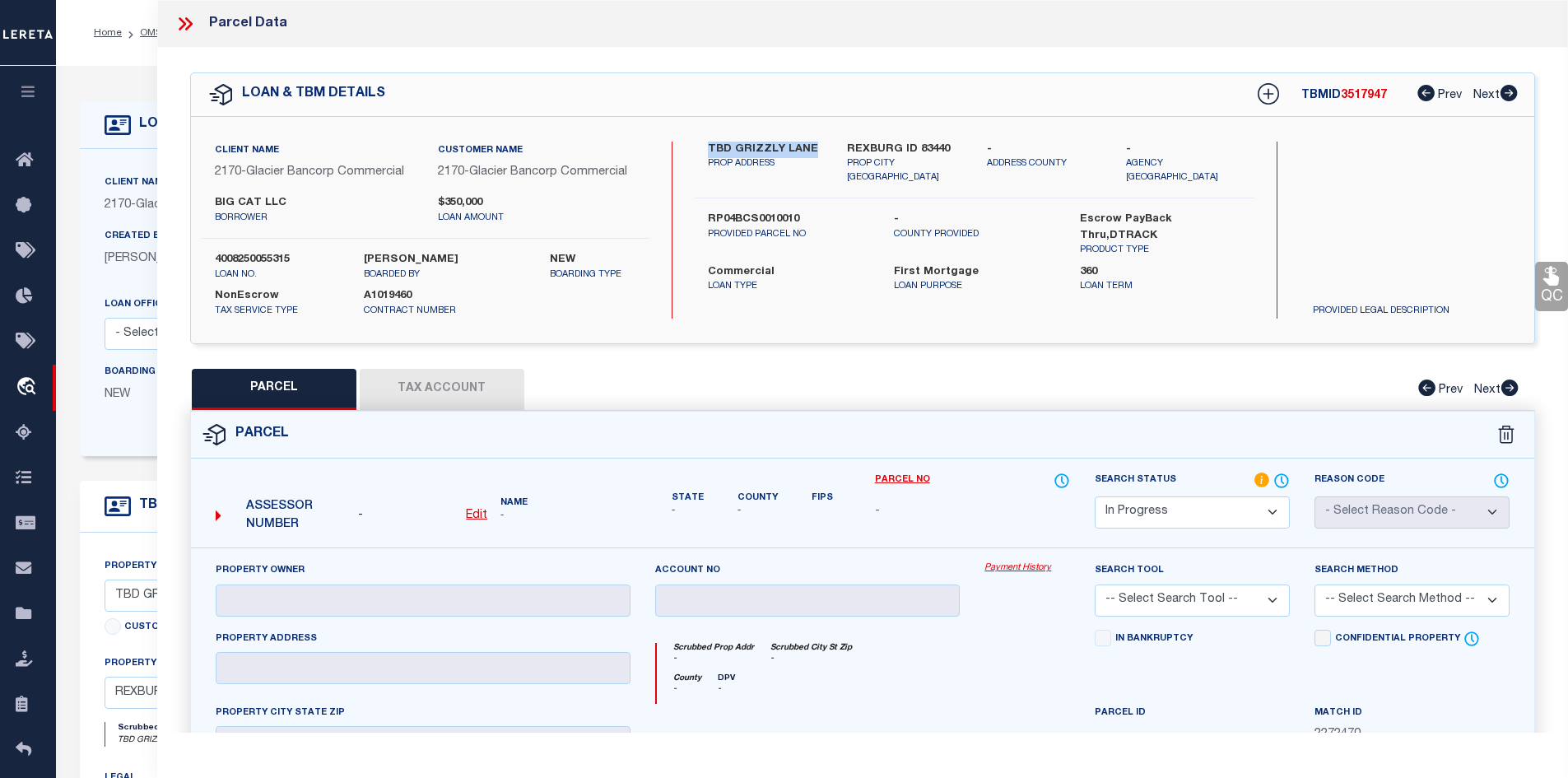
drag, startPoint x: 705, startPoint y: 140, endPoint x: 822, endPoint y: 146, distance: 117.2
click at [822, 146] on div "TBD GRIZZLY [PERSON_NAME] PROP ADDRESS" at bounding box center [765, 163] width 140 height 44
copy label "TBD GRIZZLY LANE"
click at [726, 212] on label "RP04BCS0010010" at bounding box center [789, 220] width 161 height 17
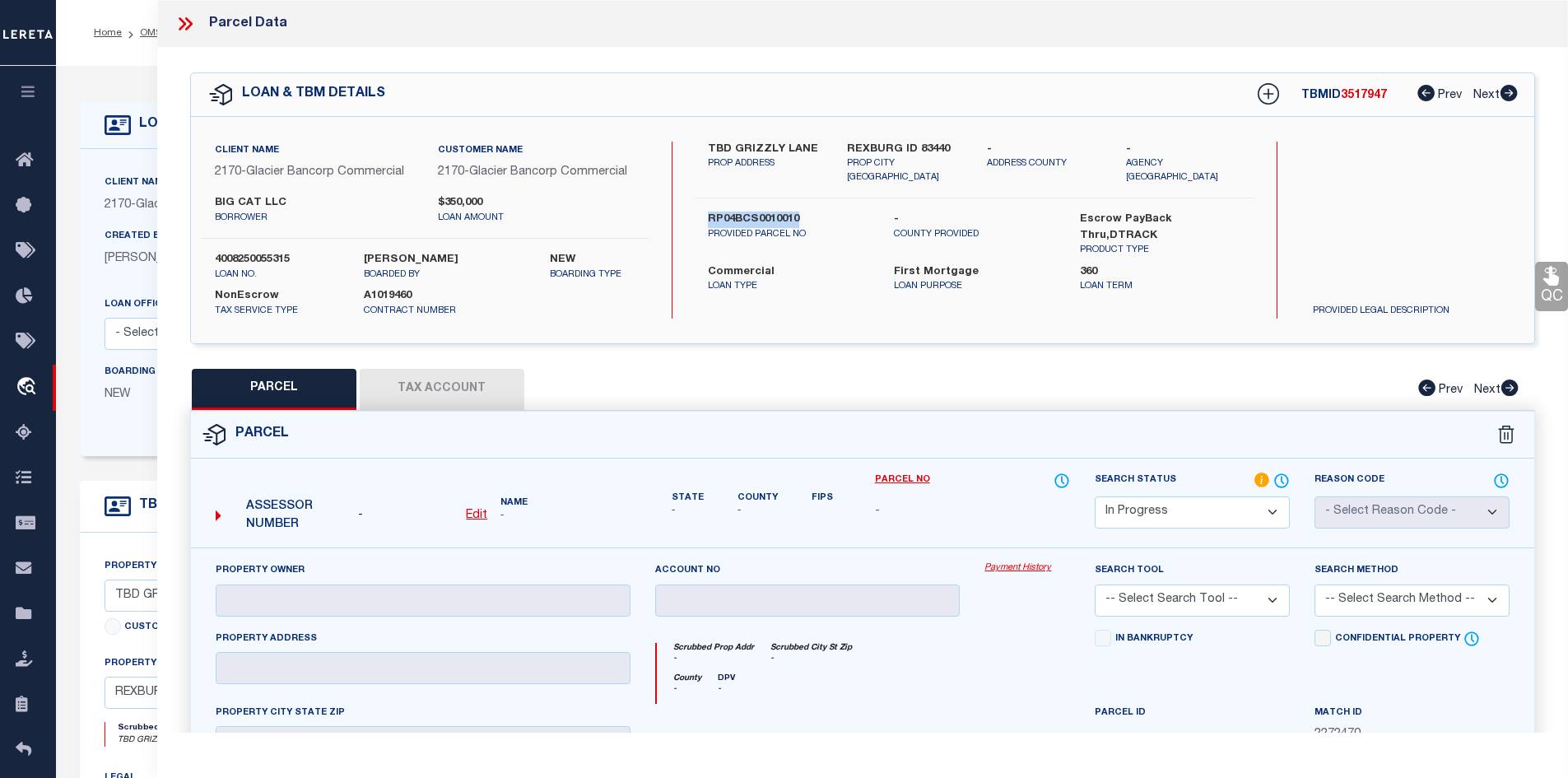
copy label "RP04BCS0010010"
click at [433, 396] on div "PARCEL Tax Account Prev Next" at bounding box center [863, 389] width 1345 height 41
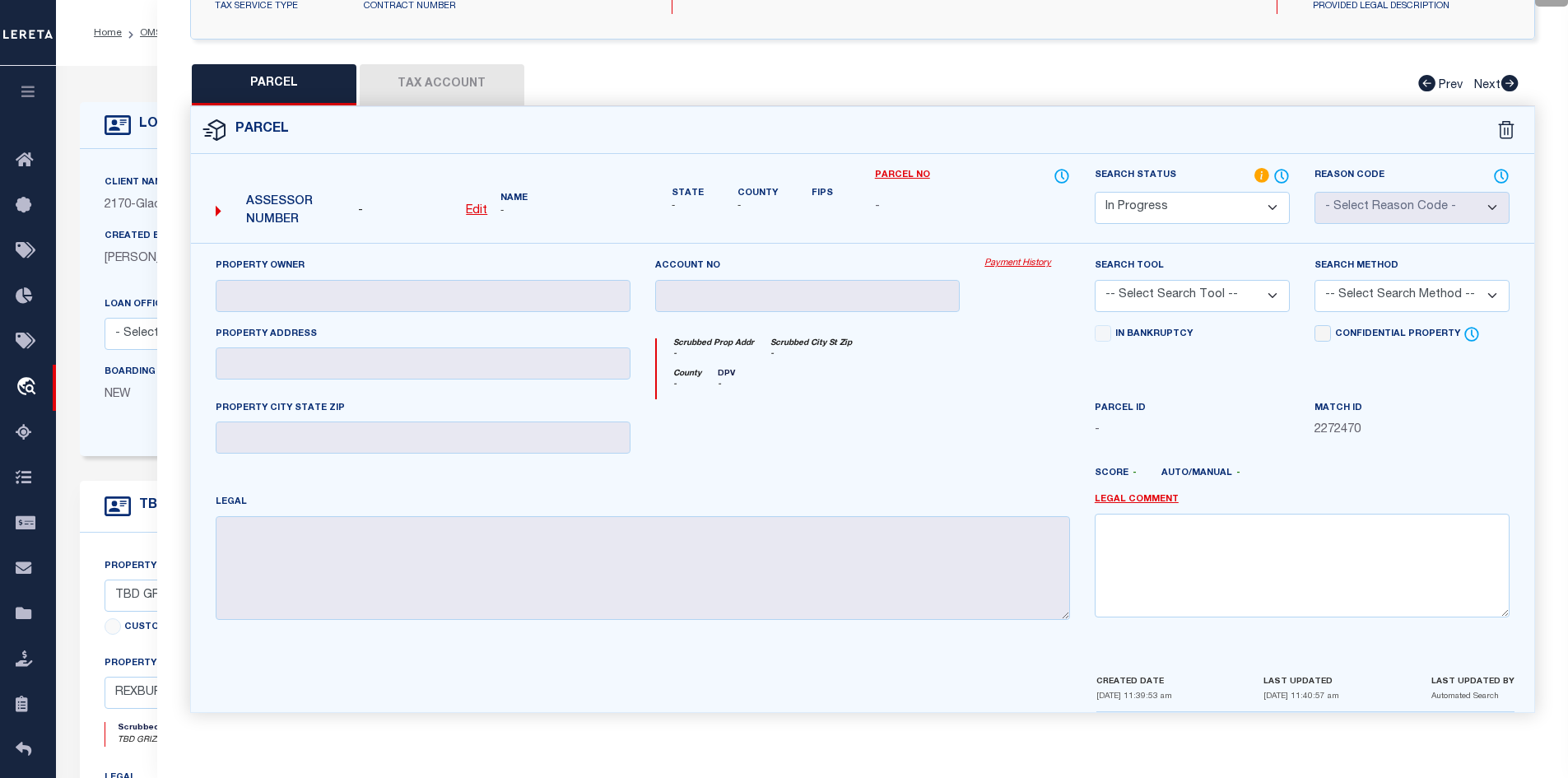
scroll to position [58, 0]
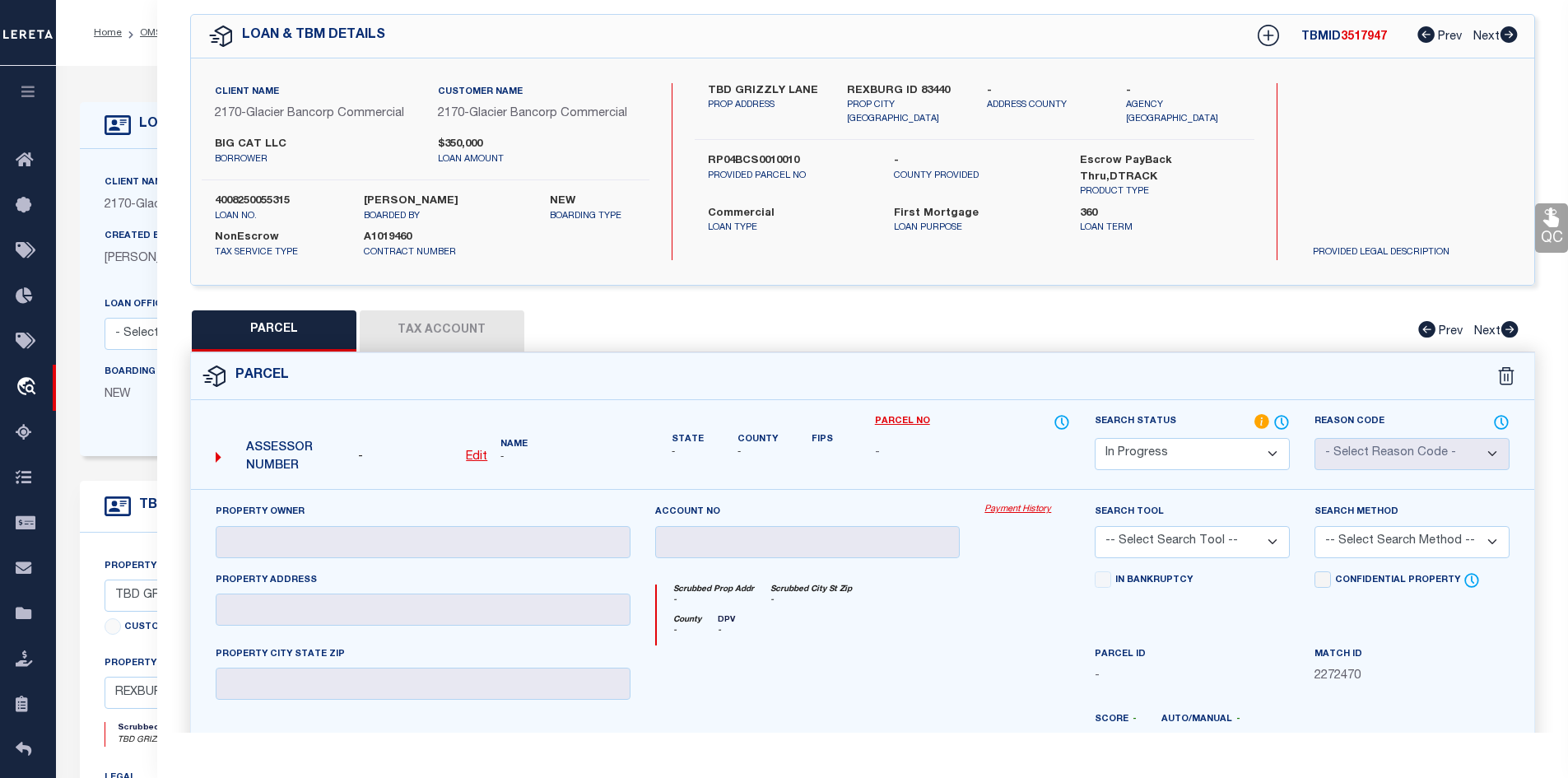
click at [755, 153] on label "RP04BCS0010010" at bounding box center [789, 161] width 161 height 17
drag, startPoint x: 708, startPoint y: 83, endPoint x: 811, endPoint y: 88, distance: 103.1
click at [811, 88] on label "TBD GRIZZLY LANE" at bounding box center [765, 92] width 115 height 17
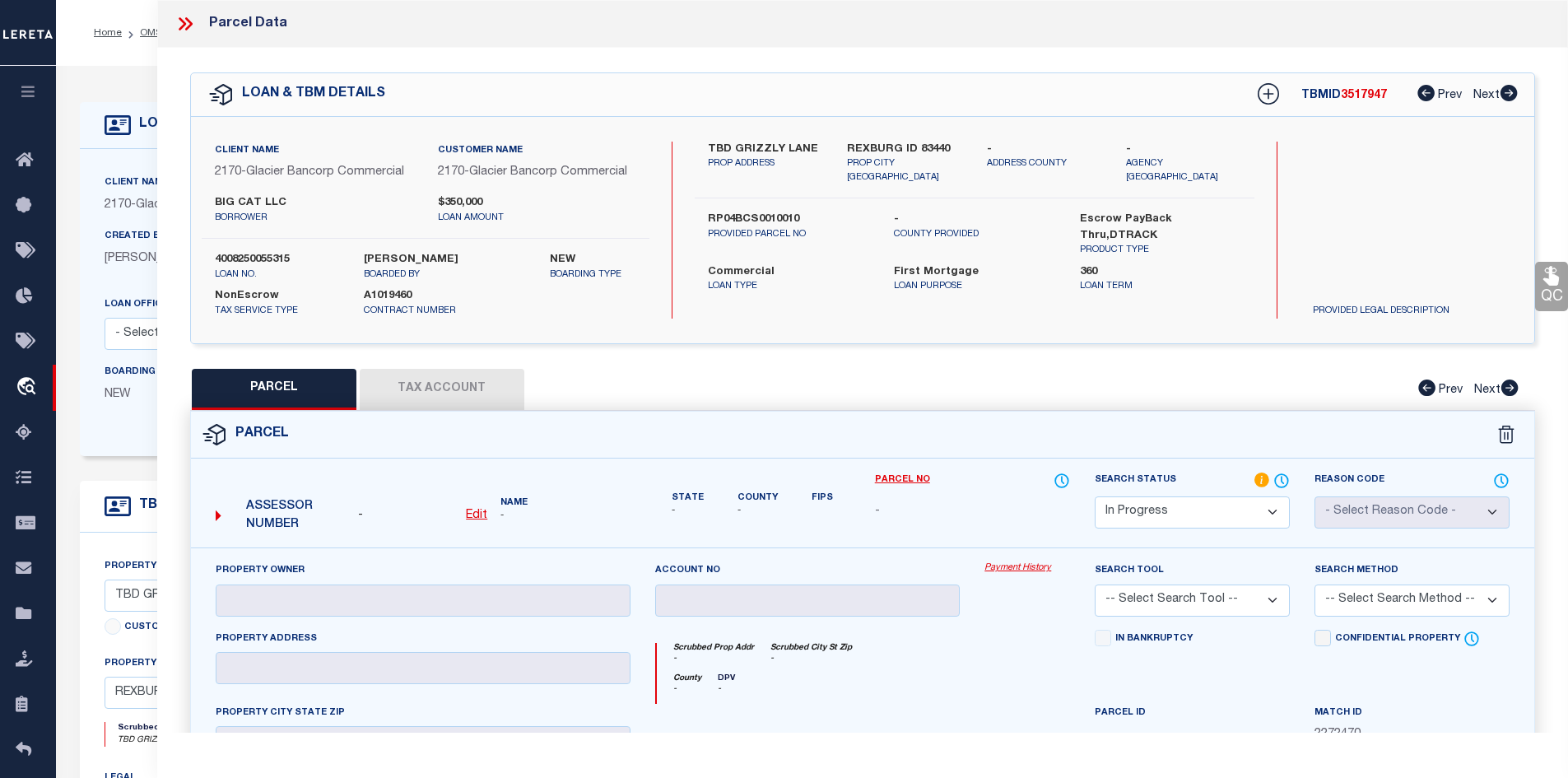
click at [181, 20] on icon at bounding box center [182, 24] width 8 height 13
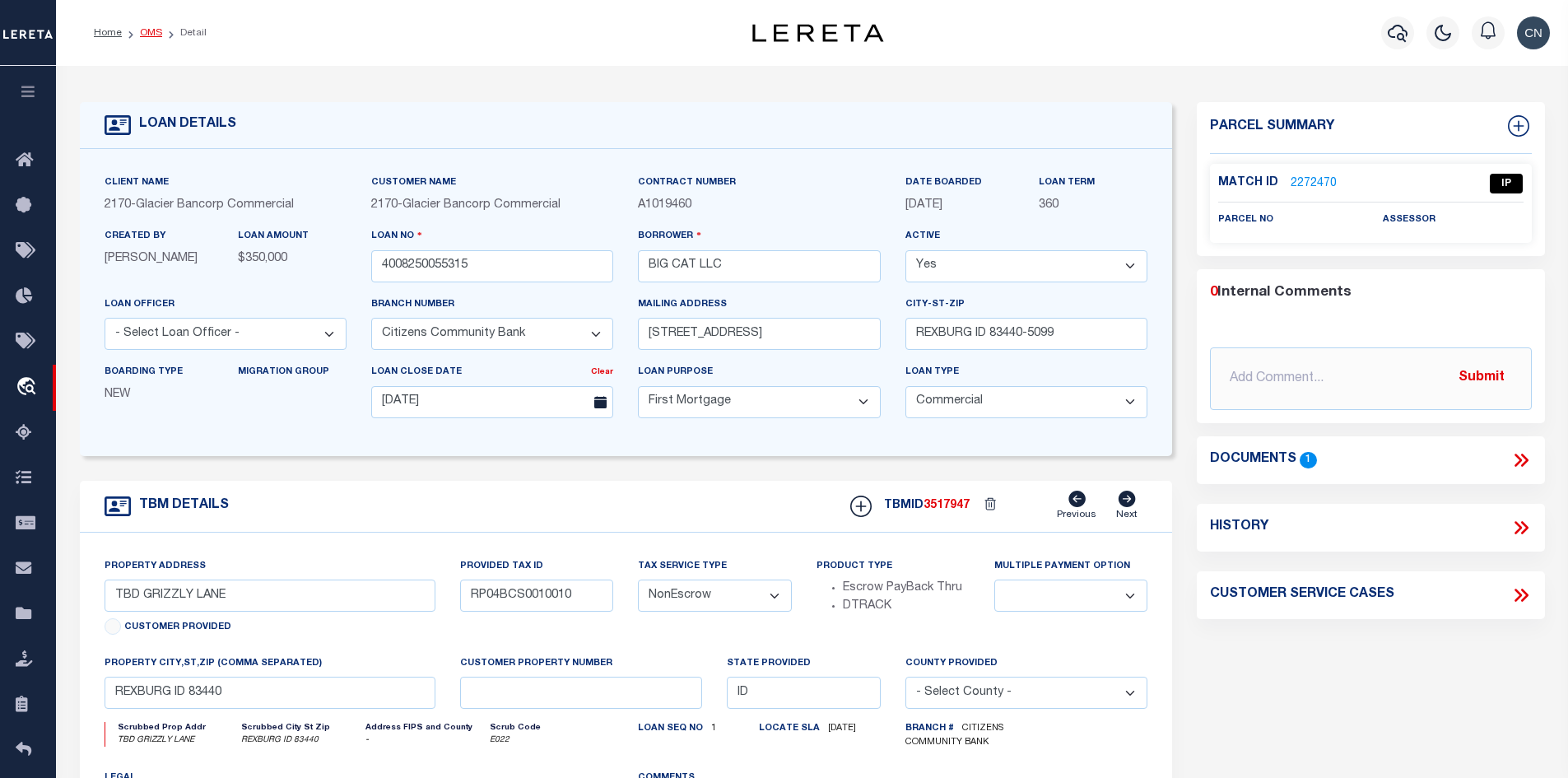
click at [153, 35] on link "OMS" at bounding box center [150, 33] width 22 height 10
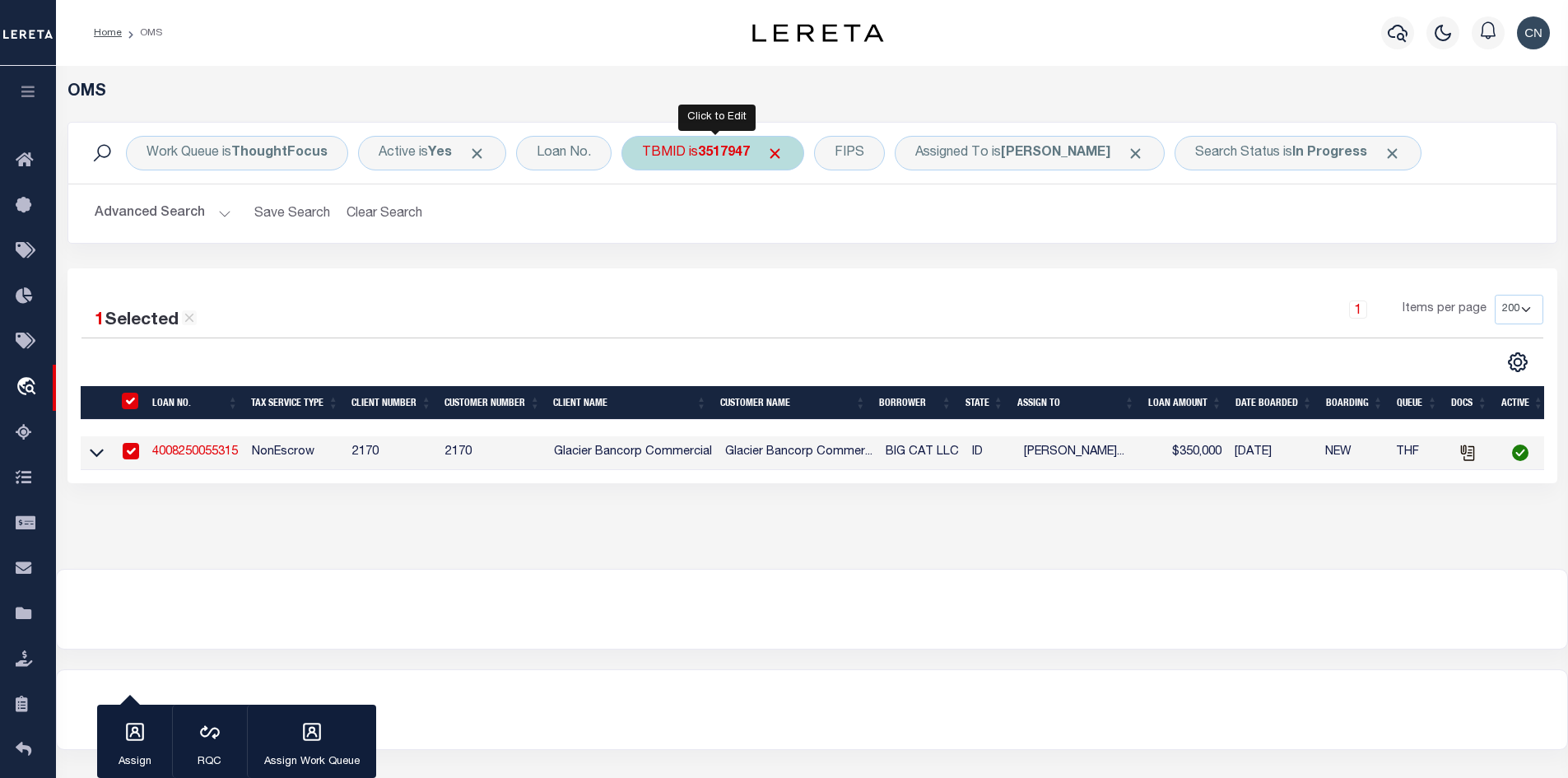
click at [727, 151] on b "3517947" at bounding box center [724, 153] width 52 height 13
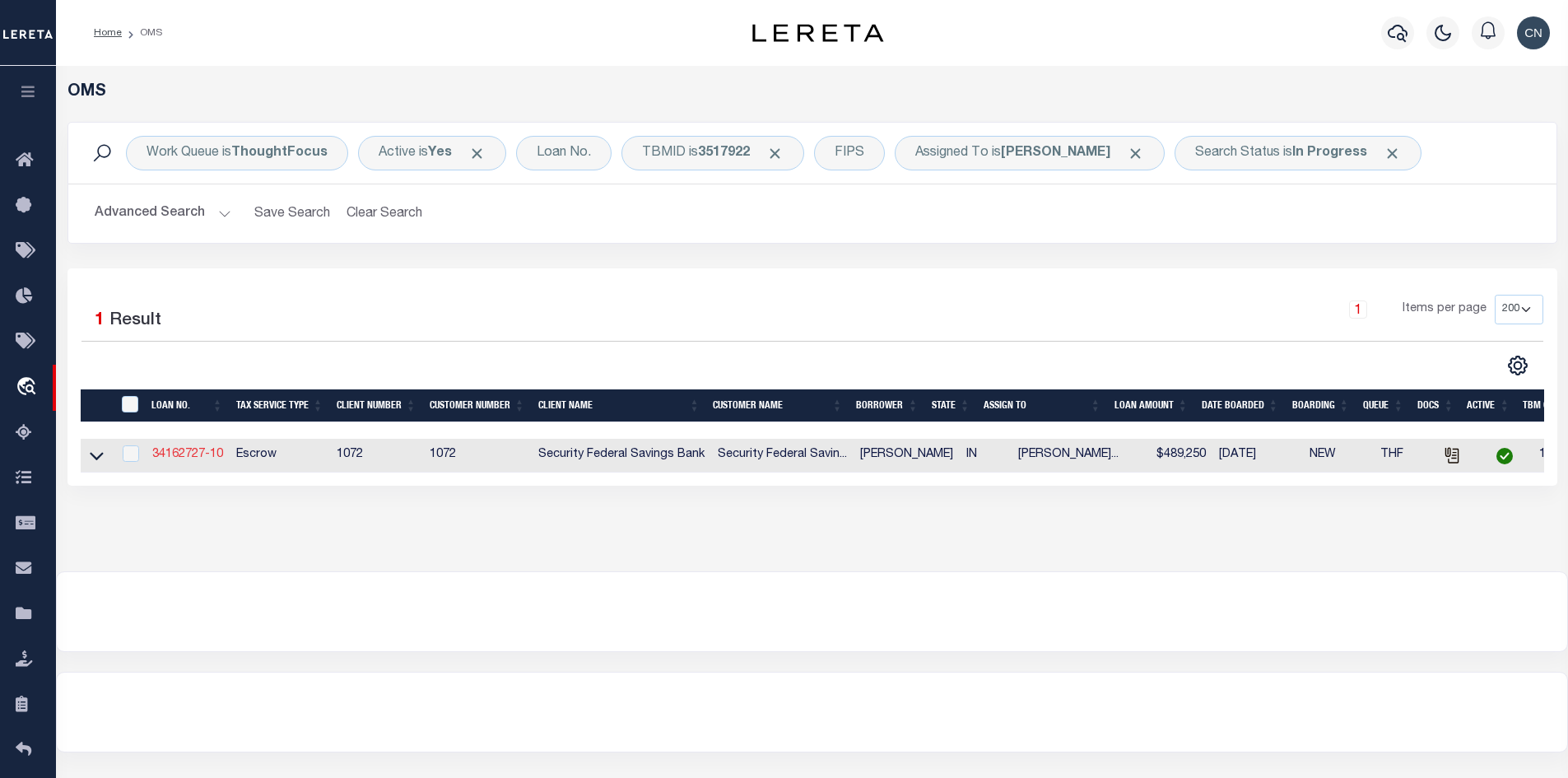
click at [214, 458] on link "34162727-10" at bounding box center [187, 454] width 71 height 12
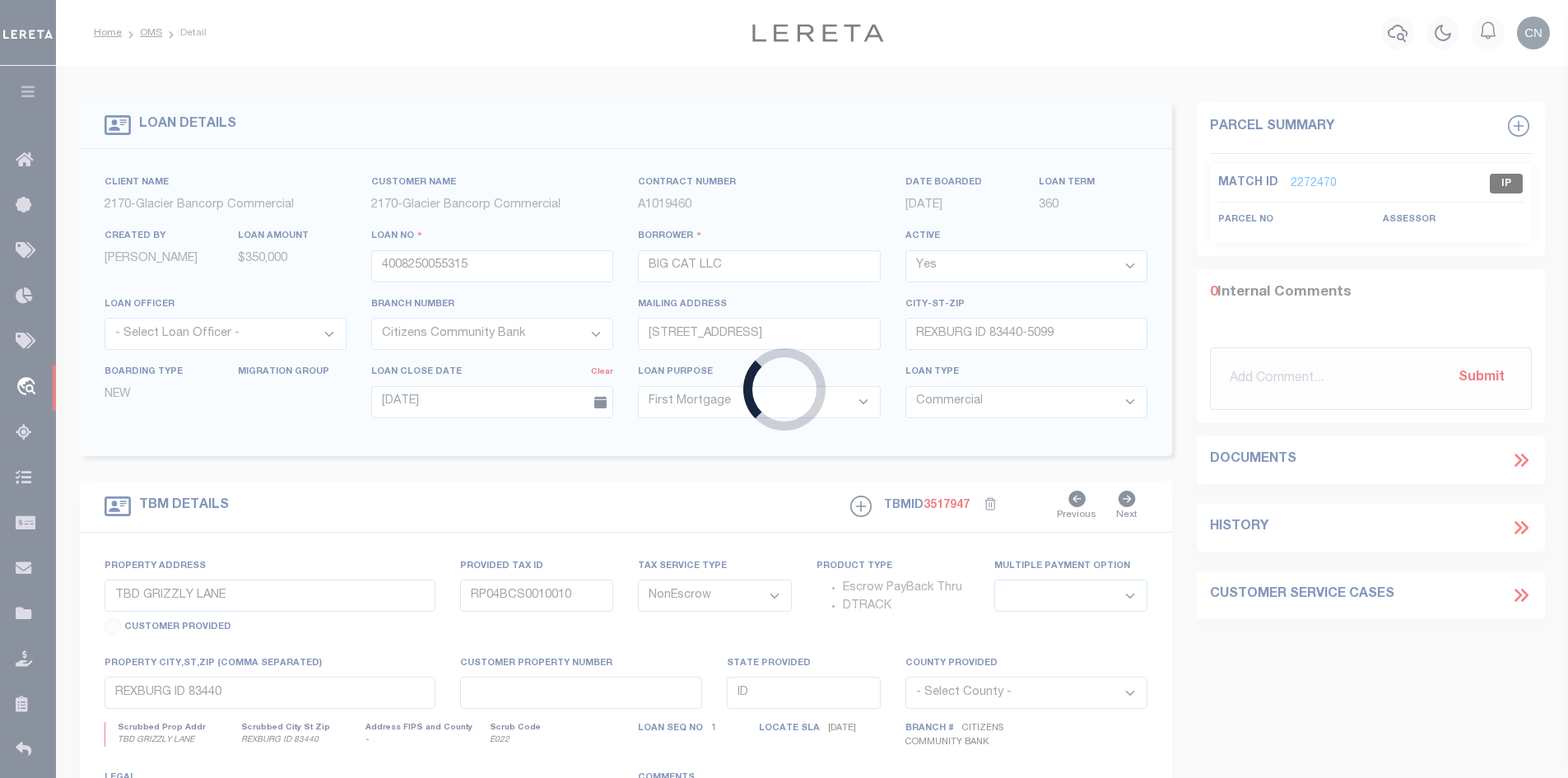
type input "34162727-10"
type input "[PERSON_NAME]"
select select
type input "[DATE]"
select select "10"
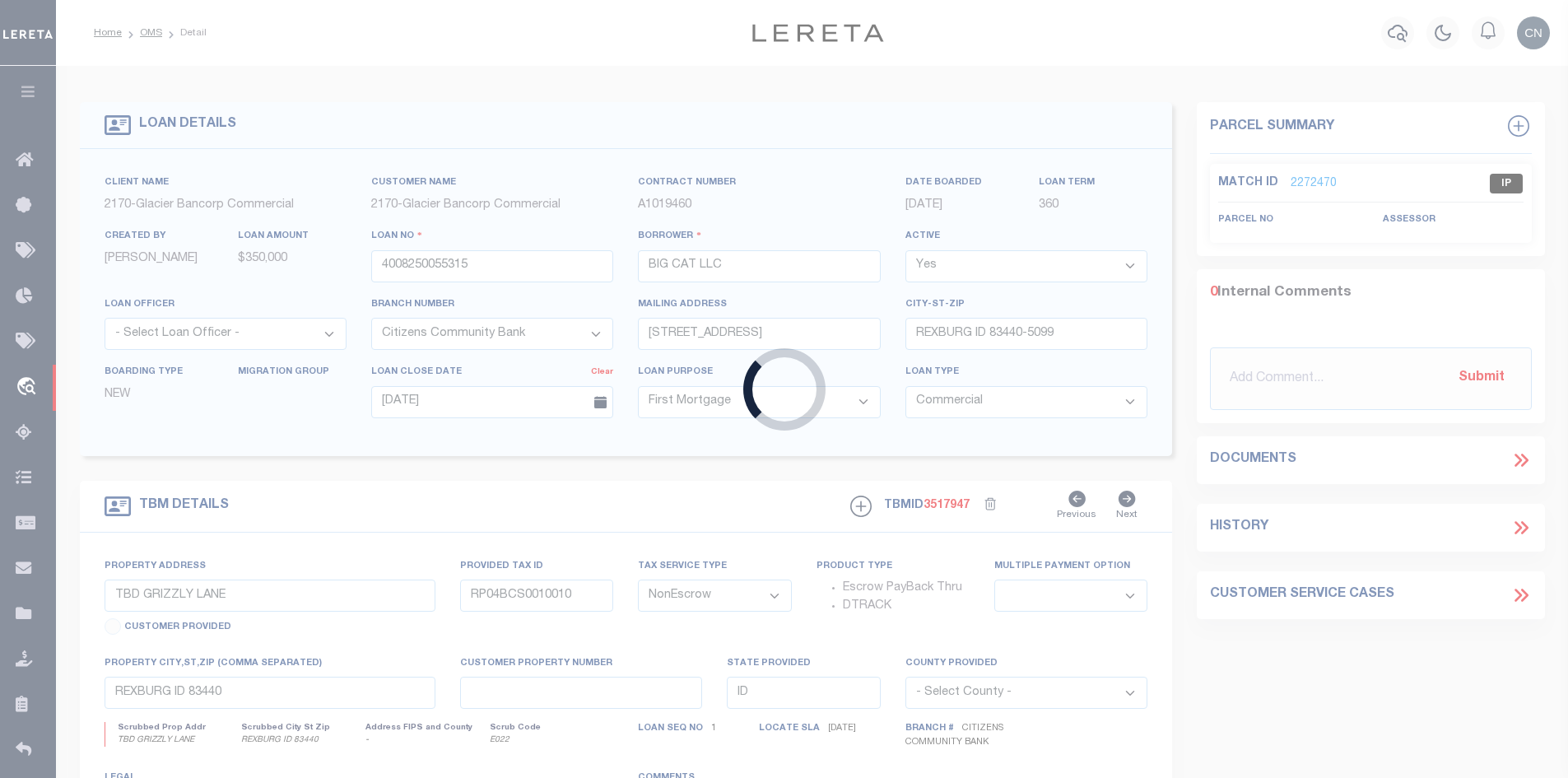
select select "Escrow"
type input "[STREET_ADDRESS]"
select select
type input "Kokomo IN 46902"
type input "IN"
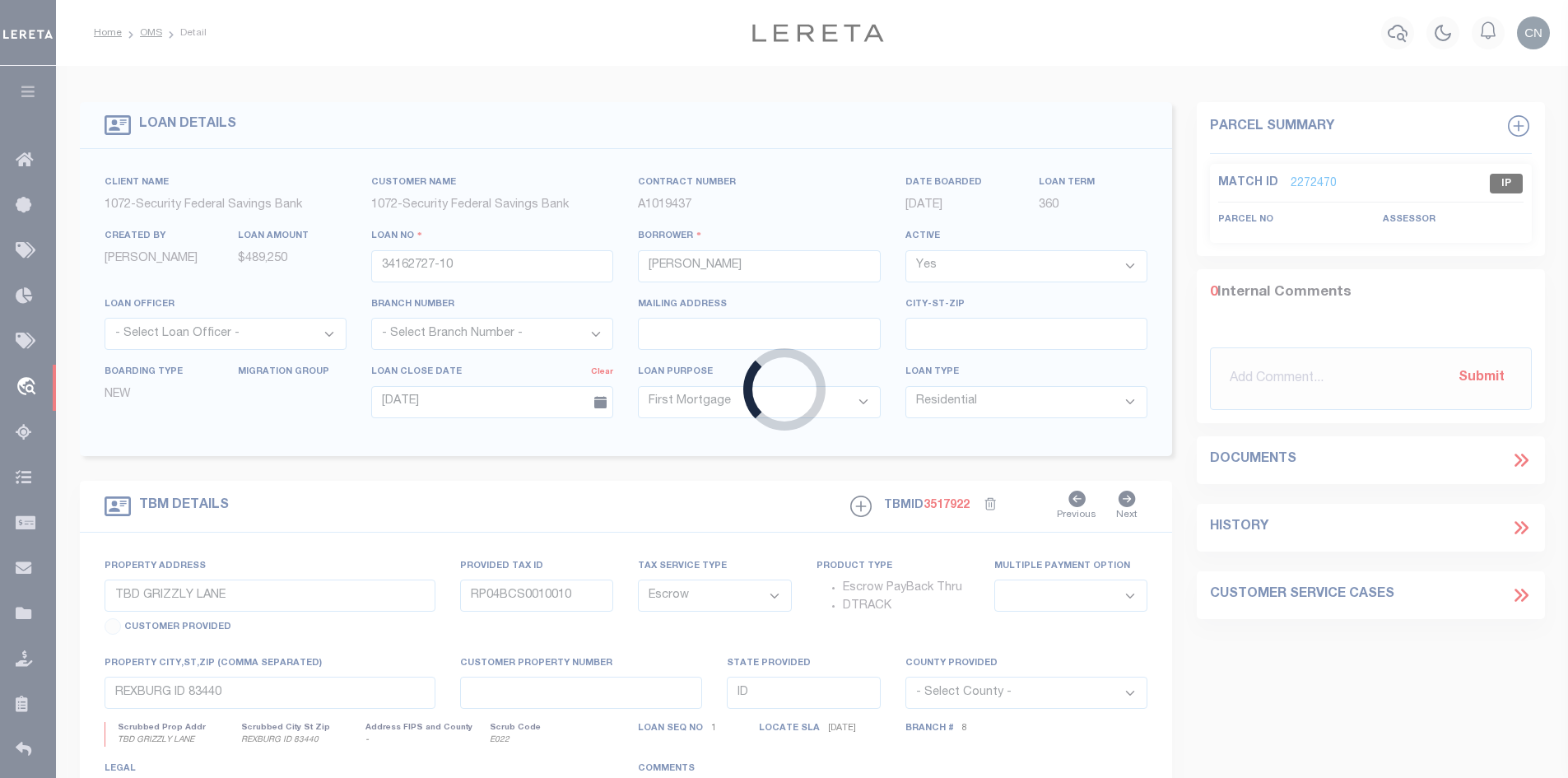
type textarea "See Attached Exhibit "A""
select select "4217"
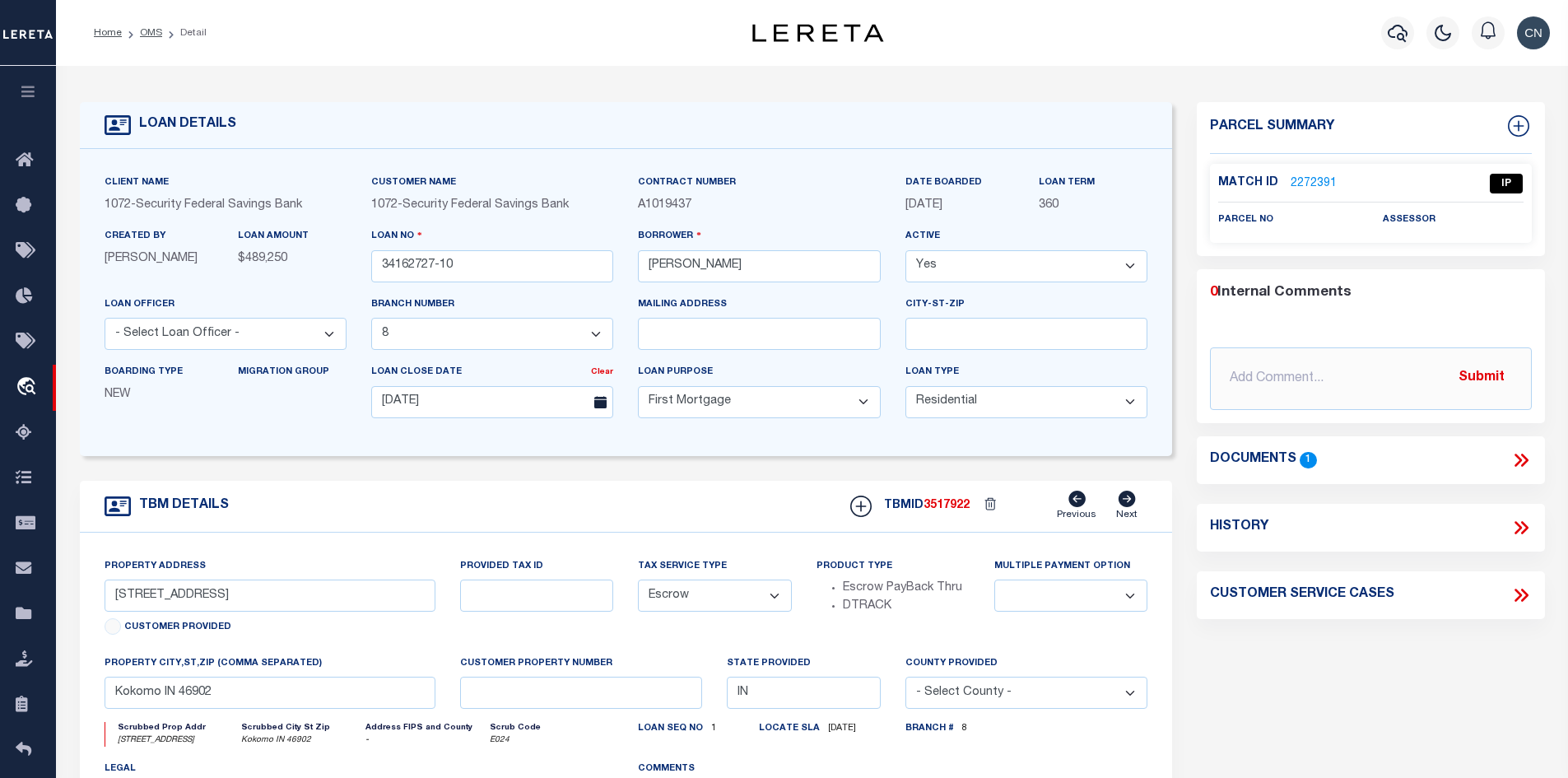
click at [1519, 456] on icon at bounding box center [1518, 460] width 8 height 13
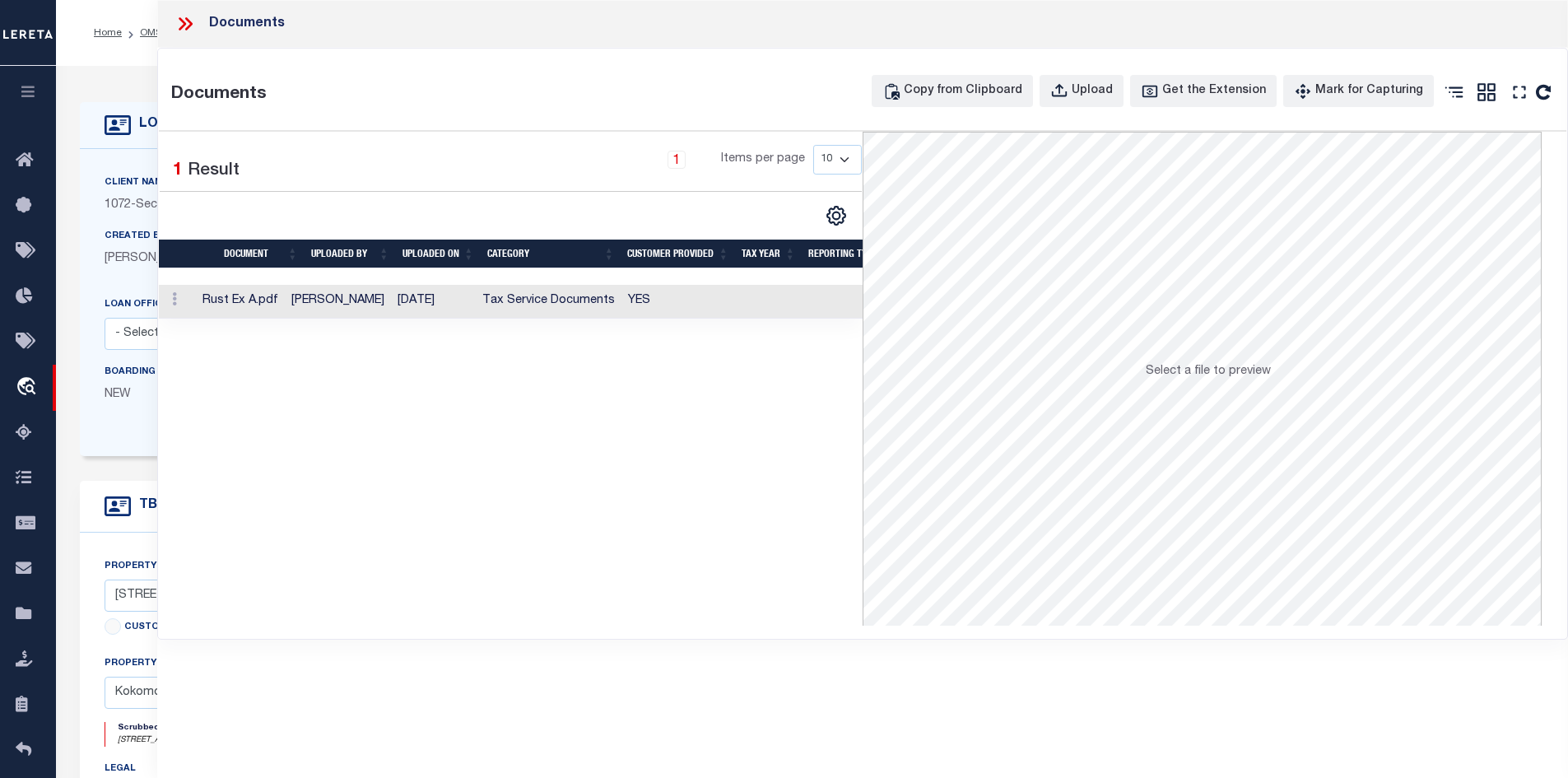
click at [424, 304] on td "[DATE]" at bounding box center [433, 302] width 85 height 34
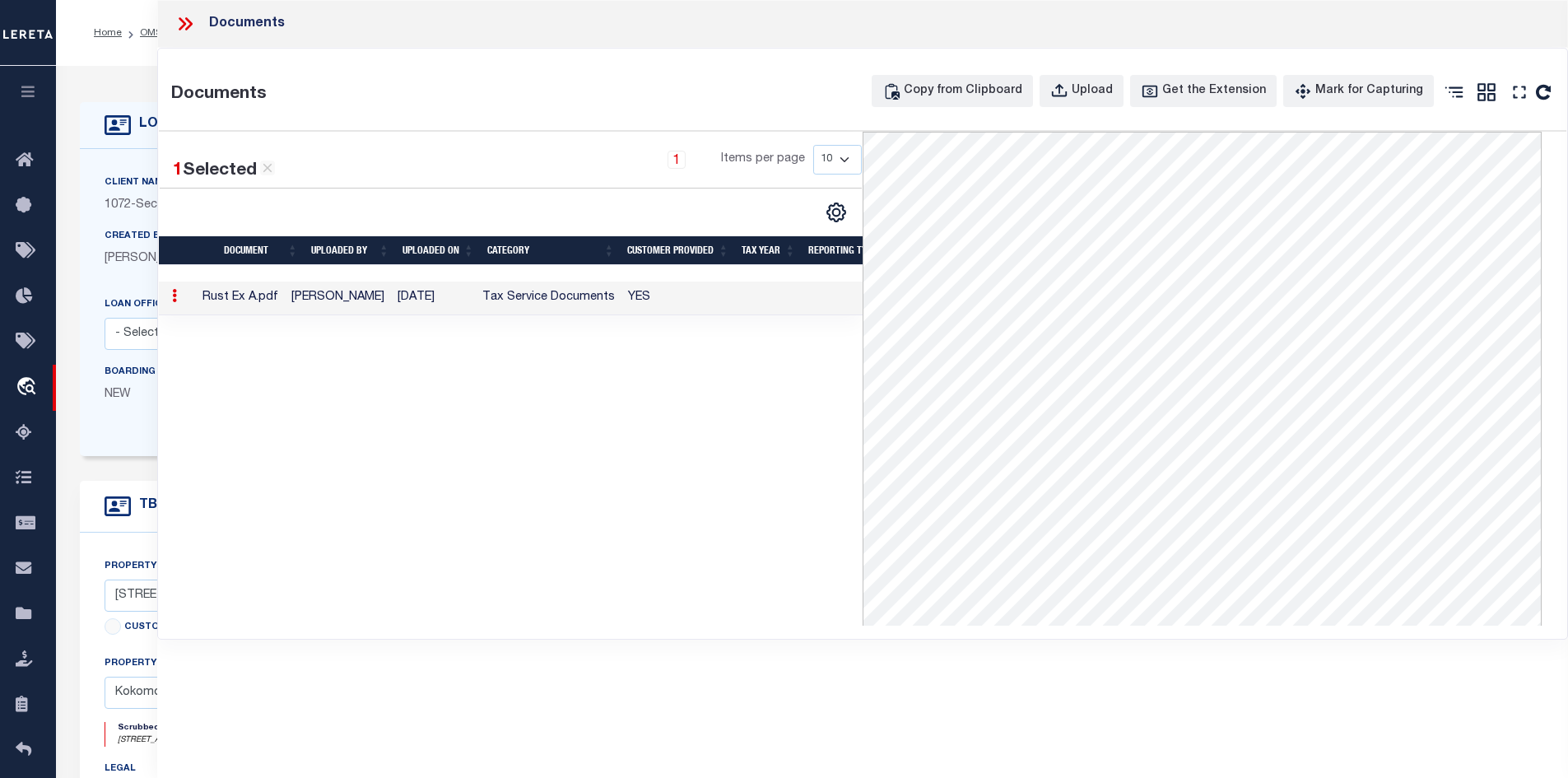
click at [183, 21] on icon at bounding box center [182, 24] width 8 height 13
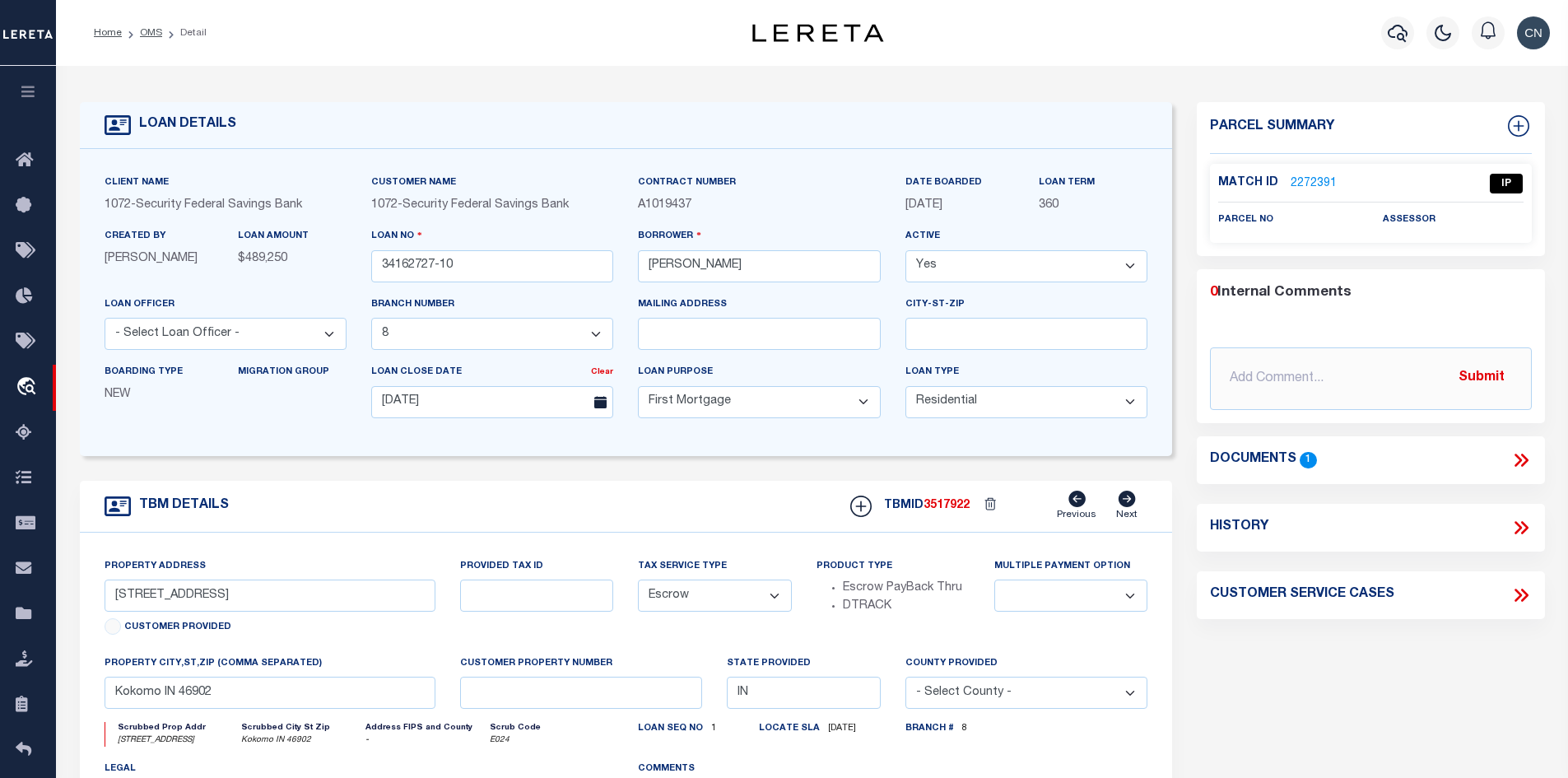
click at [1304, 179] on link "2272391" at bounding box center [1313, 183] width 46 height 18
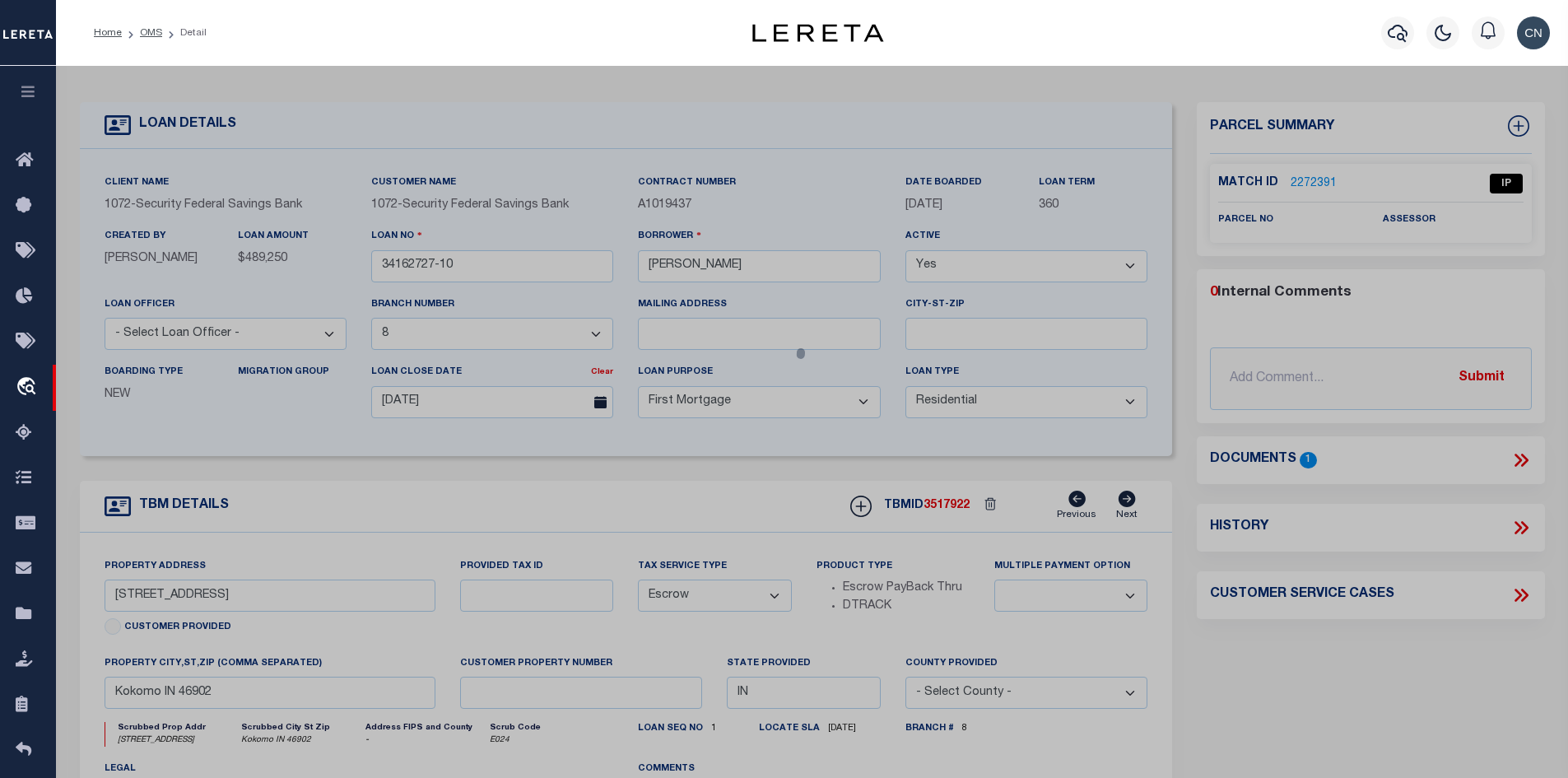
select select "AS"
checkbox input "false"
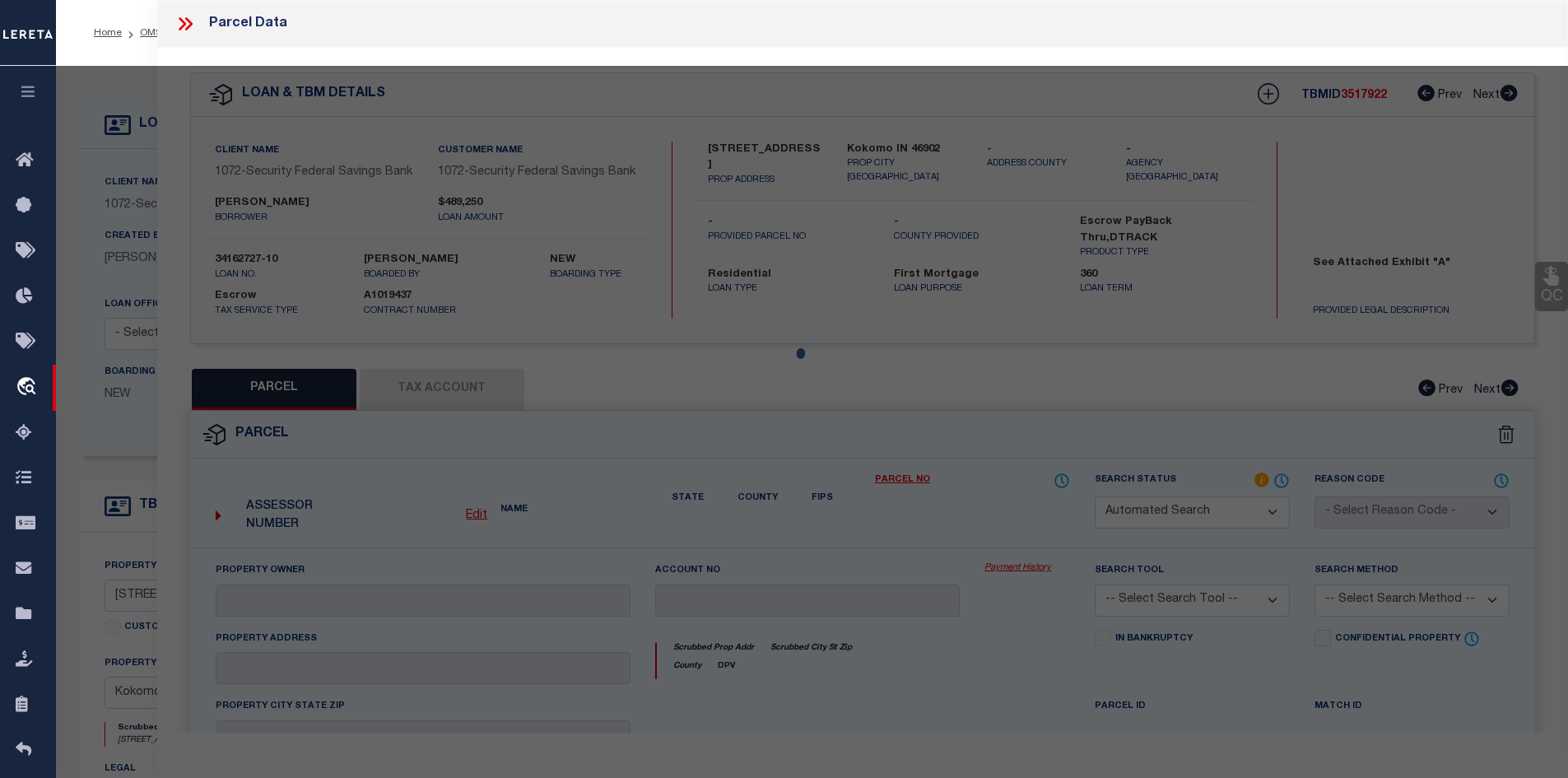
select select "IP"
checkbox input "false"
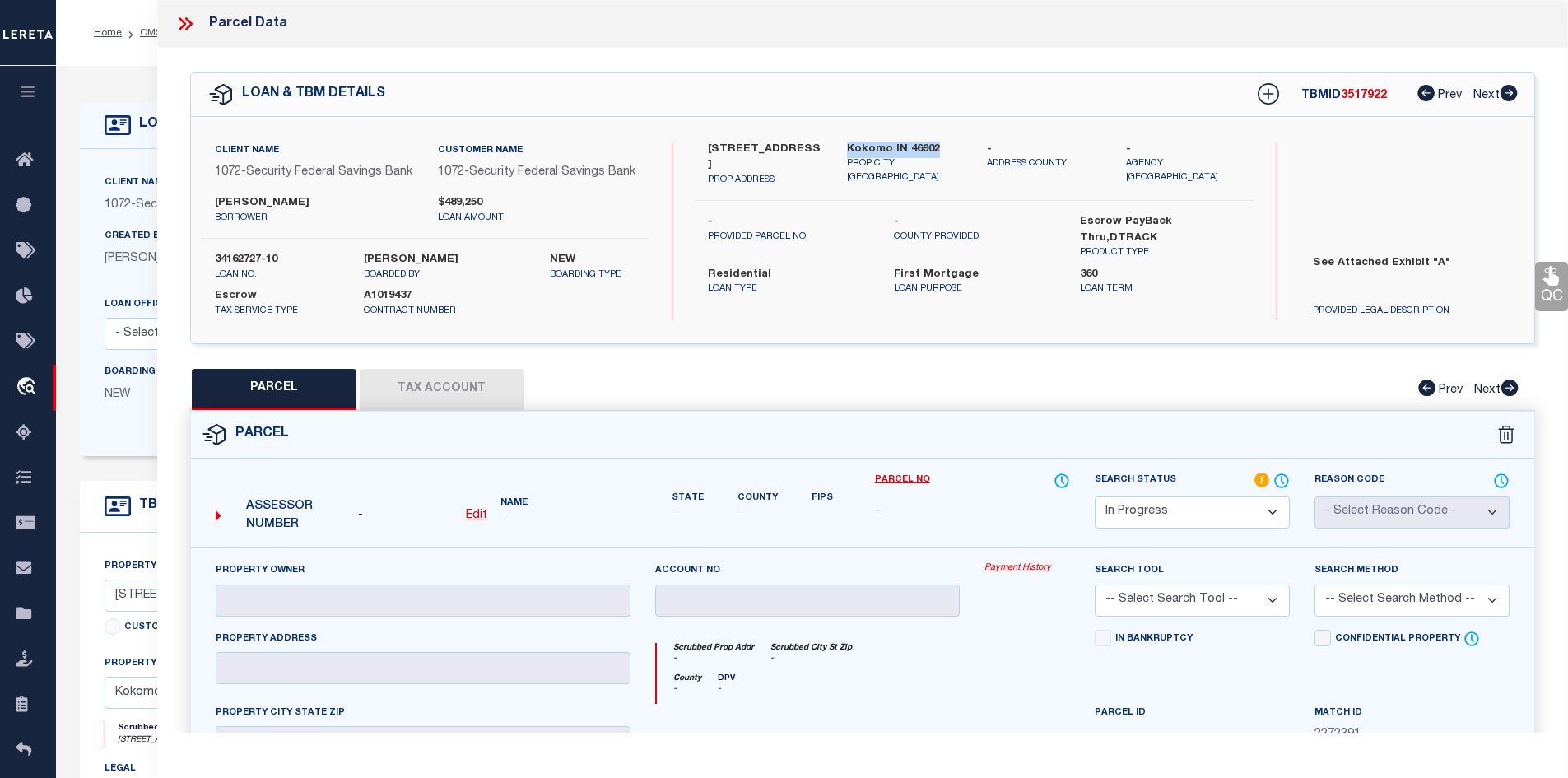
drag, startPoint x: 846, startPoint y: 140, endPoint x: 948, endPoint y: 148, distance: 102.3
click at [948, 148] on div "Kokomo IN 46902 PROP CITY [GEOGRAPHIC_DATA]" at bounding box center [905, 164] width 140 height 46
drag, startPoint x: 709, startPoint y: 147, endPoint x: 809, endPoint y: 149, distance: 100.0
click at [809, 149] on label "[STREET_ADDRESS]" at bounding box center [765, 157] width 115 height 32
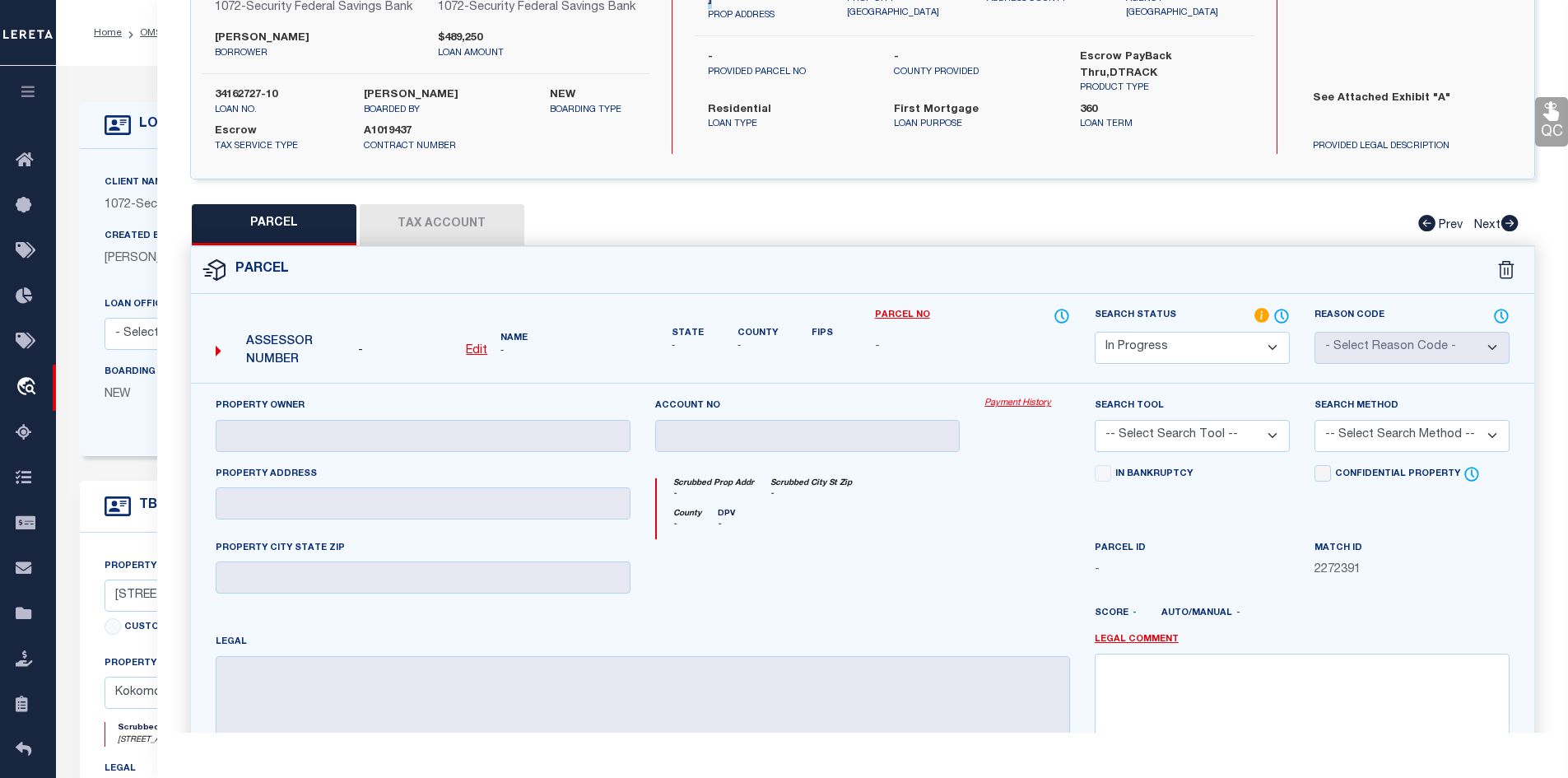
click at [476, 357] on u "Edit" at bounding box center [476, 351] width 21 height 12
select select "IP"
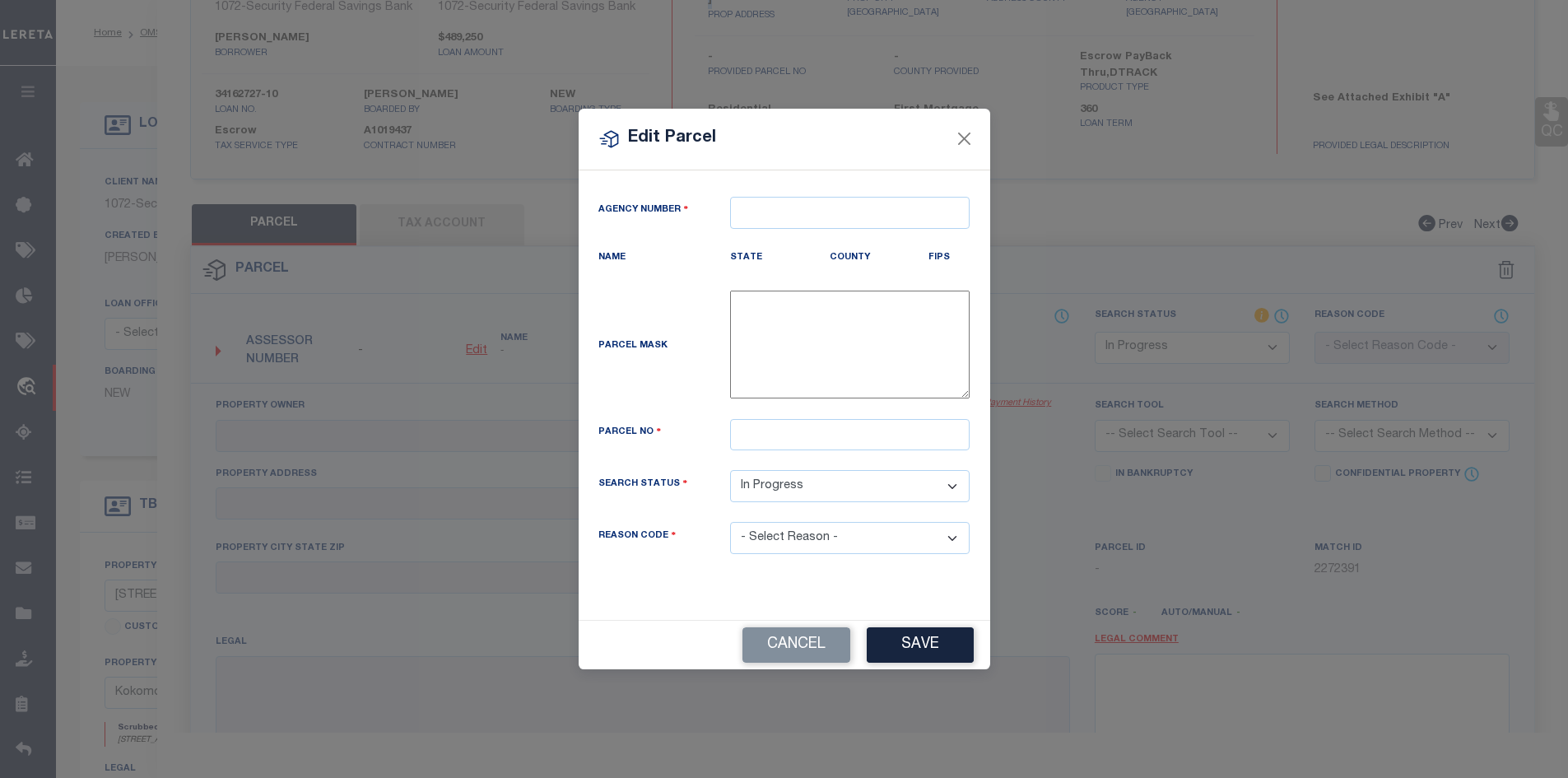
type textarea "-"
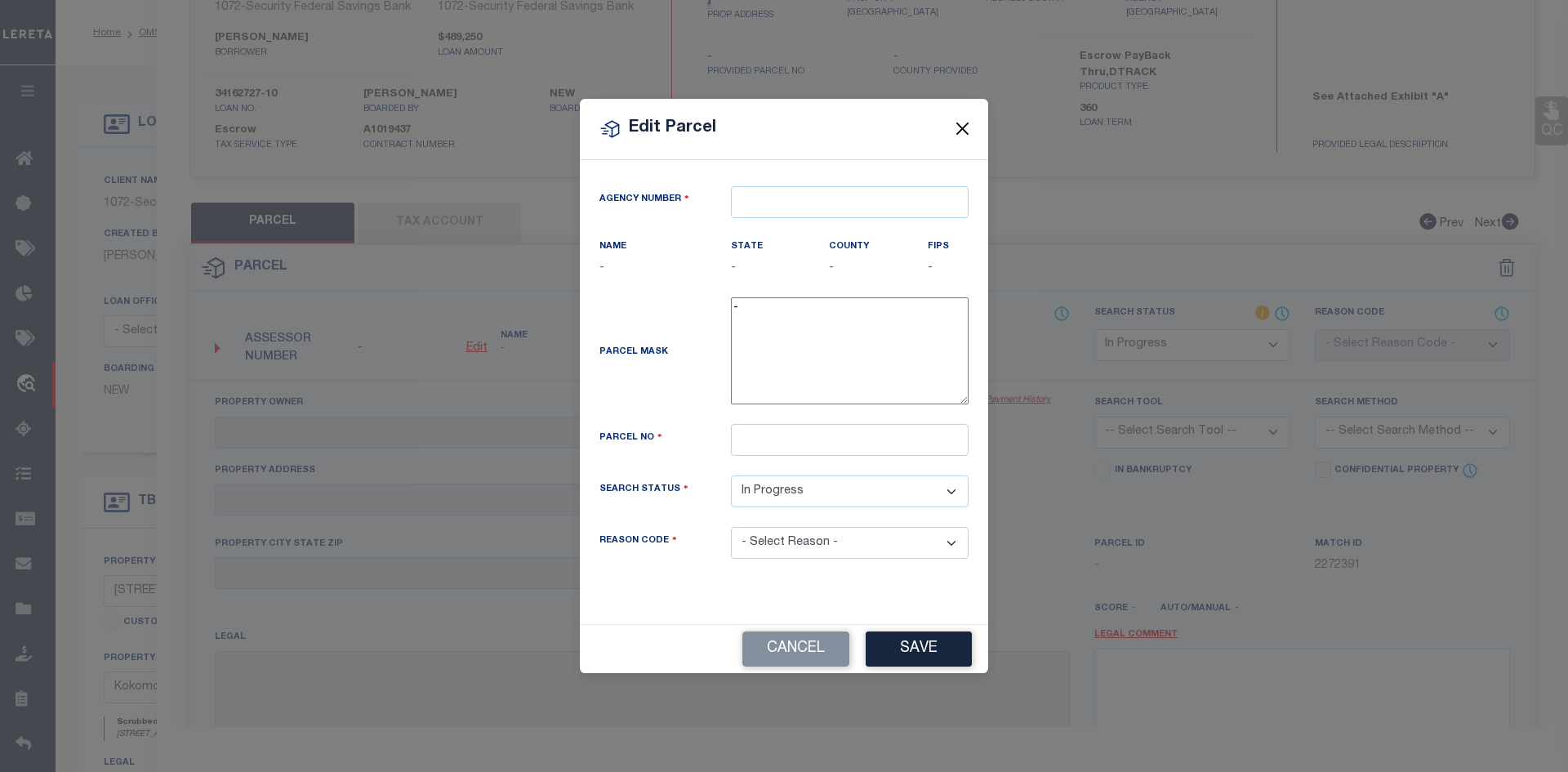
click at [960, 130] on button "Close" at bounding box center [962, 129] width 21 height 21
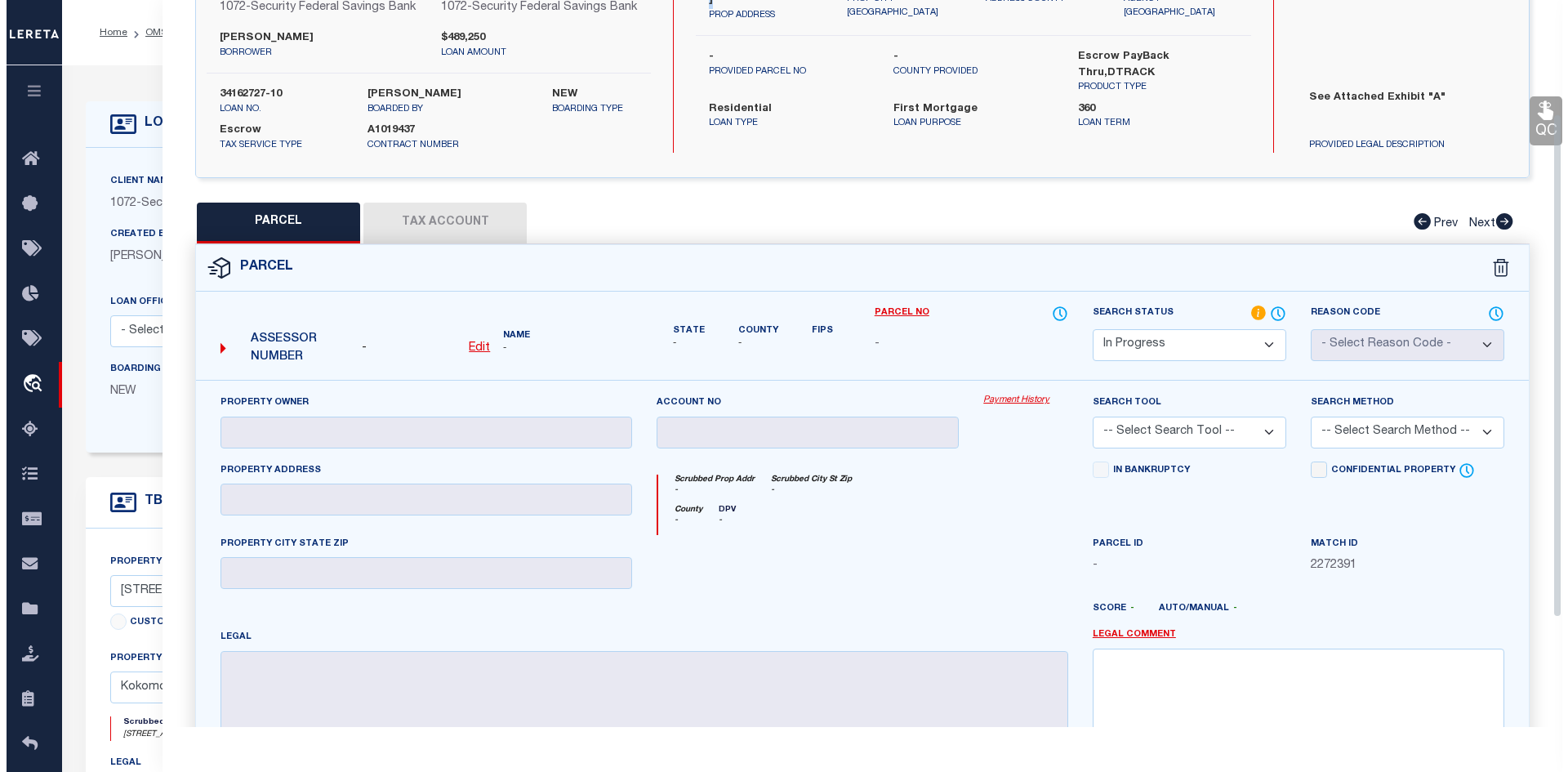
scroll to position [0, 0]
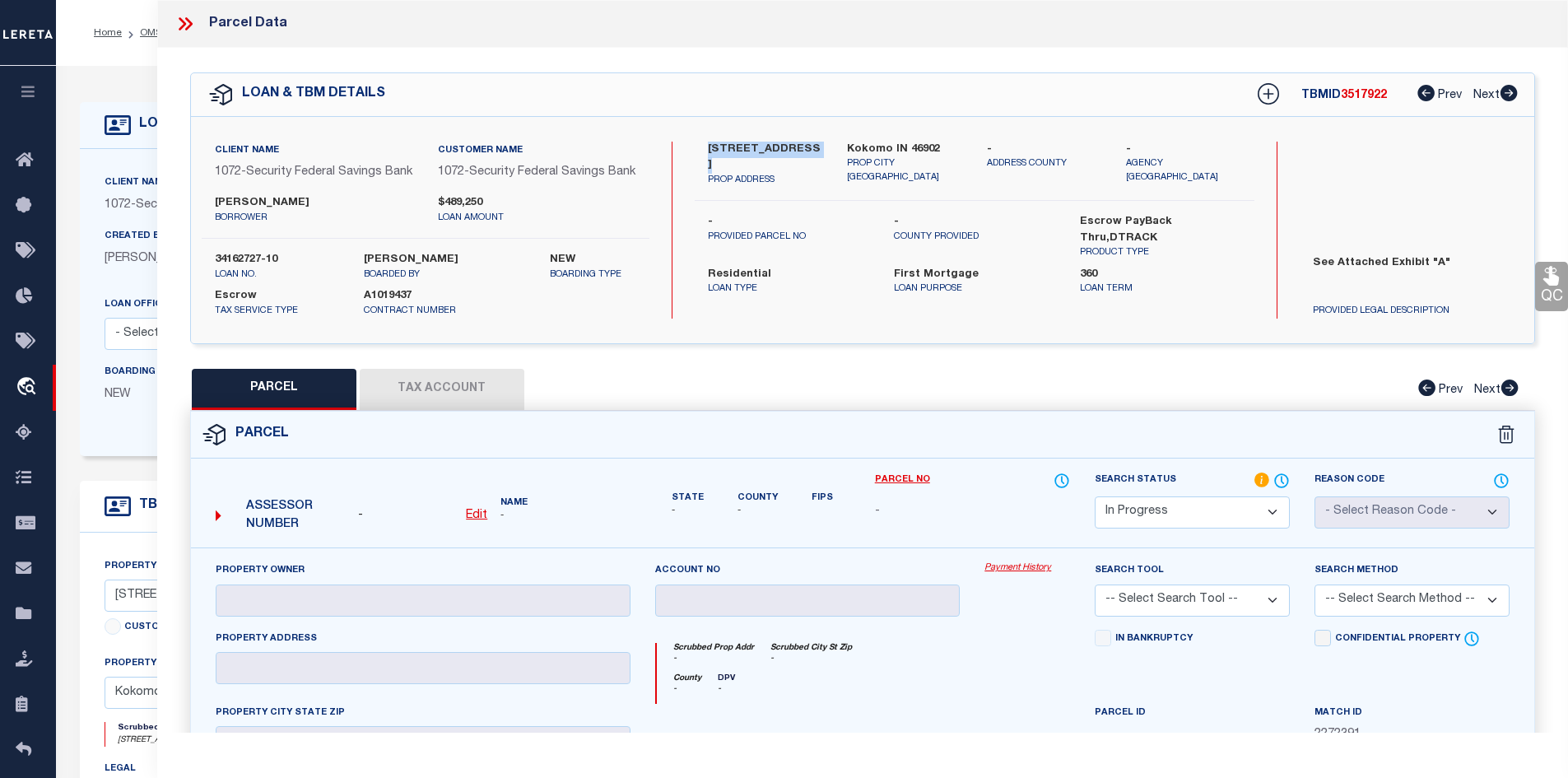
click at [473, 521] on u "Edit" at bounding box center [476, 516] width 21 height 12
select select "IP"
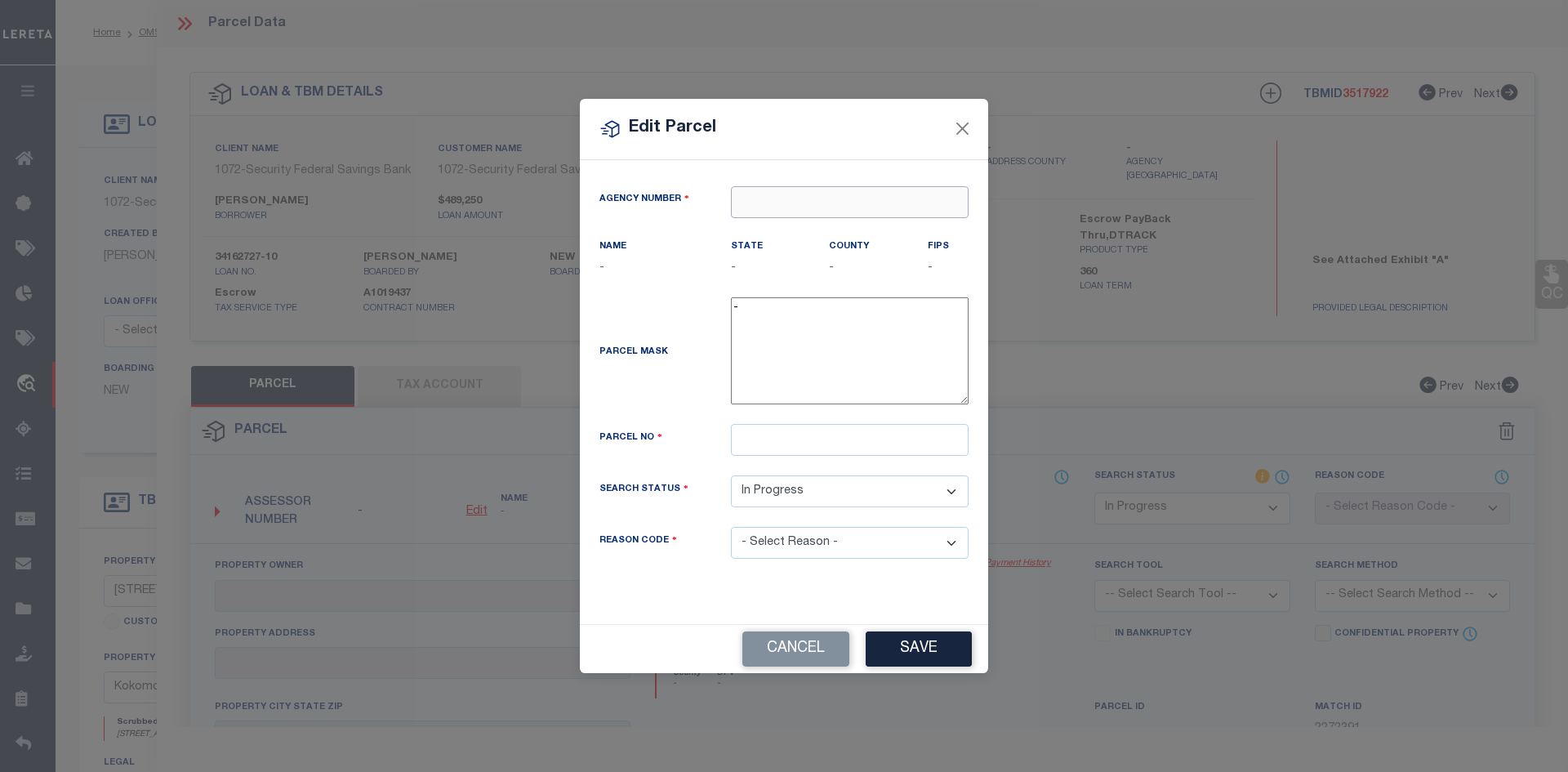
click at [769, 199] on input "text" at bounding box center [850, 202] width 238 height 32
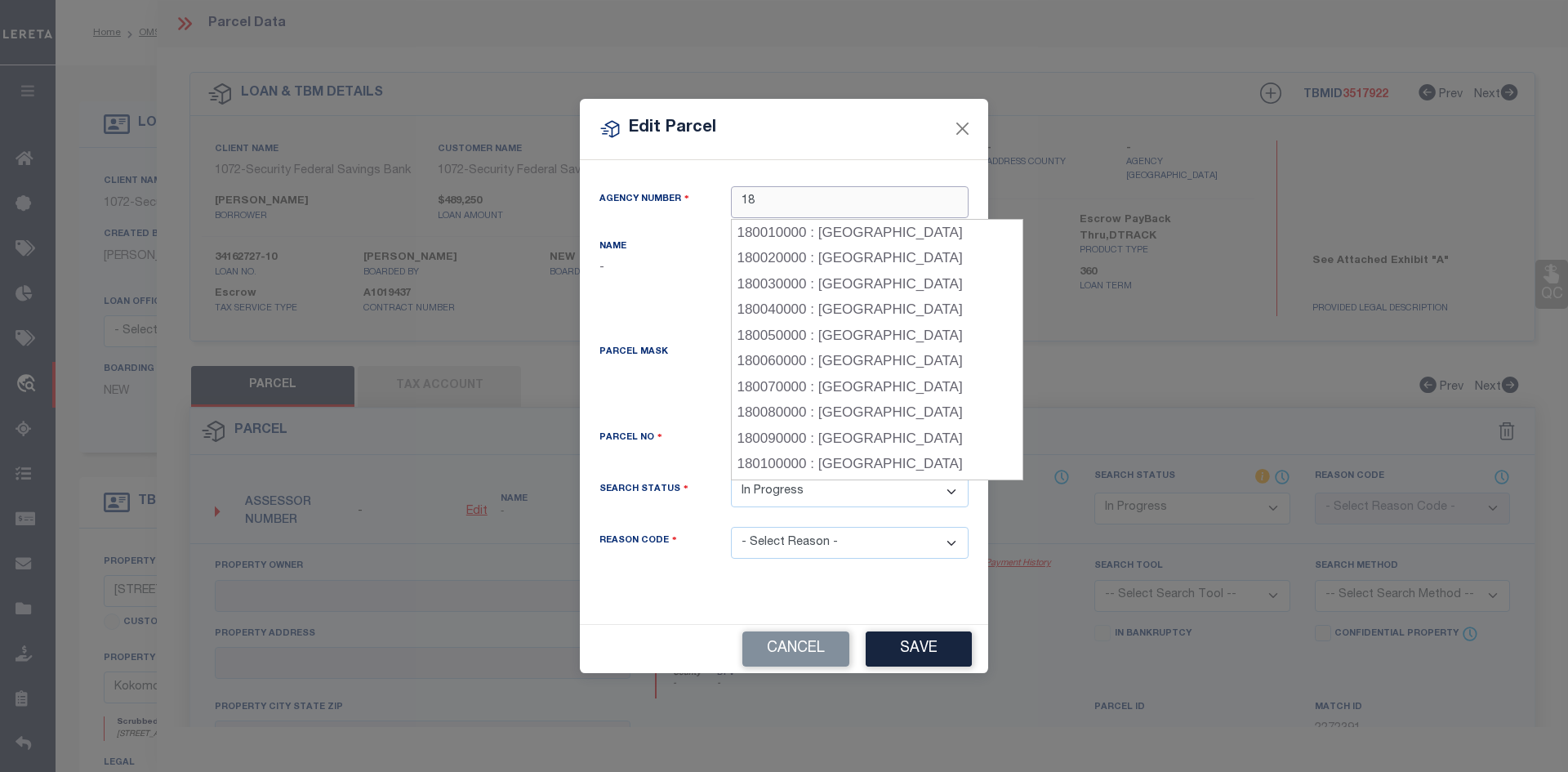
click at [777, 195] on input "18" at bounding box center [850, 202] width 238 height 32
click at [809, 408] on div "130340000 : [GEOGRAPHIC_DATA]" at bounding box center [875, 421] width 286 height 26
type input "130340000"
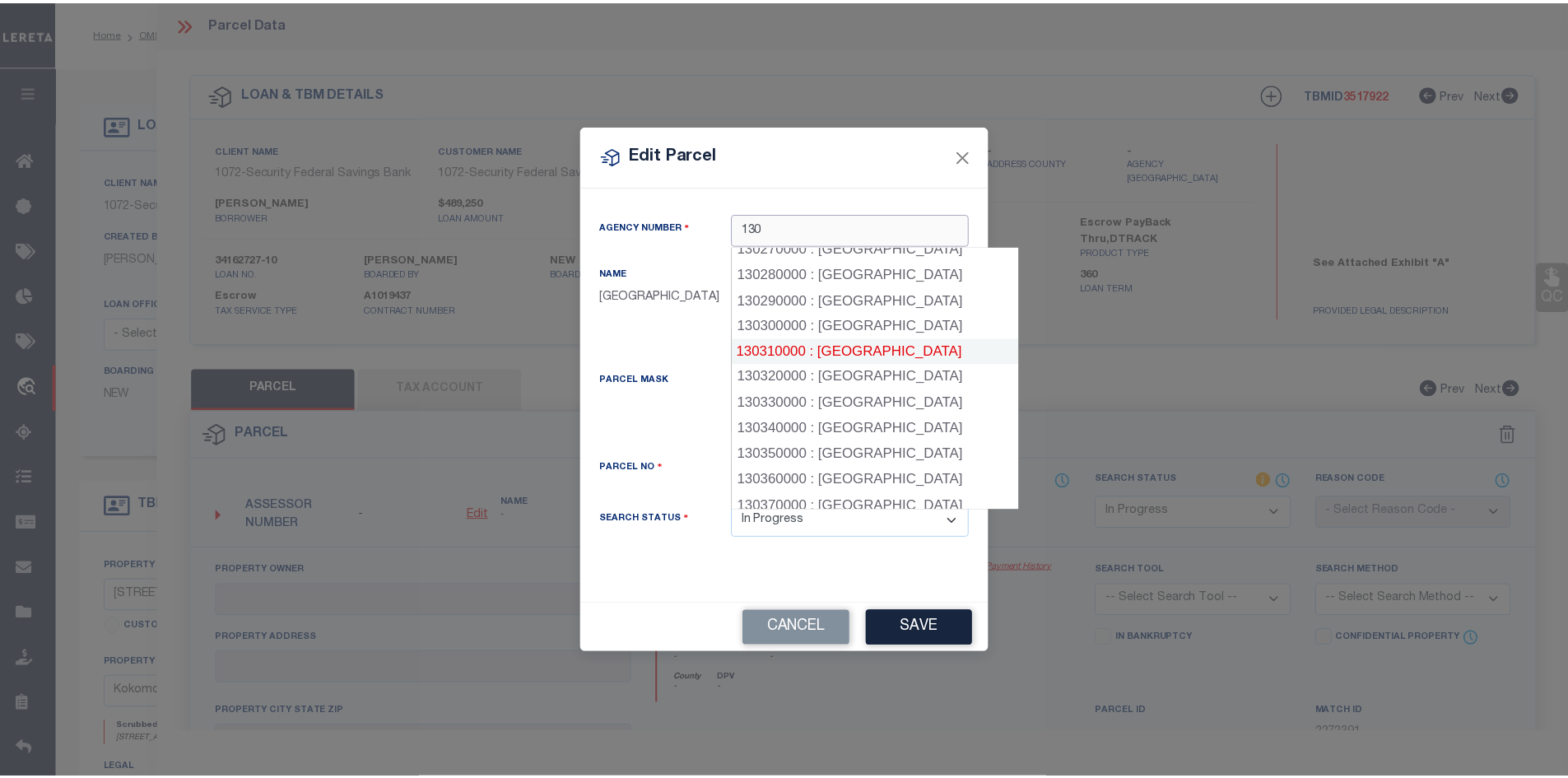
scroll to position [723, 0]
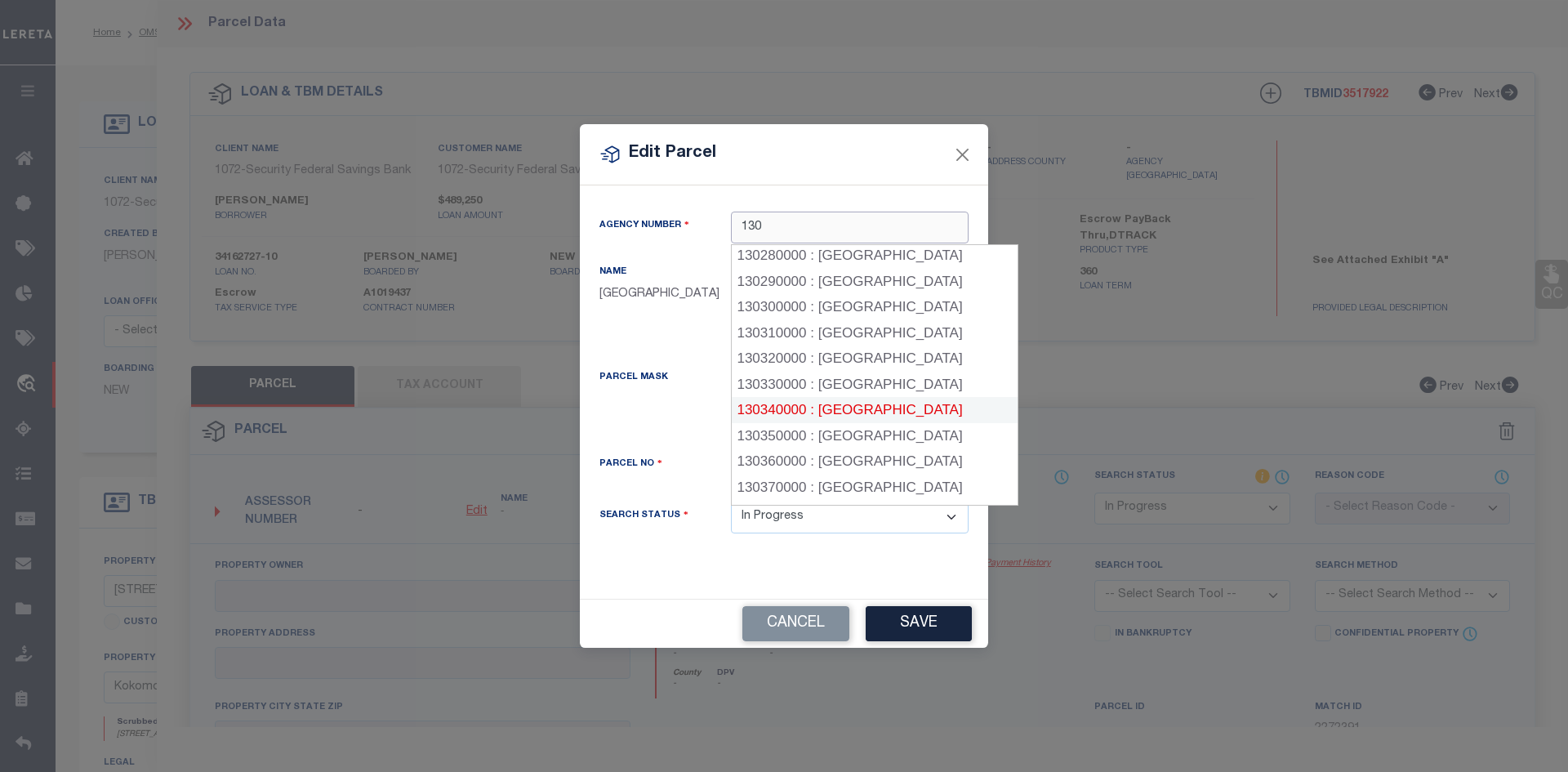
click at [855, 397] on div "130340000 : [GEOGRAPHIC_DATA]" at bounding box center [875, 410] width 286 height 26
type input "130340000"
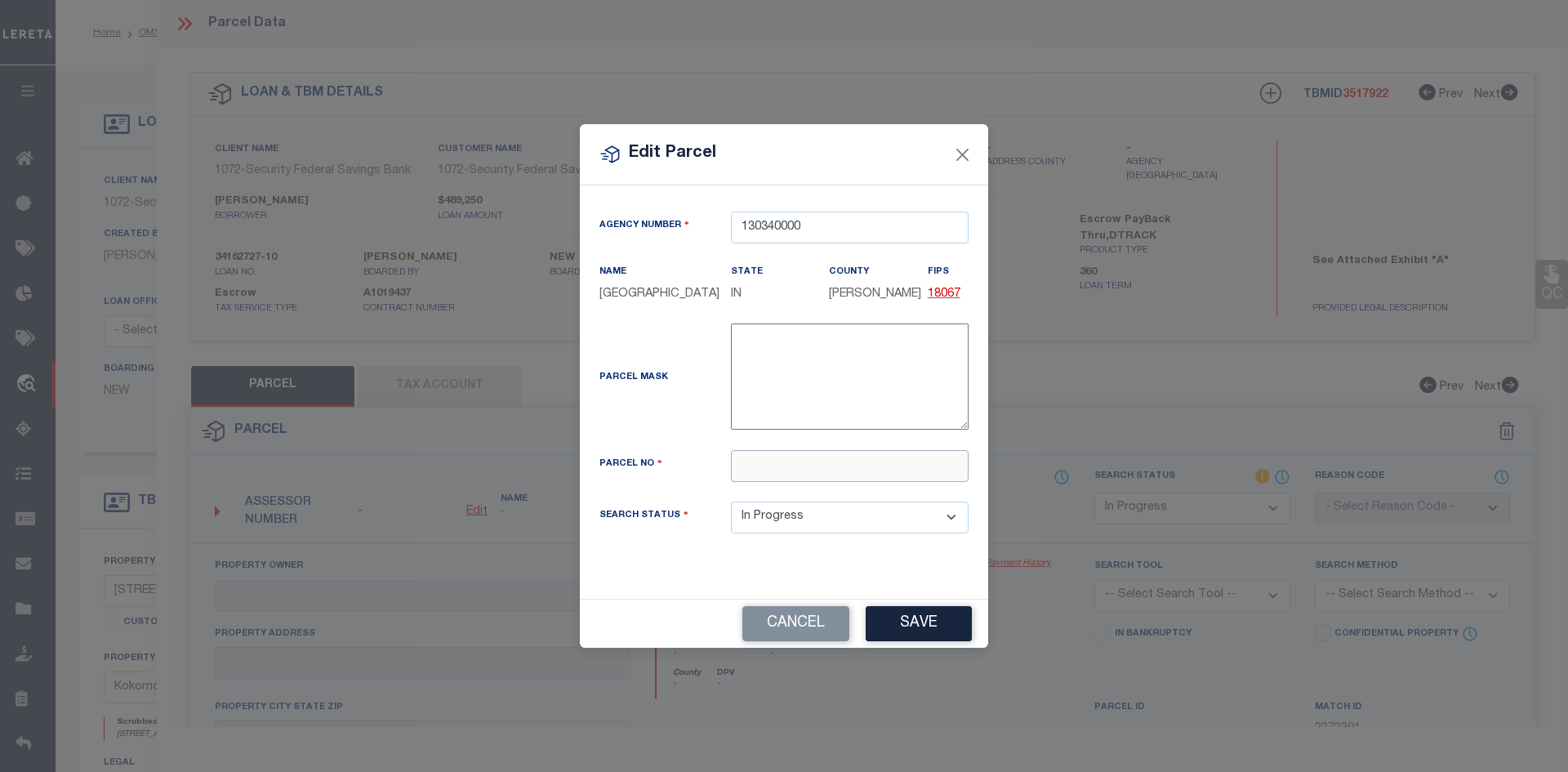
click at [789, 453] on input "text" at bounding box center [850, 466] width 238 height 32
paste input "34-10-22-200-035.000-024"
type input "34-10-22-200-035.000-024"
click at [910, 615] on button "Save" at bounding box center [919, 623] width 106 height 35
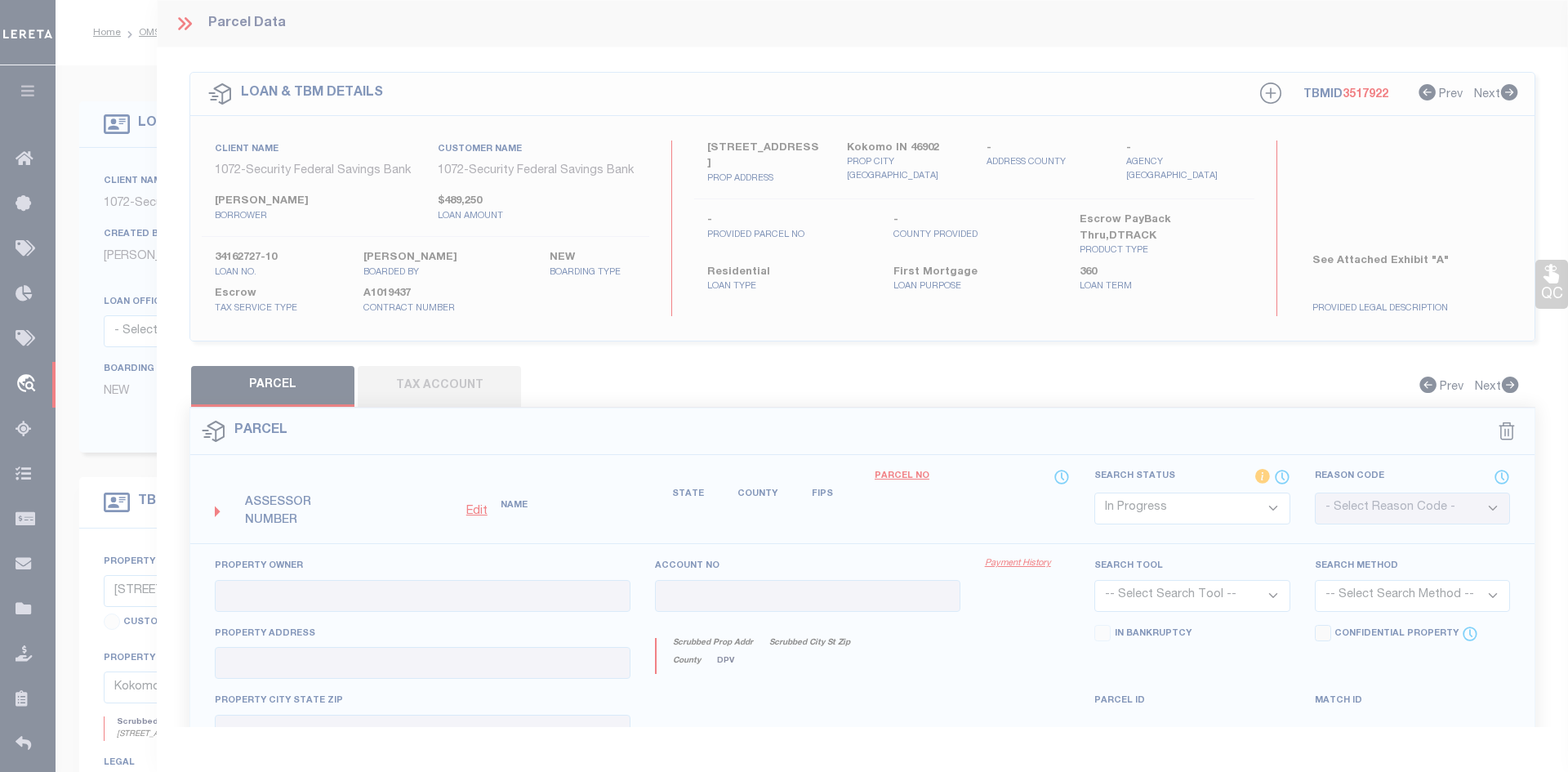
select select "IP"
checkbox input "false"
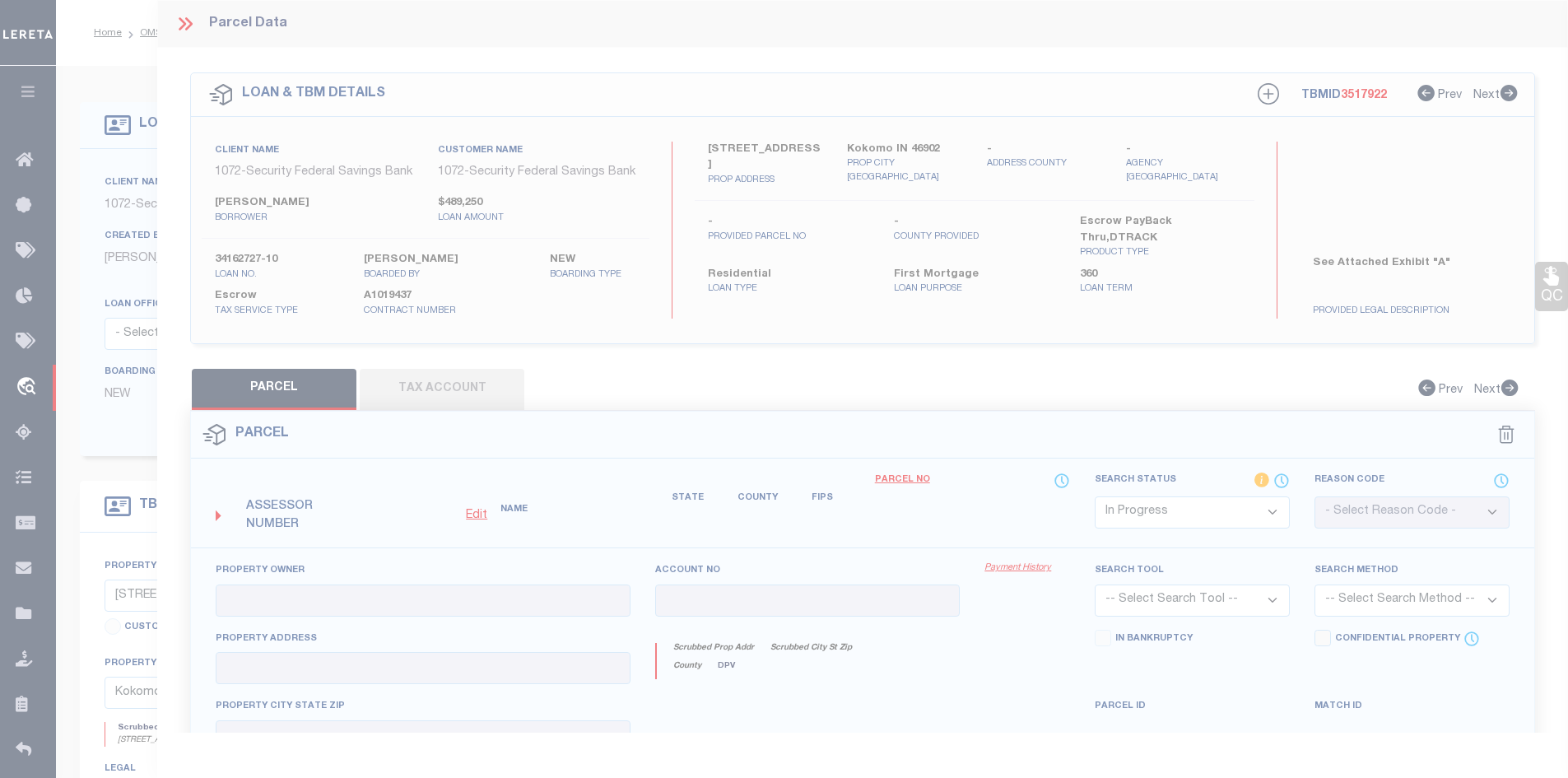
checkbox input "false"
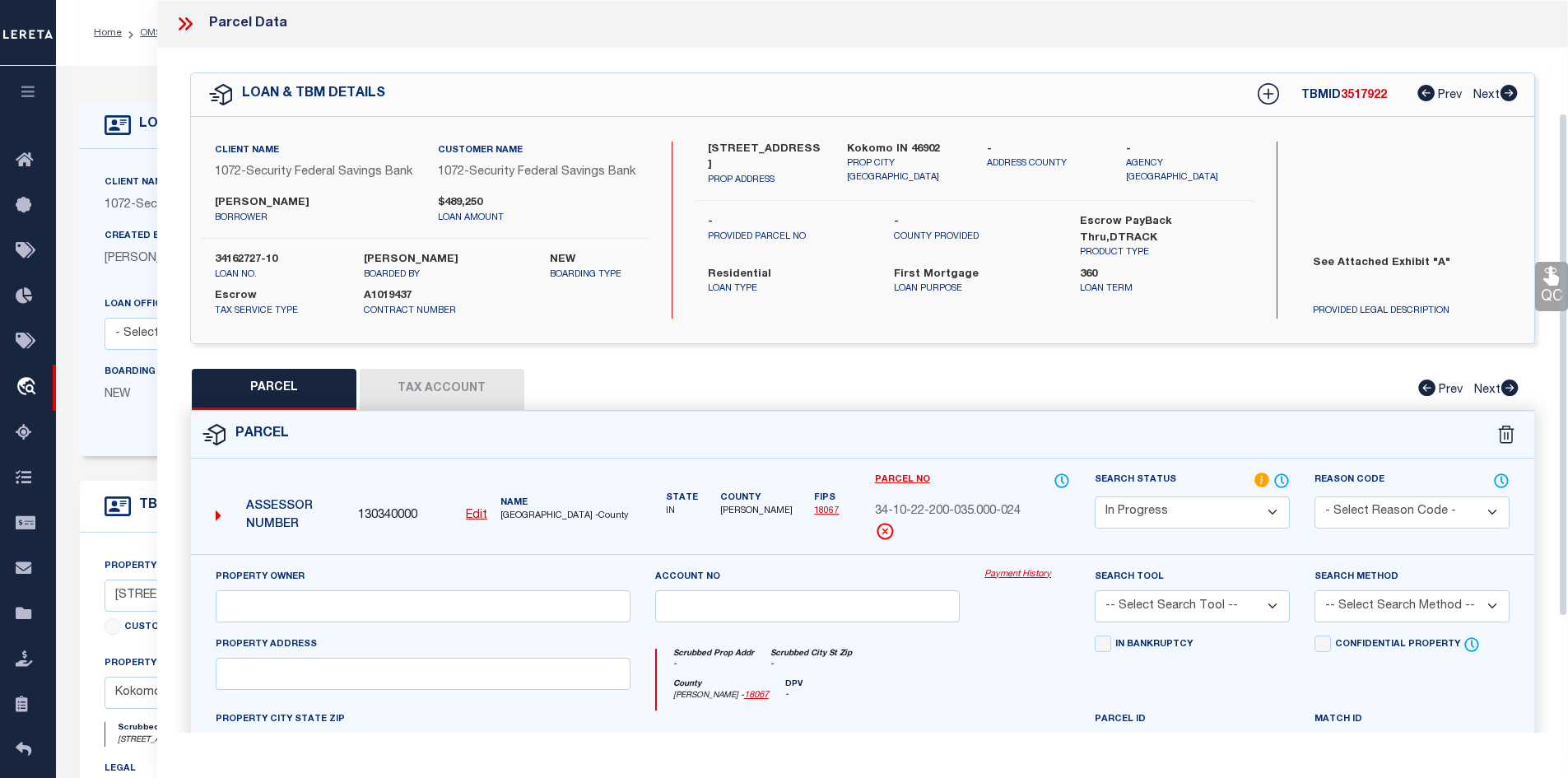
scroll to position [165, 0]
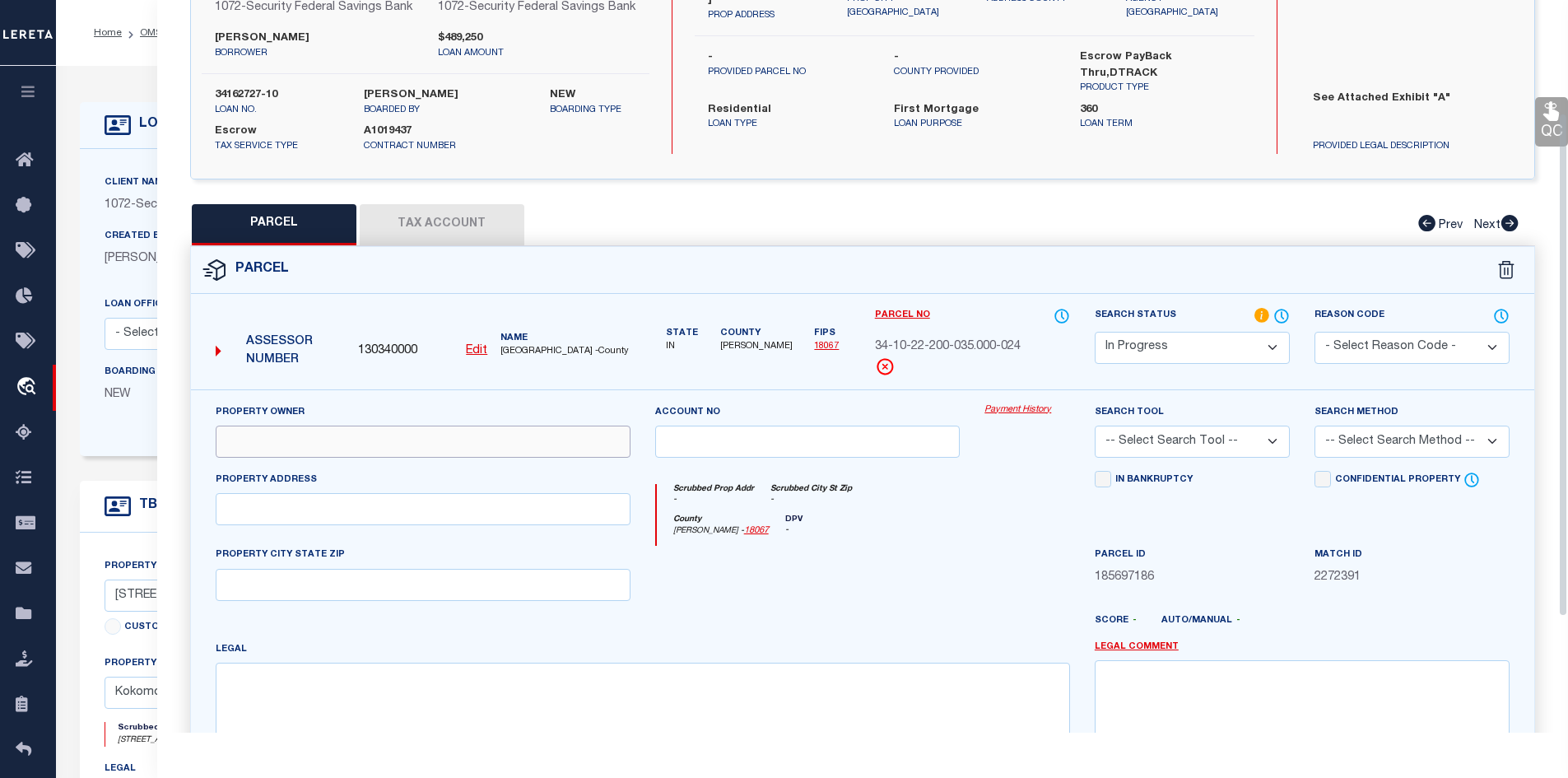
click at [333, 454] on input "text" at bounding box center [422, 442] width 414 height 32
paste input "[PERSON_NAME] & [PERSON_NAME] H&W"
type input "[PERSON_NAME] & [PERSON_NAME] H&W"
click at [243, 525] on input "text" at bounding box center [422, 509] width 414 height 32
paste input "3943 E 300 S Kokomo"
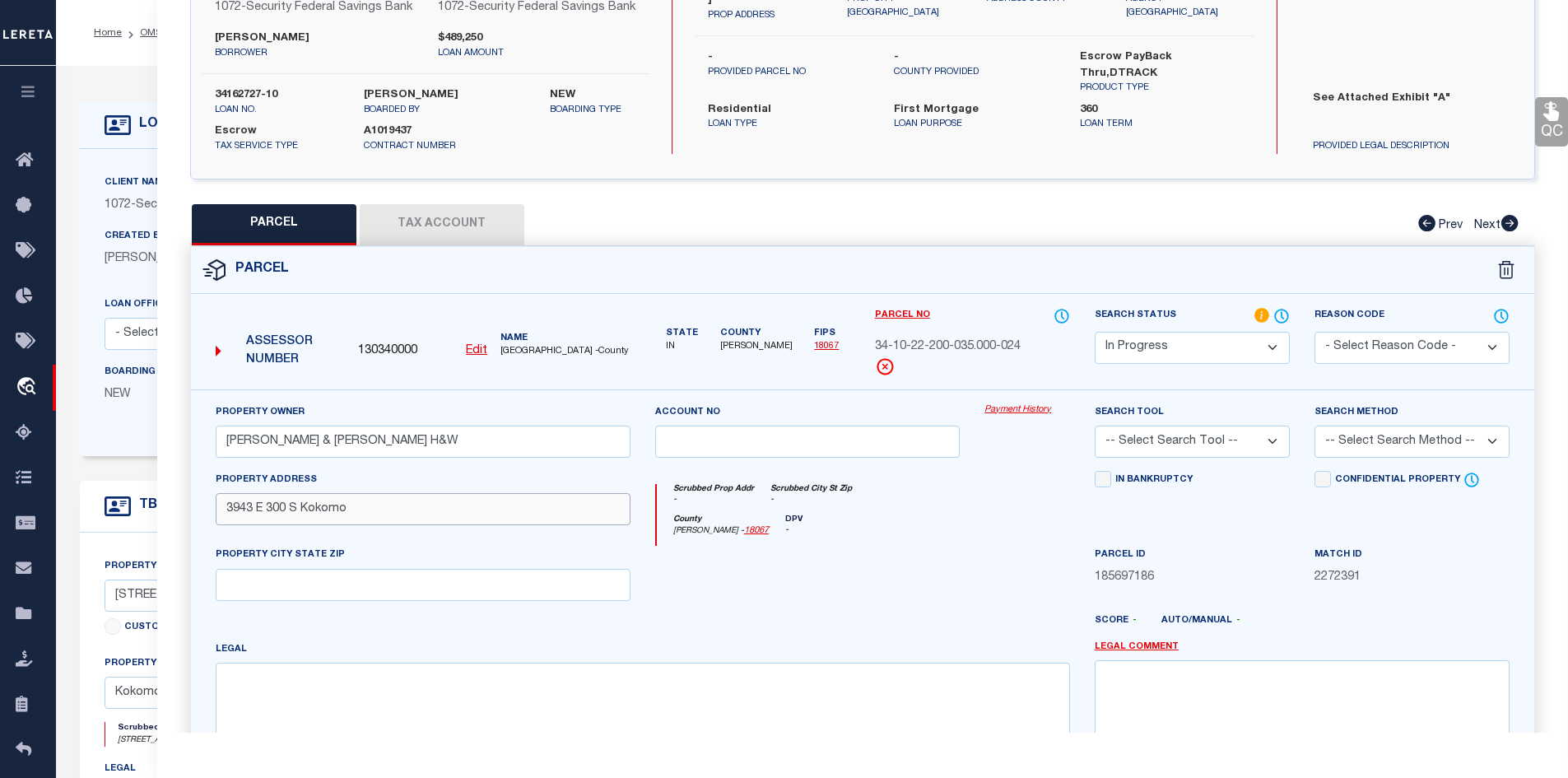
type input "3943 E 300 S Kokomo"
click at [261, 701] on textarea at bounding box center [642, 714] width 854 height 103
paste textarea "PT E2 NE4 22-23-4 4.50 AC"
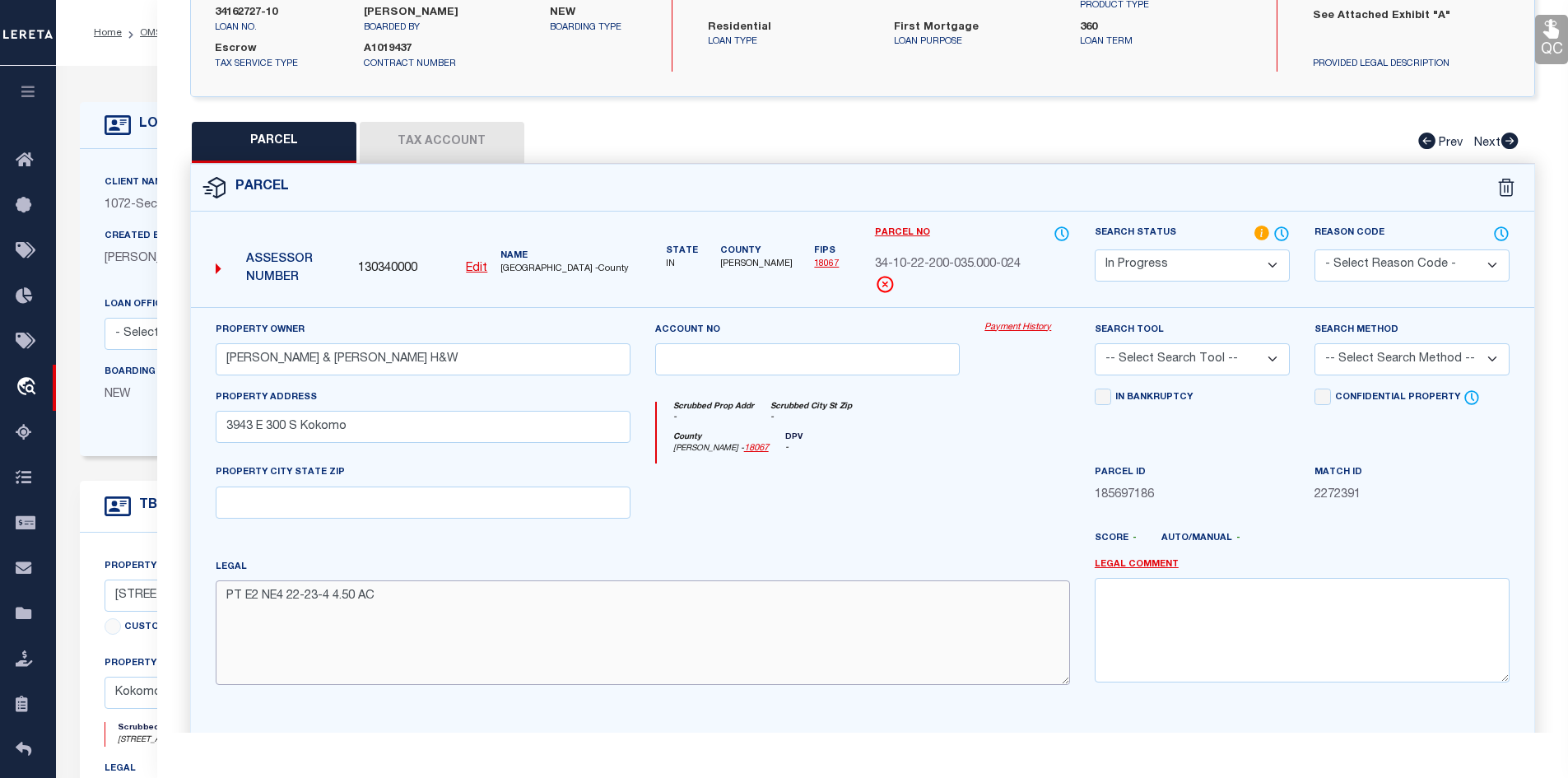
type textarea "PT E2 NE4 22-23-4 4.50 AC"
click at [396, 621] on textarea "PT E2 NE4 22-23-4 4.50 AC" at bounding box center [642, 632] width 854 height 103
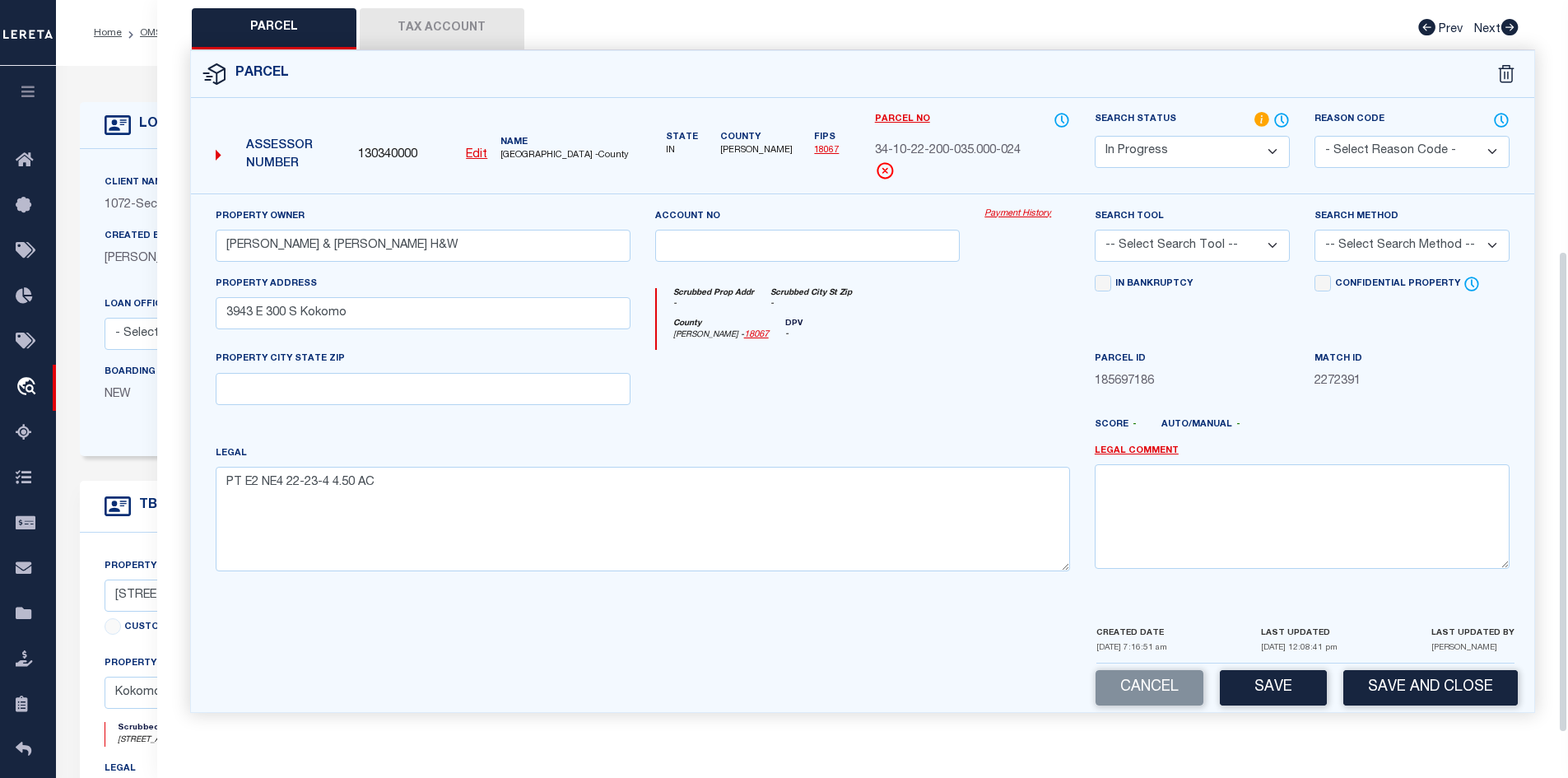
click at [1281, 687] on button "Save" at bounding box center [1273, 688] width 107 height 35
select select "AS"
checkbox input "false"
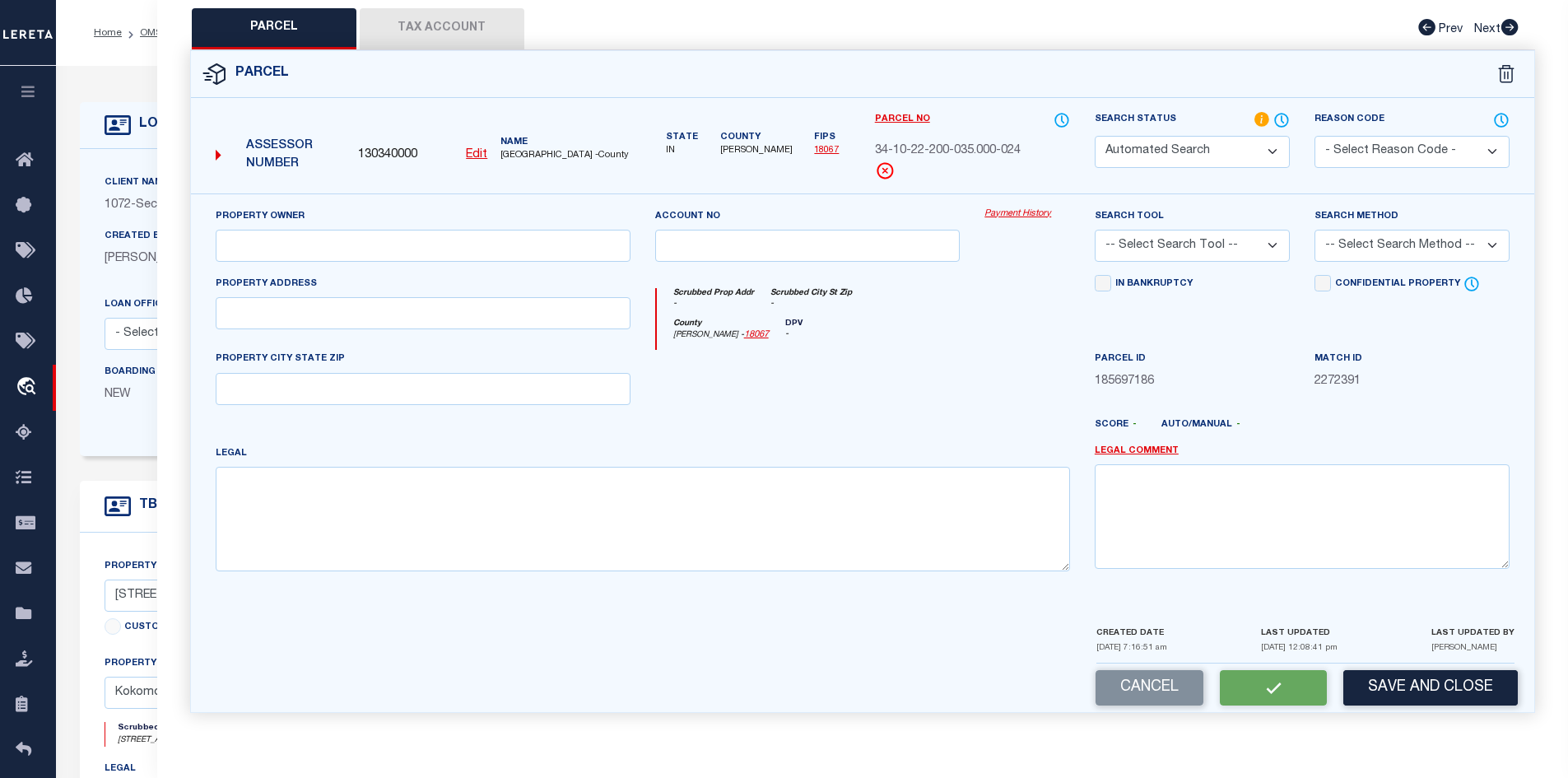
select select "IP"
type input "[PERSON_NAME] & [PERSON_NAME] H&W"
type input "3943 E 300 S Kokomo"
type textarea "PT E2 NE4 22-23-4 4.50 AC"
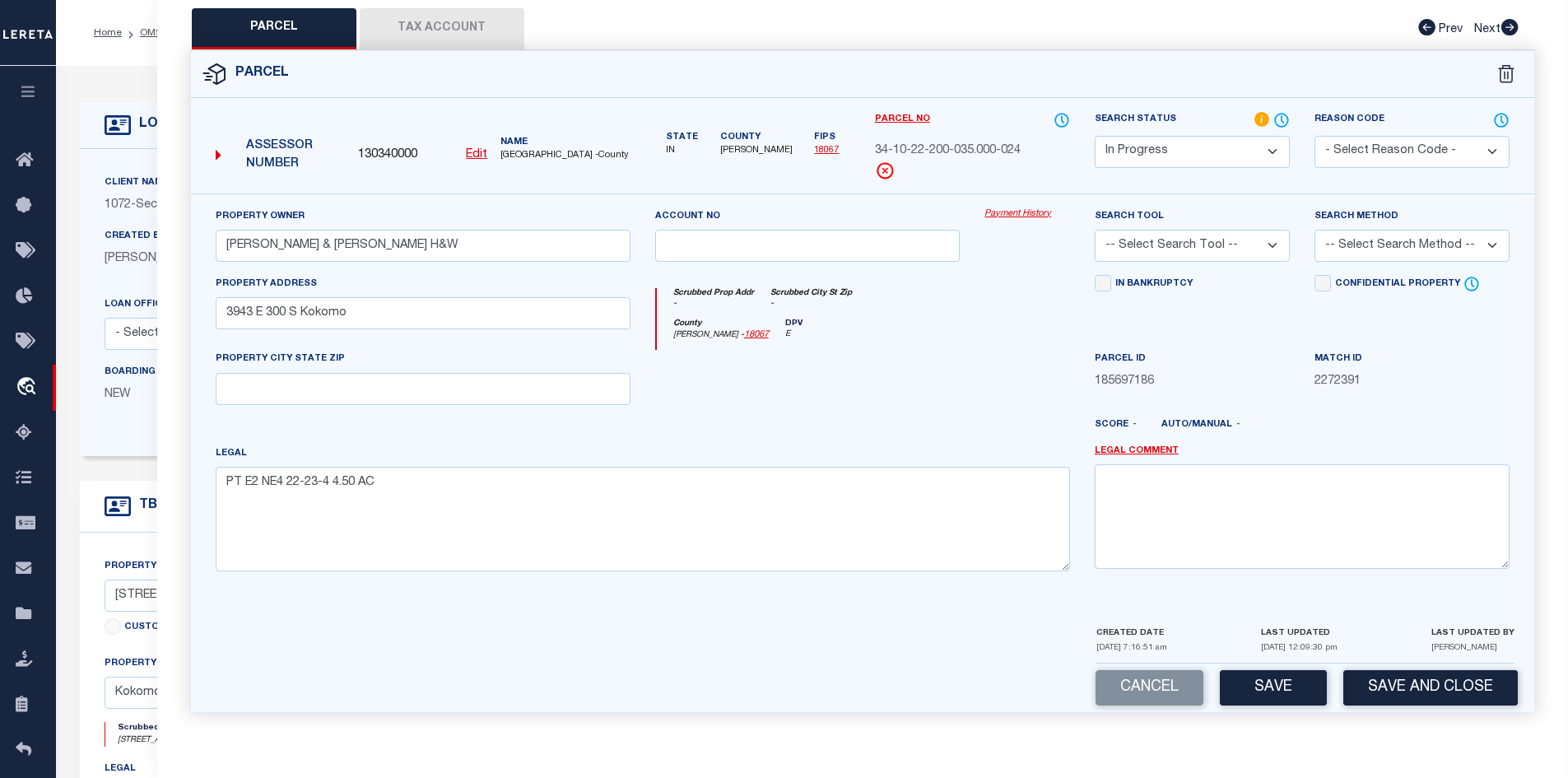
click at [421, 27] on button "Tax Account" at bounding box center [442, 29] width 165 height 41
select select "100"
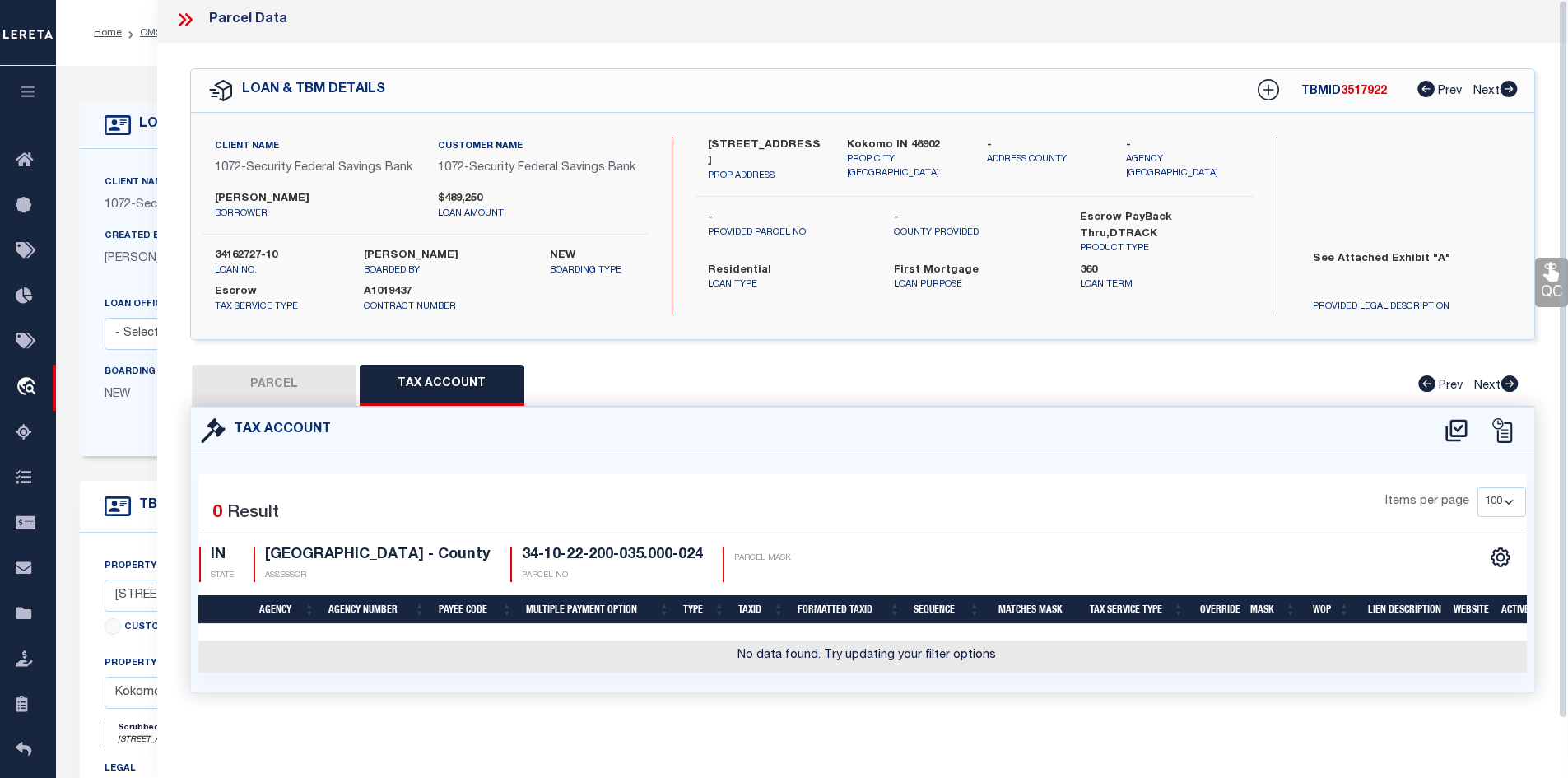
scroll to position [0, 0]
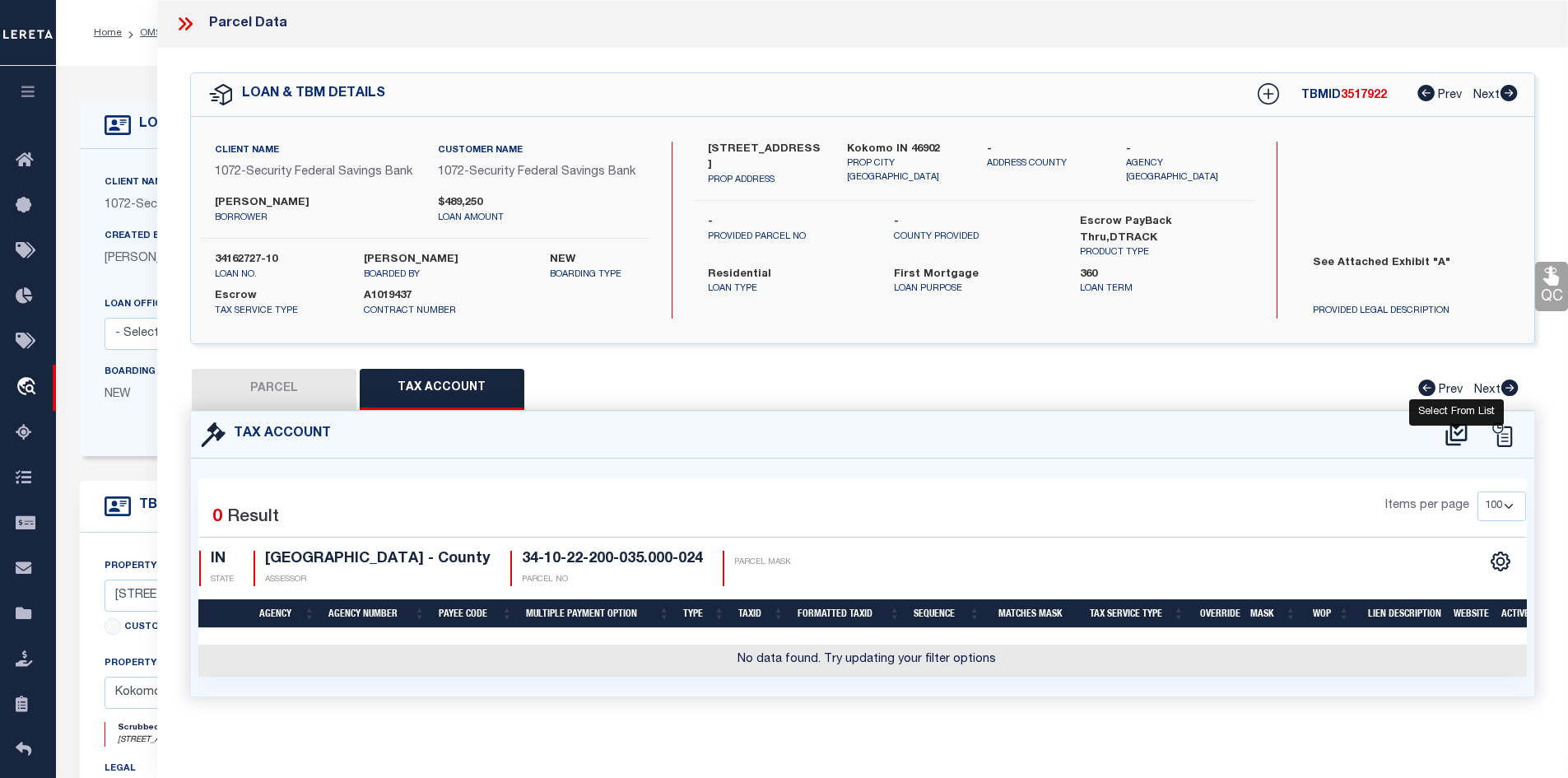
click at [1459, 446] on icon at bounding box center [1455, 434] width 21 height 22
select select "100"
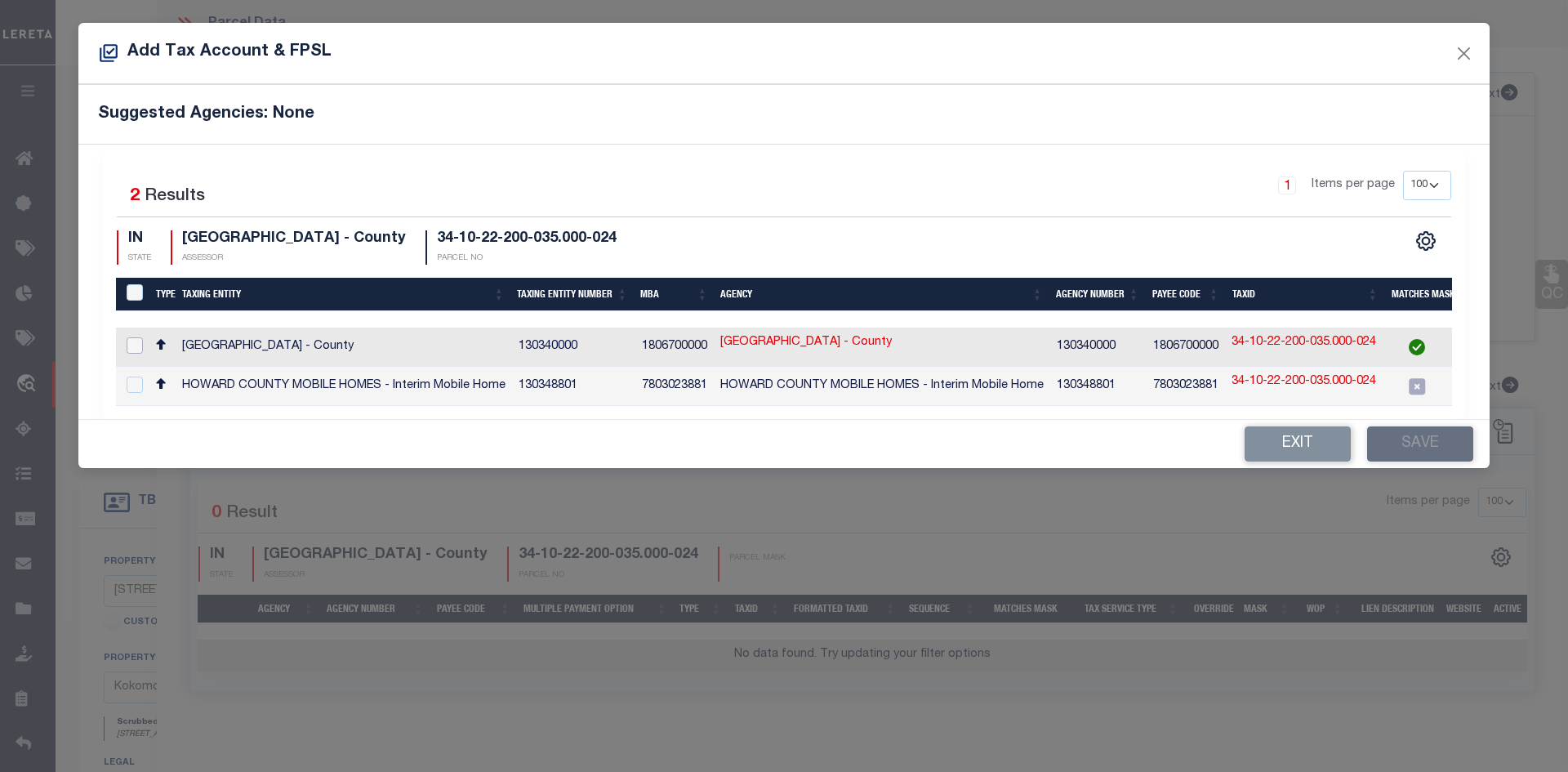
click at [135, 347] on input "checkbox" at bounding box center [135, 346] width 17 height 17
checkbox input "true"
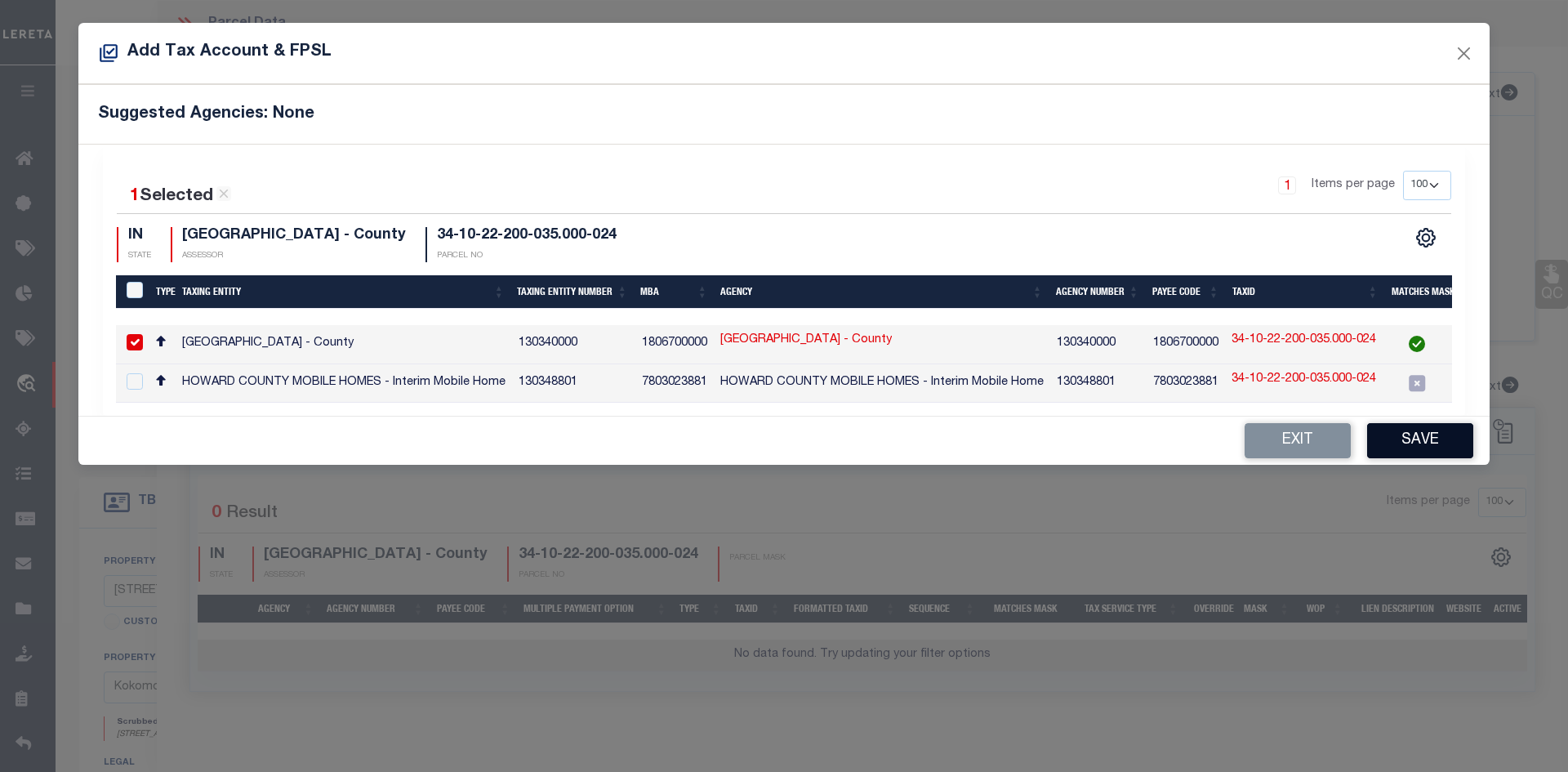
click at [1416, 447] on button "Save" at bounding box center [1420, 441] width 106 height 35
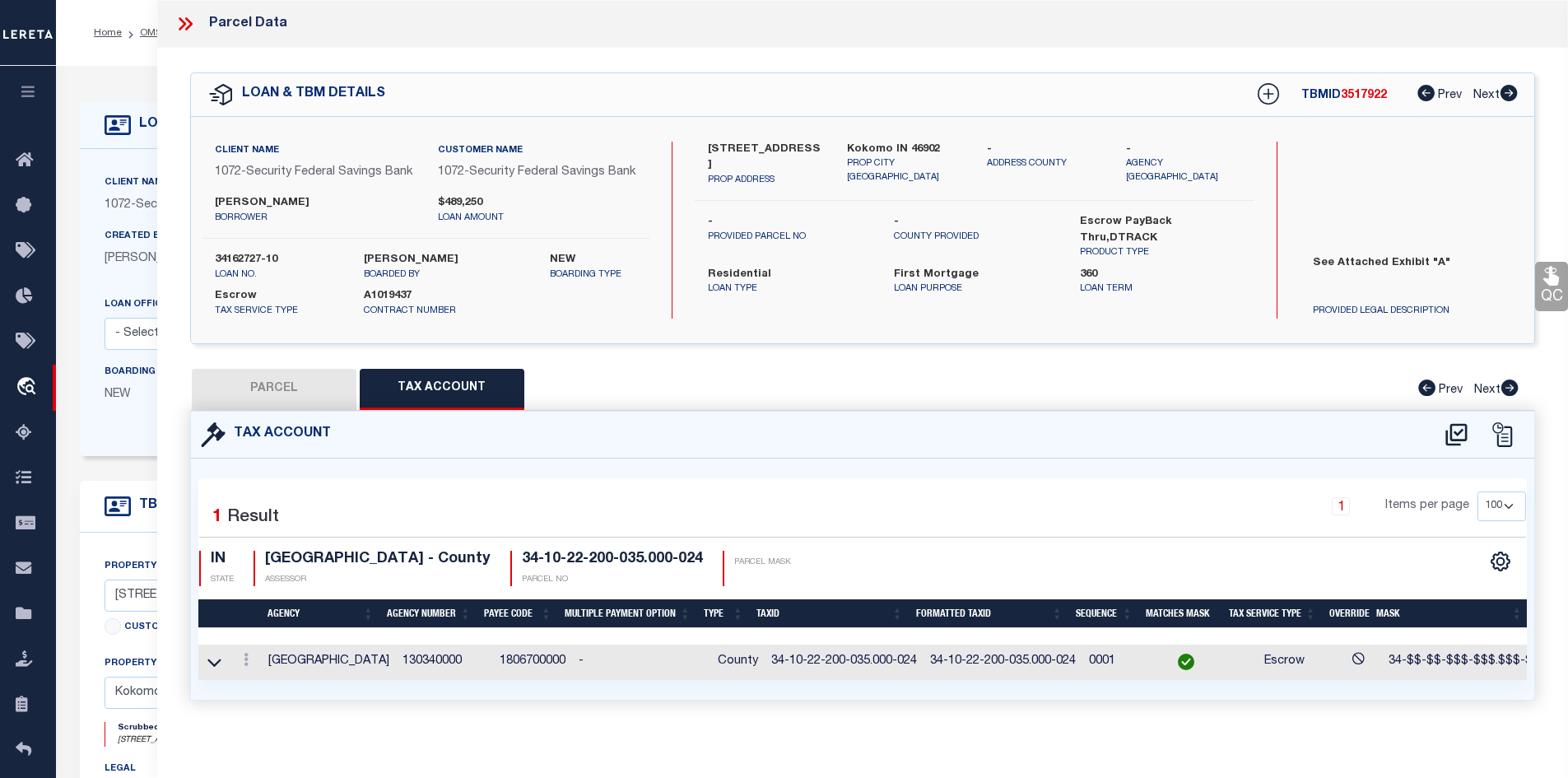
click at [245, 406] on button "PARCEL" at bounding box center [274, 389] width 165 height 41
select select "AS"
checkbox input "false"
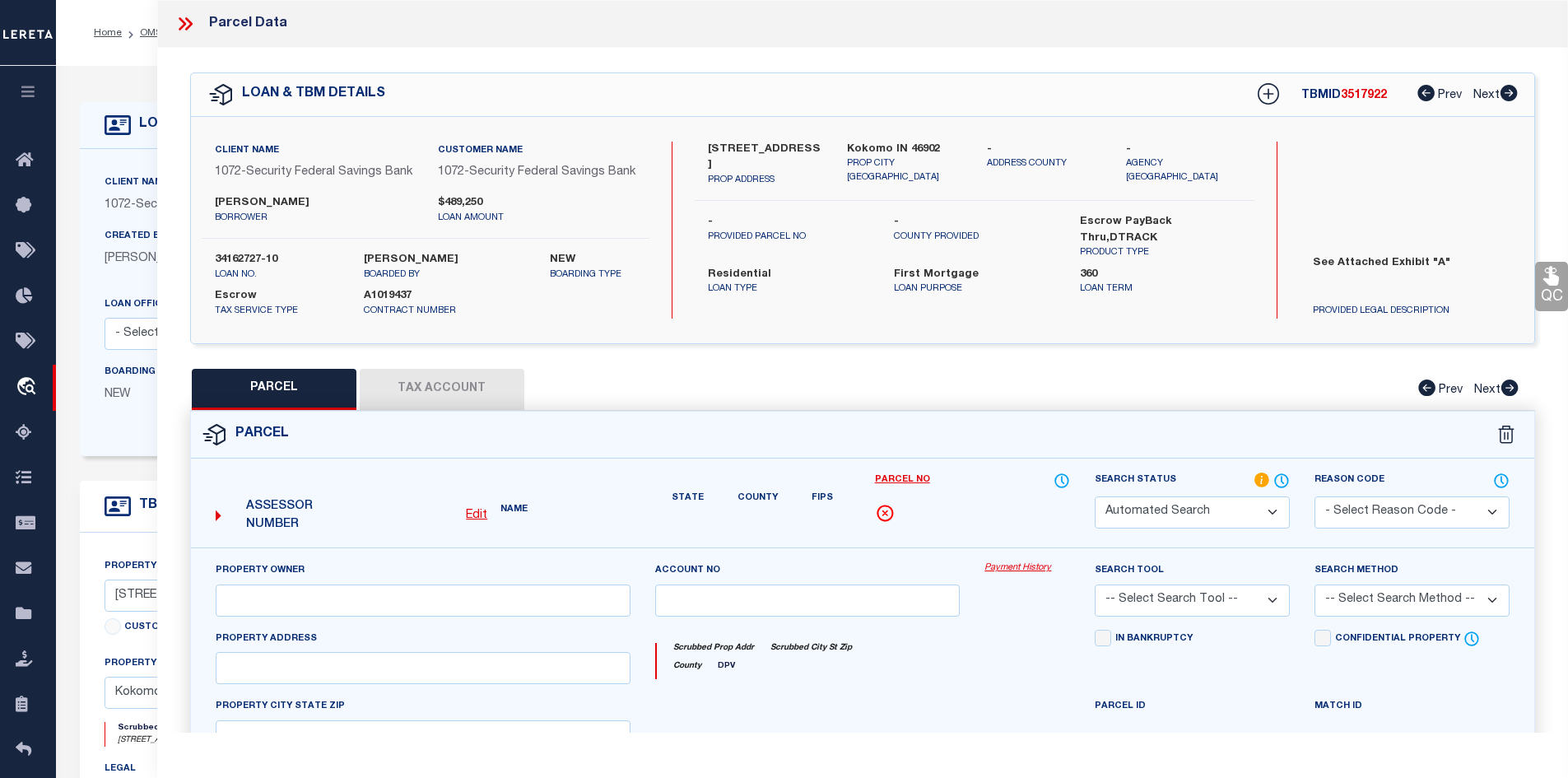
select select "IP"
type input "[PERSON_NAME] & [PERSON_NAME] H&W"
type input "3943 E 300 S Kokomo"
type textarea "PT E2 NE4 22-23-4 4.50 AC"
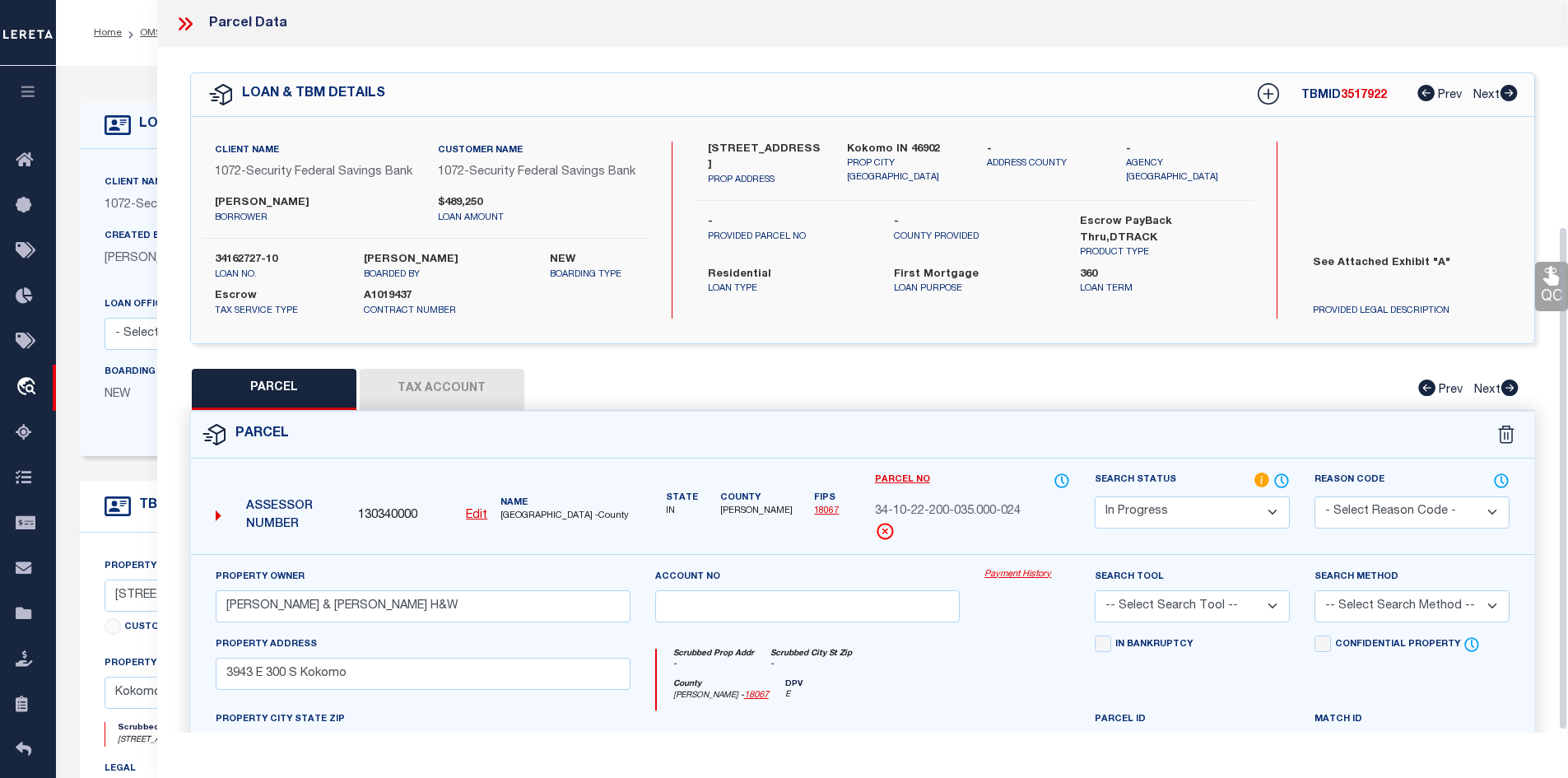
scroll to position [330, 0]
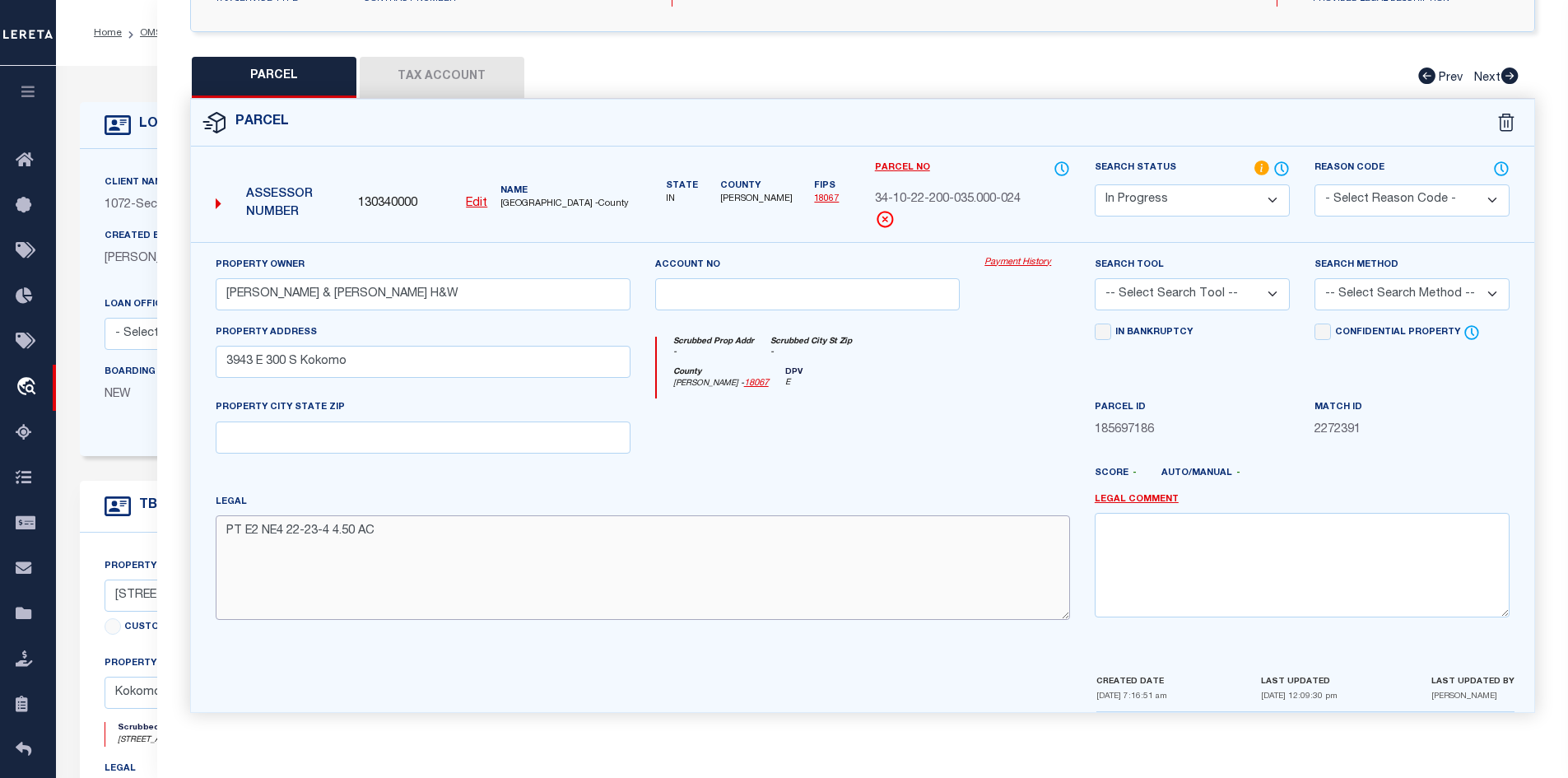
click at [226, 536] on textarea "PT E2 NE4 22-23-4 4.50 AC" at bounding box center [642, 567] width 854 height 103
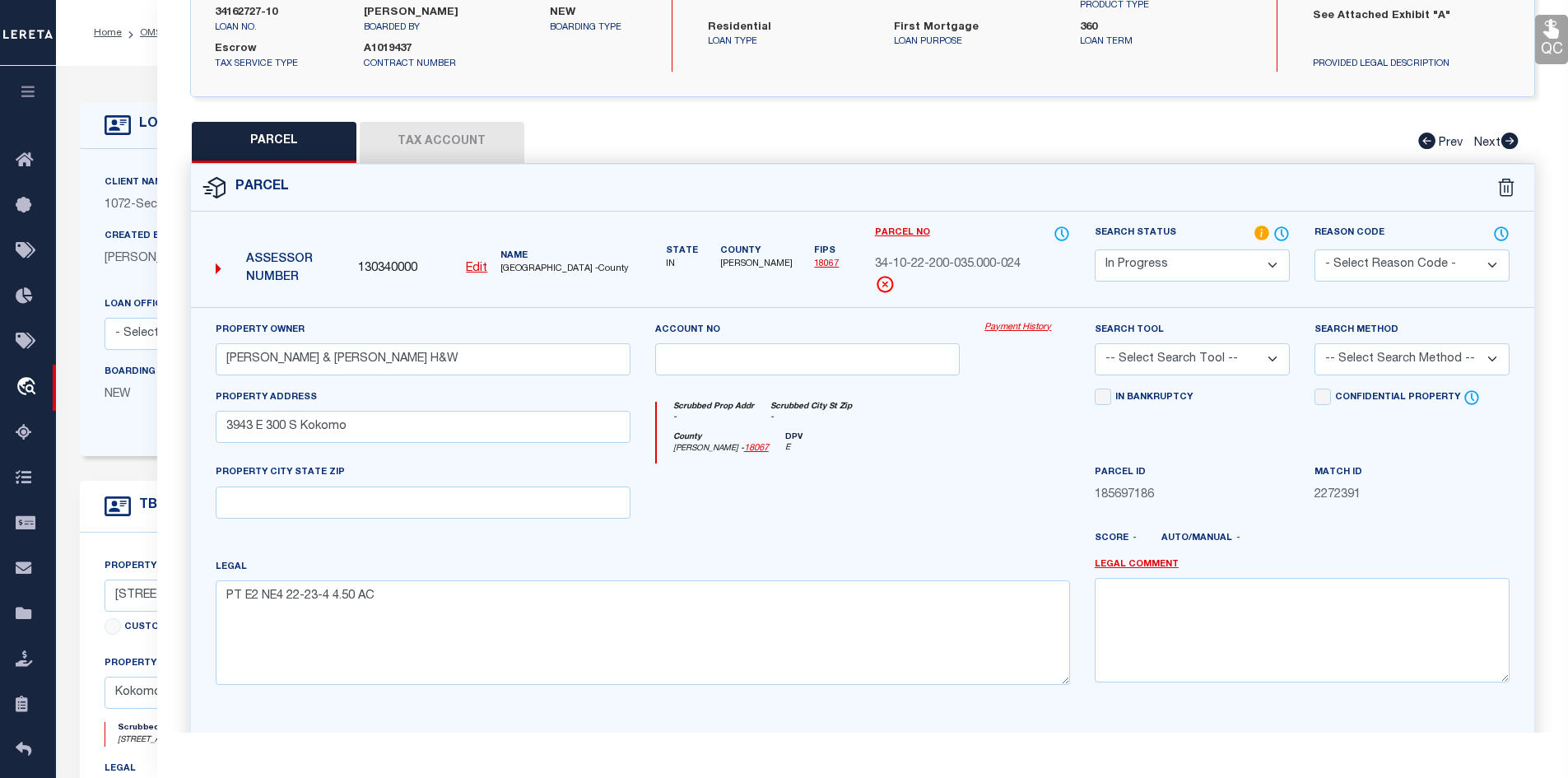
click at [1281, 371] on select "-- Select Search Tool -- 3rd Party Website Agency File Agency Website ATLS CNV-…" at bounding box center [1192, 359] width 195 height 32
click at [1095, 362] on select "-- Select Search Tool -- 3rd Party Website Agency File Agency Website ATLS CNV-…" at bounding box center [1192, 359] width 195 height 32
click at [1242, 375] on select "-- Select Search Tool -- 3rd Party Website Agency File Agency Website ATLS CNV-…" at bounding box center [1192, 359] width 195 height 32
select select "AGW"
click at [1095, 362] on select "-- Select Search Tool -- 3rd Party Website Agency File Agency Website ATLS CNV-…" at bounding box center [1192, 359] width 195 height 32
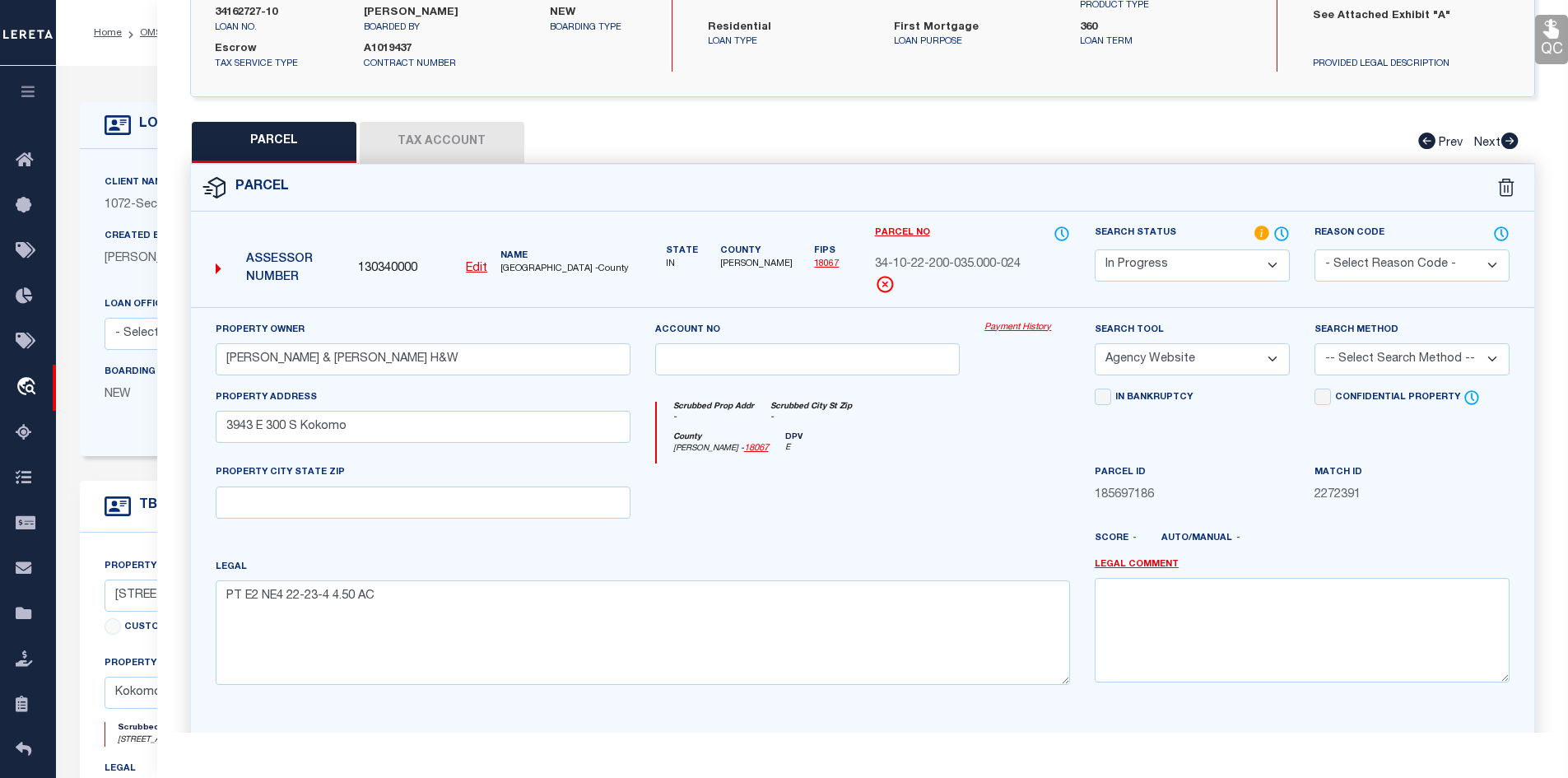
scroll to position [380, 0]
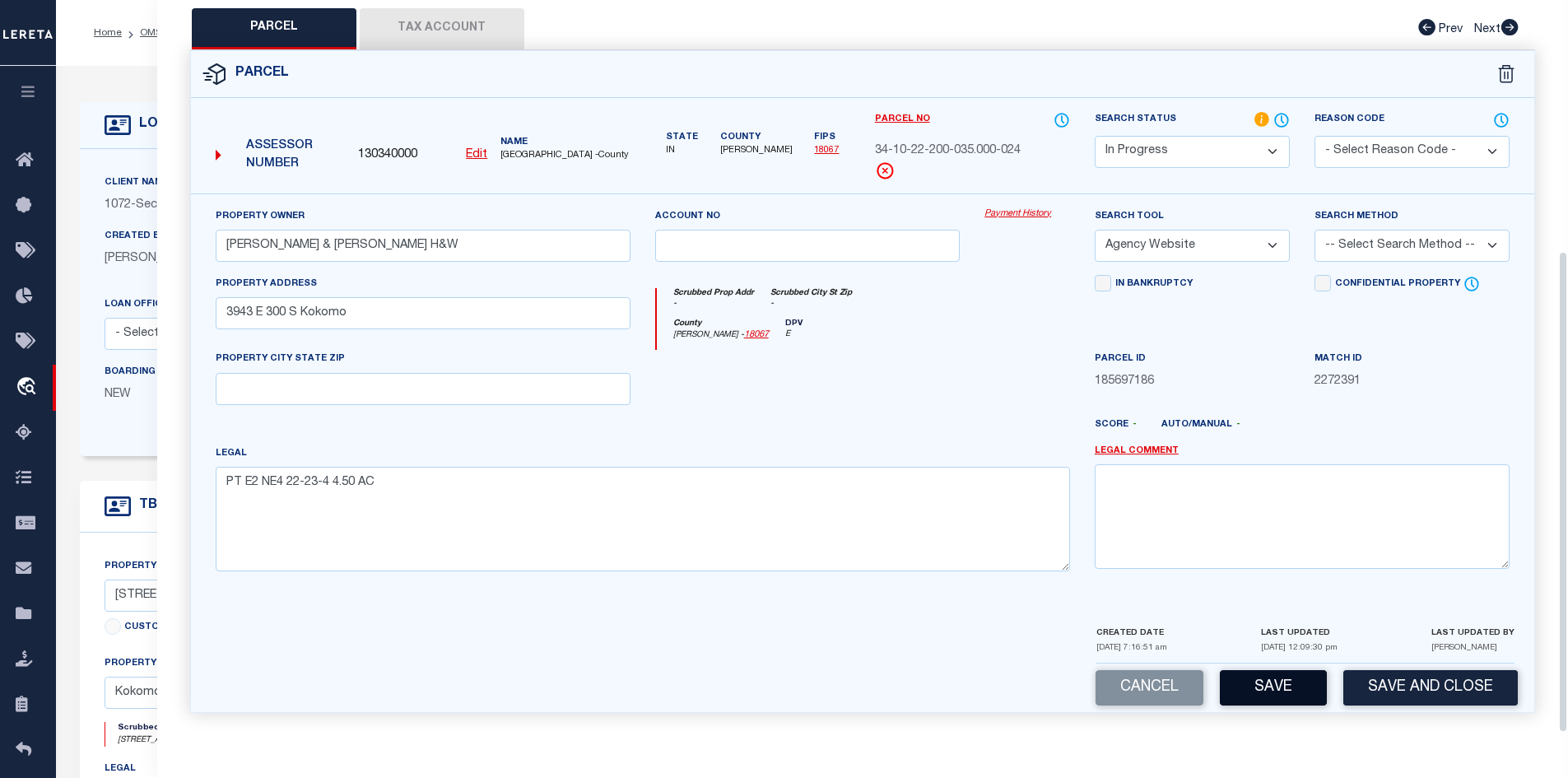
click at [1283, 692] on button "Save" at bounding box center [1273, 688] width 107 height 35
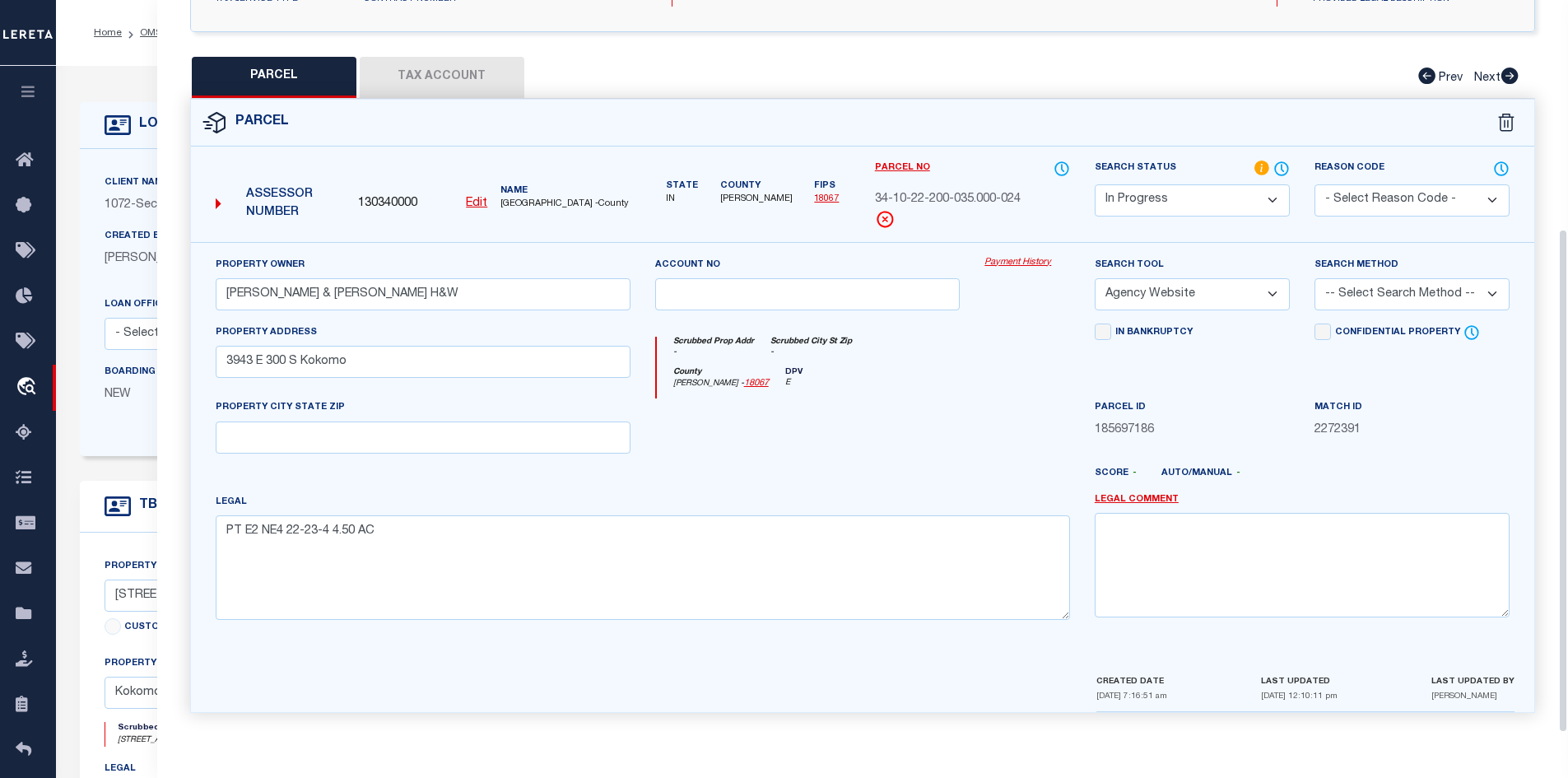
scroll to position [331, 0]
click at [443, 71] on button "Tax Account" at bounding box center [442, 77] width 165 height 41
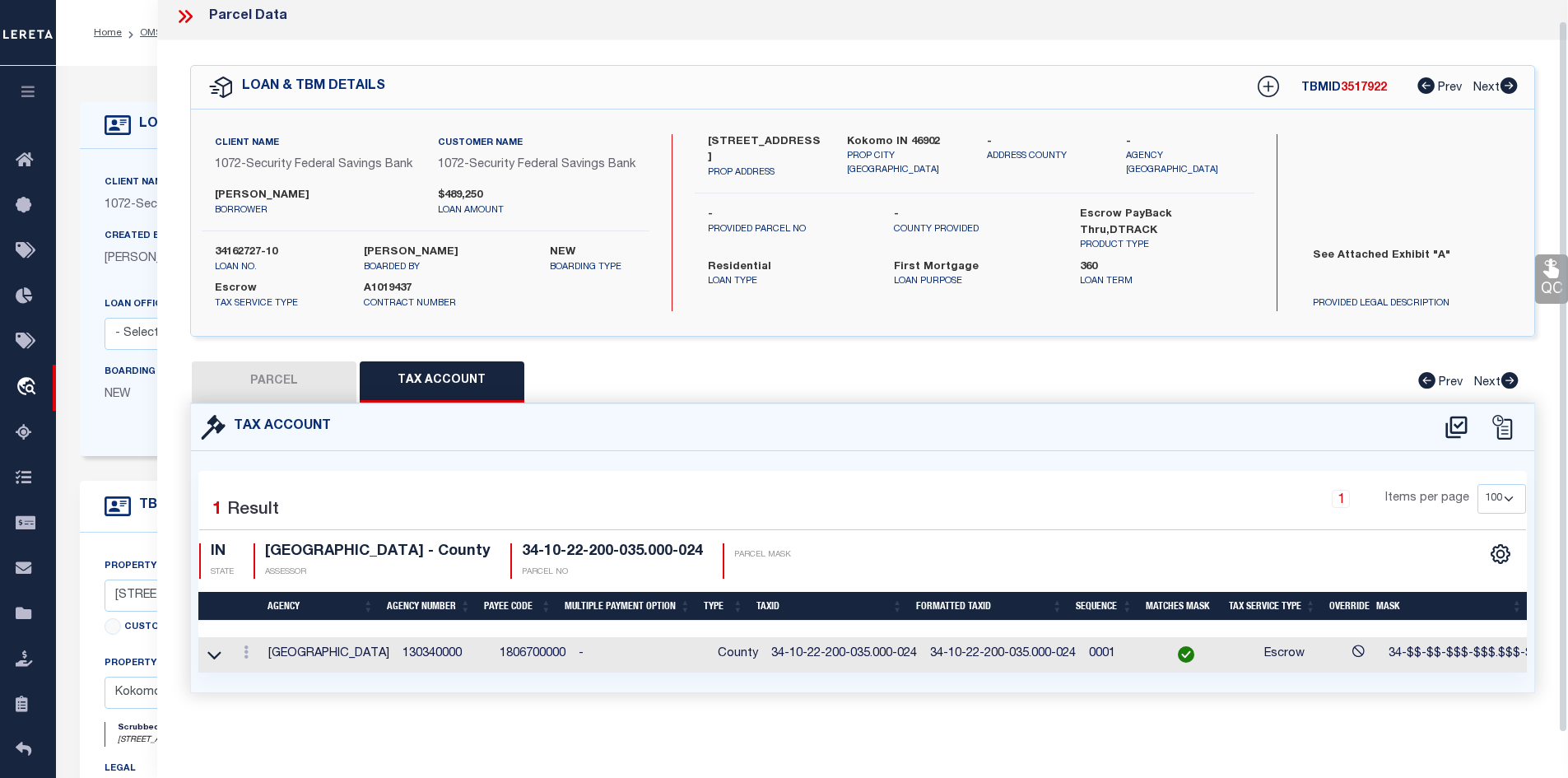
scroll to position [35, 0]
click at [273, 369] on button "PARCEL" at bounding box center [274, 382] width 165 height 41
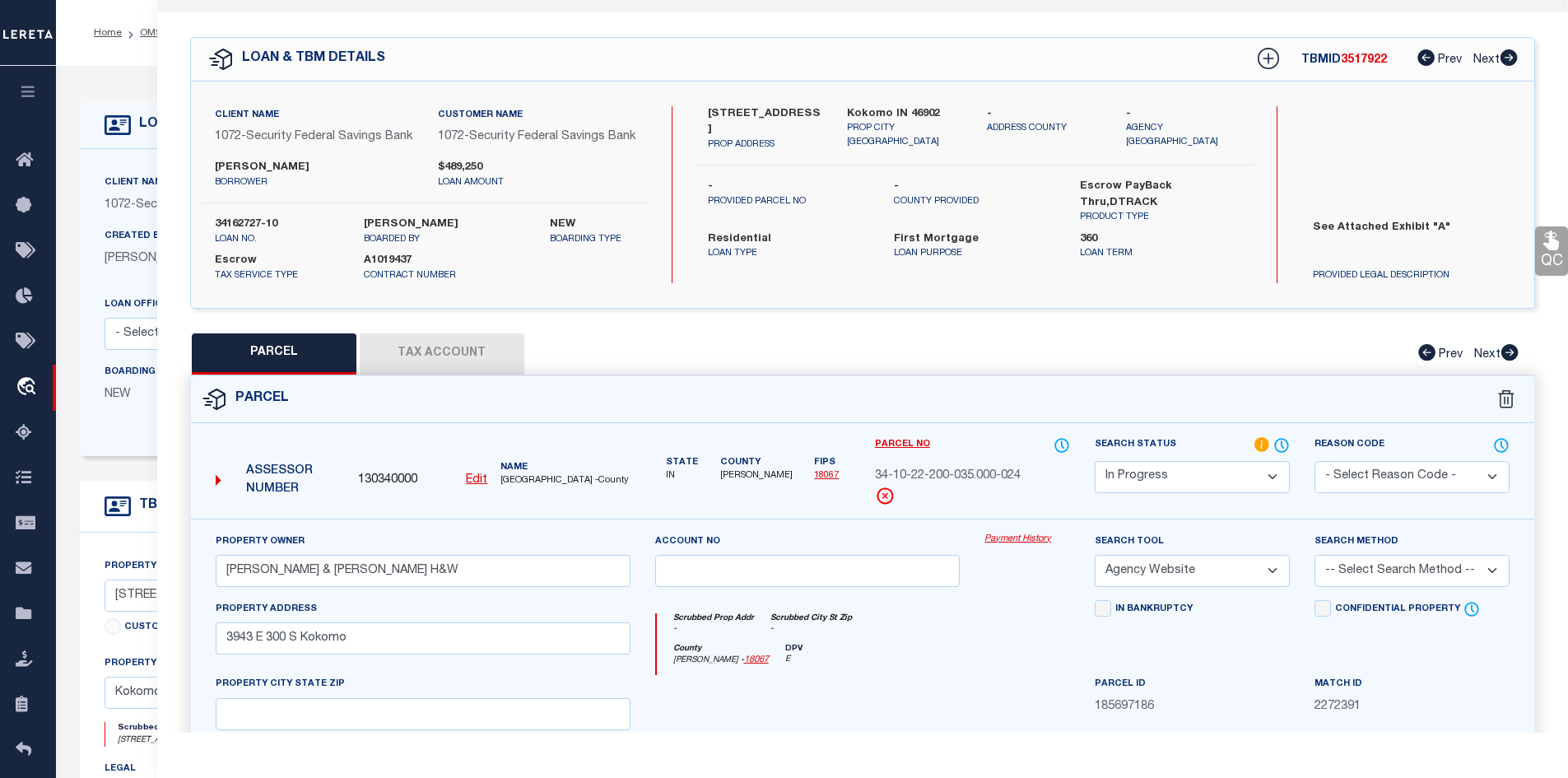
click at [413, 374] on button "Tax Account" at bounding box center [442, 353] width 165 height 41
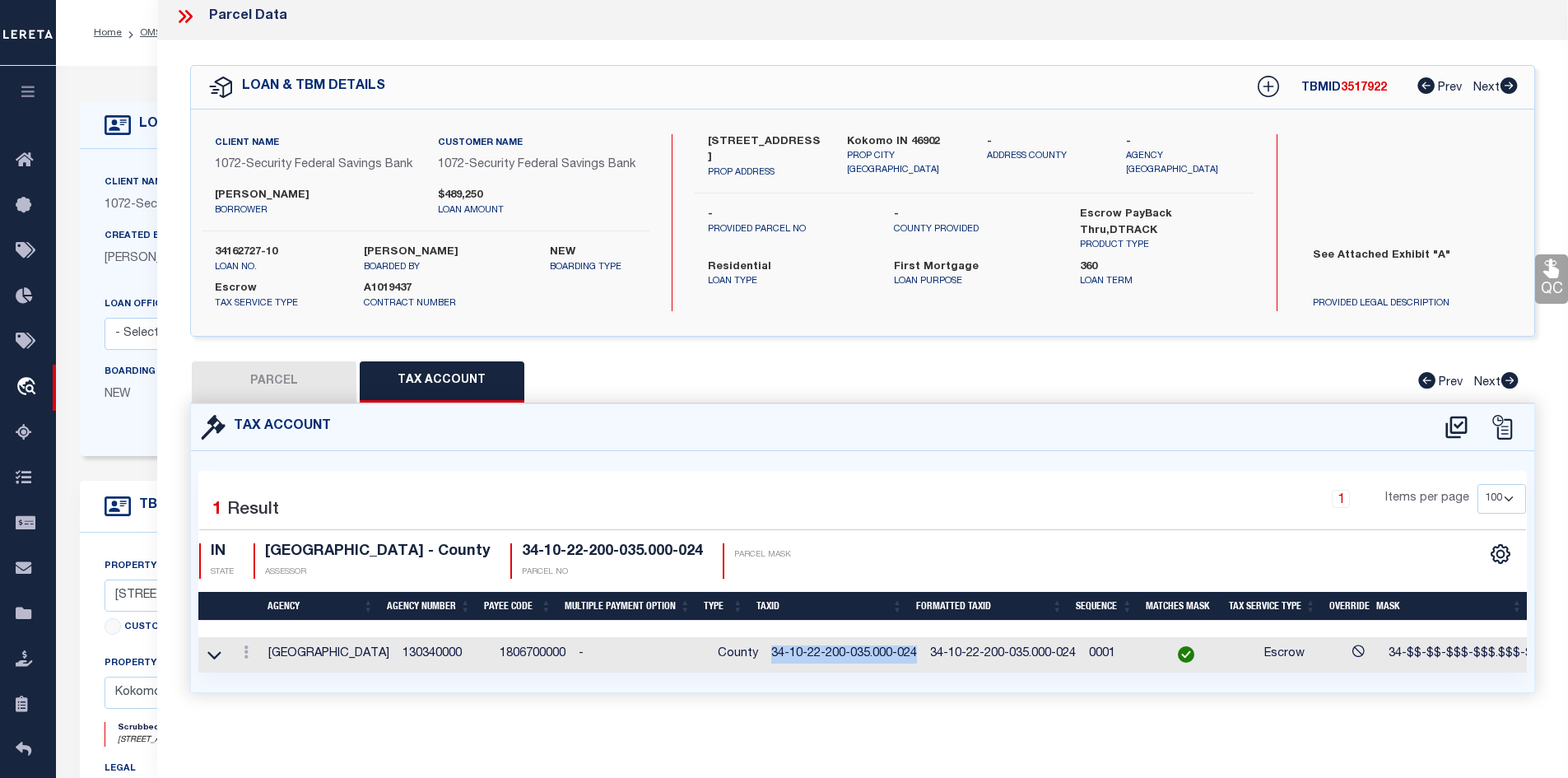
drag, startPoint x: 755, startPoint y: 638, endPoint x: 902, endPoint y: 639, distance: 147.0
click at [902, 639] on td "34-10-22-200-035.000-024" at bounding box center [843, 655] width 159 height 35
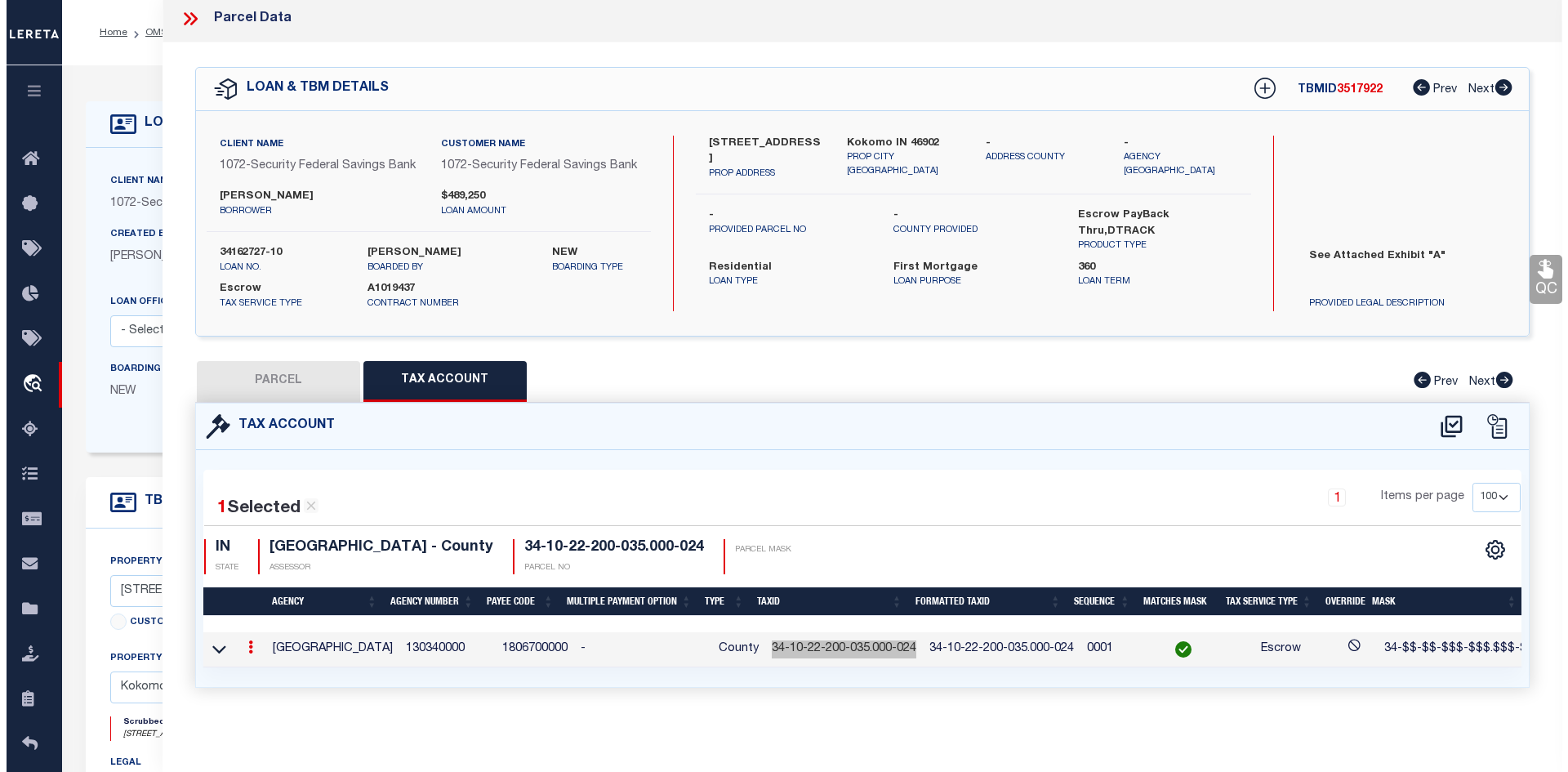
scroll to position [0, 0]
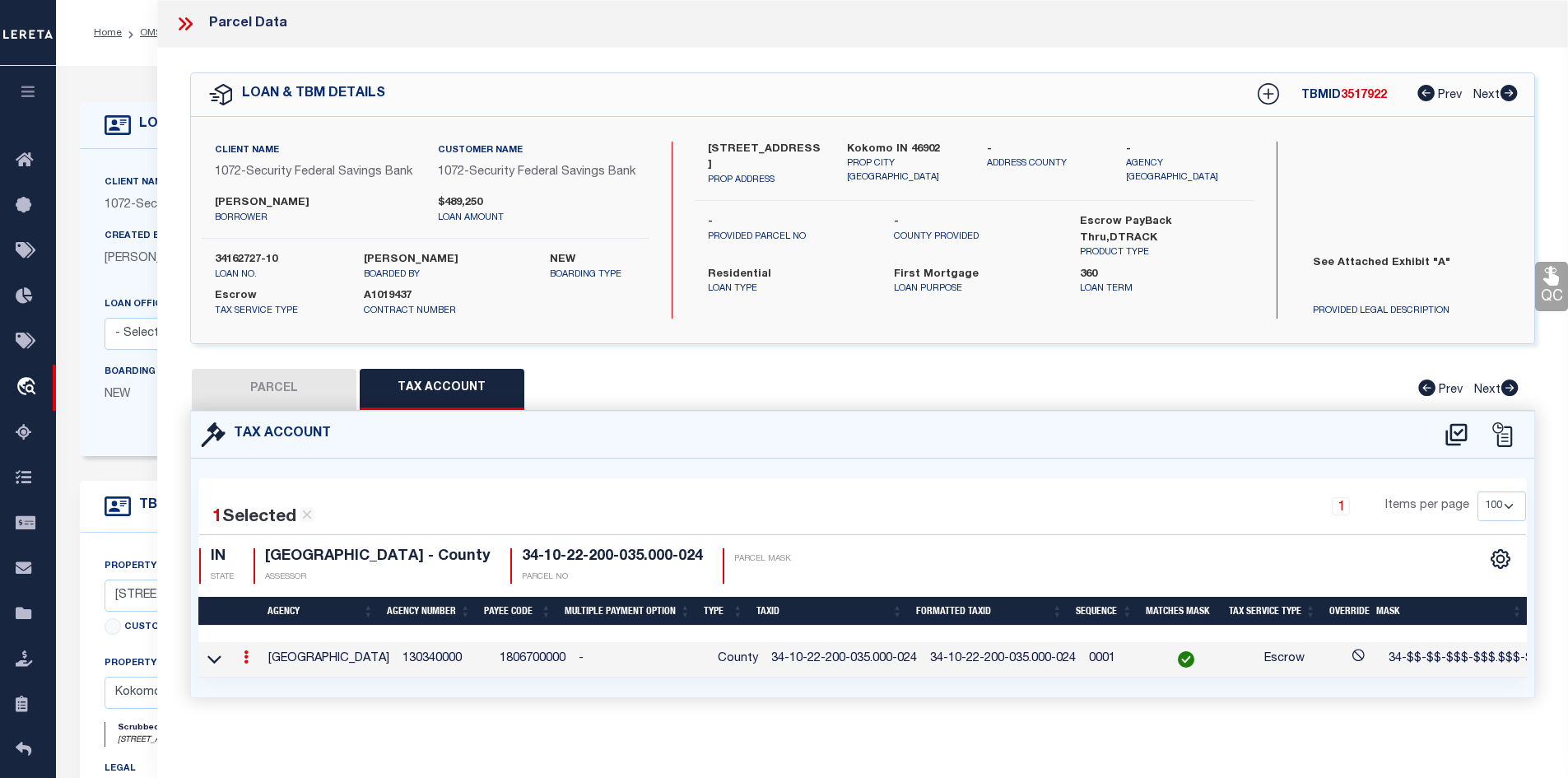
click at [187, 25] on icon at bounding box center [185, 24] width 21 height 21
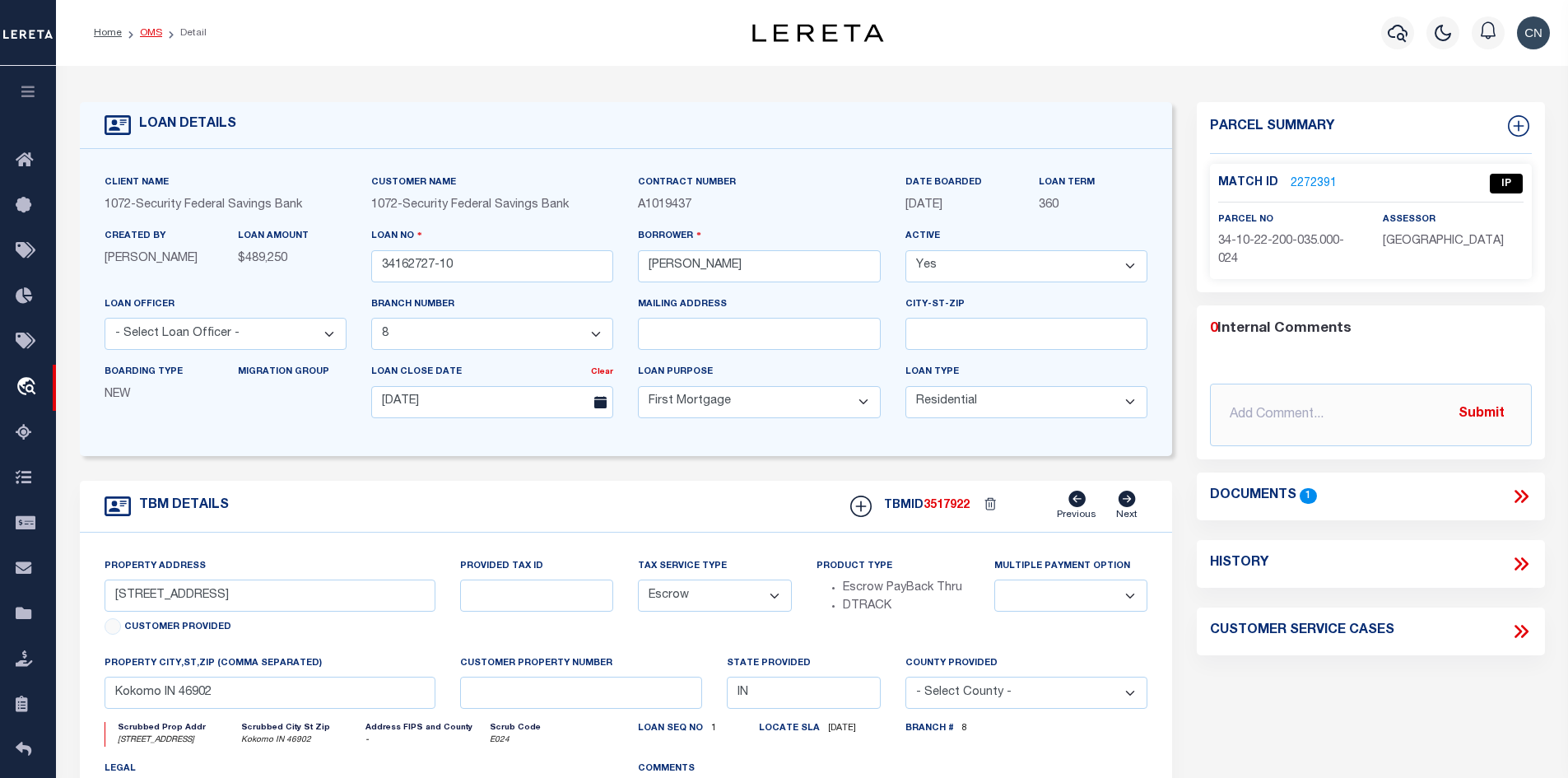
click at [145, 29] on link "OMS" at bounding box center [150, 33] width 22 height 10
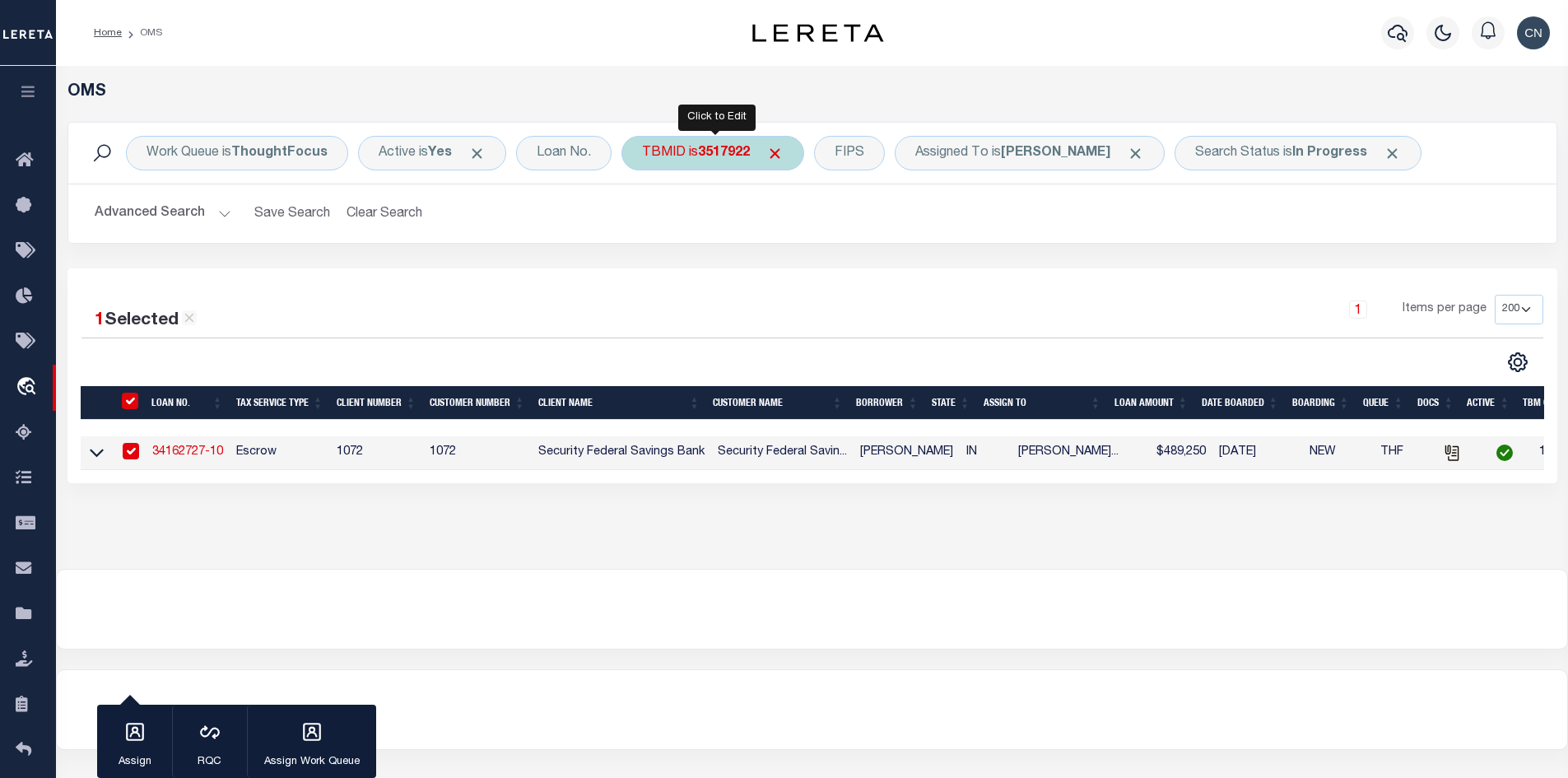
click at [711, 158] on b "3517922" at bounding box center [724, 153] width 52 height 13
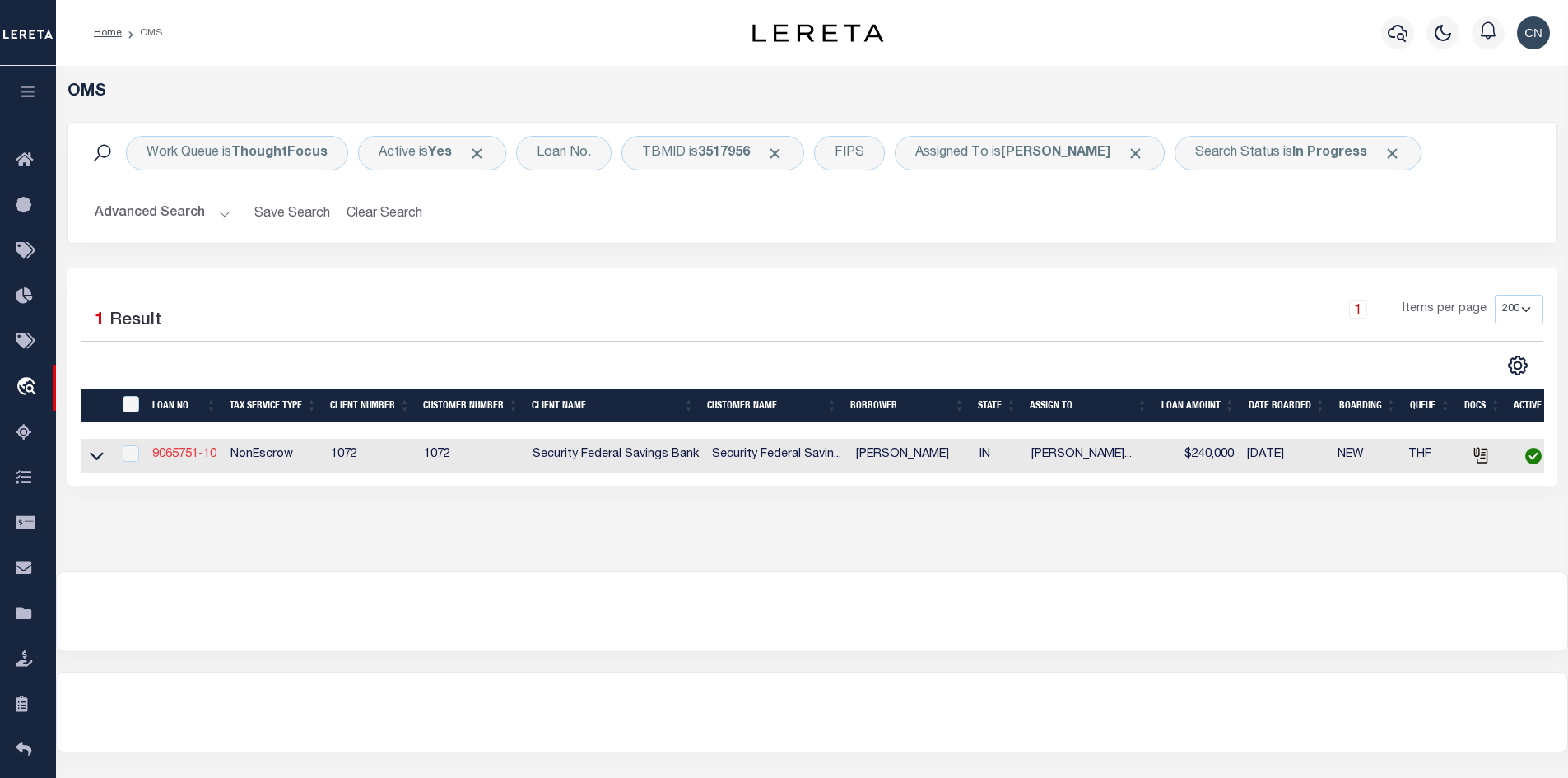
click at [162, 457] on link "9065751-10" at bounding box center [184, 454] width 64 height 12
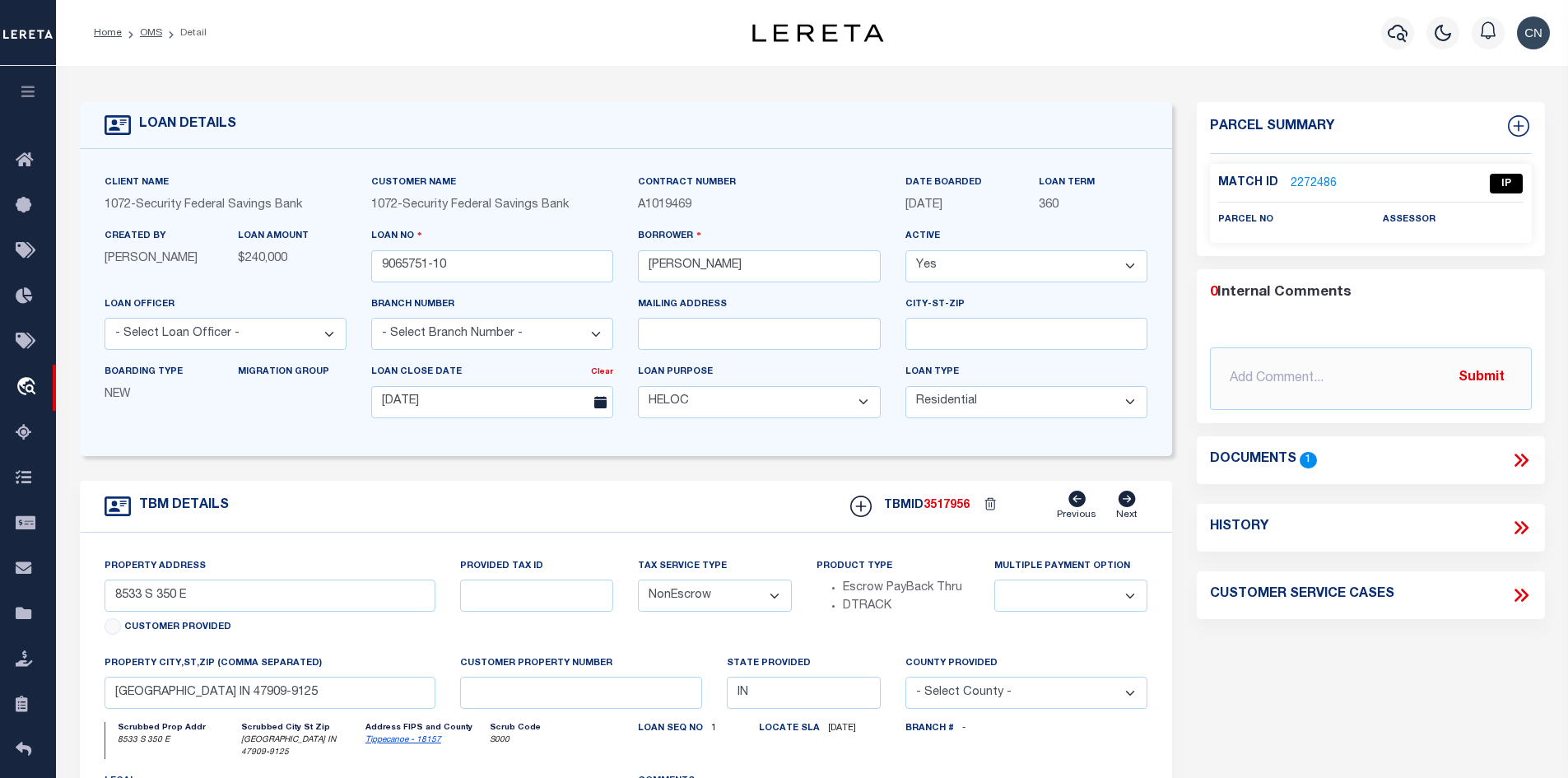
click at [1514, 458] on icon at bounding box center [1520, 459] width 21 height 21
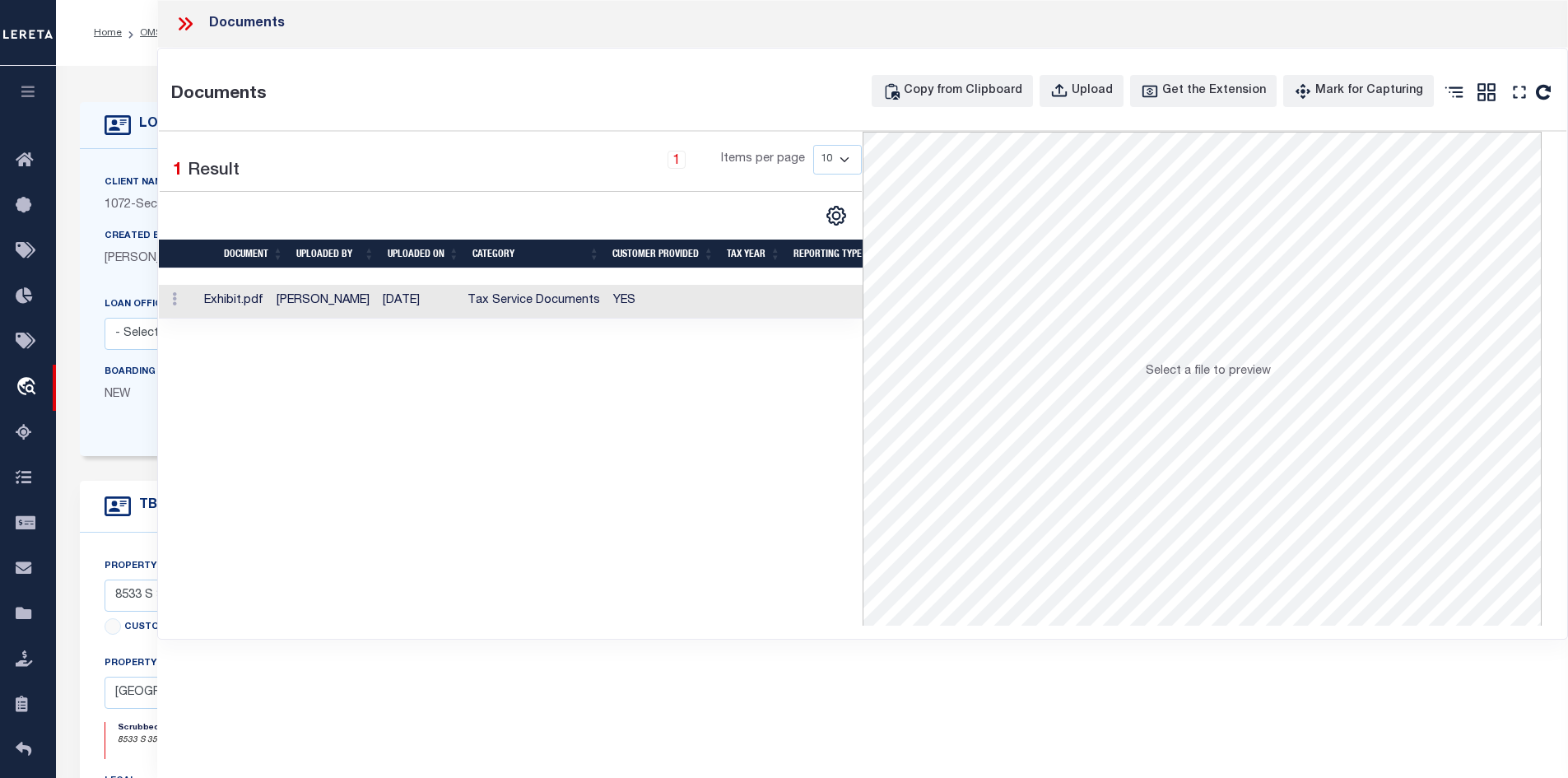
click at [393, 300] on td "[DATE]" at bounding box center [418, 302] width 85 height 34
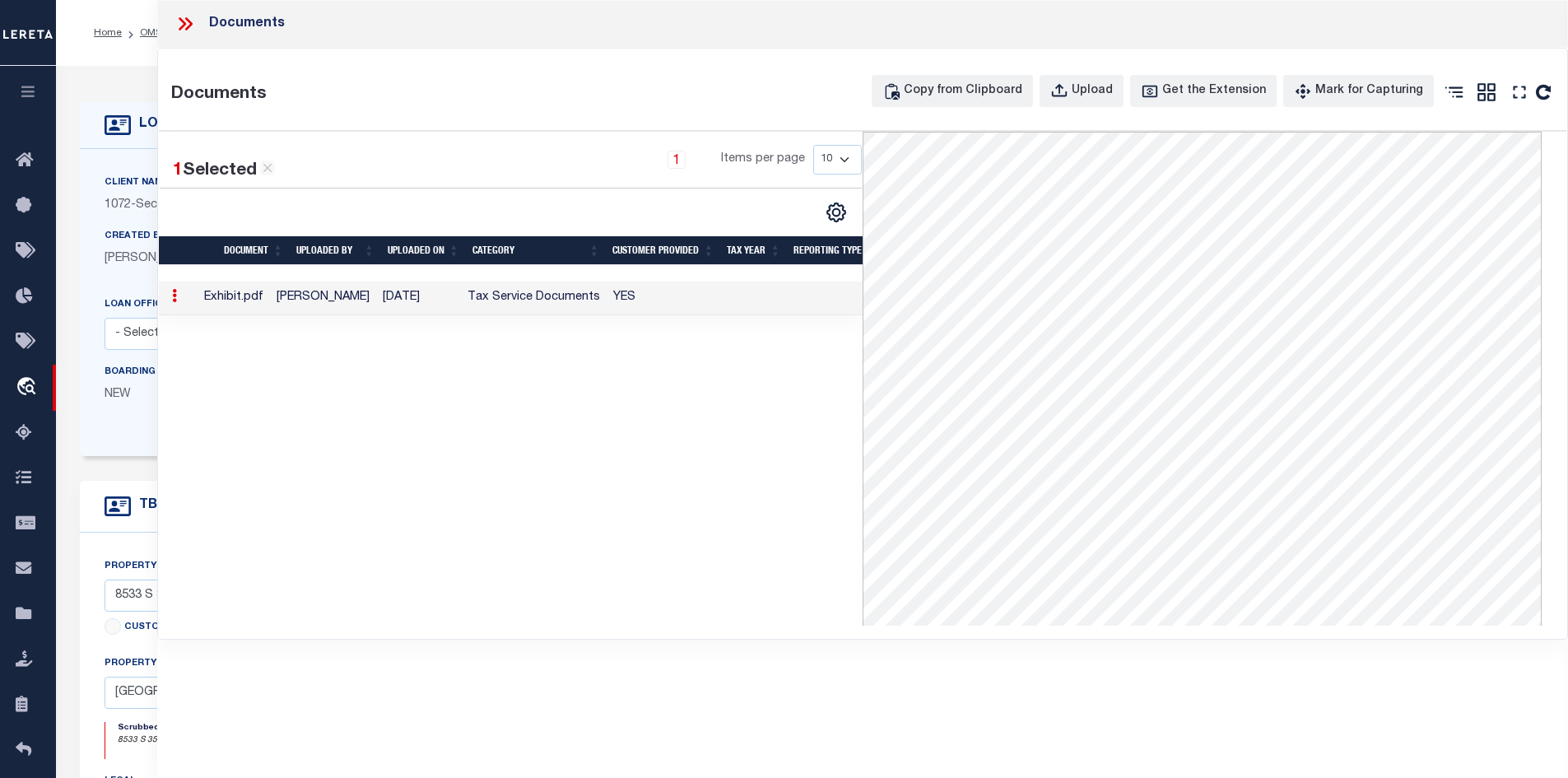
click at [187, 25] on icon at bounding box center [185, 24] width 21 height 21
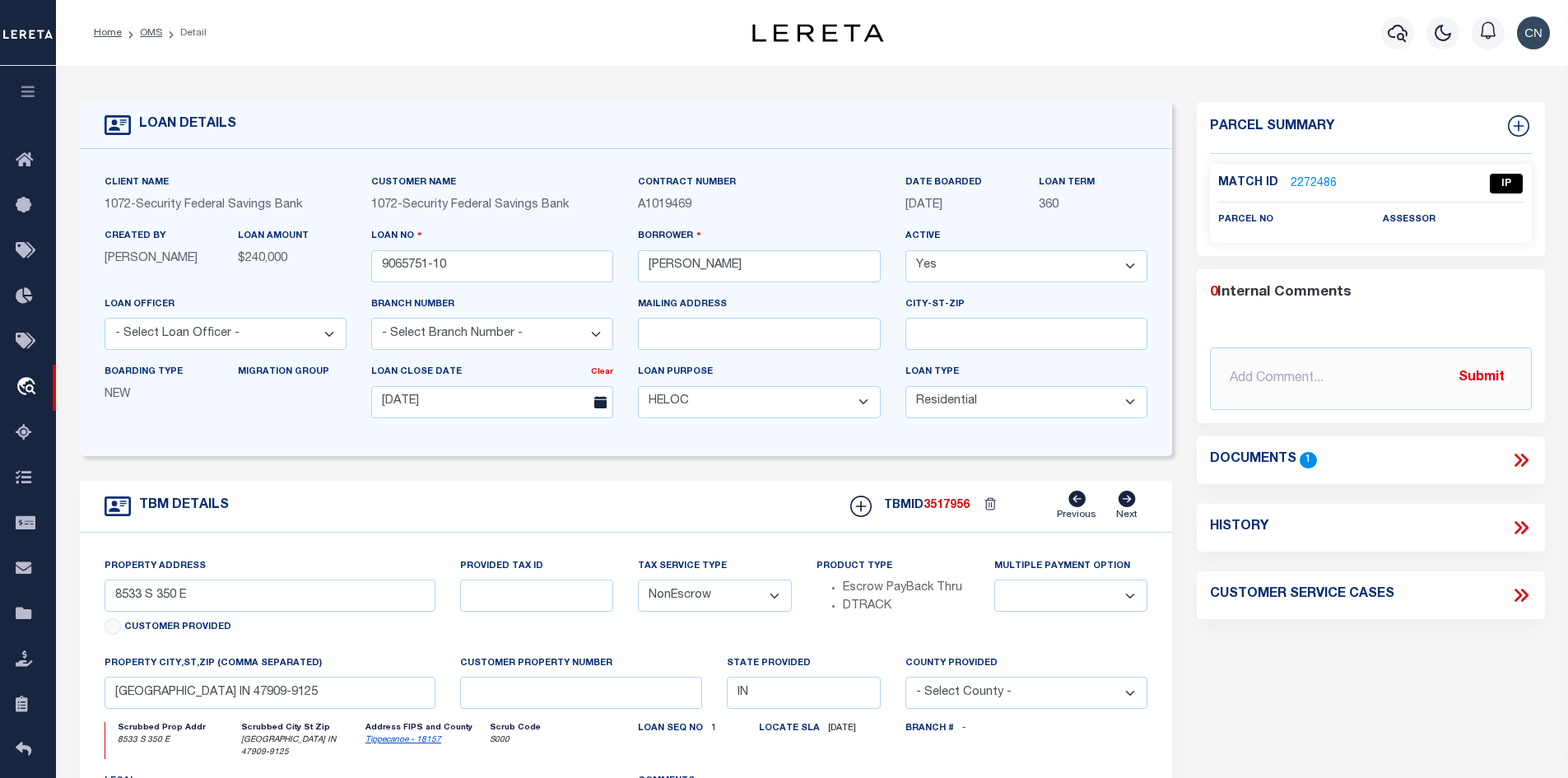
click at [1303, 182] on link "2272486" at bounding box center [1313, 183] width 46 height 18
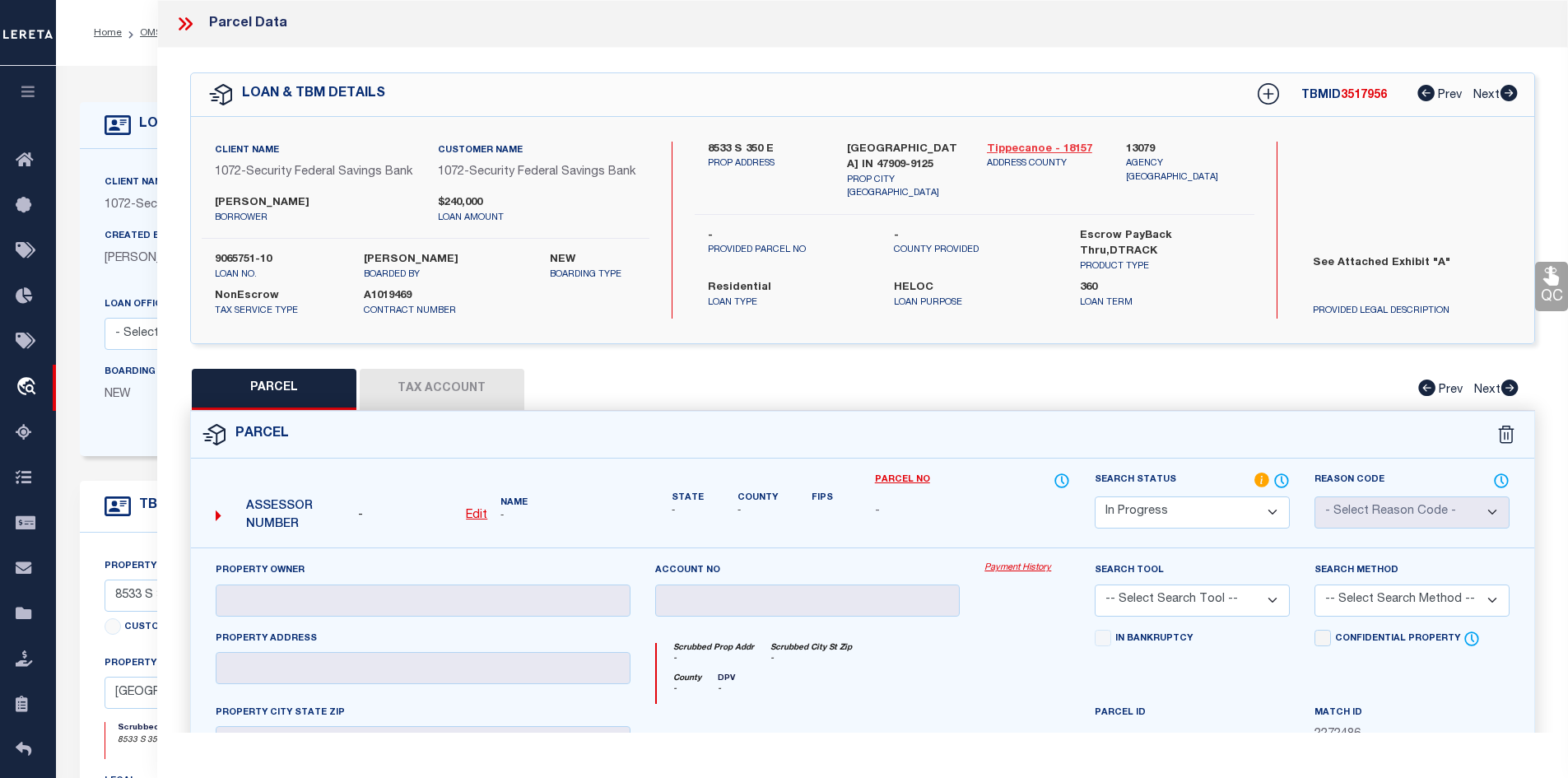
click at [1022, 146] on link "Tippecanoe - 18157" at bounding box center [1044, 150] width 115 height 17
drag, startPoint x: 706, startPoint y: 145, endPoint x: 775, endPoint y: 146, distance: 69.0
click at [775, 146] on div "8533 S 350 E PROP ADDRESS" at bounding box center [765, 171] width 140 height 59
click at [1099, 55] on div "QC QC QC" at bounding box center [863, 542] width 1412 height 990
click at [1184, 89] on div "LOAN & TBM DETAILS TBMID 3517956 Prev Next" at bounding box center [863, 94] width 1344 height 43
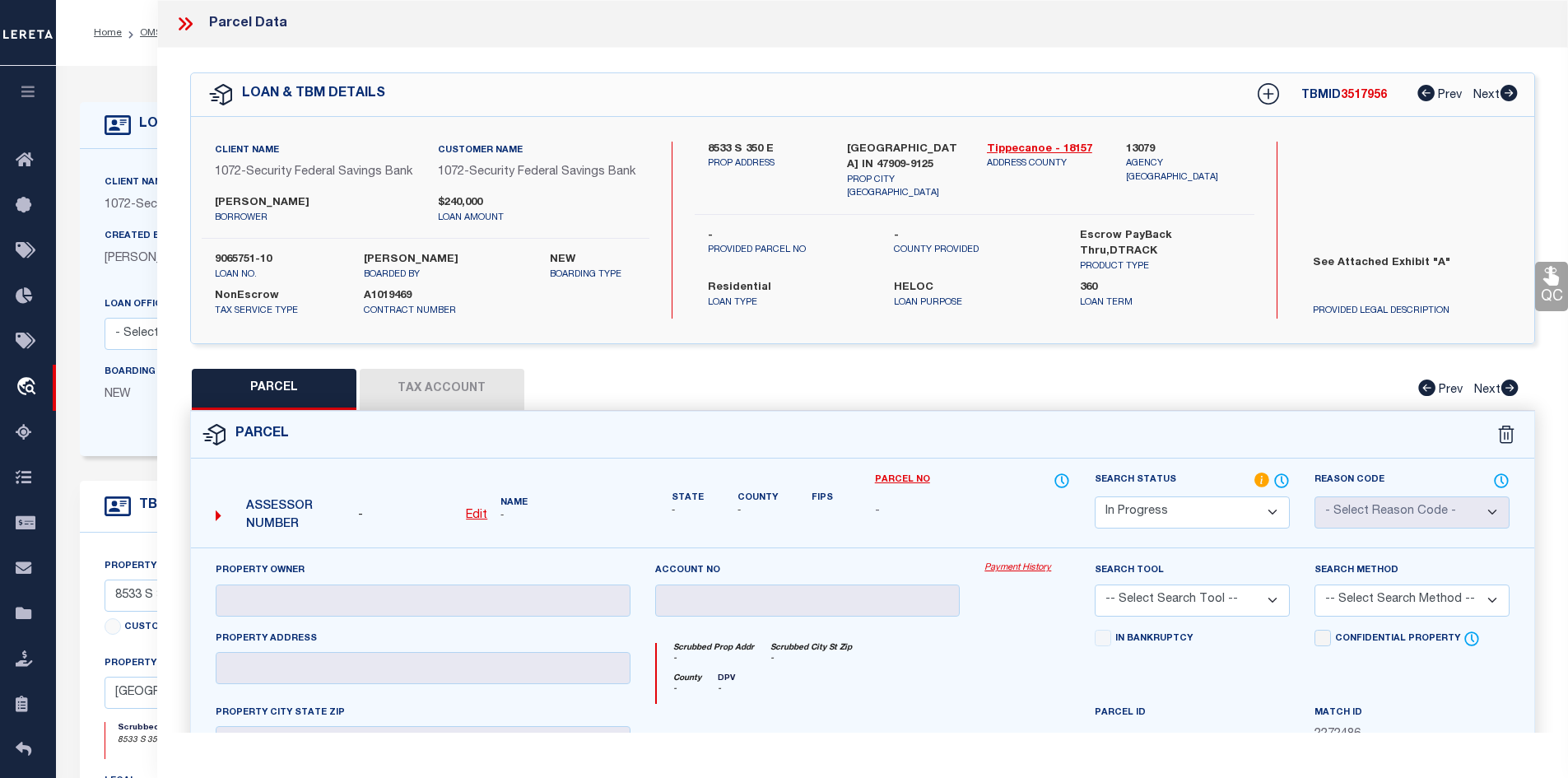
click at [472, 521] on u "Edit" at bounding box center [476, 516] width 21 height 12
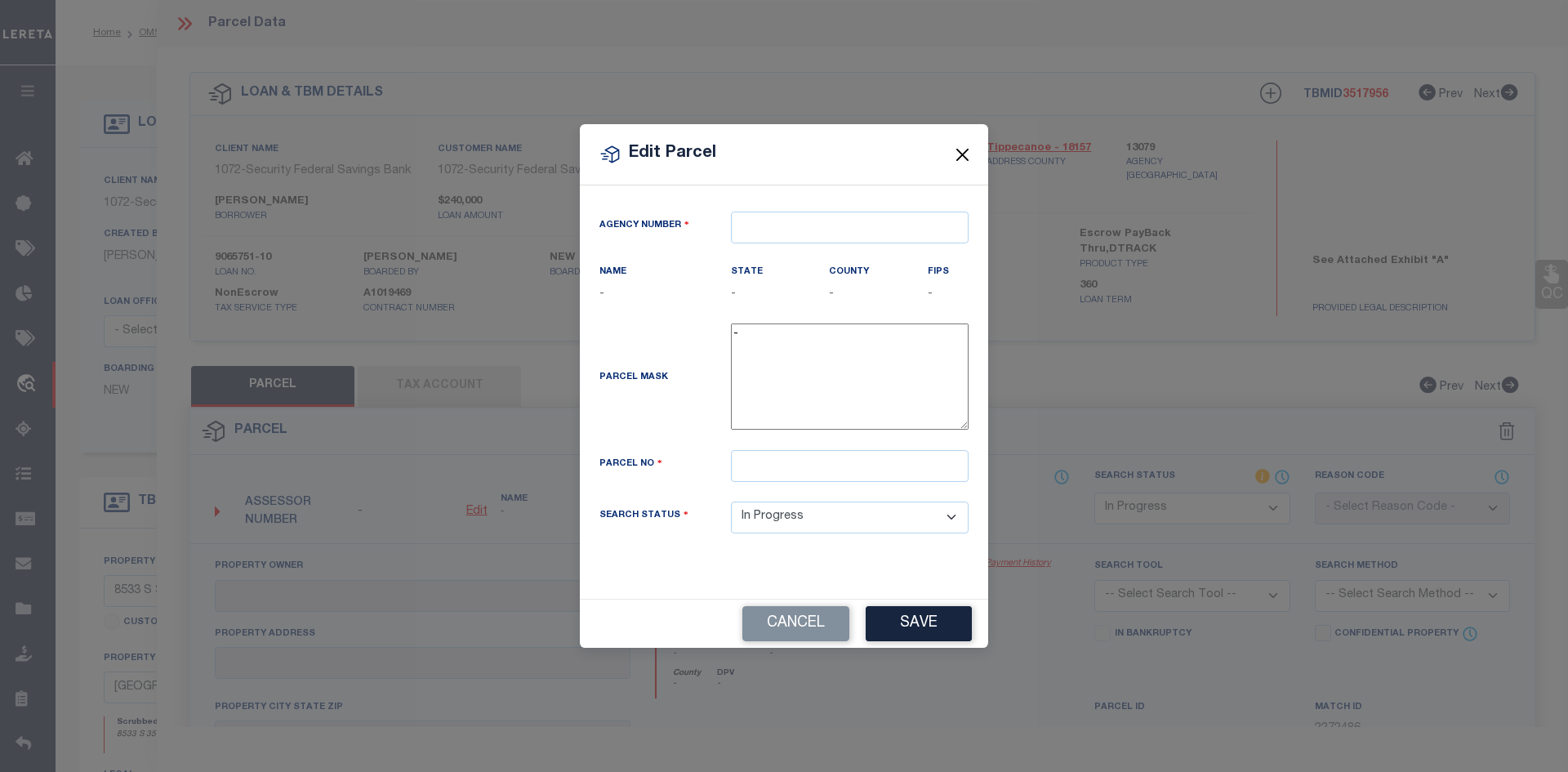
click at [959, 154] on button "Close" at bounding box center [962, 154] width 21 height 21
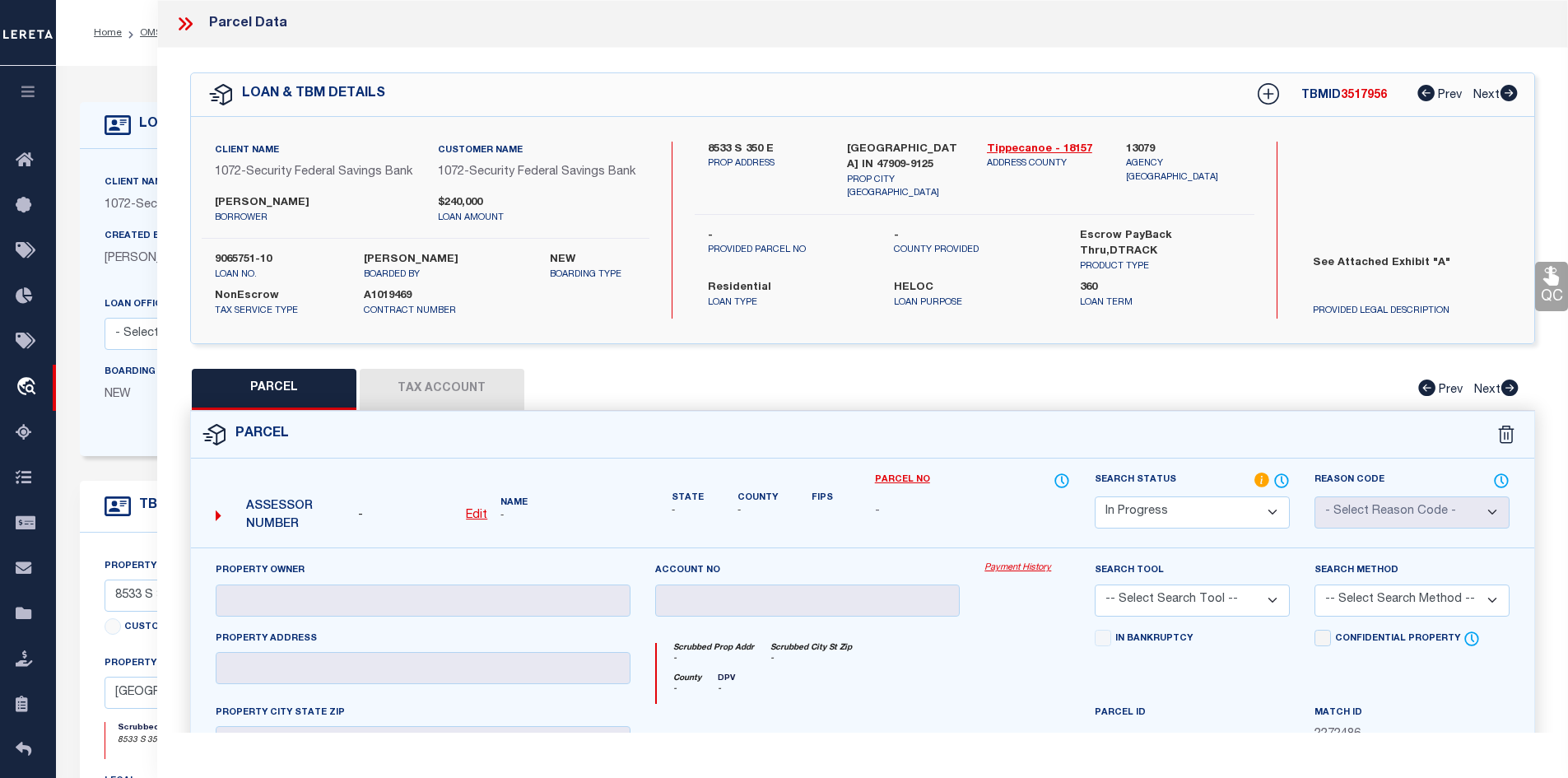
click at [655, 474] on form "Parcel - Edit Name - - -" at bounding box center [863, 714] width 1344 height 606
click at [479, 521] on u "Edit" at bounding box center [476, 516] width 21 height 12
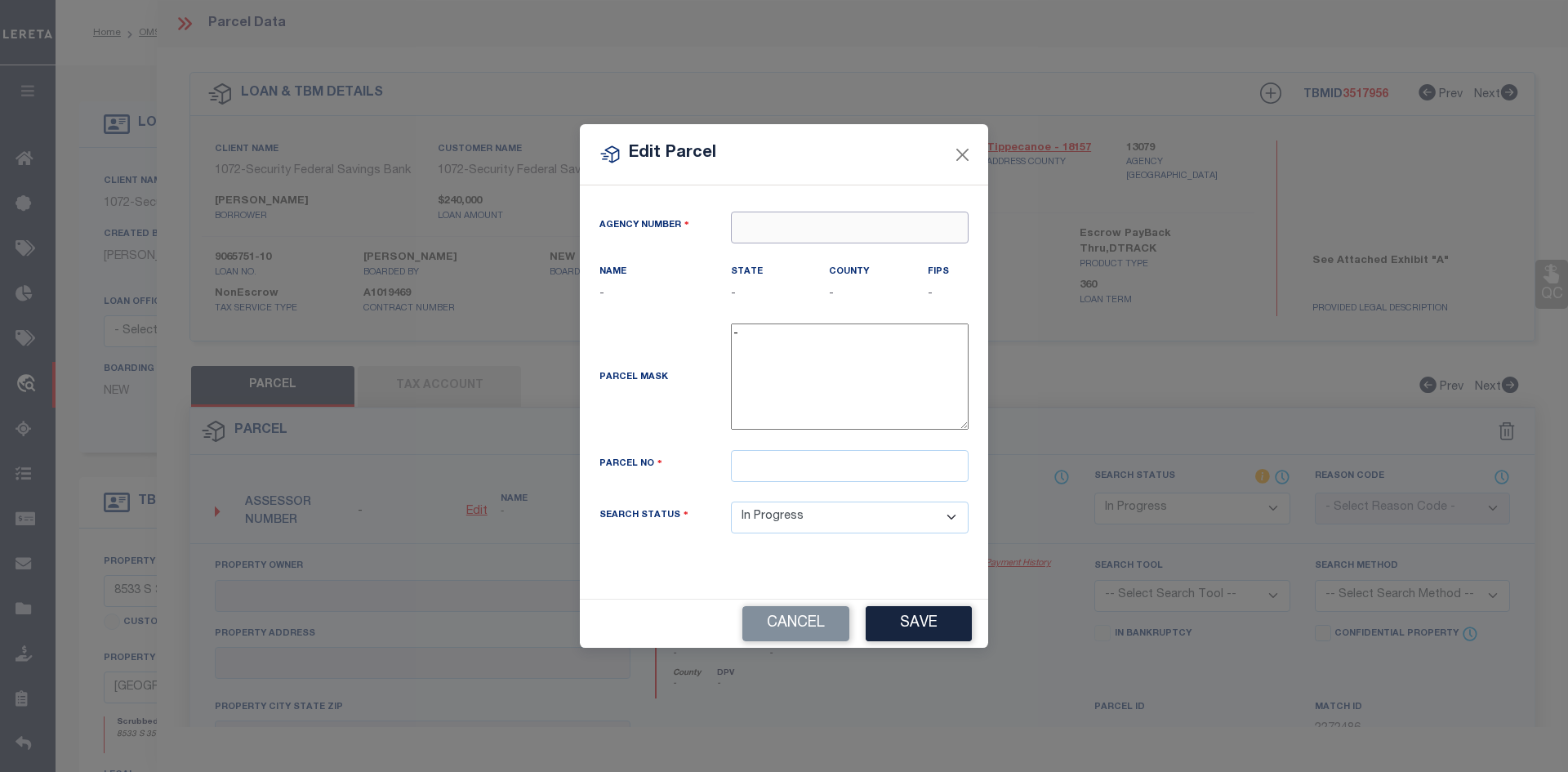
click at [768, 230] on input "text" at bounding box center [850, 228] width 238 height 32
click at [797, 258] on div "130790000 : [GEOGRAPHIC_DATA]" at bounding box center [858, 258] width 253 height 26
click at [767, 475] on input "text" at bounding box center [850, 466] width 238 height 32
paste input "79-15-02-401-006.000-007"
click at [774, 472] on input "79-15-02-401-006.000-007" at bounding box center [850, 466] width 238 height 32
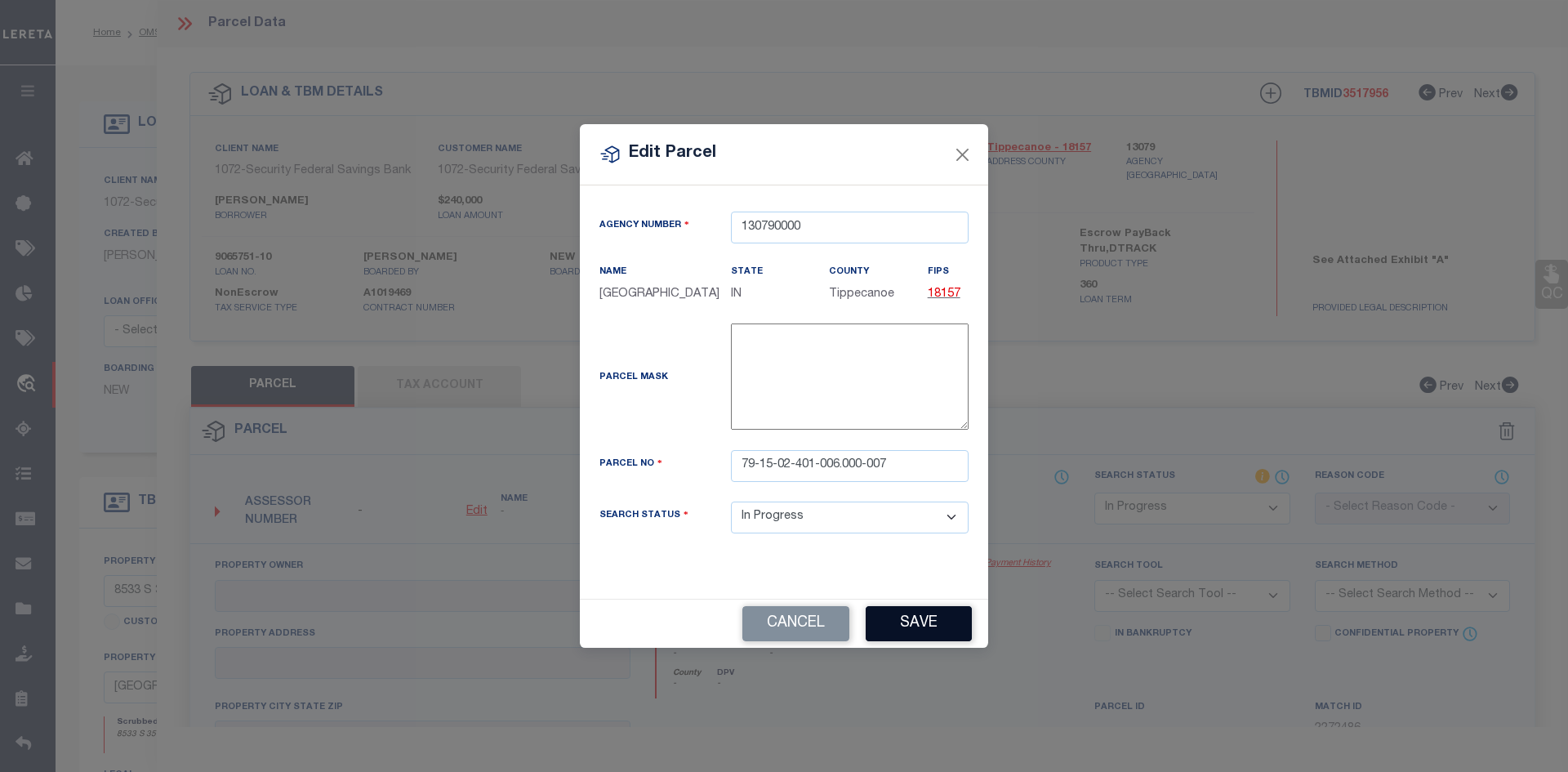
click at [894, 636] on button "Save" at bounding box center [919, 623] width 106 height 35
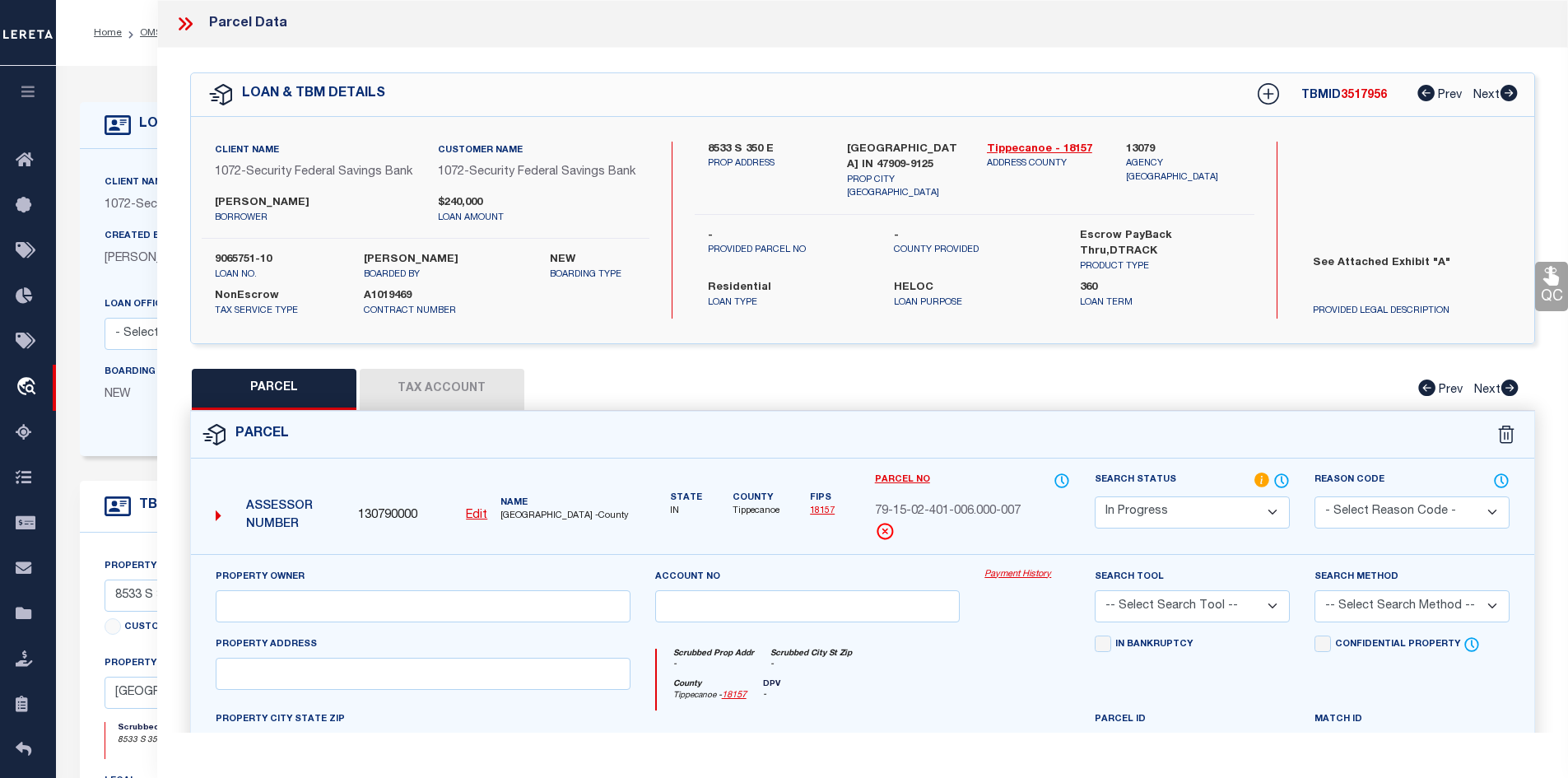
click at [473, 521] on u "Edit" at bounding box center [476, 516] width 21 height 12
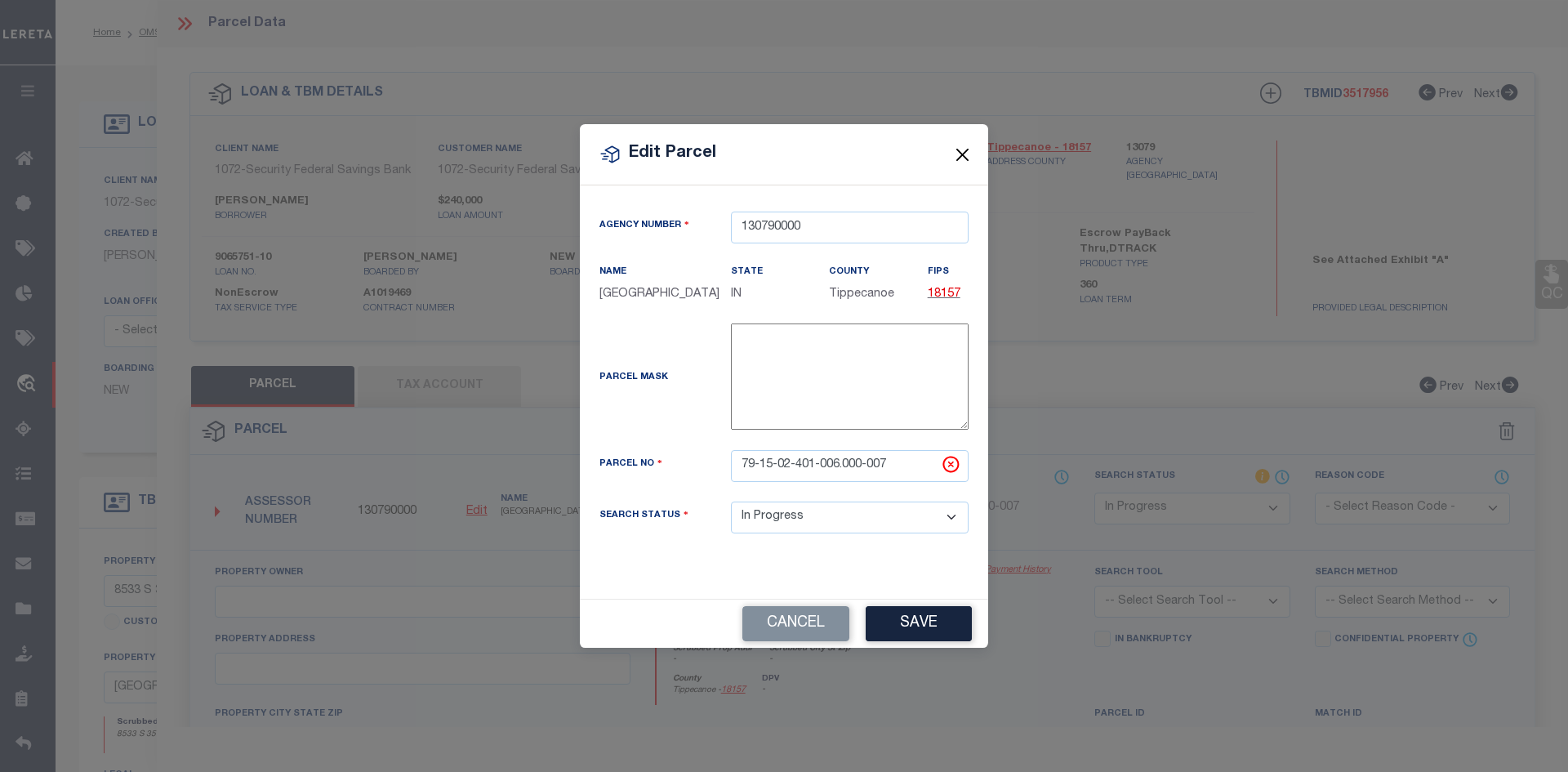
click at [962, 148] on button "Close" at bounding box center [962, 154] width 21 height 21
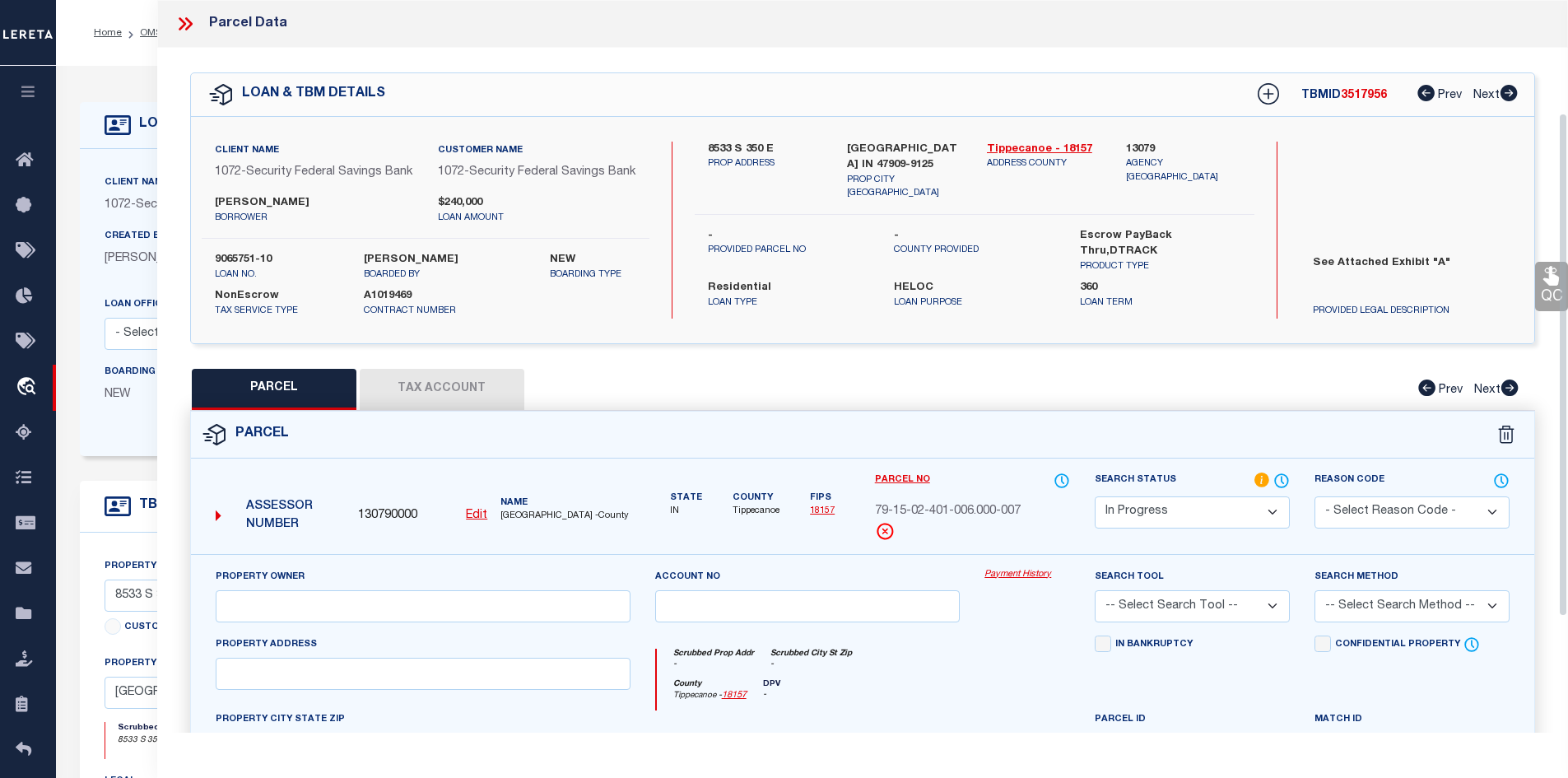
scroll to position [165, 0]
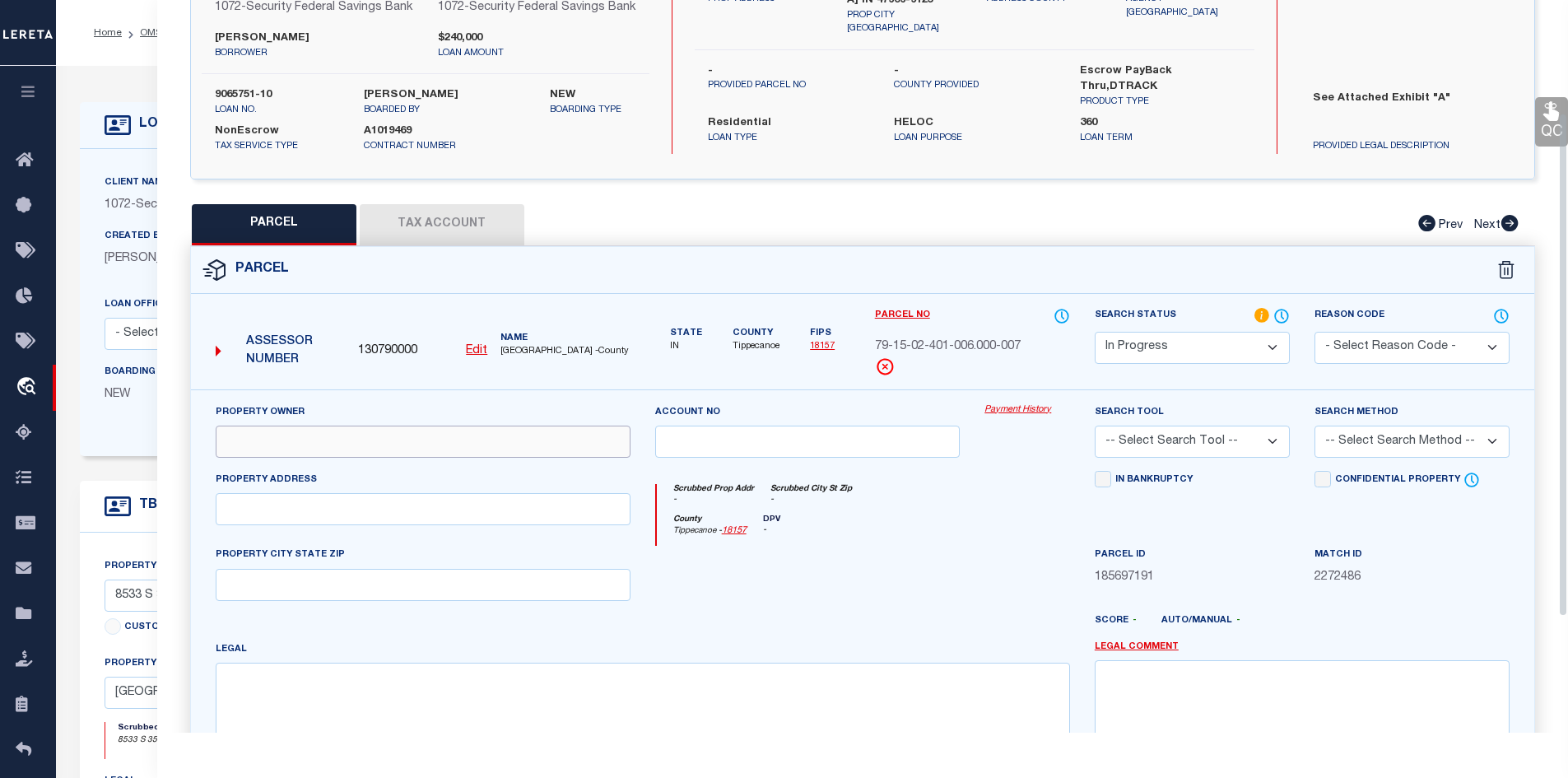
click at [294, 456] on input "text" at bounding box center [422, 442] width 414 height 32
paste input "[PERSON_NAME] [PERSON_NAME] & [PERSON_NAME] [PERSON_NAME]"
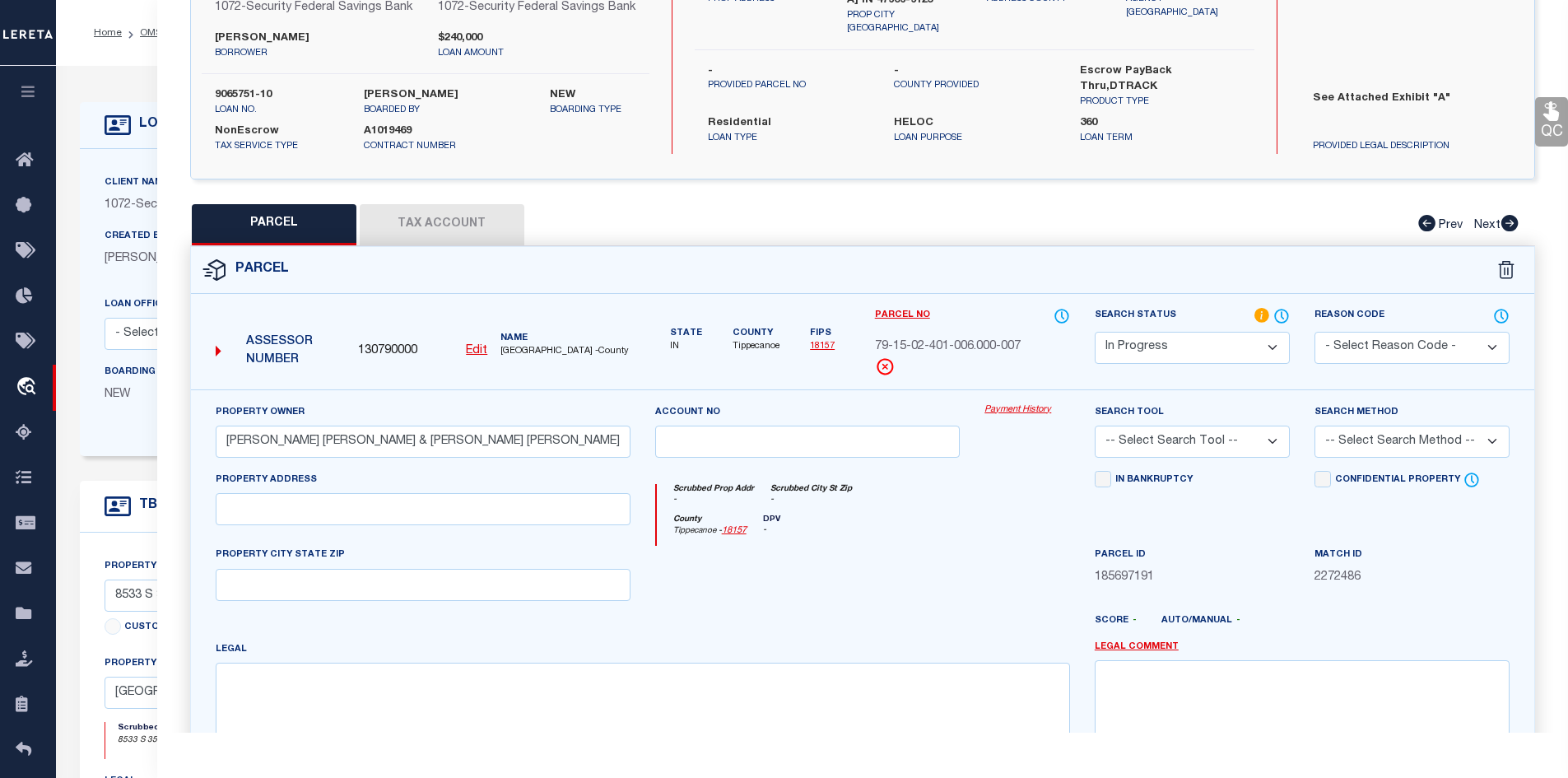
scroll to position [0, 0]
click at [249, 525] on input "text" at bounding box center [422, 509] width 414 height 32
paste input "8533 S 350 E"
click at [315, 601] on input "text" at bounding box center [422, 585] width 414 height 32
paste input "[GEOGRAPHIC_DATA],IN 47909"
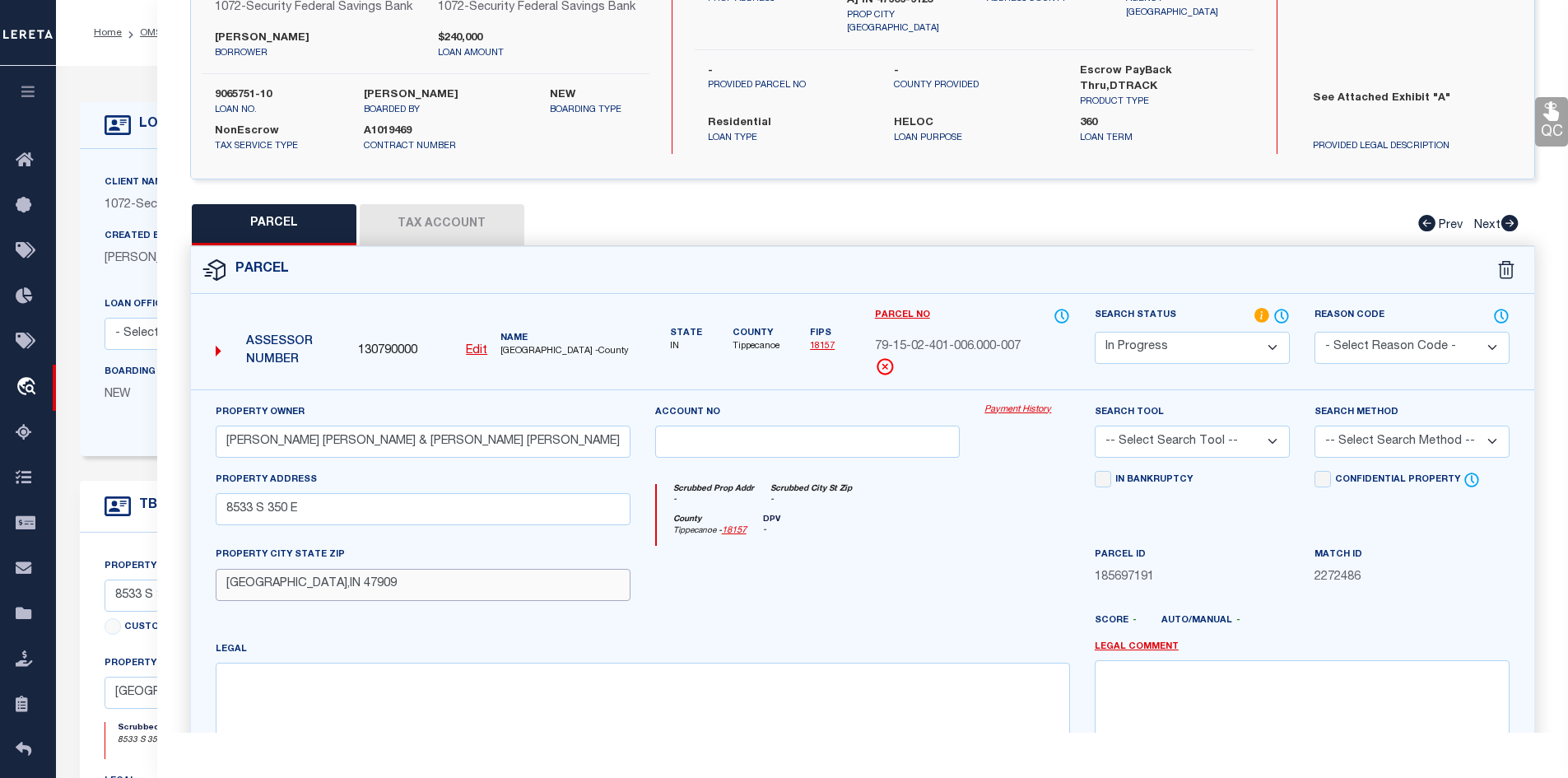
click at [256, 601] on input "[GEOGRAPHIC_DATA],IN 47909" at bounding box center [422, 585] width 414 height 32
click at [289, 713] on textarea at bounding box center [642, 714] width 854 height 103
paste textarea "CONCORD LOTS 5-6-7-8"
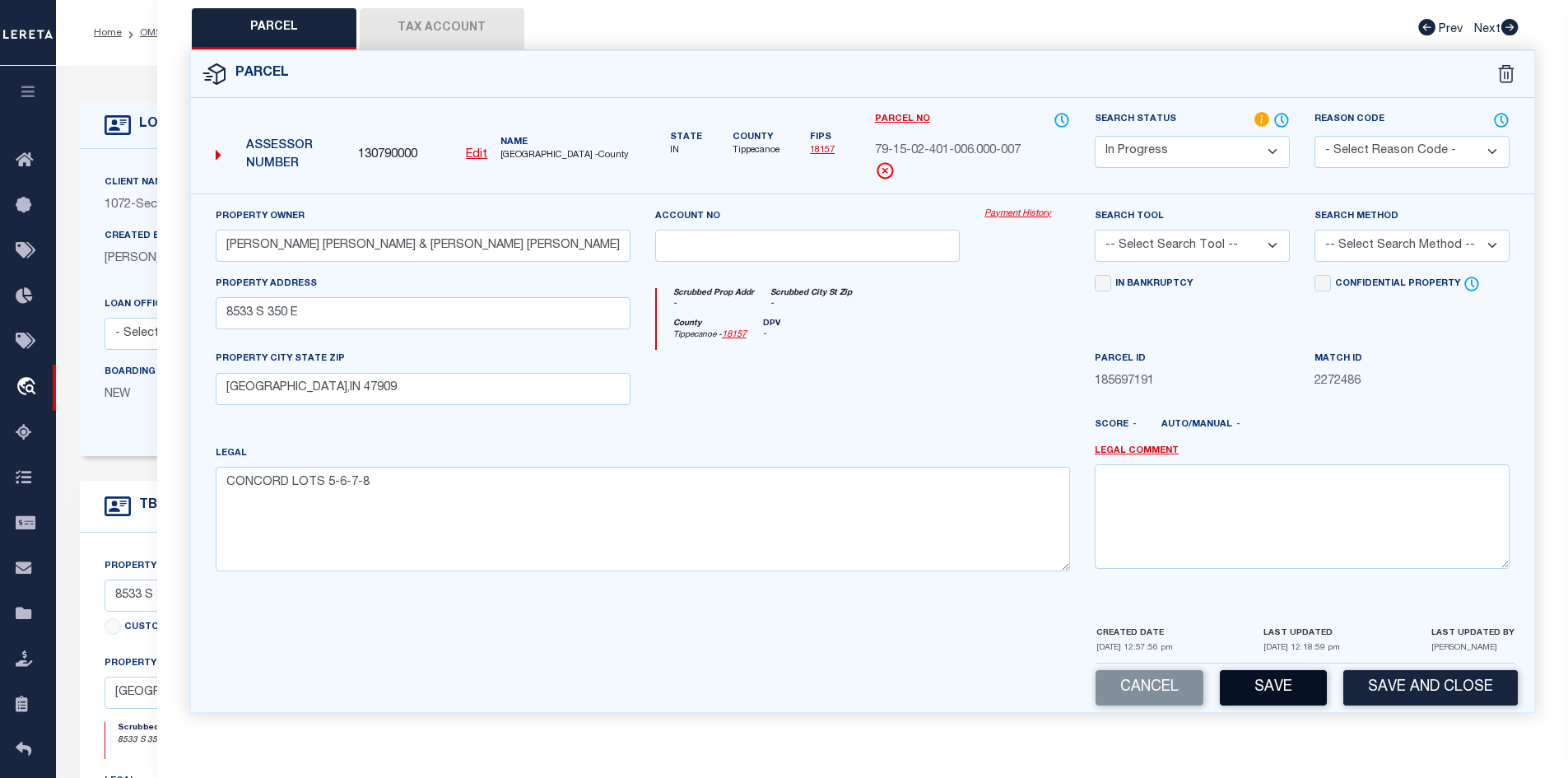
click at [1268, 688] on button "Save" at bounding box center [1273, 688] width 107 height 35
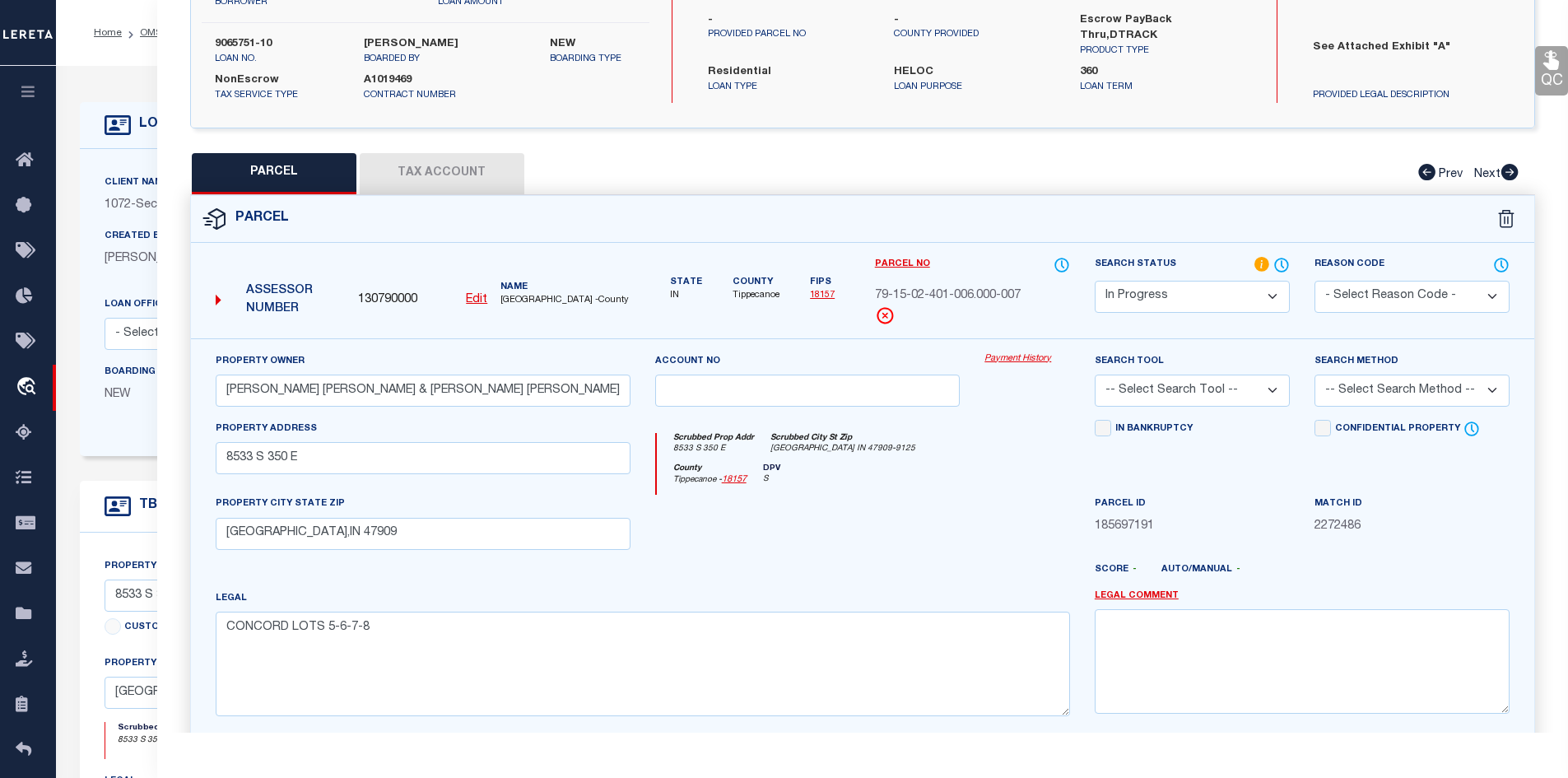
click at [446, 188] on button "Tax Account" at bounding box center [442, 173] width 165 height 41
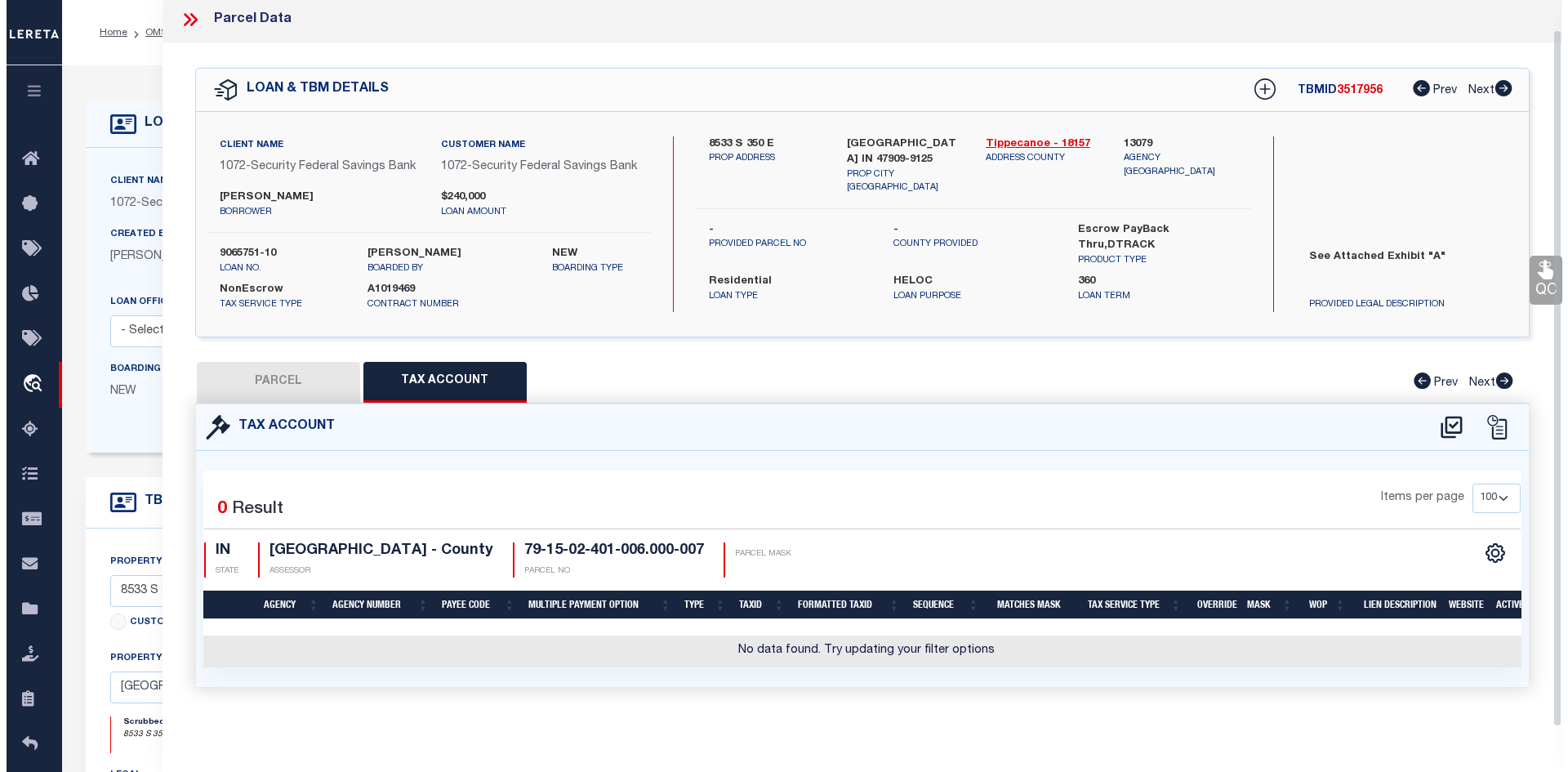
scroll to position [30, 0]
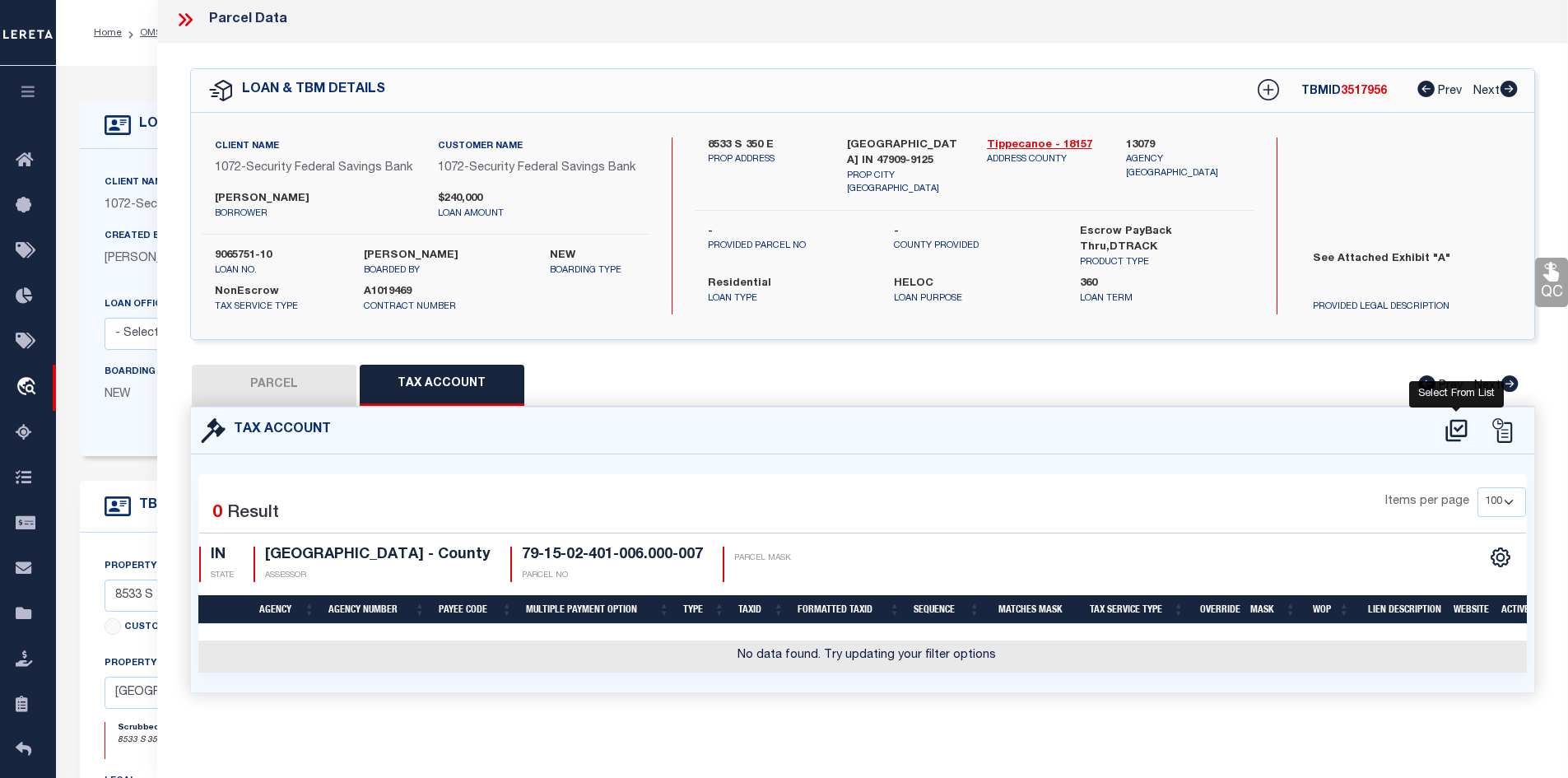
click at [1457, 423] on icon at bounding box center [1456, 430] width 27 height 26
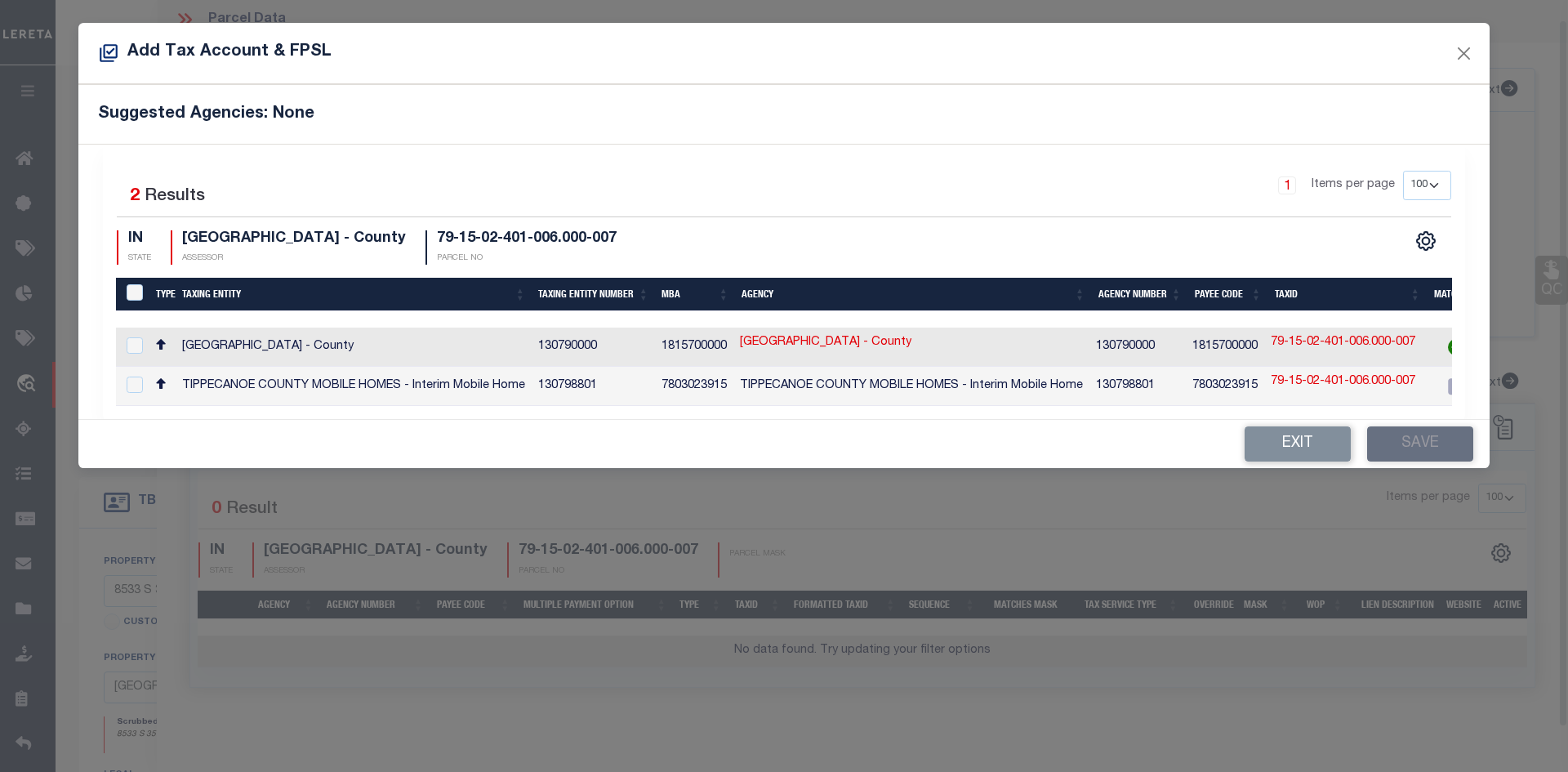
scroll to position [19, 0]
click at [135, 345] on input "checkbox" at bounding box center [135, 346] width 17 height 17
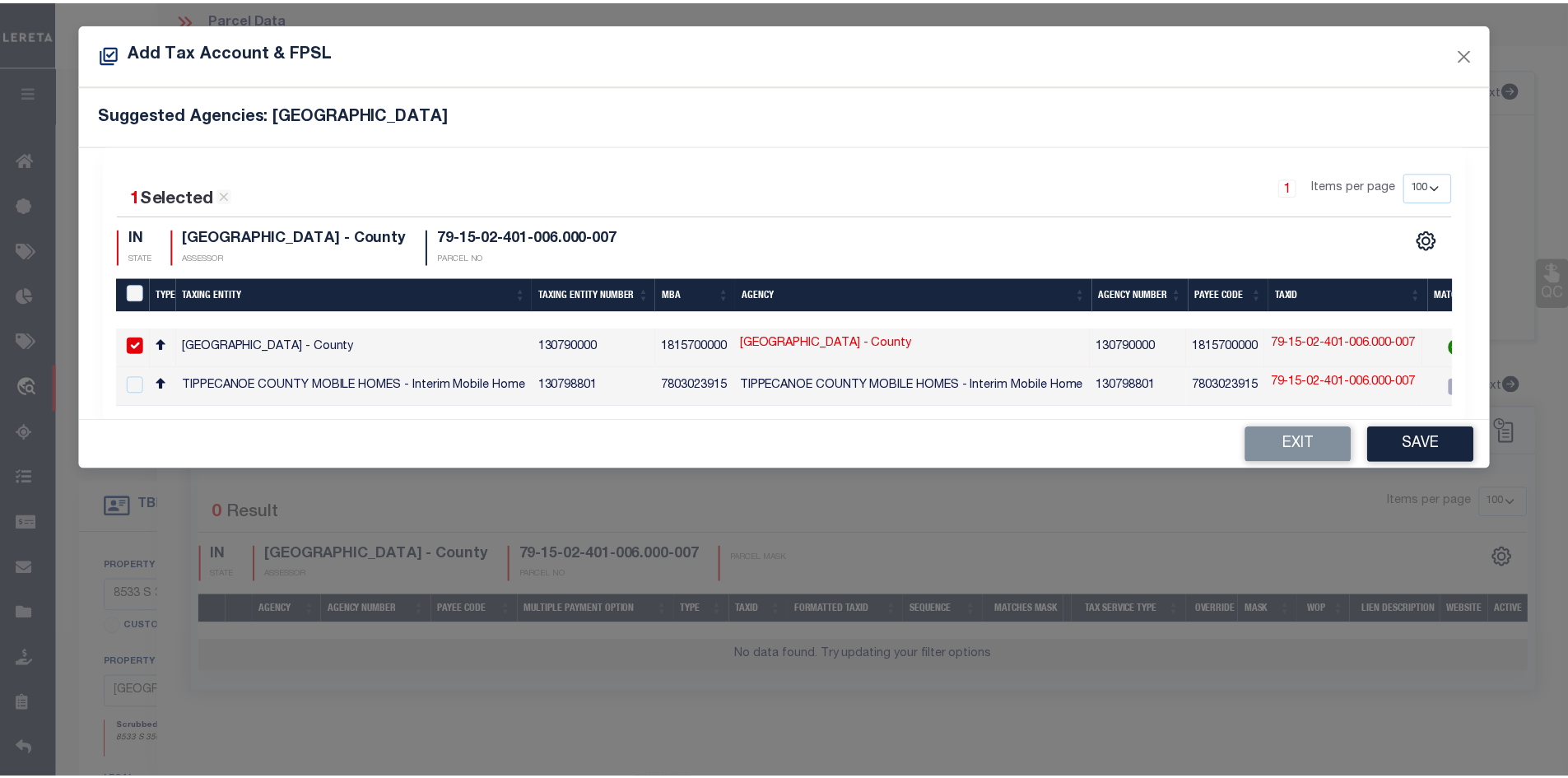
scroll to position [0, 564]
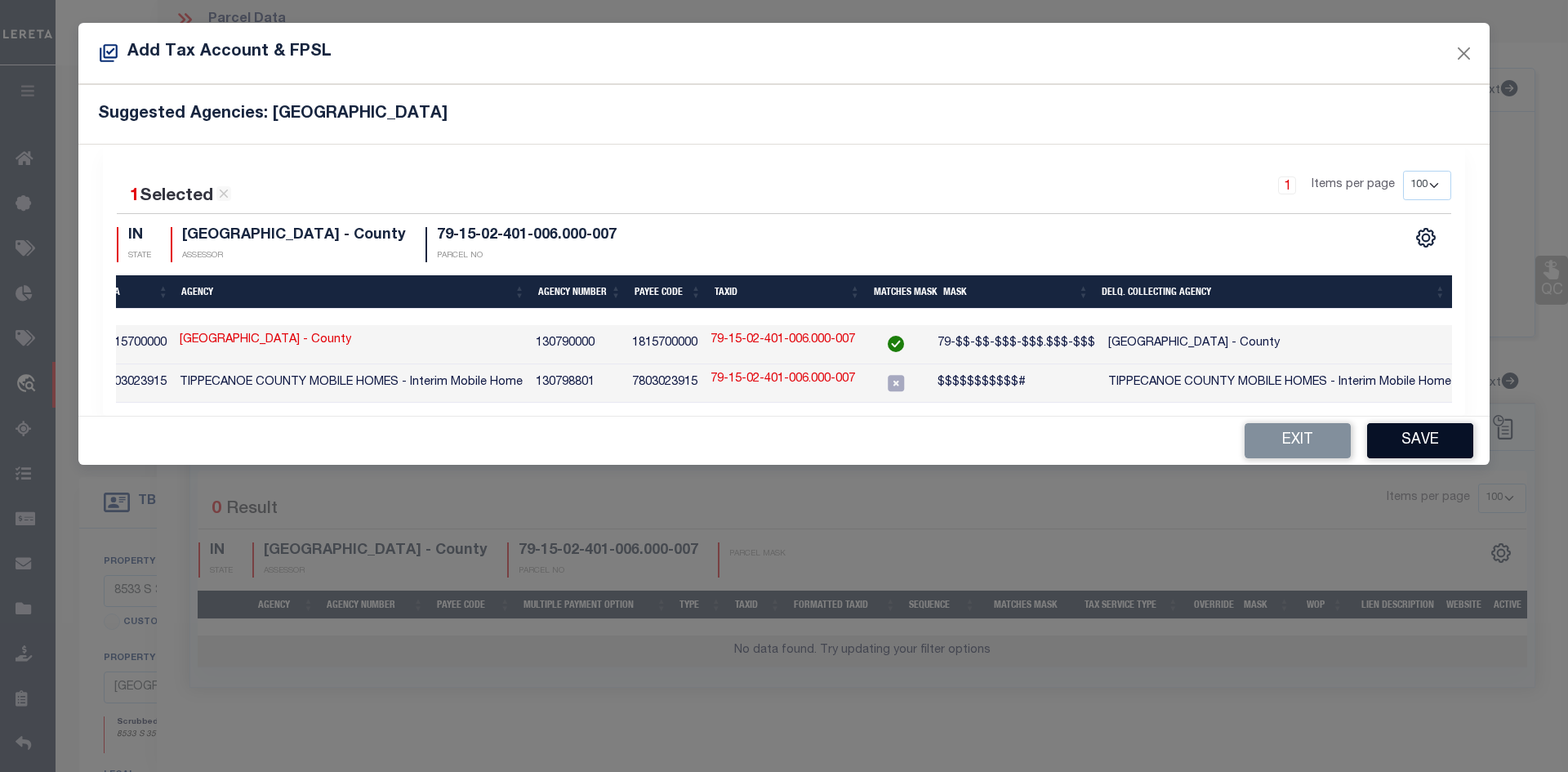
click at [1432, 447] on button "Save" at bounding box center [1420, 441] width 106 height 35
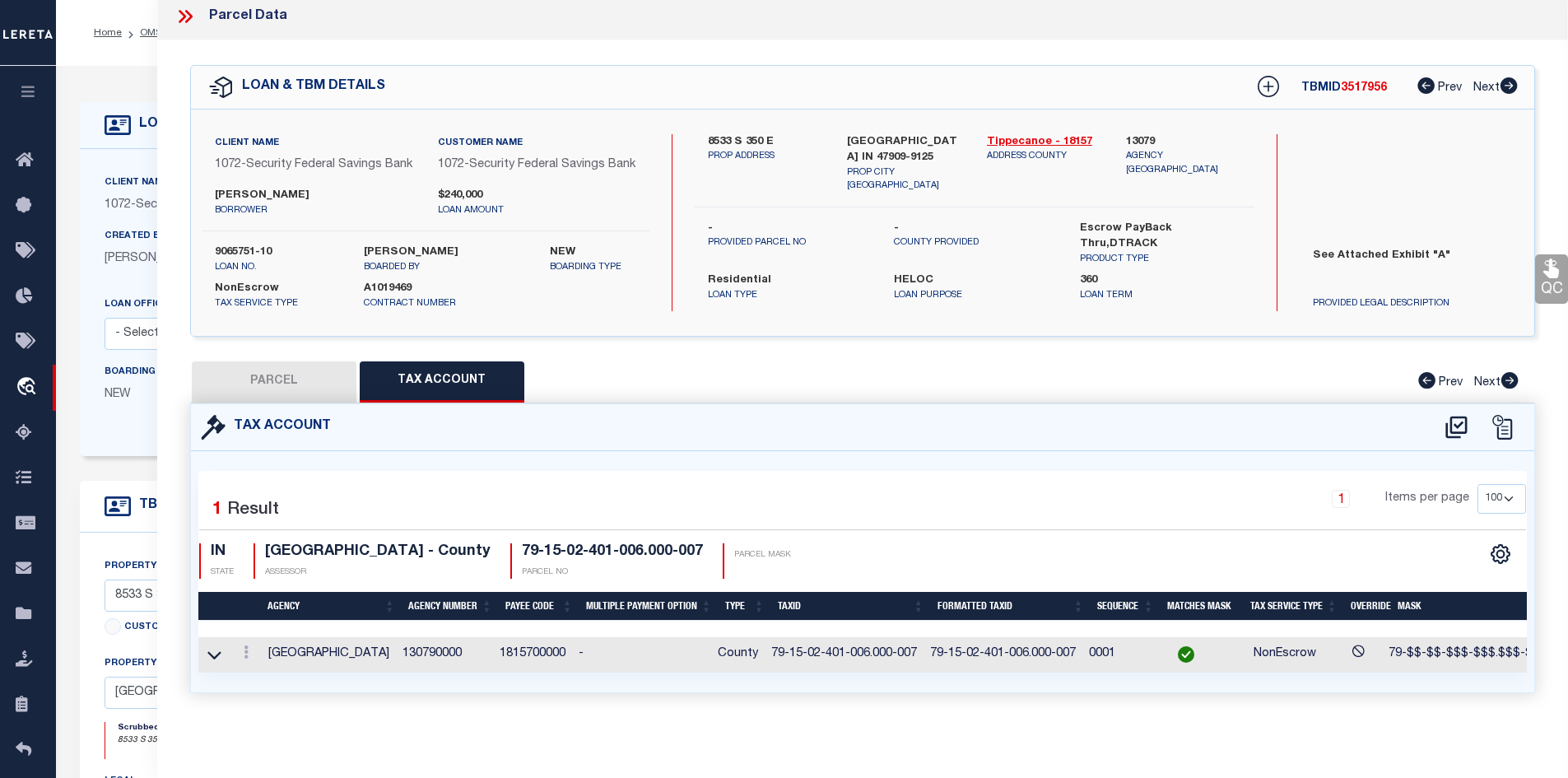
click at [265, 387] on button "PARCEL" at bounding box center [274, 382] width 165 height 41
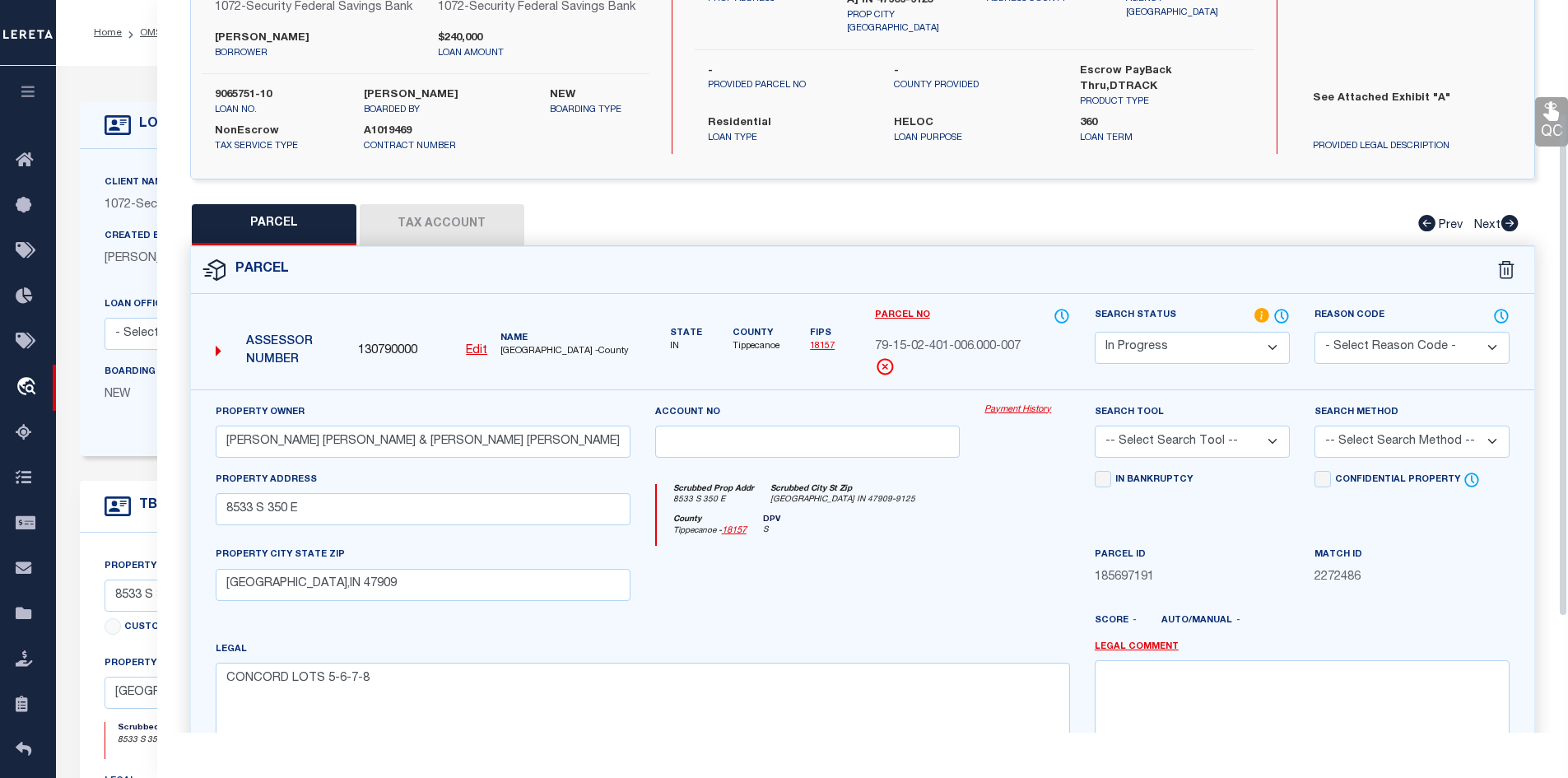
scroll to position [331, 0]
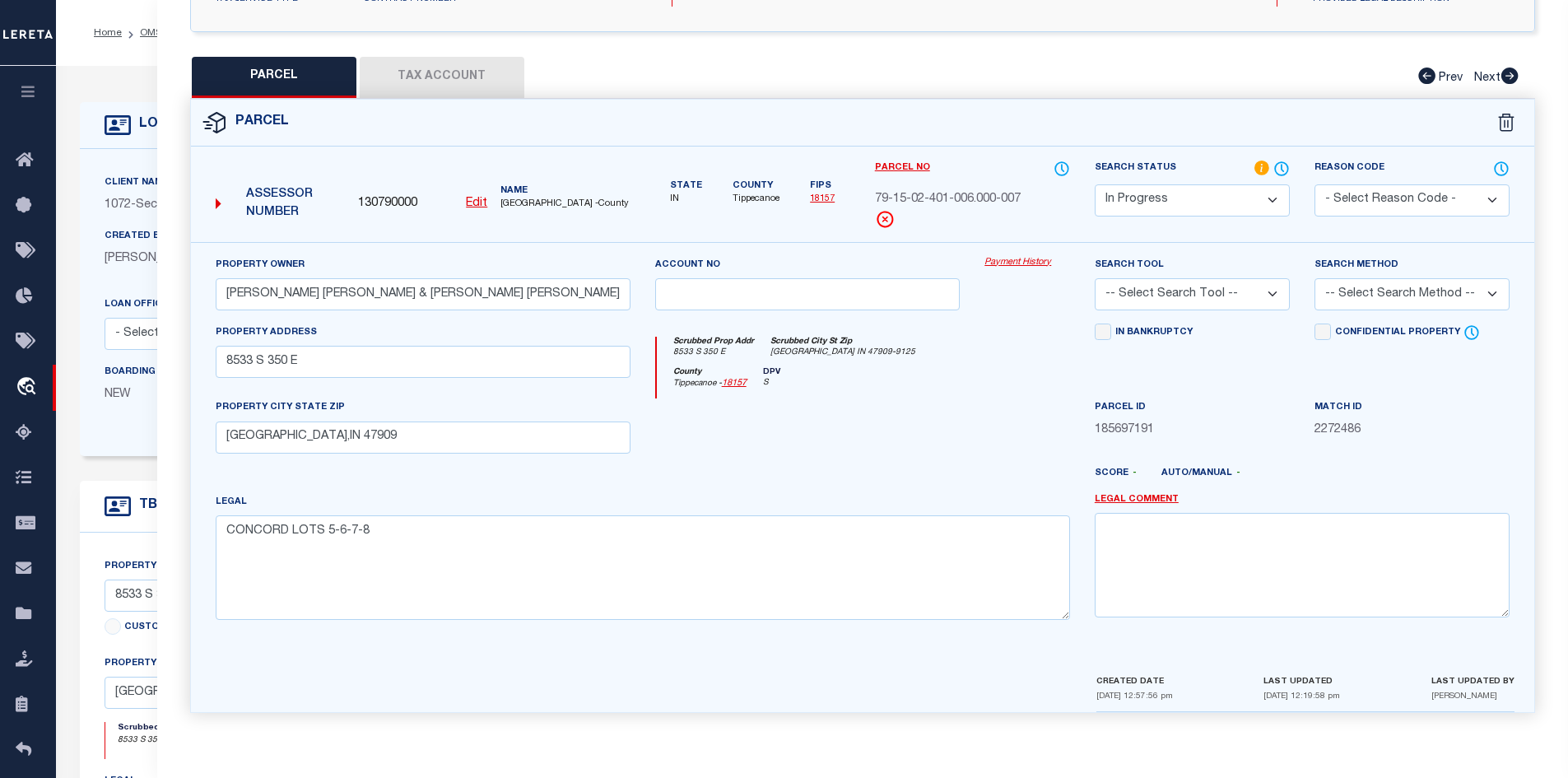
click at [453, 69] on button "Tax Account" at bounding box center [442, 77] width 165 height 41
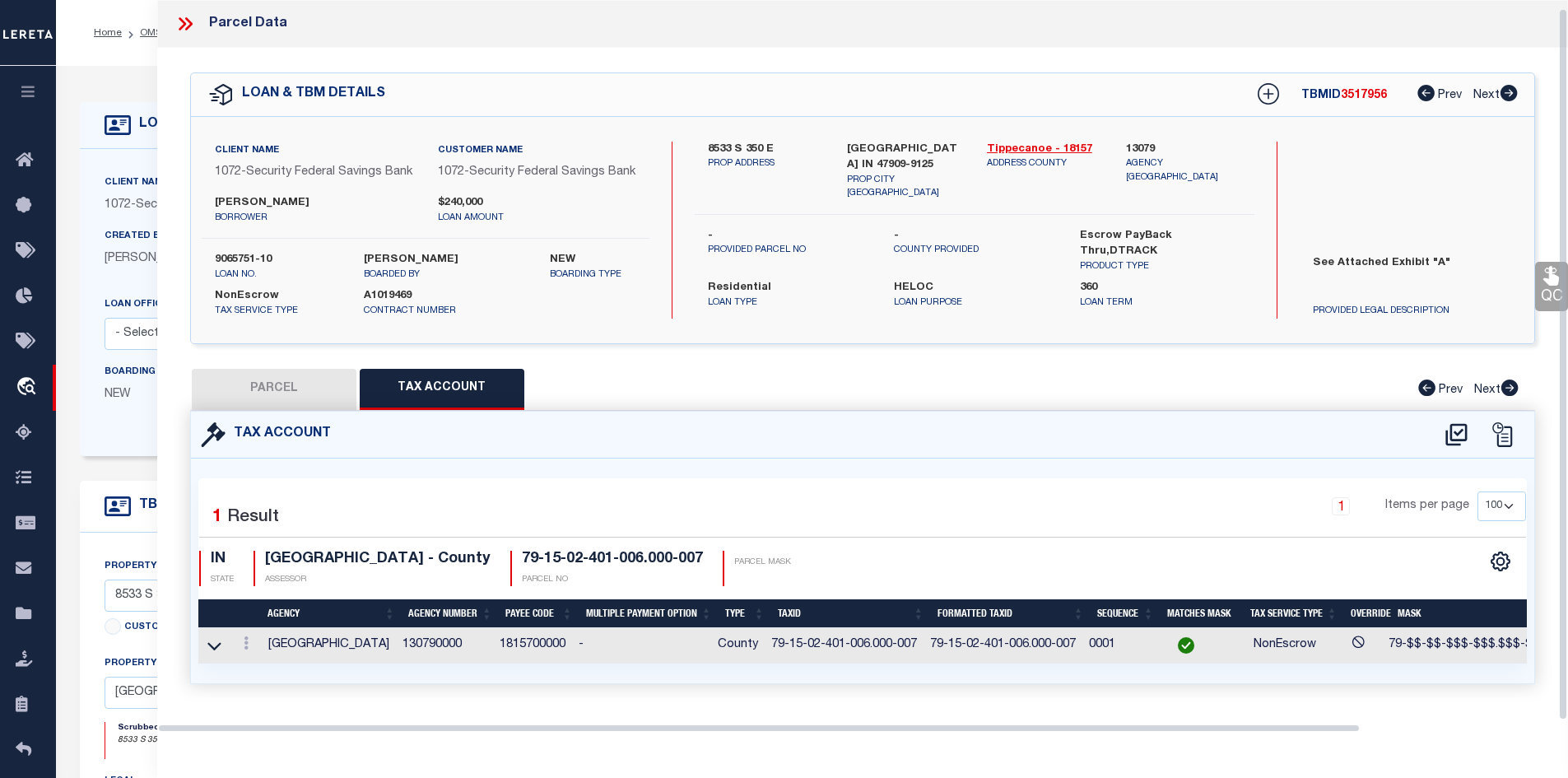
scroll to position [35, 0]
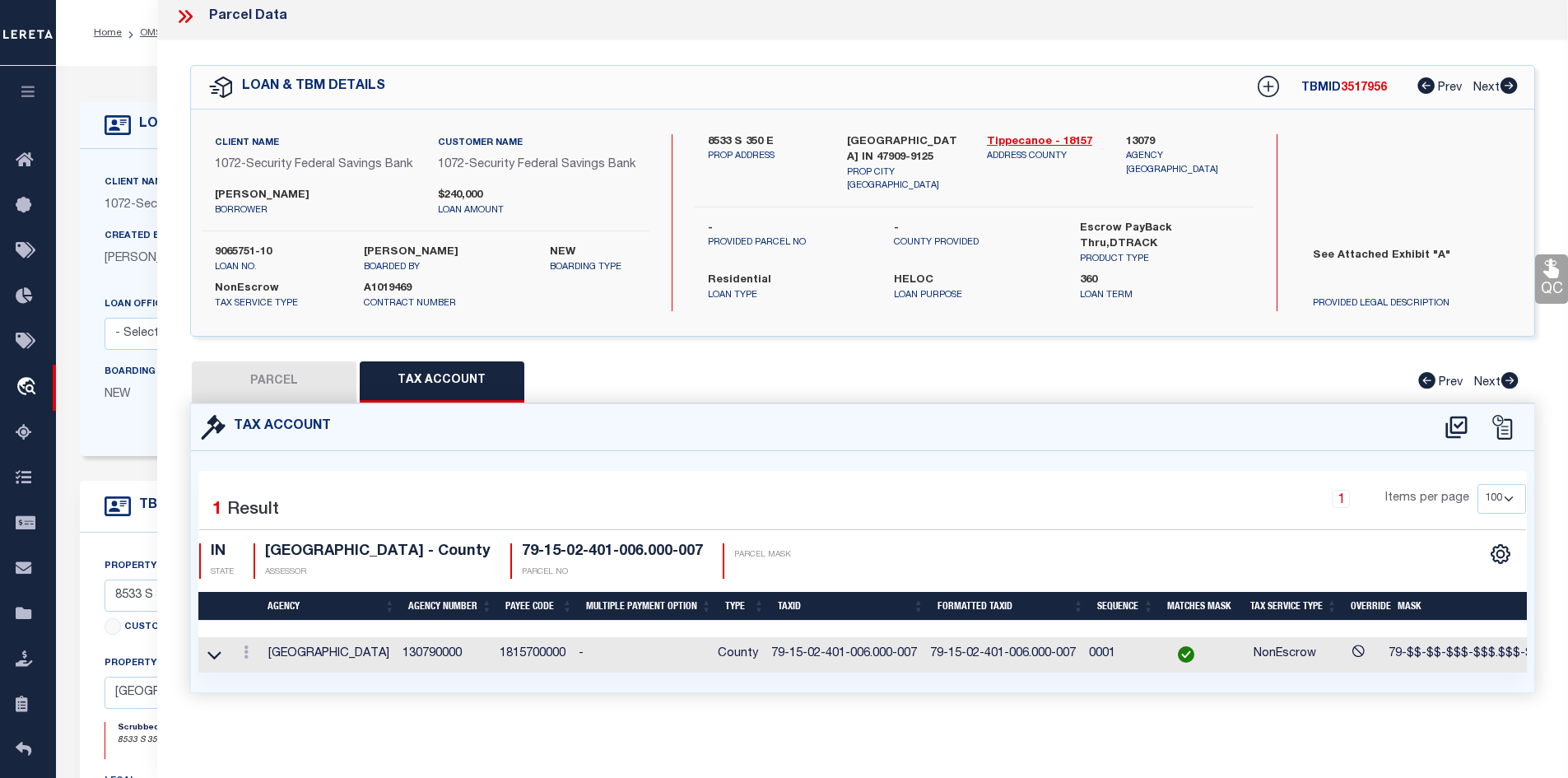
click at [279, 368] on button "PARCEL" at bounding box center [274, 382] width 165 height 41
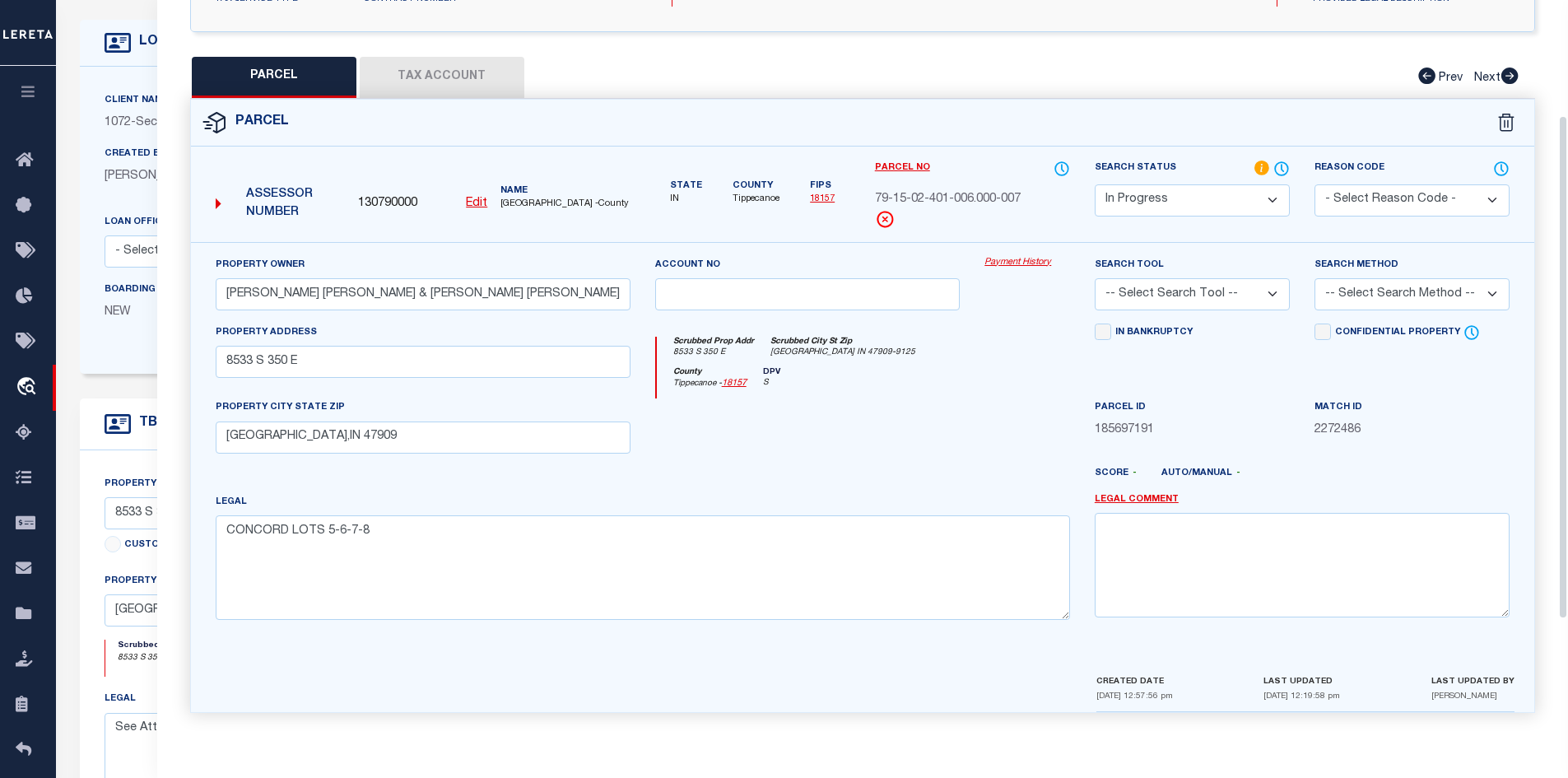
scroll to position [167, 0]
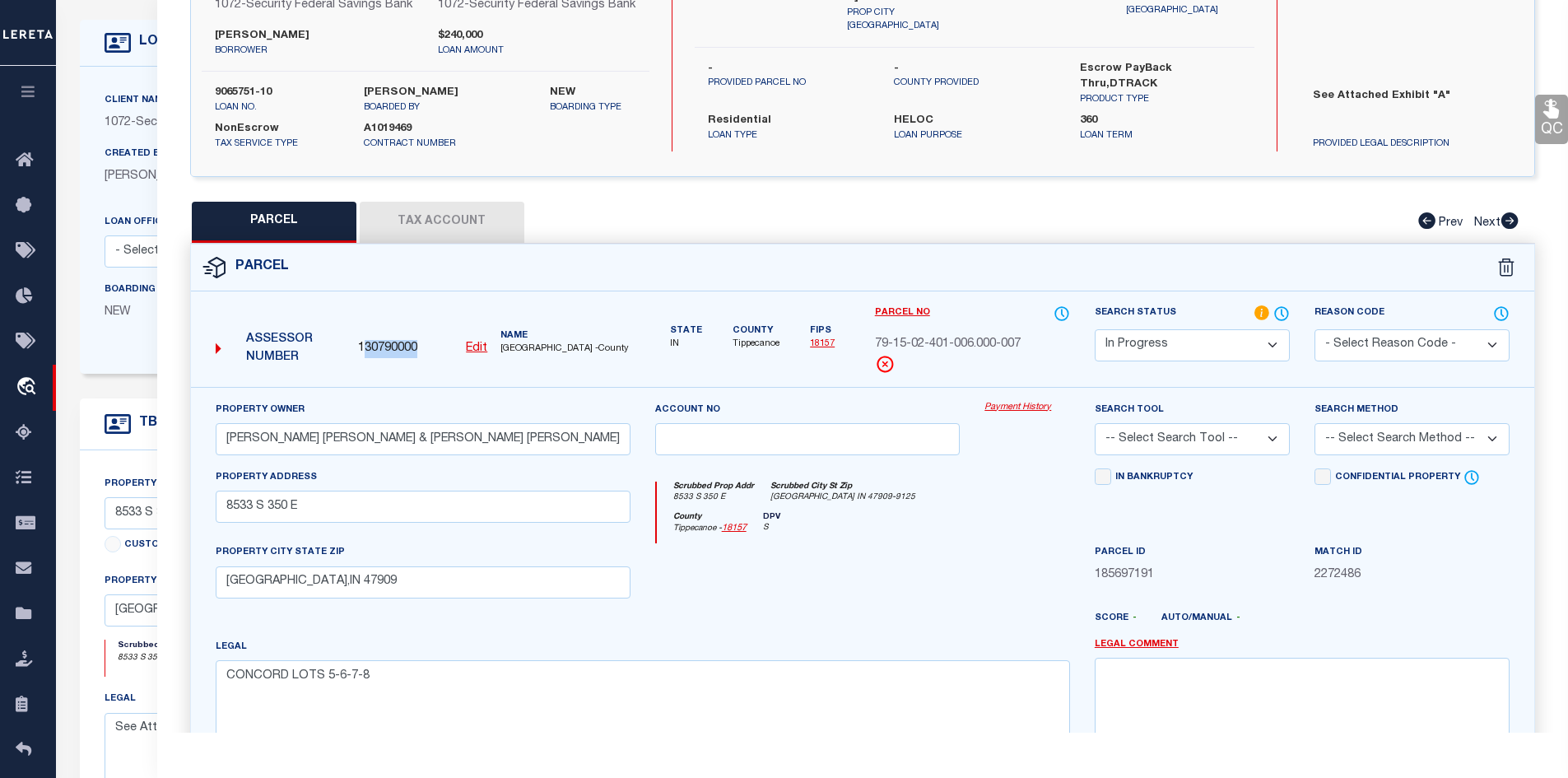
drag, startPoint x: 362, startPoint y: 369, endPoint x: 426, endPoint y: 374, distance: 64.2
click at [426, 358] on div "130790000 Edit" at bounding box center [423, 349] width 129 height 19
click at [360, 358] on span "130790000" at bounding box center [388, 349] width 59 height 19
drag, startPoint x: 381, startPoint y: 369, endPoint x: 420, endPoint y: 368, distance: 39.0
click at [420, 358] on div "130790000 Edit" at bounding box center [423, 349] width 129 height 19
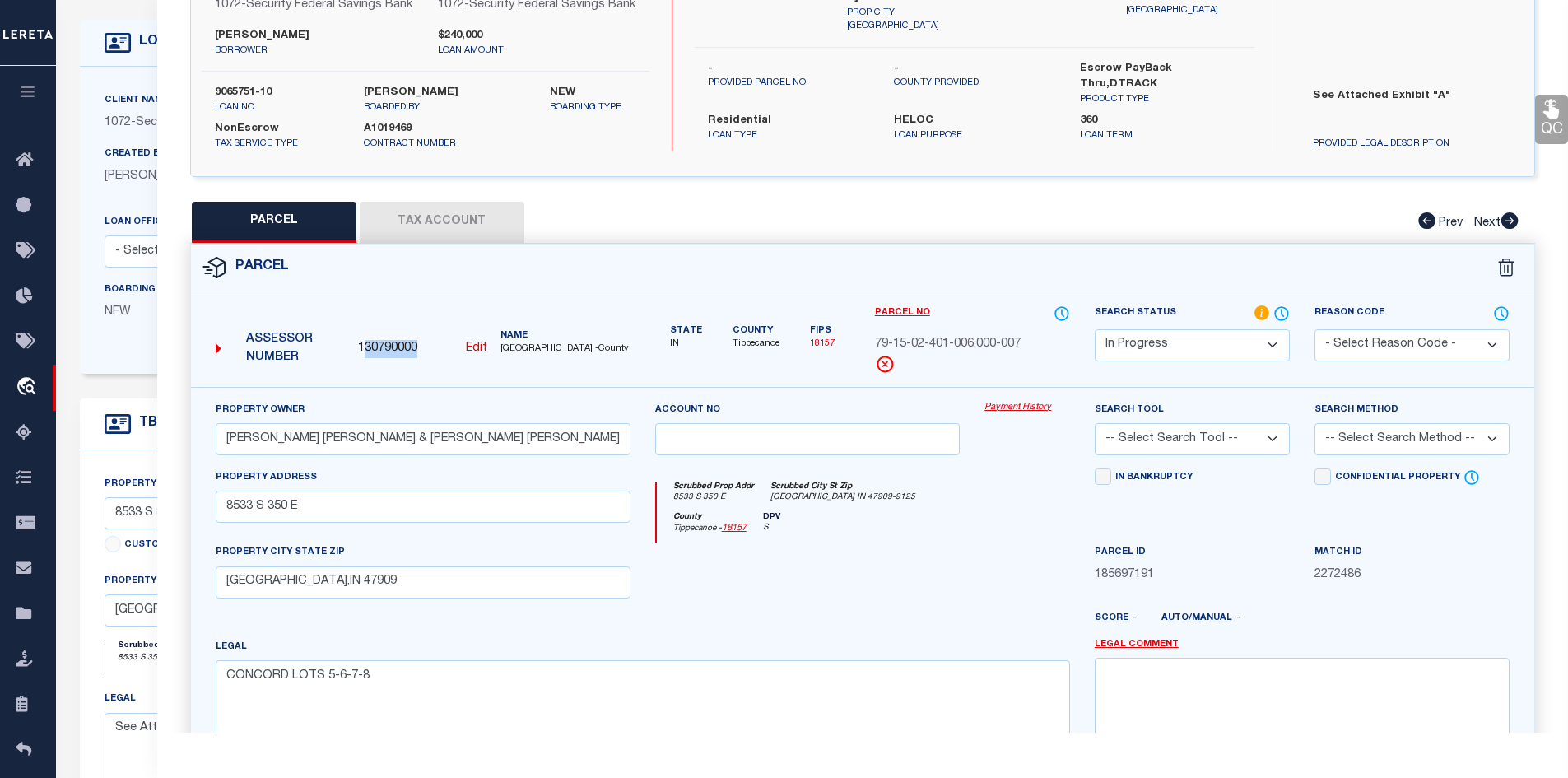
click at [417, 358] on span "130790000" at bounding box center [388, 349] width 59 height 19
drag, startPoint x: 362, startPoint y: 366, endPoint x: 429, endPoint y: 368, distance: 67.0
click at [429, 358] on div "130790000 Edit" at bounding box center [423, 349] width 129 height 19
click at [418, 358] on div "130790000 Edit" at bounding box center [423, 349] width 129 height 19
click at [364, 358] on span "130790000" at bounding box center [388, 349] width 59 height 19
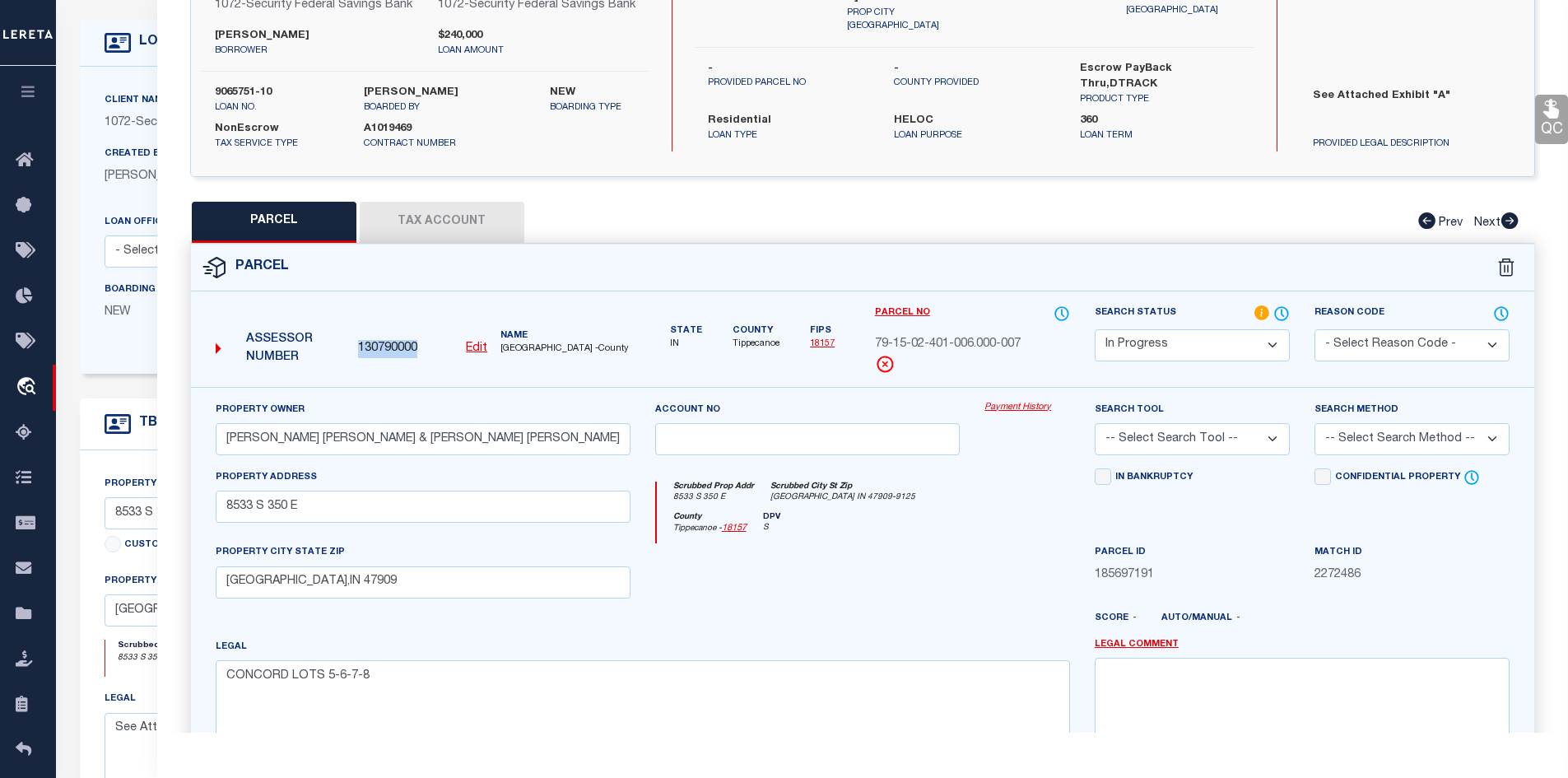
drag, startPoint x: 358, startPoint y: 368, endPoint x: 426, endPoint y: 369, distance: 68.0
click at [426, 358] on div "130790000 Edit" at bounding box center [423, 349] width 129 height 19
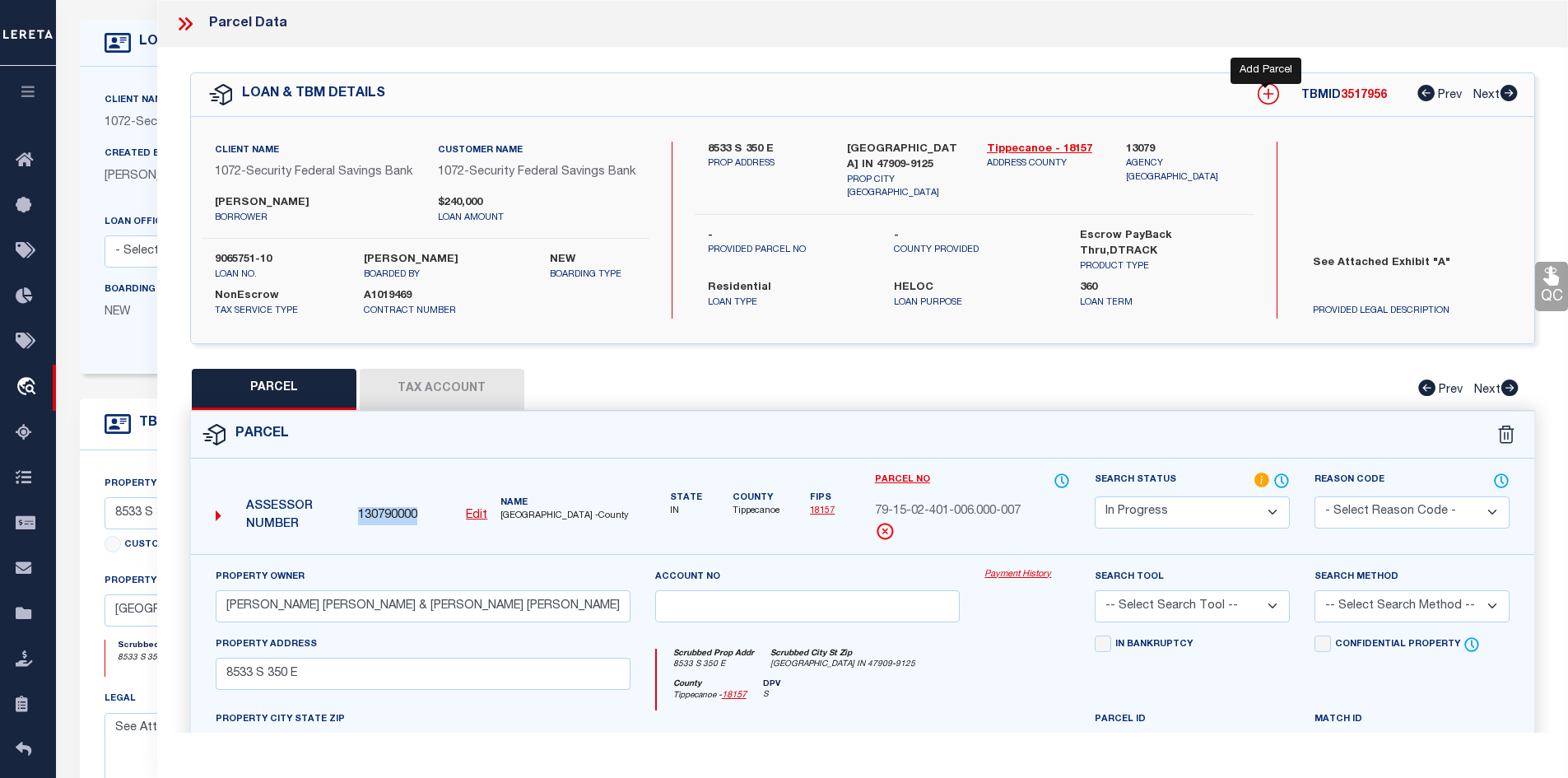
click at [1270, 97] on icon at bounding box center [1268, 93] width 21 height 21
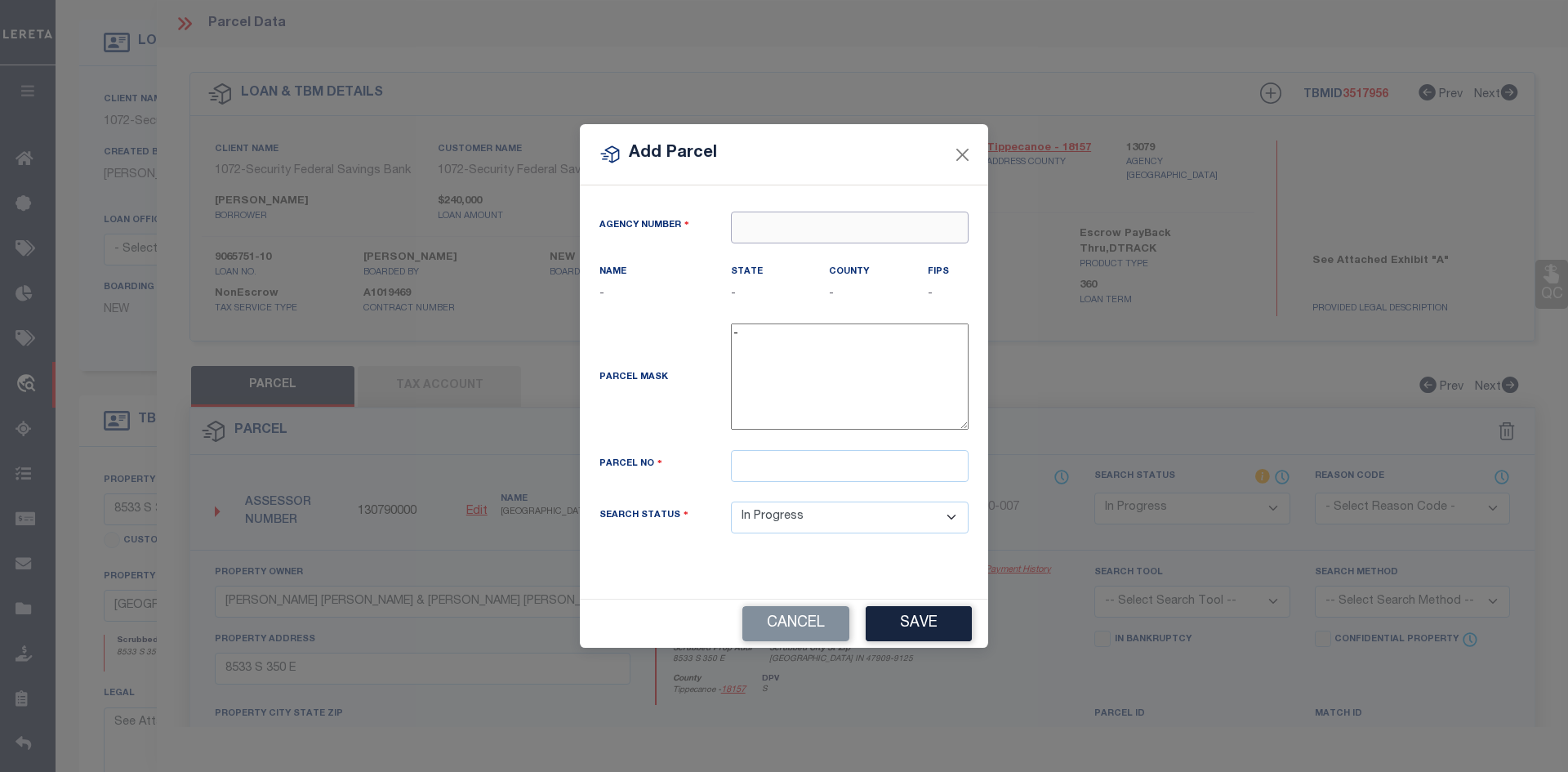
click at [779, 230] on input "text" at bounding box center [850, 228] width 238 height 32
paste input "130790000"
click at [746, 230] on input "130790000" at bounding box center [850, 228] width 238 height 32
click at [744, 230] on input "130790000" at bounding box center [850, 228] width 238 height 32
click at [805, 255] on div "130790000 : [GEOGRAPHIC_DATA]" at bounding box center [858, 258] width 253 height 26
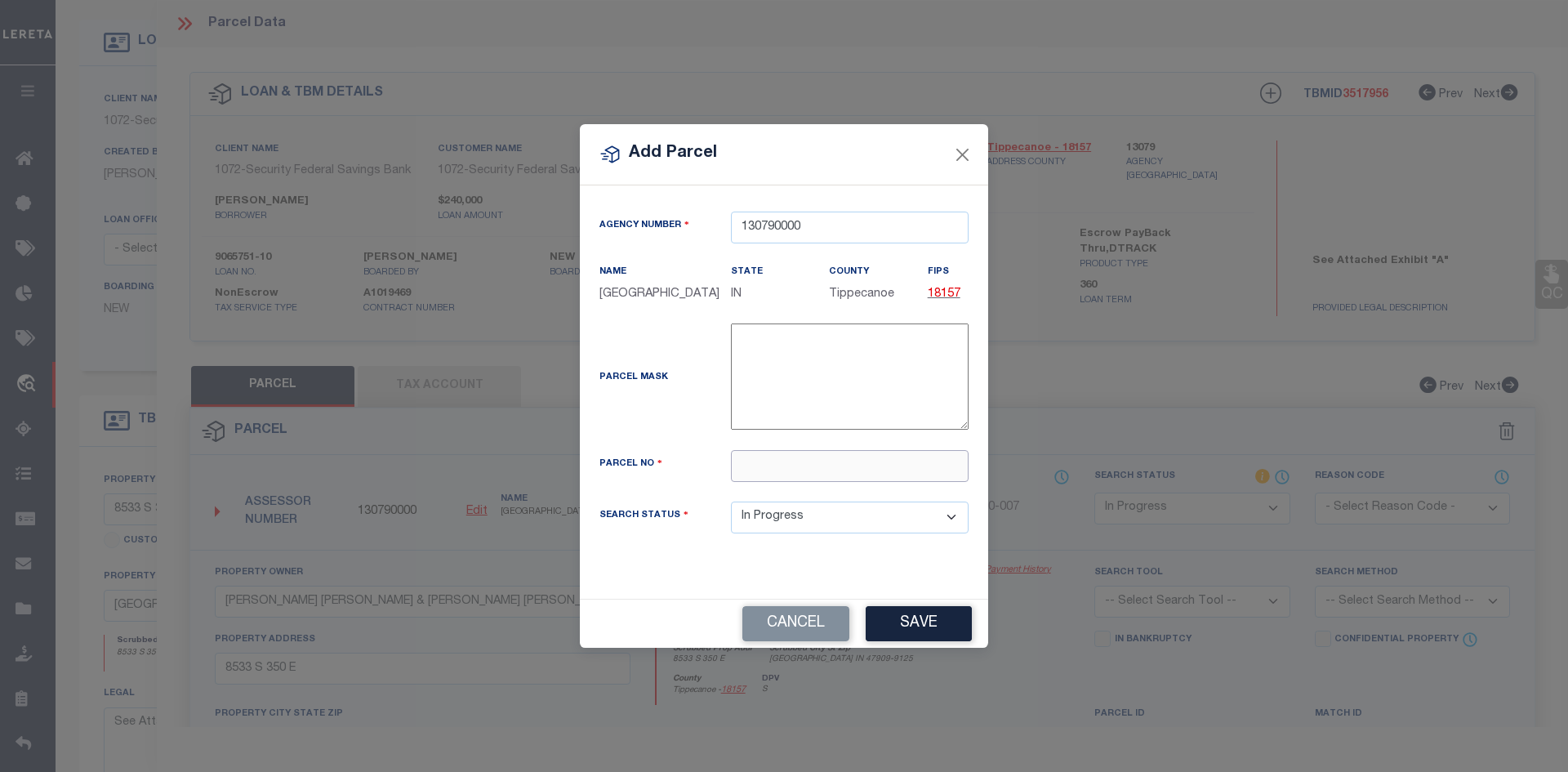
click at [771, 482] on input "text" at bounding box center [850, 466] width 238 height 32
paste input "79-15-02-401-003.000-007"
click at [770, 473] on input "79-15-02-401-003.000-007" at bounding box center [850, 466] width 238 height 32
click at [923, 638] on button "Save" at bounding box center [919, 623] width 106 height 35
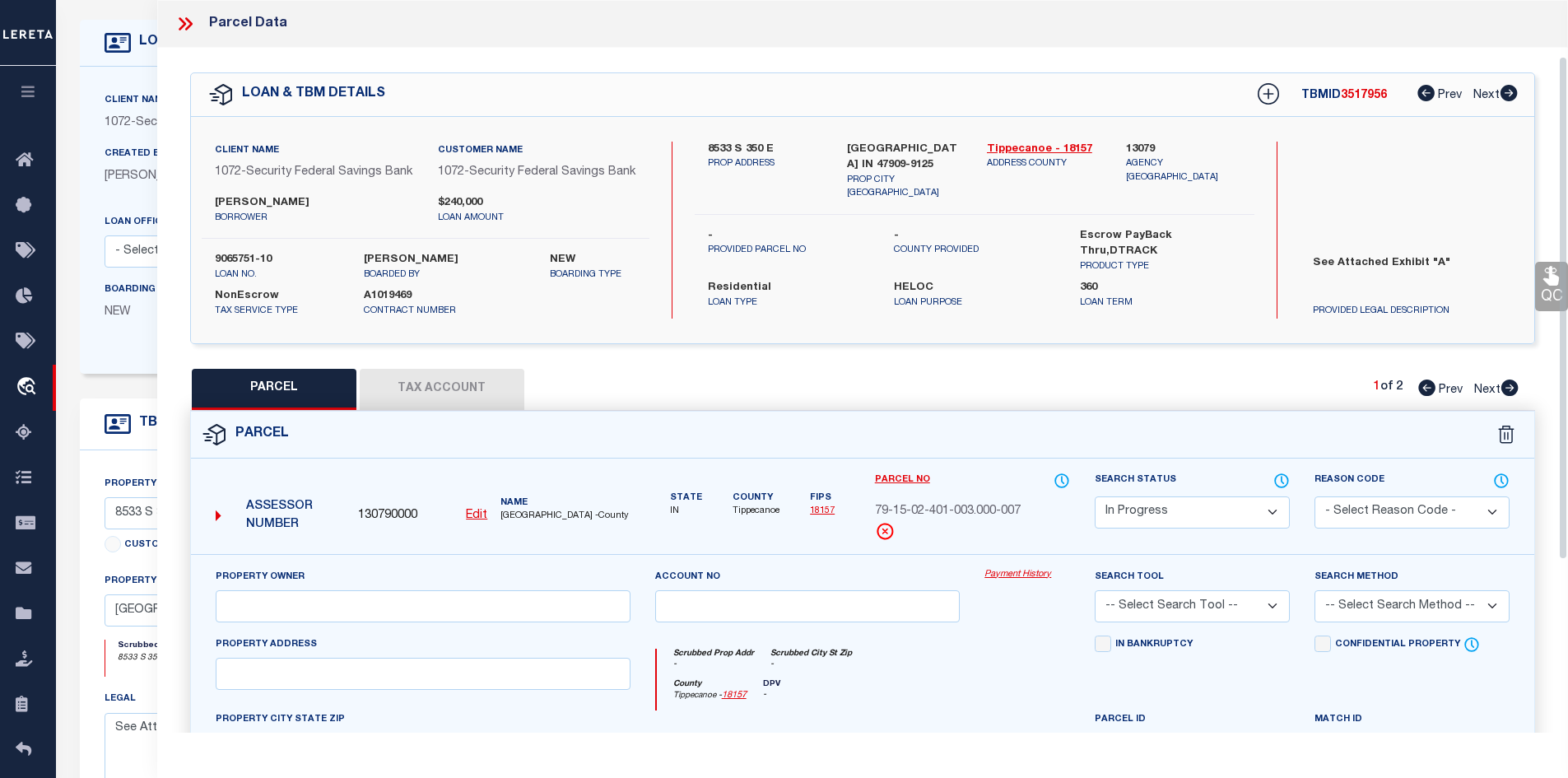
scroll to position [82, 0]
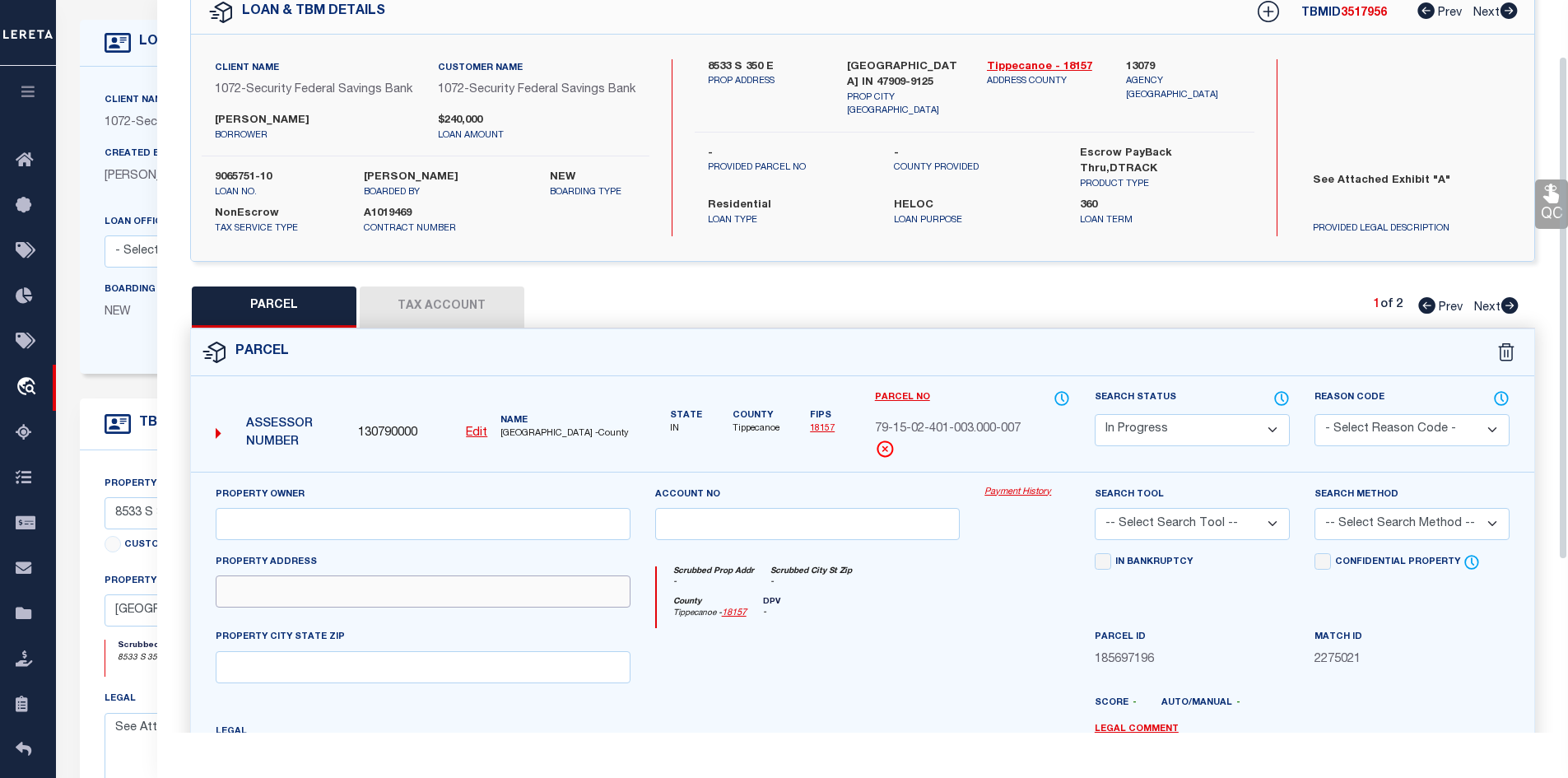
click at [314, 605] on input "text" at bounding box center [422, 591] width 414 height 32
paste input "8533 S 350 E"
drag, startPoint x: 256, startPoint y: 611, endPoint x: 270, endPoint y: 611, distance: 14.0
click at [256, 607] on input "8533 S 350 E" at bounding box center [422, 591] width 414 height 32
click at [293, 534] on input "text" at bounding box center [422, 524] width 414 height 32
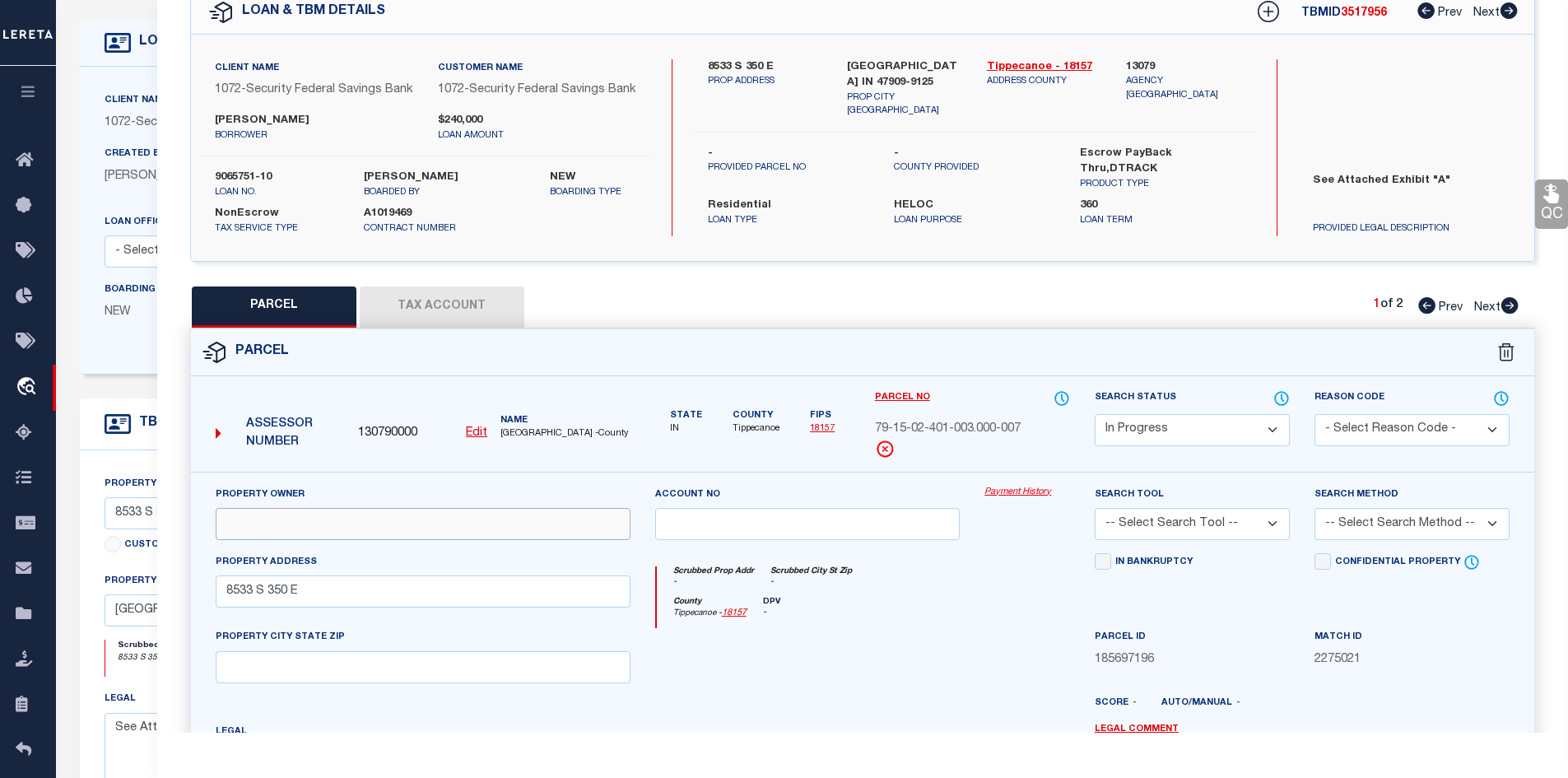
paste input "[PERSON_NAME] [PERSON_NAME] & [PERSON_NAME] [PERSON_NAME]"
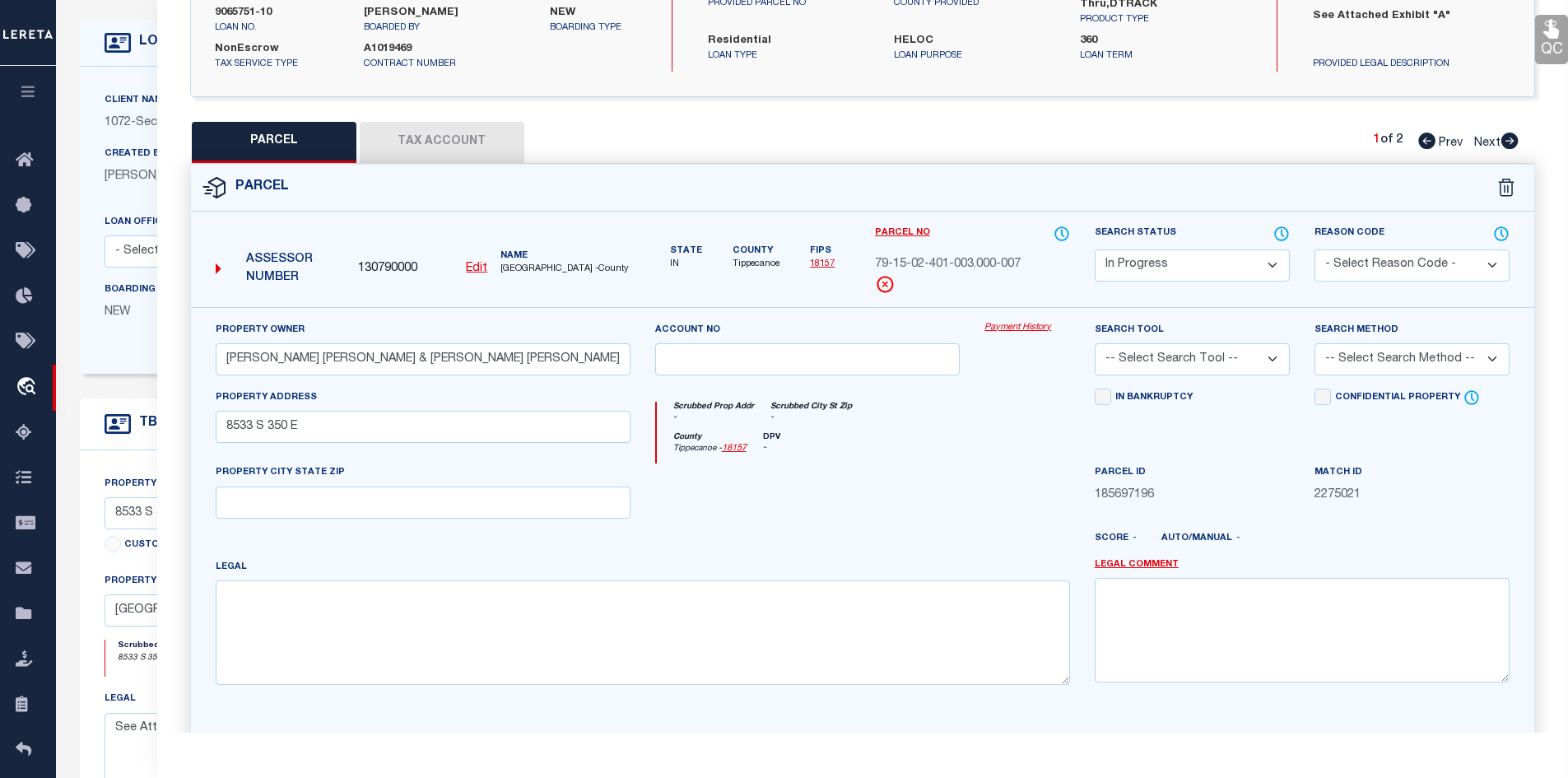
scroll to position [0, 0]
click at [271, 519] on input "text" at bounding box center [422, 502] width 414 height 32
paste input "[GEOGRAPHIC_DATA],IN 47909"
click at [252, 519] on input "[GEOGRAPHIC_DATA],IN 47909" at bounding box center [422, 502] width 414 height 32
click at [511, 633] on textarea at bounding box center [642, 632] width 854 height 103
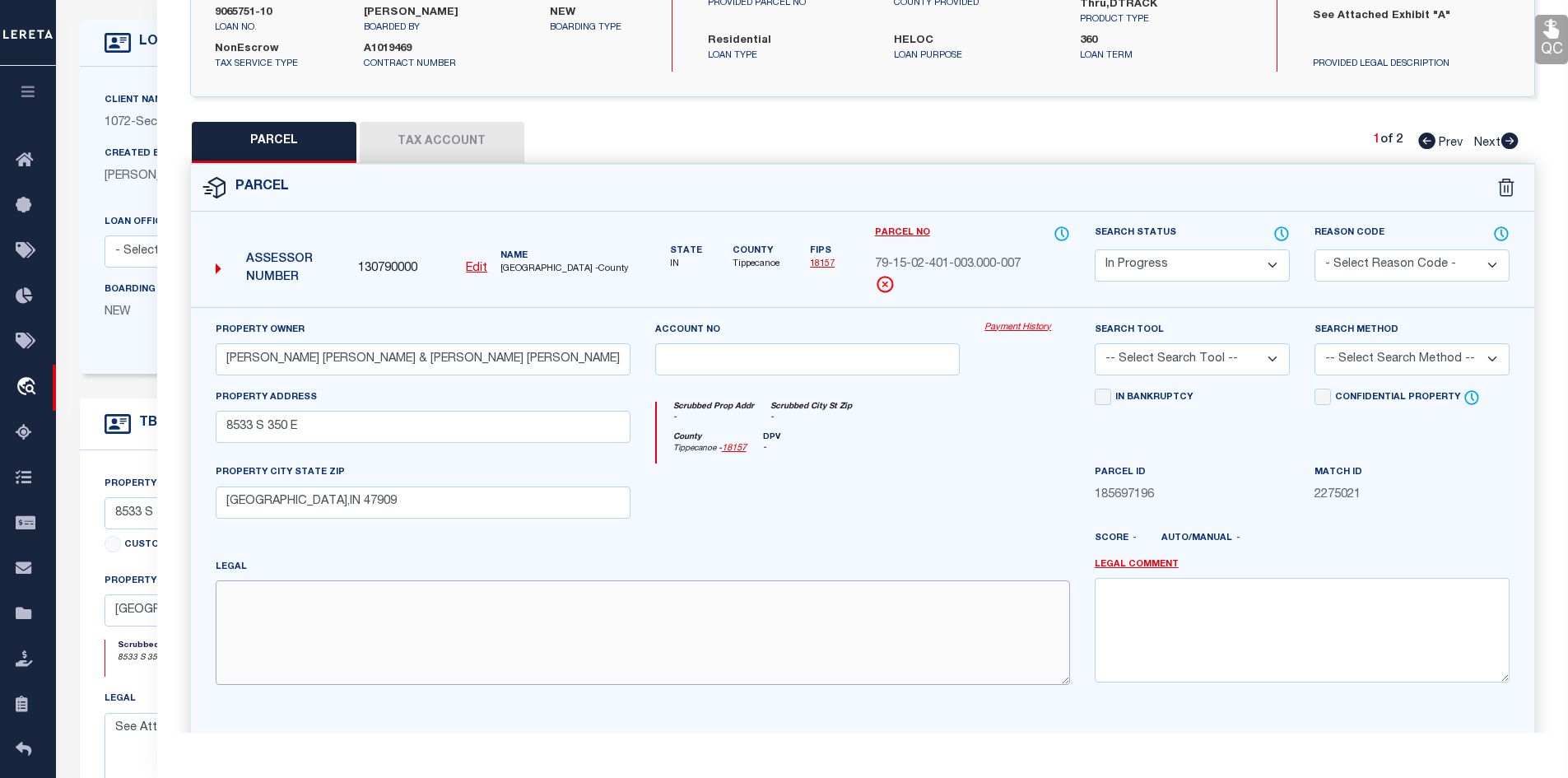
paste textarea "PT SE SEC 2 TWP 21 R4 0.088 A"
click at [224, 619] on textarea "PT SE SEC 2 TWP 21 R4 0.088 A" at bounding box center [642, 632] width 854 height 103
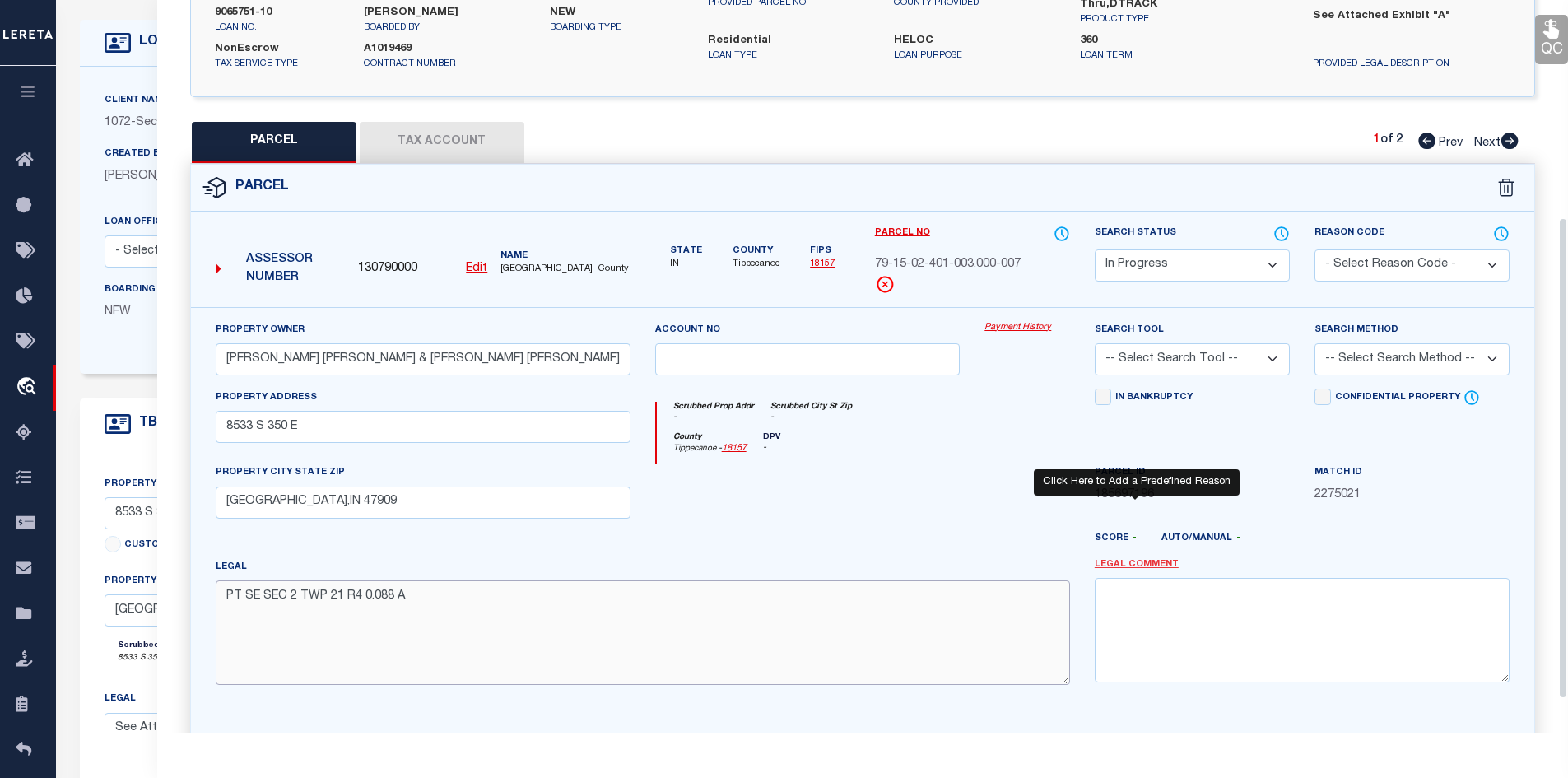
scroll to position [380, 0]
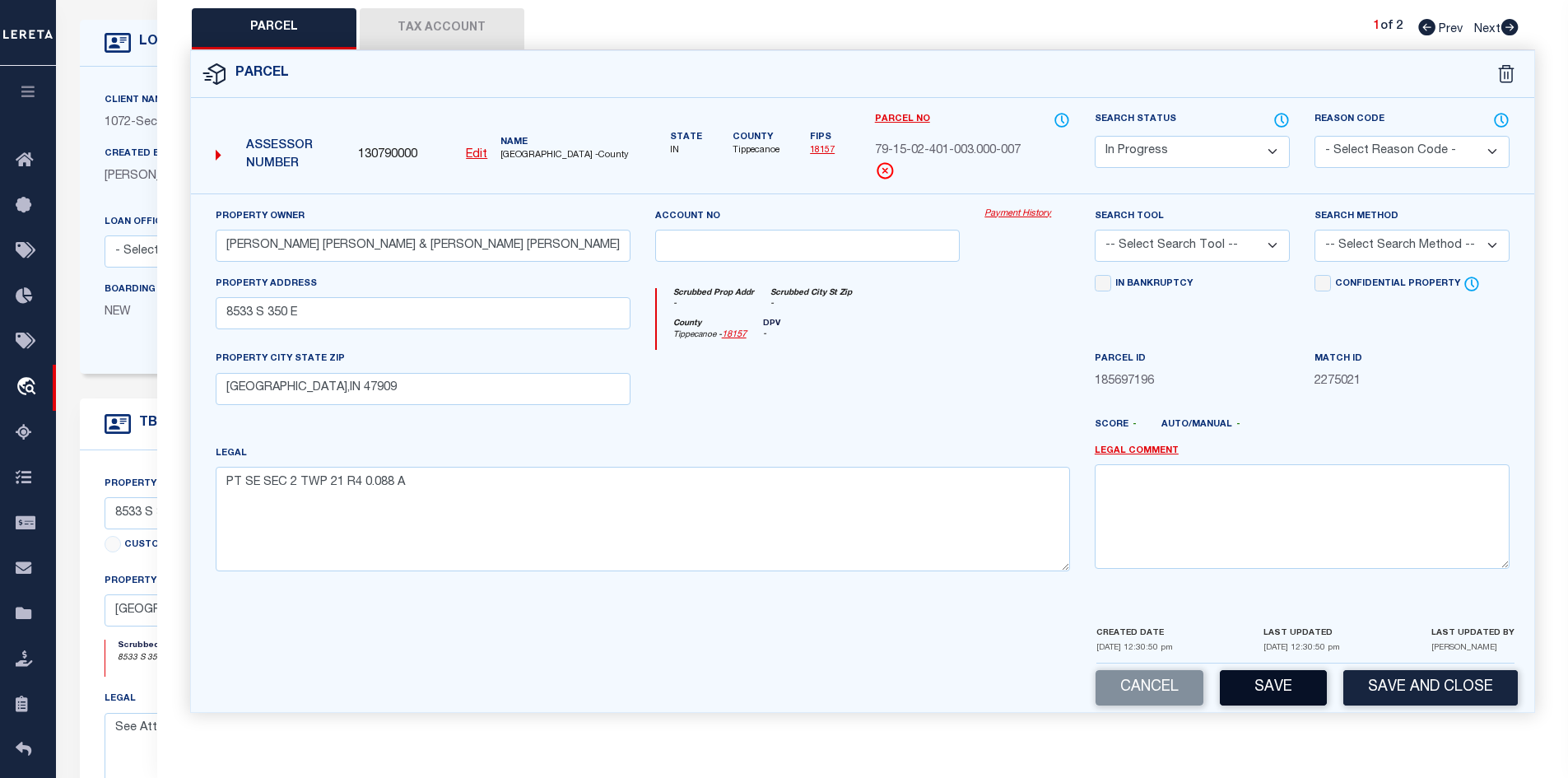
click at [1250, 690] on button "Save" at bounding box center [1273, 688] width 107 height 35
click at [1272, 244] on select "-- Select Search Tool -- 3rd Party Website Agency File Agency Website ATLS CNV-…" at bounding box center [1192, 246] width 195 height 32
click at [1095, 230] on select "-- Select Search Tool -- 3rd Party Website Agency File Agency Website ATLS CNV-…" at bounding box center [1192, 246] width 195 height 32
click at [408, 23] on button "Tax Account" at bounding box center [442, 29] width 165 height 41
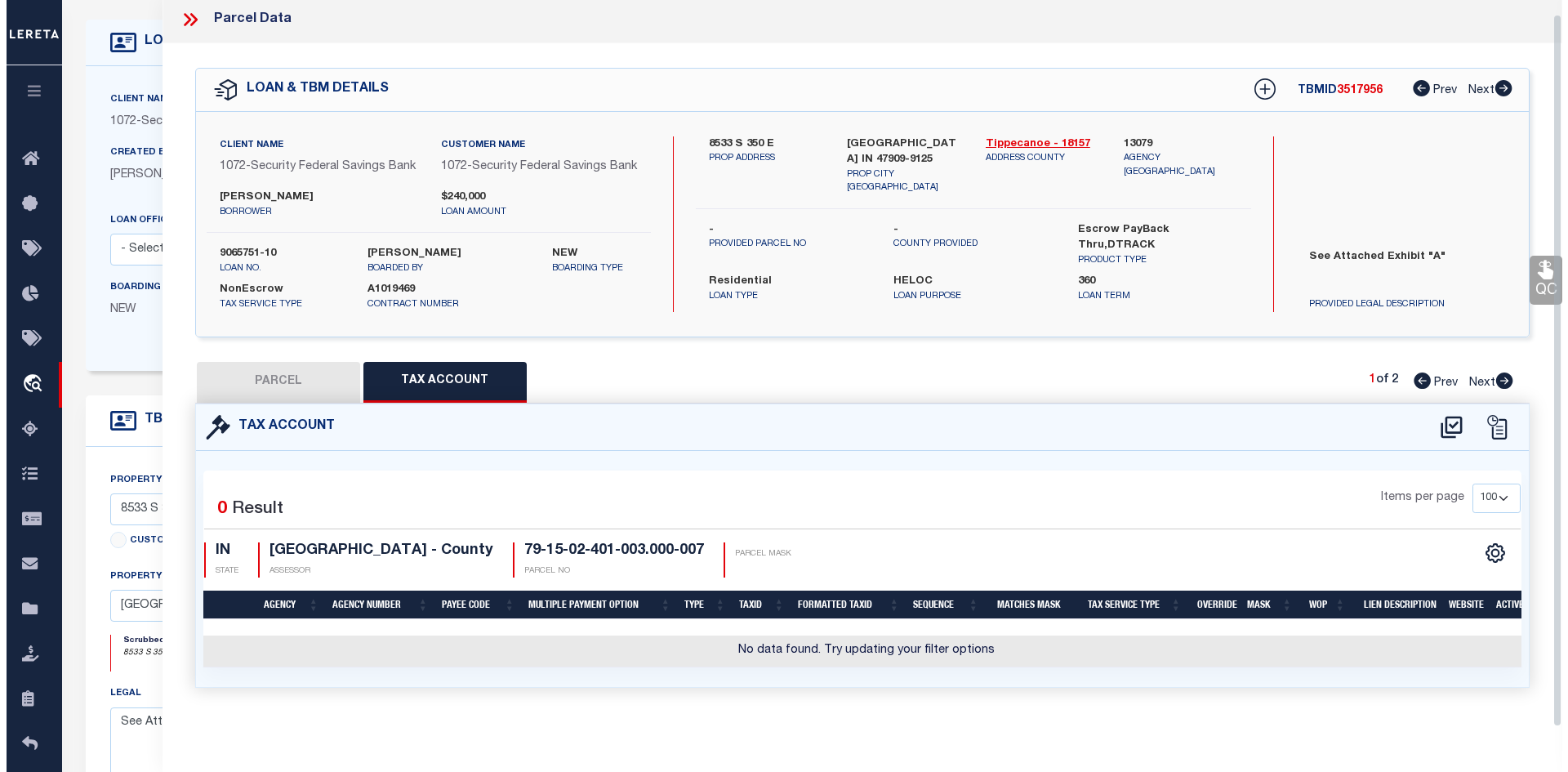
scroll to position [30, 0]
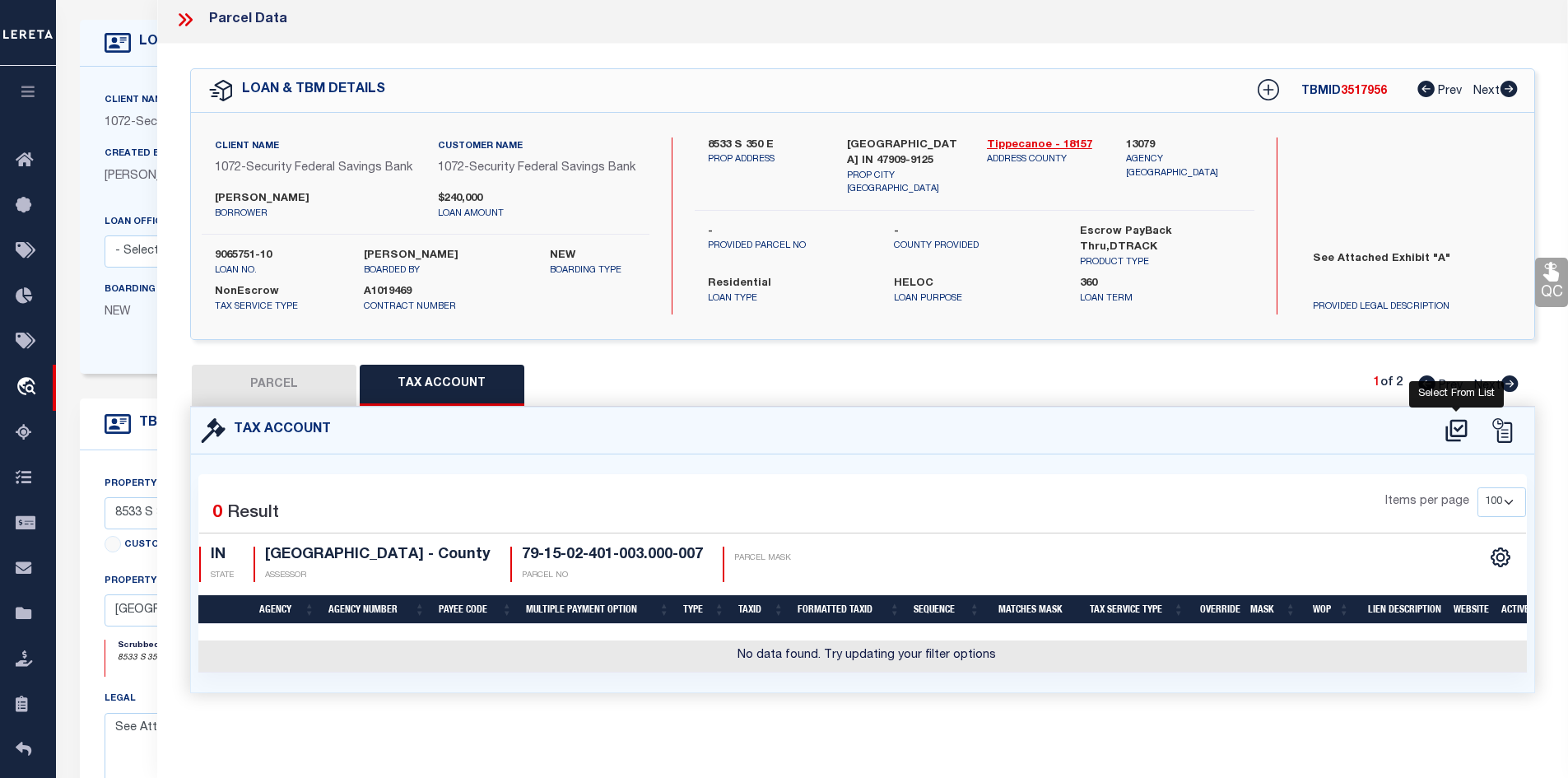
click at [1456, 420] on icon at bounding box center [1455, 430] width 21 height 22
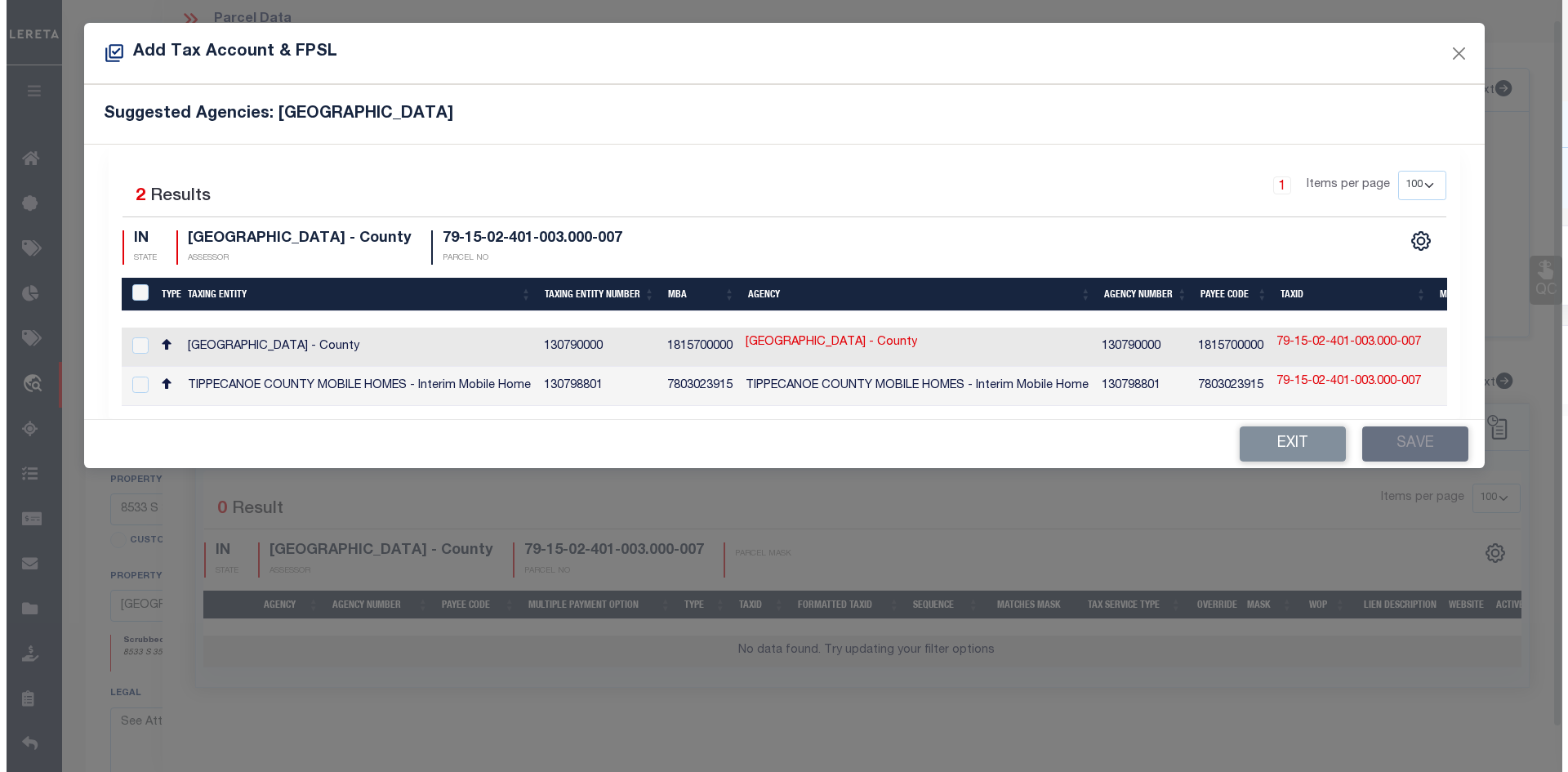
scroll to position [19, 0]
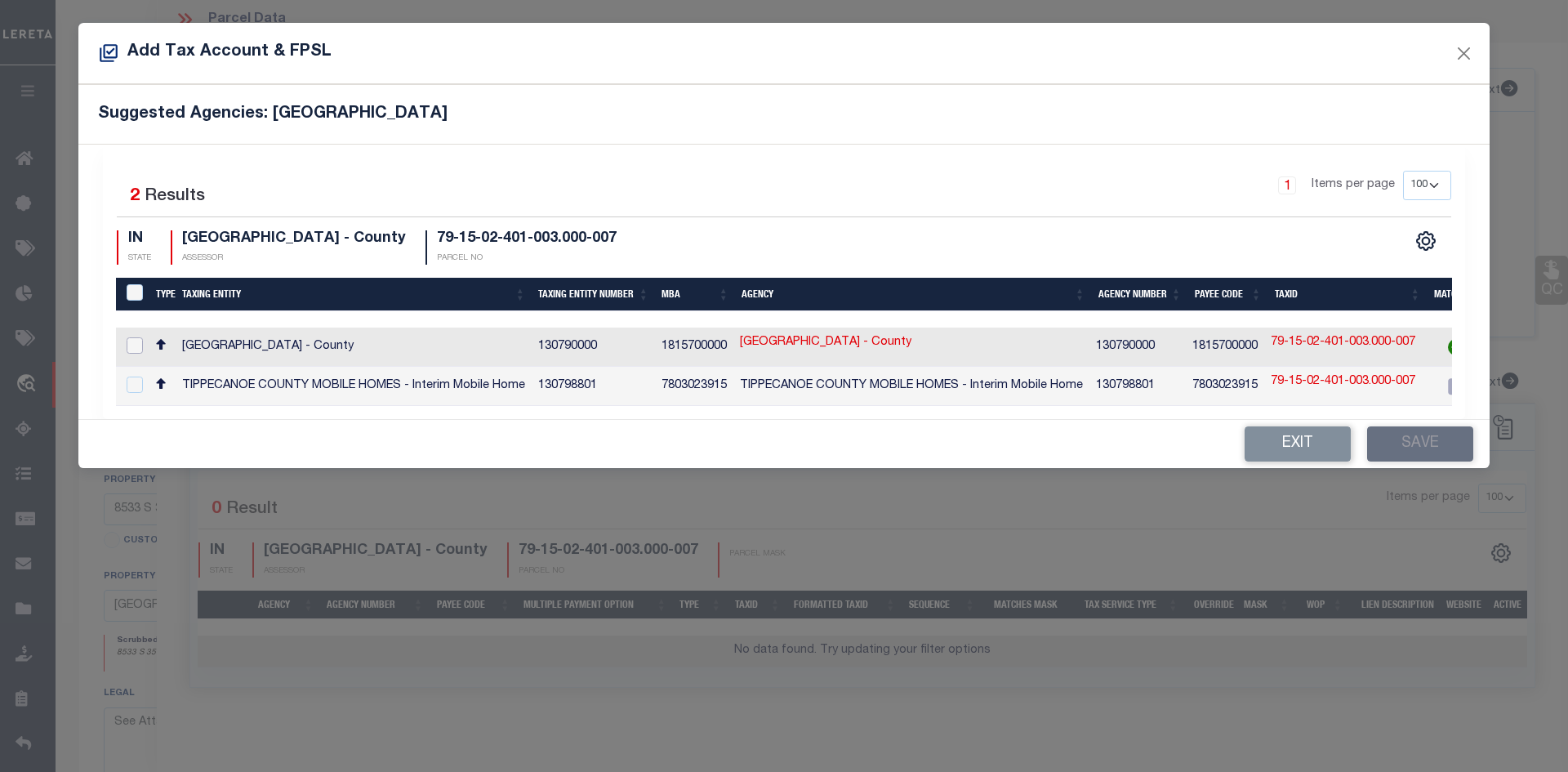
click at [129, 341] on input "checkbox" at bounding box center [135, 346] width 17 height 17
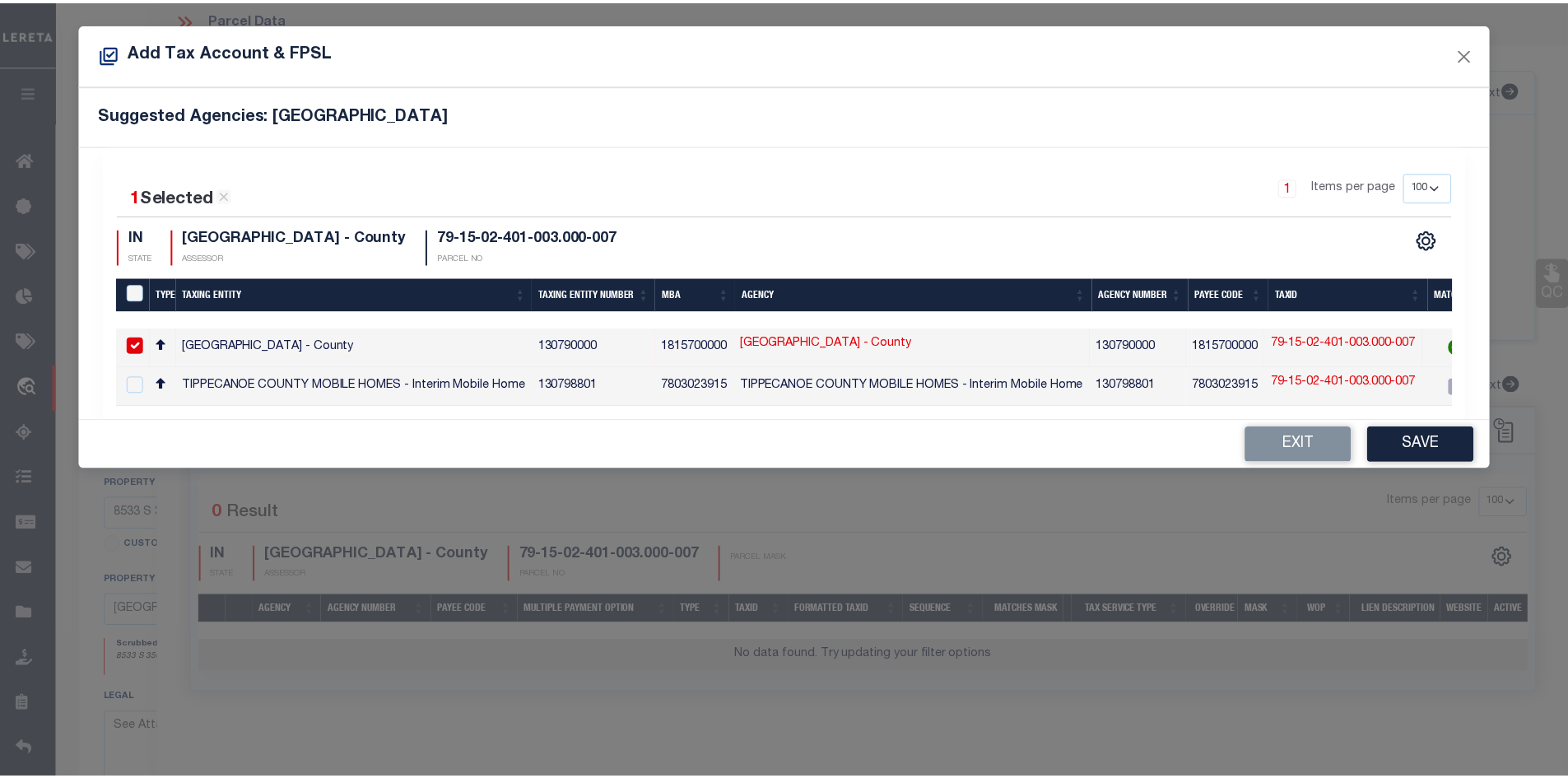
scroll to position [0, 564]
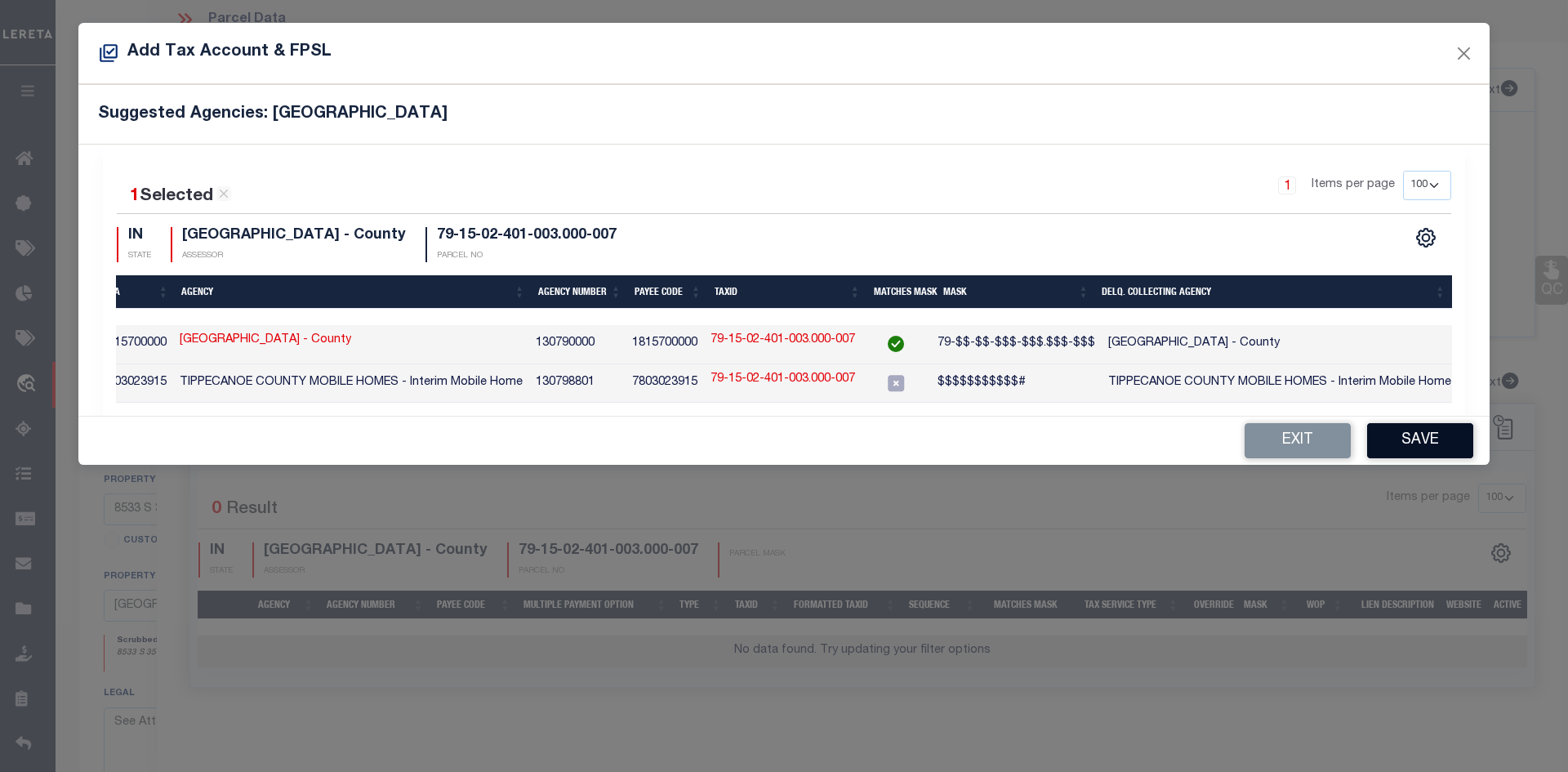
click at [1444, 452] on button "Save" at bounding box center [1420, 441] width 106 height 35
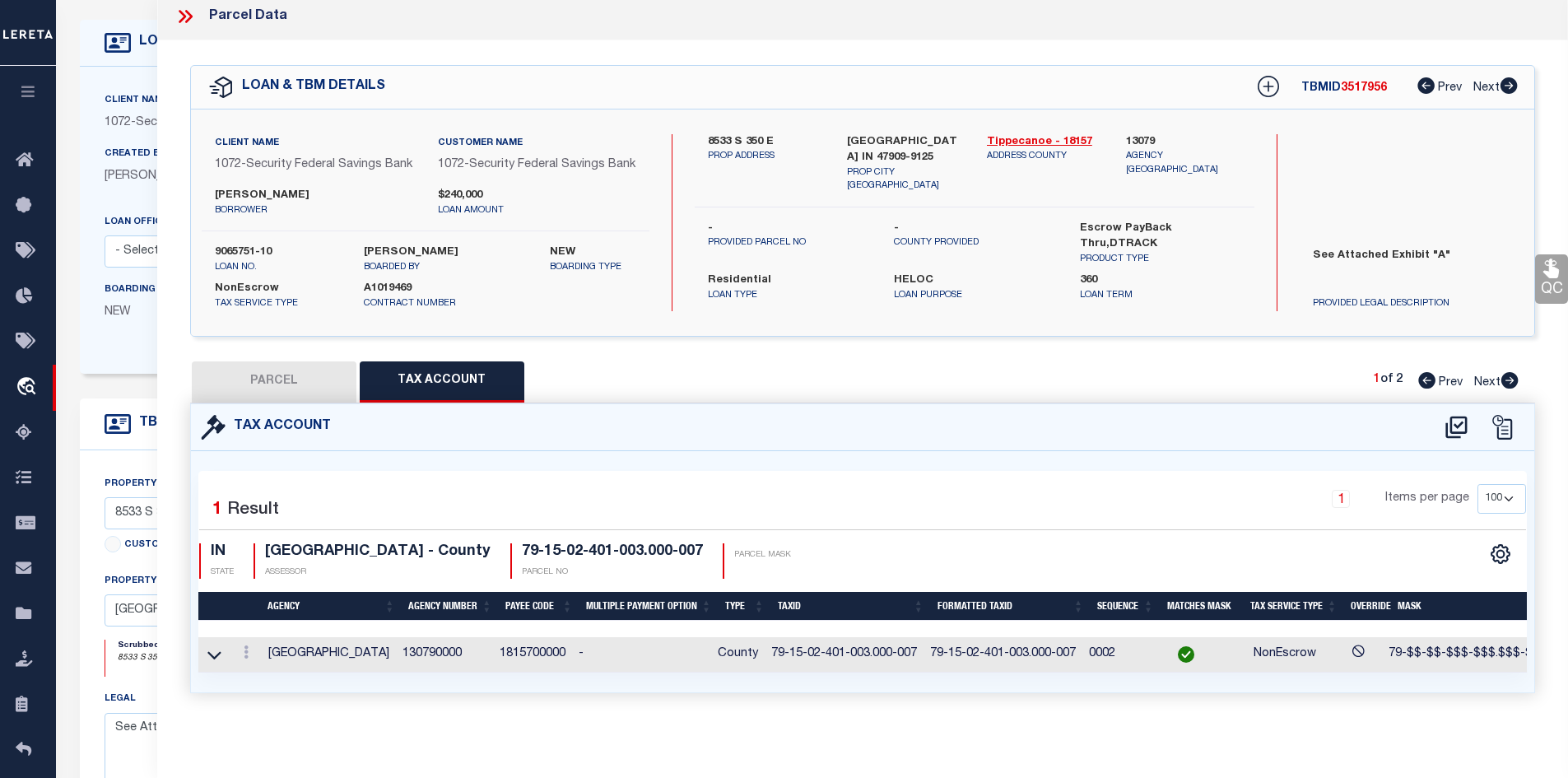
scroll to position [0, 226]
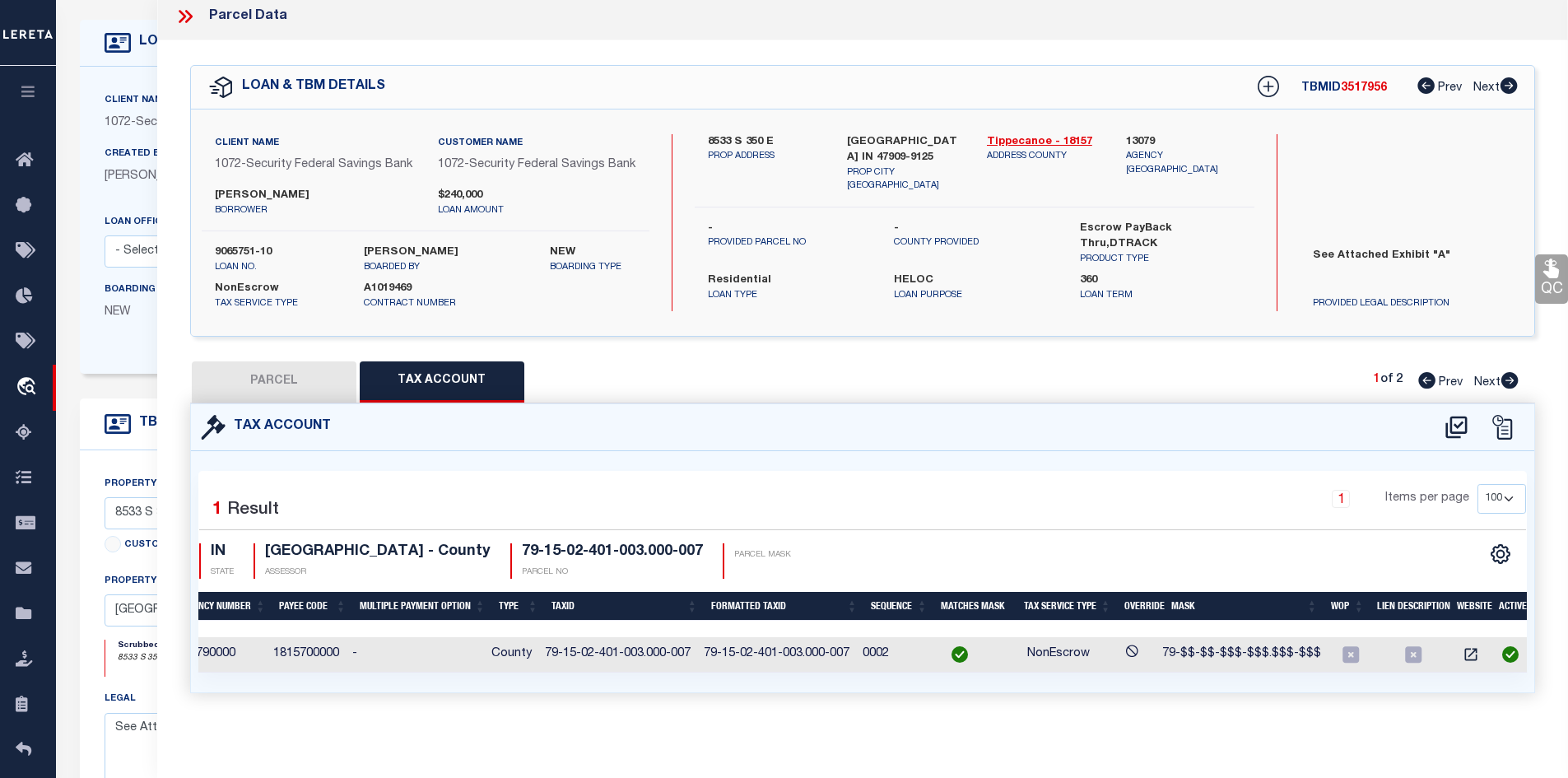
click at [288, 384] on button "PARCEL" at bounding box center [274, 382] width 165 height 41
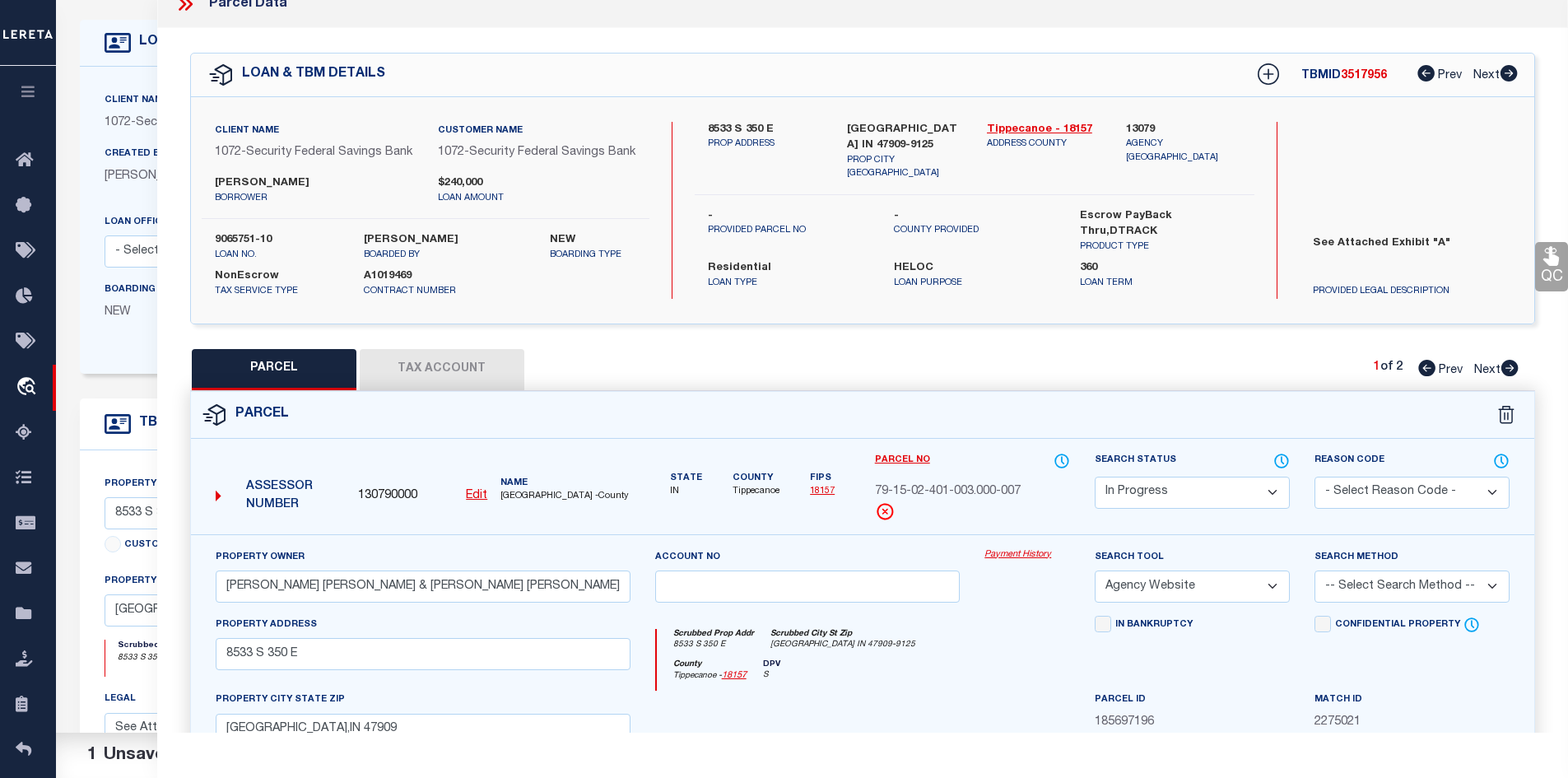
scroll to position [184, 0]
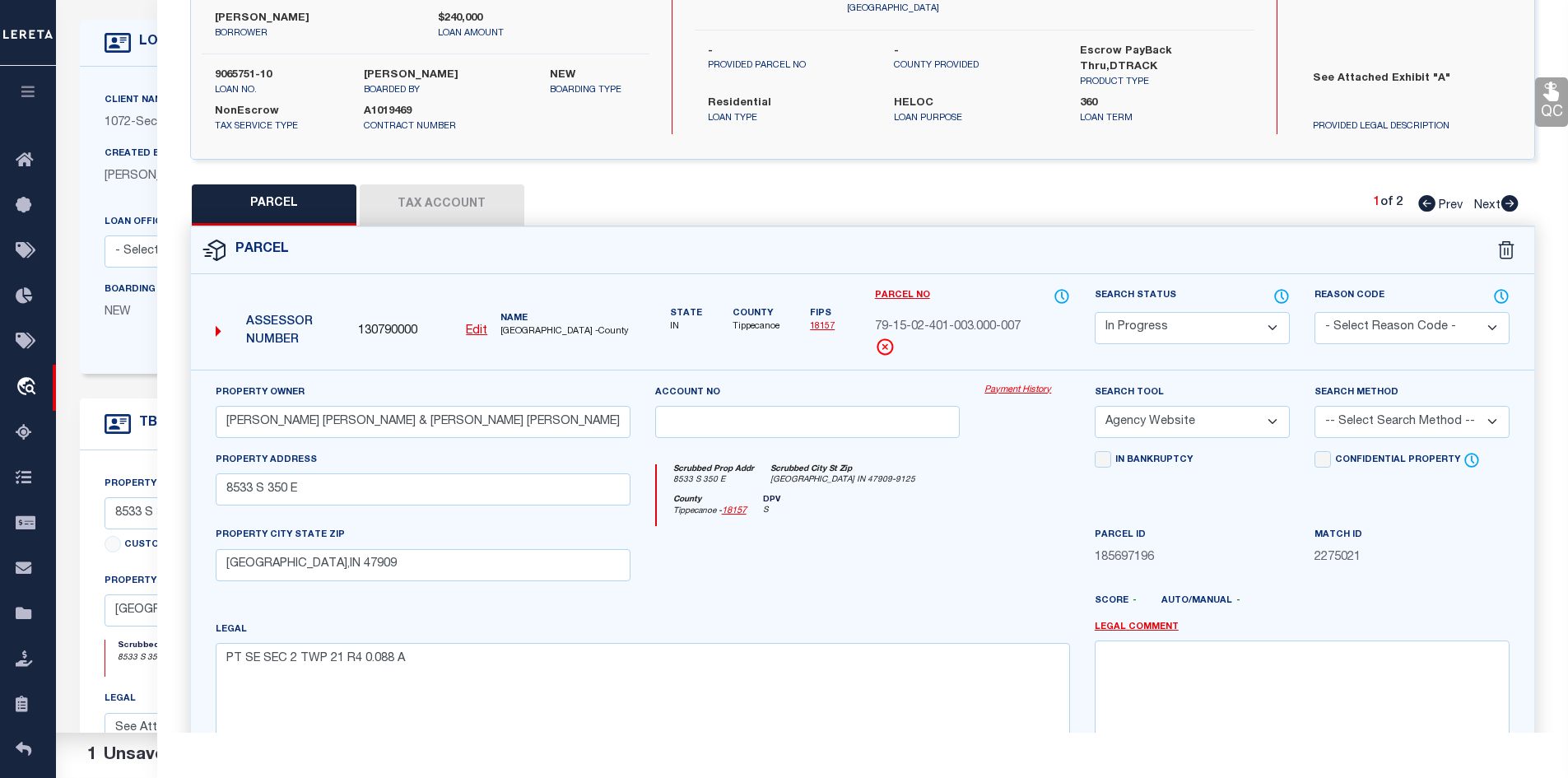
click at [1274, 438] on select "-- Select Search Tool -- 3rd Party Website Agency File Agency Website ATLS CNV-…" at bounding box center [1192, 422] width 195 height 32
click at [1095, 424] on select "-- Select Search Tool -- 3rd Party Website Agency File Agency Website ATLS CNV-…" at bounding box center [1192, 422] width 195 height 32
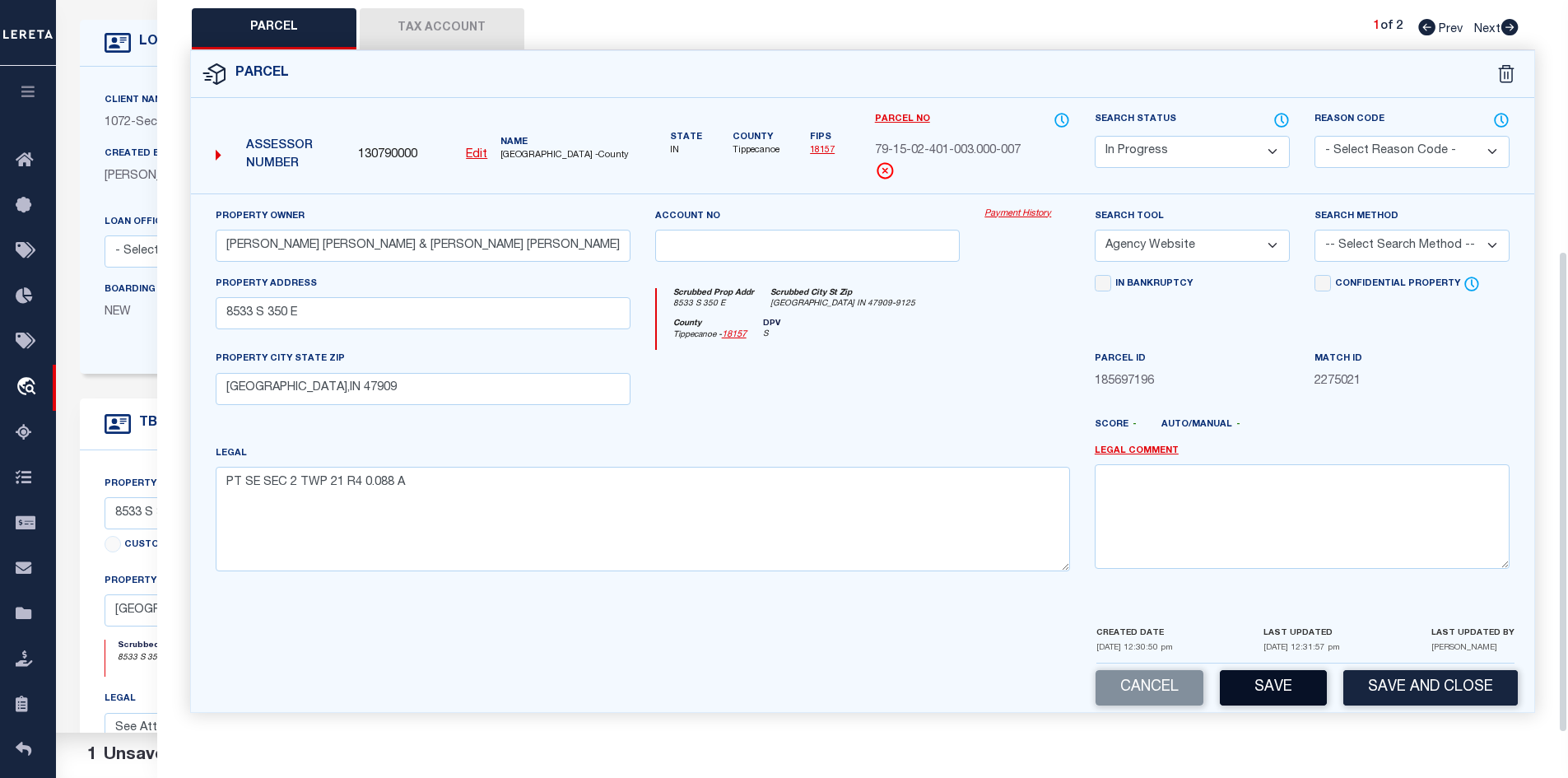
click at [1277, 690] on button "Save" at bounding box center [1273, 688] width 107 height 35
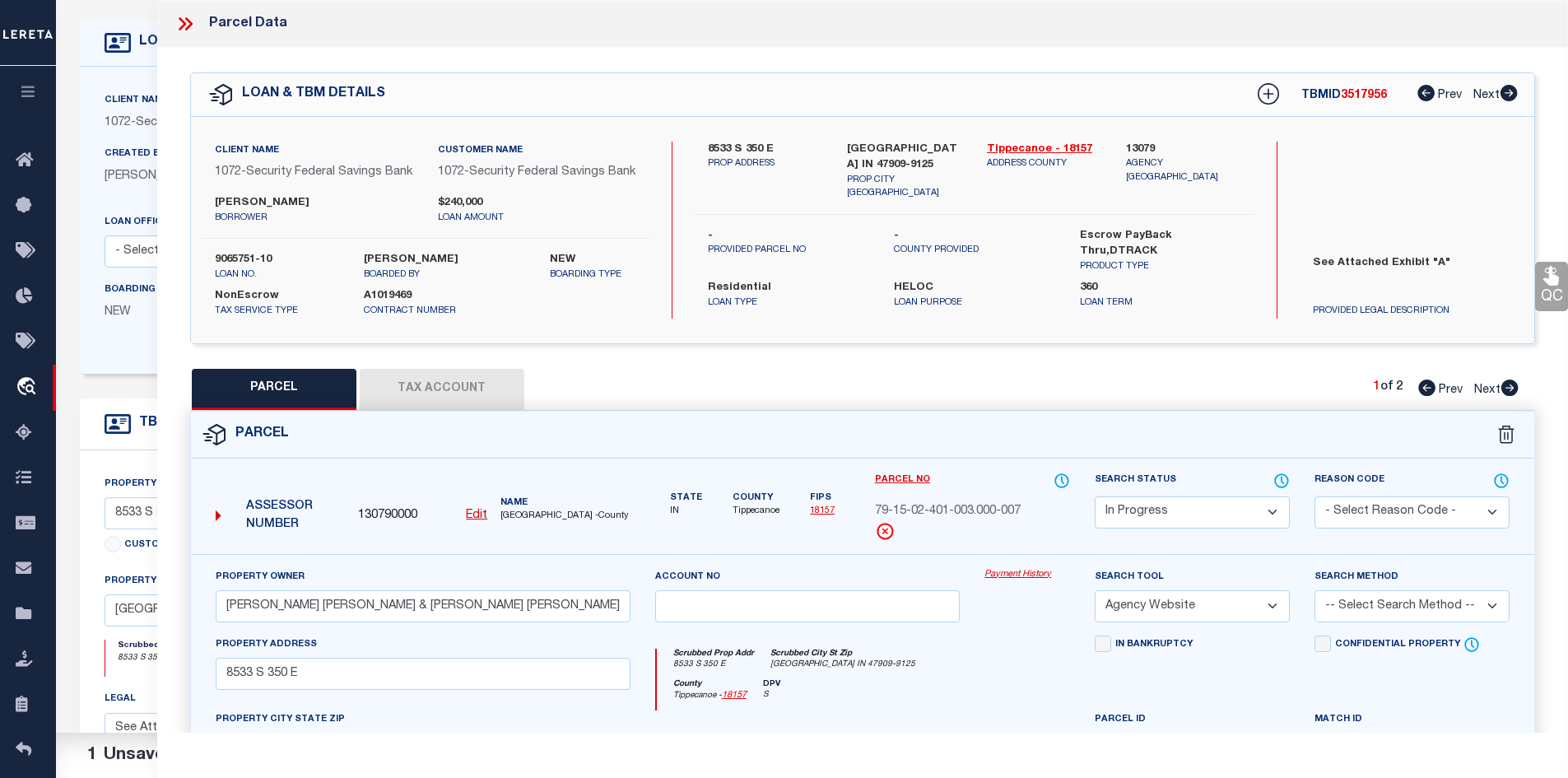
scroll to position [0, 0]
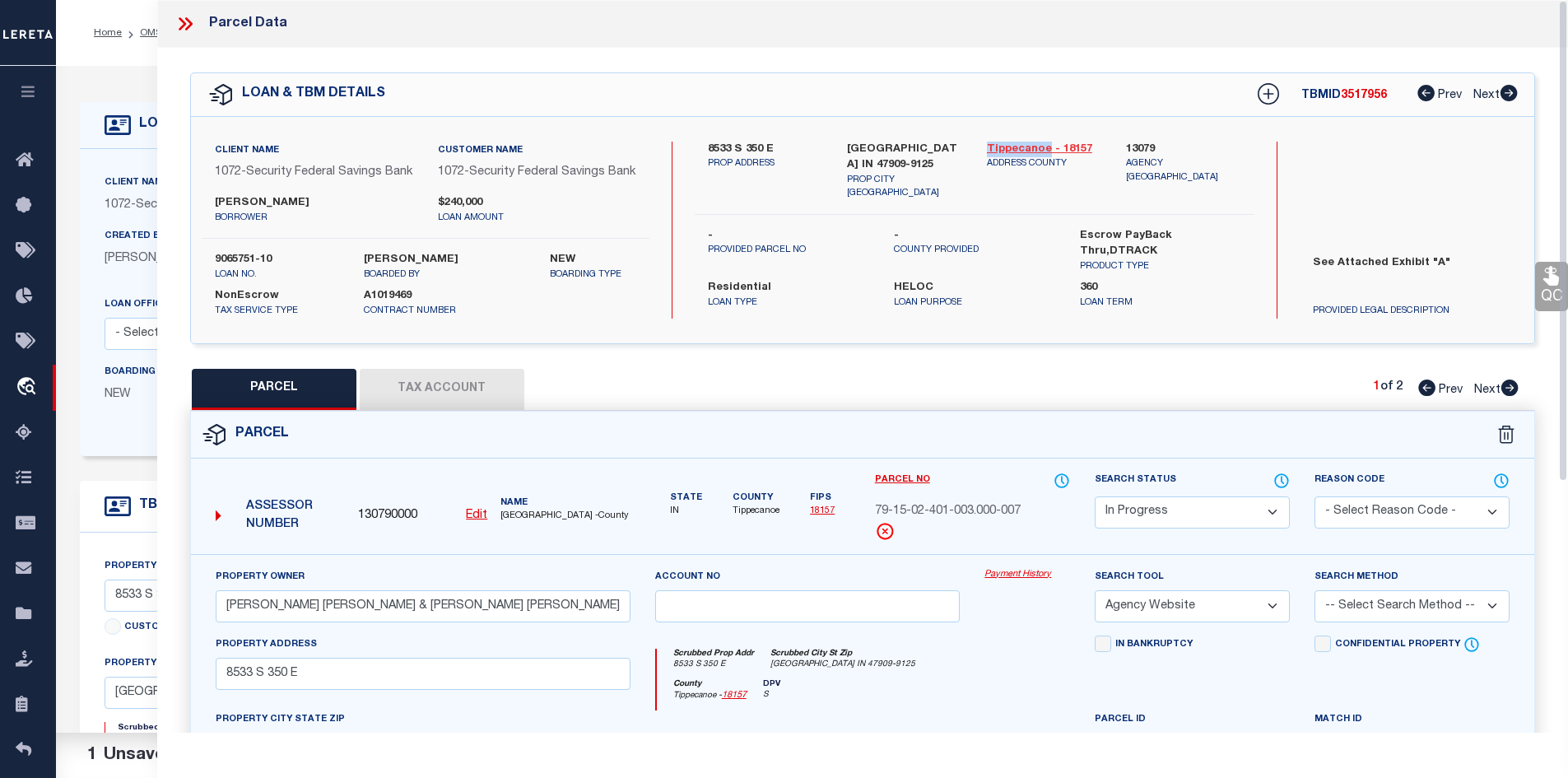
drag, startPoint x: 982, startPoint y: 142, endPoint x: 1048, endPoint y: 144, distance: 66.0
click at [1048, 144] on div "Tippecanoe - 18157 ADDRESS COUNTY" at bounding box center [1044, 171] width 140 height 59
drag, startPoint x: 874, startPoint y: 523, endPoint x: 1027, endPoint y: 527, distance: 153.1
click at [1027, 521] on div "79-15-02-401-003.000-007" at bounding box center [972, 512] width 195 height 19
click at [462, 405] on button "Tax Account" at bounding box center [442, 389] width 165 height 41
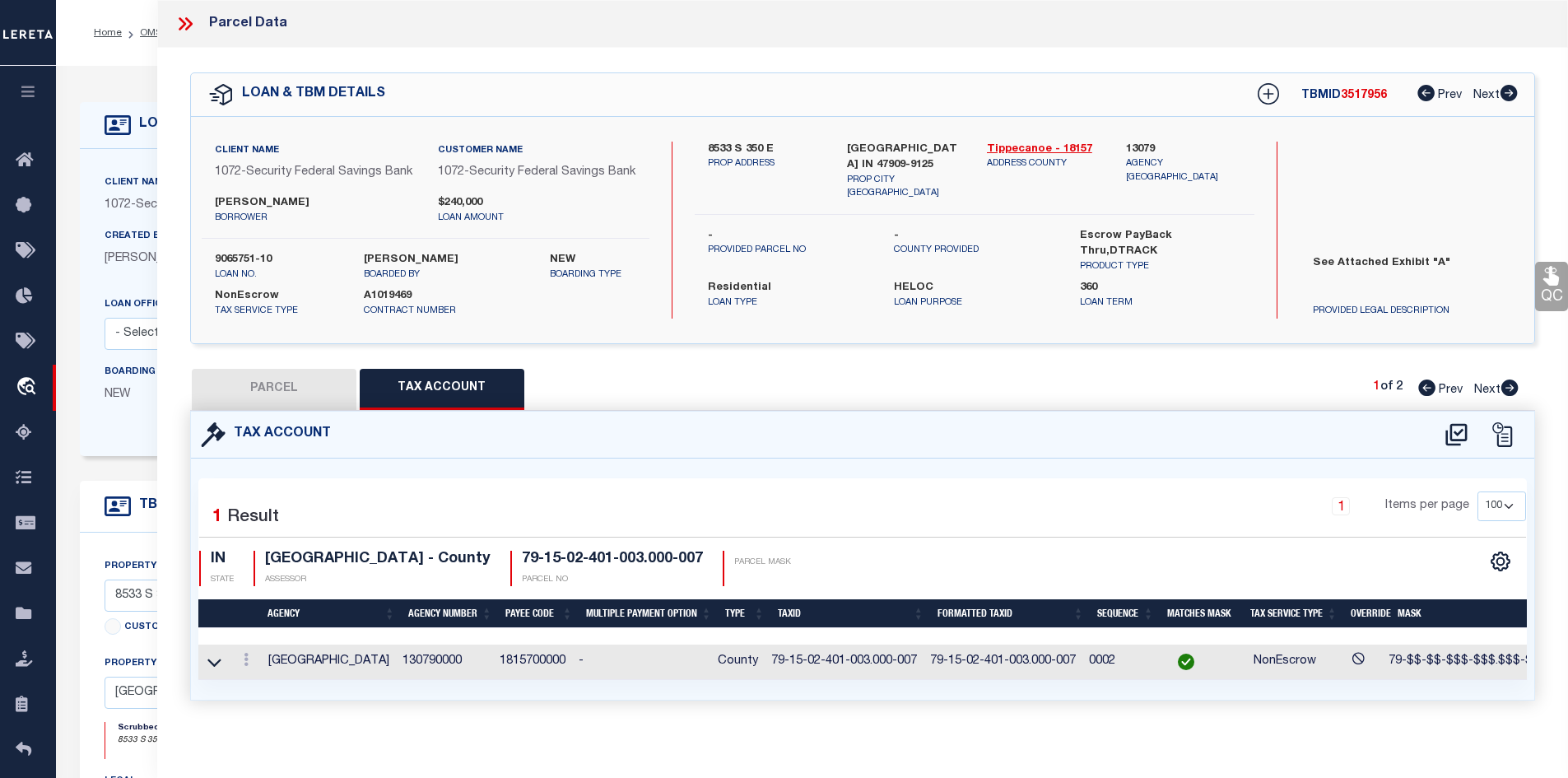
scroll to position [35, 0]
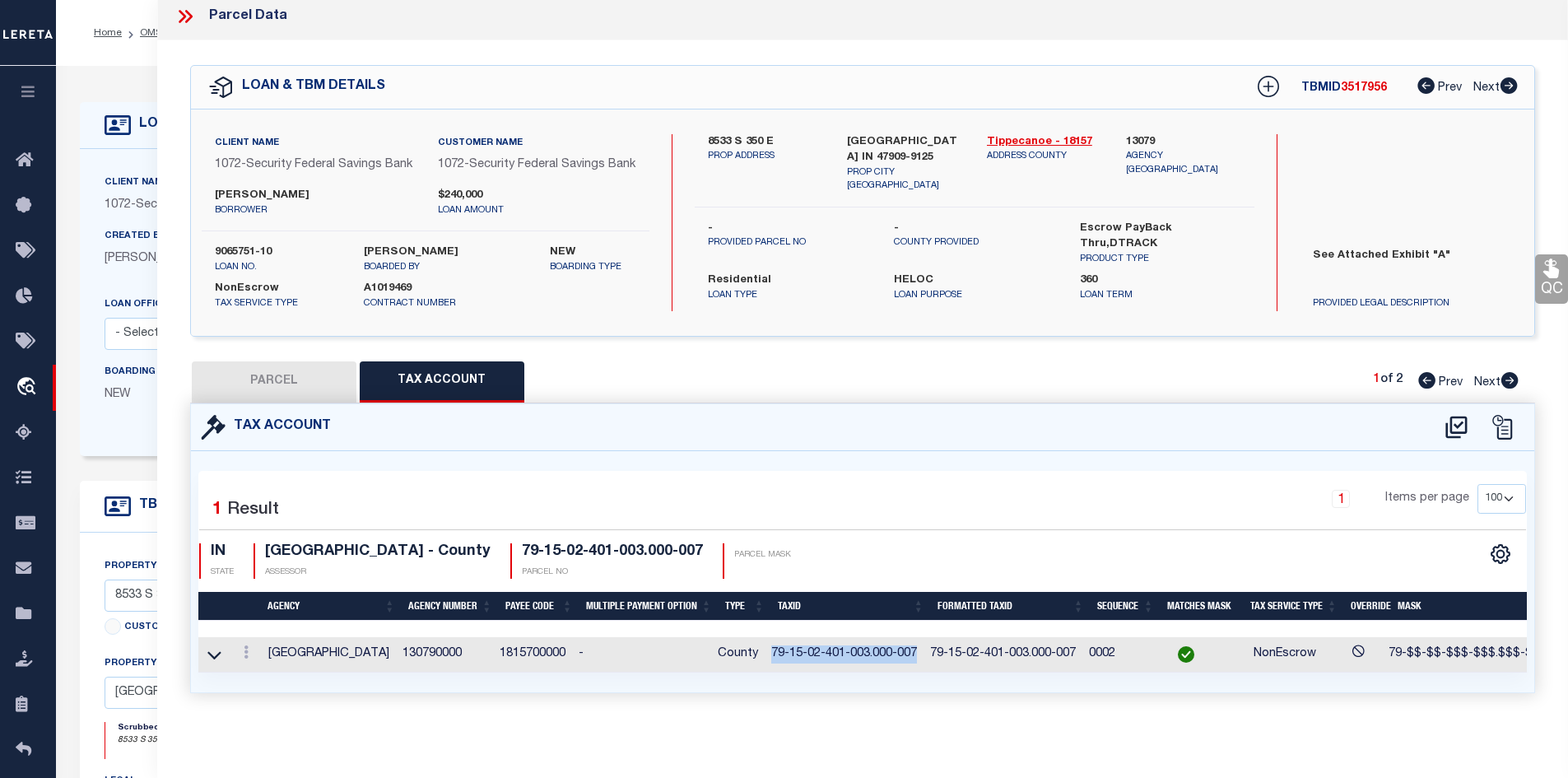
drag, startPoint x: 777, startPoint y: 640, endPoint x: 926, endPoint y: 646, distance: 149.1
click at [923, 646] on td "79-15-02-401-003.000-007" at bounding box center [843, 655] width 159 height 35
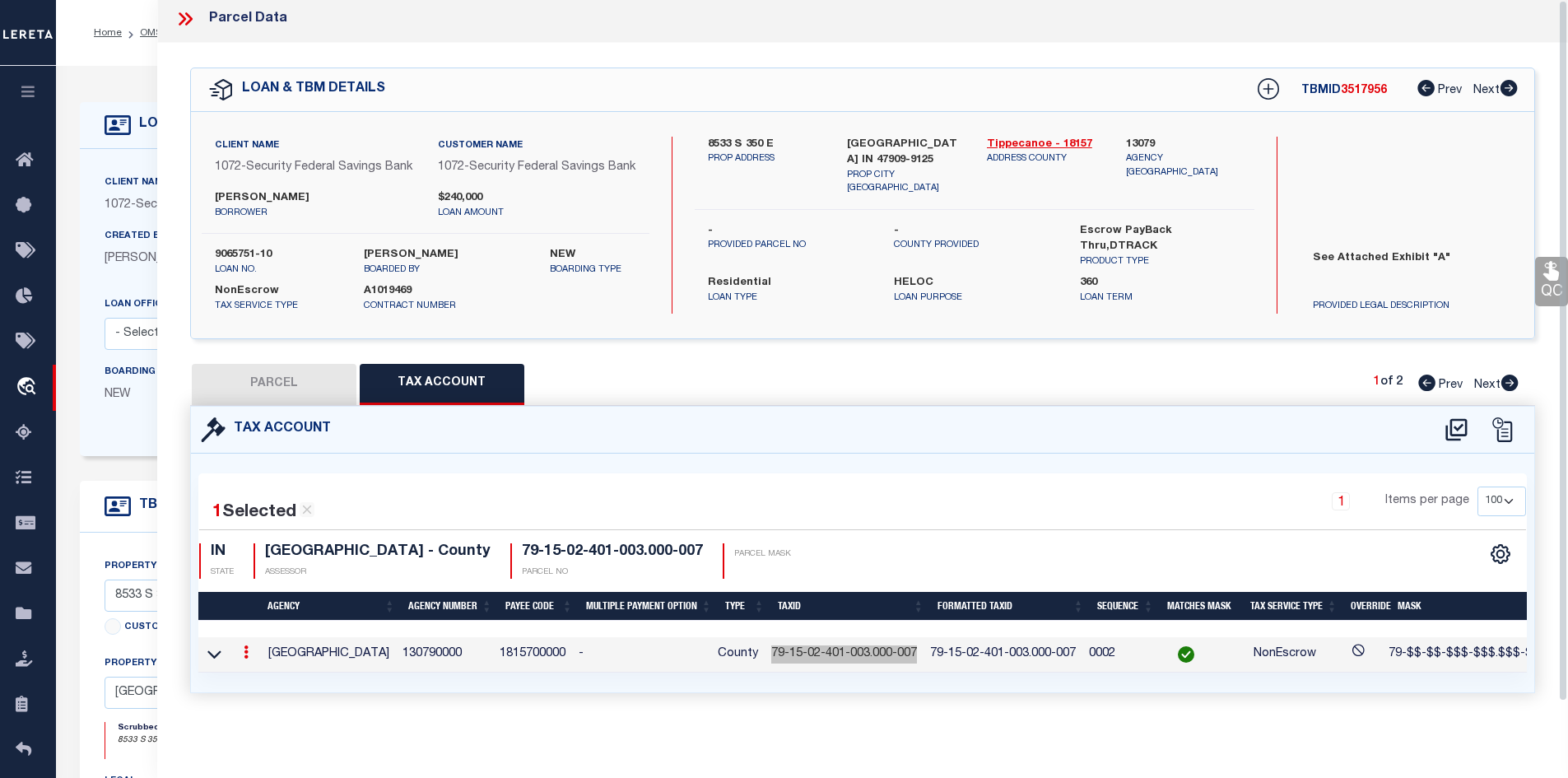
scroll to position [0, 0]
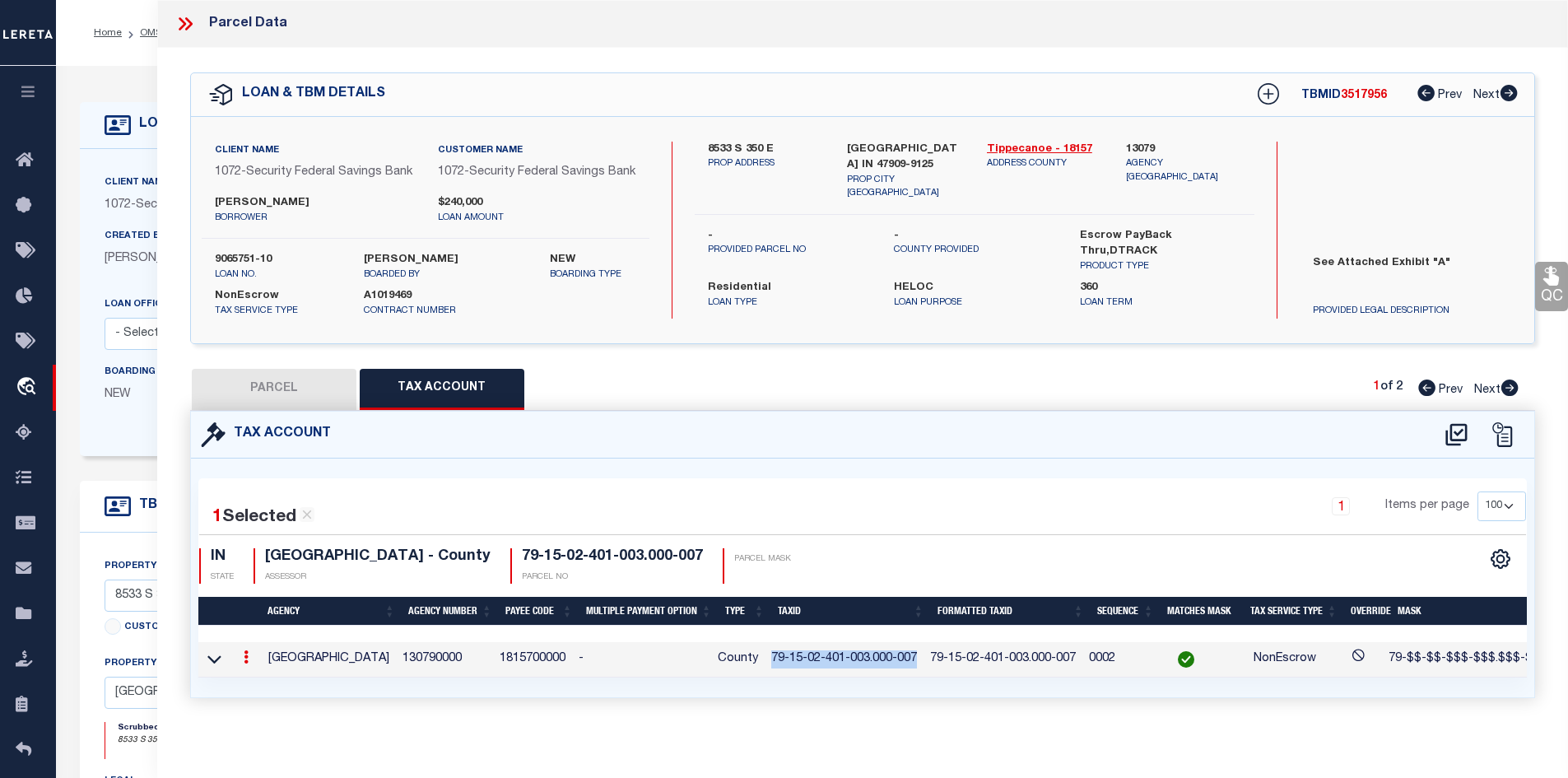
click at [1425, 396] on icon at bounding box center [1426, 388] width 18 height 17
click at [293, 392] on button "PARCEL" at bounding box center [274, 389] width 165 height 41
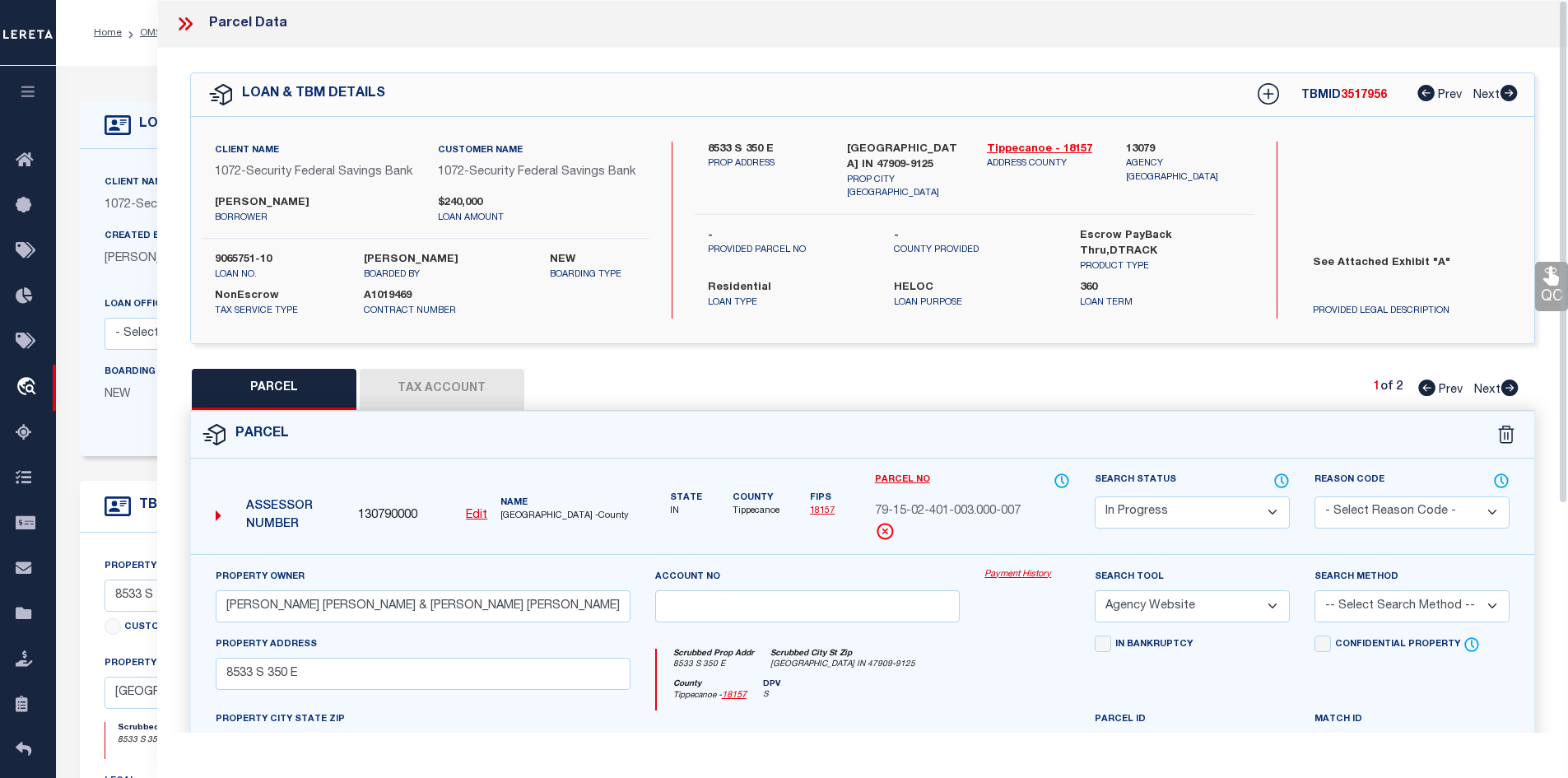
click at [414, 404] on button "Tax Account" at bounding box center [442, 389] width 165 height 41
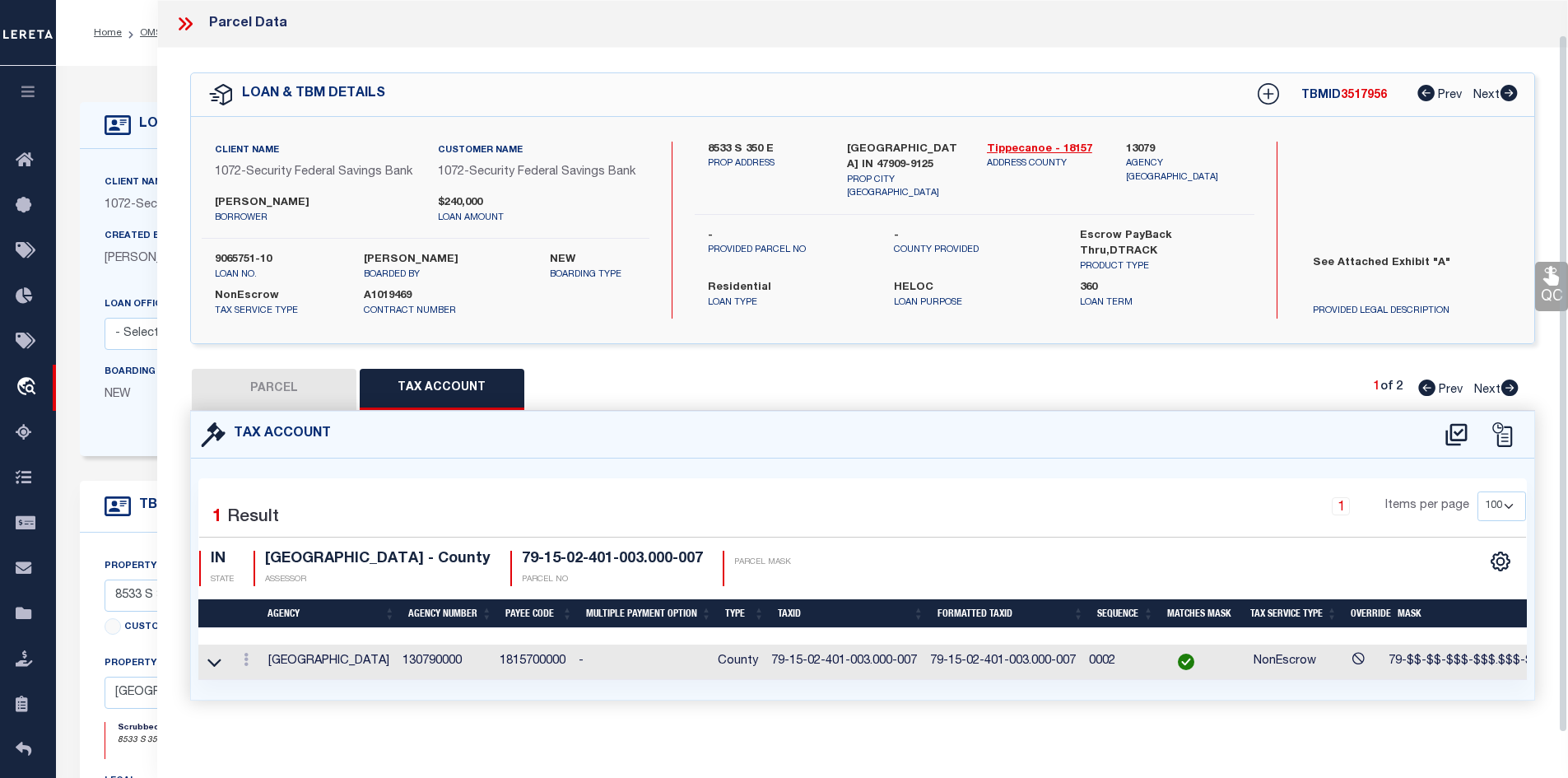
scroll to position [35, 0]
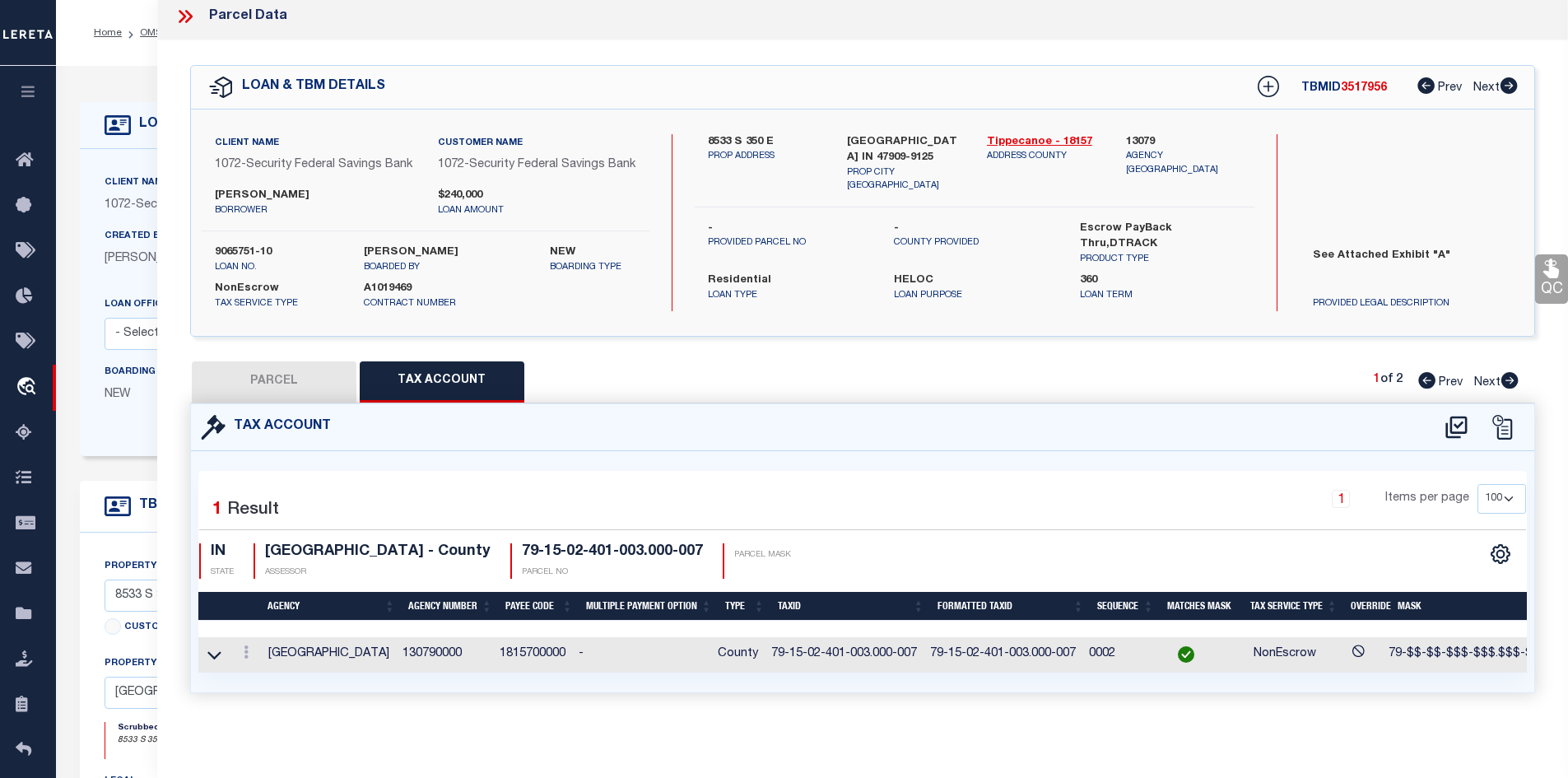
click at [1509, 372] on icon at bounding box center [1509, 380] width 18 height 17
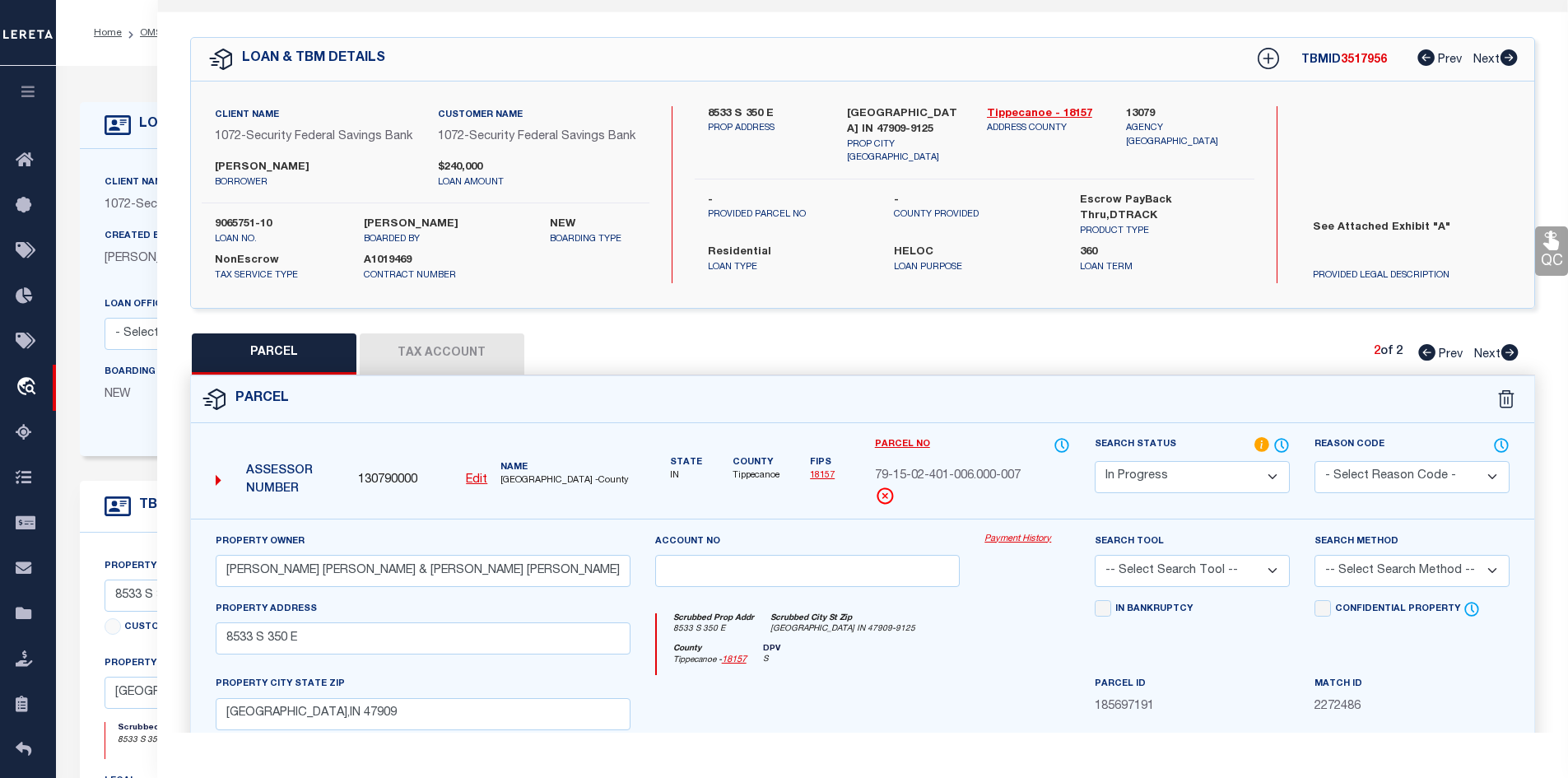
click at [410, 373] on button "Tax Account" at bounding box center [442, 353] width 165 height 41
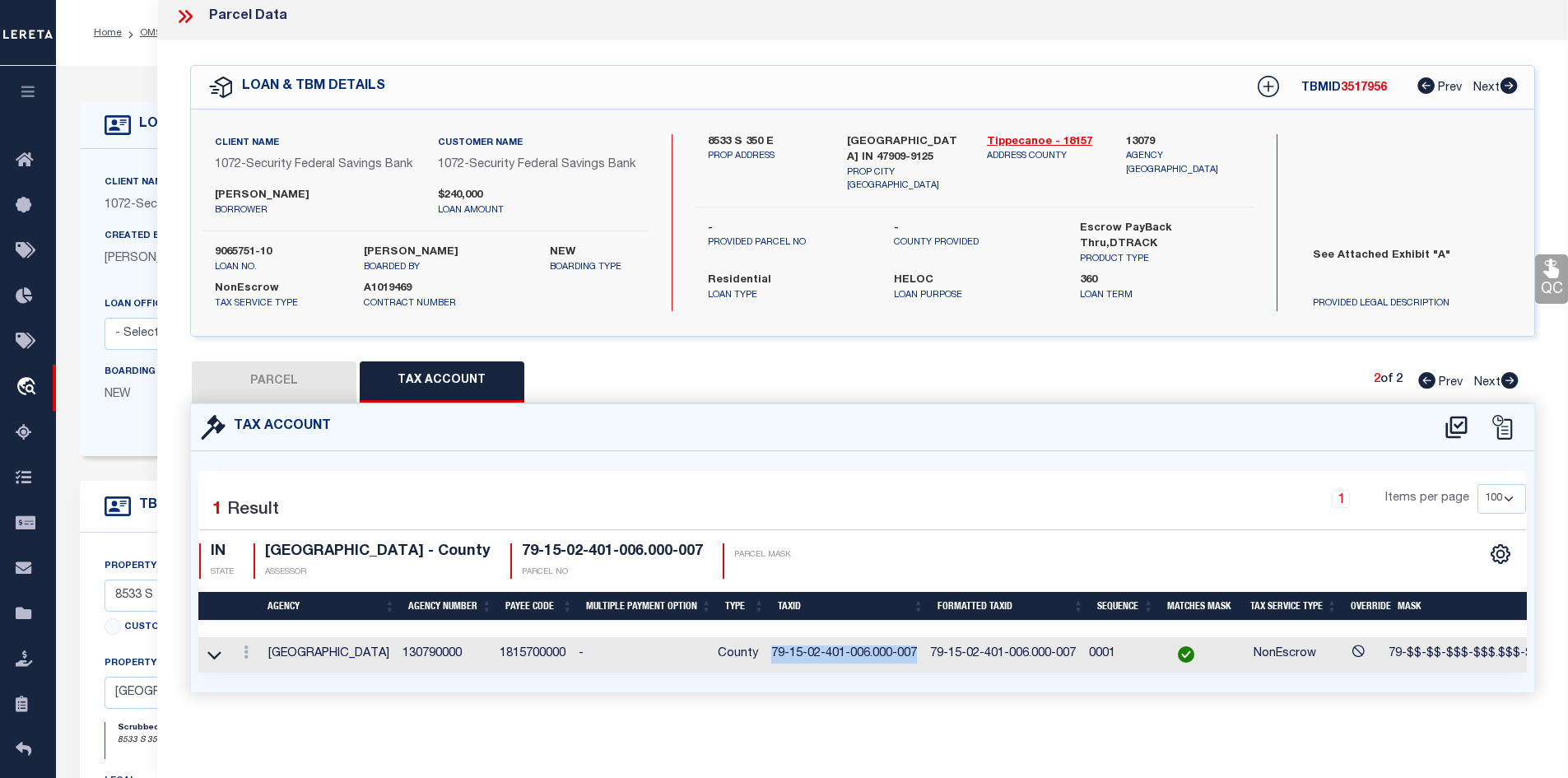
drag, startPoint x: 775, startPoint y: 643, endPoint x: 921, endPoint y: 649, distance: 146.1
click at [921, 649] on td "79-15-02-401-006.000-007" at bounding box center [843, 655] width 159 height 35
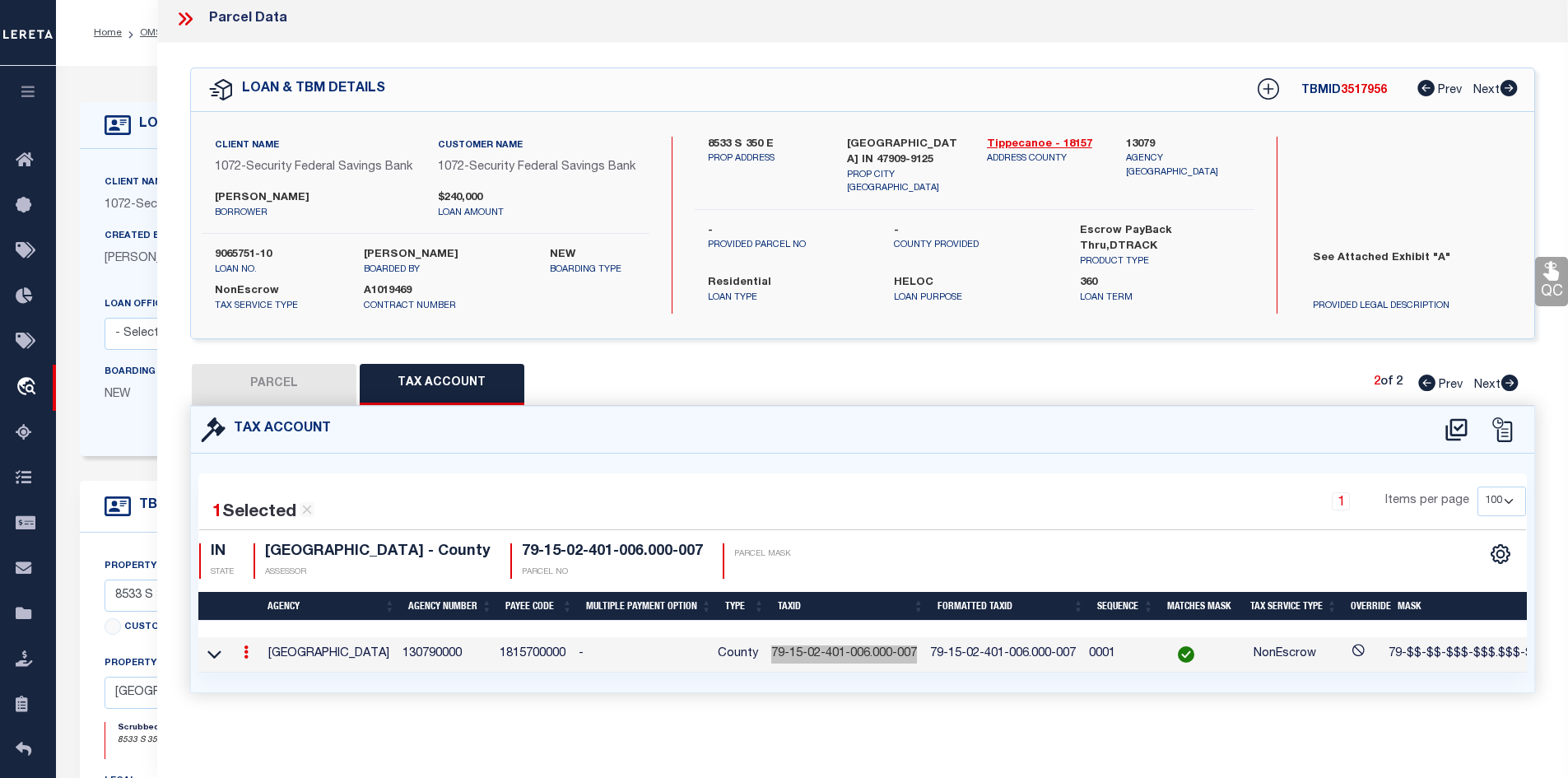
scroll to position [0, 0]
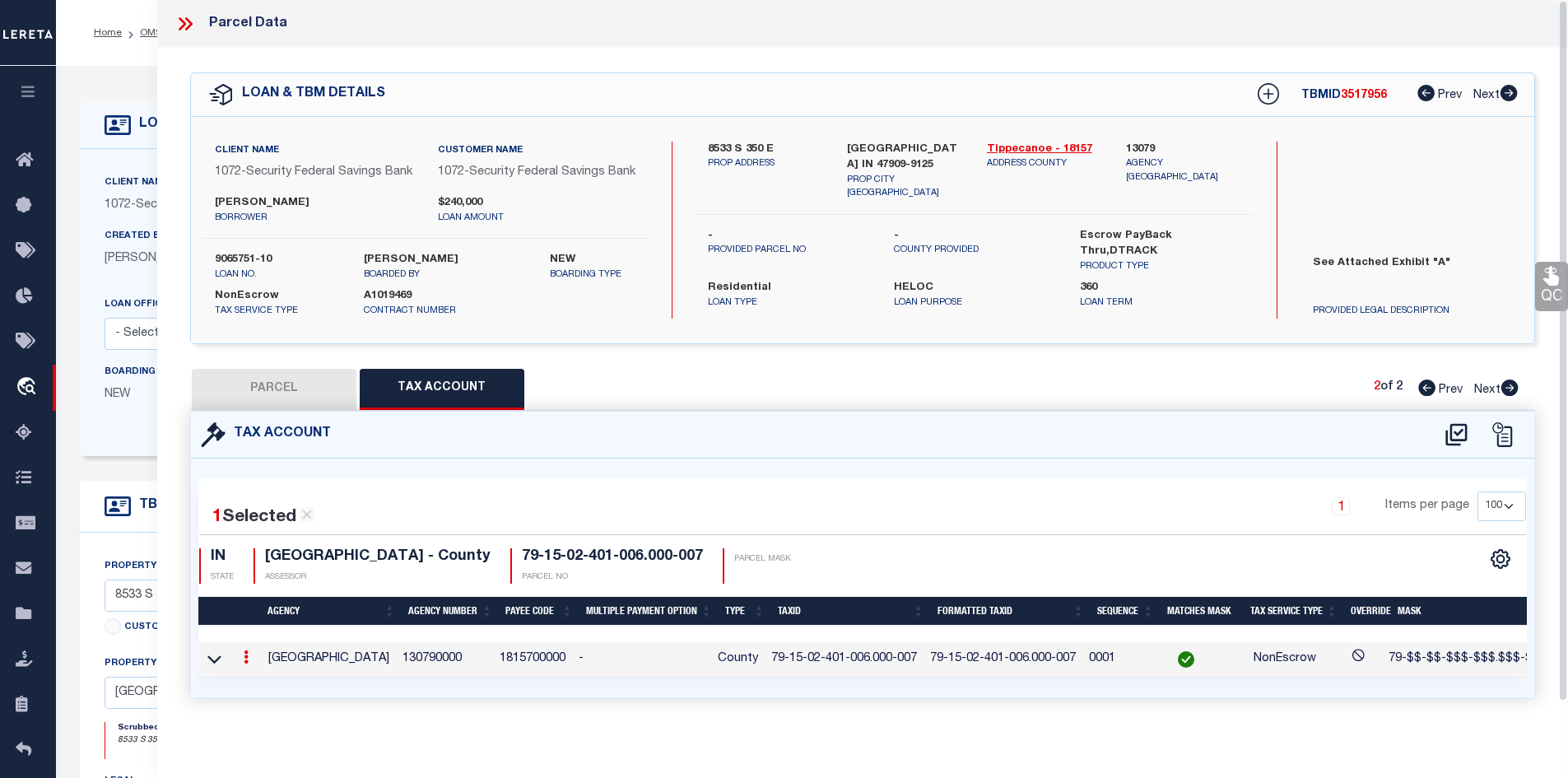
click at [187, 25] on icon at bounding box center [185, 24] width 21 height 21
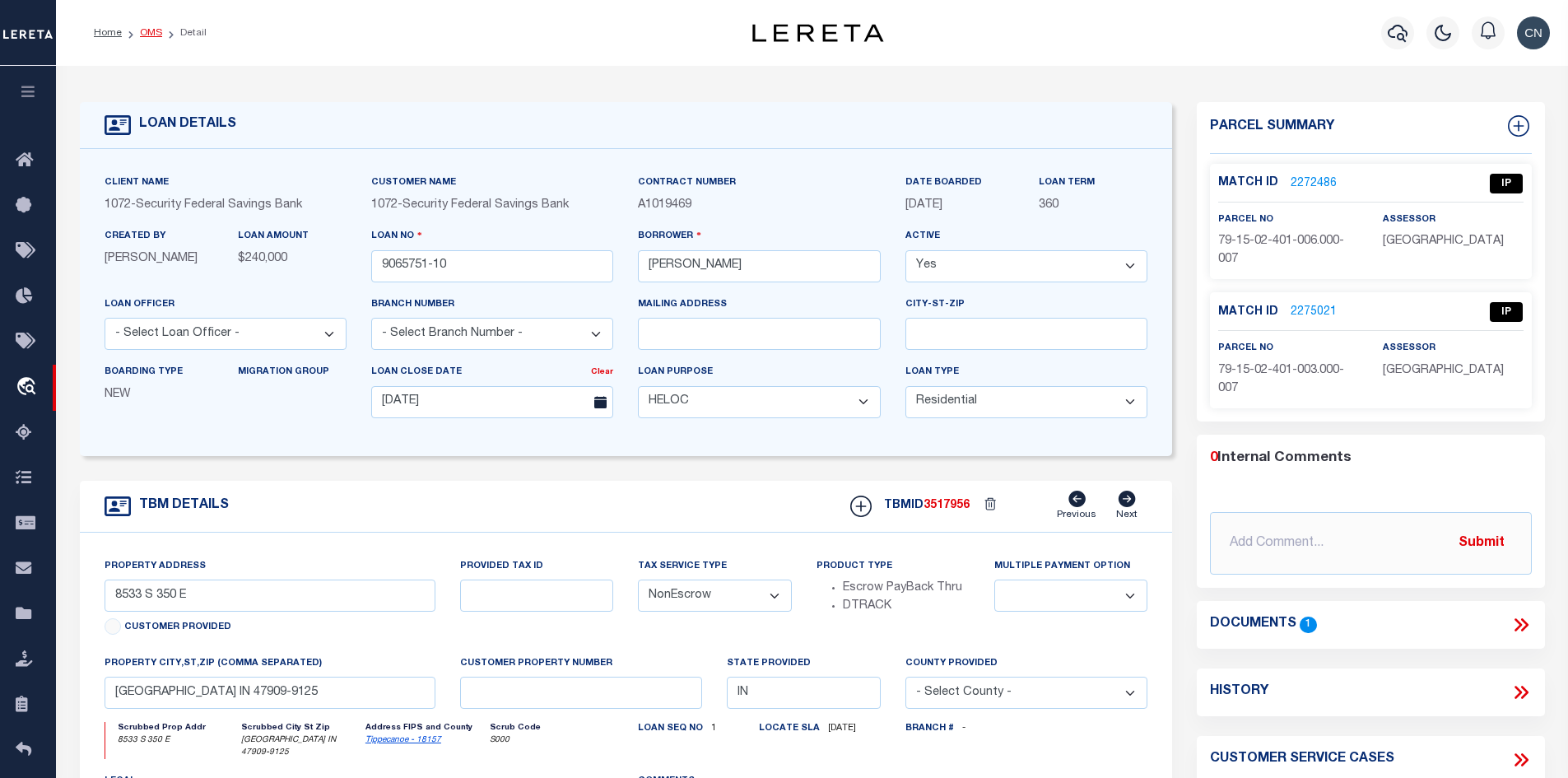
click at [152, 32] on link "OMS" at bounding box center [150, 33] width 22 height 10
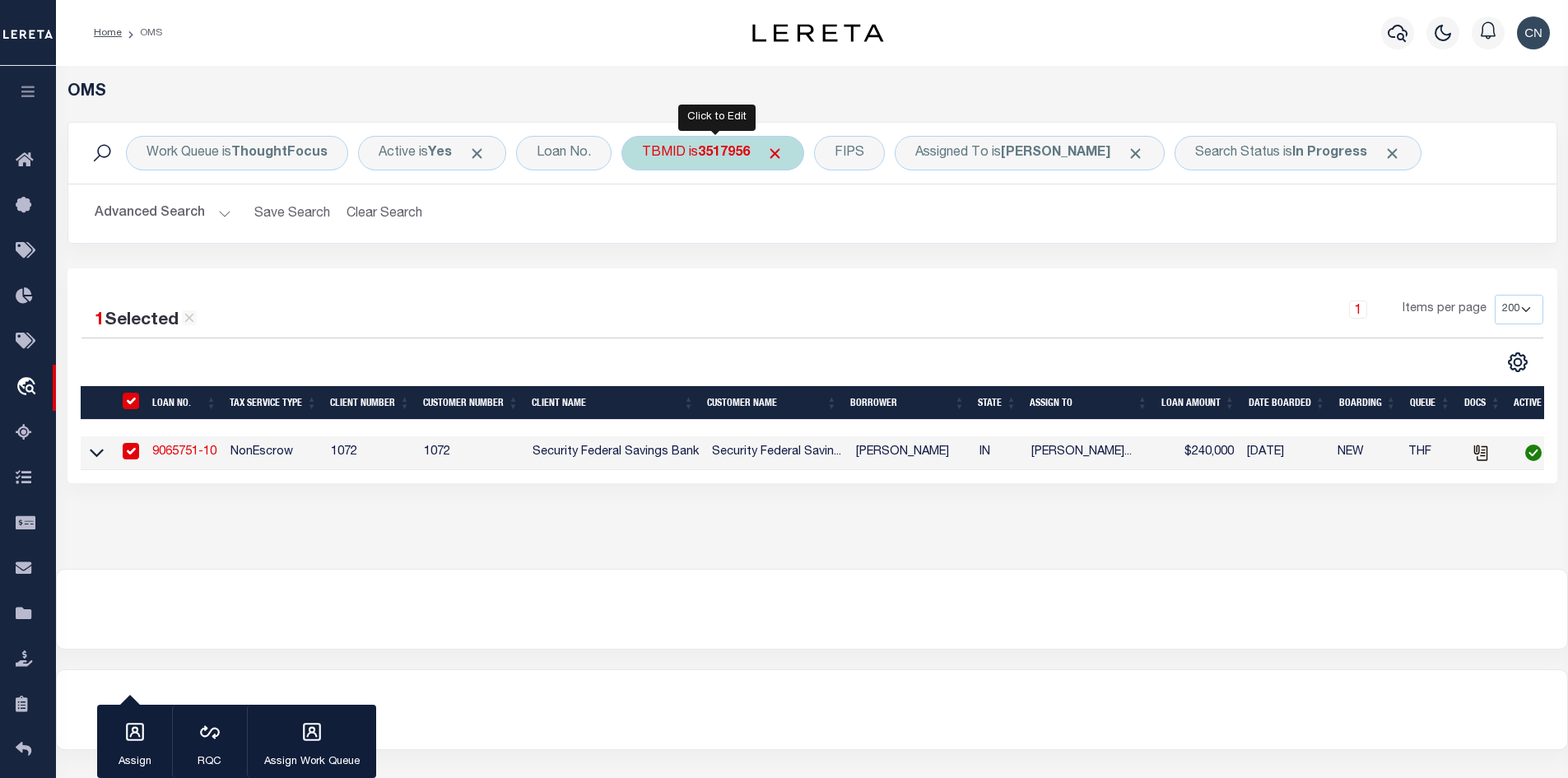
click at [712, 159] on b "3517956" at bounding box center [724, 153] width 52 height 13
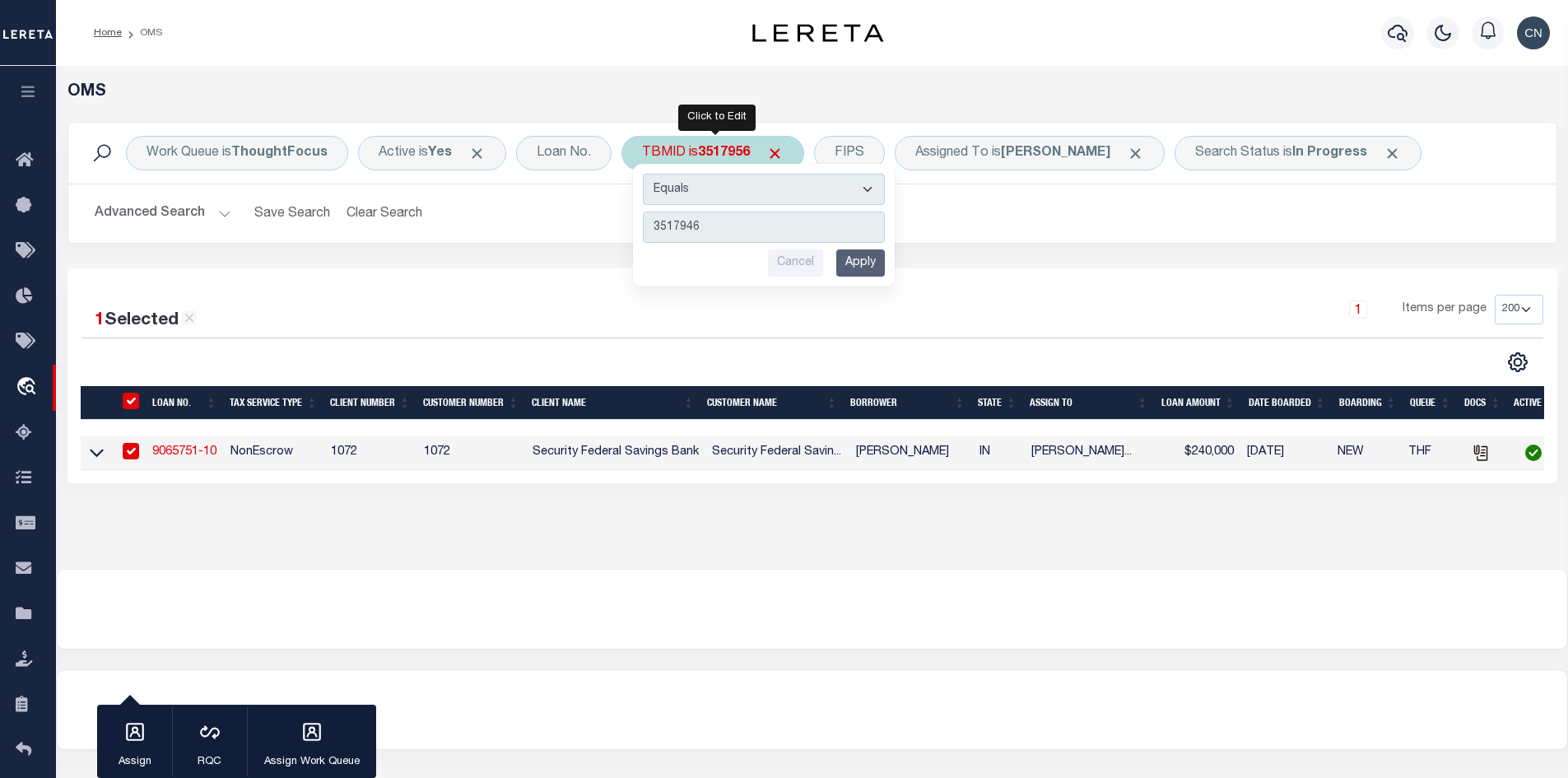
click at [795, 262] on input "Cancel" at bounding box center [795, 263] width 55 height 27
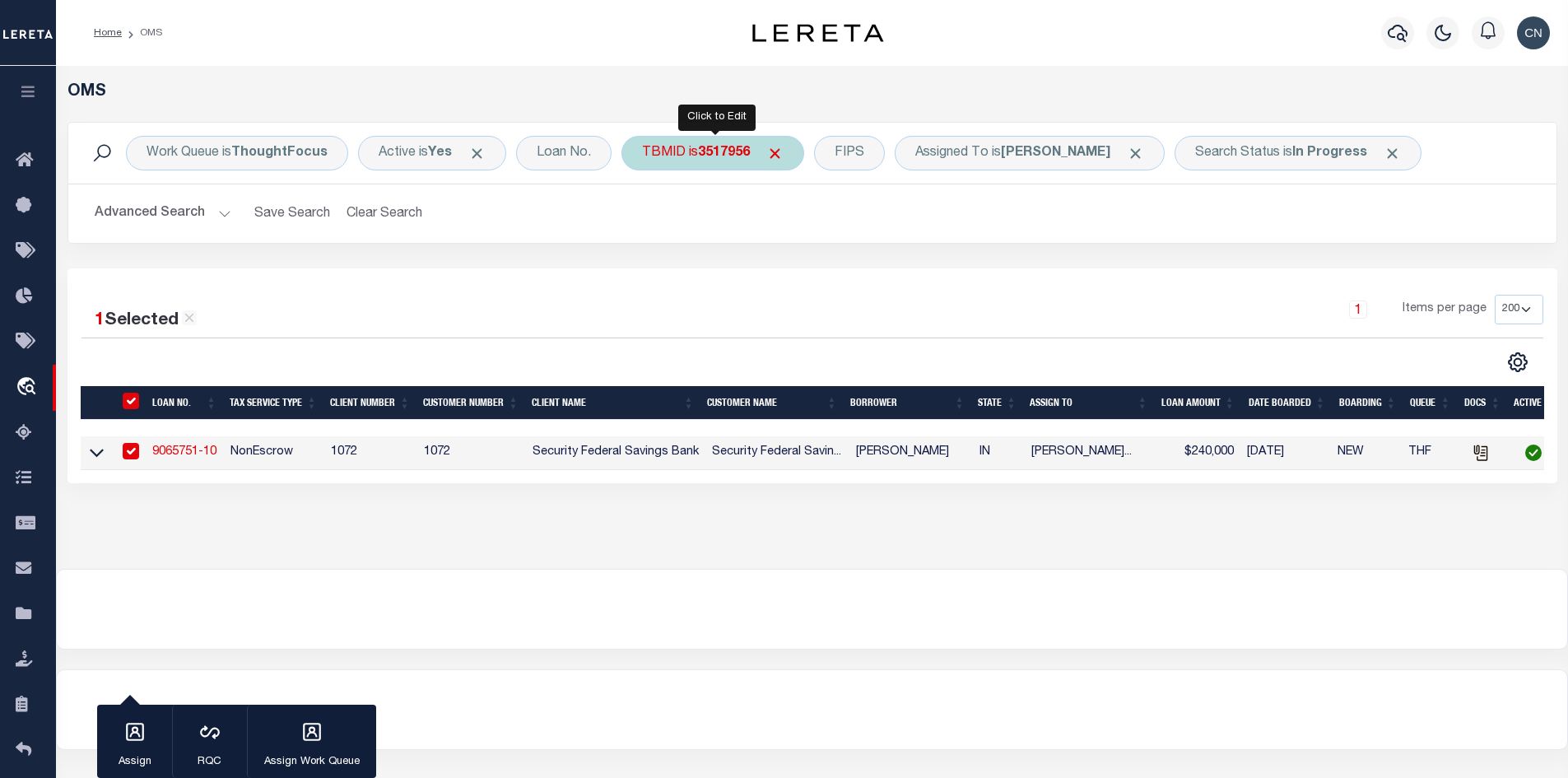
click at [189, 454] on link "9065751-10" at bounding box center [184, 453] width 64 height 12
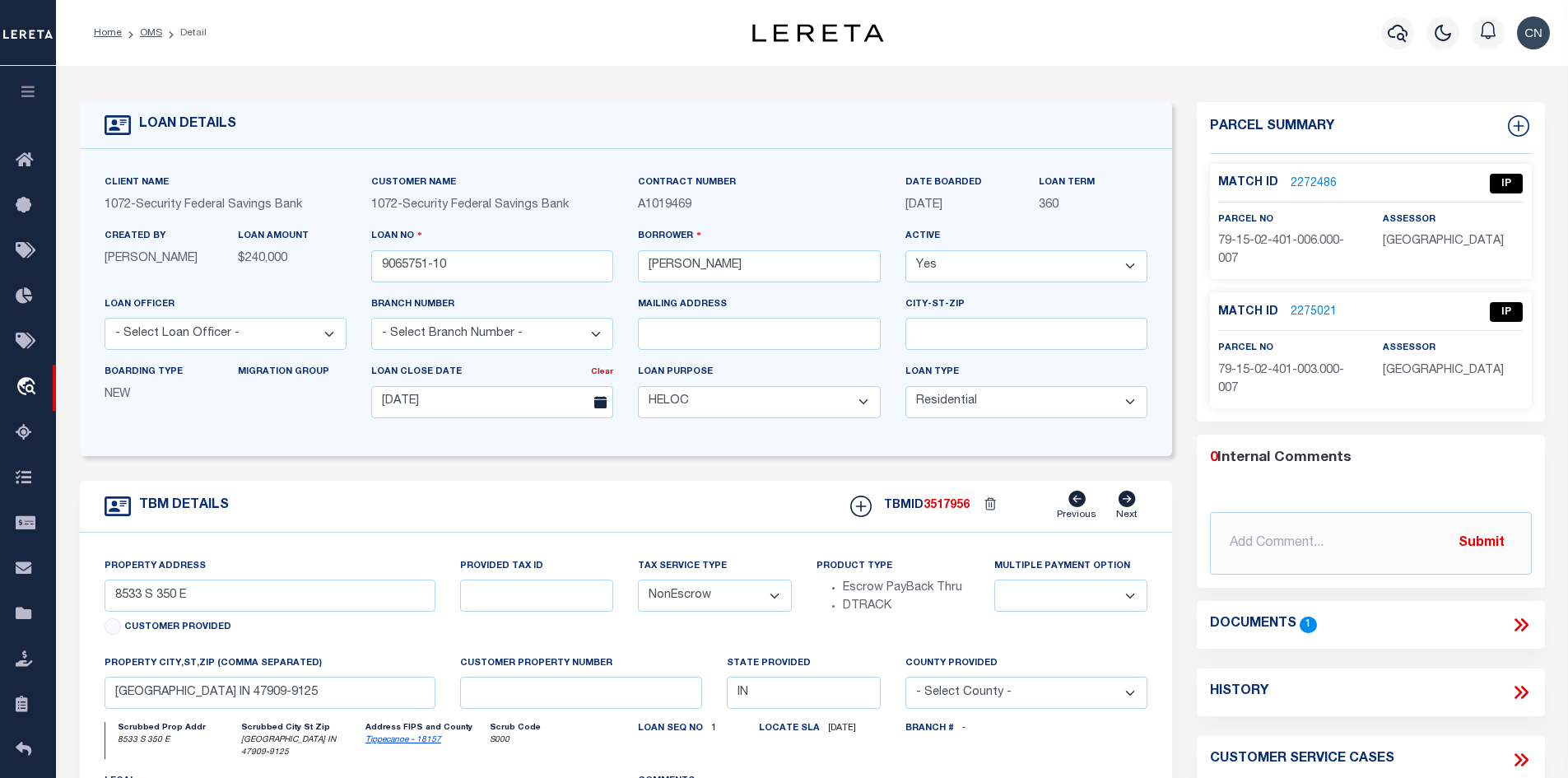
click at [1307, 182] on link "2272486" at bounding box center [1313, 183] width 46 height 18
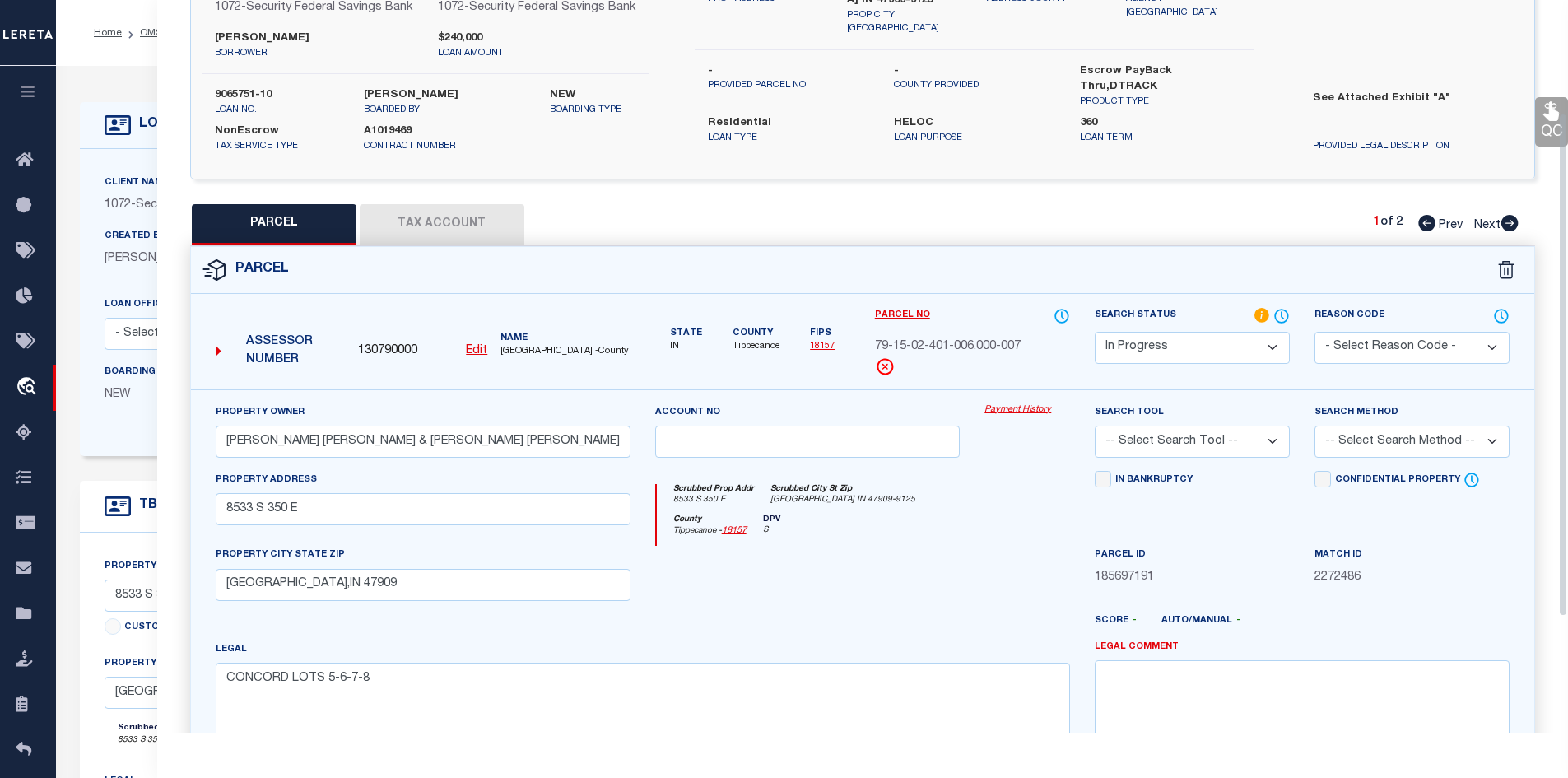
scroll to position [330, 0]
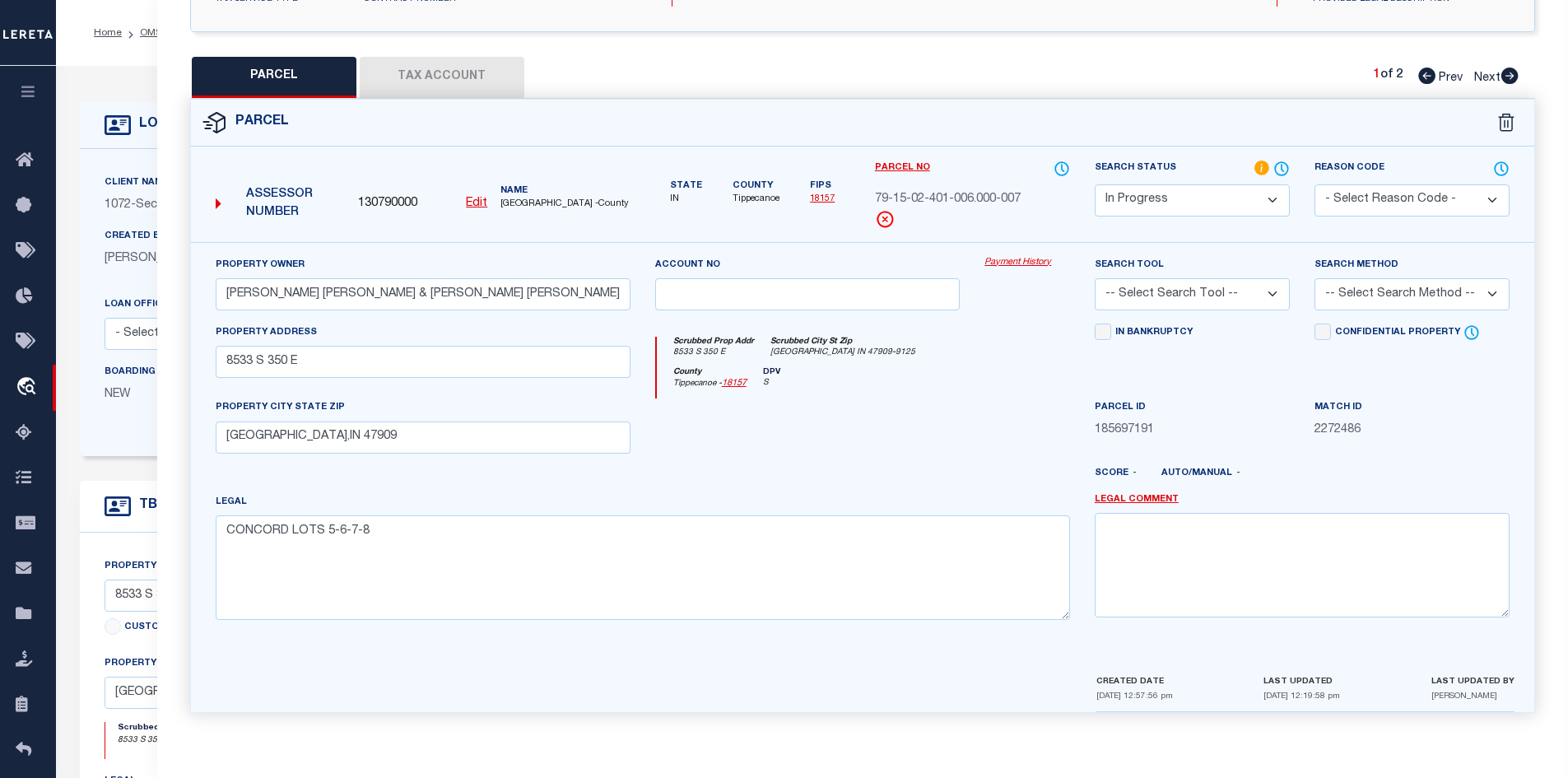
click at [1511, 73] on icon at bounding box center [1509, 76] width 18 height 17
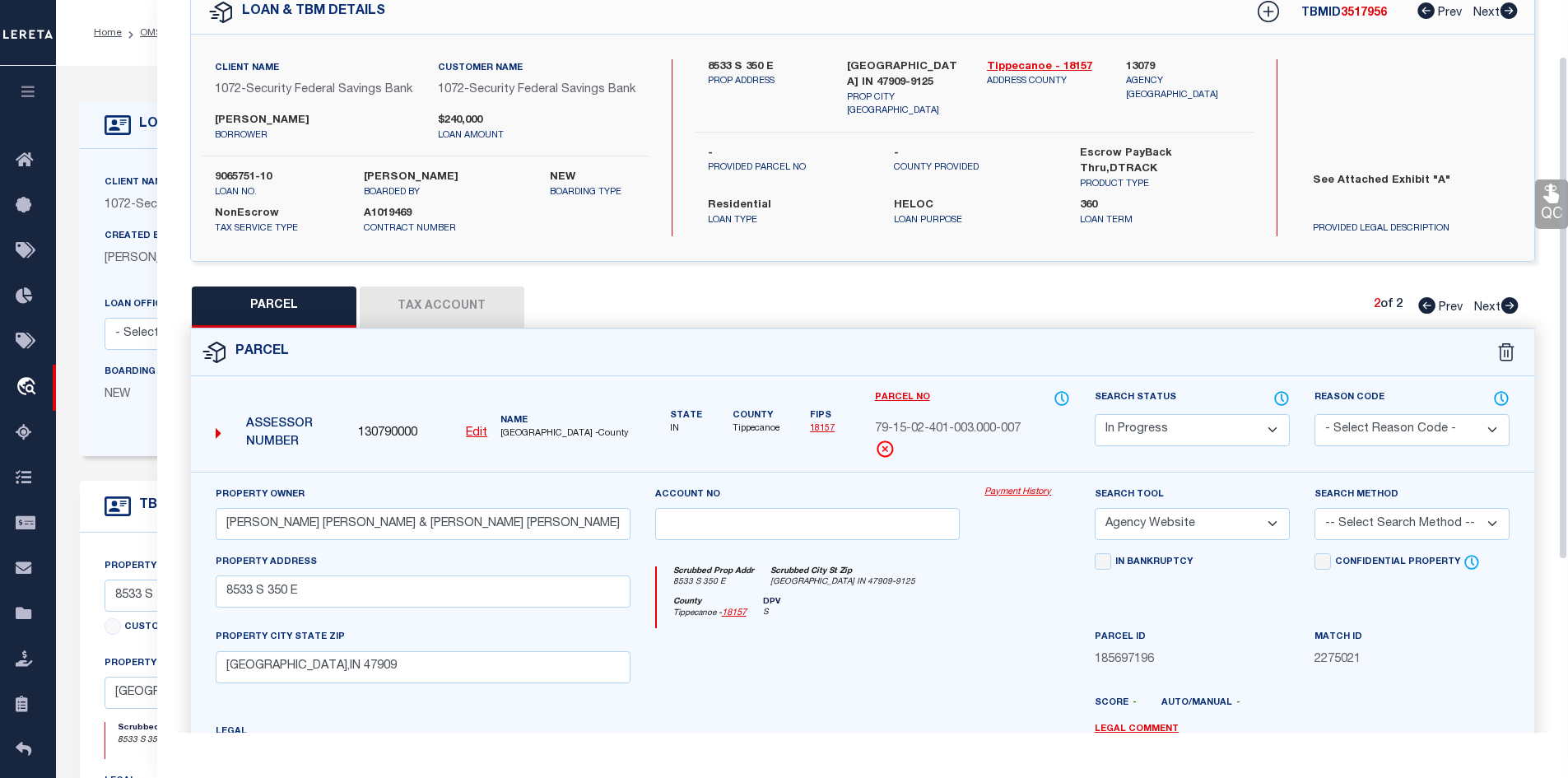
scroll to position [0, 0]
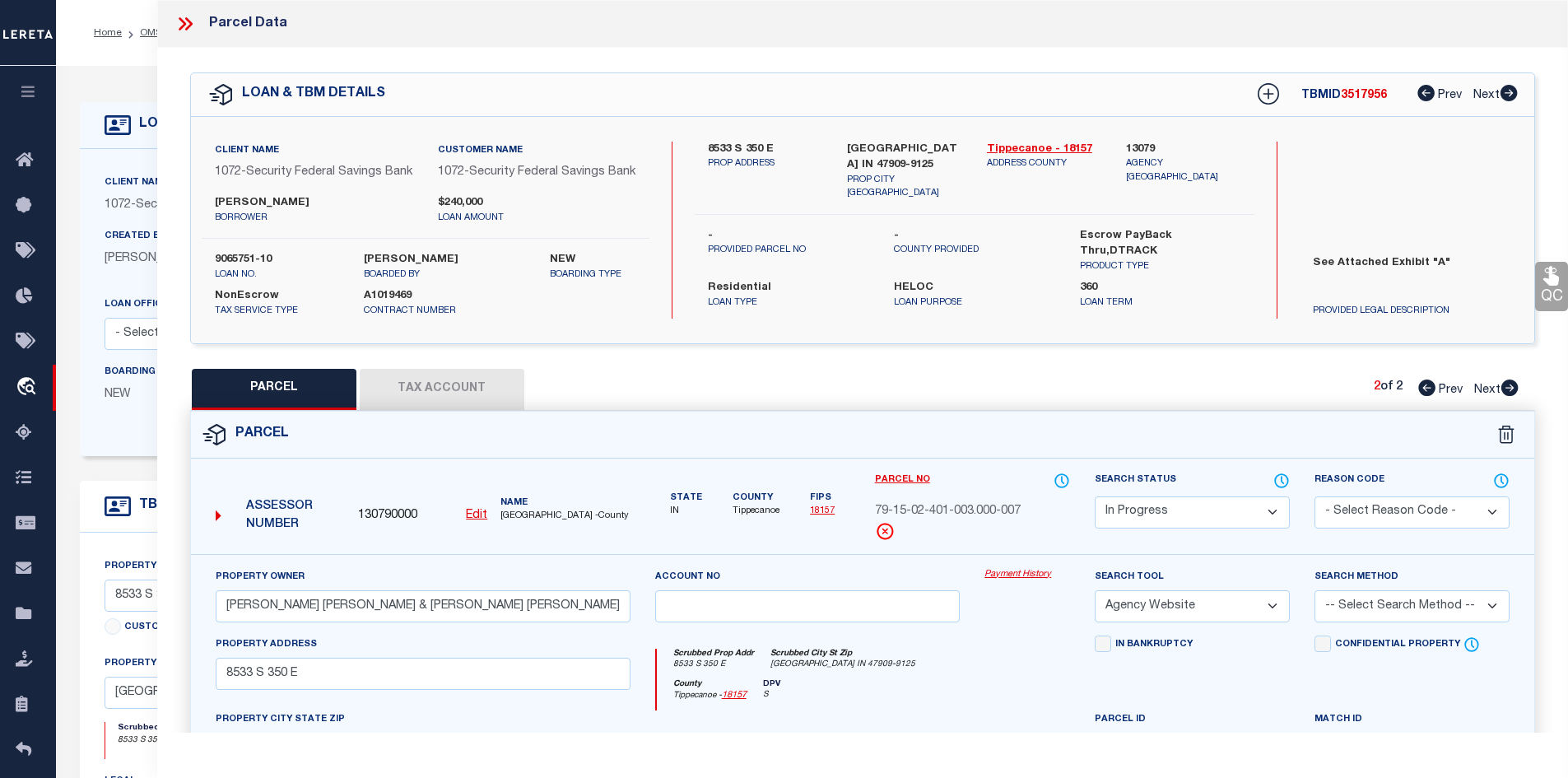
click at [182, 25] on icon at bounding box center [182, 24] width 8 height 13
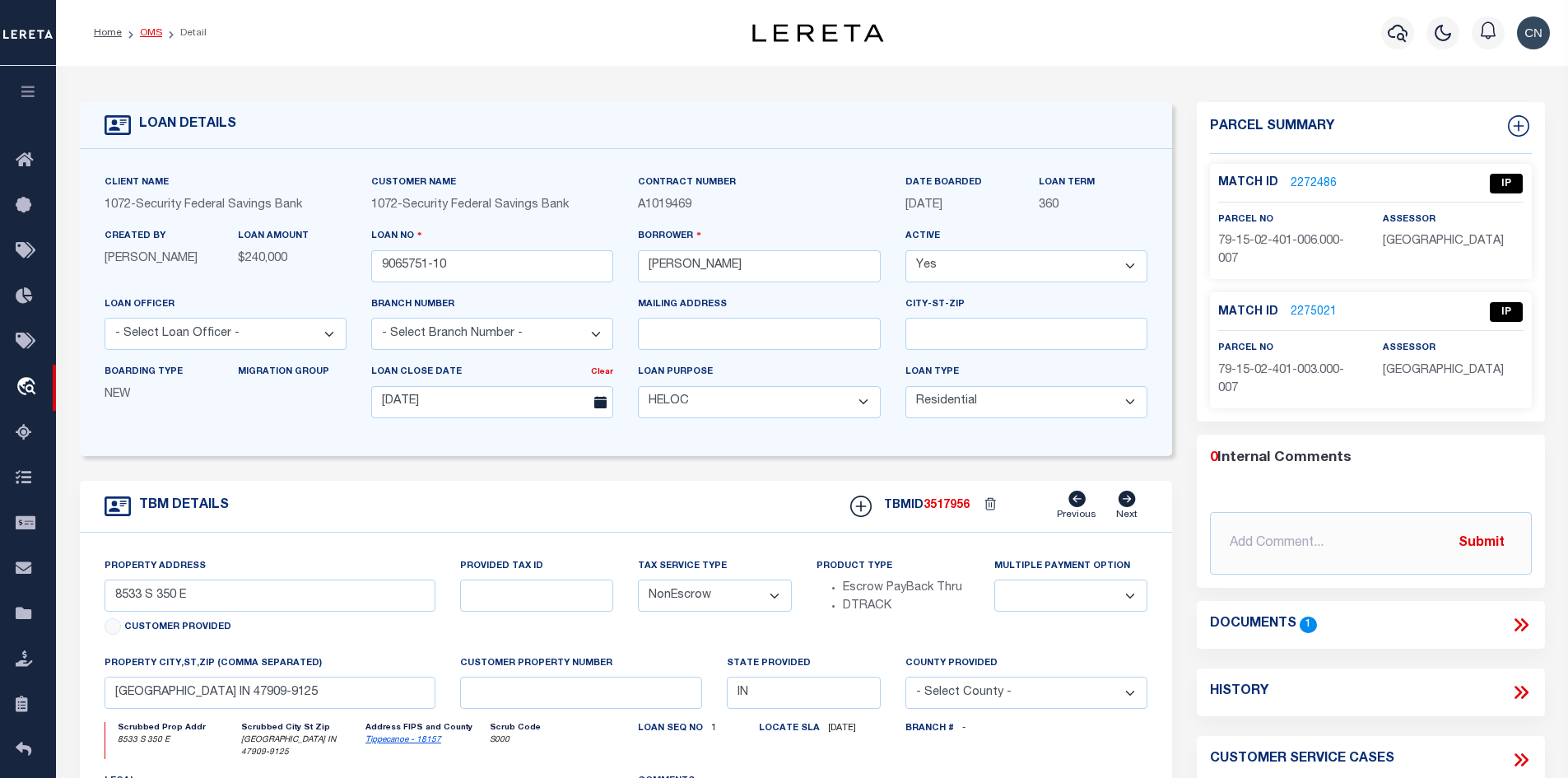
click at [150, 36] on link "OMS" at bounding box center [150, 33] width 22 height 10
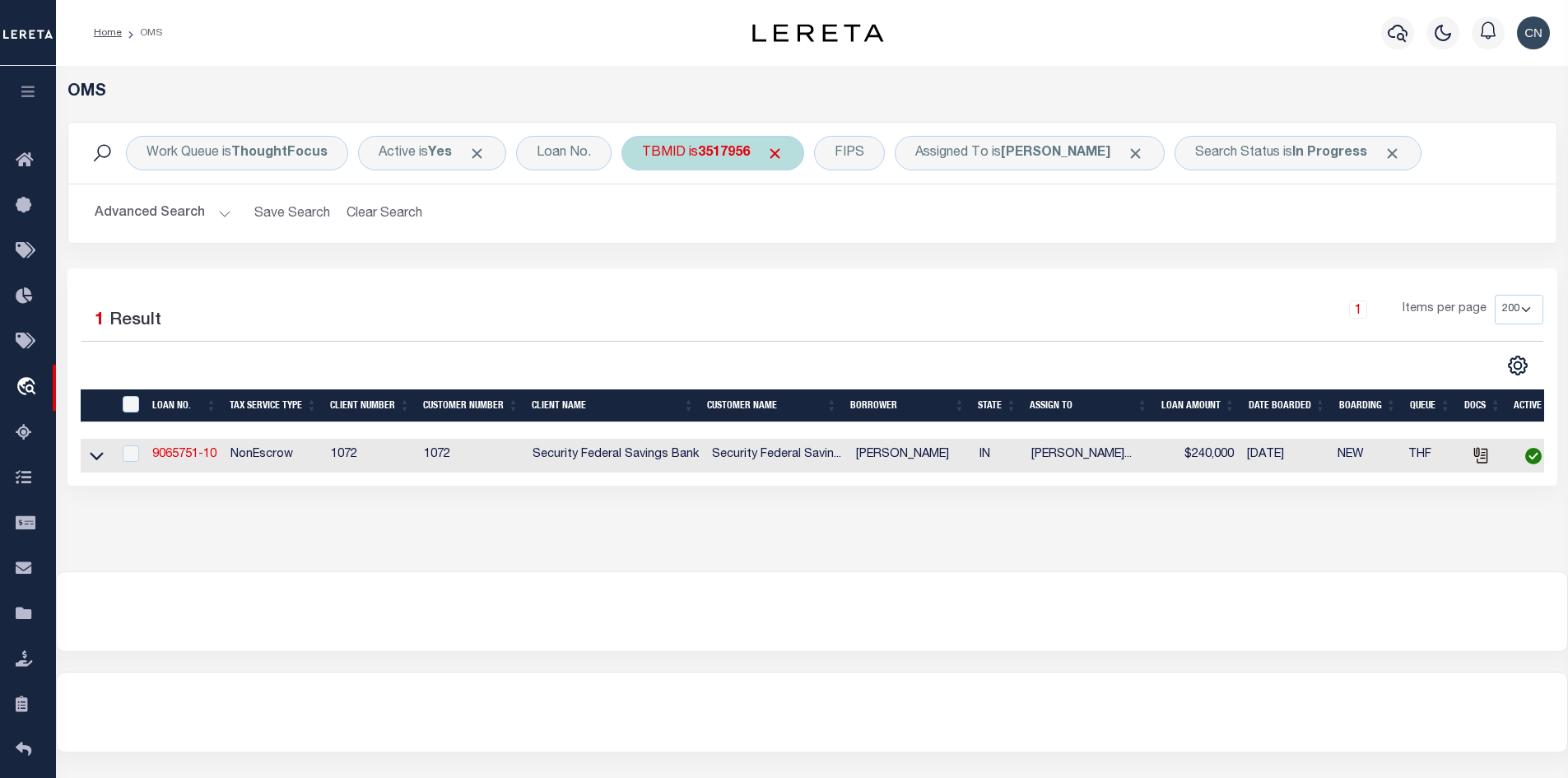
click at [720, 154] on b "3517956" at bounding box center [724, 153] width 52 height 13
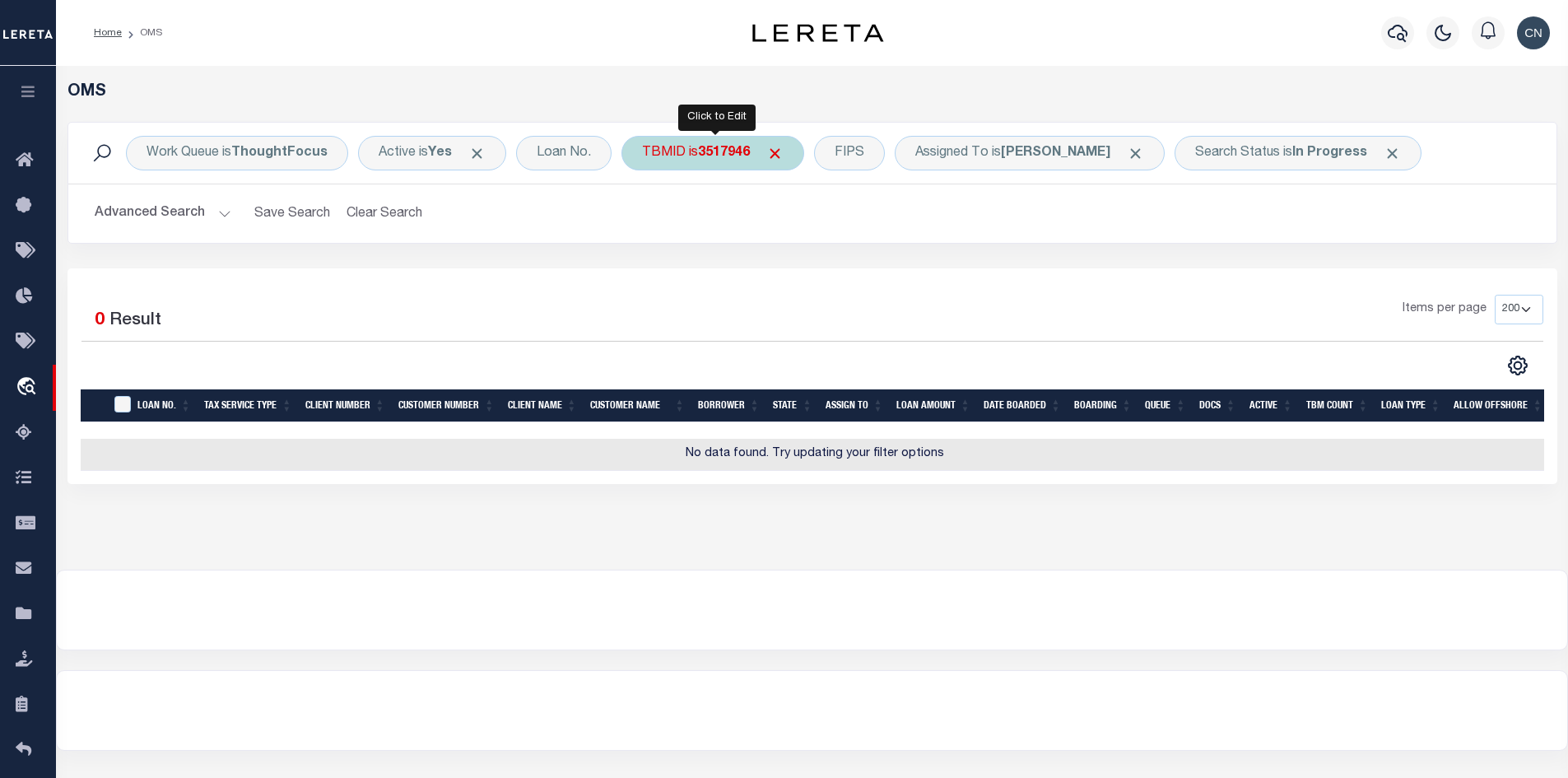
click at [729, 156] on b "3517946" at bounding box center [724, 153] width 52 height 13
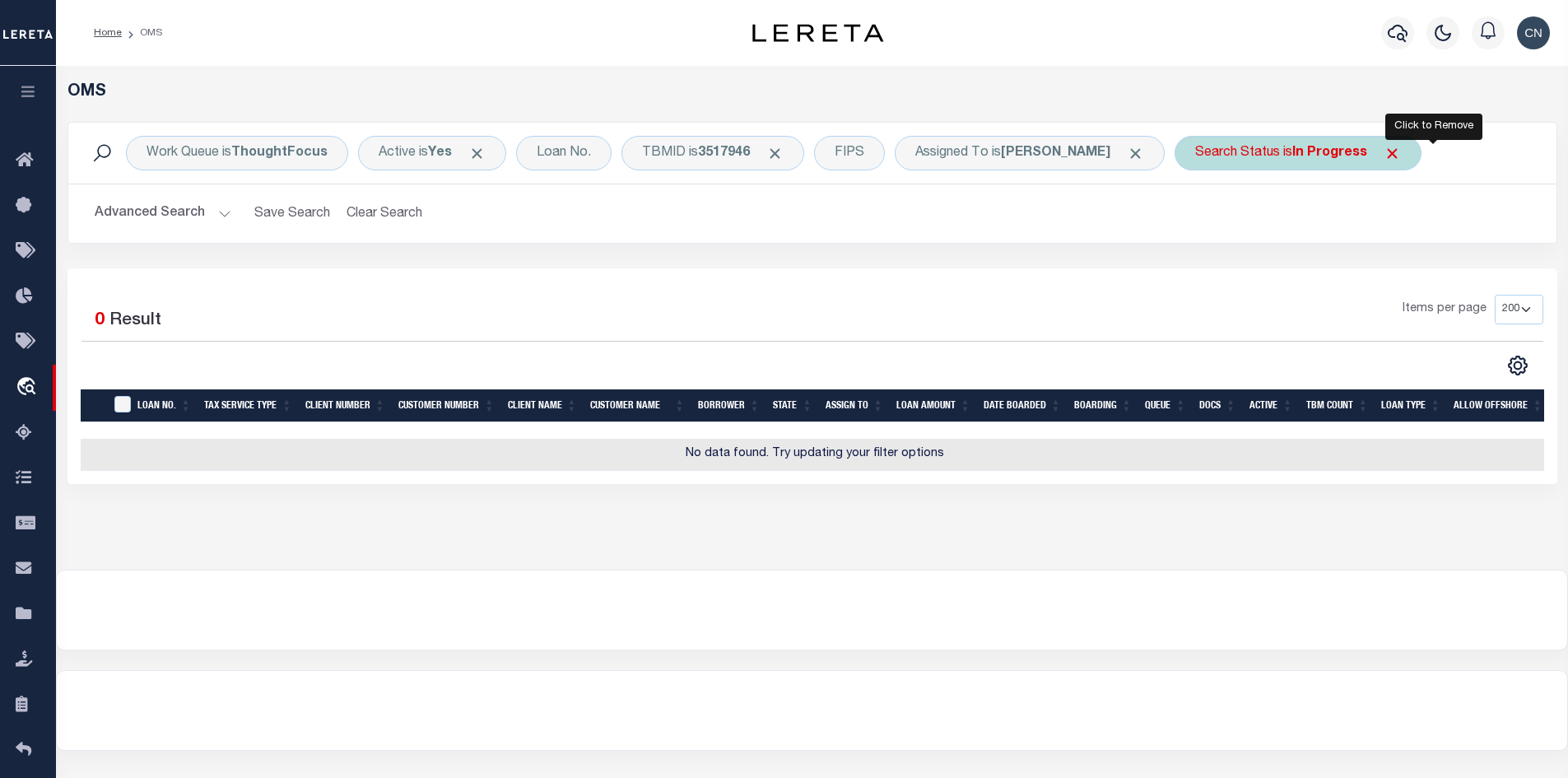
click at [1401, 153] on span "Click to Remove" at bounding box center [1391, 153] width 18 height 18
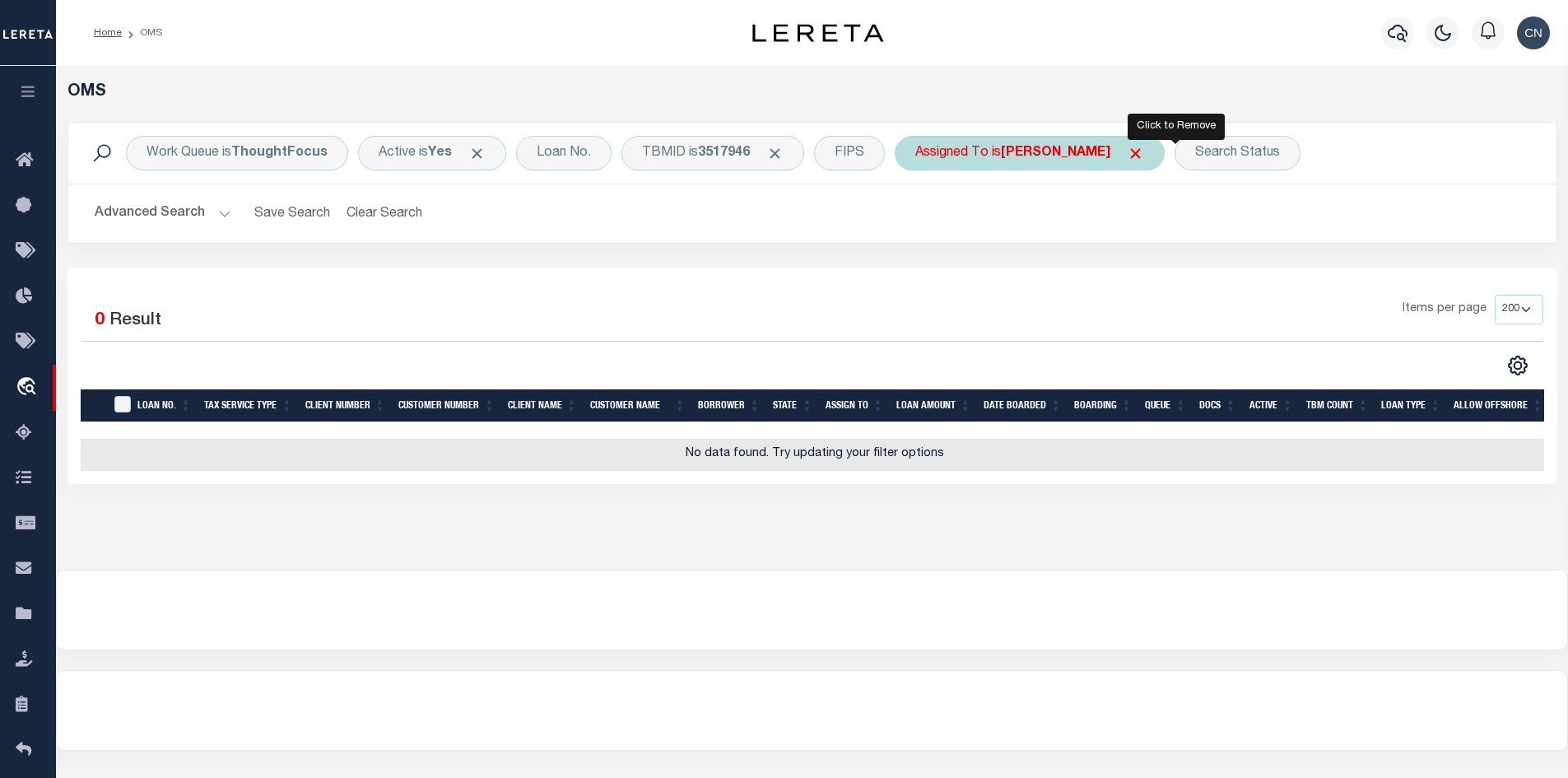
click at [1144, 152] on span "Click to Remove" at bounding box center [1135, 153] width 18 height 18
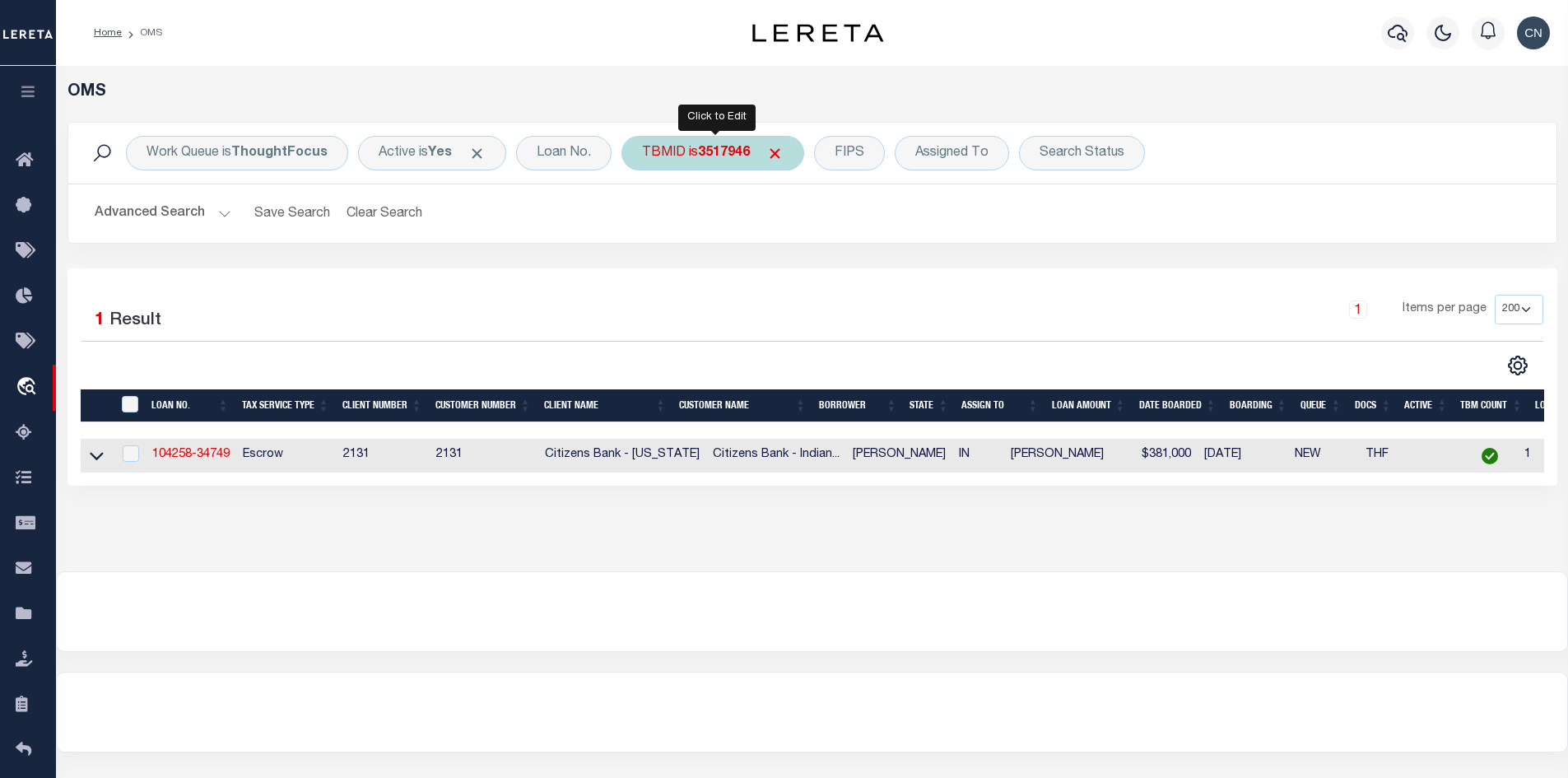
click at [736, 151] on b "3517946" at bounding box center [724, 153] width 52 height 13
click at [710, 142] on div "TBMID is 3517946" at bounding box center [712, 153] width 182 height 34
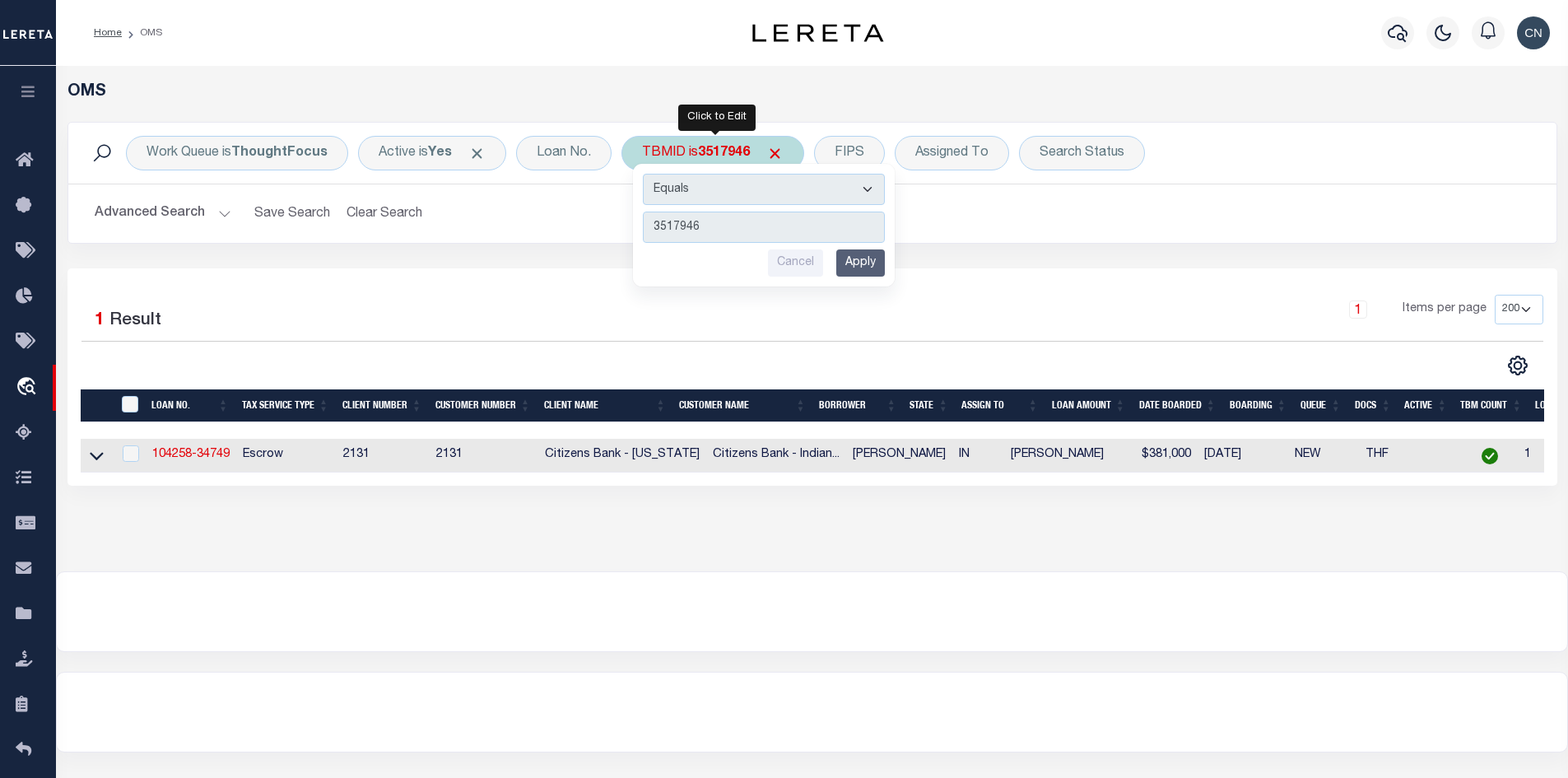
click at [725, 222] on input "3517946" at bounding box center [763, 227] width 242 height 31
drag, startPoint x: 719, startPoint y: 225, endPoint x: 604, endPoint y: 221, distance: 115.1
click at [604, 221] on div "Work Queue is ThoughtFocus Active is Yes Loan No. TBMID is 3517946 Equals Is No…" at bounding box center [812, 183] width 1490 height 122
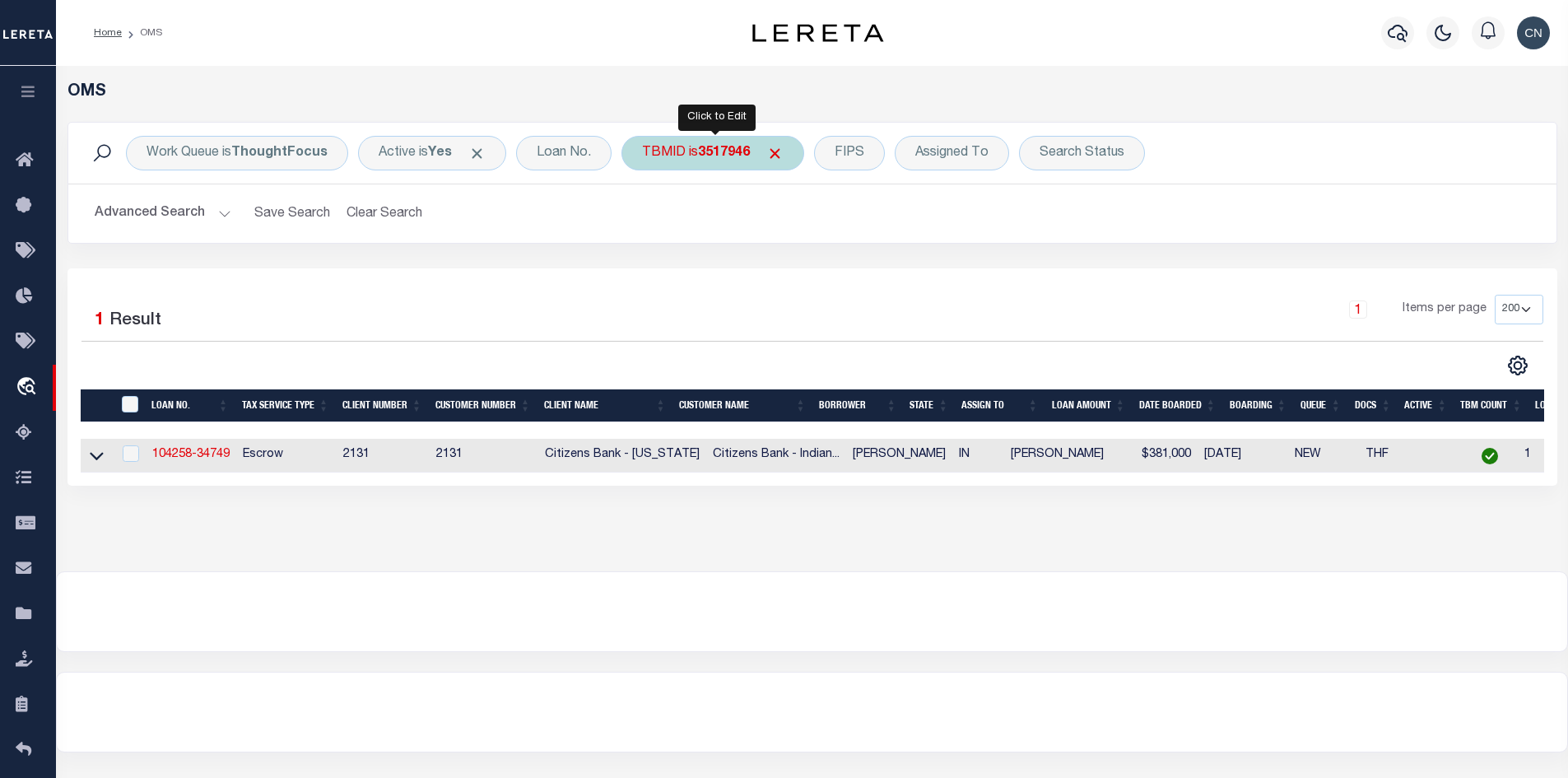
click at [718, 154] on b "3517946" at bounding box center [724, 153] width 52 height 13
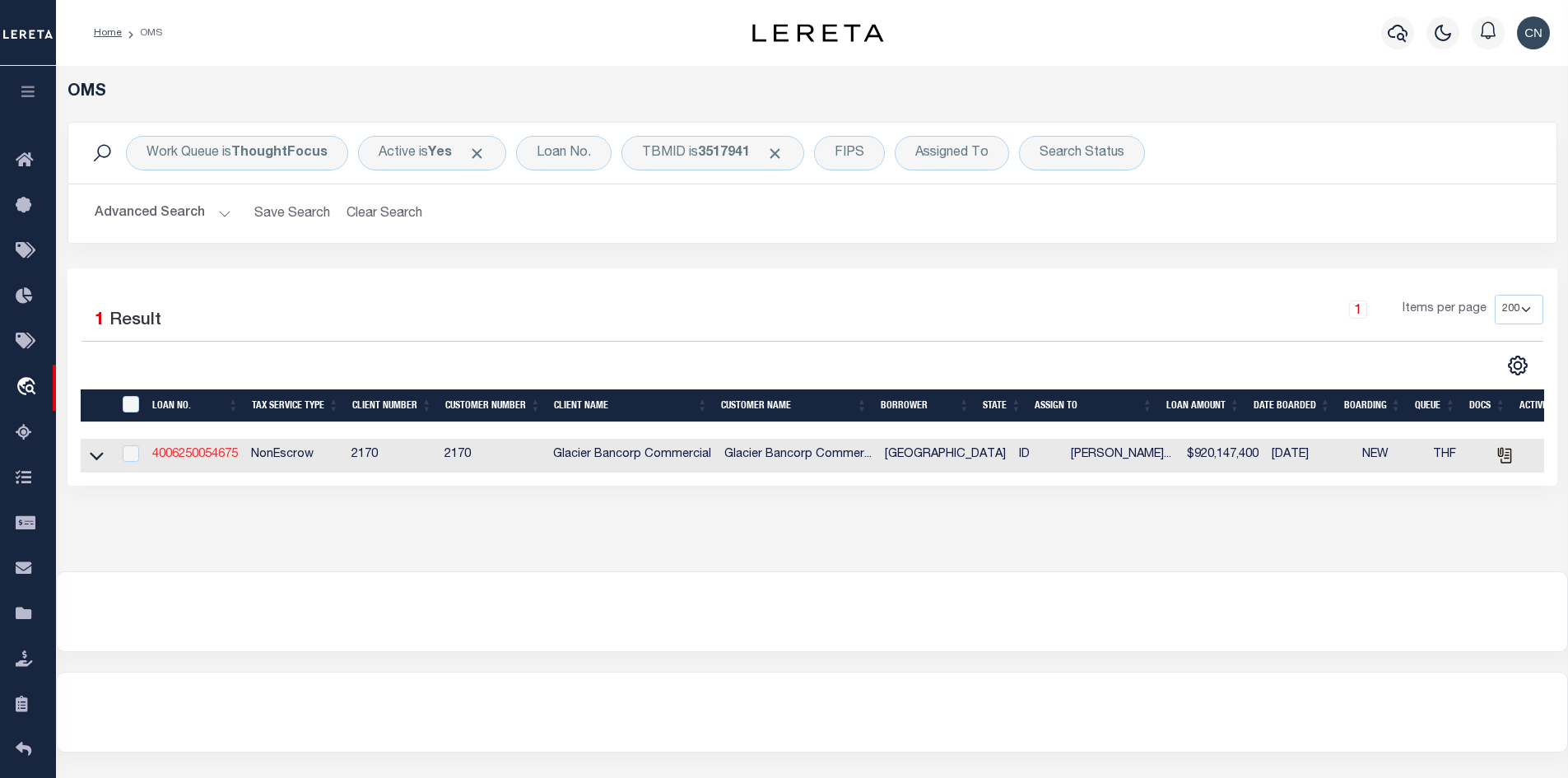
click at [211, 455] on link "4006250054675" at bounding box center [195, 454] width 86 height 12
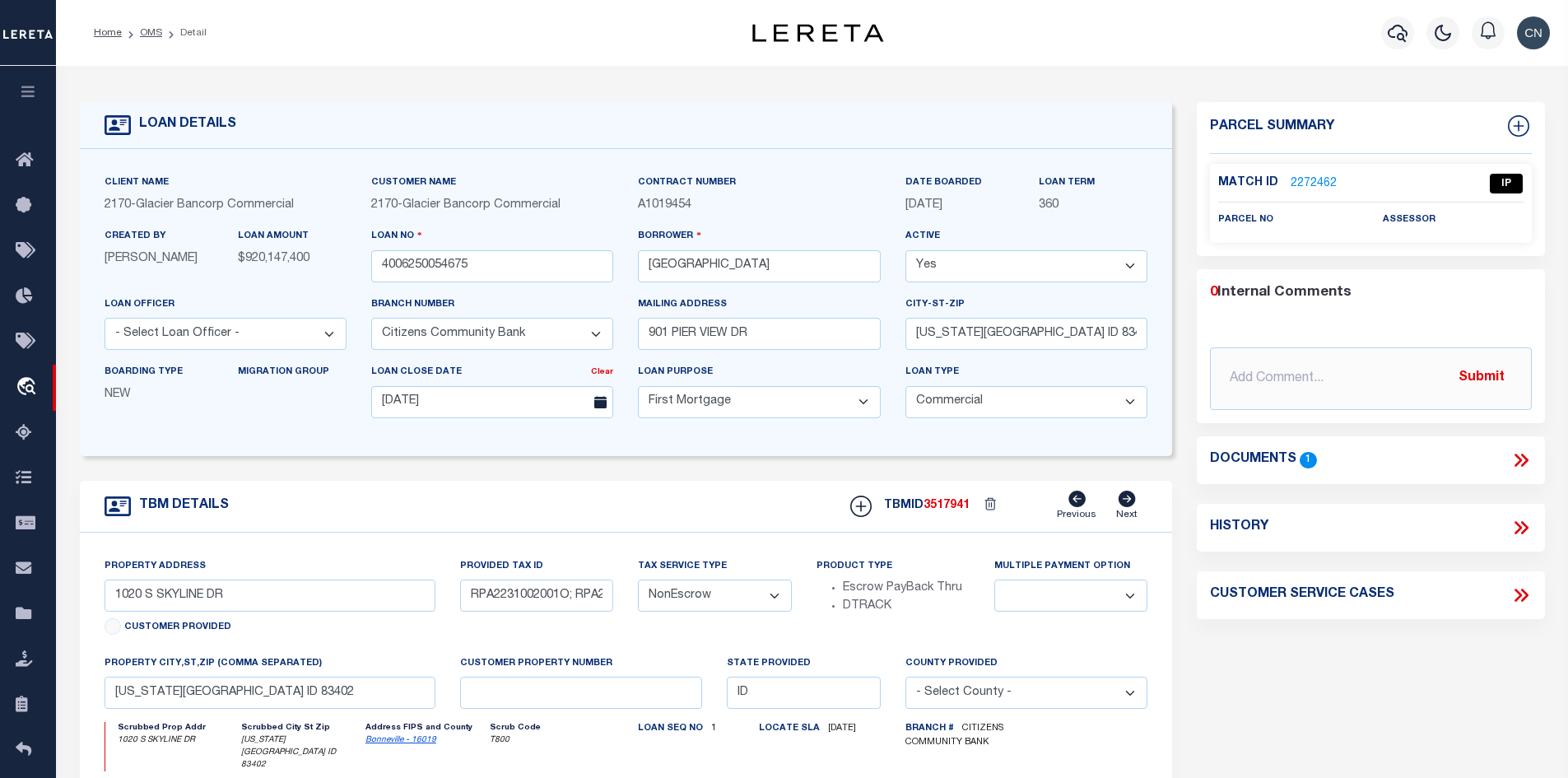
click at [1519, 458] on icon at bounding box center [1518, 460] width 8 height 13
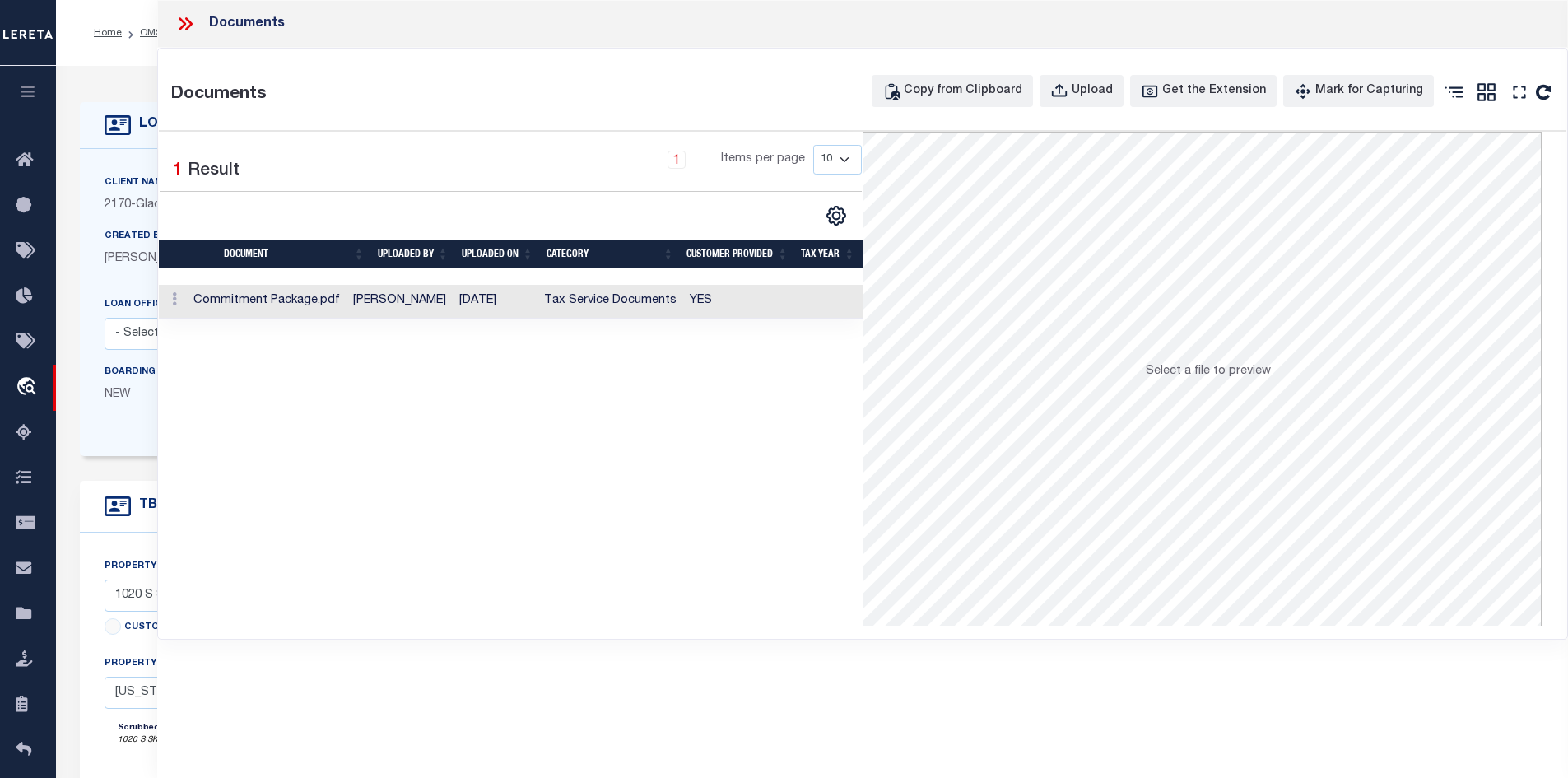
click at [300, 292] on td "Commitment Package.pdf" at bounding box center [267, 302] width 160 height 34
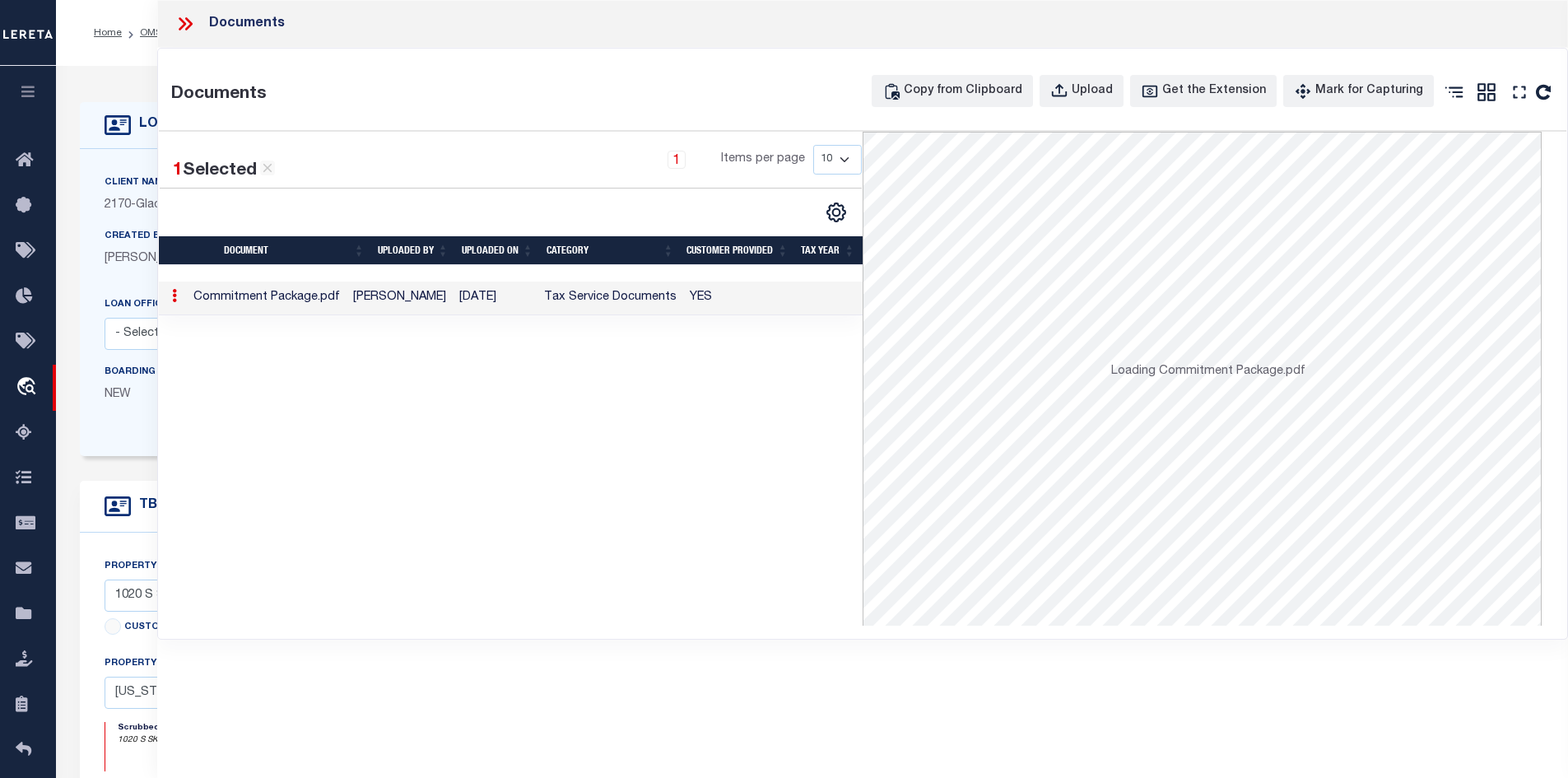
click at [298, 300] on td "Commitment Package.pdf" at bounding box center [267, 299] width 160 height 34
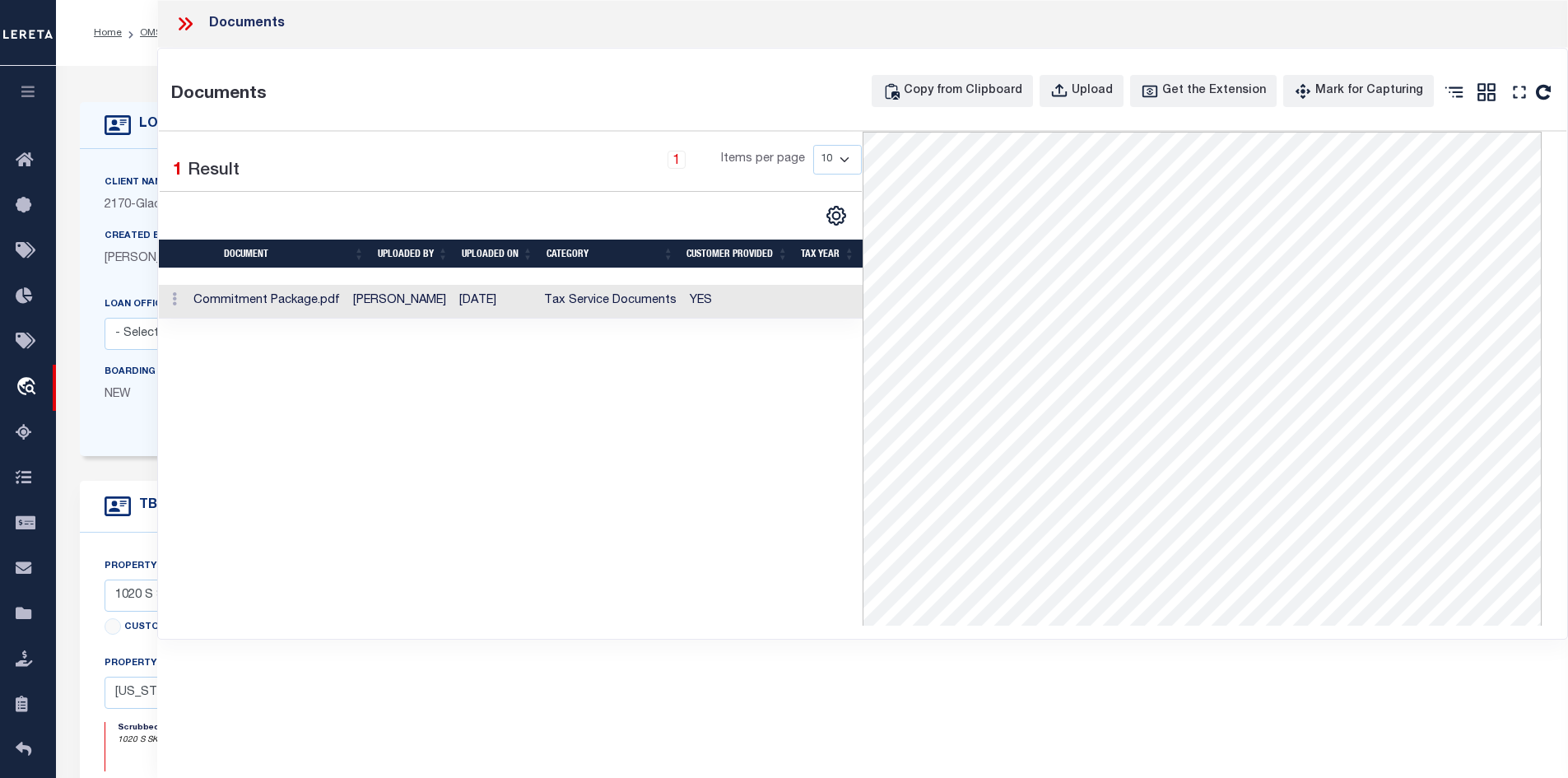
click at [187, 21] on icon at bounding box center [185, 24] width 21 height 21
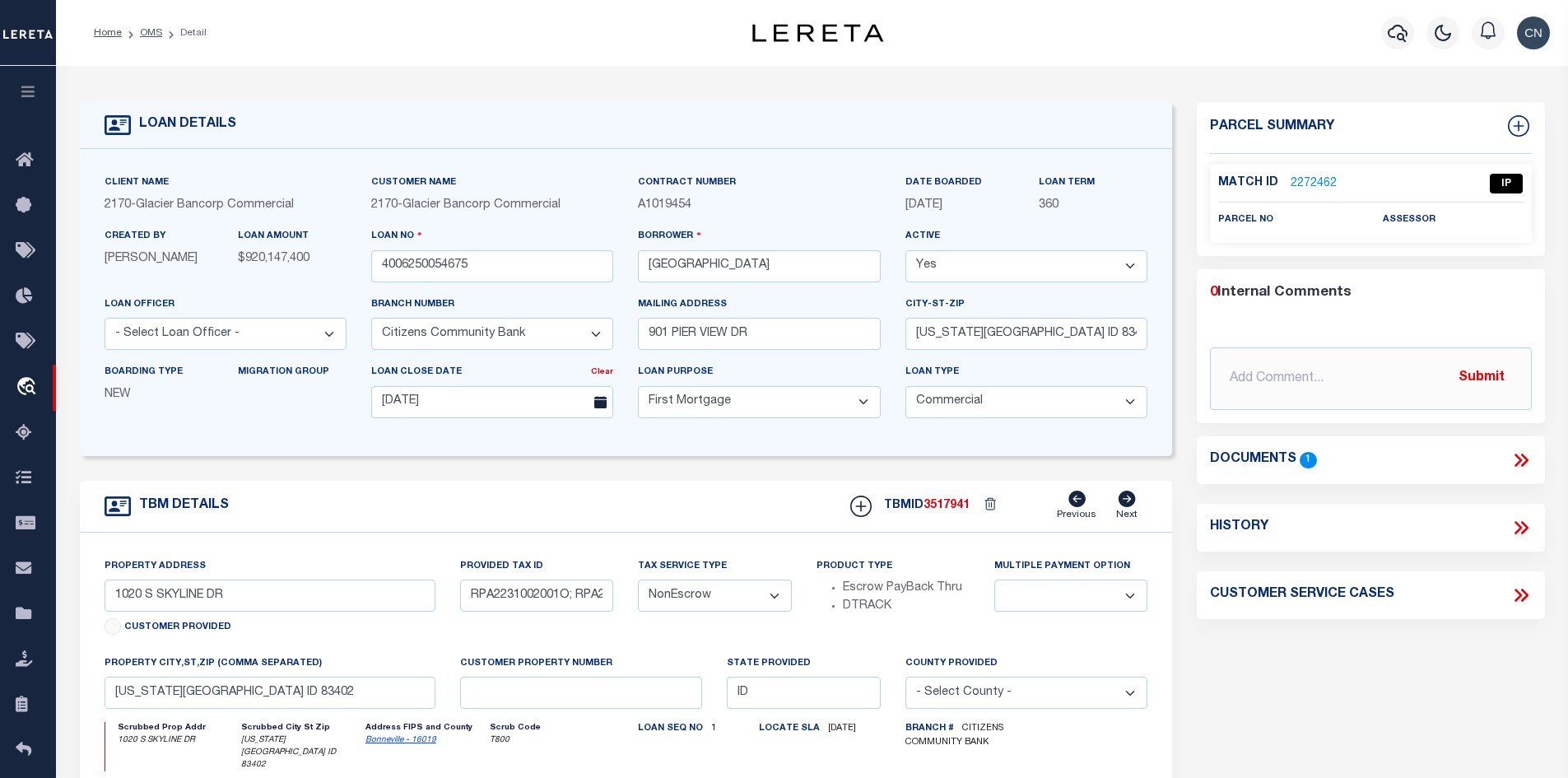
click at [1299, 177] on link "2272462" at bounding box center [1313, 183] width 46 height 18
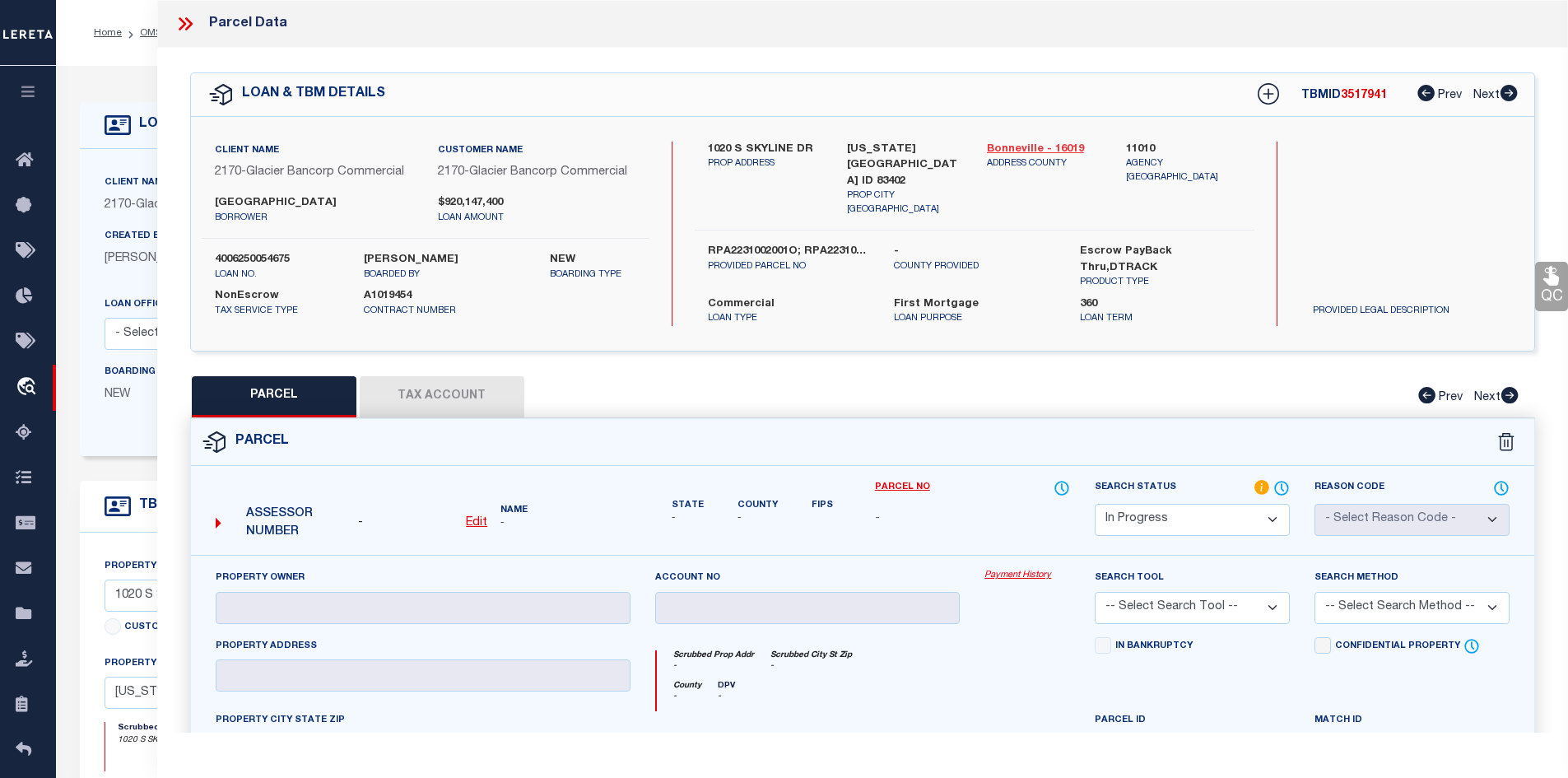
click at [1036, 146] on link "Bonneville - 16019" at bounding box center [1044, 150] width 115 height 17
drag, startPoint x: 709, startPoint y: 141, endPoint x: 810, endPoint y: 142, distance: 101.0
click at [810, 142] on label "1020 S SKYLINE DR" at bounding box center [765, 150] width 115 height 17
click at [188, 27] on icon at bounding box center [187, 24] width 8 height 13
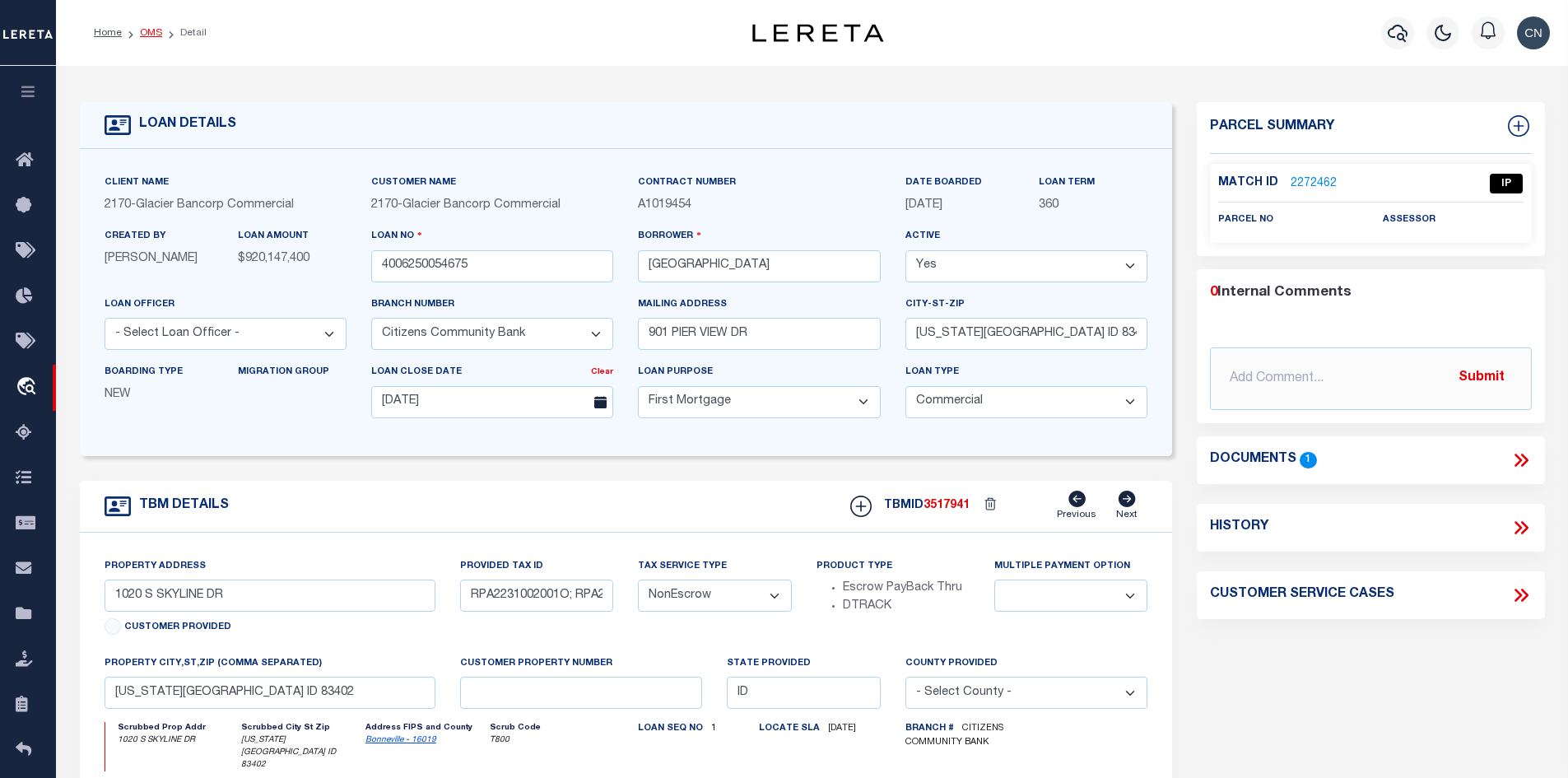
click at [151, 34] on link "OMS" at bounding box center [150, 33] width 22 height 10
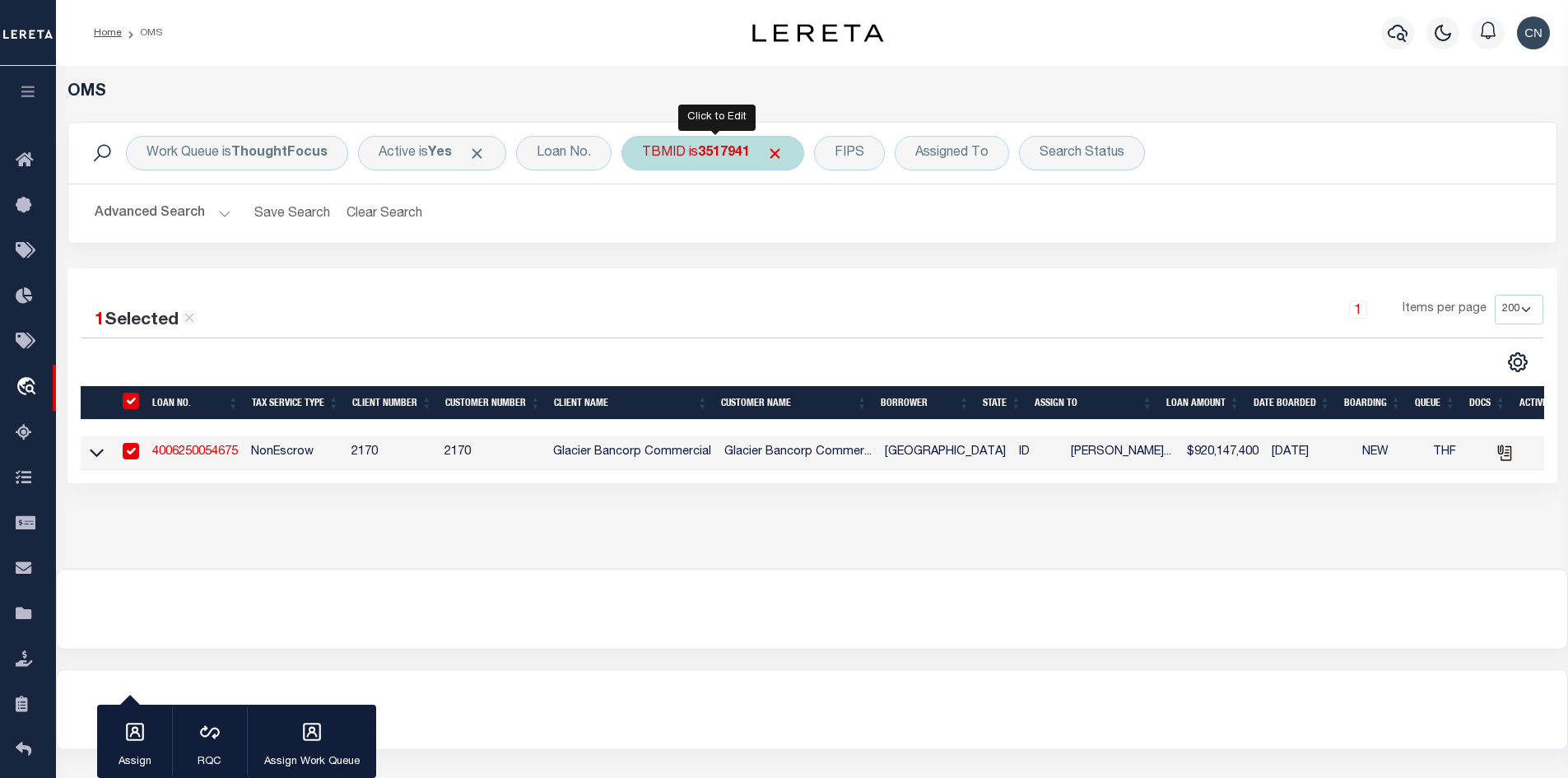
click at [690, 152] on div "TBMID is 3517941" at bounding box center [712, 153] width 182 height 34
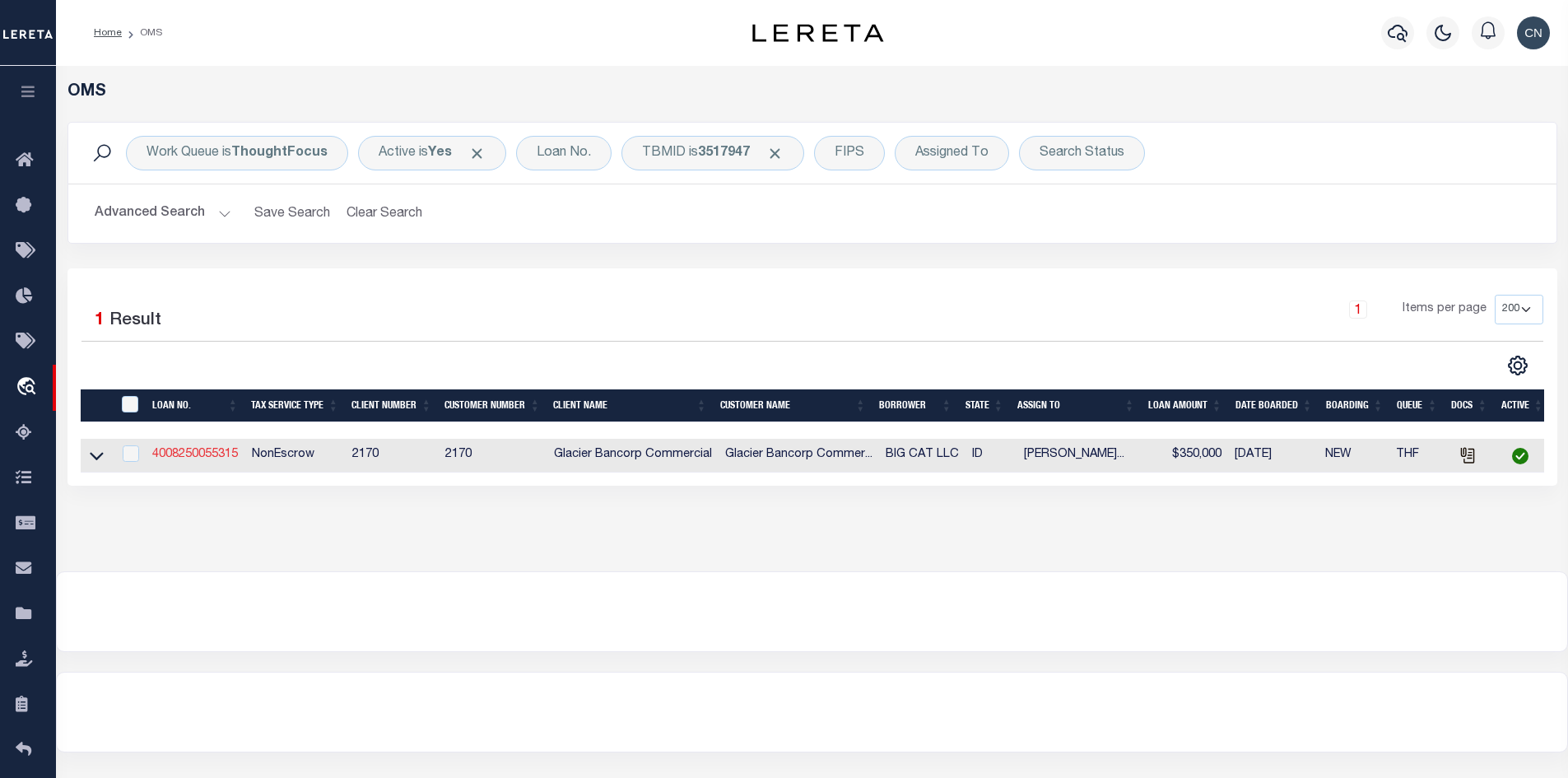
click at [227, 458] on link "4008250055315" at bounding box center [195, 454] width 86 height 12
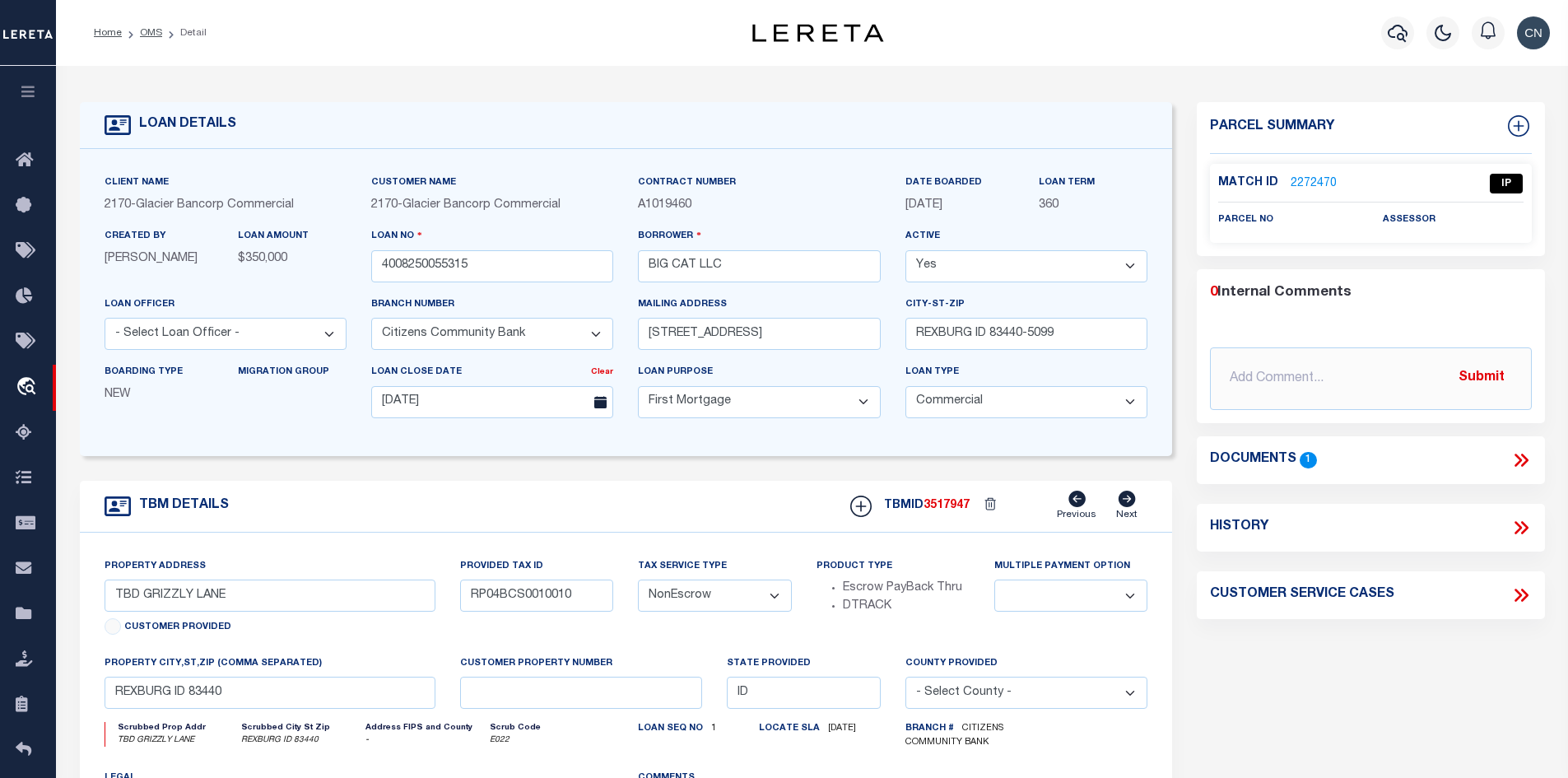
click at [1522, 462] on icon at bounding box center [1520, 459] width 21 height 21
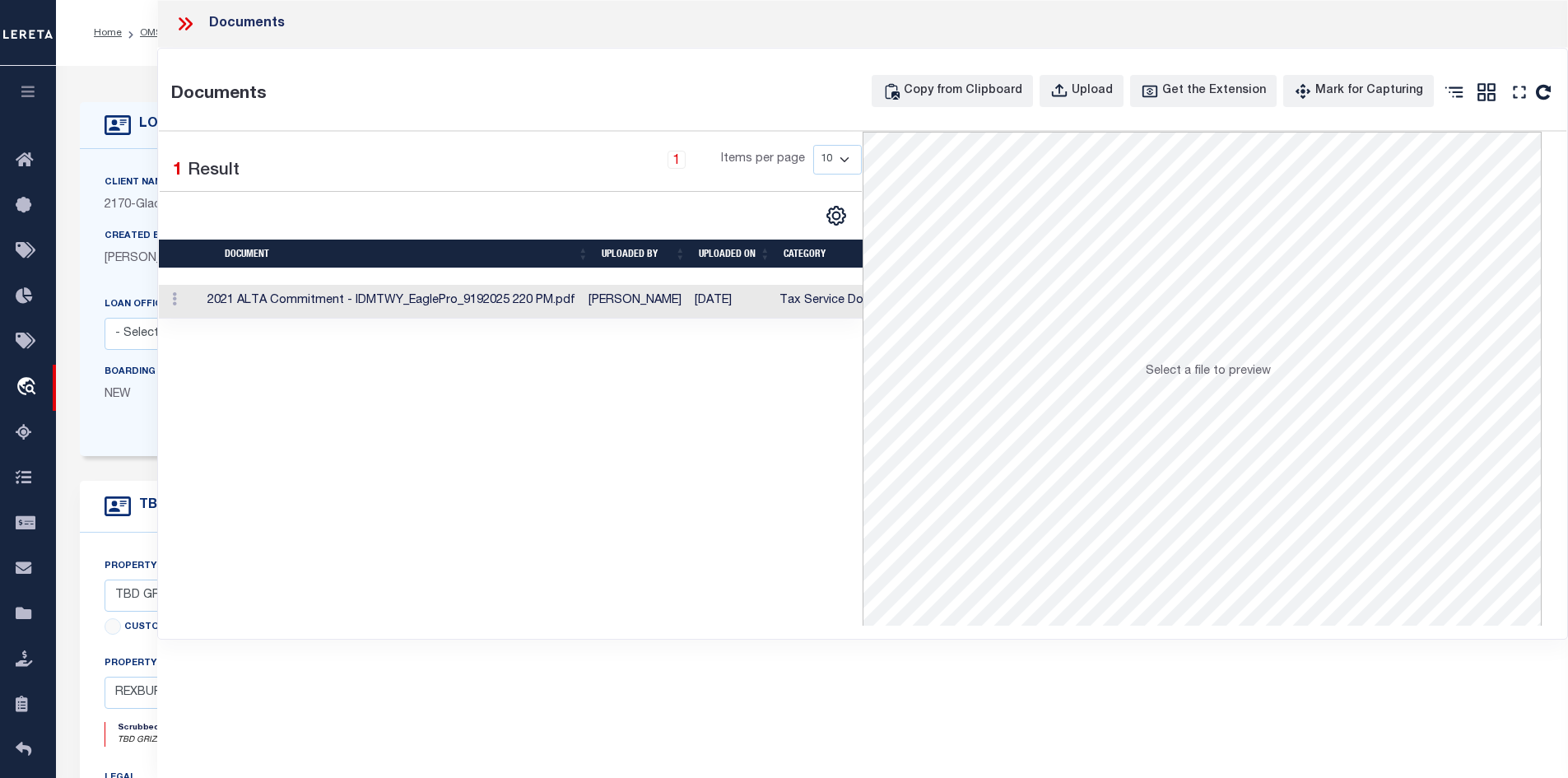
click at [569, 305] on td "2021 ALTA Commitment - IDMTWY_EaglePro_9192025 220 PM.pdf" at bounding box center [391, 302] width 381 height 34
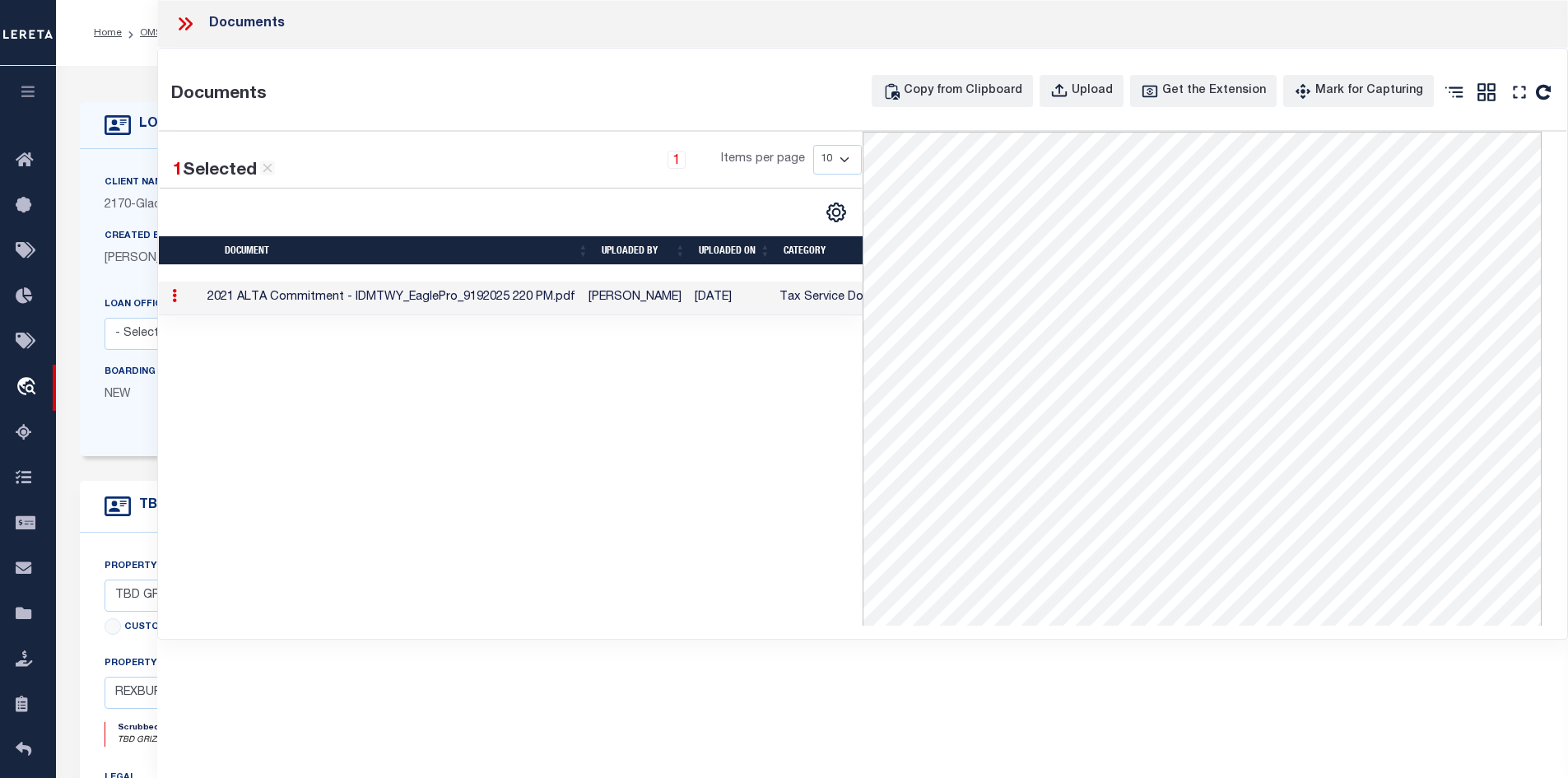
click at [184, 18] on icon at bounding box center [185, 24] width 21 height 21
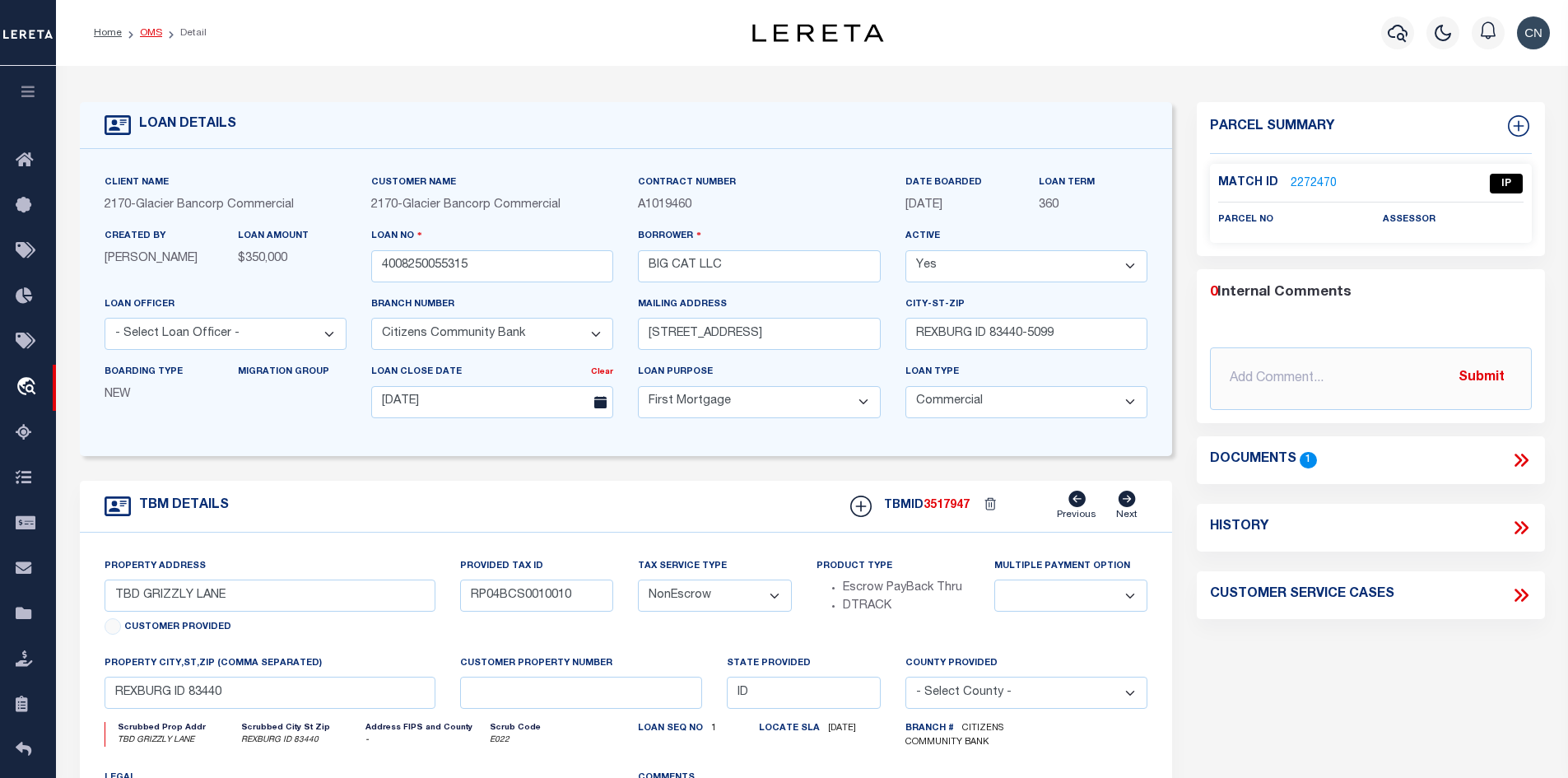
click at [154, 32] on link "OMS" at bounding box center [150, 33] width 22 height 10
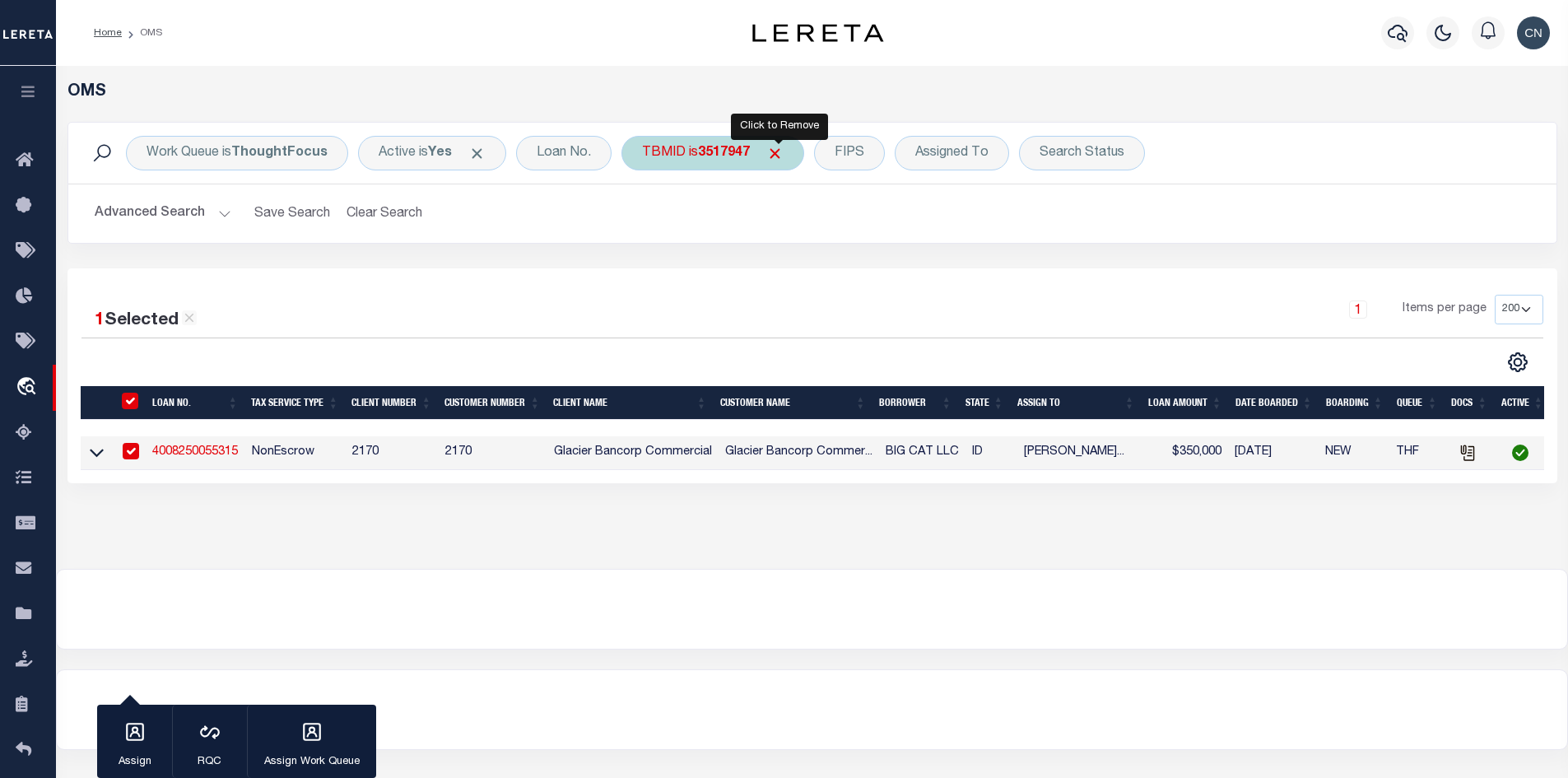
click at [772, 151] on span "Click to Remove" at bounding box center [774, 153] width 18 height 18
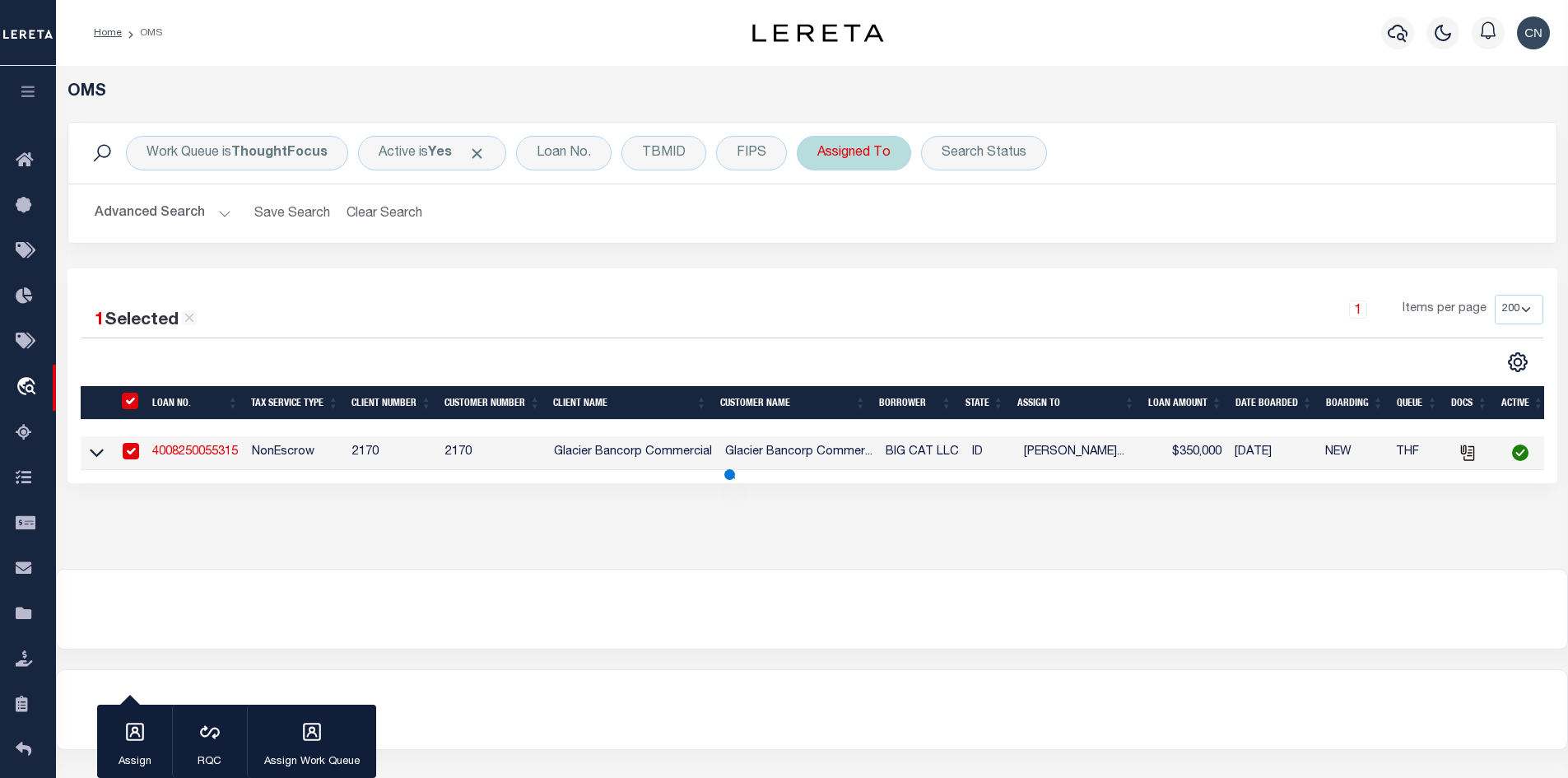
click at [877, 156] on div "Assigned To" at bounding box center [853, 153] width 114 height 34
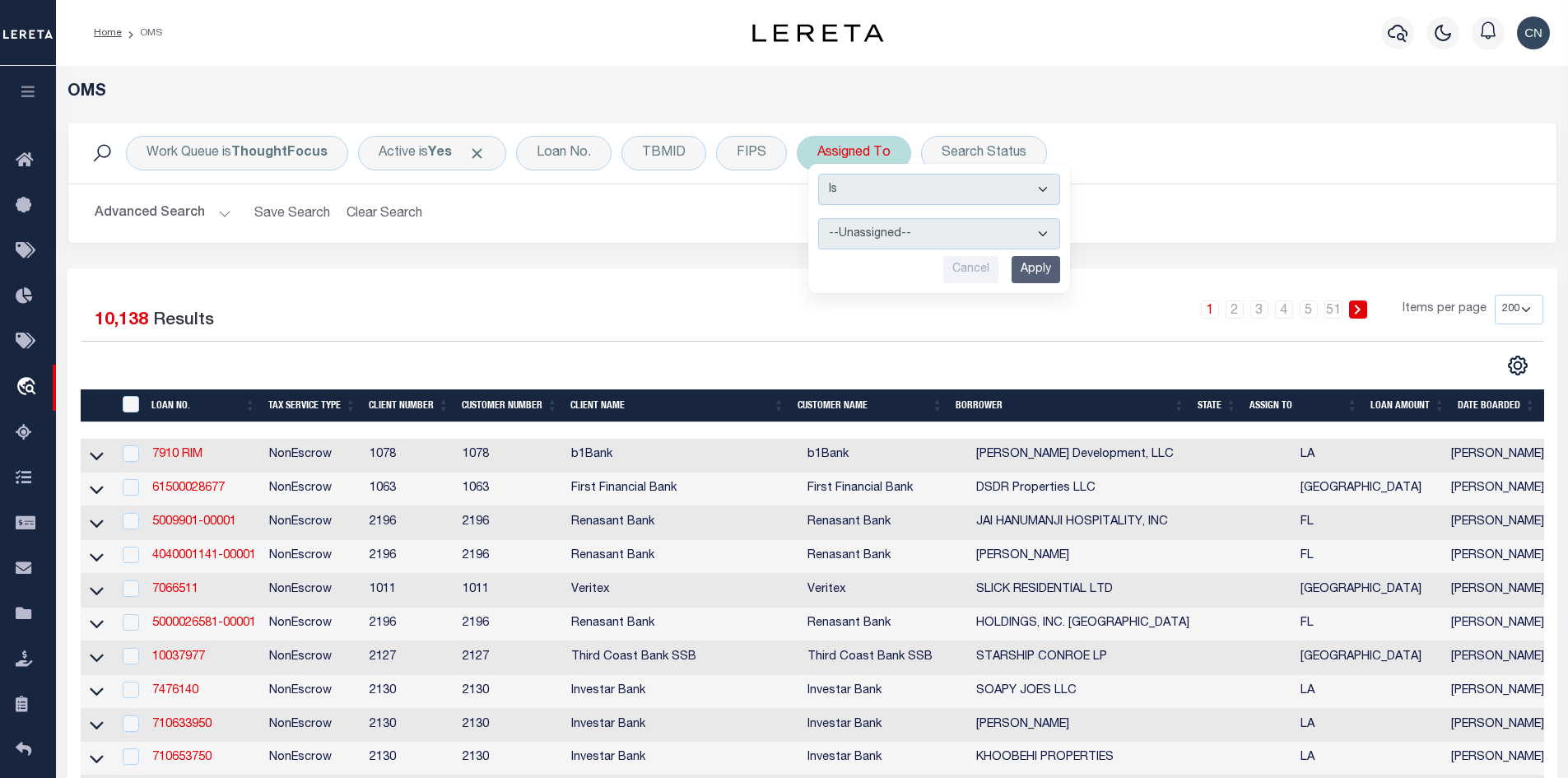
click at [883, 239] on select "--Unassigned-- [PERSON_NAME] [PERSON_NAME] [PERSON_NAME] [PERSON_NAME], [PERSON…" at bounding box center [939, 233] width 242 height 31
click at [818, 218] on select "--Unassigned-- [PERSON_NAME] [PERSON_NAME] [PERSON_NAME] [PERSON_NAME], [PERSON…" at bounding box center [939, 233] width 242 height 31
click at [985, 146] on div "Search Status" at bounding box center [984, 153] width 126 height 34
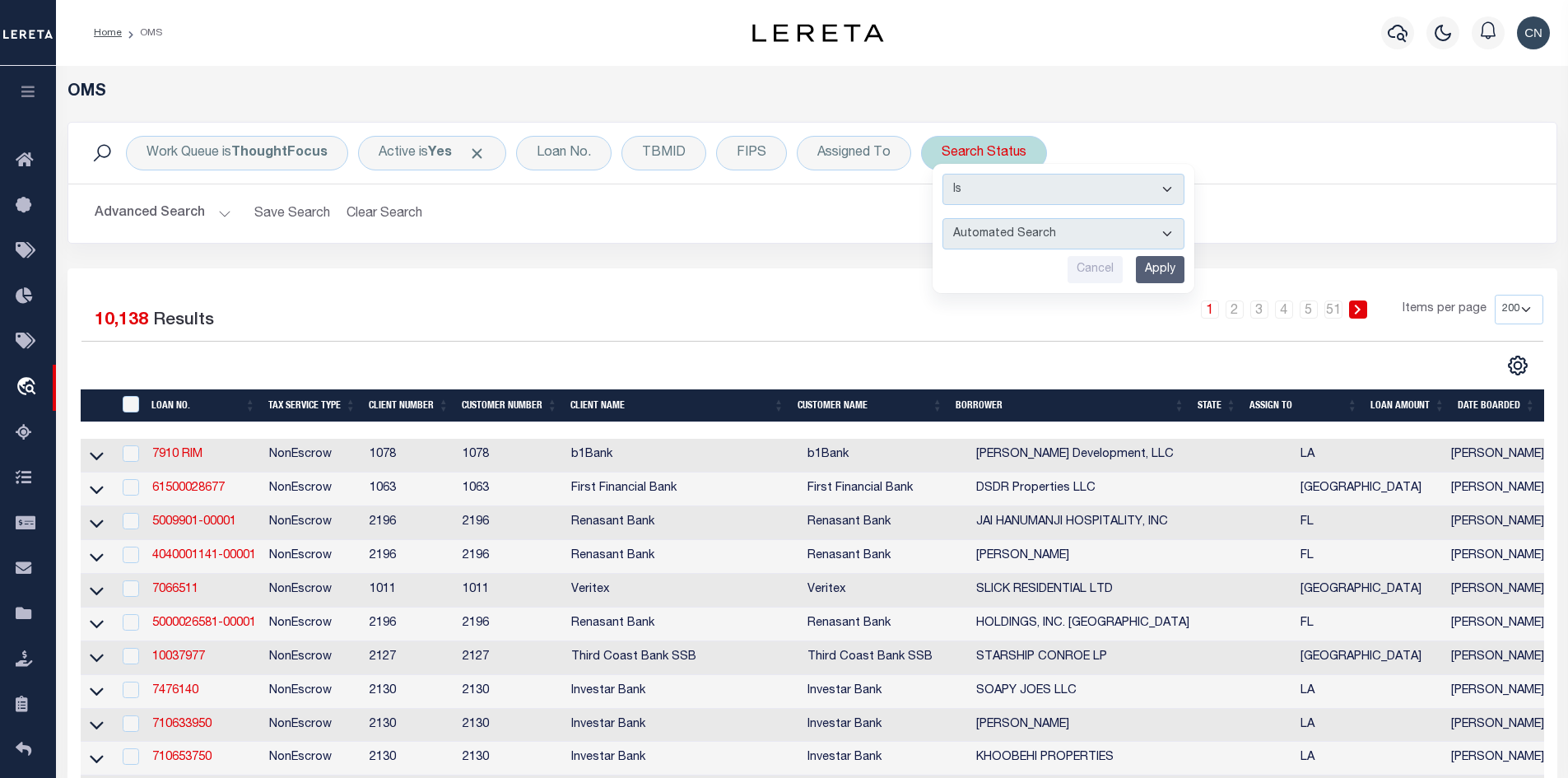
click at [1096, 226] on select "Automated Search Bad Parcel Complete Duplicate Parcel High Dollar Reporting In …" at bounding box center [1064, 233] width 242 height 31
click at [995, 226] on select "Automated Search Bad Parcel Complete Duplicate Parcel High Dollar Reporting In …" at bounding box center [1064, 233] width 242 height 31
click at [942, 218] on select "Automated Search Bad Parcel Complete Duplicate Parcel High Dollar Reporting In …" at bounding box center [1064, 233] width 242 height 31
click at [1145, 269] on input "Apply" at bounding box center [1160, 269] width 49 height 27
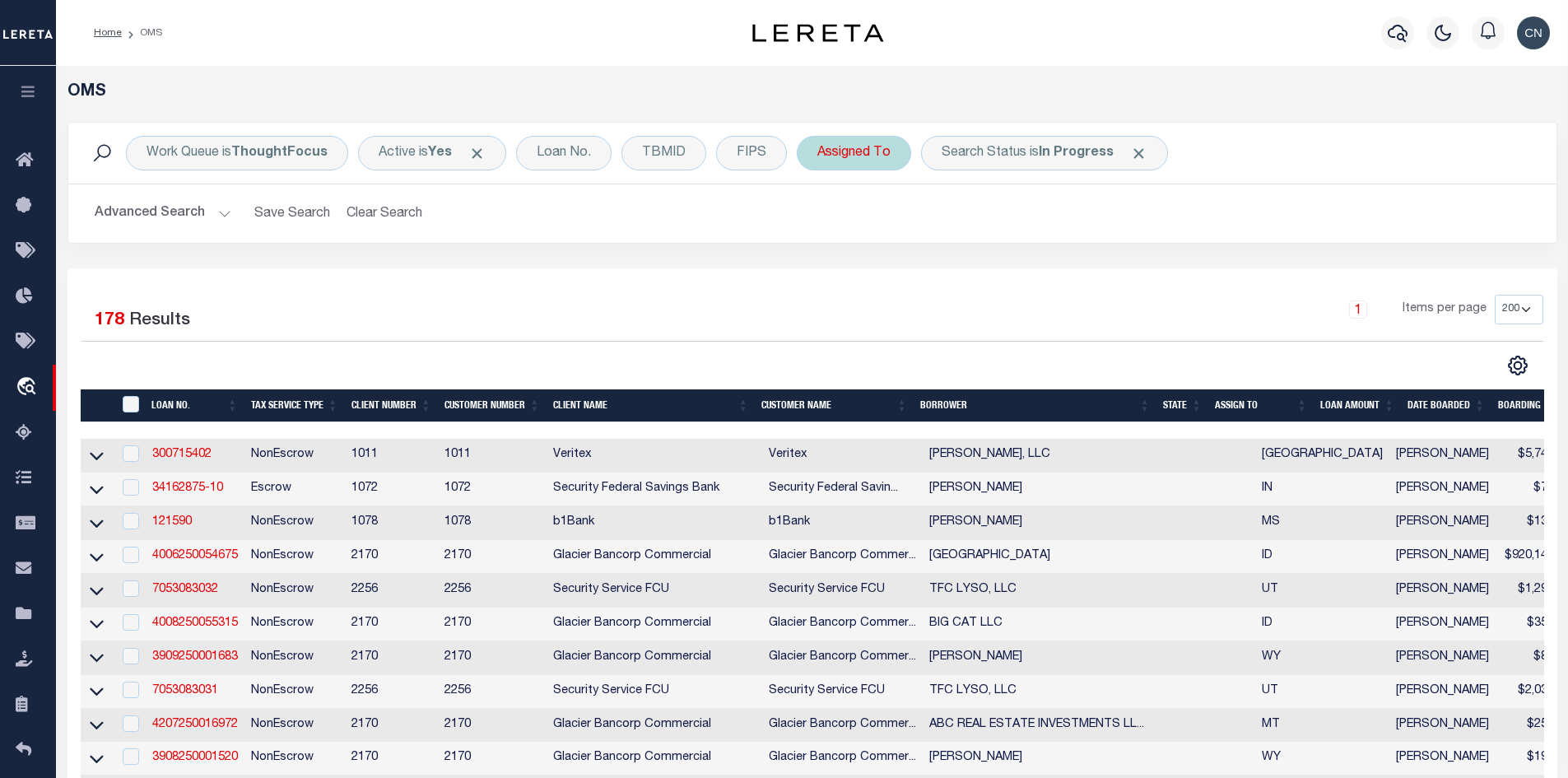
click at [869, 156] on div "Assigned To" at bounding box center [853, 153] width 114 height 34
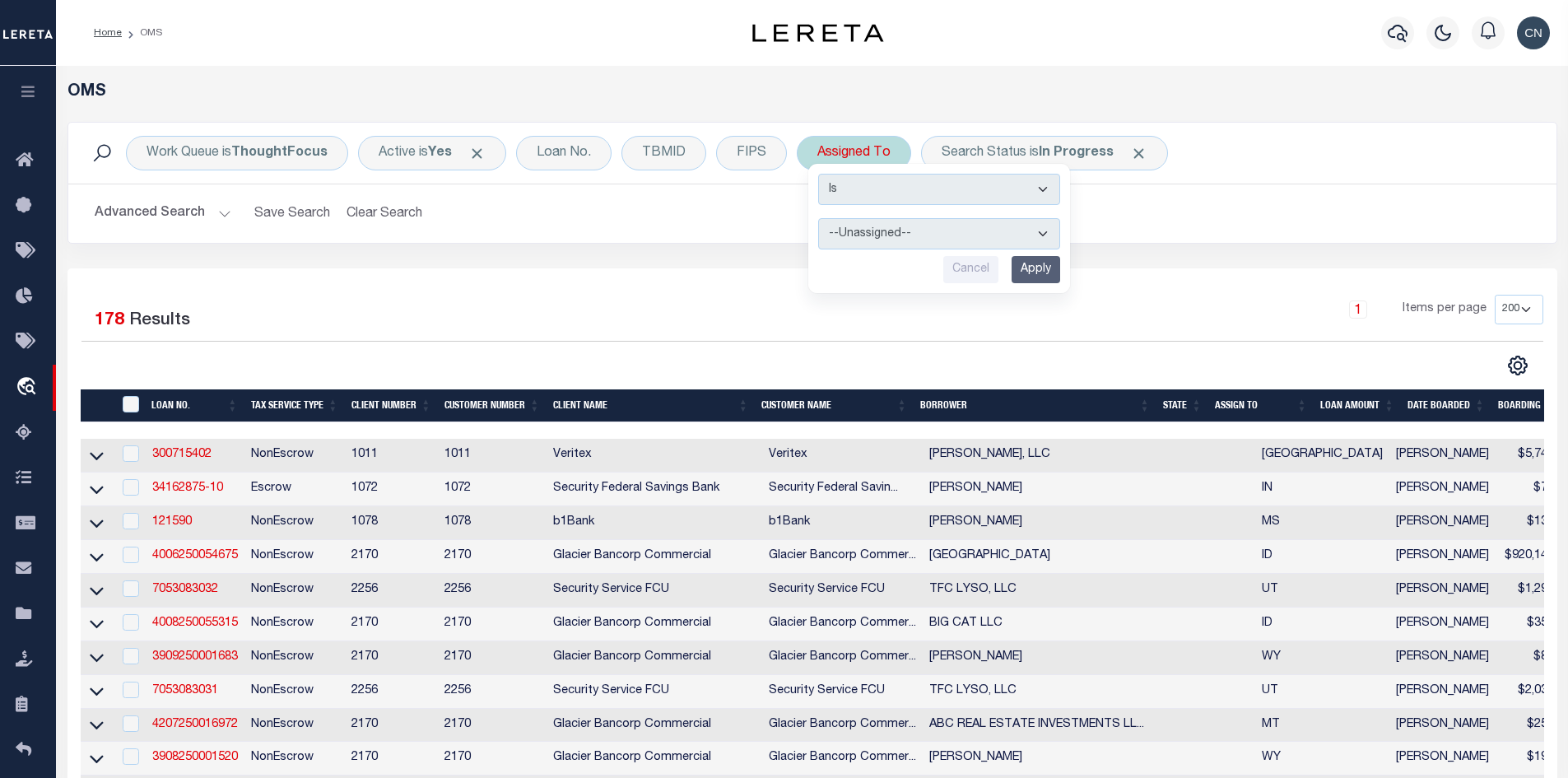
click at [921, 234] on select "--Unassigned-- [PERSON_NAME] [PERSON_NAME] [PERSON_NAME] [PERSON_NAME], [PERSON…" at bounding box center [939, 233] width 242 height 31
click at [818, 218] on select "--Unassigned-- [PERSON_NAME] [PERSON_NAME] [PERSON_NAME] [PERSON_NAME], [PERSON…" at bounding box center [939, 233] width 242 height 31
click at [1035, 274] on input "Apply" at bounding box center [1036, 269] width 49 height 27
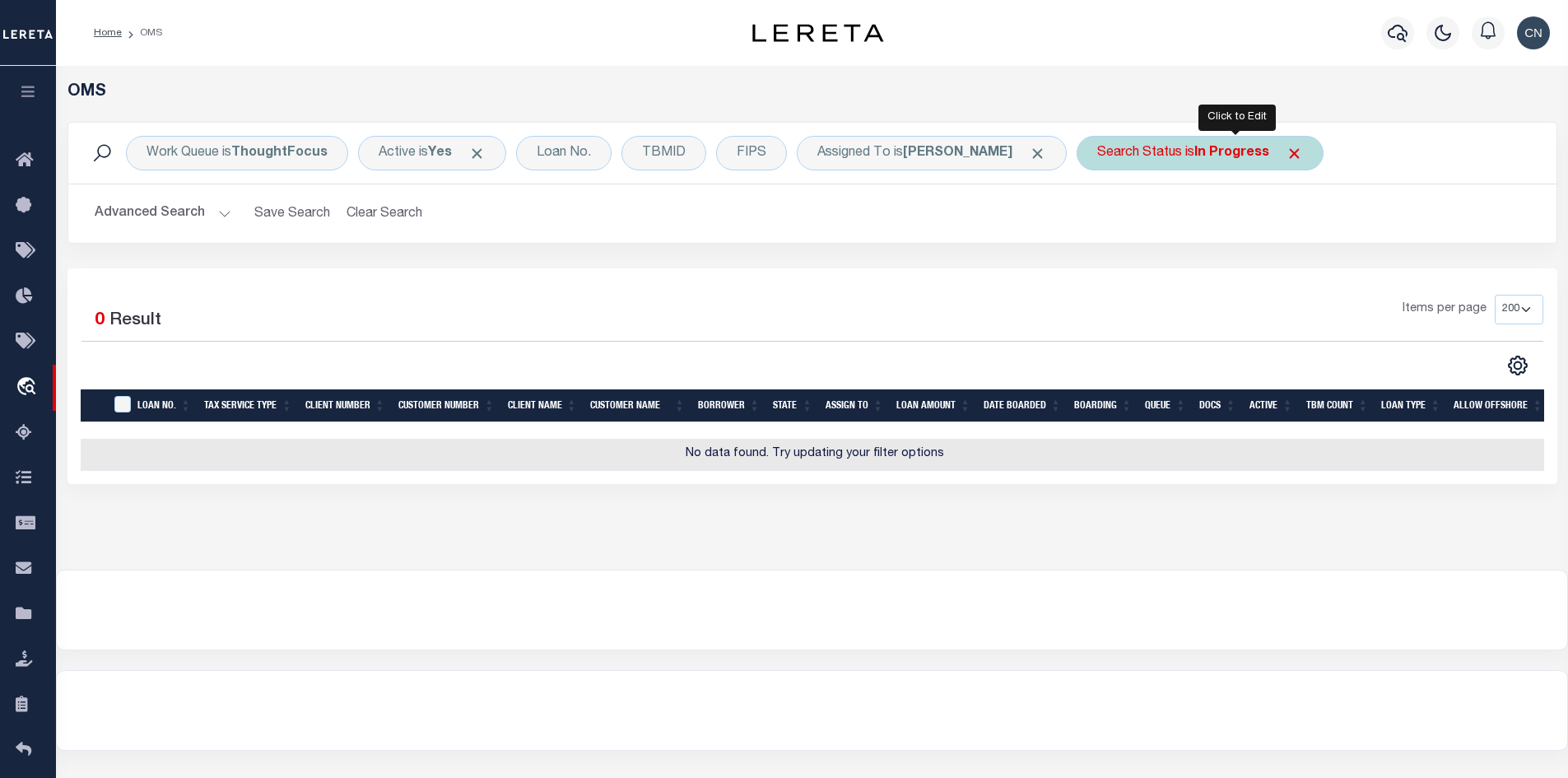
click at [1236, 152] on b "In Progress" at bounding box center [1231, 153] width 75 height 13
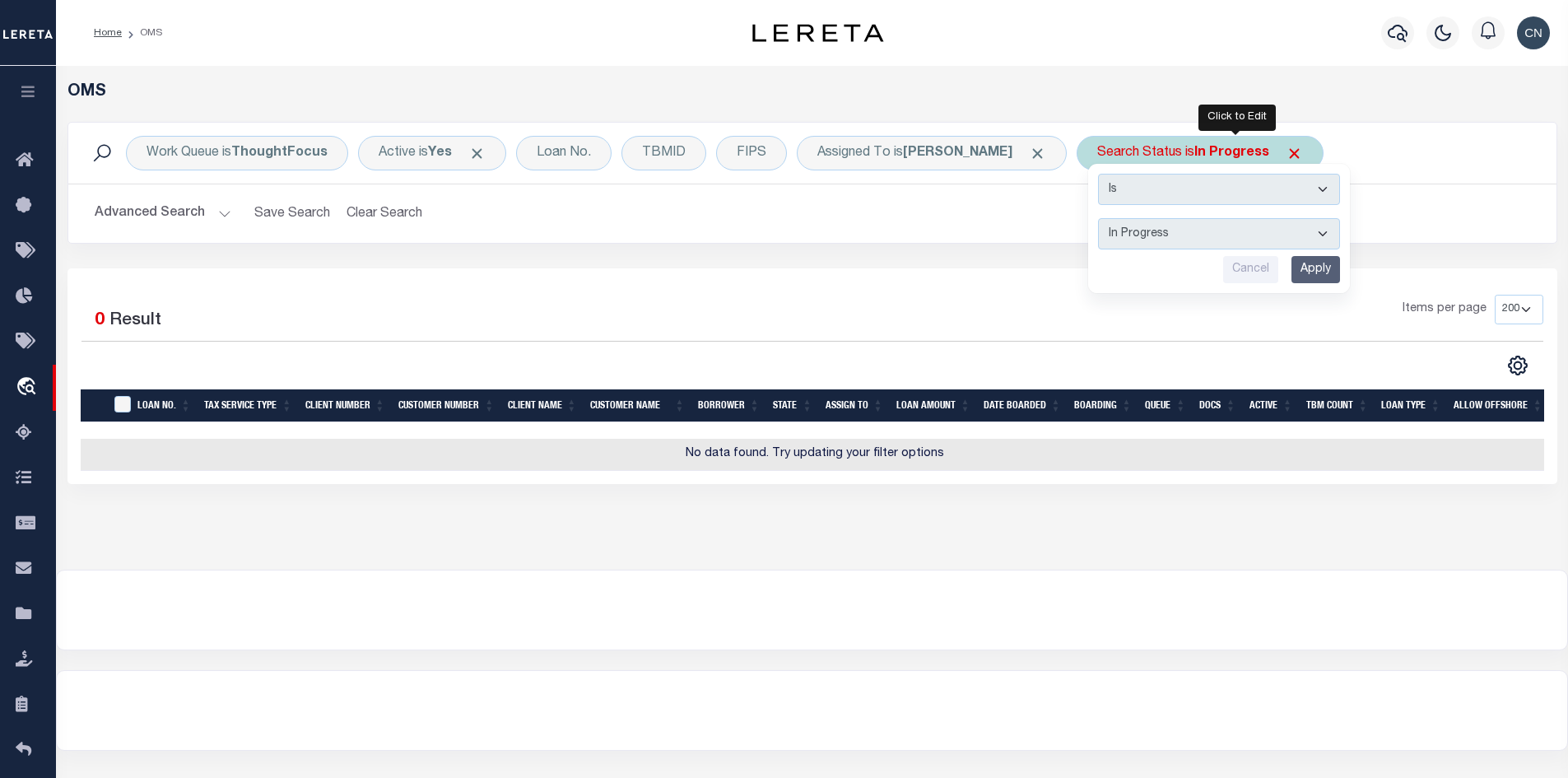
click at [1201, 236] on select "Automated Search Bad Parcel Complete Duplicate Parcel High Dollar Reporting In …" at bounding box center [1219, 233] width 242 height 31
click at [1133, 218] on select "Automated Search Bad Parcel Complete Duplicate Parcel High Dollar Reporting In …" at bounding box center [1219, 233] width 242 height 31
click at [1340, 268] on input "Apply" at bounding box center [1316, 269] width 49 height 27
